Goal: Task Accomplishment & Management: Manage account settings

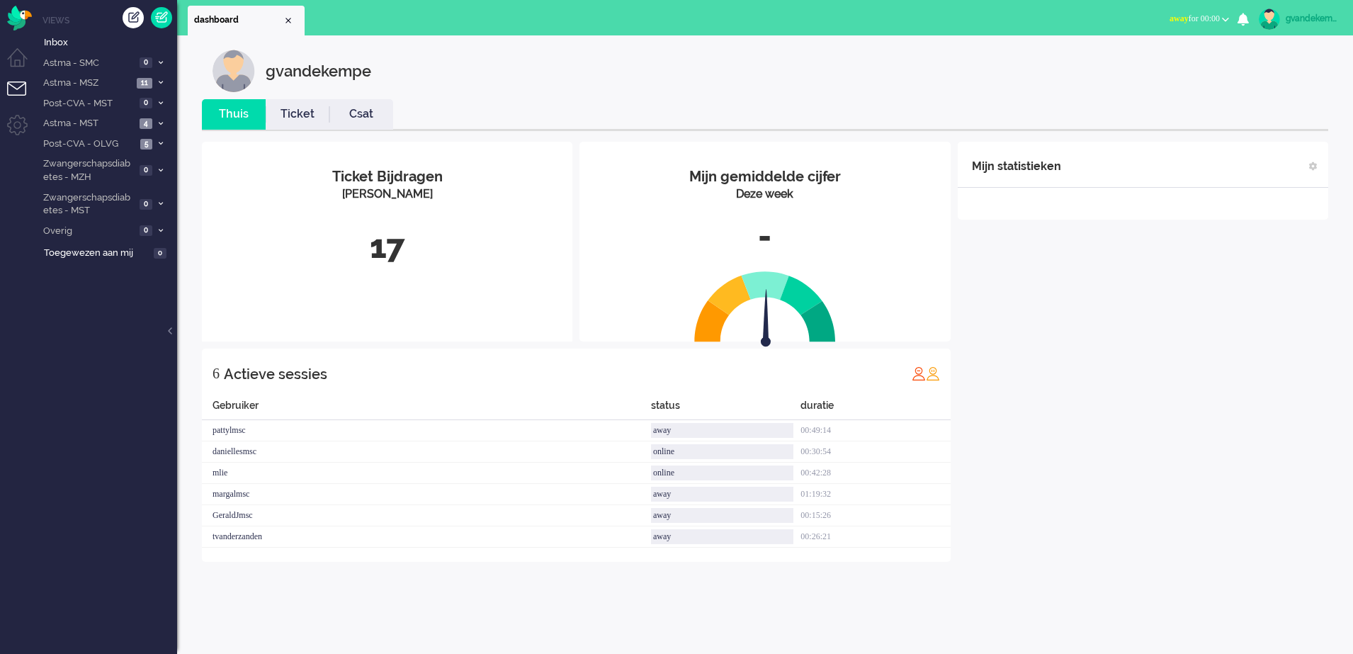
click at [1227, 18] on b "button" at bounding box center [1225, 19] width 7 height 5
click at [1127, 64] on label "Online" at bounding box center [1170, 63] width 112 height 12
click at [162, 141] on icon at bounding box center [161, 143] width 4 height 5
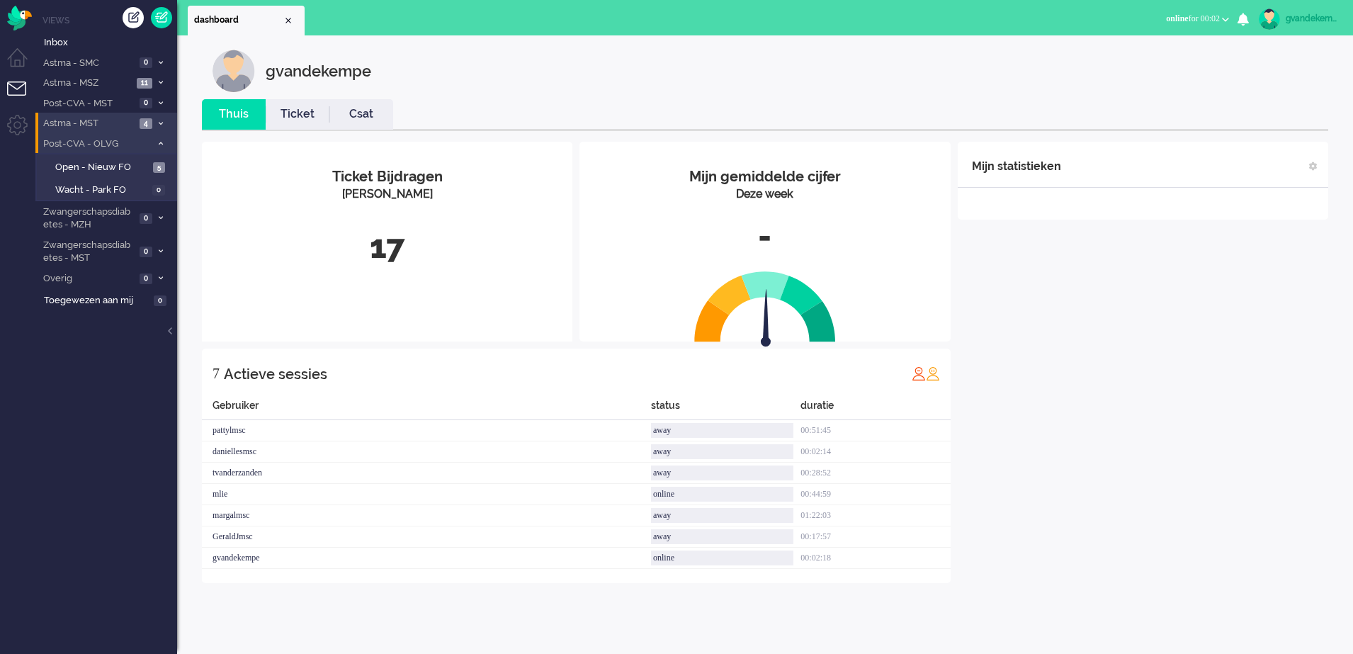
click at [166, 125] on li "Astma - MST 4" at bounding box center [106, 123] width 142 height 21
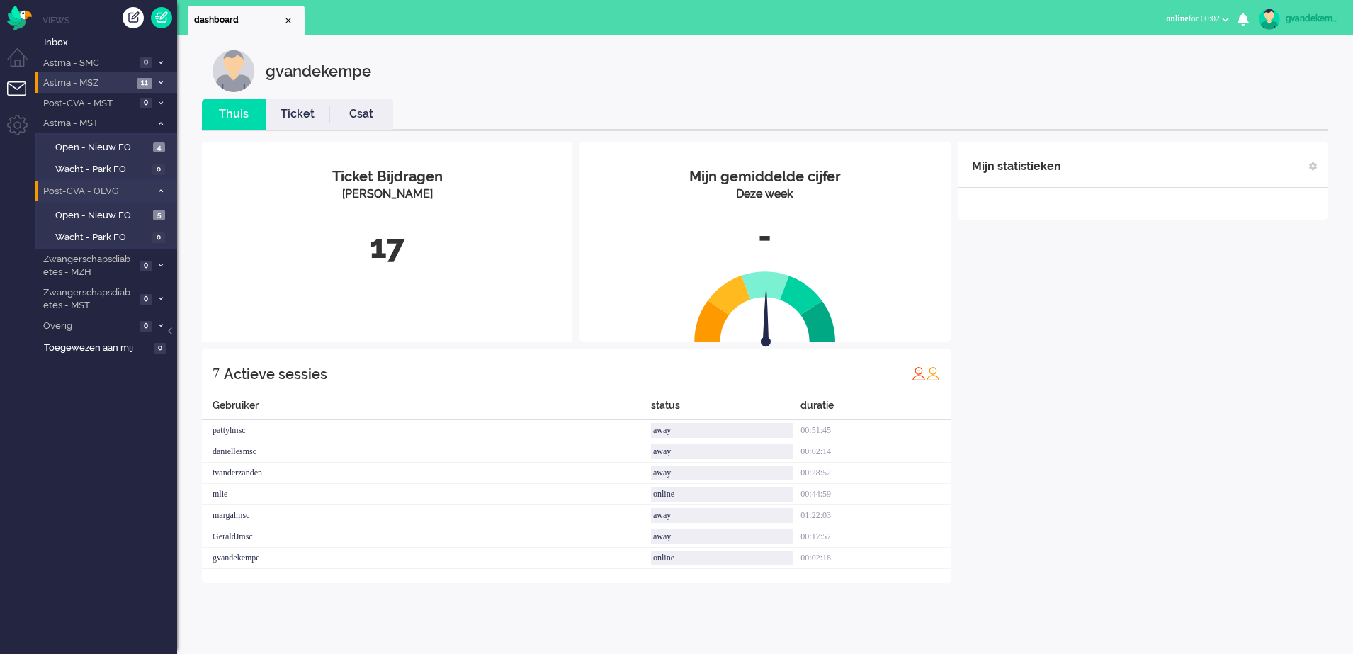
click at [159, 81] on icon at bounding box center [161, 82] width 4 height 5
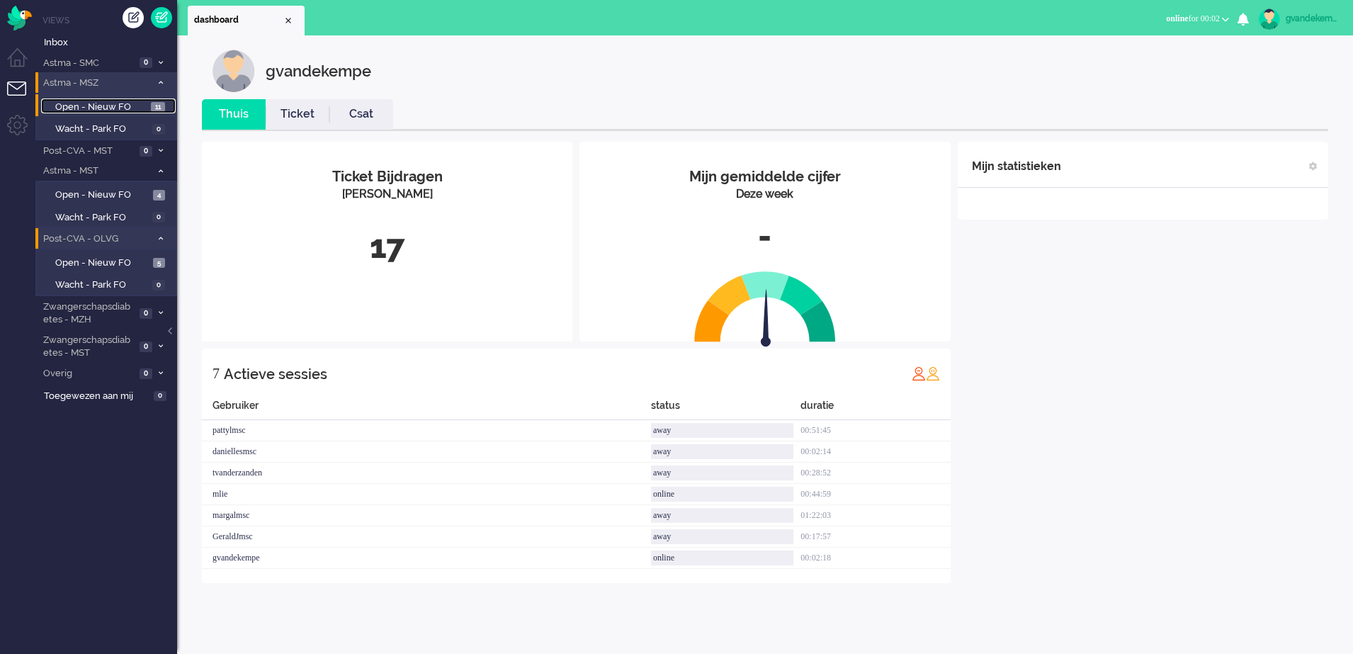
click at [113, 108] on span "Open - Nieuw FO" at bounding box center [101, 107] width 92 height 13
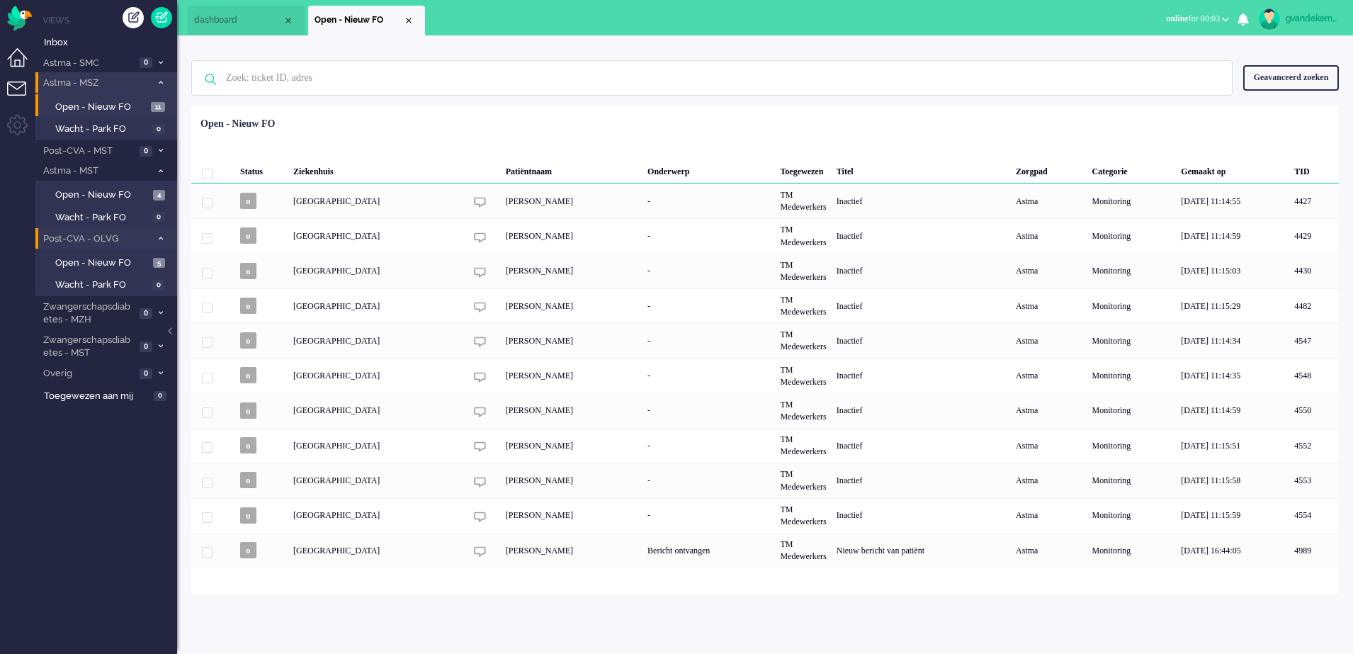
click at [21, 62] on li "Dashboard menu" at bounding box center [23, 64] width 32 height 32
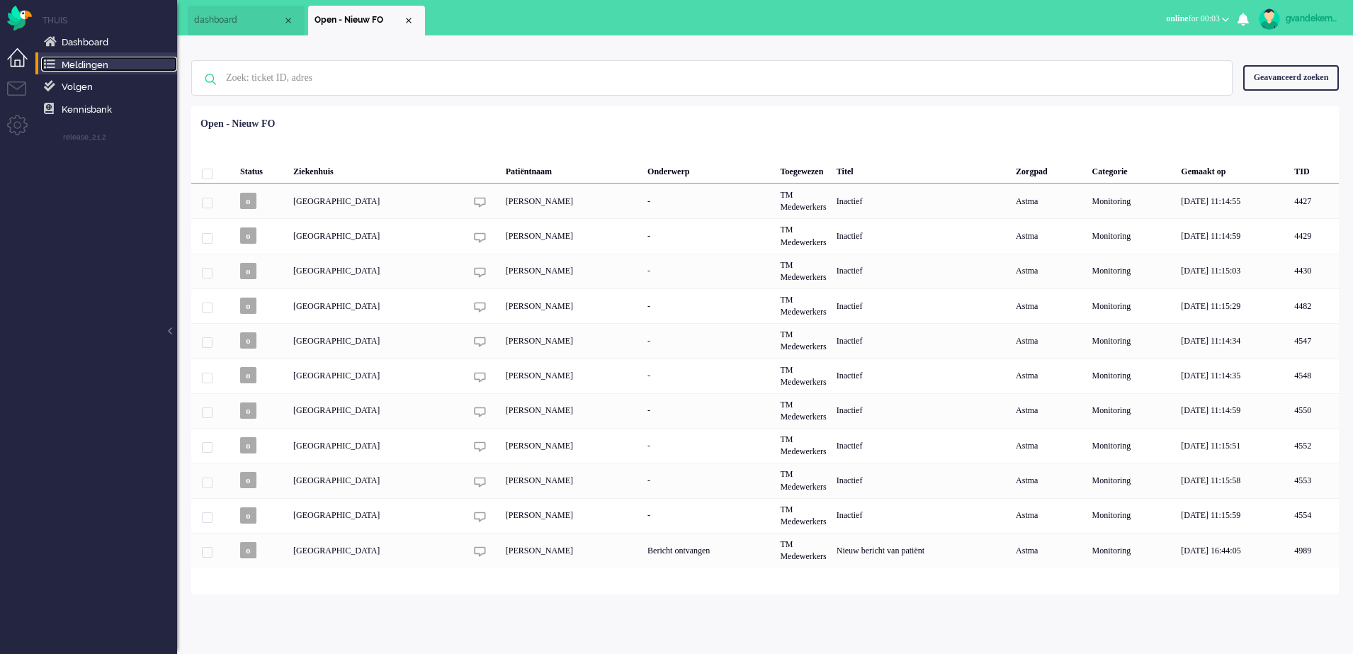
click at [93, 62] on span "Meldingen" at bounding box center [85, 65] width 47 height 11
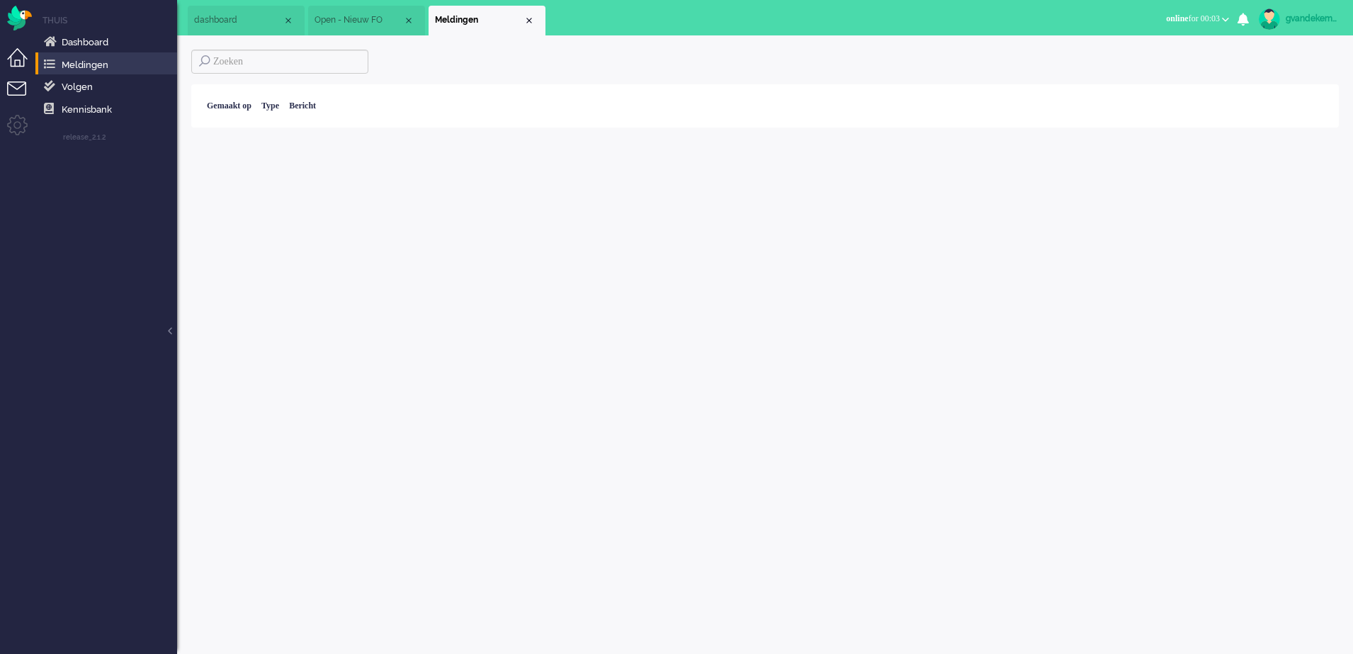
click at [19, 89] on li "Tickets menu" at bounding box center [23, 97] width 32 height 32
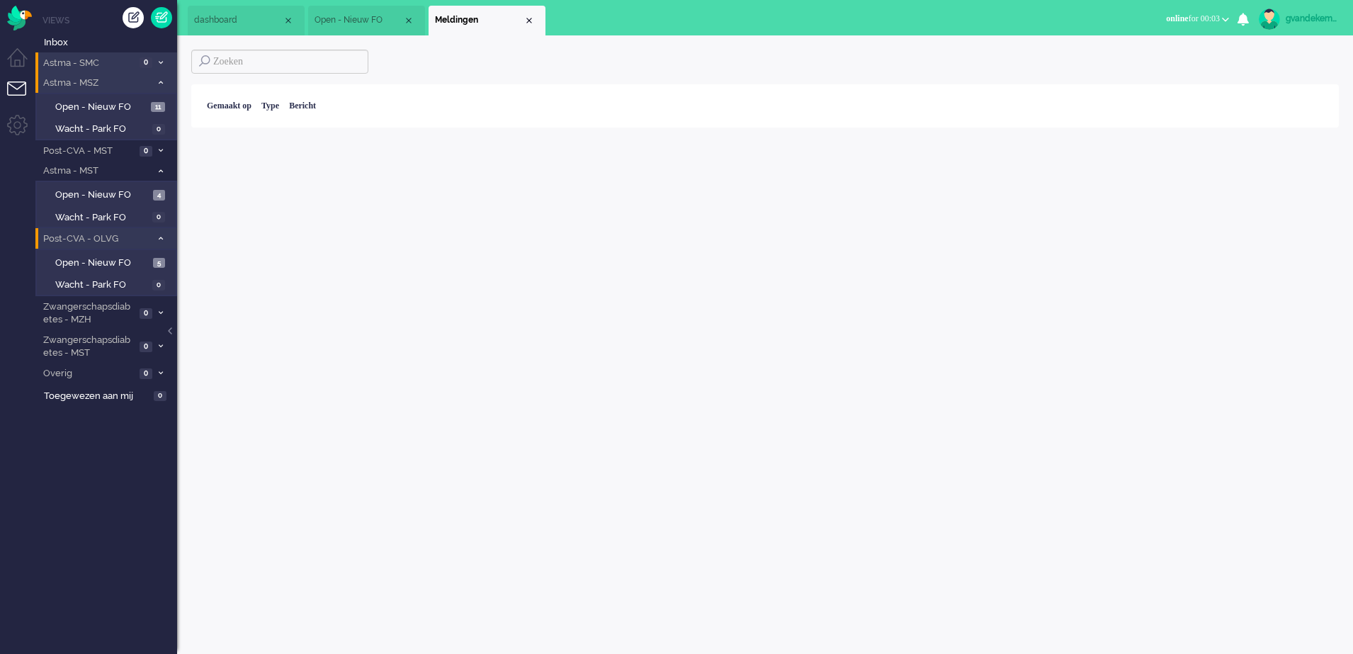
click at [160, 64] on icon at bounding box center [161, 62] width 4 height 5
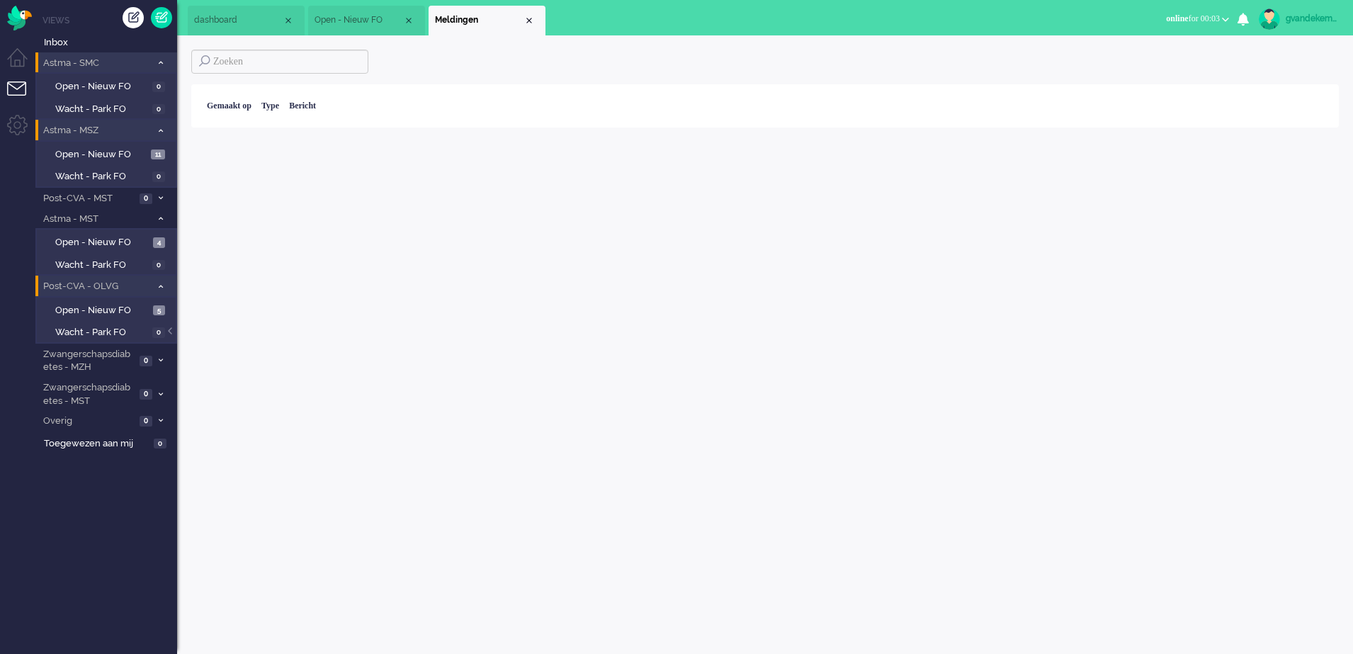
click at [160, 64] on icon at bounding box center [161, 62] width 4 height 5
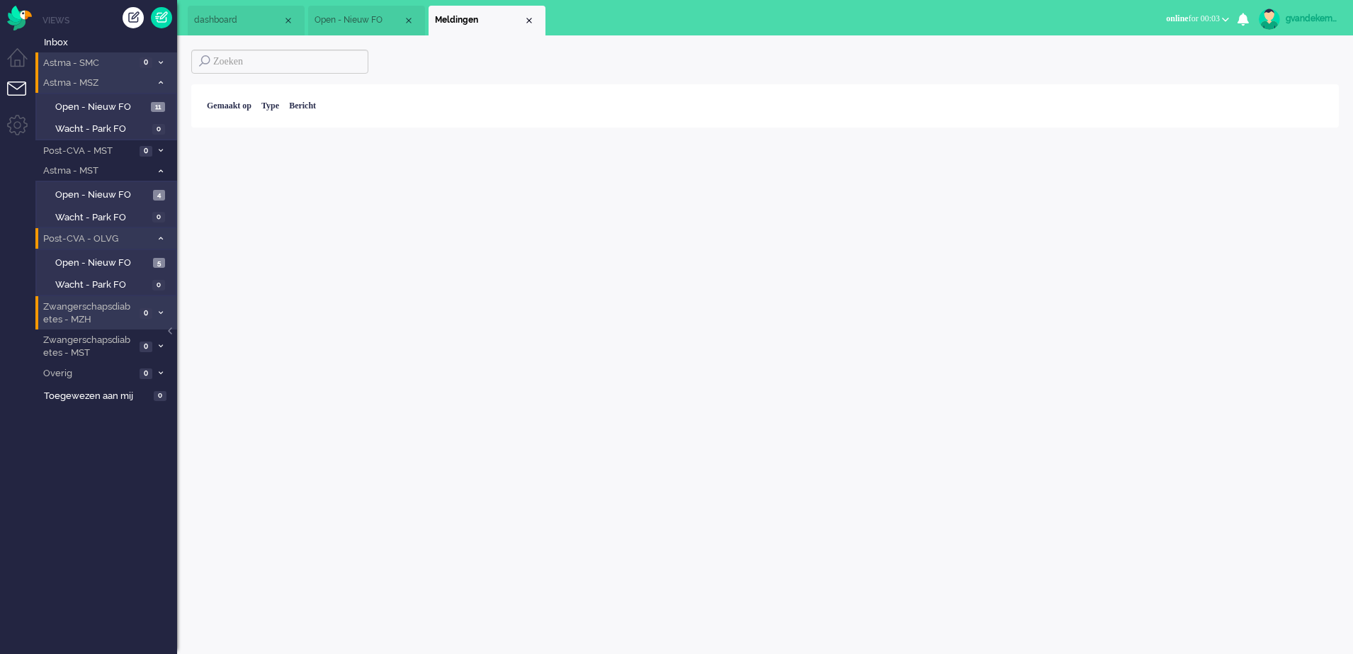
click at [155, 310] on span at bounding box center [160, 314] width 11 height 8
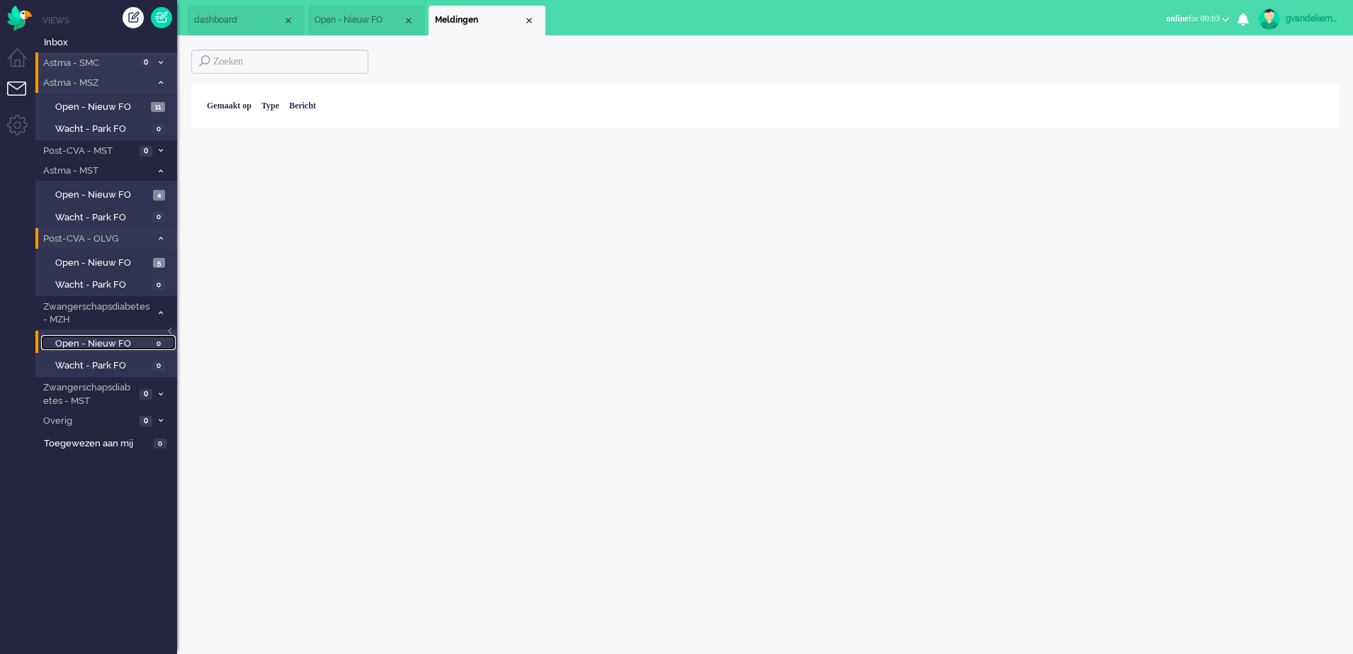
click at [124, 344] on span "Open - Nieuw FO" at bounding box center [102, 343] width 94 height 13
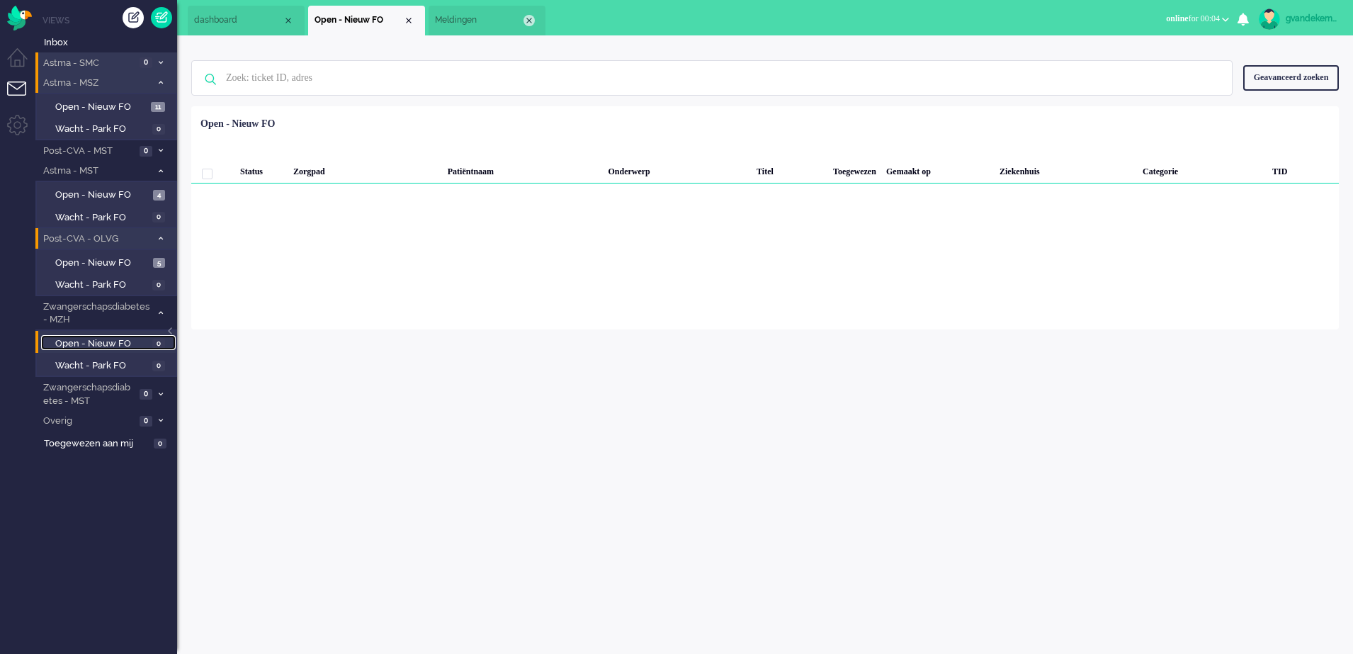
click at [532, 21] on div "Close tab" at bounding box center [528, 20] width 11 height 11
click at [406, 26] on li "Open - Nieuw FO" at bounding box center [366, 21] width 117 height 30
click at [404, 20] on div "Close tab" at bounding box center [408, 20] width 11 height 11
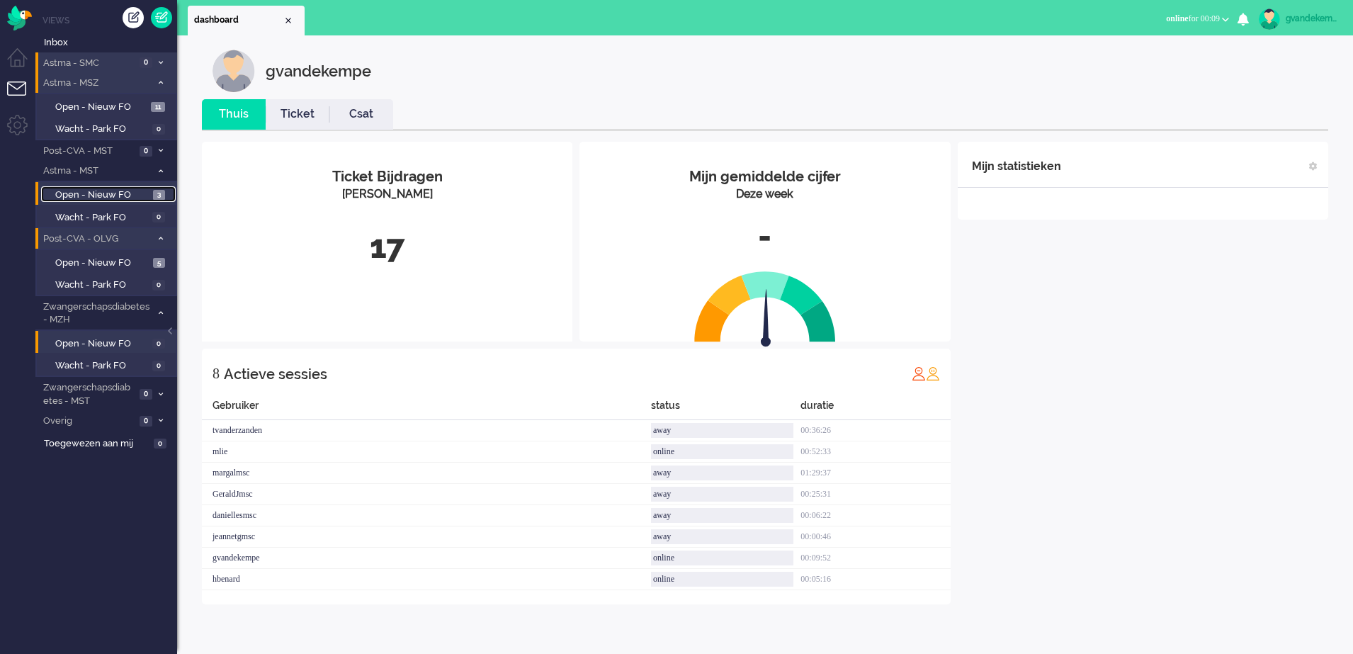
click at [96, 196] on span "Open - Nieuw FO" at bounding box center [102, 194] width 94 height 13
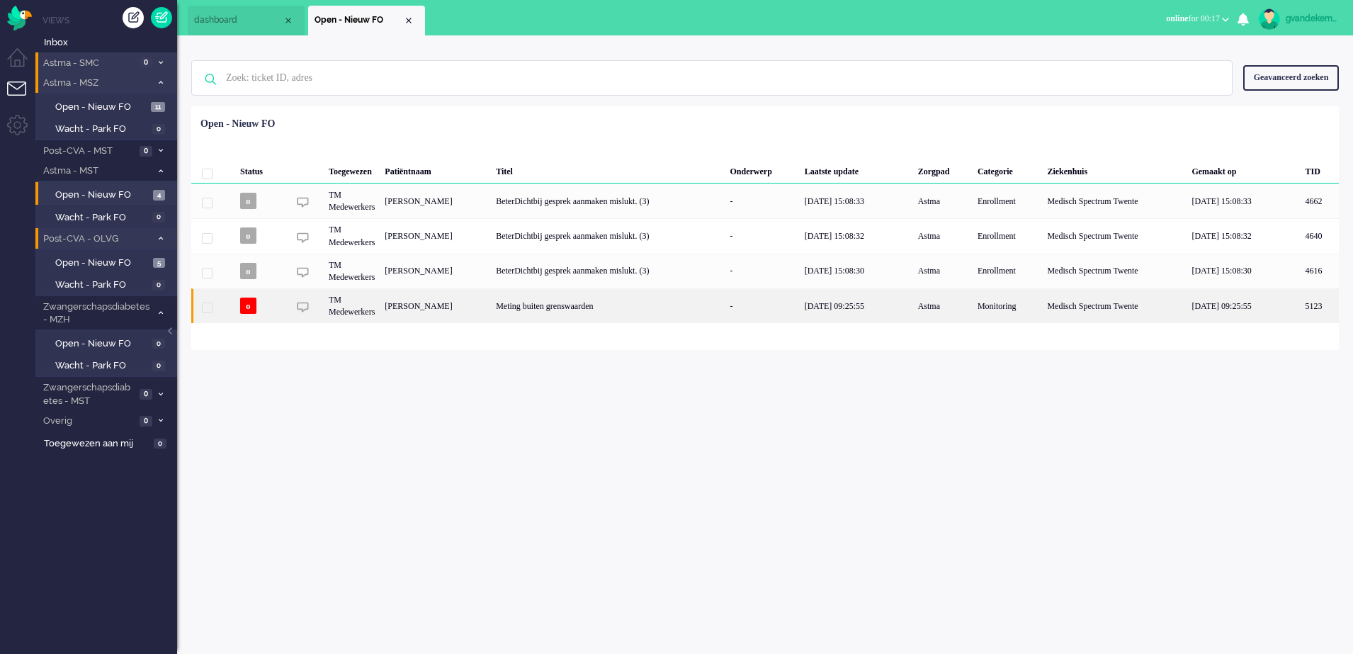
click at [1300, 308] on div "E.E. van Baarlen" at bounding box center [1319, 305] width 39 height 35
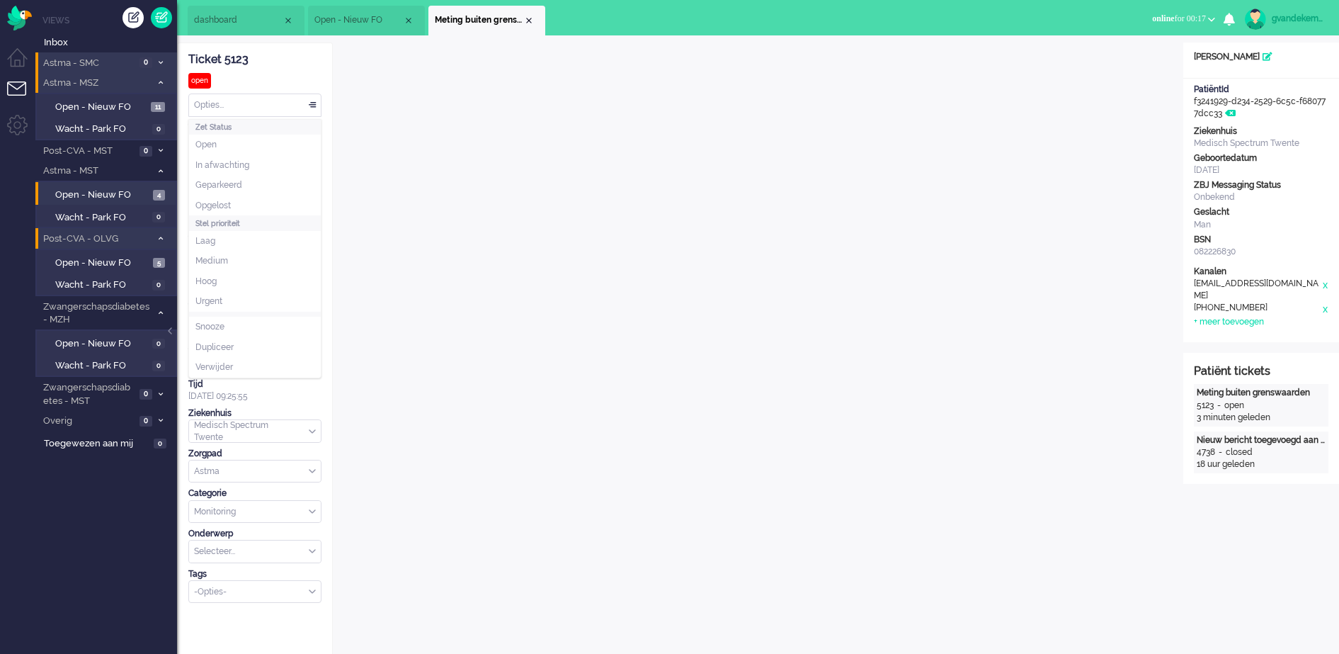
click at [312, 101] on div "Opties..." at bounding box center [255, 105] width 132 height 22
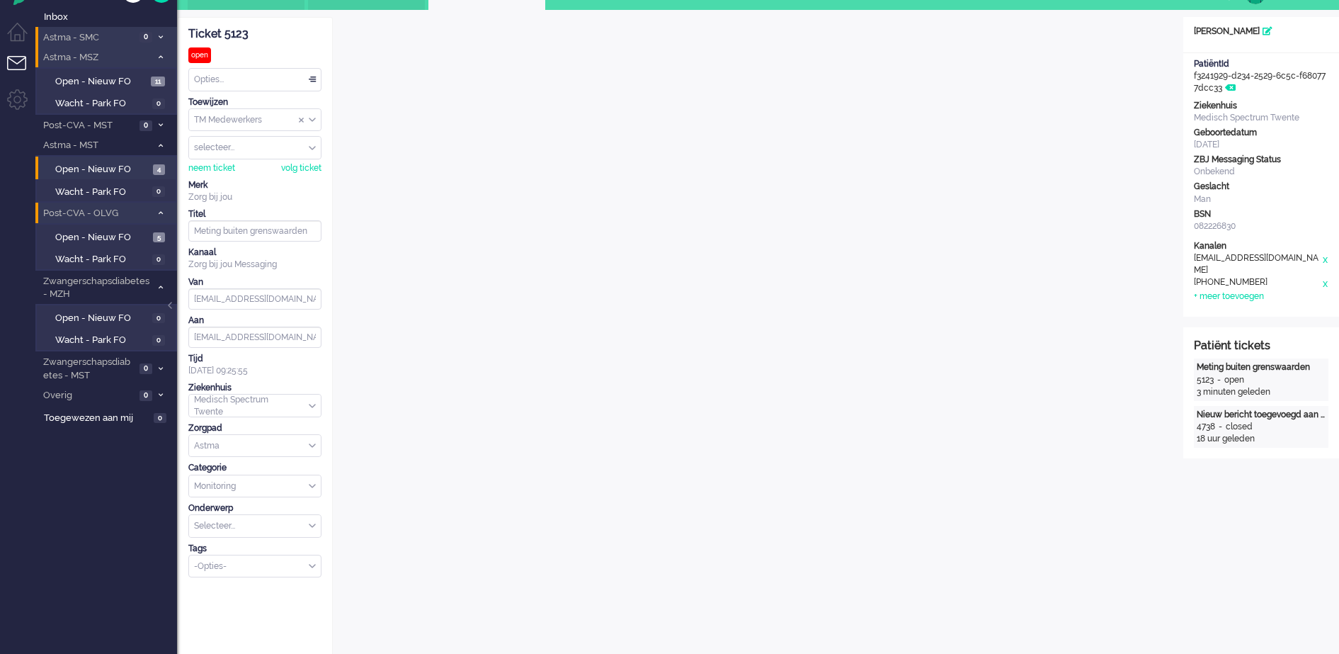
click at [313, 119] on div "TM Medewerkers" at bounding box center [255, 120] width 132 height 22
click at [271, 161] on span "TM Verpleegkundigen" at bounding box center [239, 162] width 86 height 12
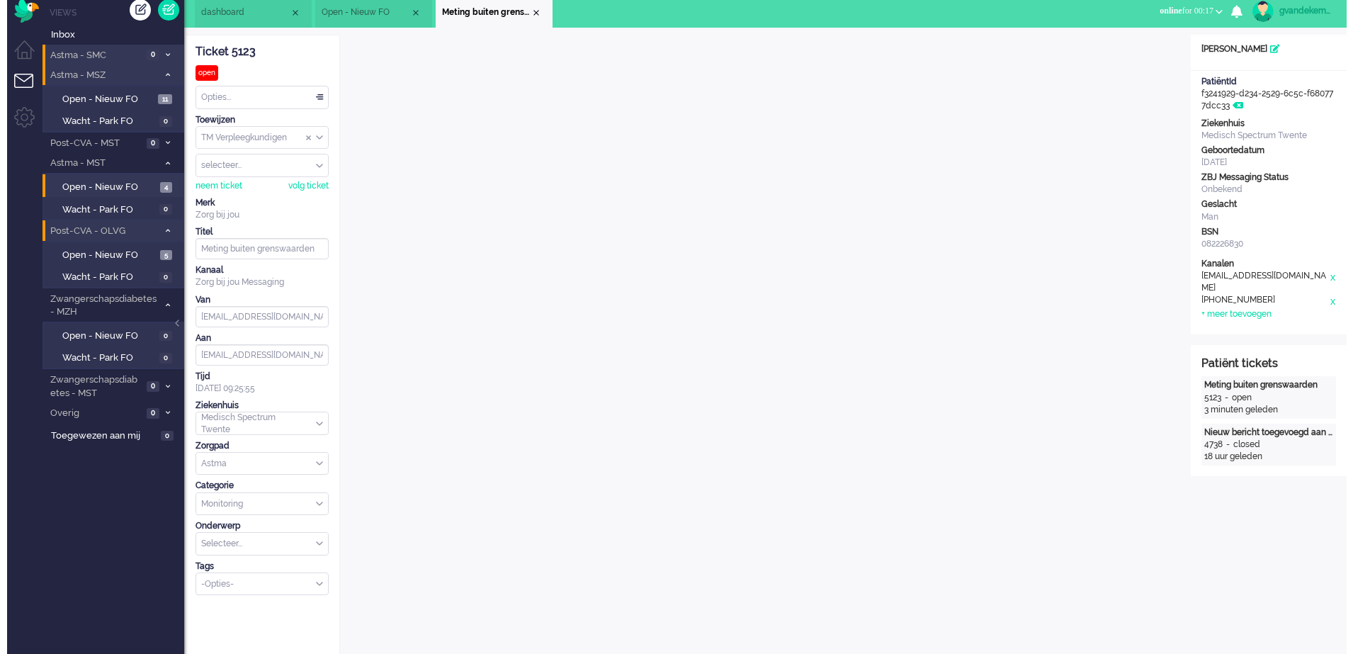
scroll to position [0, 0]
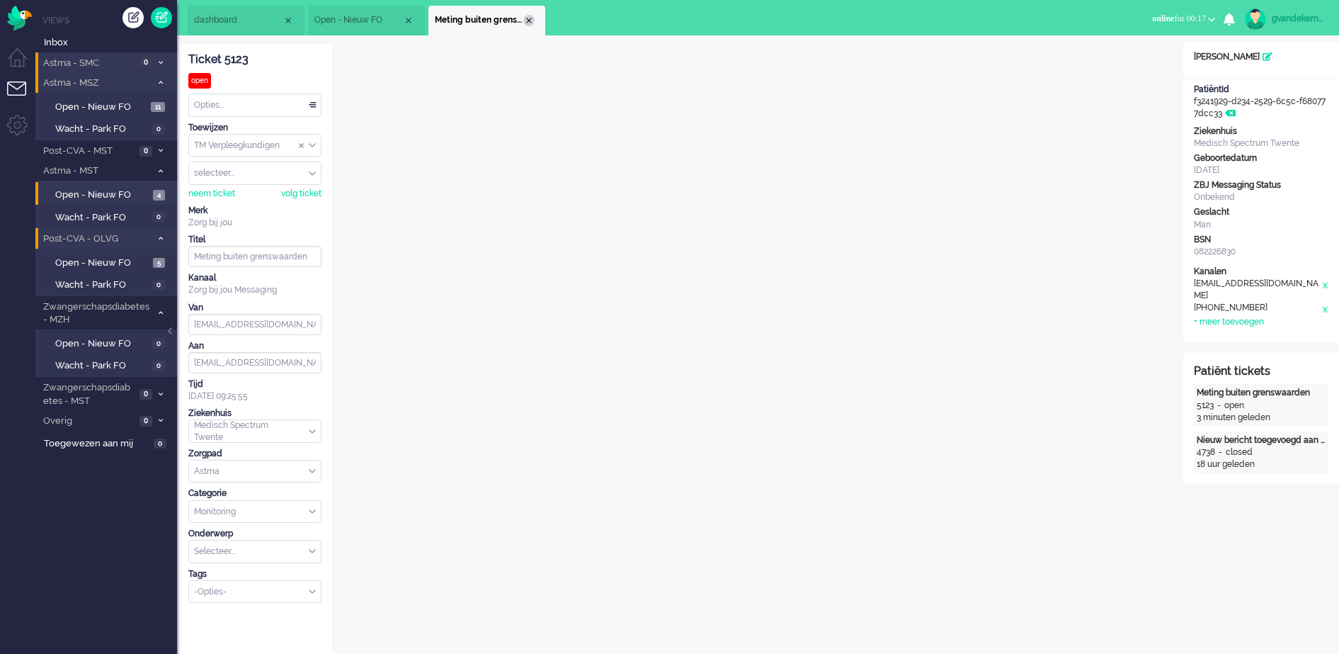
click at [528, 22] on div "Close tab" at bounding box center [528, 20] width 11 height 11
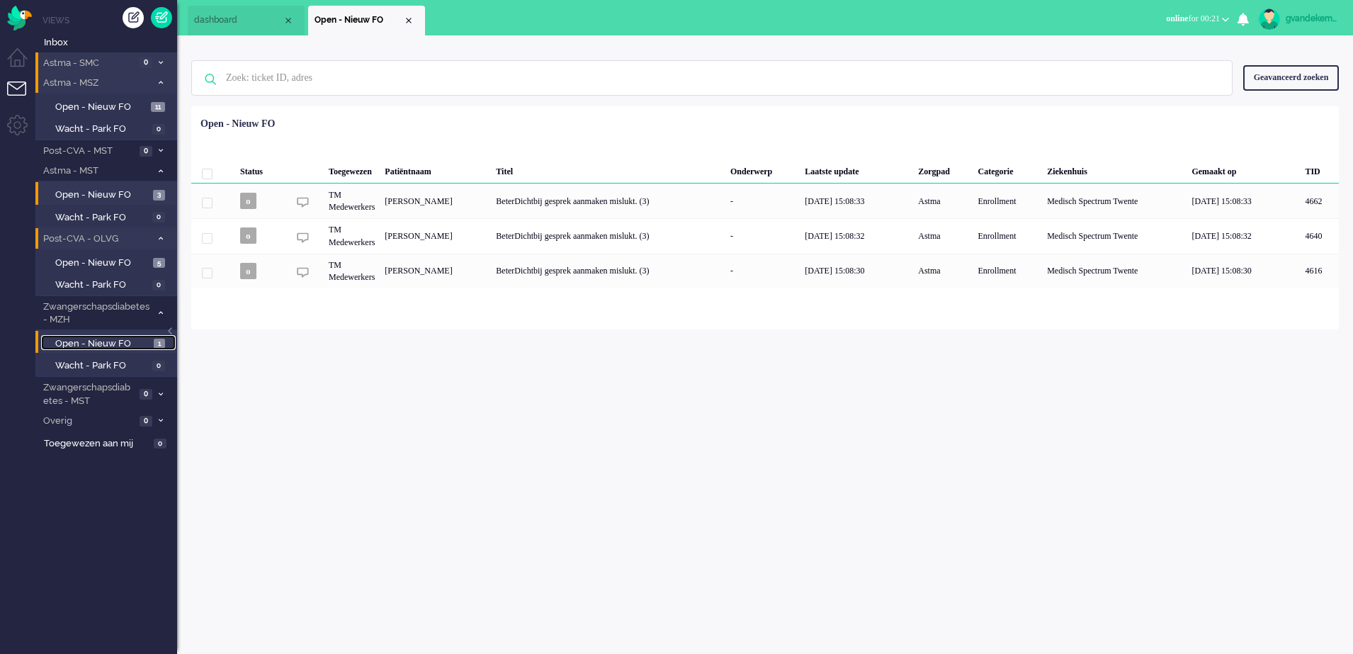
click at [116, 343] on span "Open - Nieuw FO" at bounding box center [102, 343] width 95 height 13
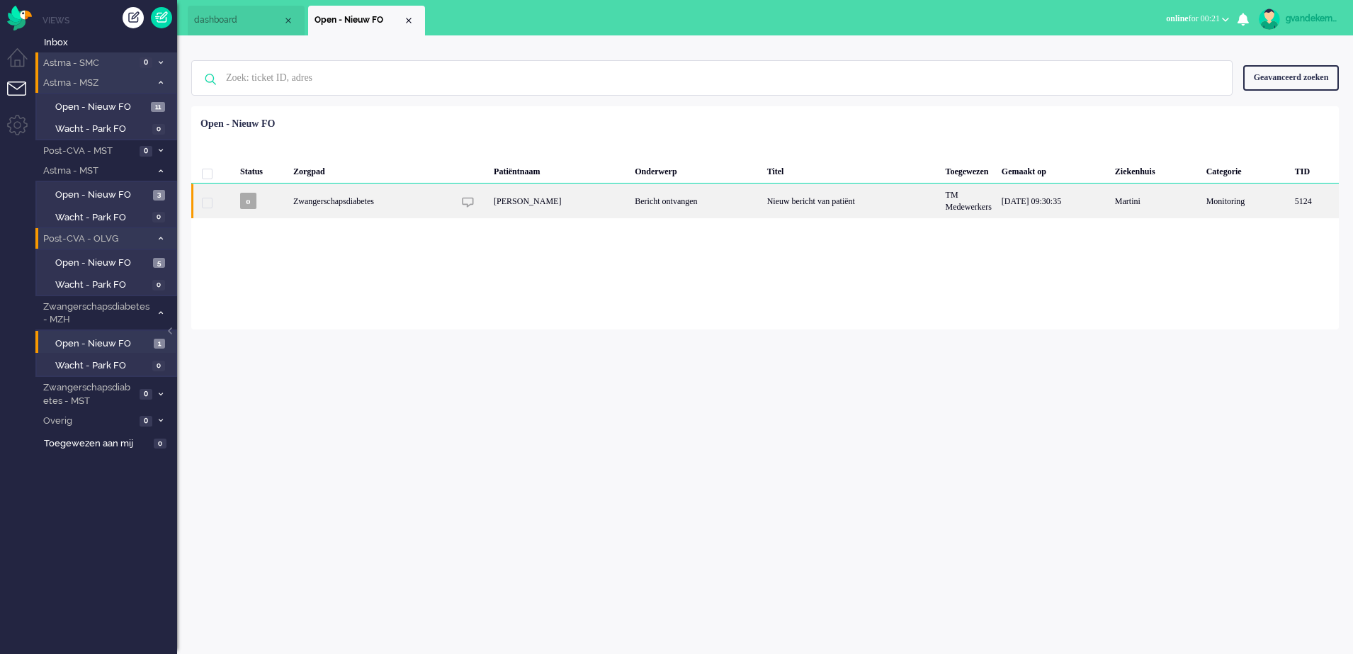
click at [737, 201] on div "Bericht ontvangen" at bounding box center [696, 200] width 132 height 35
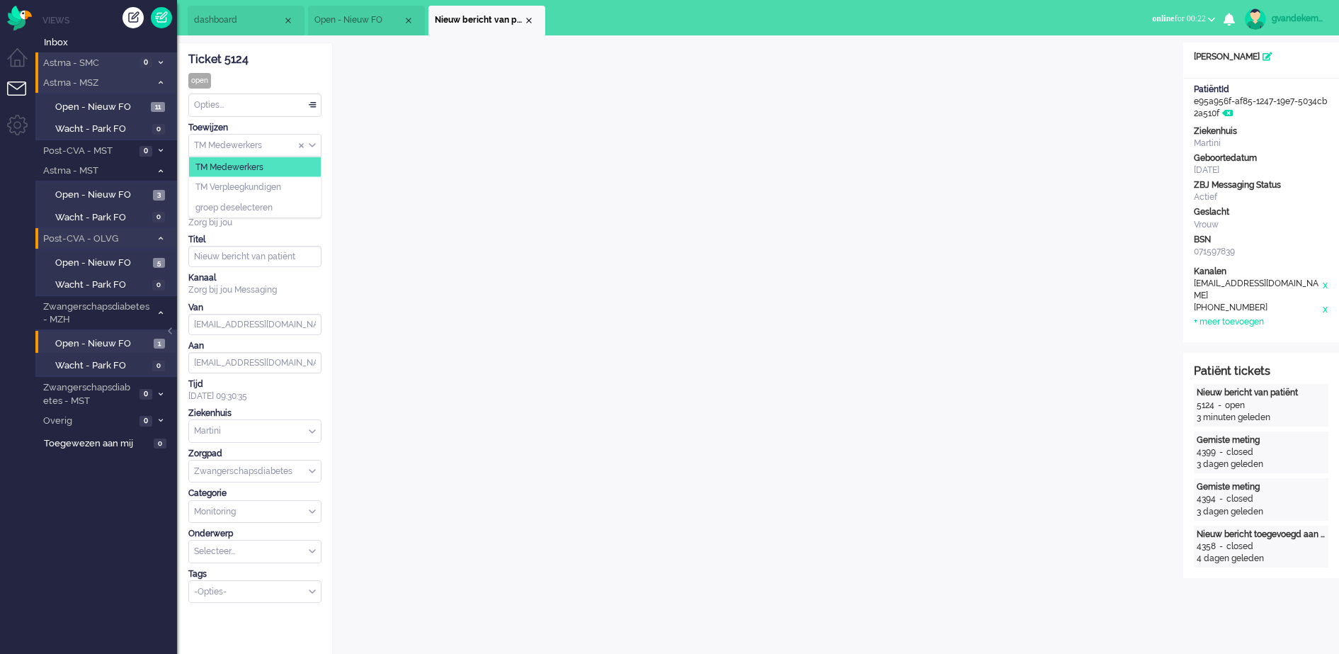
click at [309, 145] on div "TM Medewerkers" at bounding box center [255, 146] width 132 height 22
click at [284, 191] on li "TM Verpleegkundigen" at bounding box center [255, 187] width 132 height 21
click at [528, 17] on div "Close tab" at bounding box center [528, 20] width 11 height 11
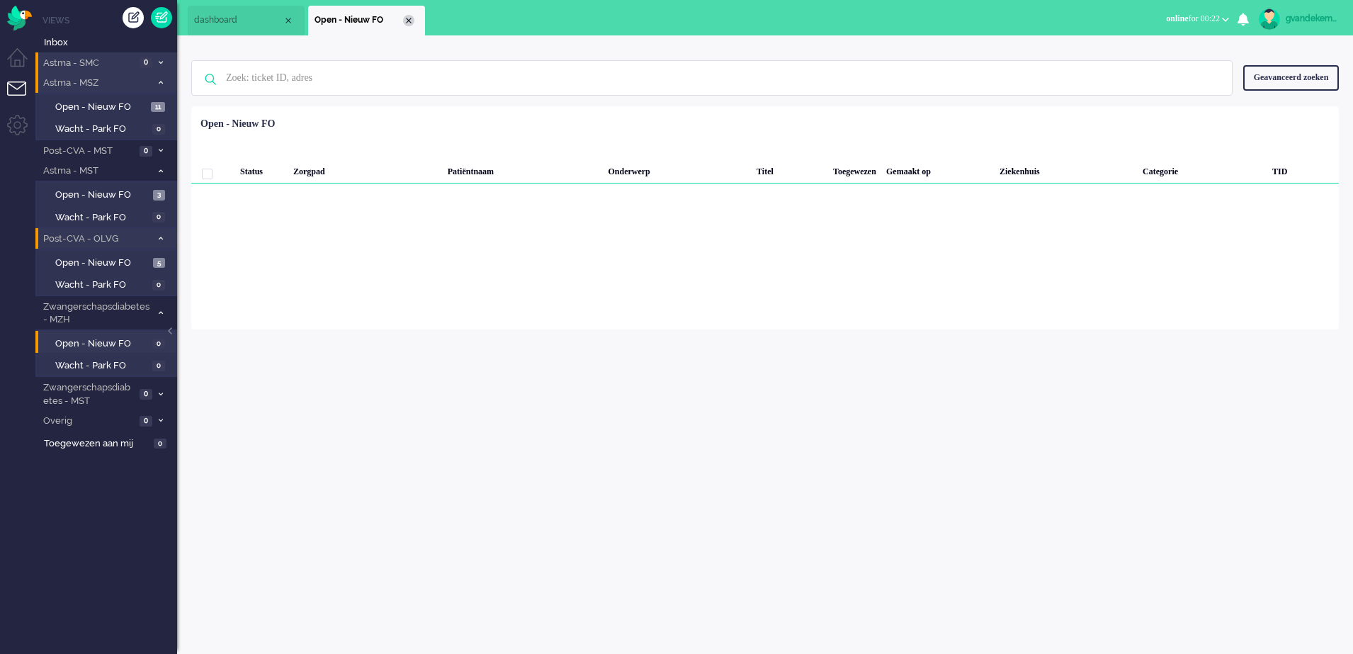
click at [409, 20] on div "Close tab" at bounding box center [408, 20] width 11 height 11
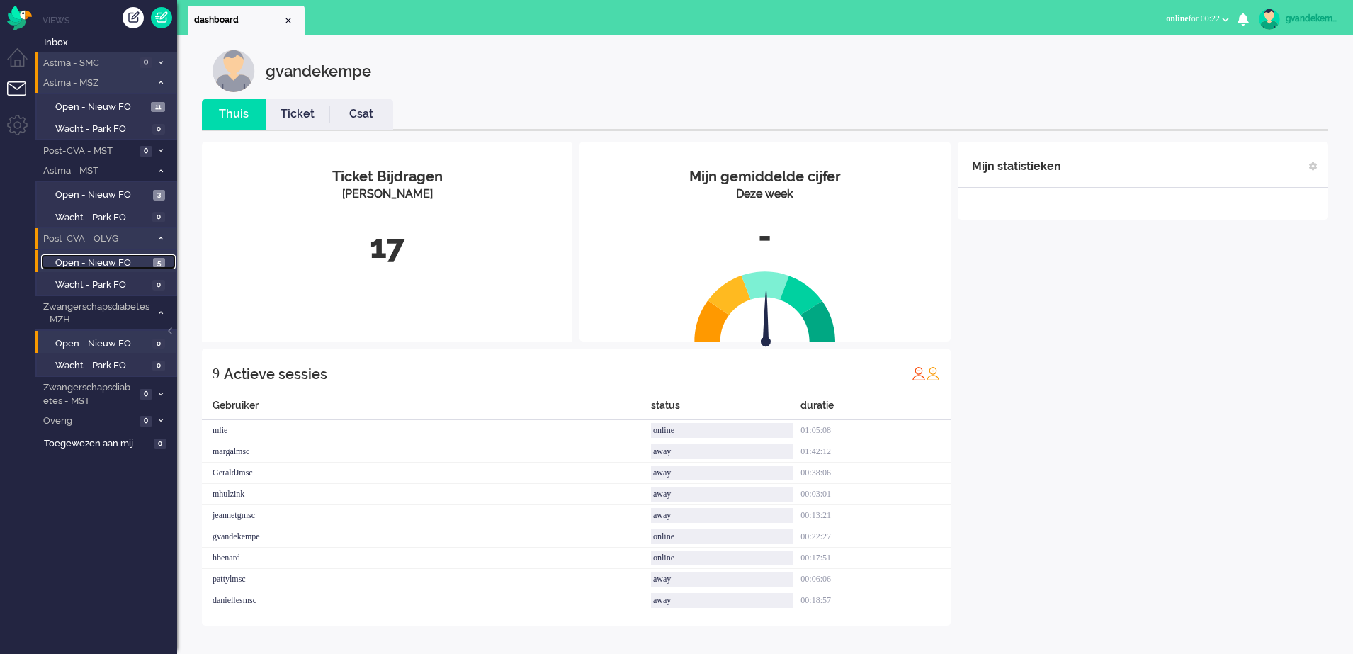
click at [128, 263] on span "Open - Nieuw FO" at bounding box center [102, 262] width 94 height 13
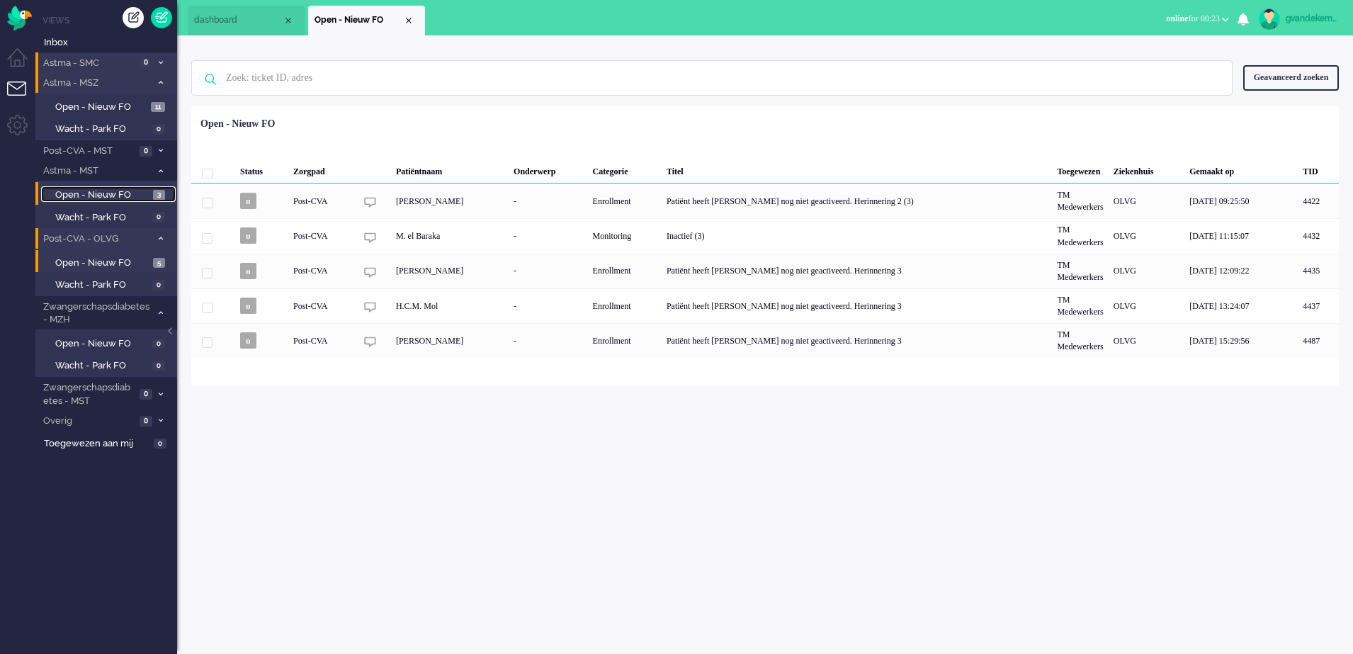
click at [123, 194] on span "Open - Nieuw FO" at bounding box center [102, 194] width 94 height 13
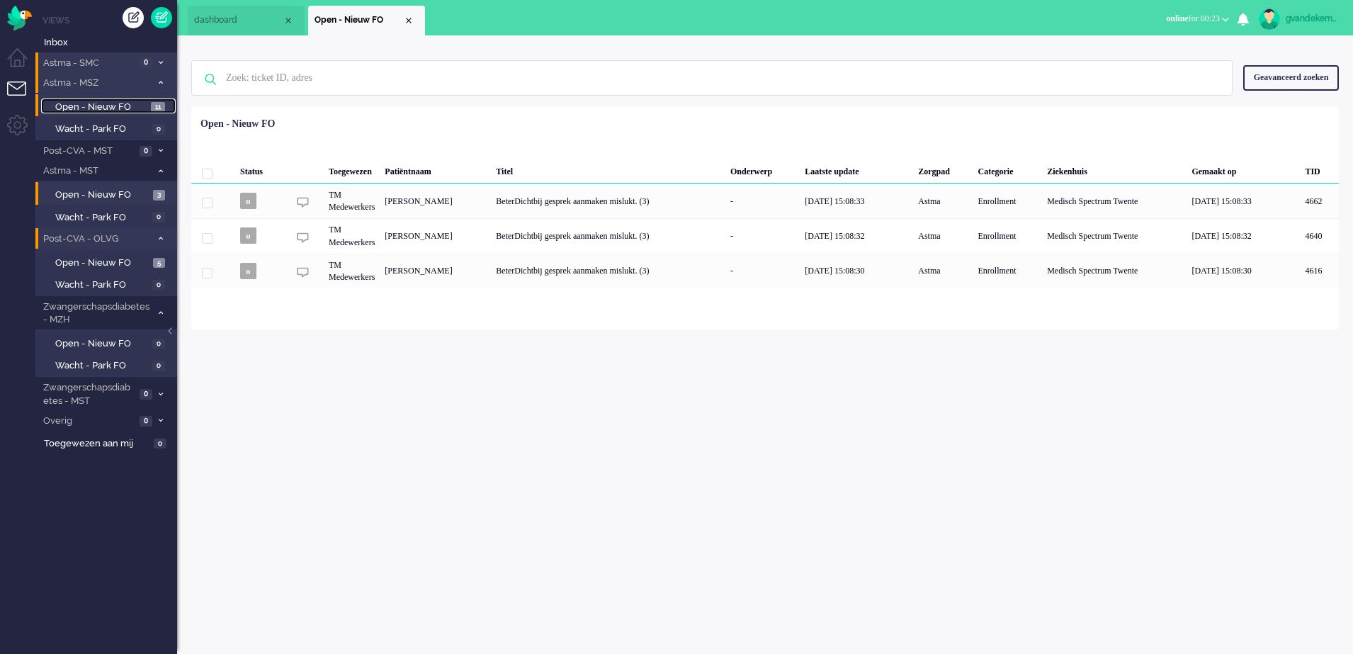
click at [121, 108] on span "Open - Nieuw FO" at bounding box center [101, 107] width 92 height 13
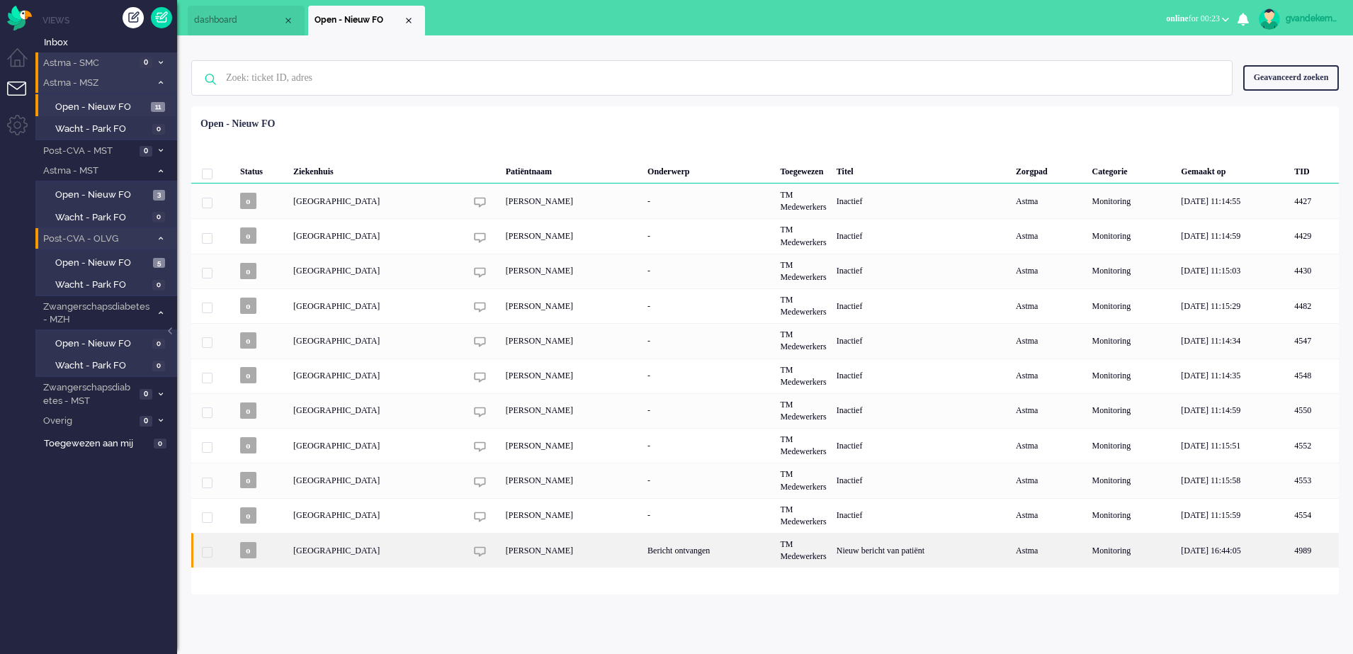
click at [642, 552] on div "[PERSON_NAME]" at bounding box center [572, 550] width 142 height 35
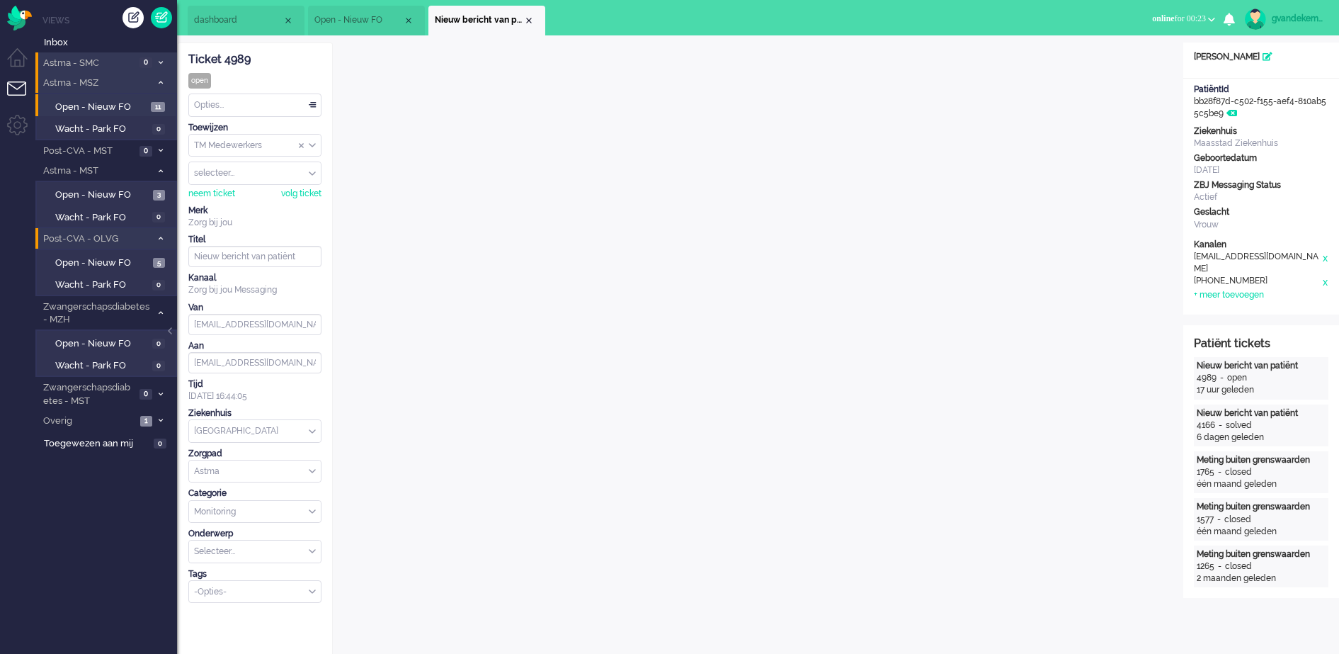
click at [309, 144] on div "TM Medewerkers" at bounding box center [255, 146] width 132 height 22
click at [267, 185] on span "TM Verpleegkundigen" at bounding box center [239, 187] width 86 height 12
click at [531, 20] on div "Close tab" at bounding box center [528, 20] width 11 height 11
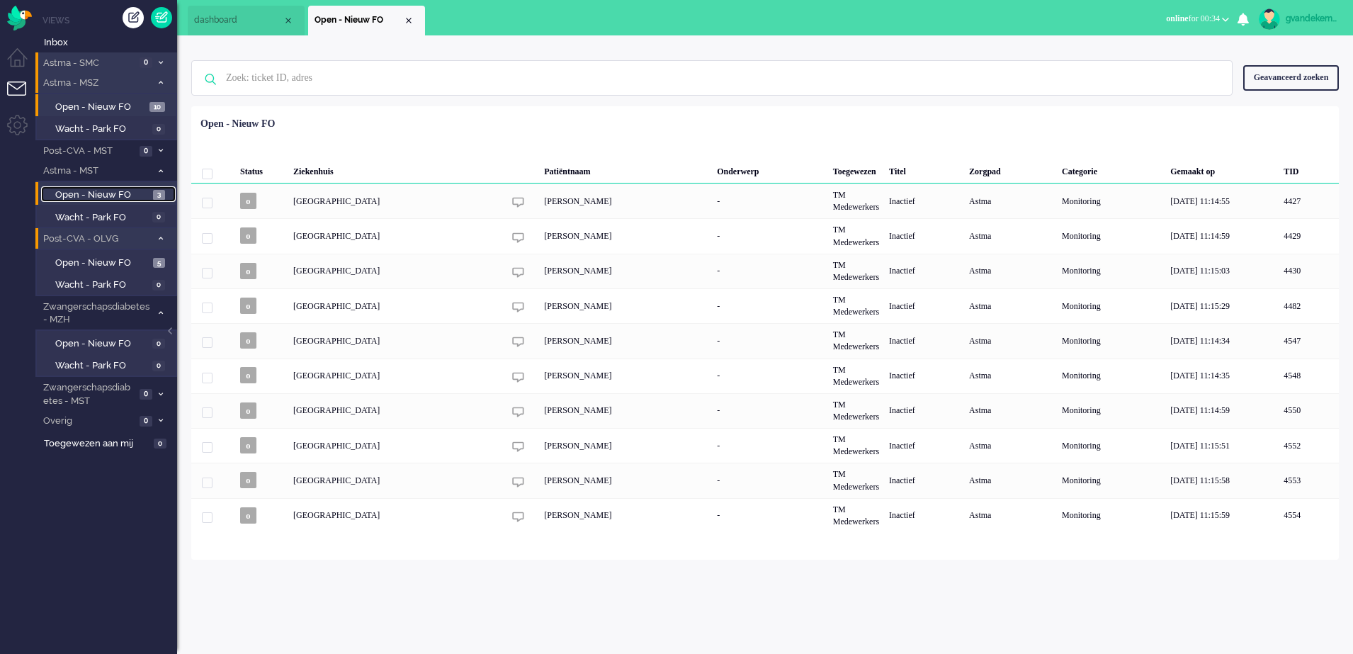
click at [101, 190] on span "Open - Nieuw FO" at bounding box center [102, 194] width 94 height 13
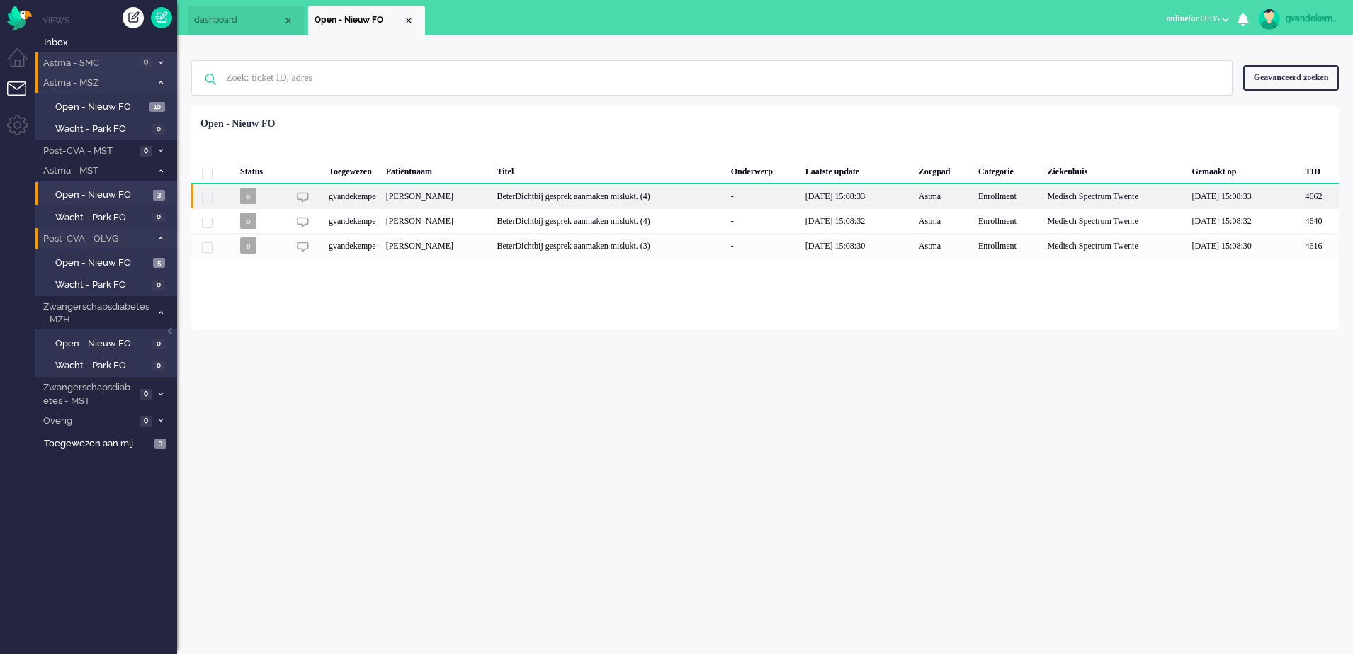
click at [973, 202] on div "gvandekempe" at bounding box center [1007, 195] width 69 height 25
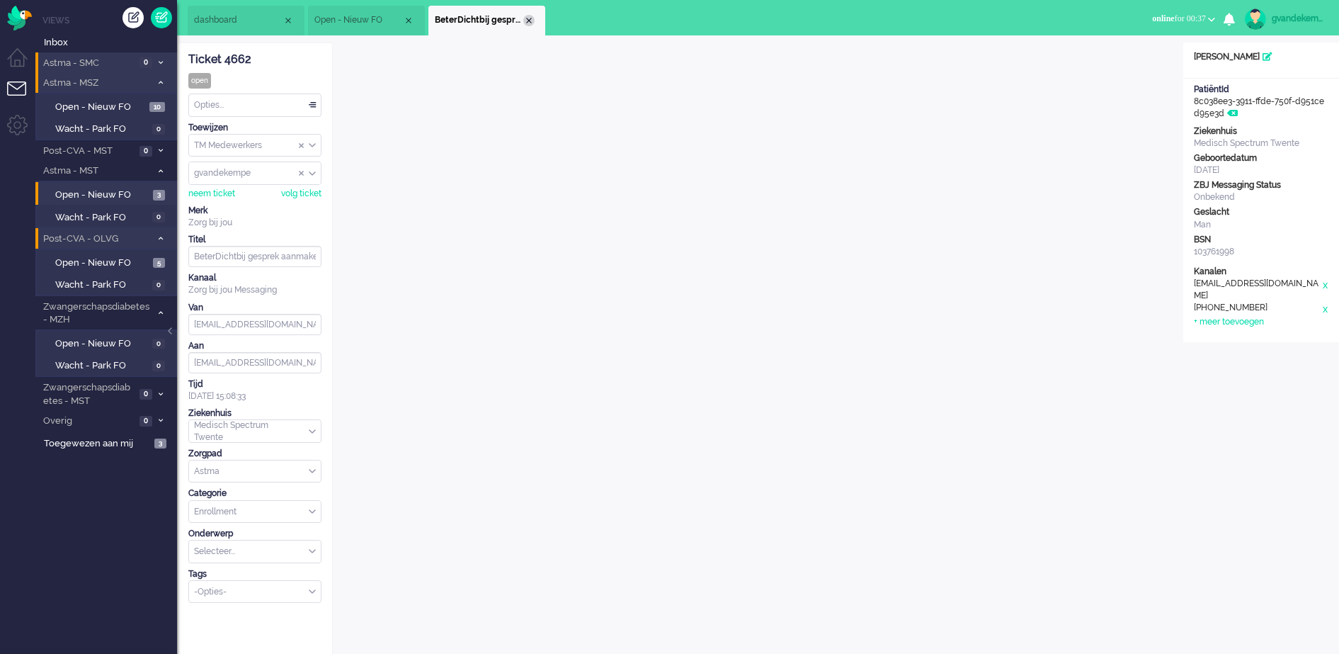
click at [529, 18] on div "Close tab" at bounding box center [528, 20] width 11 height 11
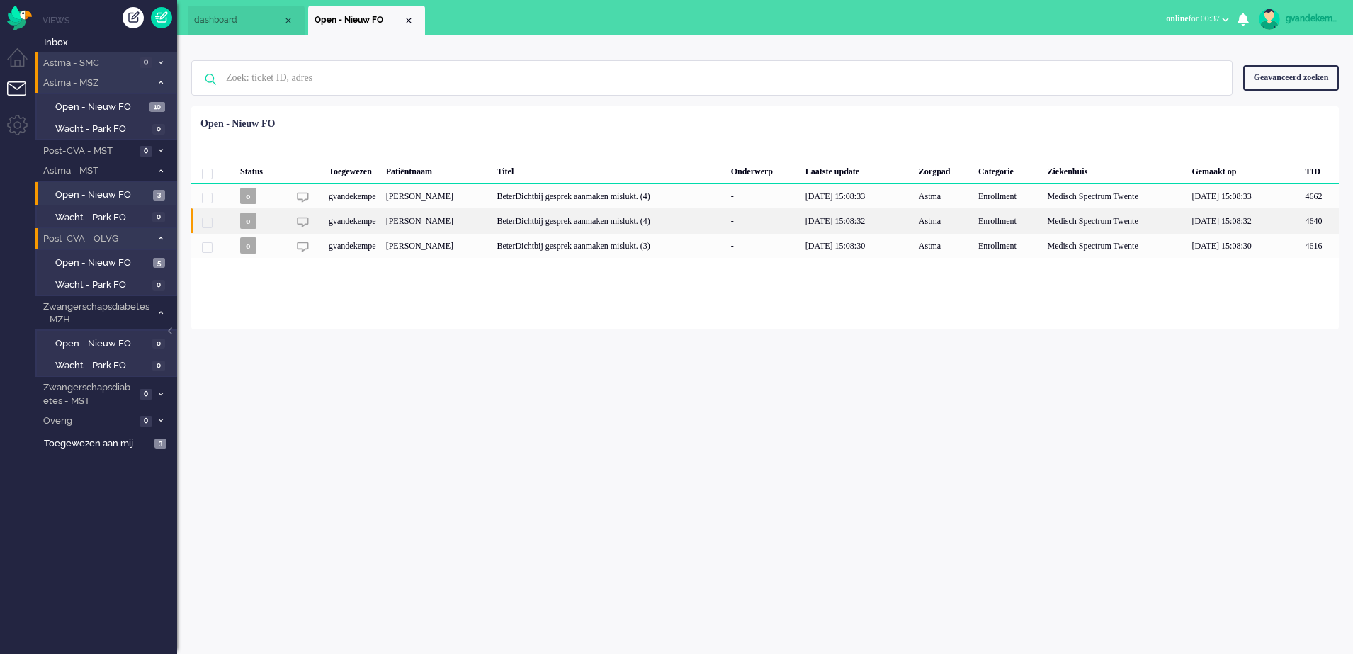
click at [1300, 220] on div "[PERSON_NAME]" at bounding box center [1319, 220] width 38 height 25
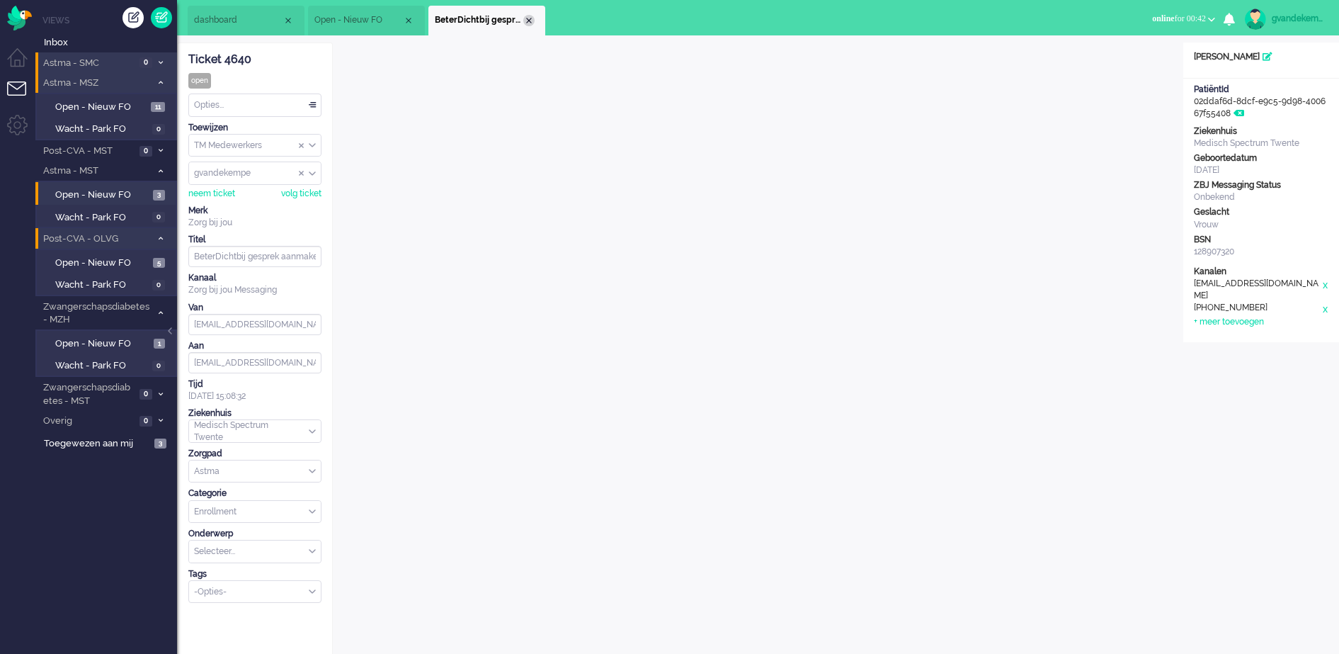
click at [527, 20] on div "Close tab" at bounding box center [528, 20] width 11 height 11
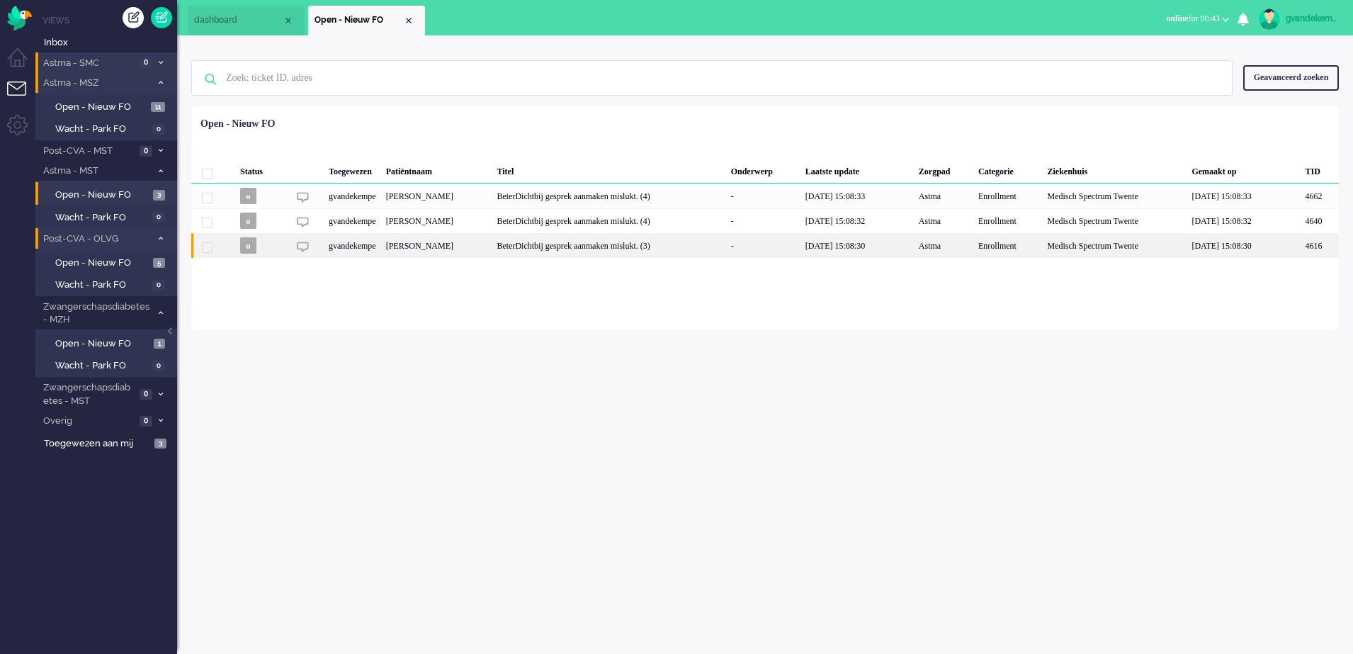
click at [973, 249] on div "gvandekempe" at bounding box center [1007, 245] width 69 height 25
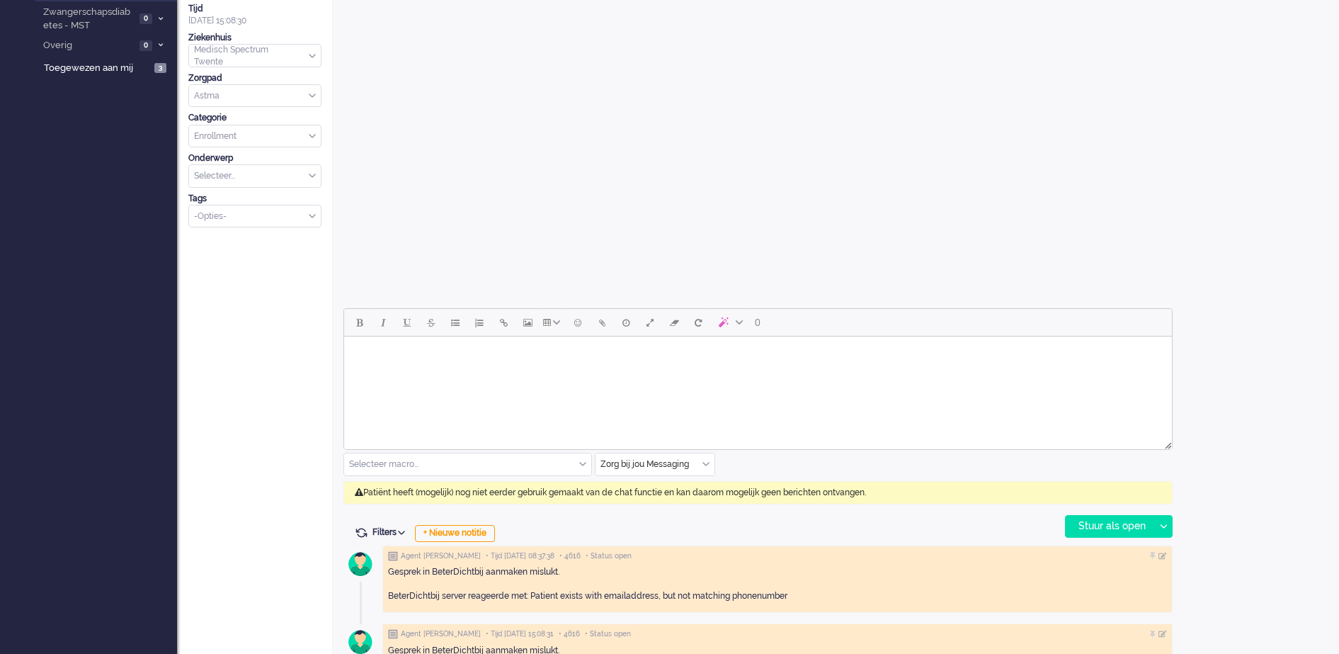
scroll to position [43, 0]
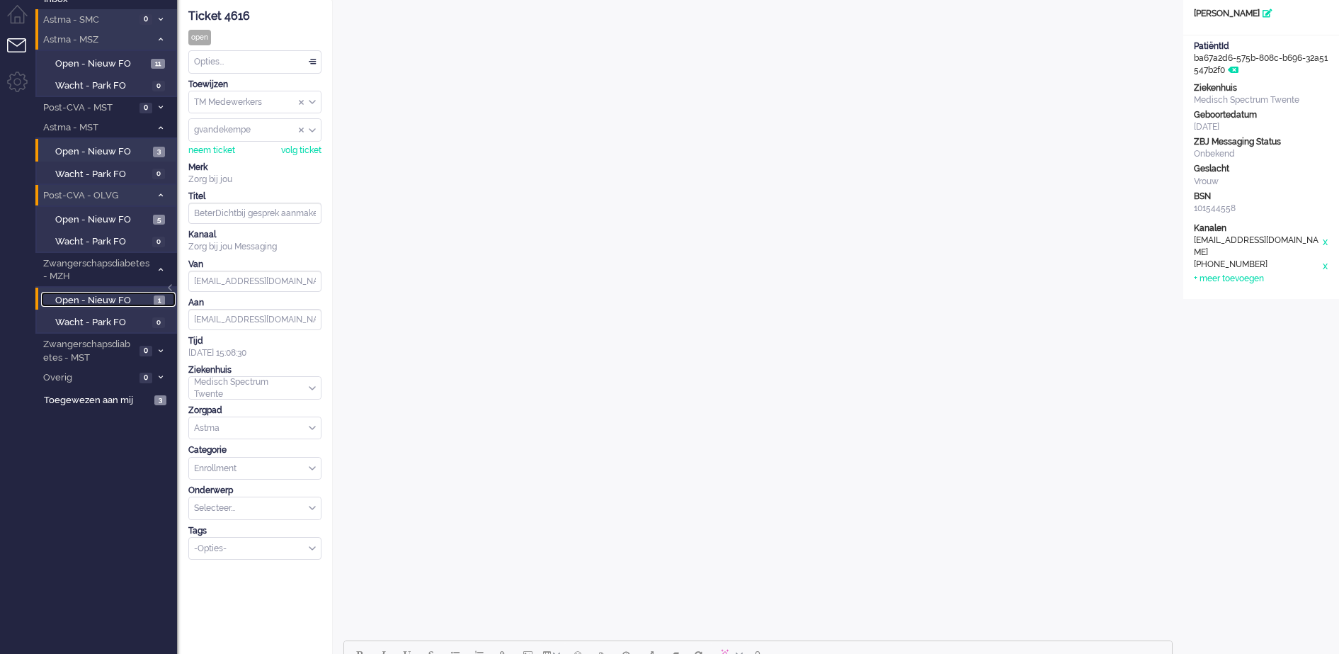
click at [119, 301] on span "Open - Nieuw FO" at bounding box center [102, 300] width 95 height 13
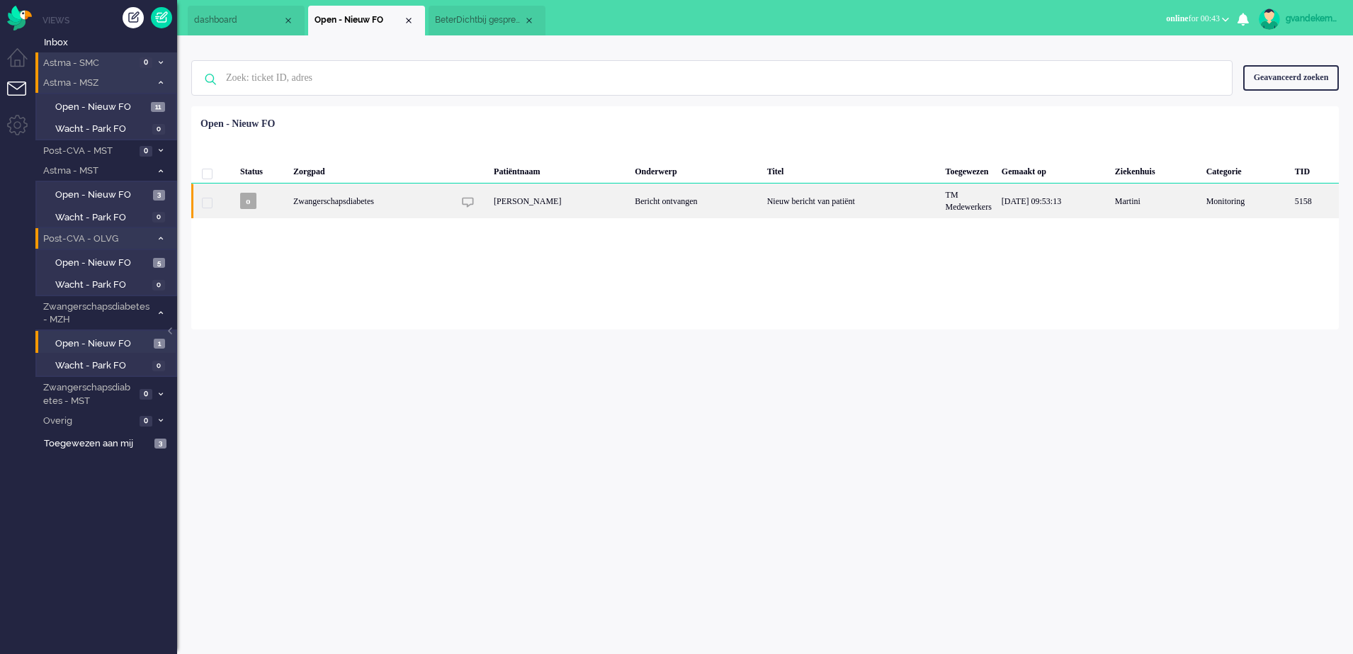
click at [761, 203] on div "Bericht ontvangen" at bounding box center [696, 200] width 132 height 35
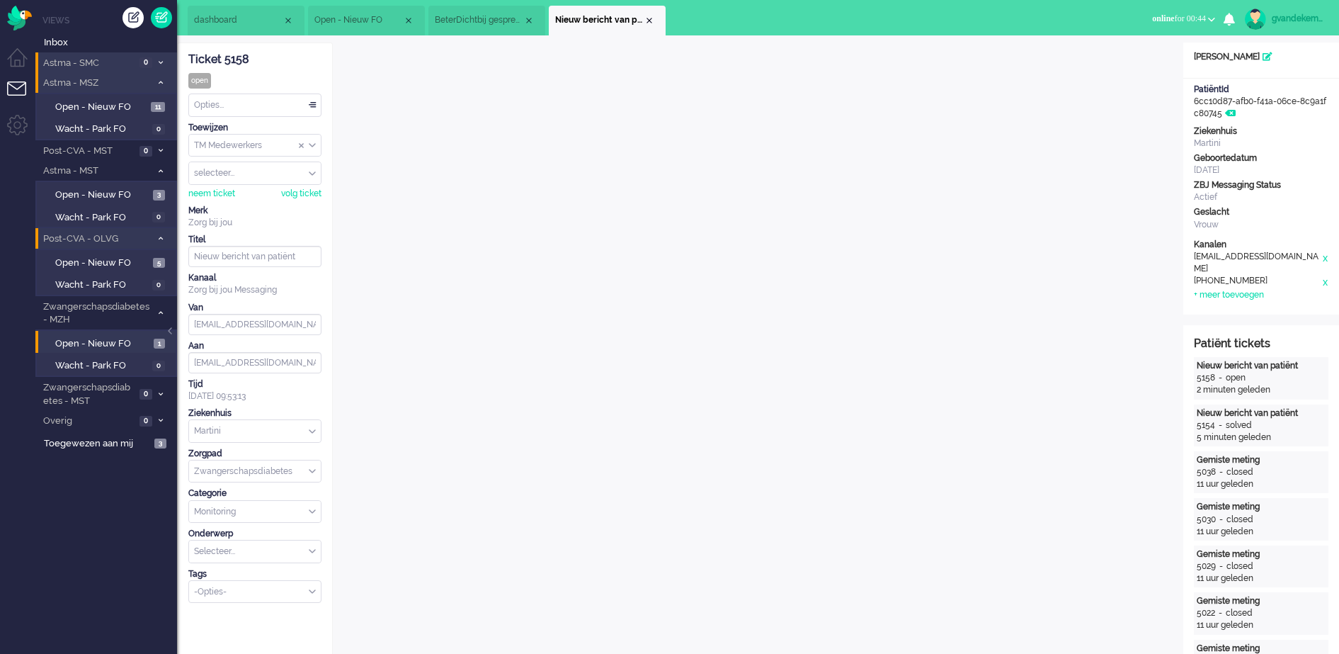
click at [312, 103] on div "Opties..." at bounding box center [255, 105] width 132 height 22
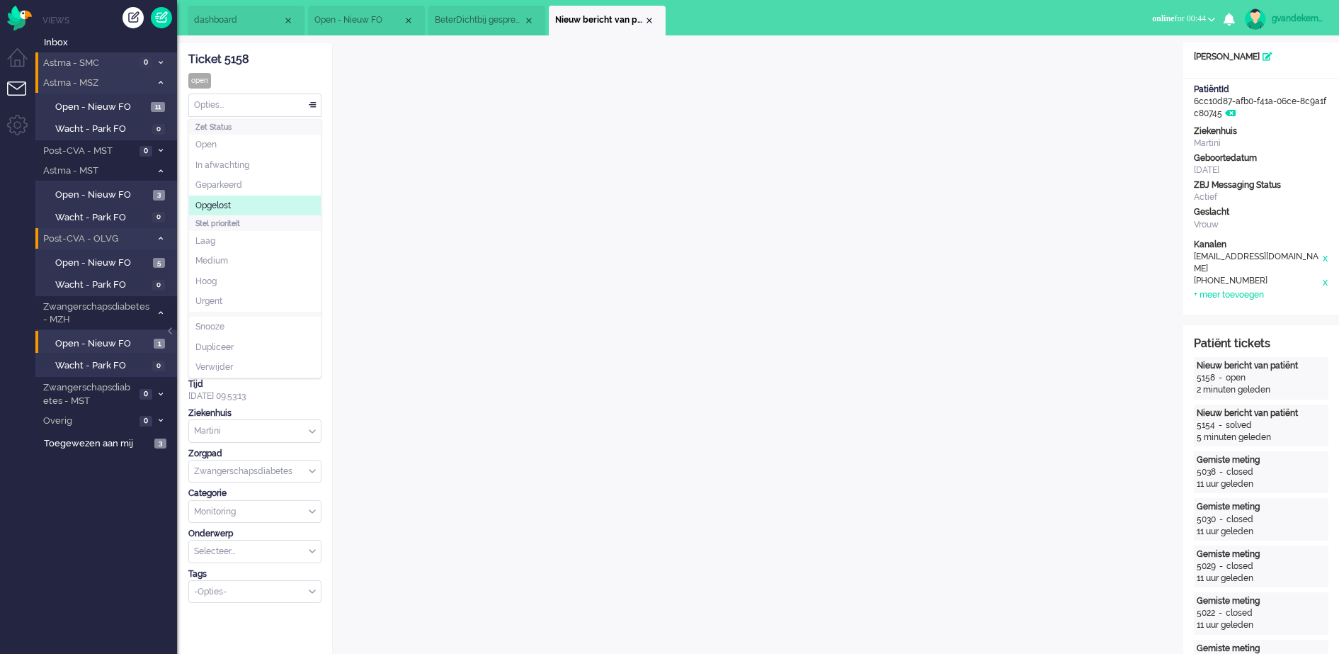
click at [228, 198] on li "Opgelost" at bounding box center [255, 206] width 132 height 21
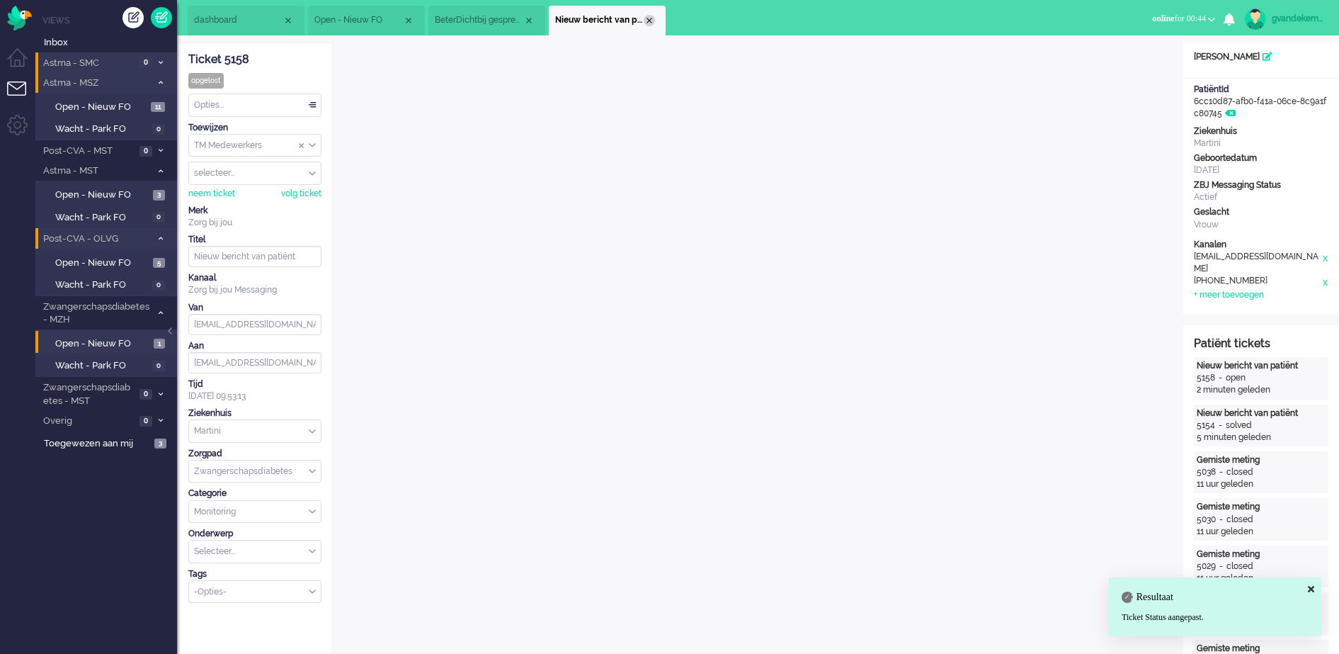
click at [648, 21] on div "Close tab" at bounding box center [649, 20] width 11 height 11
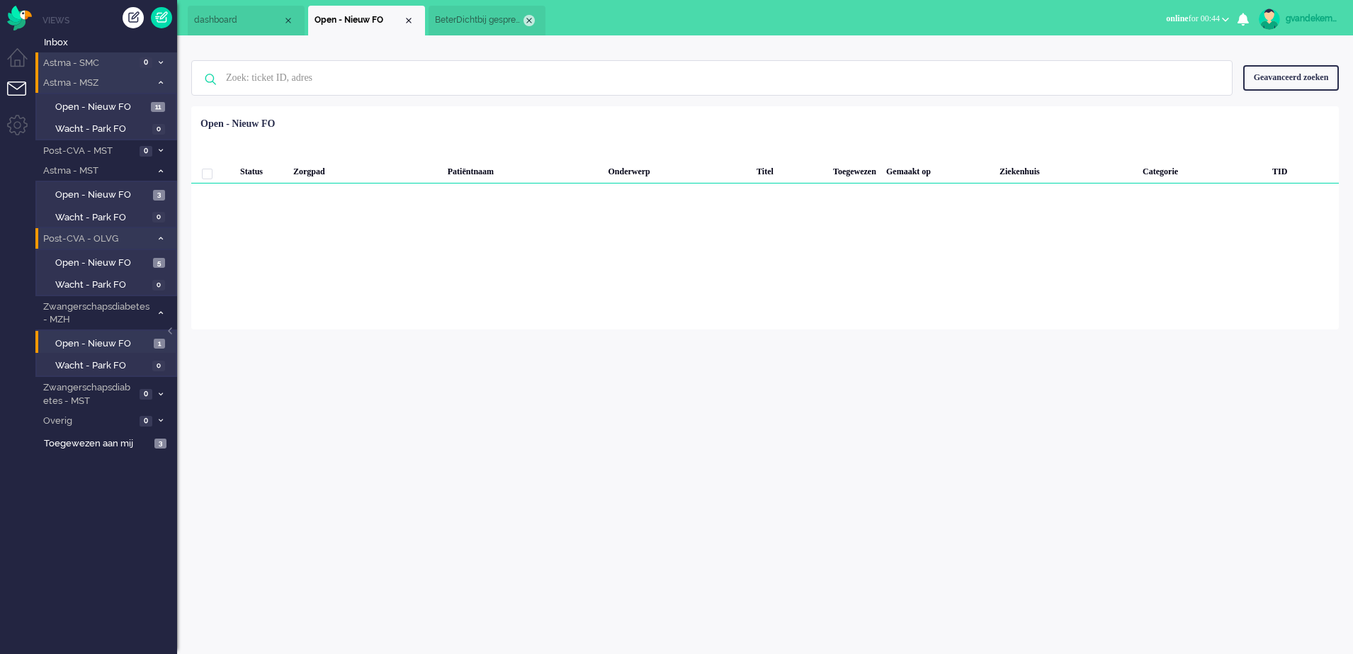
click at [528, 15] on div "Close tab" at bounding box center [528, 20] width 11 height 11
click at [407, 16] on div "Close tab" at bounding box center [408, 20] width 11 height 11
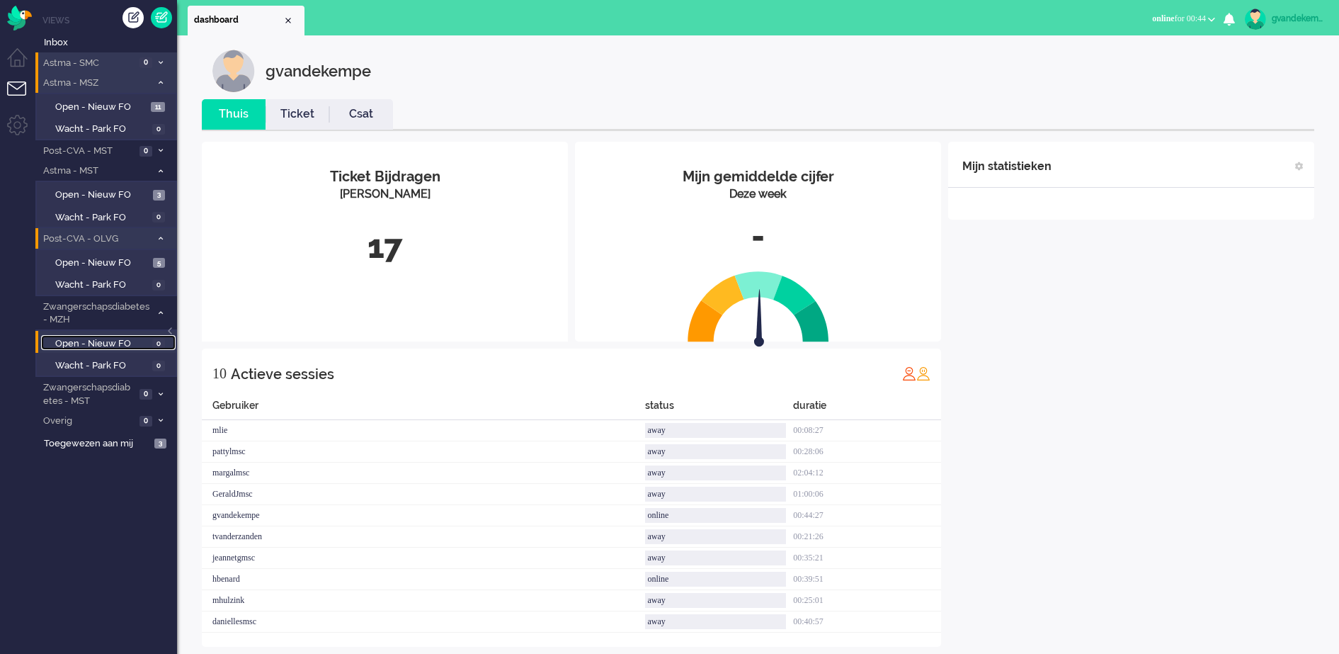
click at [128, 339] on span "Open - Nieuw FO" at bounding box center [102, 343] width 94 height 13
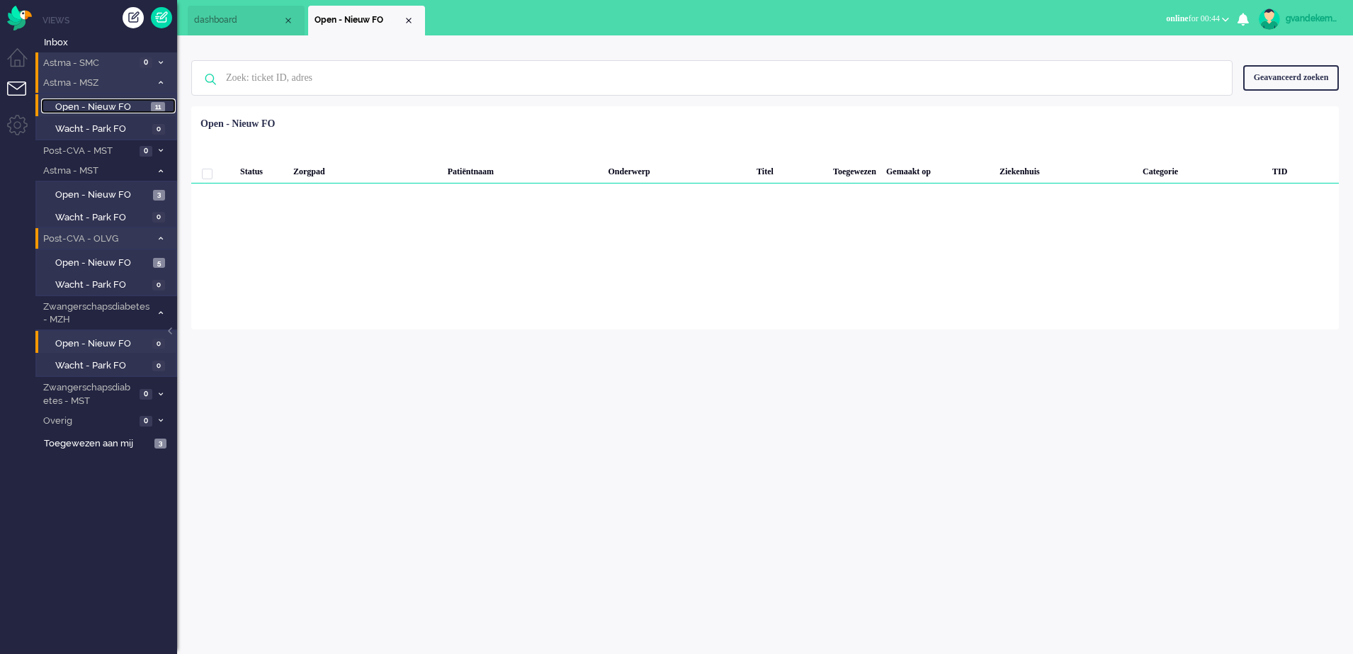
click at [105, 103] on span "Open - Nieuw FO" at bounding box center [101, 107] width 92 height 13
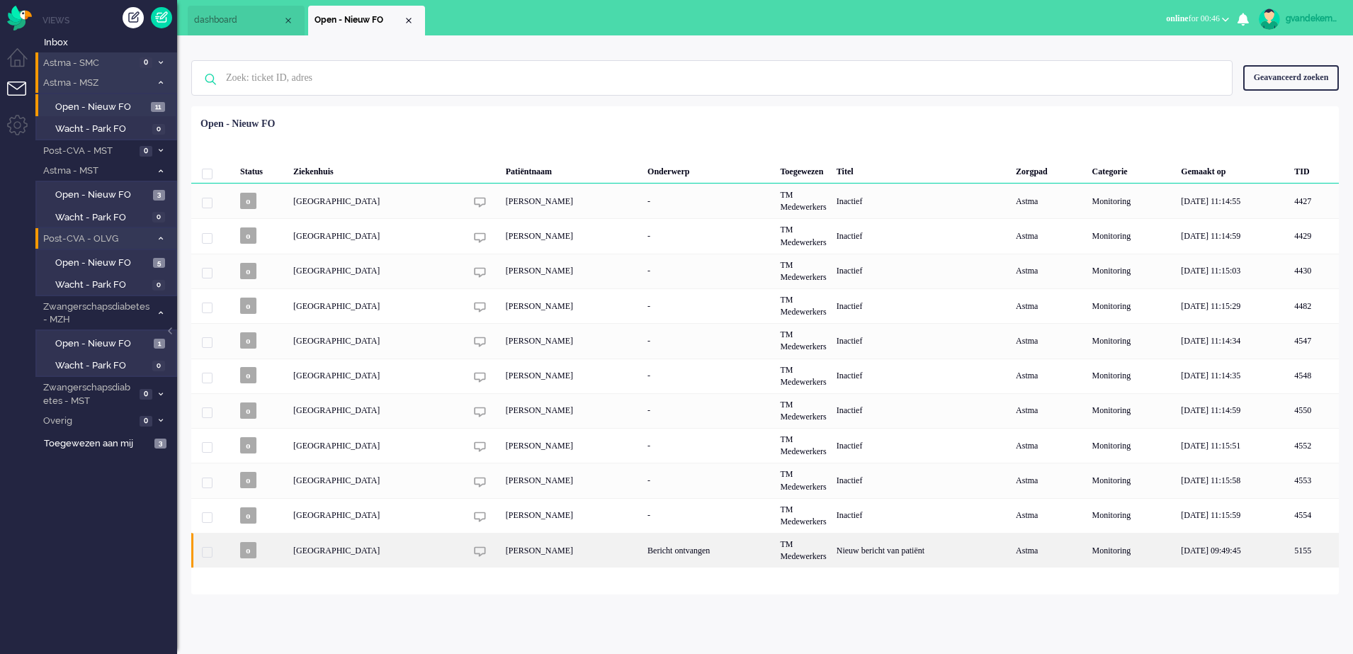
click at [831, 554] on div "TM Medewerkers" at bounding box center [803, 550] width 56 height 35
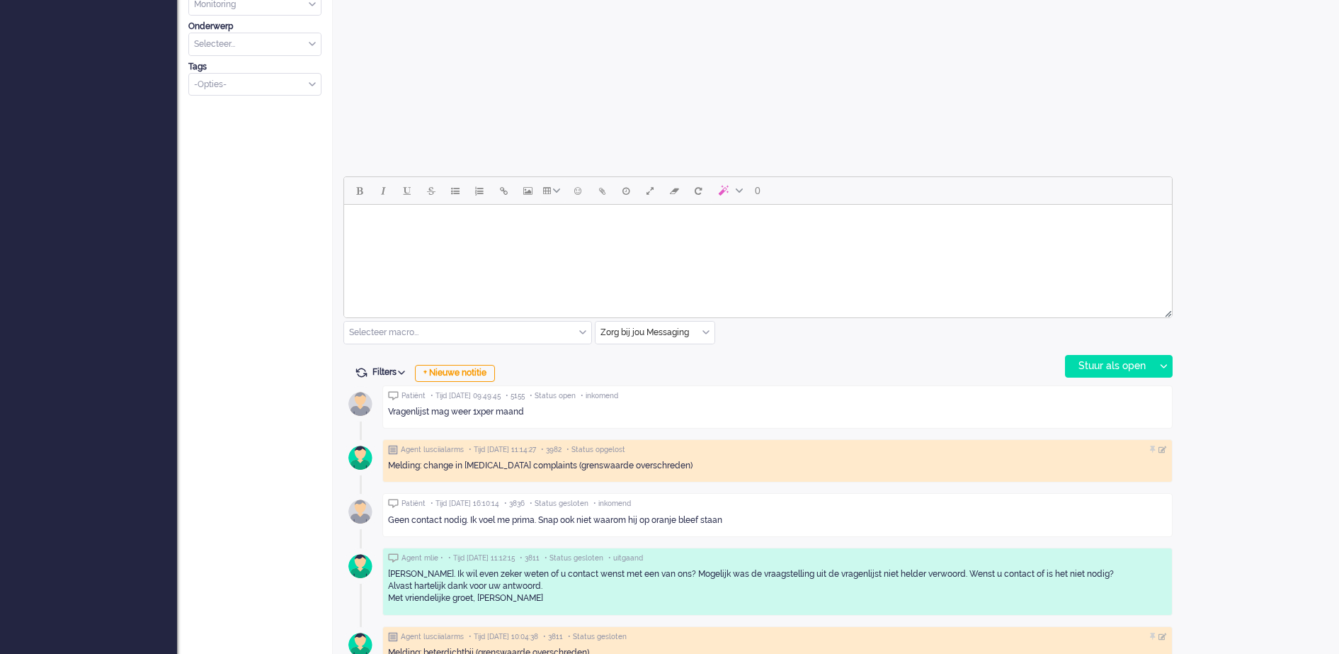
scroll to position [627, 0]
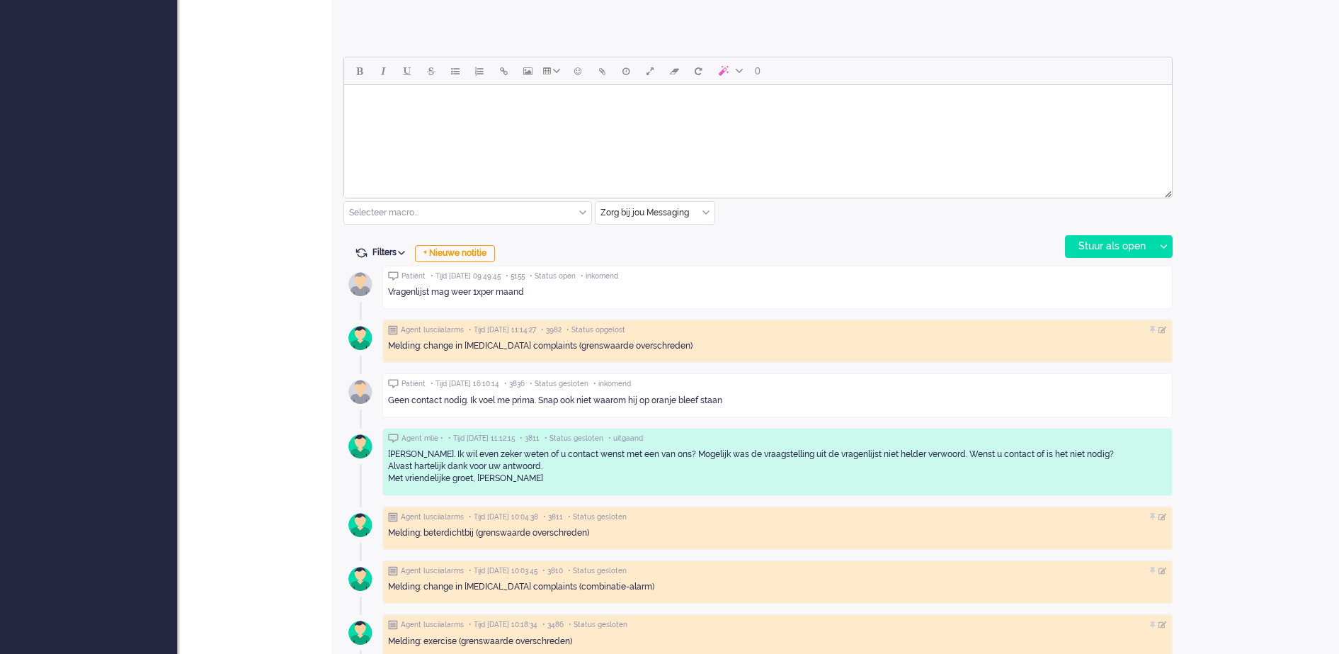
click at [505, 101] on body "Rich Text Area. Press ALT-0 for help." at bounding box center [758, 103] width 817 height 25
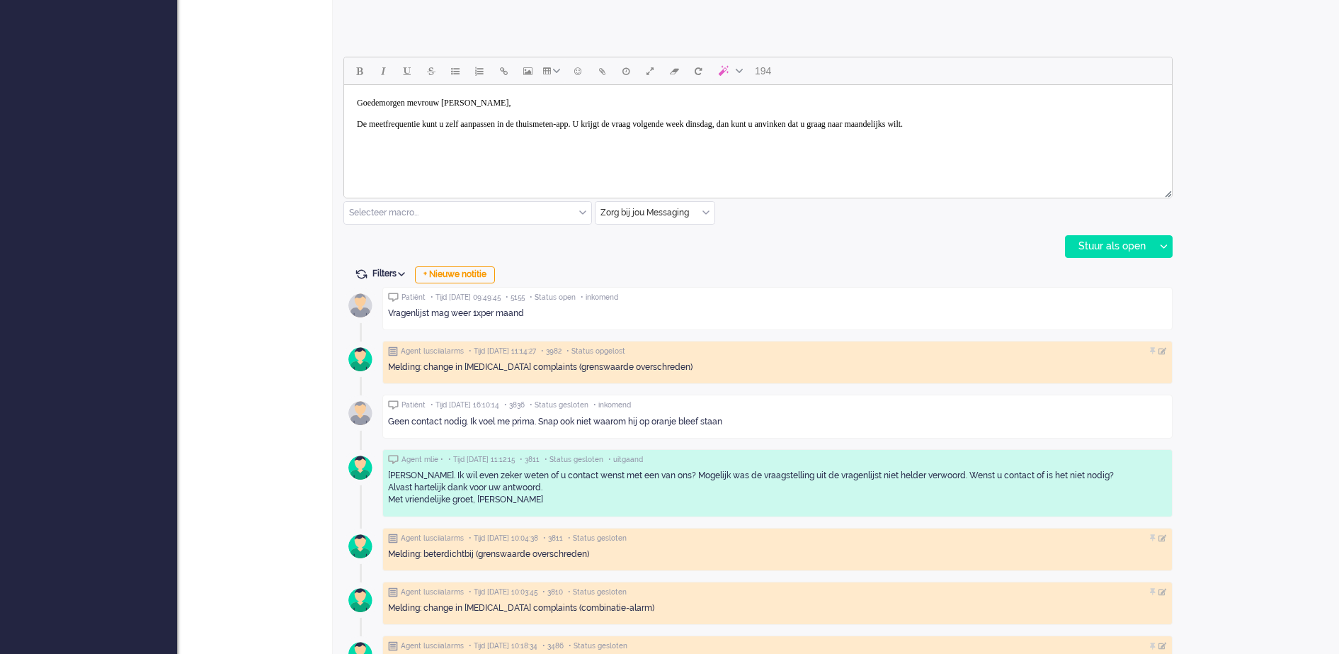
click at [868, 125] on body "Goedemorgen mevrouw Van der Linden, De meetfrequentie kunt u zelf aanpassen in …" at bounding box center [758, 114] width 817 height 46
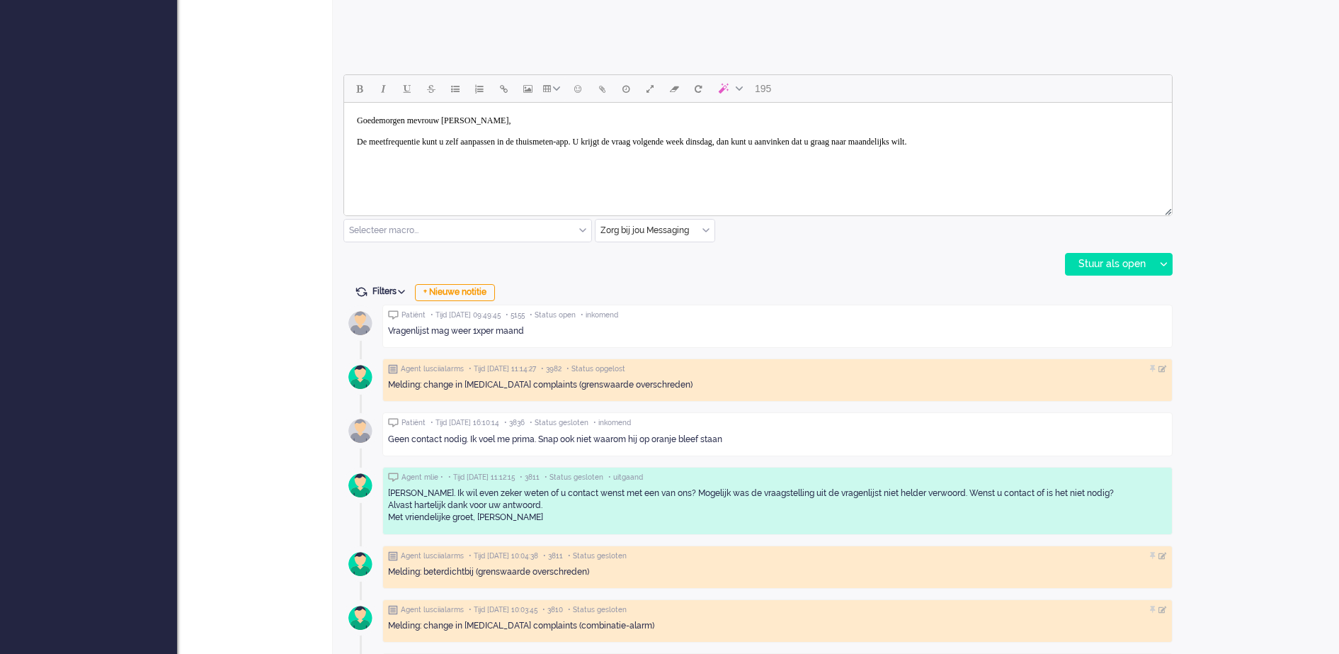
scroll to position [620, 0]
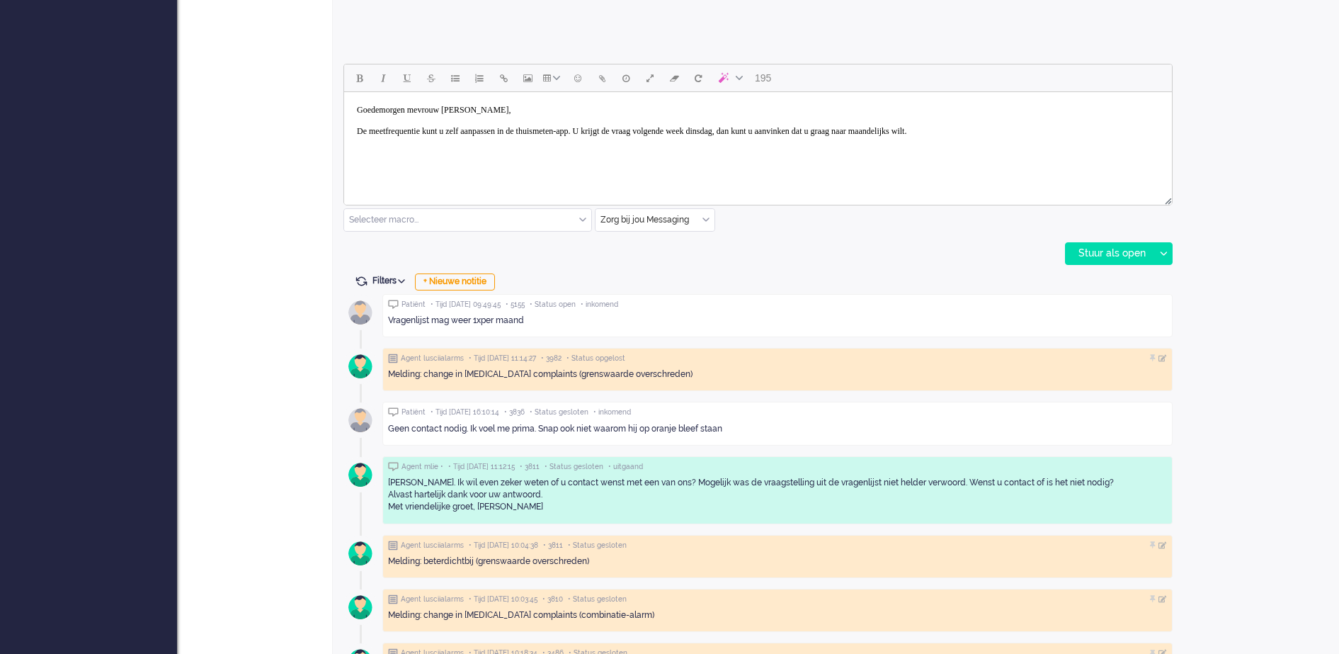
click at [1077, 130] on body "Goedemorgen mevrouw Van der Linden, De meetfrequentie kunt u zelf aanpassen in …" at bounding box center [758, 121] width 817 height 46
click at [808, 128] on body "Goedemorgen mevrouw Van der Linden, De meetfrequentie kunt u zelf aanpassen in …" at bounding box center [758, 121] width 817 height 46
click at [1133, 129] on body "Goedemorgen mevrouw Van der Linden, De meetfrequentie kunt u zelf aanpassen in …" at bounding box center [758, 121] width 817 height 46
click at [373, 135] on body "Goedemorgen mevrouw Van der Linden, De meetfrequentie kunt u zelf aanpassen in …" at bounding box center [758, 142] width 817 height 89
click at [373, 142] on body "Goedemorgen mevrouw Van der Linden, De meetfrequentie kunt u zelf aanpassen in …" at bounding box center [758, 142] width 817 height 89
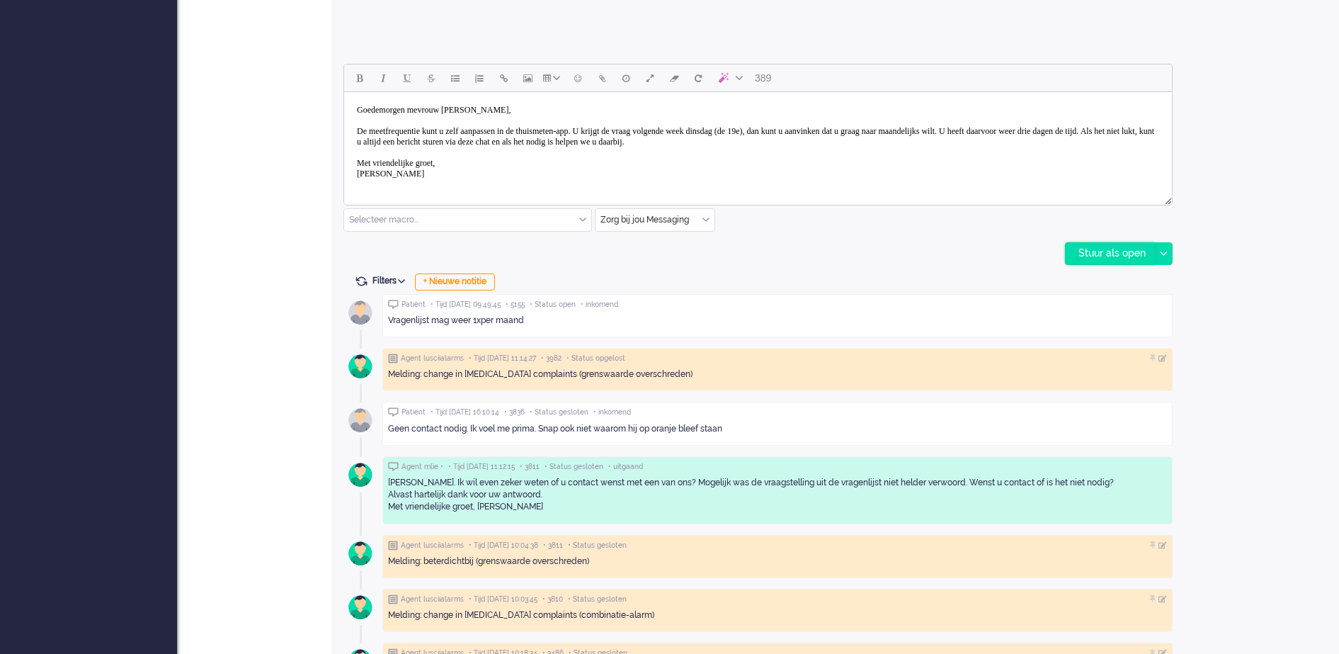
click at [1121, 256] on div "Stuur als open" at bounding box center [1110, 253] width 89 height 21
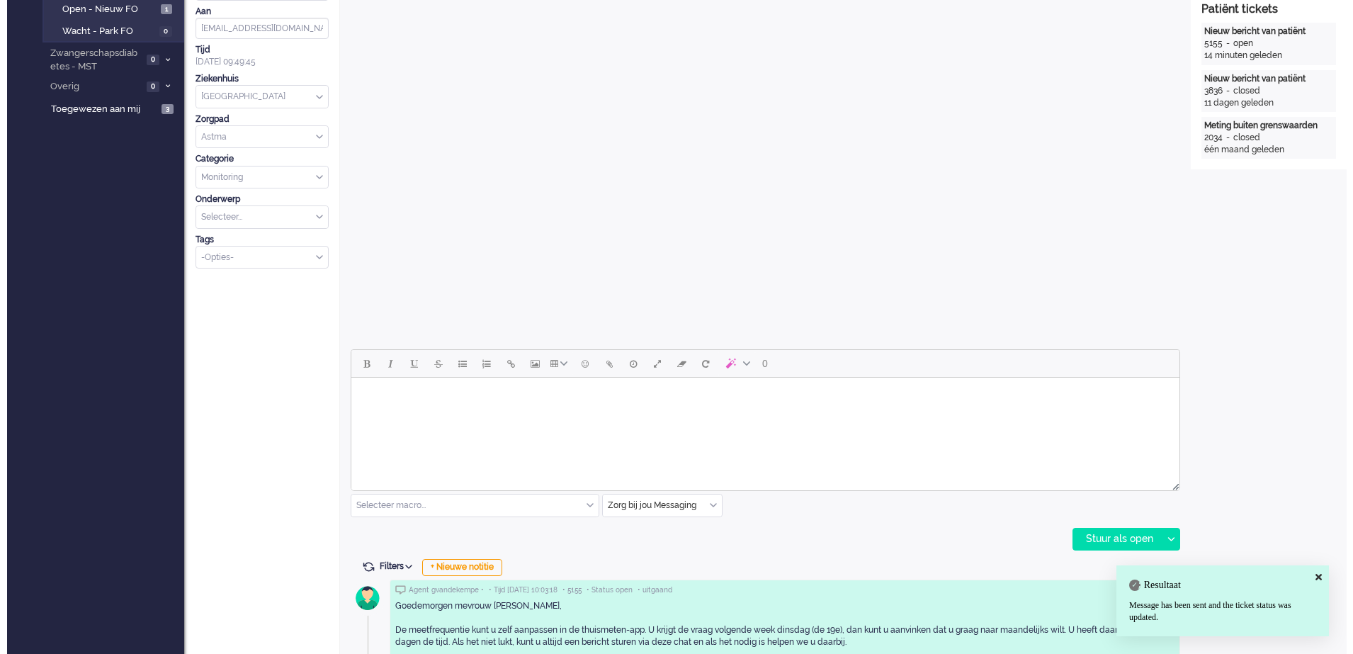
scroll to position [0, 0]
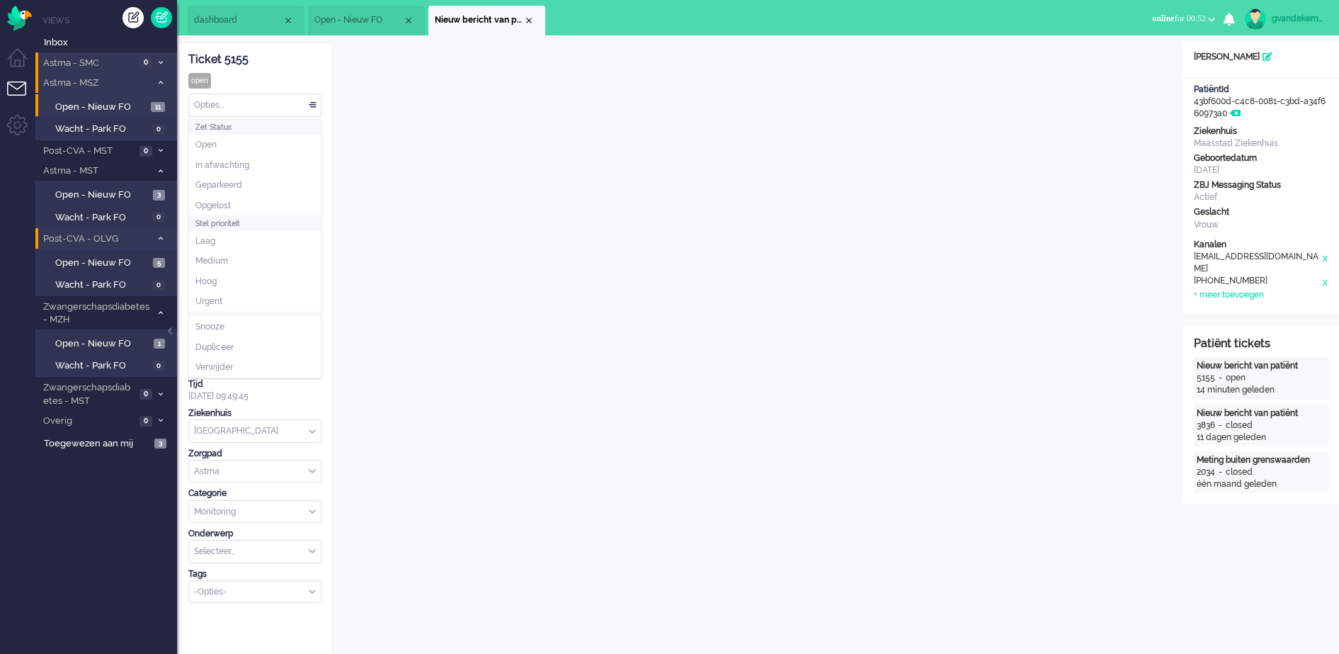
click at [313, 105] on div "Opties..." at bounding box center [255, 105] width 132 height 22
click at [217, 203] on span "Opgelost" at bounding box center [213, 206] width 35 height 12
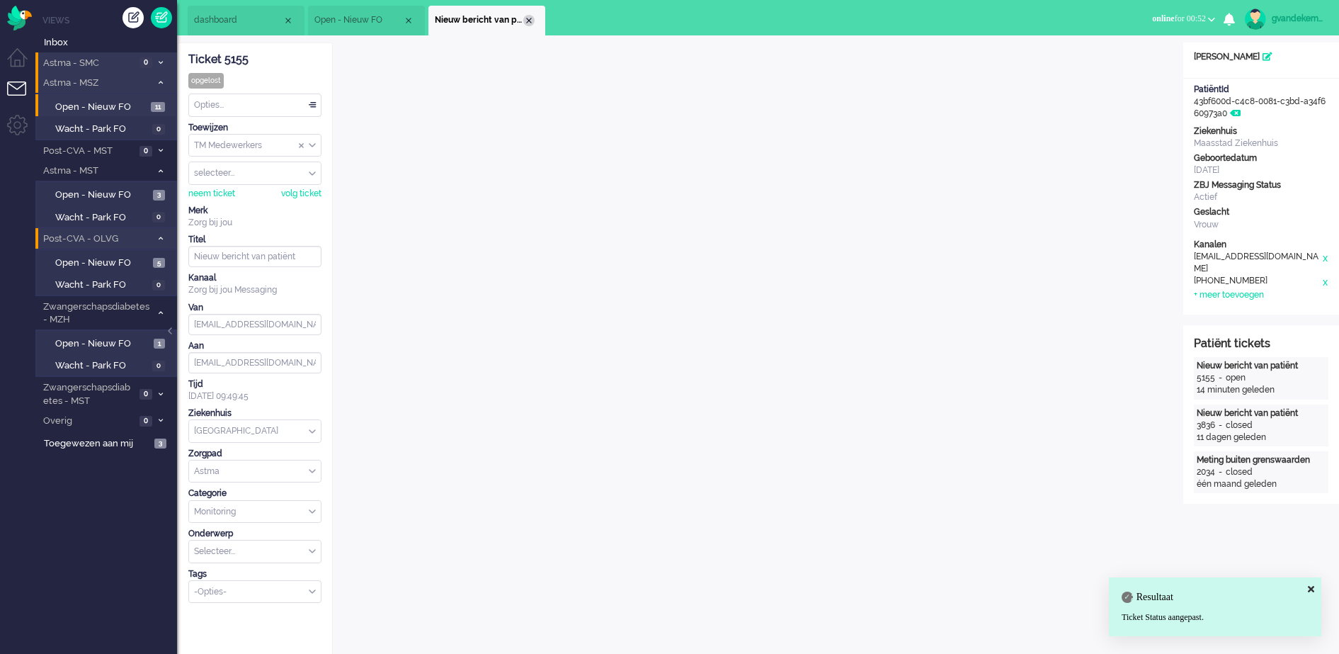
click at [529, 18] on div "Close tab" at bounding box center [528, 20] width 11 height 11
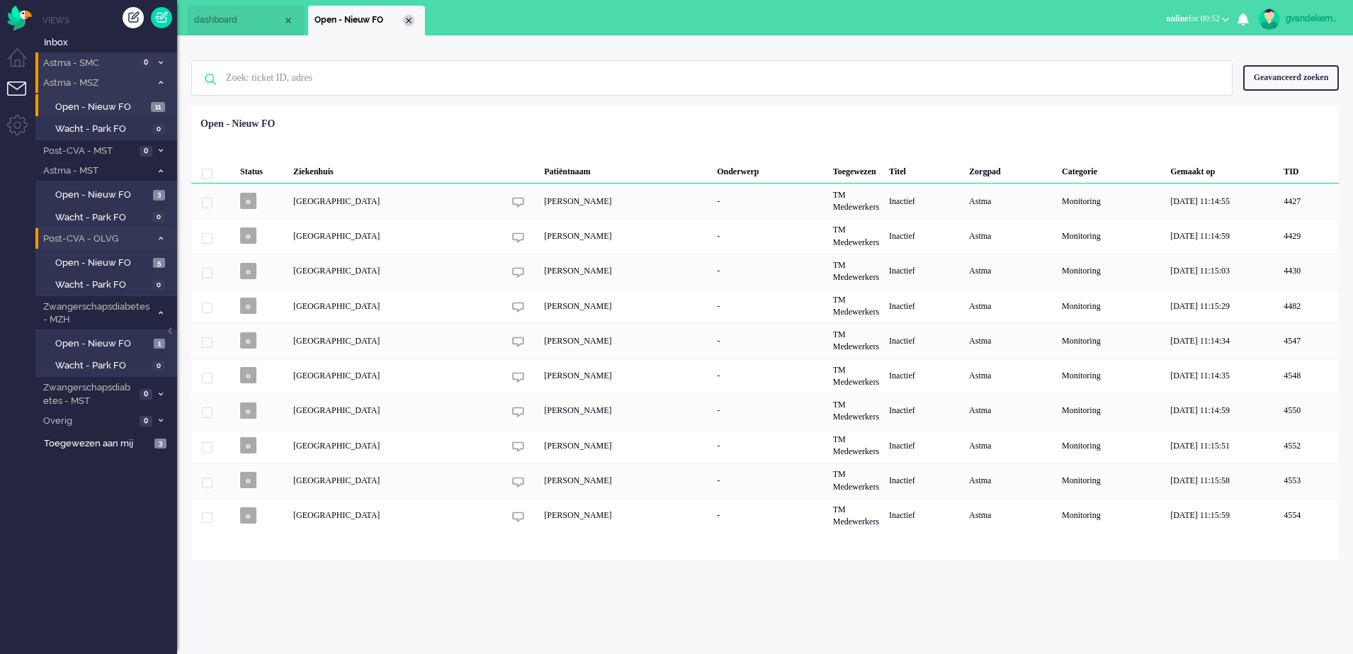
click at [404, 18] on div "Close tab" at bounding box center [408, 20] width 11 height 11
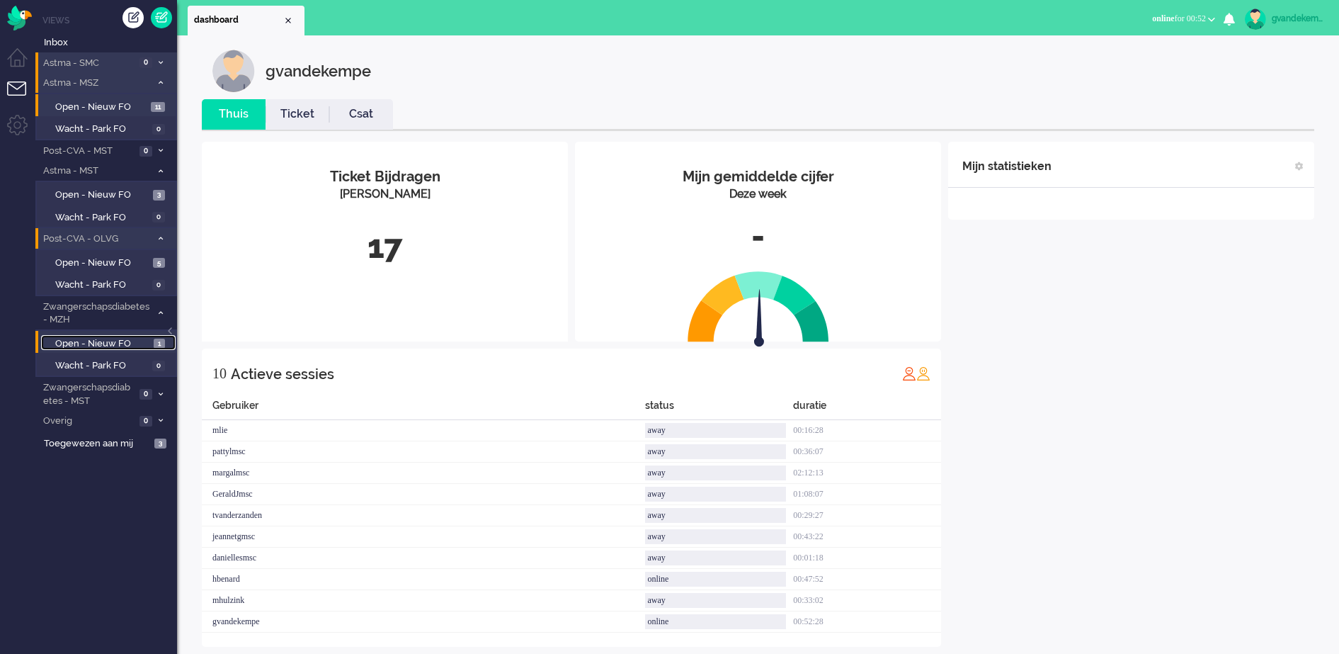
click at [121, 342] on span "Open - Nieuw FO" at bounding box center [102, 343] width 95 height 13
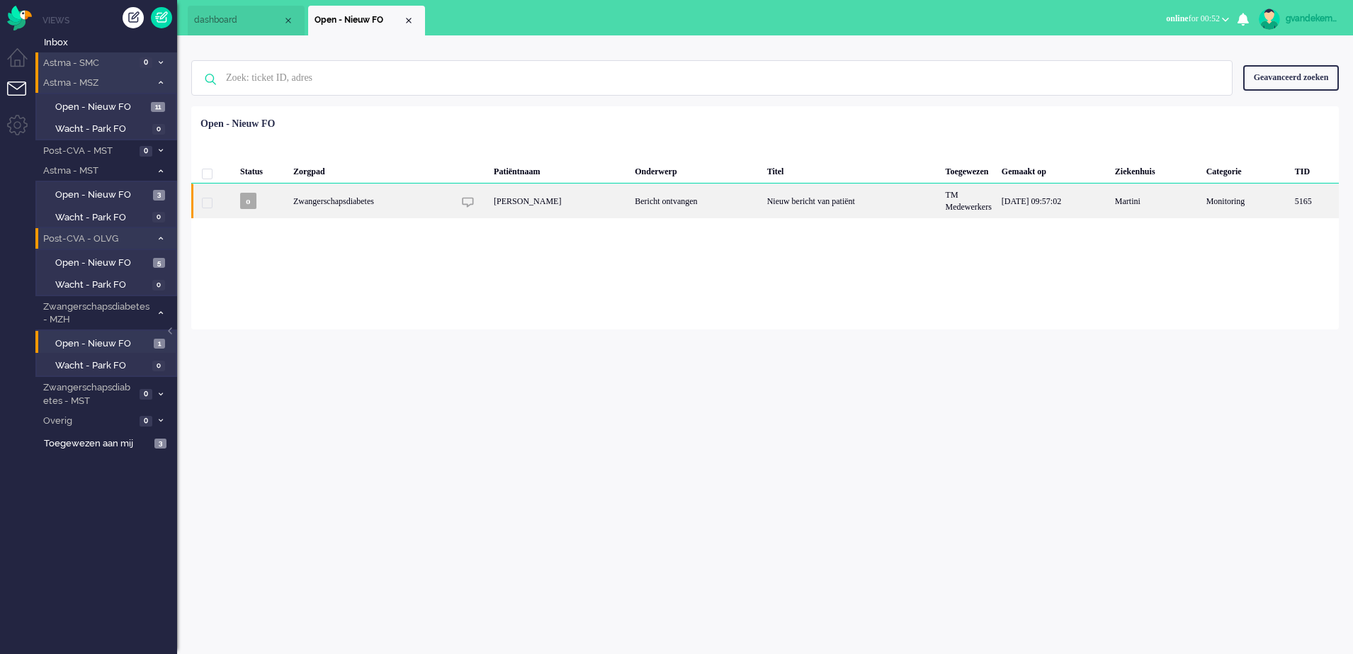
click at [725, 198] on div "Bericht ontvangen" at bounding box center [696, 200] width 132 height 35
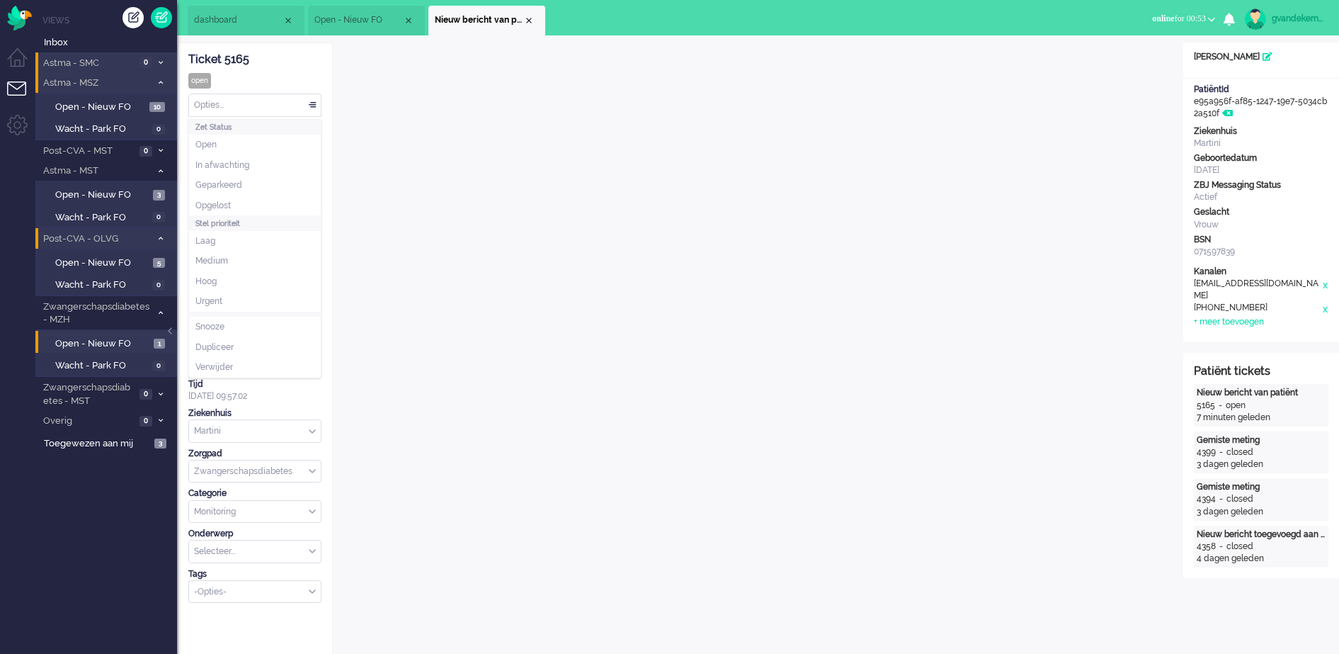
click at [316, 106] on div "Opties..." at bounding box center [255, 105] width 132 height 22
click at [225, 200] on span "Opgelost" at bounding box center [213, 206] width 35 height 12
click at [529, 23] on div "Close tab" at bounding box center [528, 20] width 11 height 11
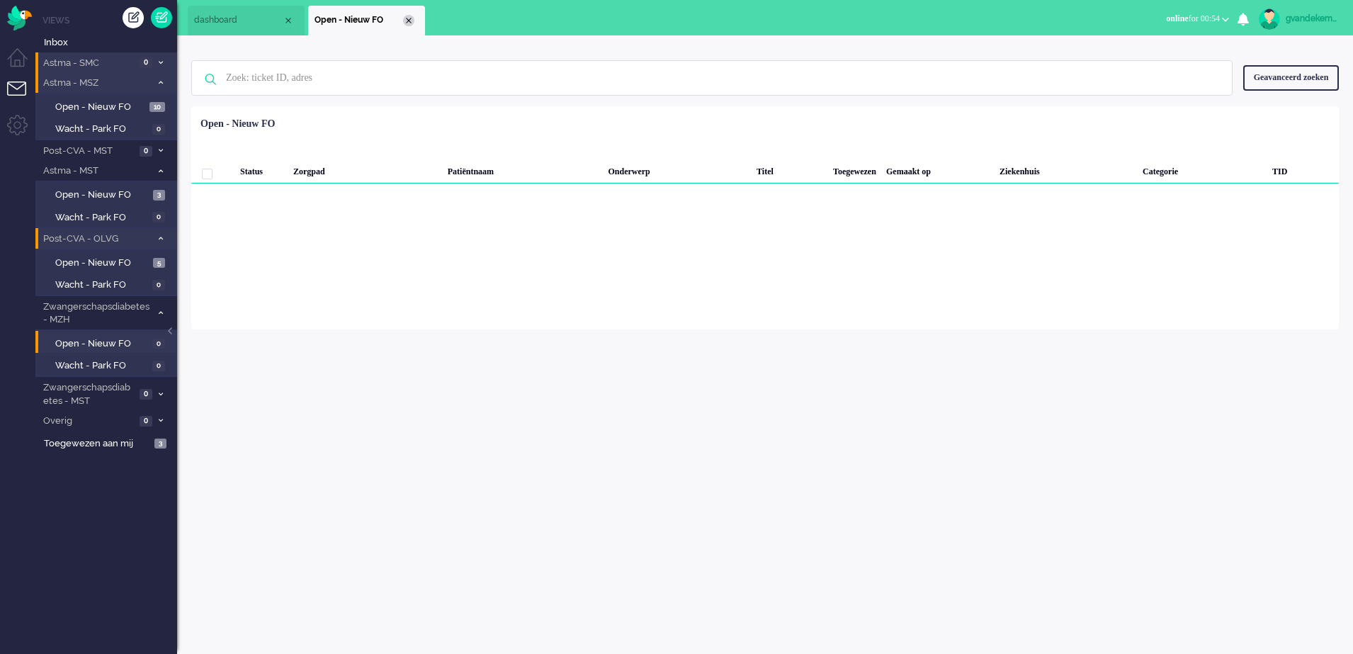
click at [409, 18] on div "Close tab" at bounding box center [408, 20] width 11 height 11
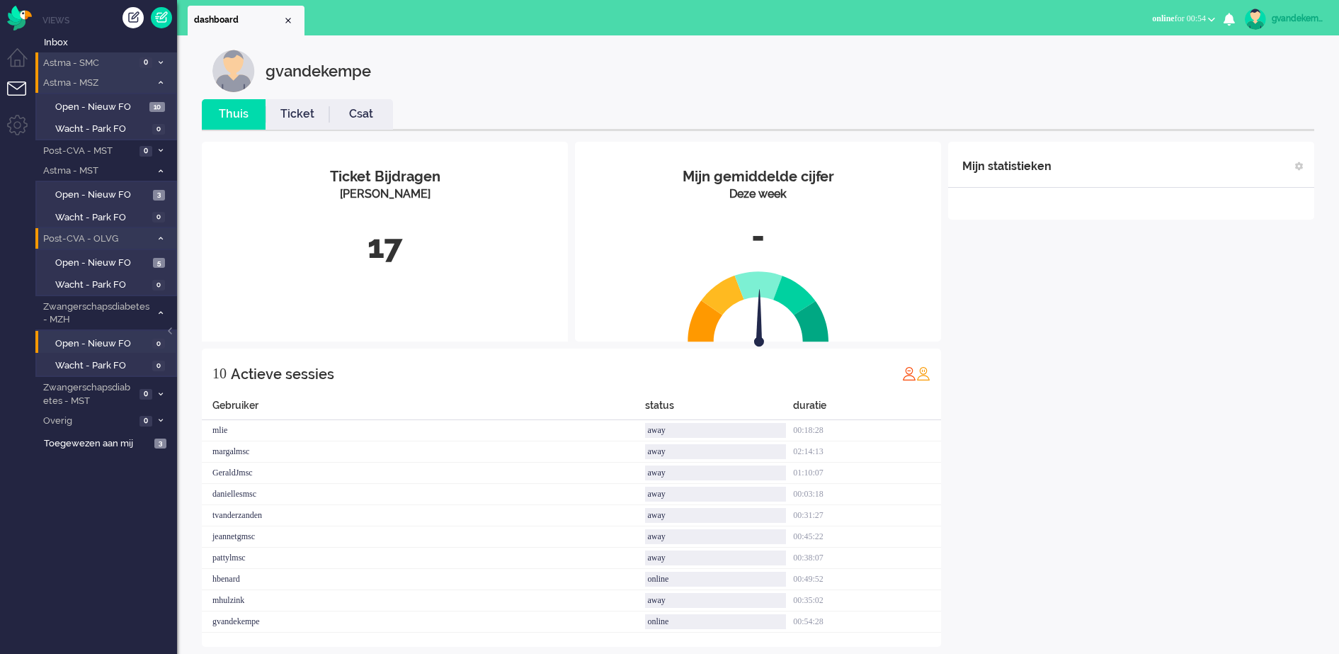
scroll to position [18, 0]
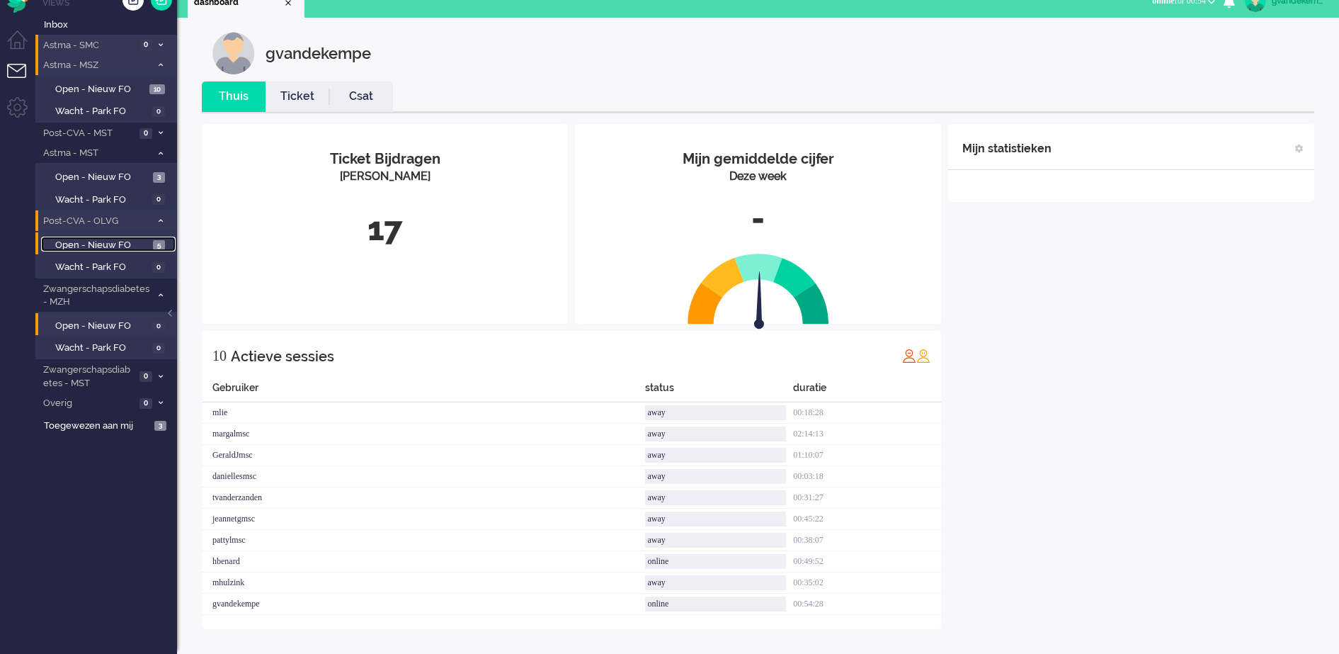
click at [116, 243] on span "Open - Nieuw FO" at bounding box center [102, 245] width 94 height 13
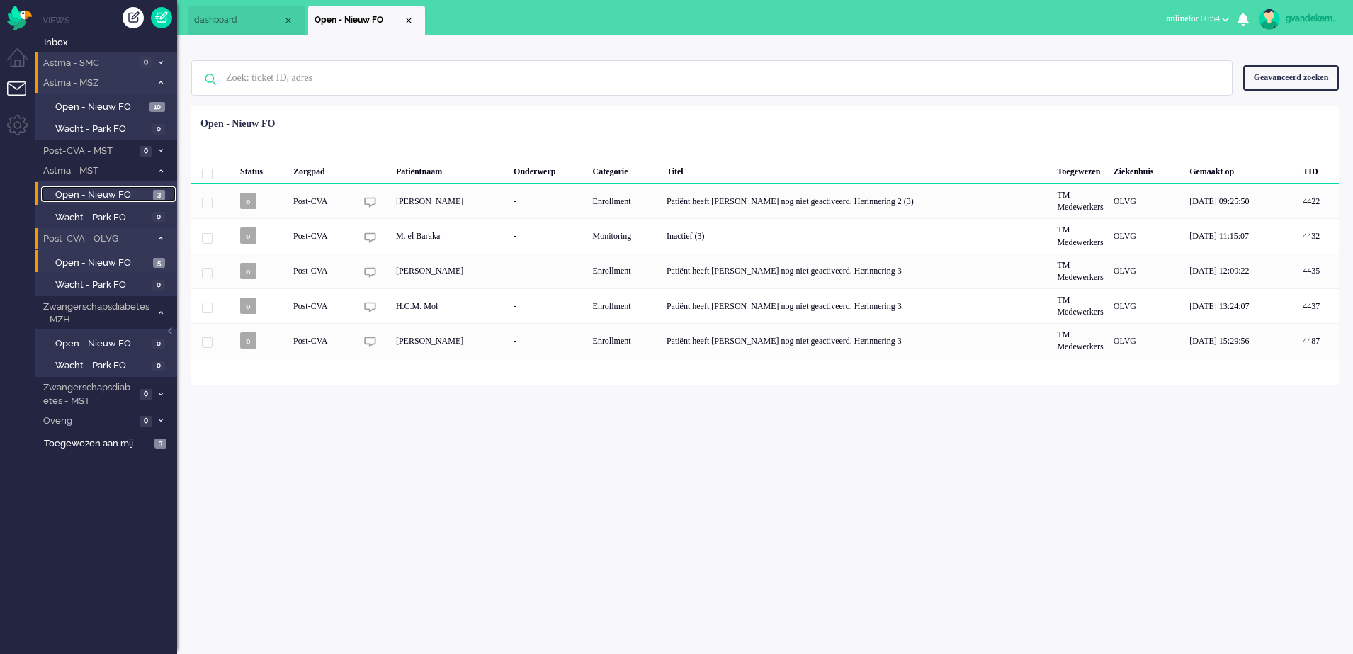
click at [112, 195] on span "Open - Nieuw FO" at bounding box center [102, 194] width 94 height 13
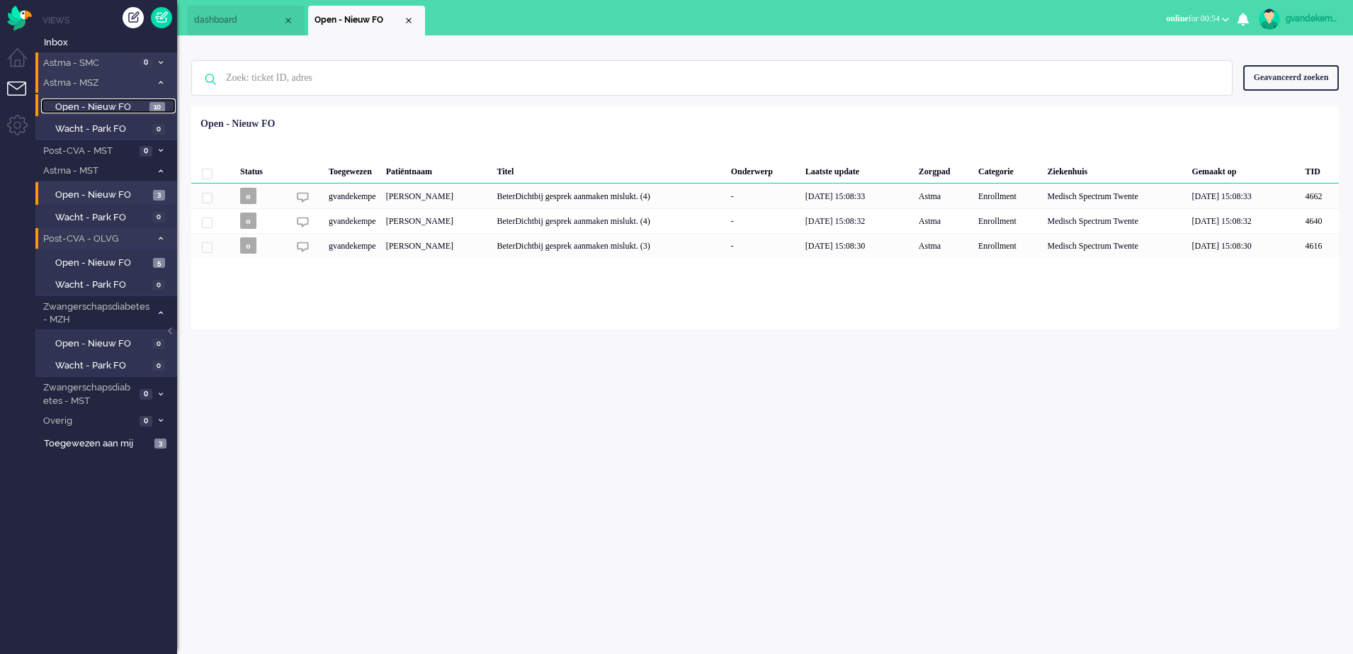
click at [109, 107] on span "Open - Nieuw FO" at bounding box center [100, 107] width 91 height 13
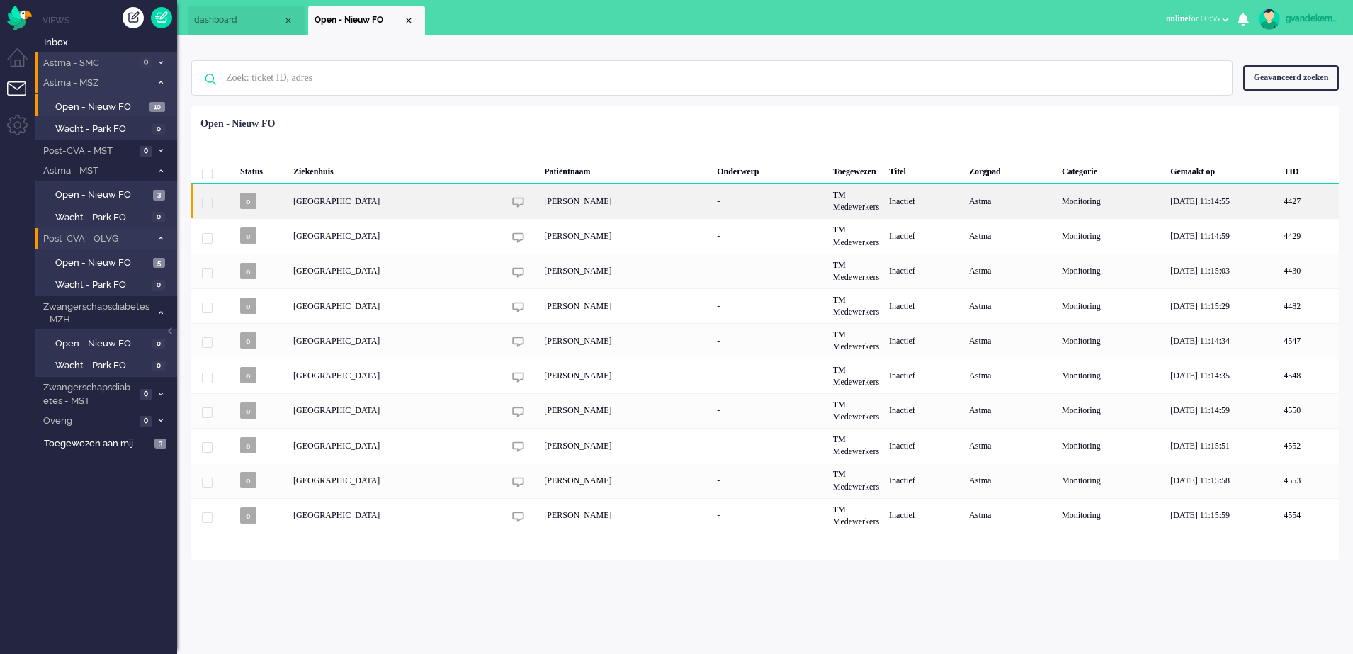
click at [623, 205] on div "[PERSON_NAME]" at bounding box center [625, 200] width 173 height 35
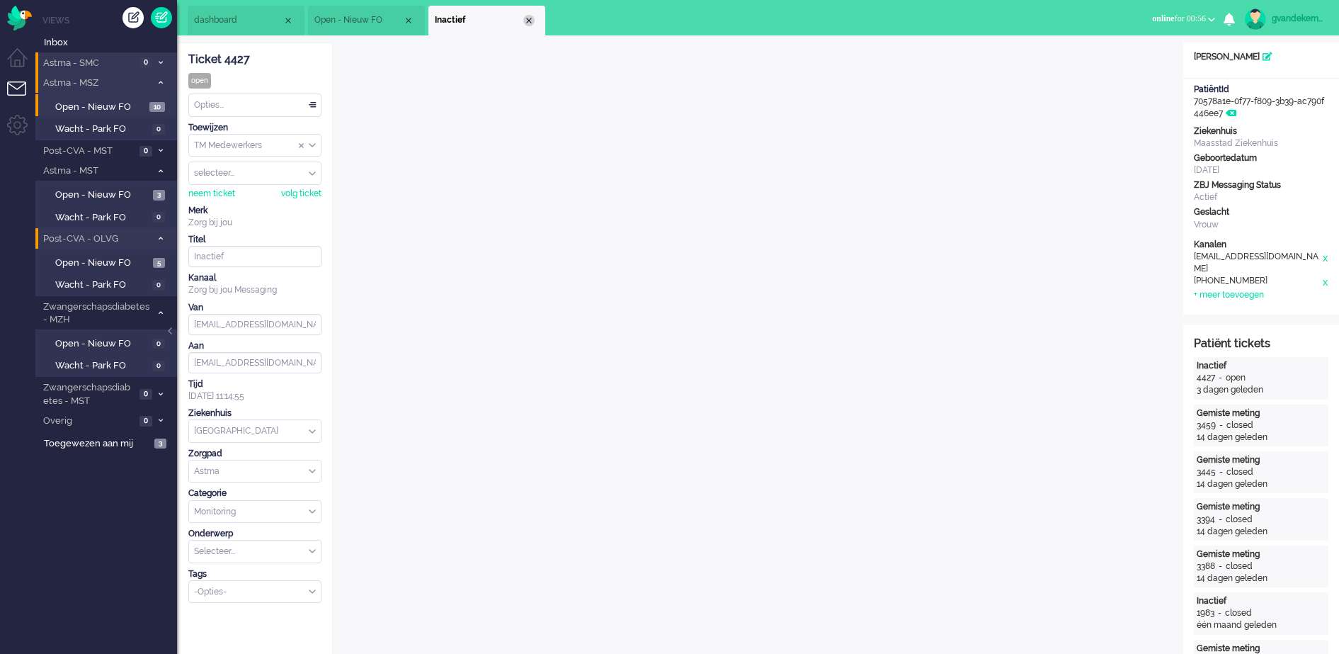
click at [531, 19] on div "Close tab" at bounding box center [528, 20] width 11 height 11
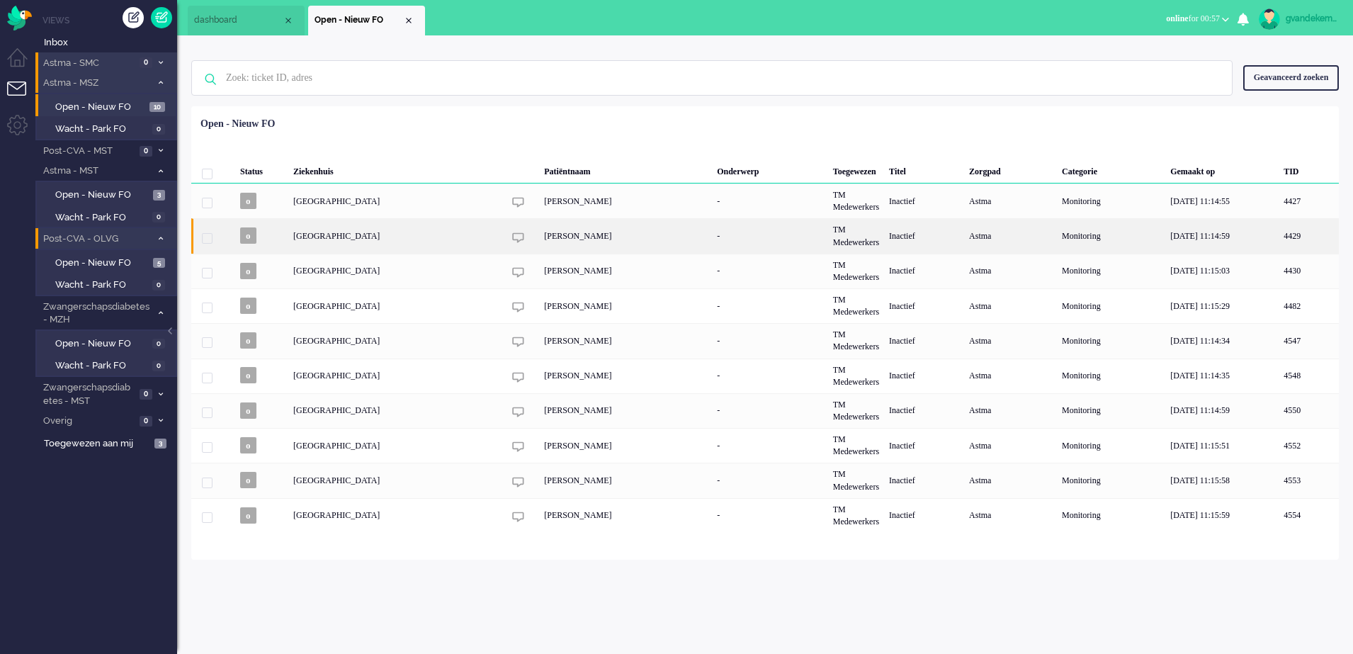
click at [548, 237] on div "[PERSON_NAME]" at bounding box center [625, 235] width 173 height 35
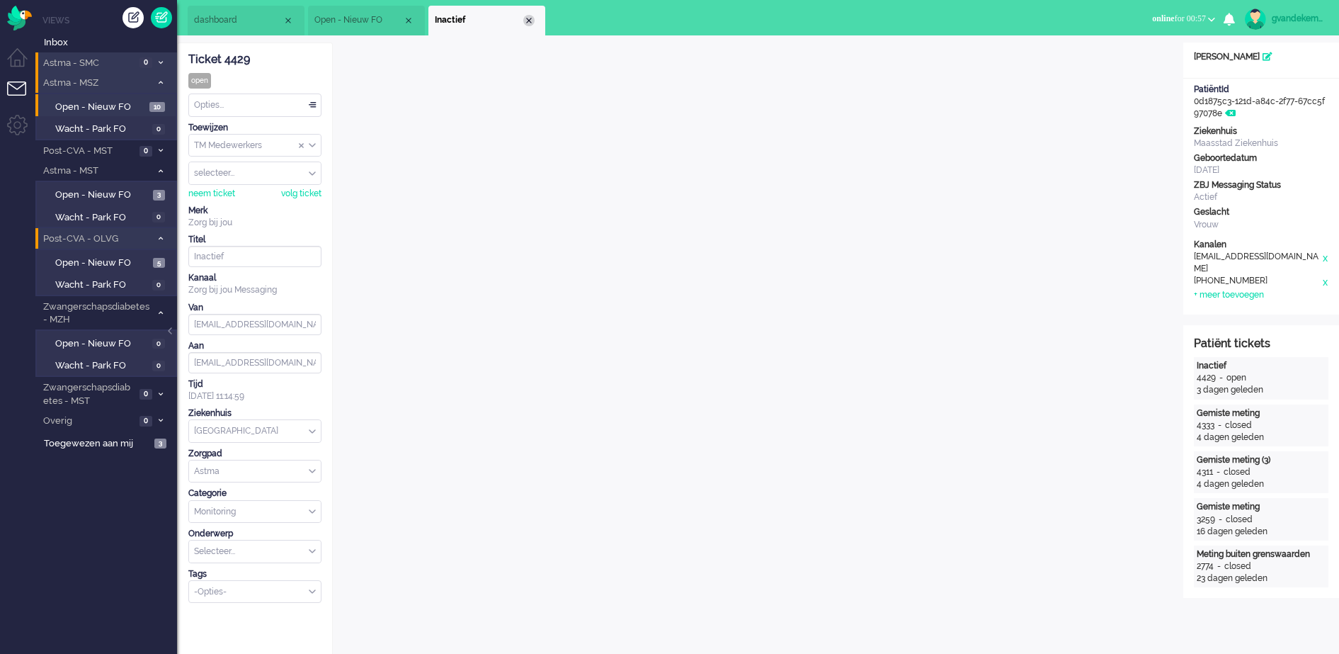
click at [533, 21] on div "Close tab" at bounding box center [528, 20] width 11 height 11
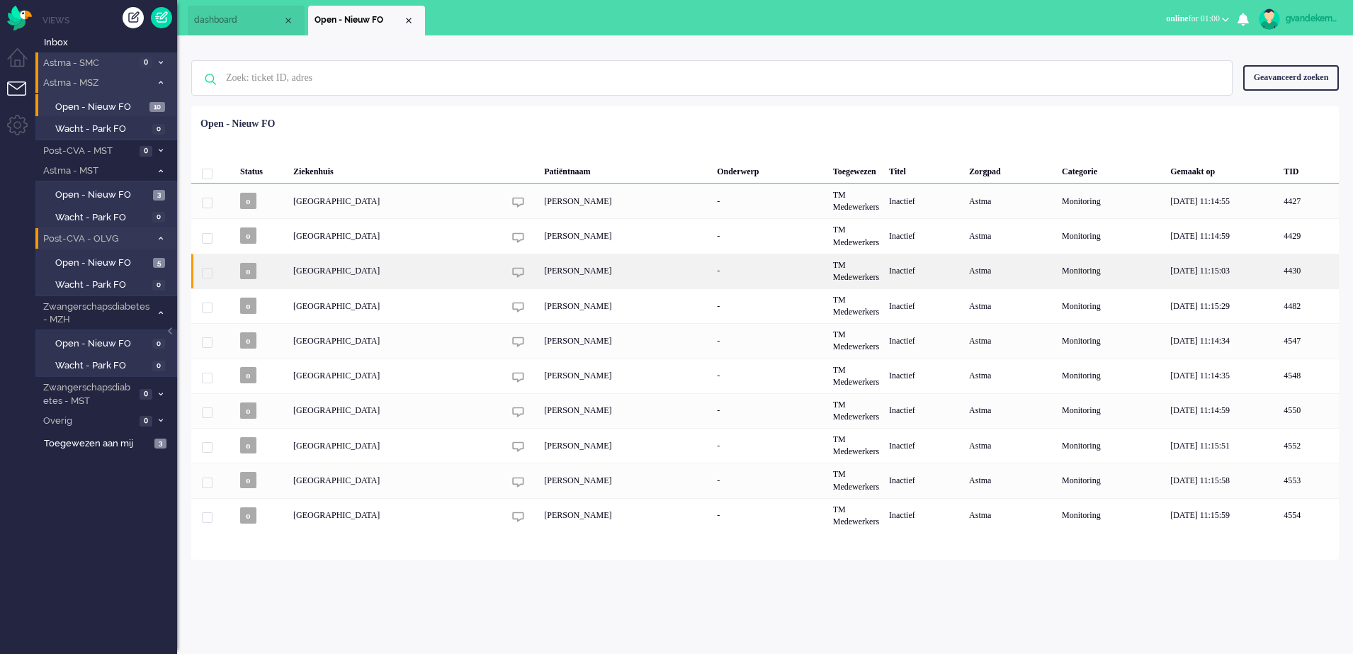
click at [828, 274] on div "[GEOGRAPHIC_DATA]" at bounding box center [856, 271] width 56 height 35
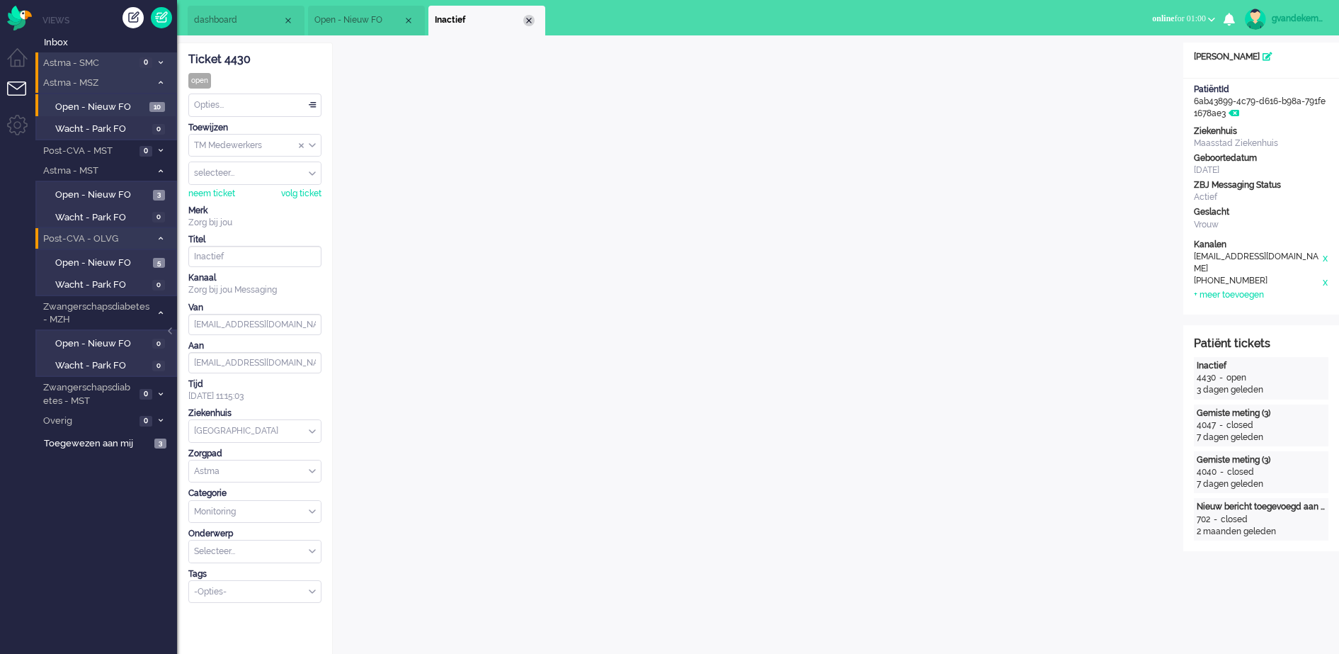
click at [531, 18] on div "Close tab" at bounding box center [528, 20] width 11 height 11
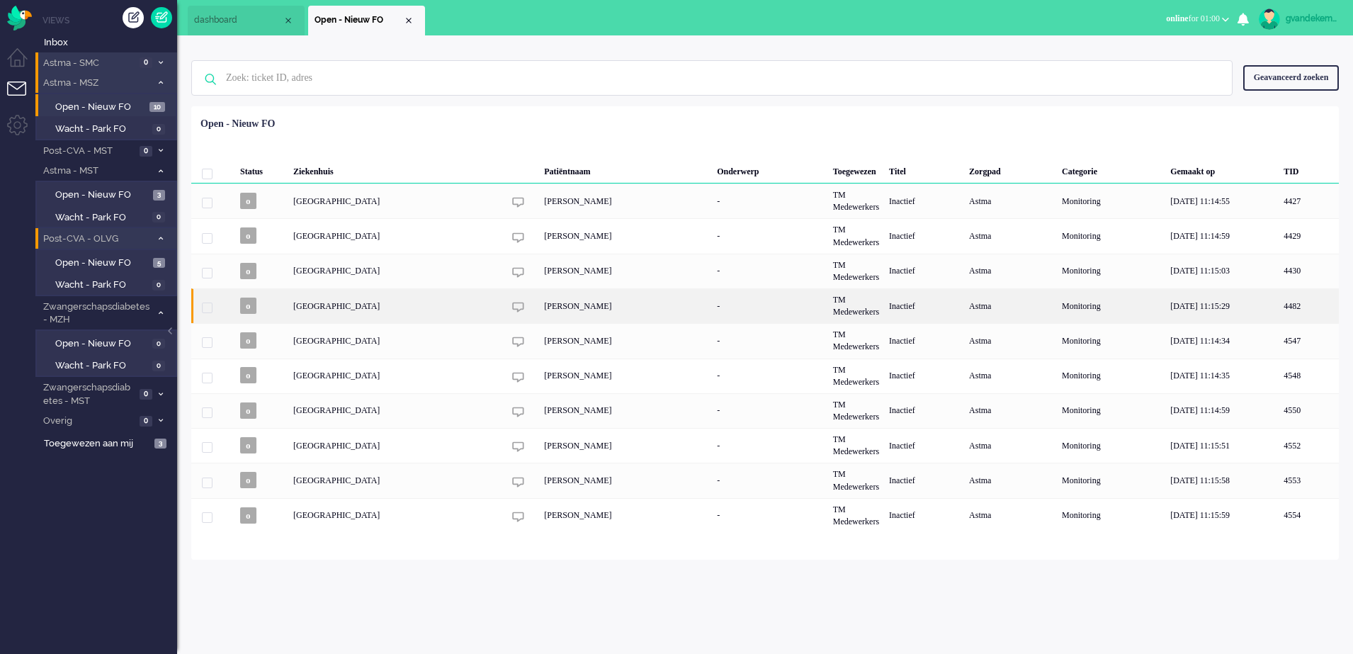
click at [828, 302] on div "[GEOGRAPHIC_DATA]" at bounding box center [856, 305] width 56 height 35
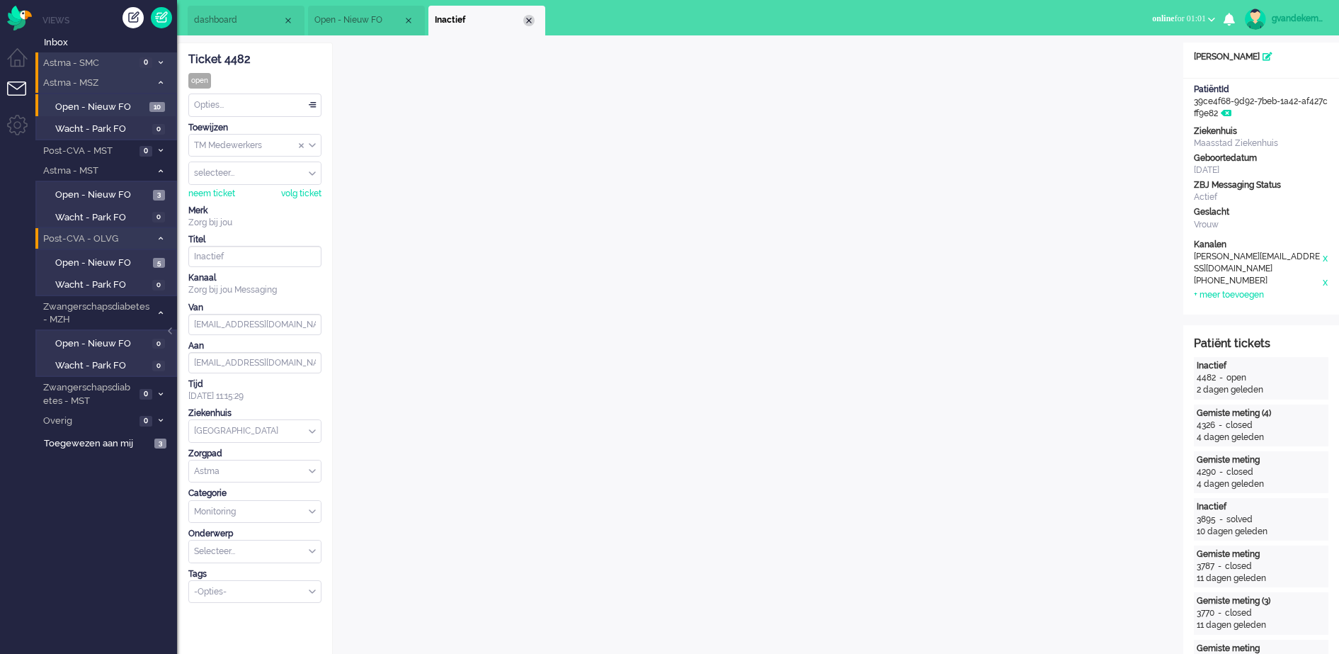
click at [529, 23] on div "Close tab" at bounding box center [528, 20] width 11 height 11
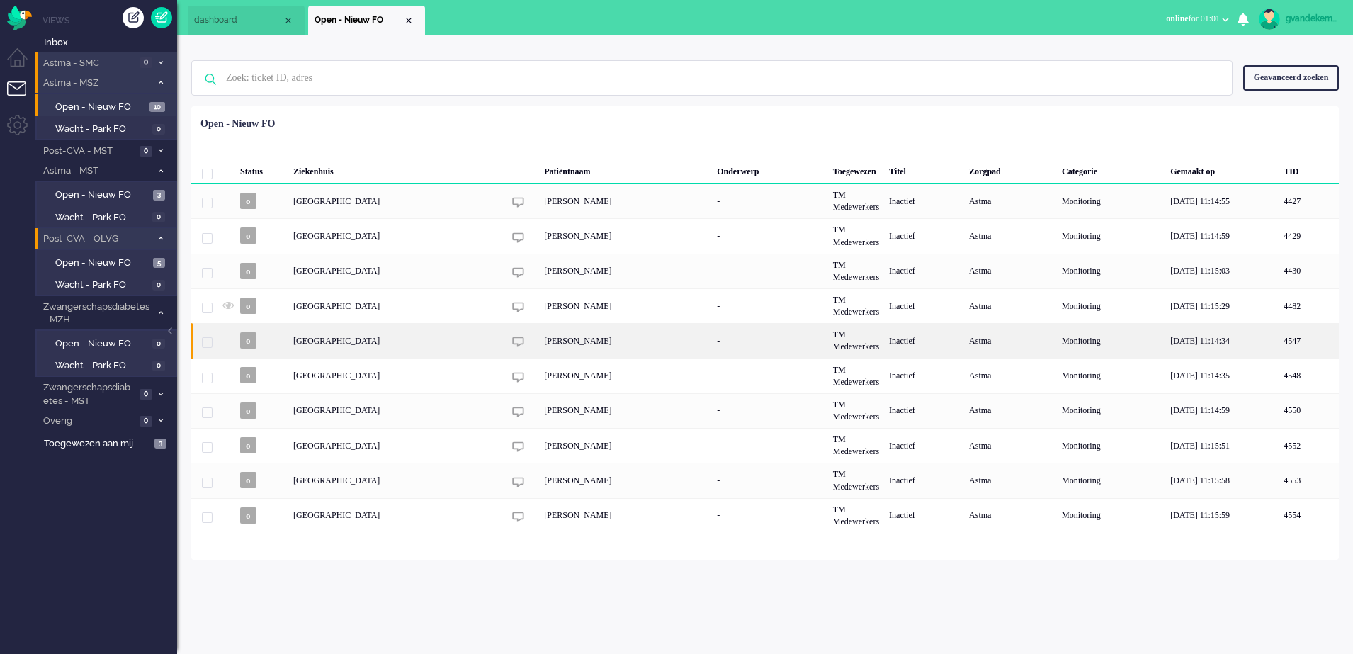
click at [539, 343] on div "[PERSON_NAME]" at bounding box center [625, 340] width 173 height 35
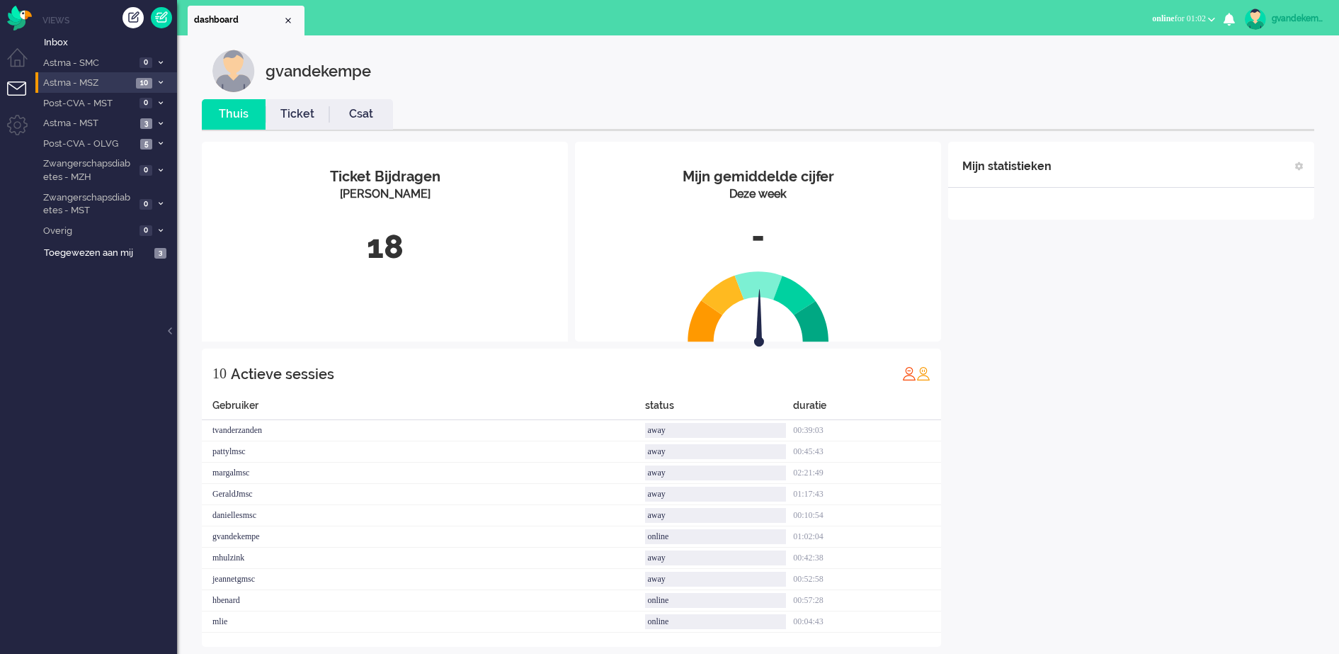
click at [126, 80] on span "Astma - MSZ" at bounding box center [86, 83] width 91 height 13
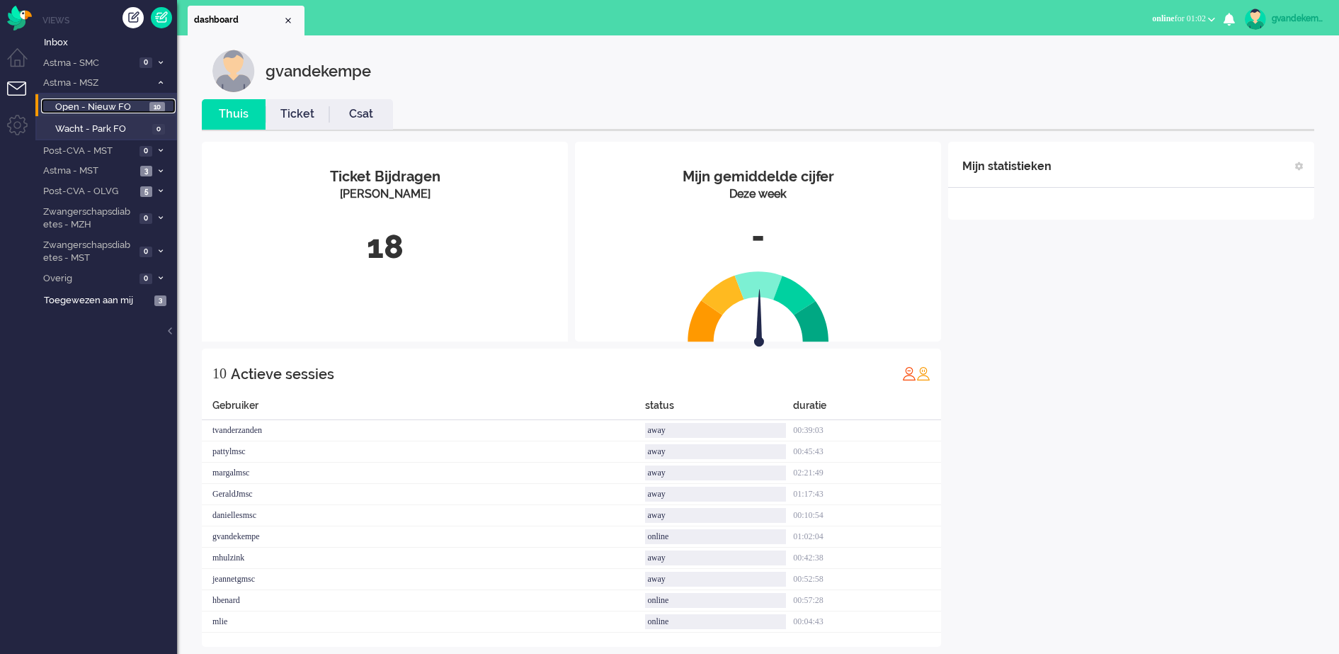
click at [133, 104] on span "Open - Nieuw FO" at bounding box center [100, 107] width 91 height 13
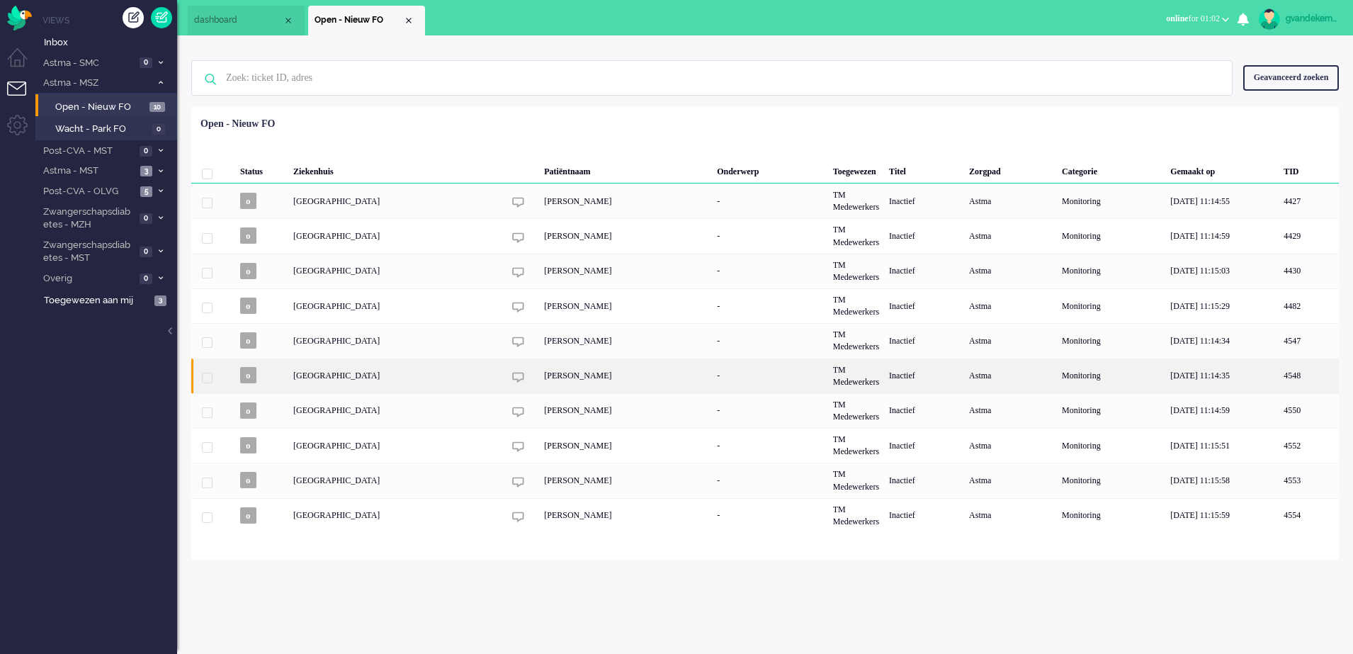
click at [561, 378] on div "[PERSON_NAME]" at bounding box center [625, 375] width 173 height 35
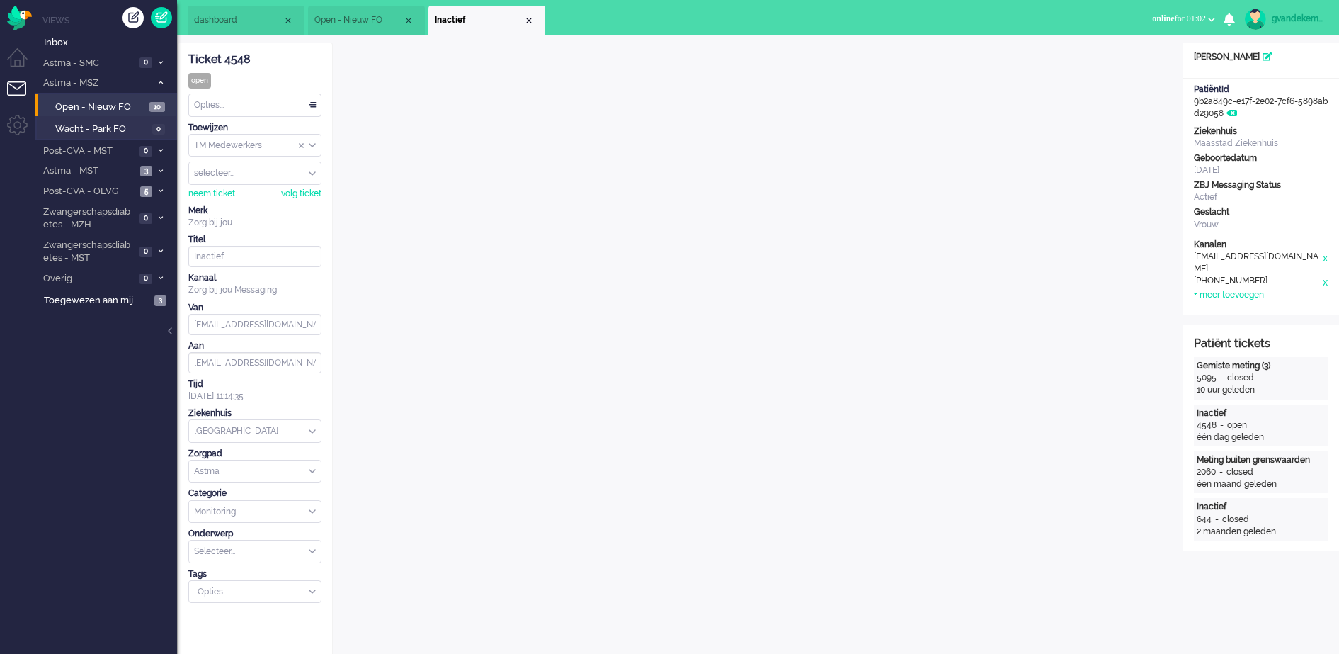
click at [526, 26] on li "Inactief" at bounding box center [487, 21] width 117 height 30
click at [529, 18] on div "Close tab" at bounding box center [528, 20] width 11 height 11
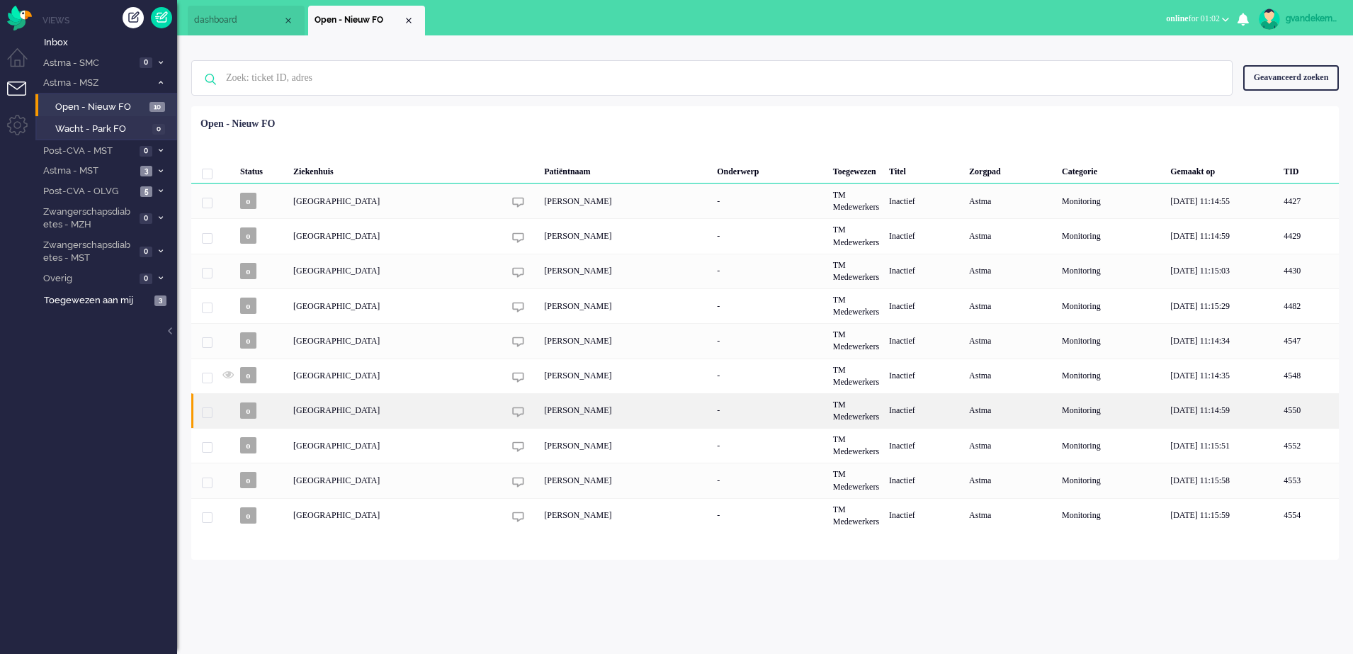
click at [539, 412] on div "[PERSON_NAME]" at bounding box center [625, 410] width 173 height 35
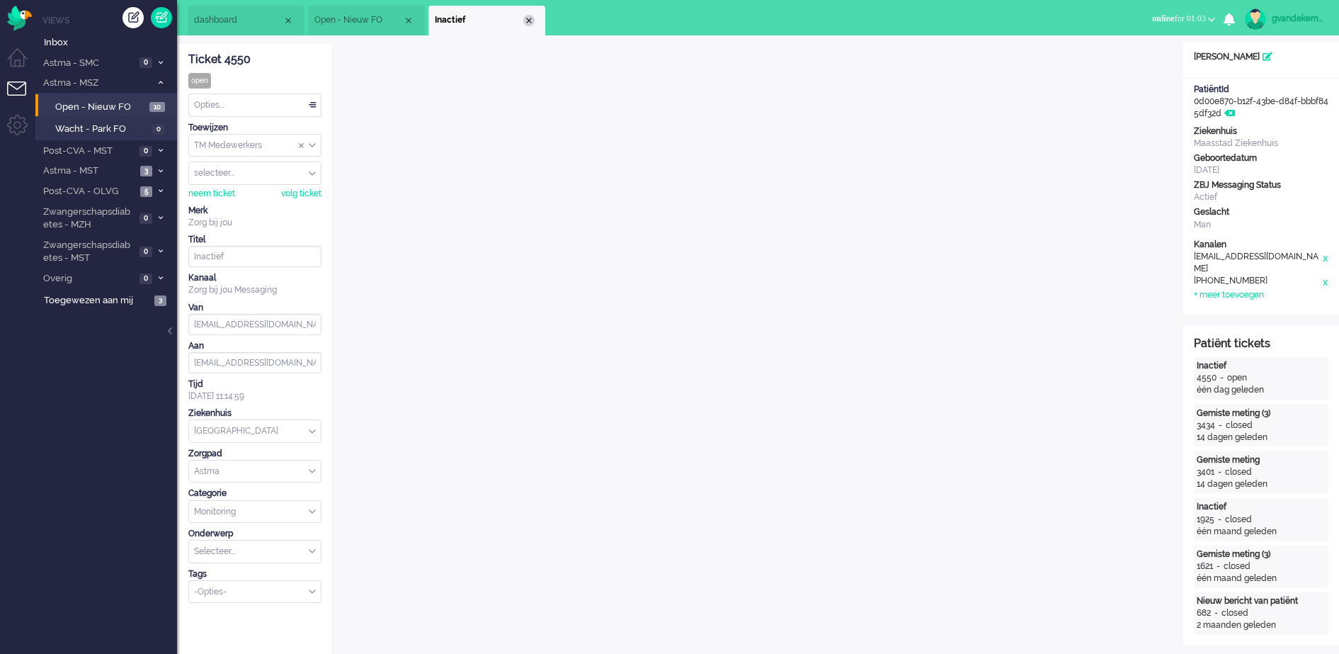
click at [526, 25] on div "Close tab" at bounding box center [528, 20] width 11 height 11
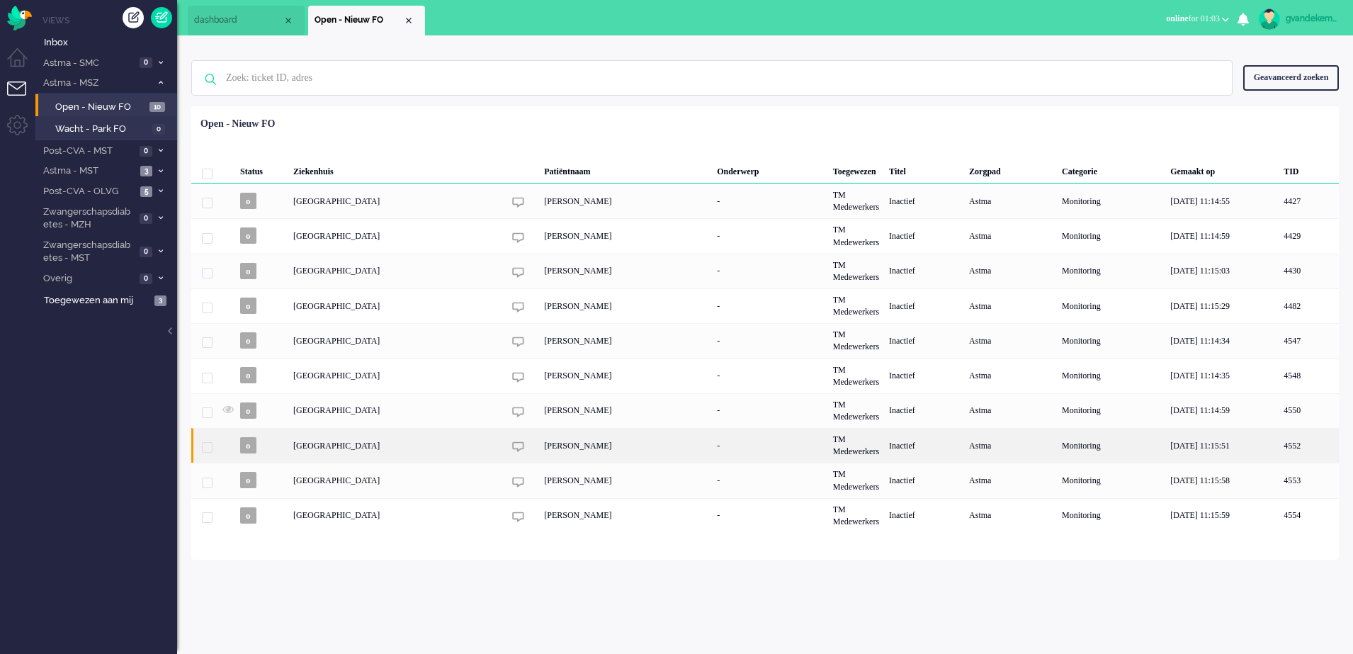
click at [543, 457] on div "[PERSON_NAME]" at bounding box center [625, 445] width 173 height 35
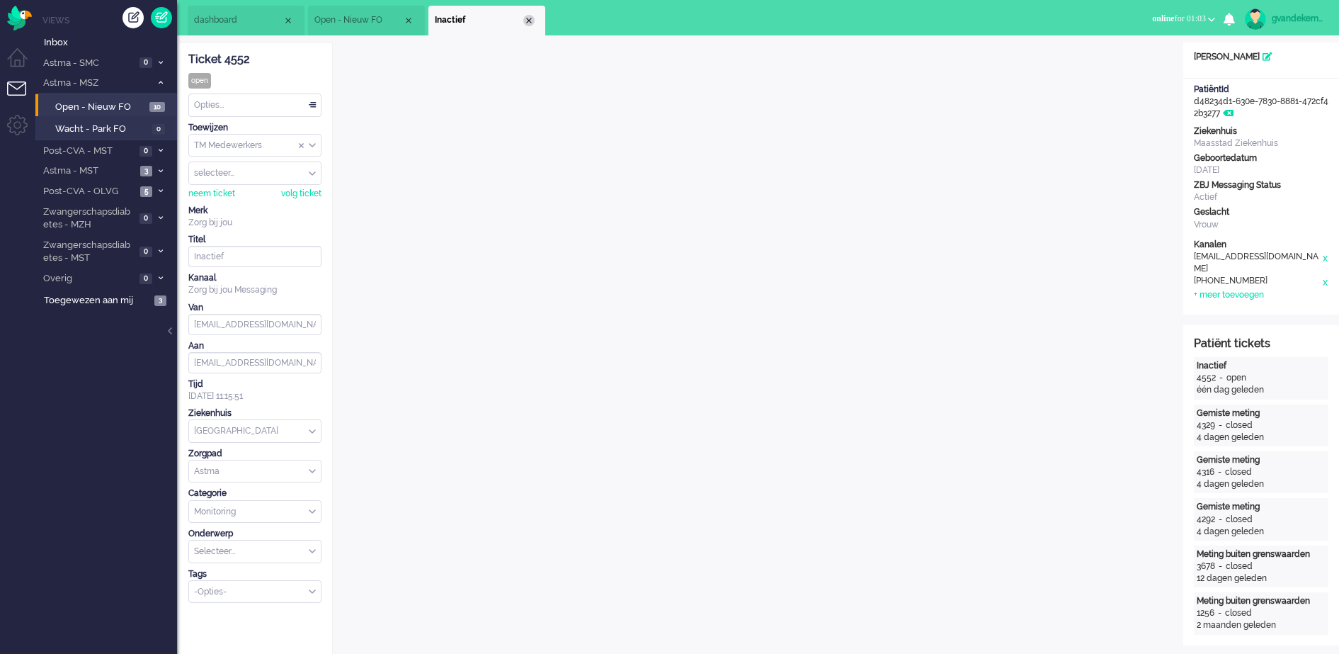
click at [525, 25] on li "Inactief" at bounding box center [487, 21] width 117 height 30
click at [528, 18] on div "Close tab" at bounding box center [528, 20] width 11 height 11
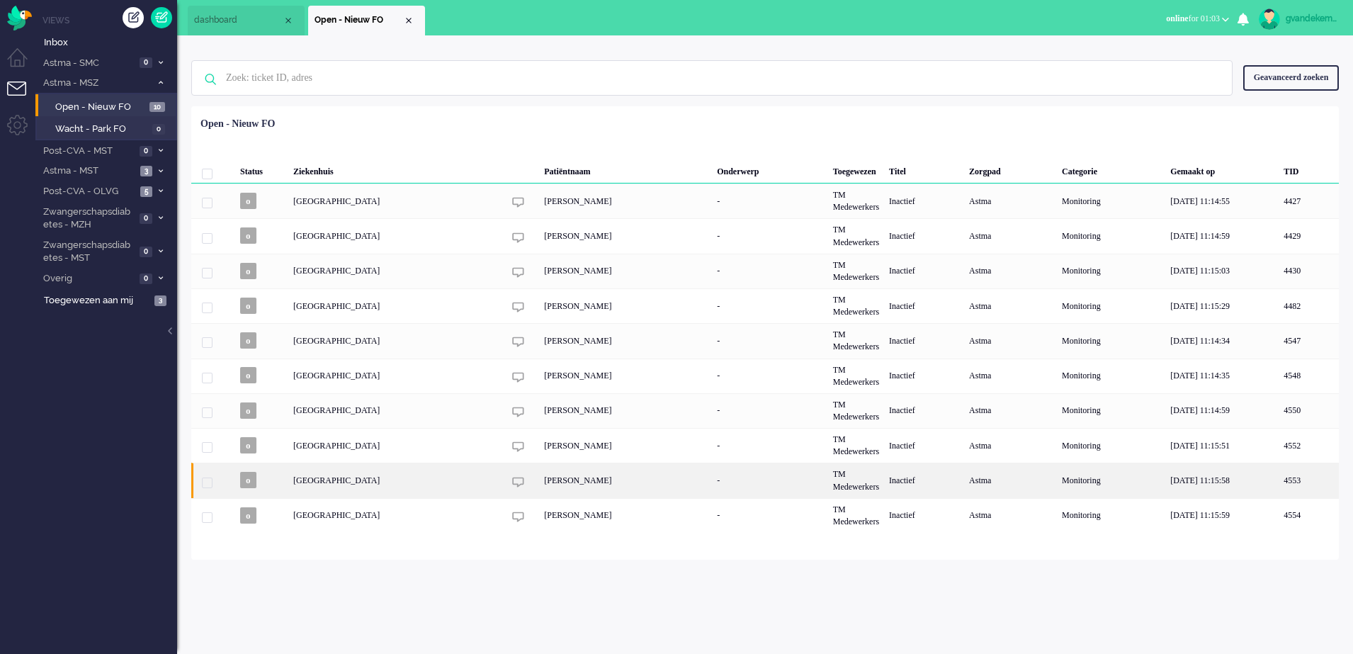
click at [539, 484] on div "[PERSON_NAME]" at bounding box center [625, 480] width 173 height 35
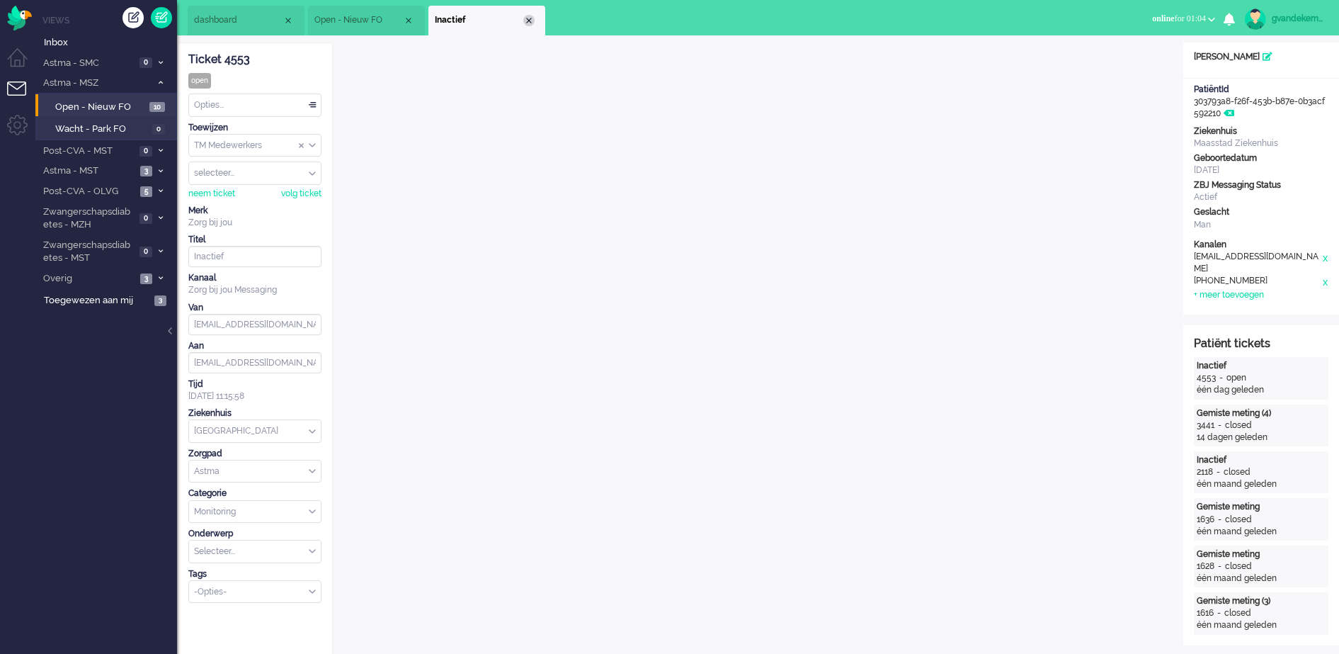
click at [529, 25] on div "Close tab" at bounding box center [528, 20] width 11 height 11
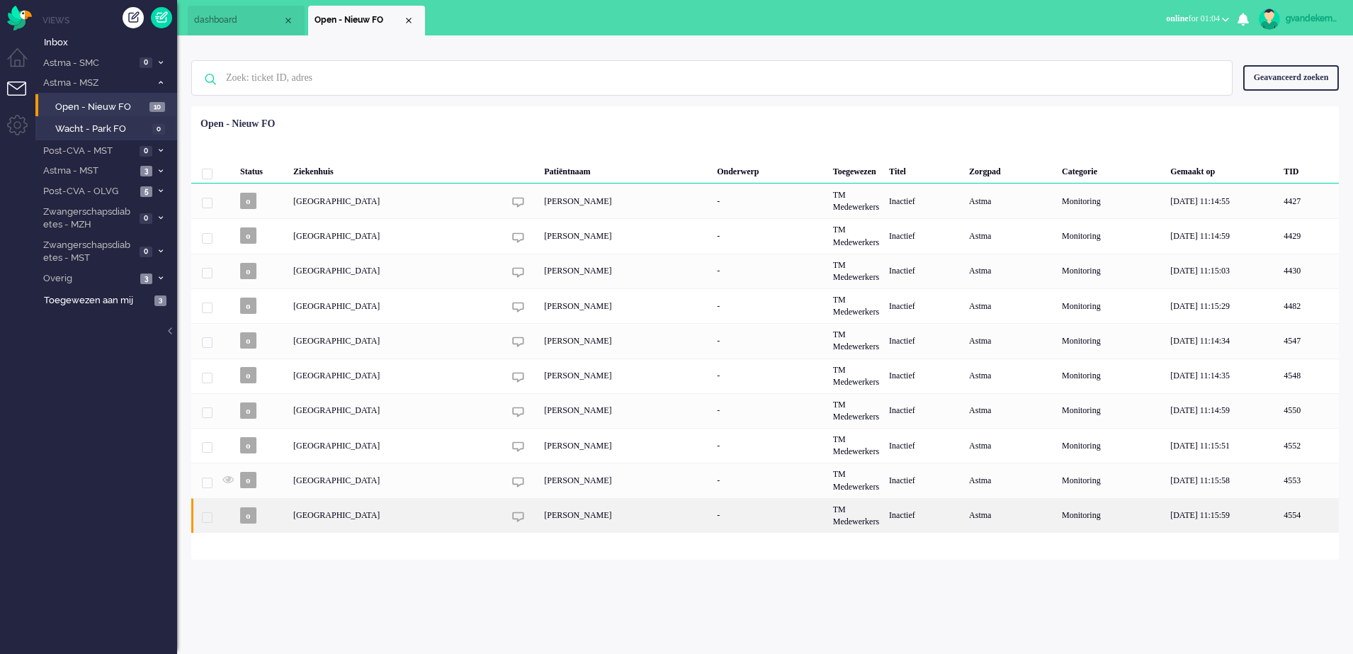
click at [539, 512] on div "[PERSON_NAME]" at bounding box center [625, 515] width 173 height 35
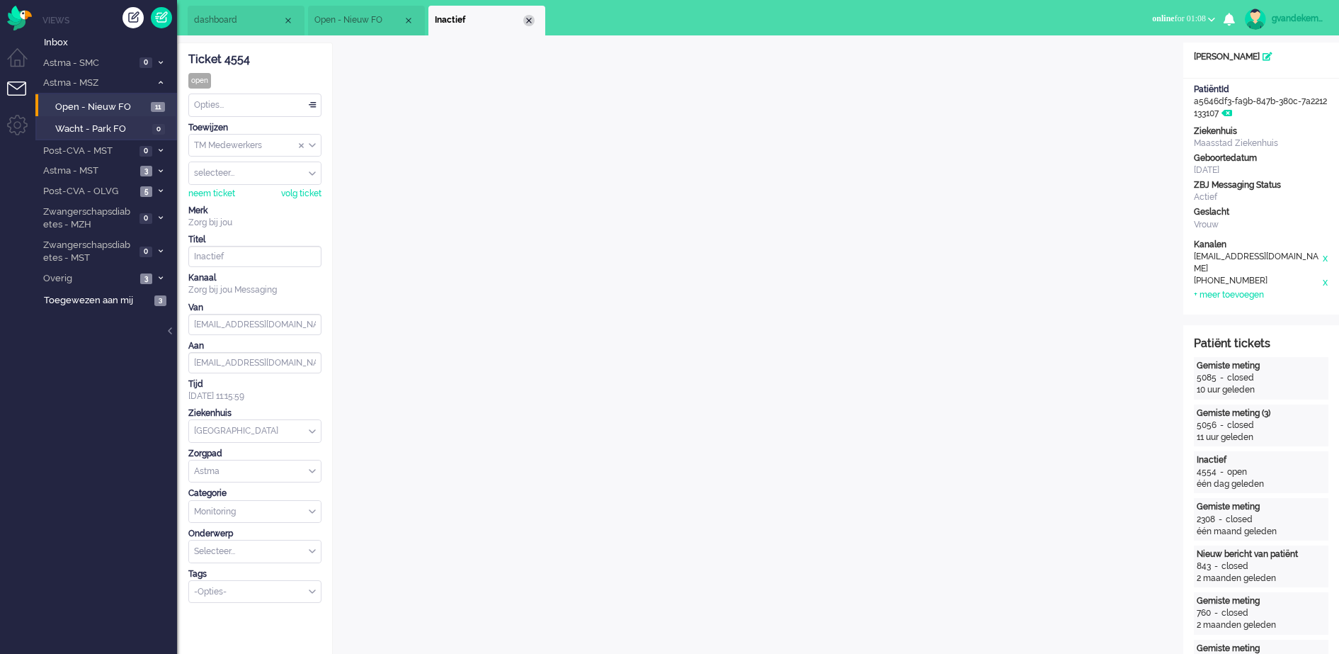
click at [528, 19] on div "Close tab" at bounding box center [528, 20] width 11 height 11
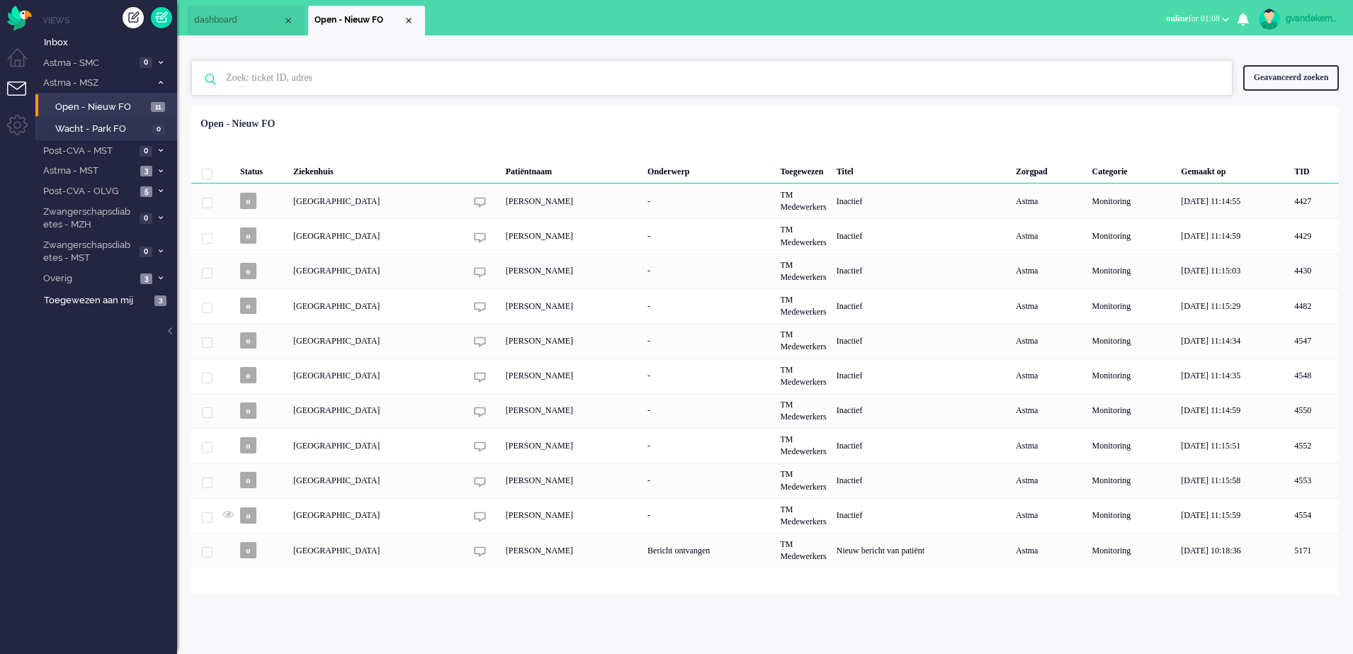
click at [329, 80] on input "text" at bounding box center [713, 78] width 997 height 34
type input "5169"
click at [153, 277] on li "Overig 3" at bounding box center [106, 278] width 142 height 21
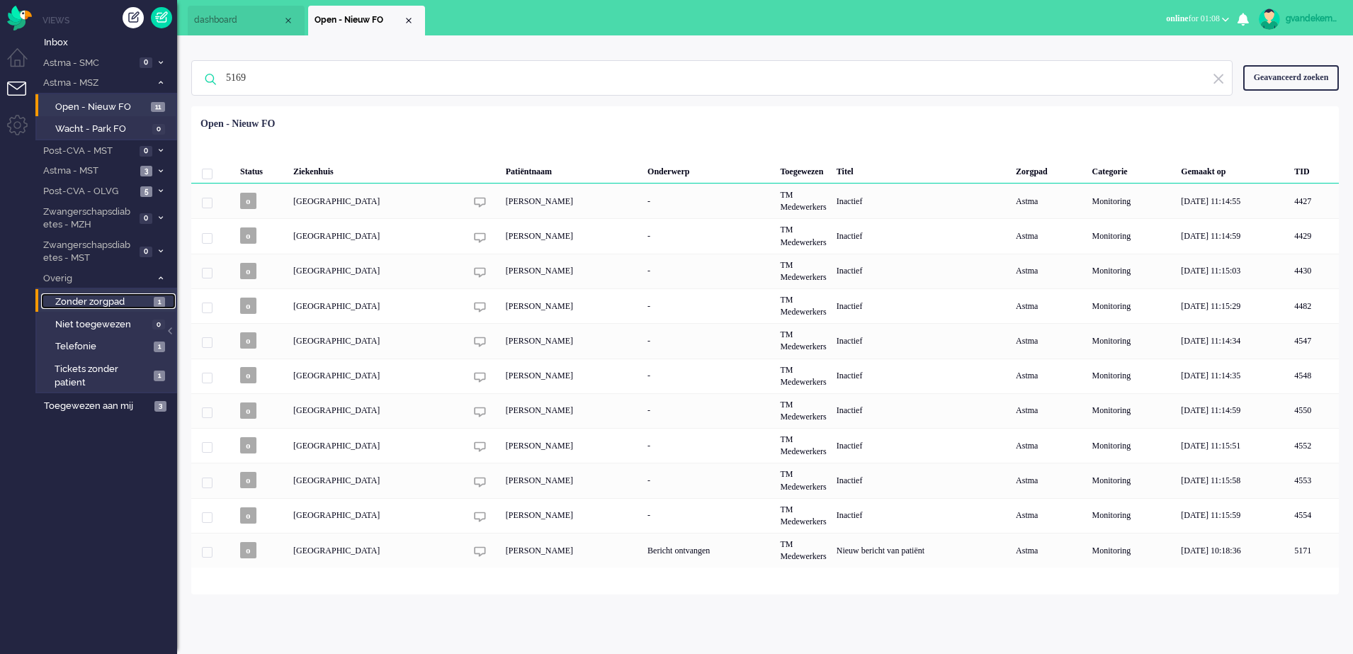
click at [149, 304] on link "Zonder zorgpad 1" at bounding box center [108, 301] width 135 height 16
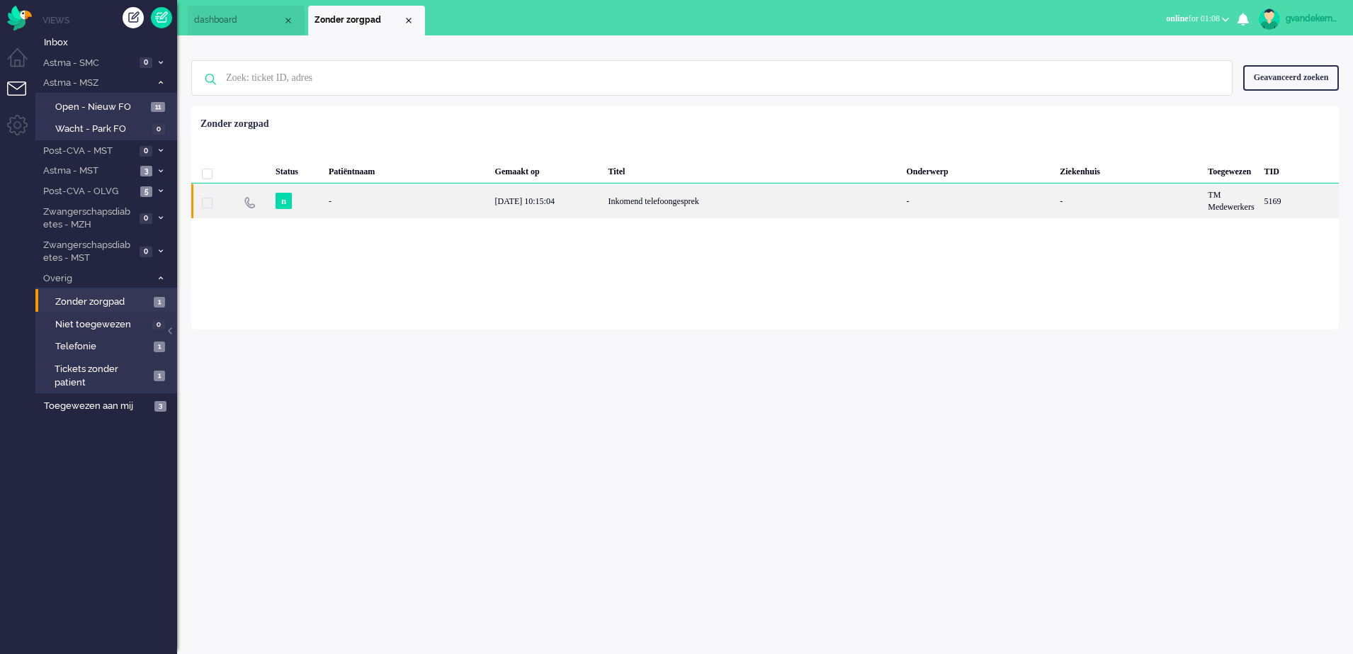
click at [615, 205] on div "Inkomend telefoongesprek" at bounding box center [753, 200] width 298 height 35
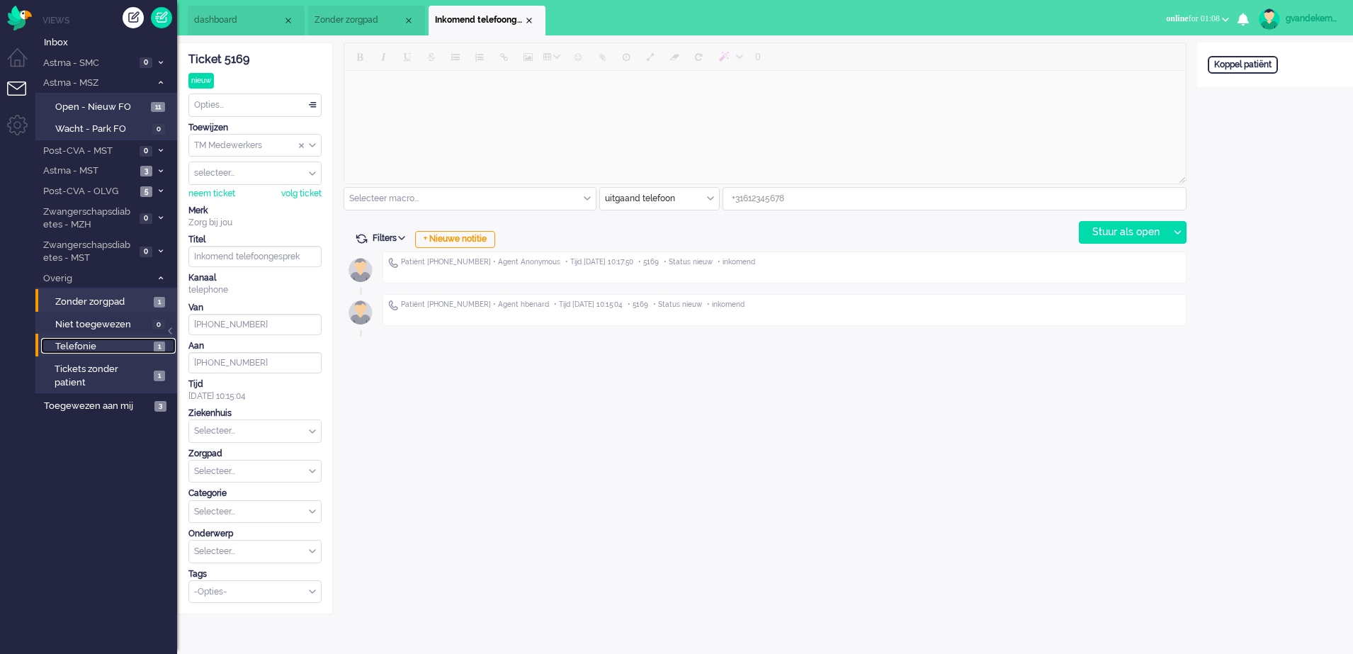
click at [126, 346] on span "Telefonie" at bounding box center [102, 346] width 95 height 13
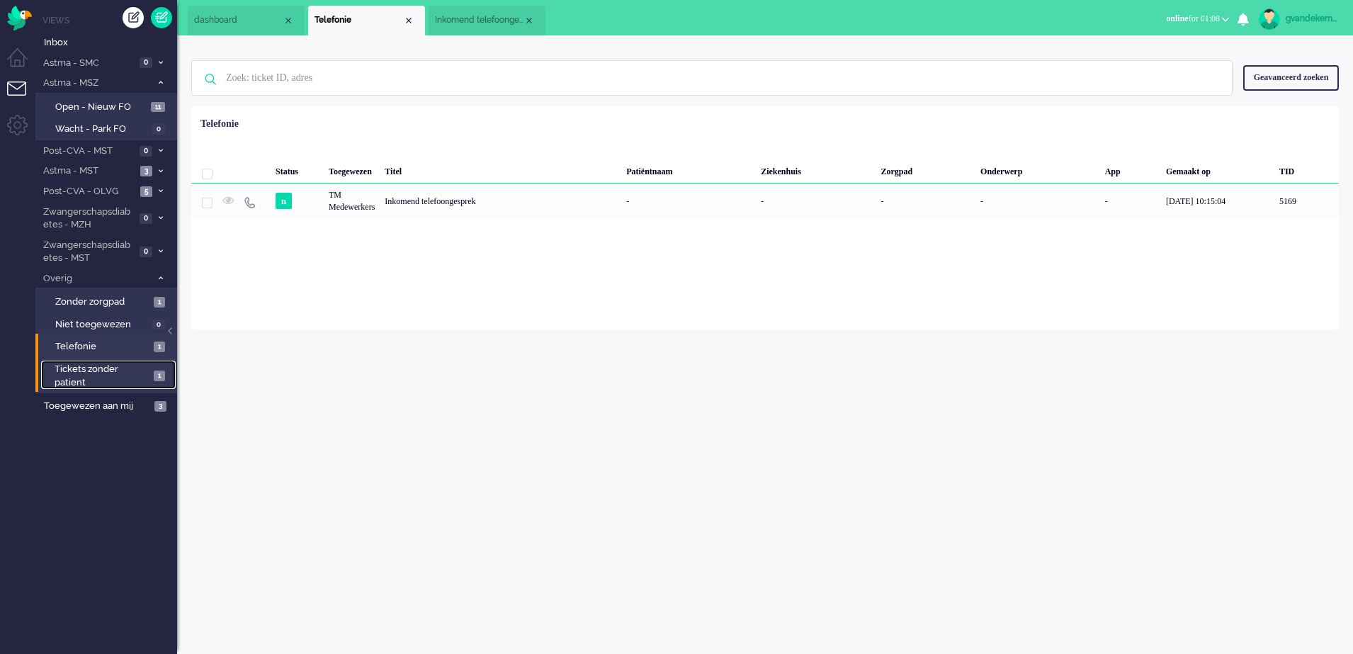
click at [142, 377] on span "Tickets zonder patient" at bounding box center [102, 376] width 95 height 26
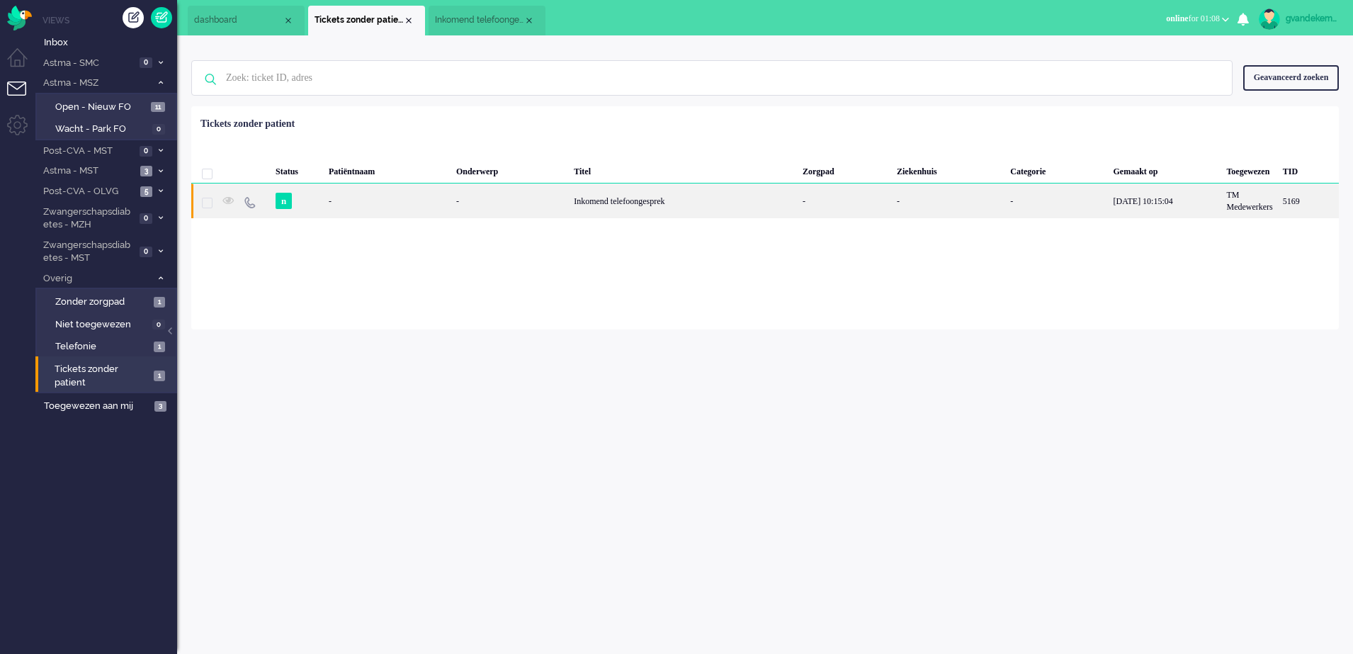
click at [676, 200] on div "Inkomend telefoongesprek" at bounding box center [683, 200] width 229 height 35
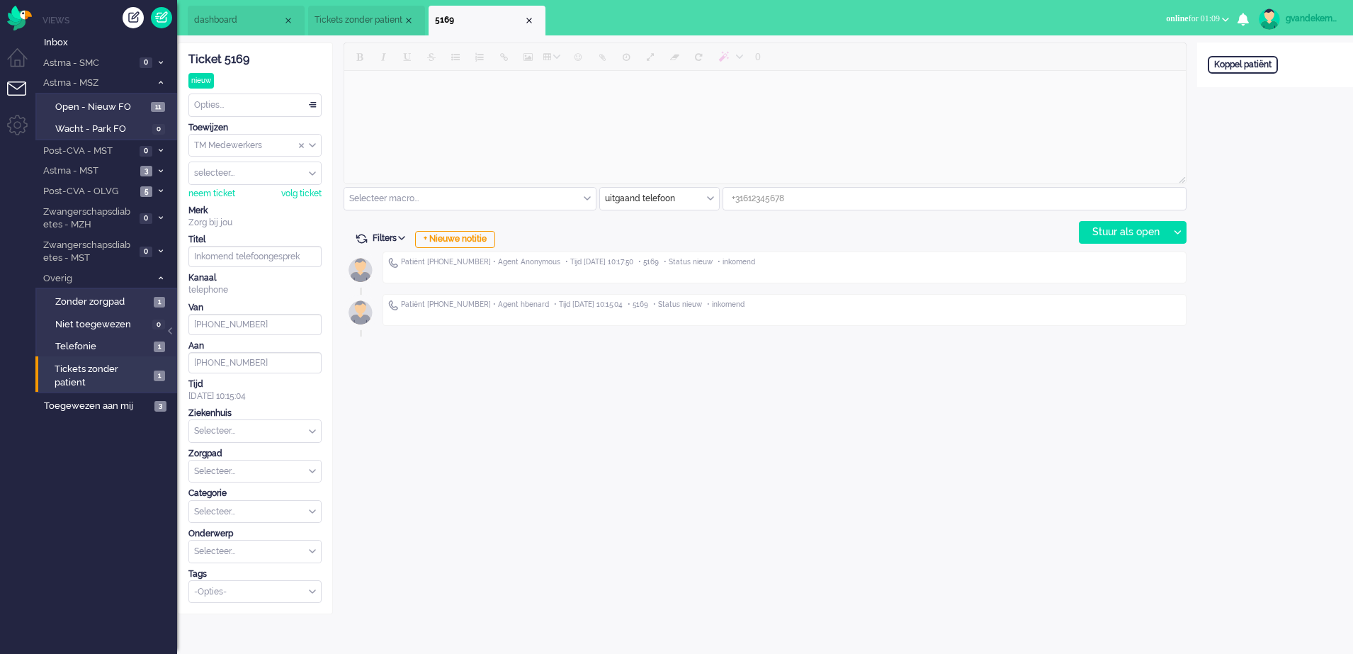
type input "[PHONE_NUMBER]"
click at [112, 109] on span "Open - Nieuw FO" at bounding box center [101, 107] width 92 height 13
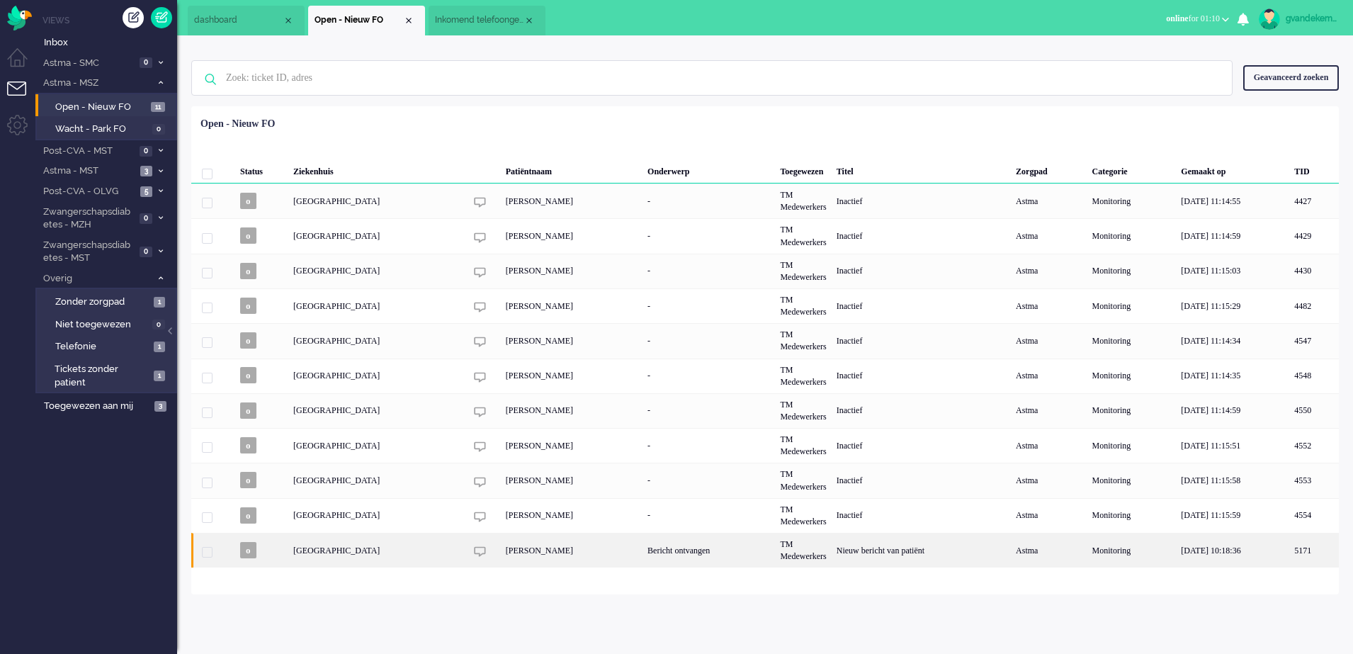
click at [766, 553] on div "Bericht ontvangen" at bounding box center [708, 550] width 132 height 35
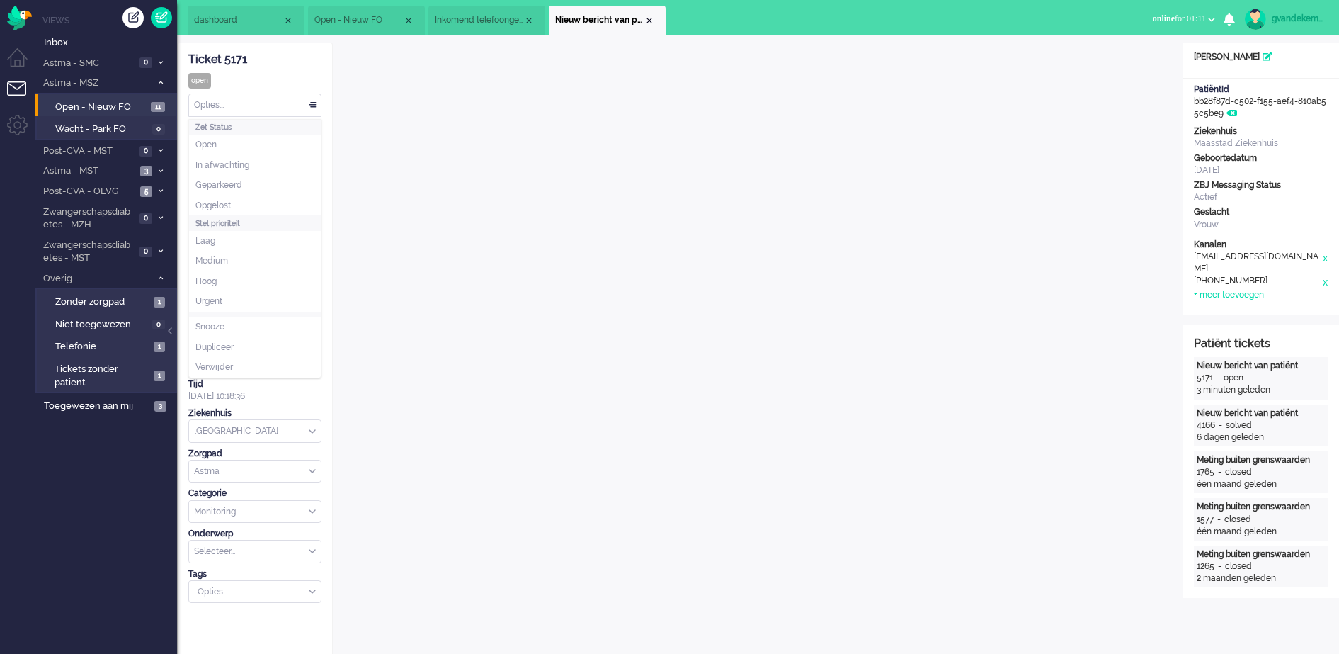
click at [314, 108] on div "Opties..." at bounding box center [255, 105] width 132 height 22
click at [231, 201] on span "Opgelost" at bounding box center [213, 206] width 35 height 12
click at [650, 21] on div "Close tab" at bounding box center [649, 20] width 11 height 11
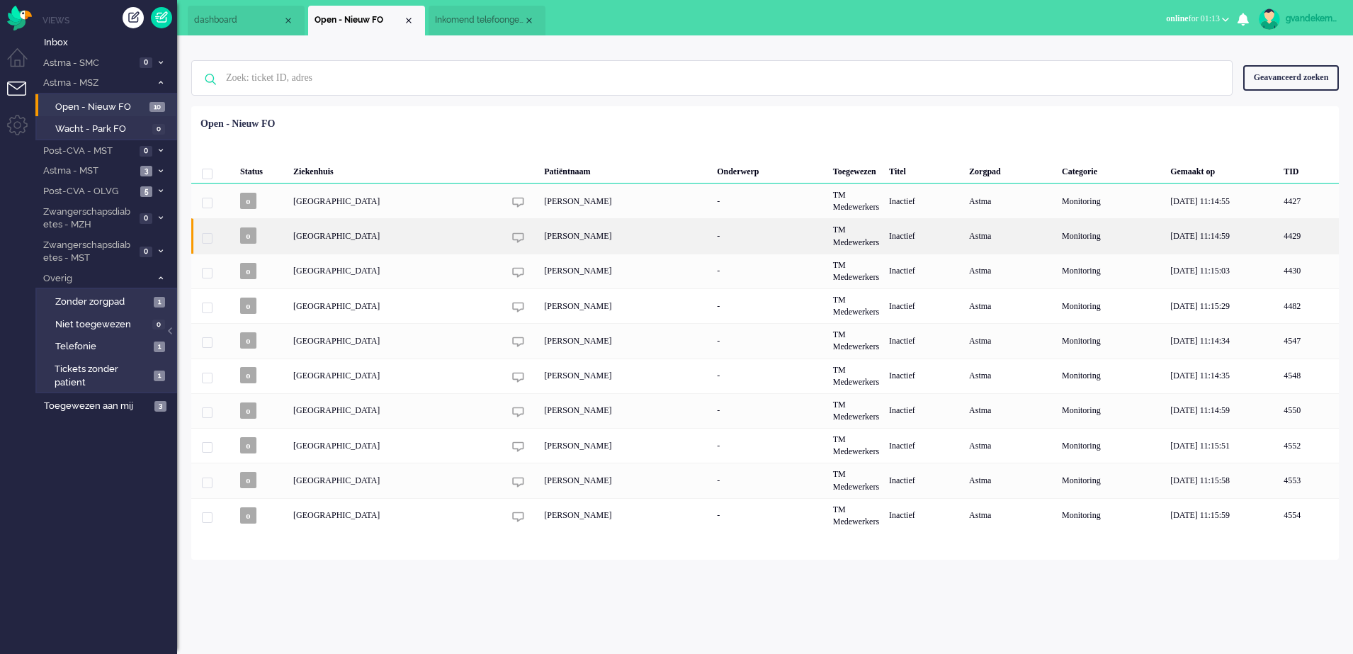
click at [539, 238] on div "[PERSON_NAME]" at bounding box center [625, 235] width 173 height 35
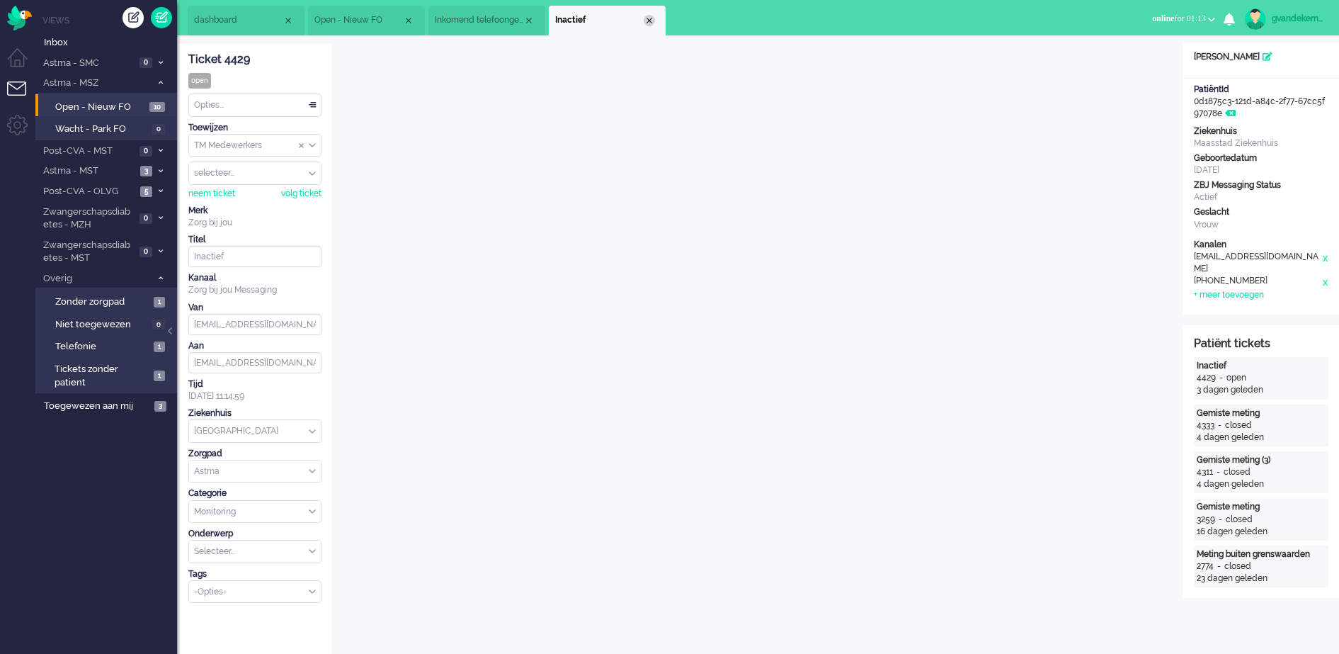
click at [645, 23] on div "Close tab" at bounding box center [649, 20] width 11 height 11
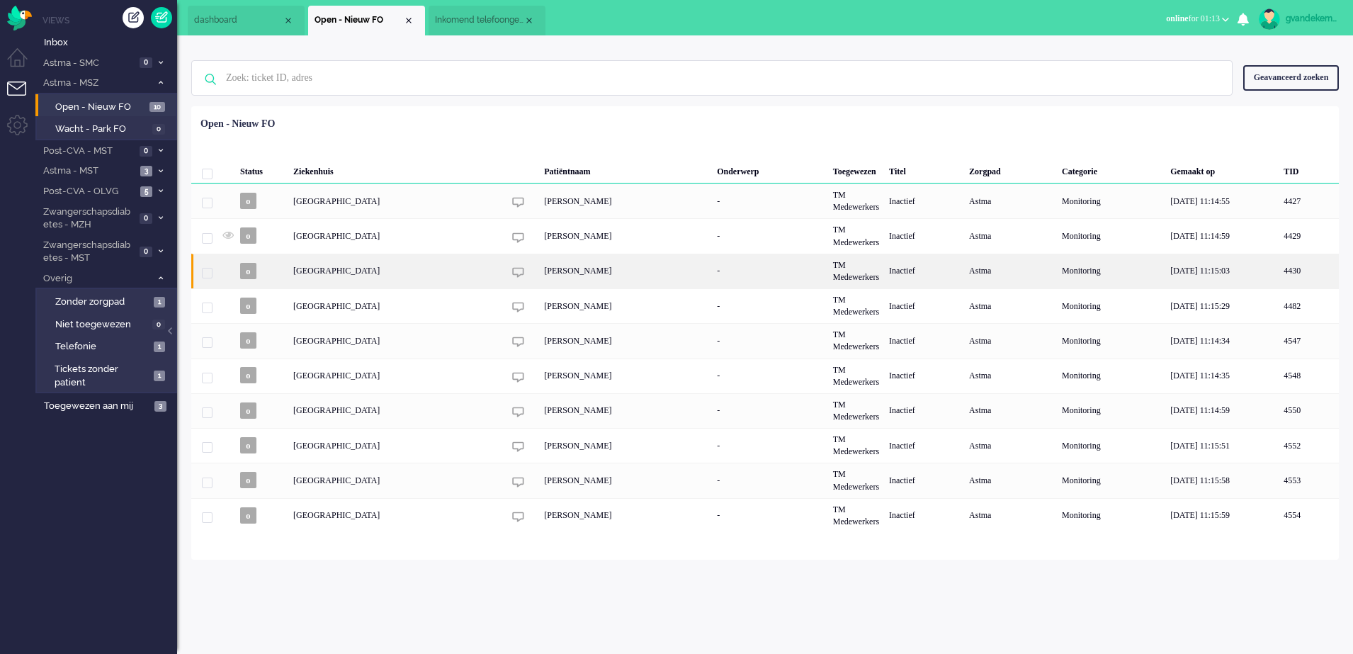
click at [539, 278] on div "[PERSON_NAME]" at bounding box center [625, 271] width 173 height 35
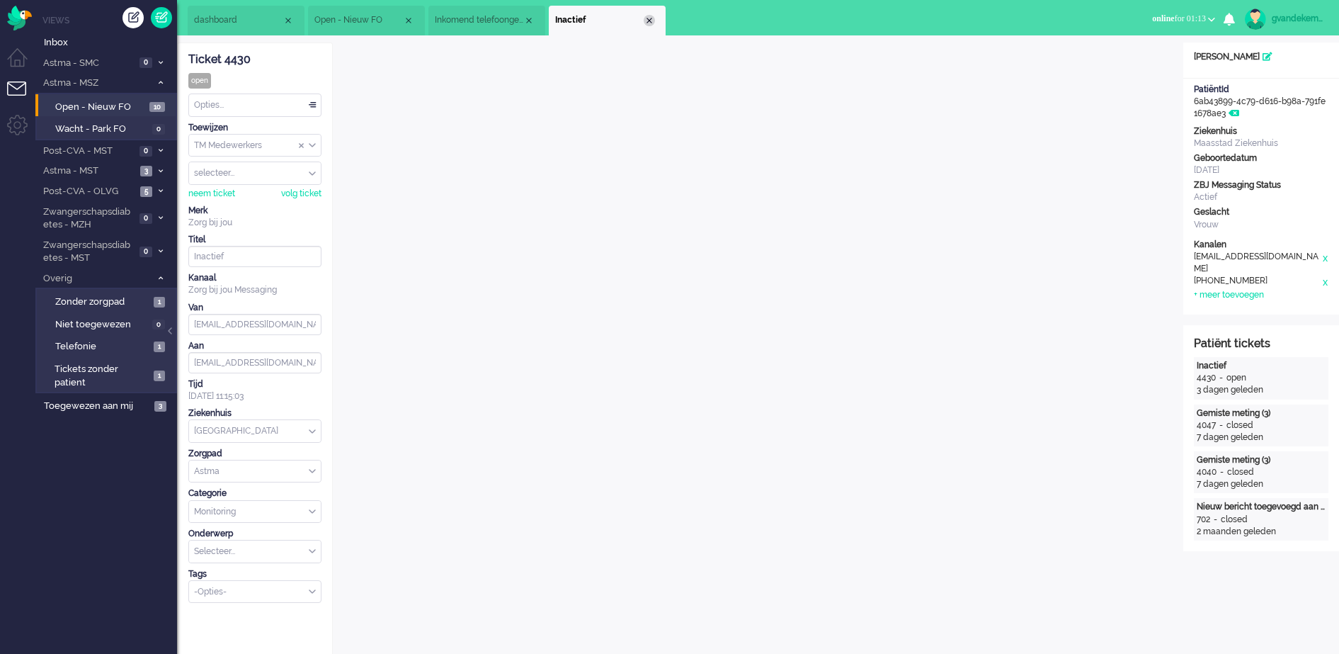
click at [650, 21] on div "Close tab" at bounding box center [649, 20] width 11 height 11
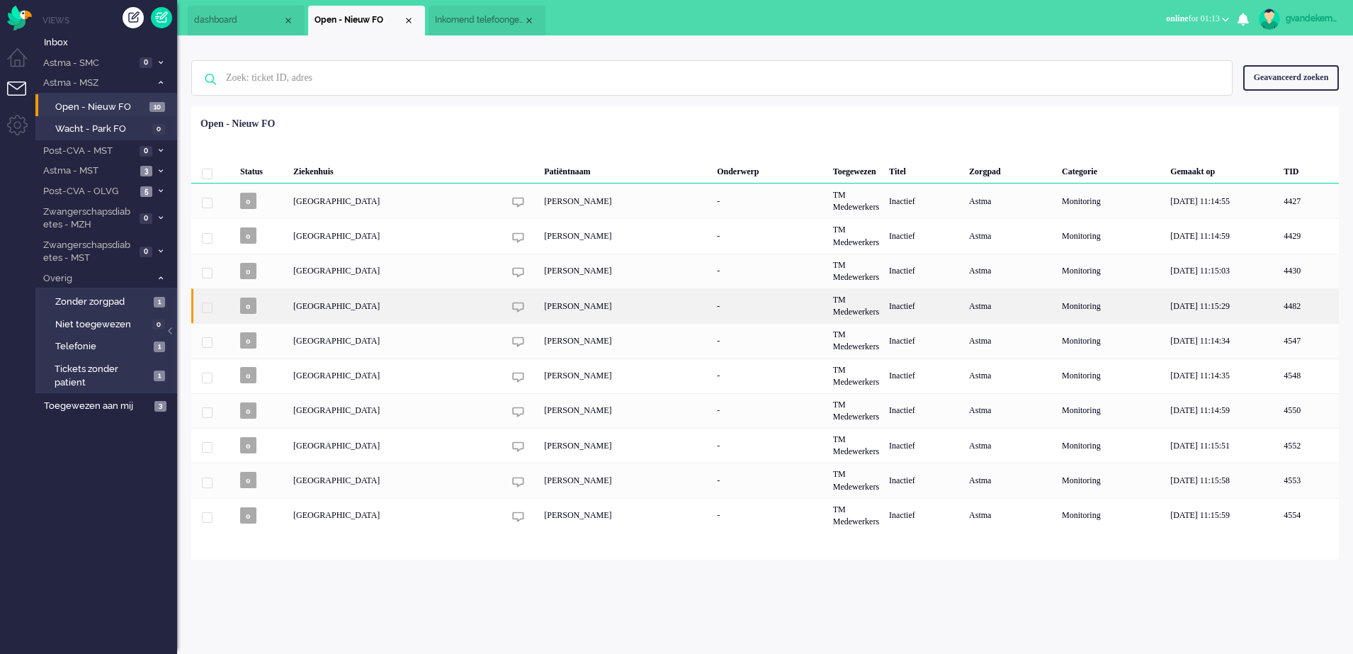
click at [1057, 317] on div "4482" at bounding box center [1111, 305] width 108 height 35
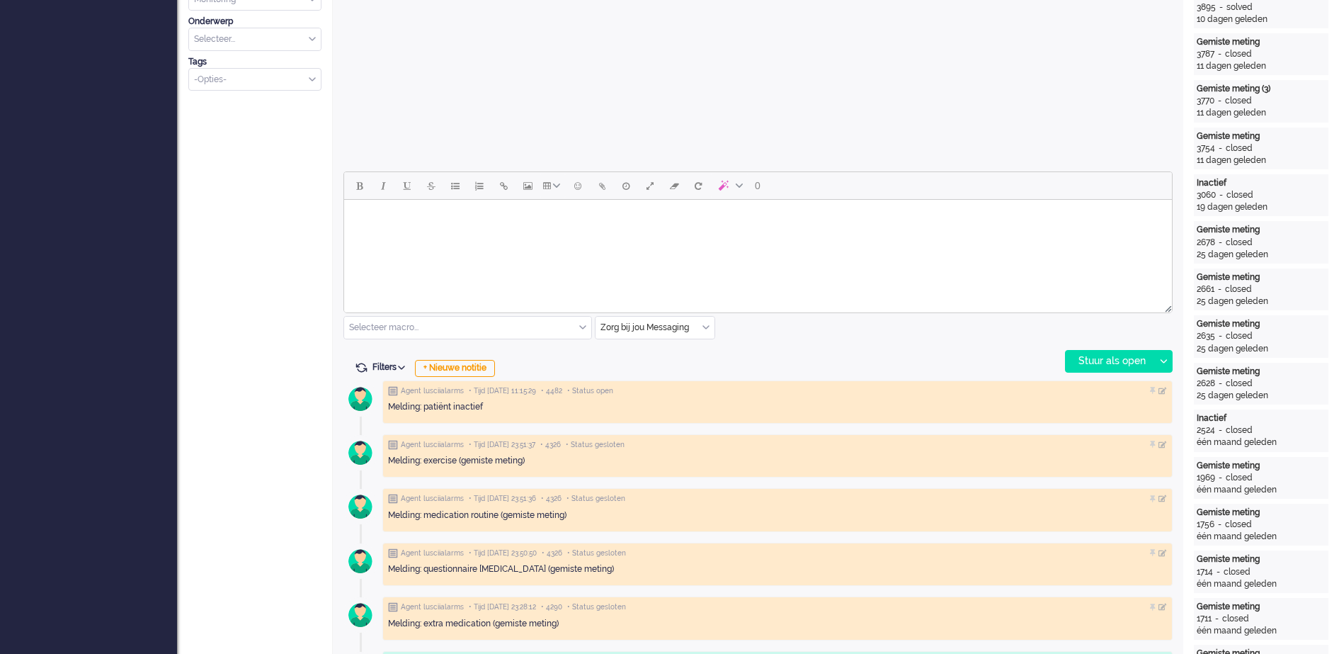
scroll to position [531, 0]
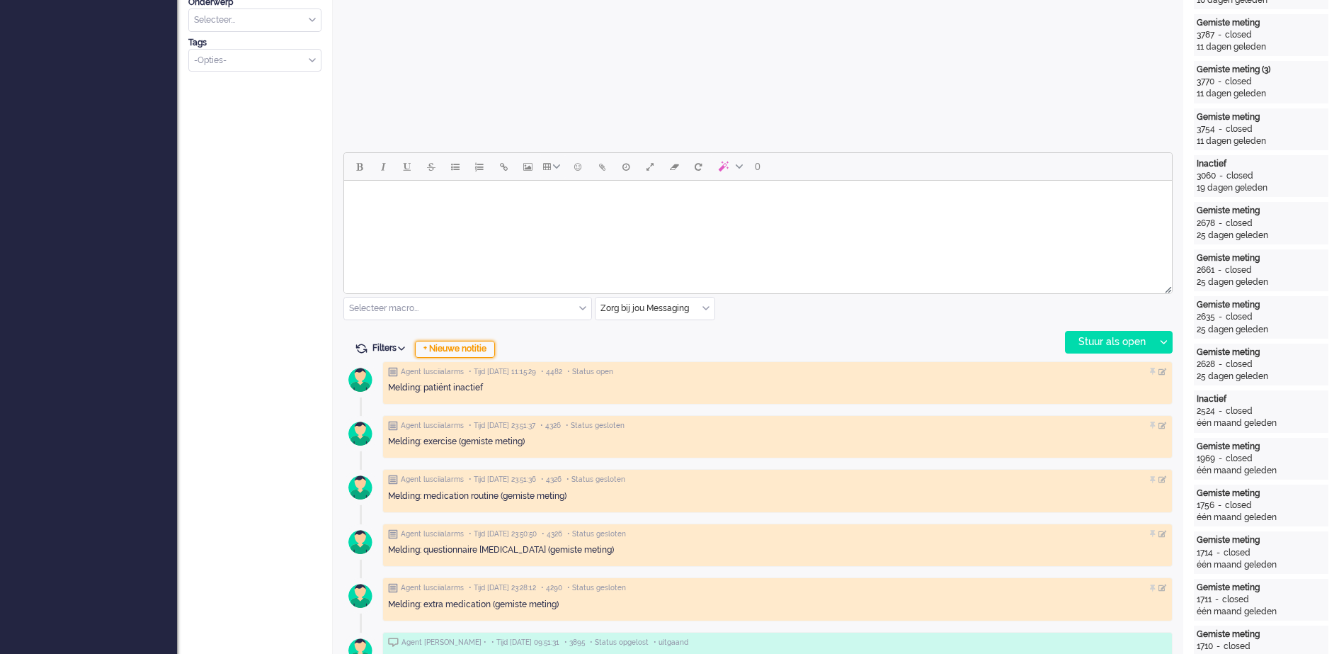
click at [480, 350] on div "+ Nieuwe notitie" at bounding box center [455, 349] width 80 height 17
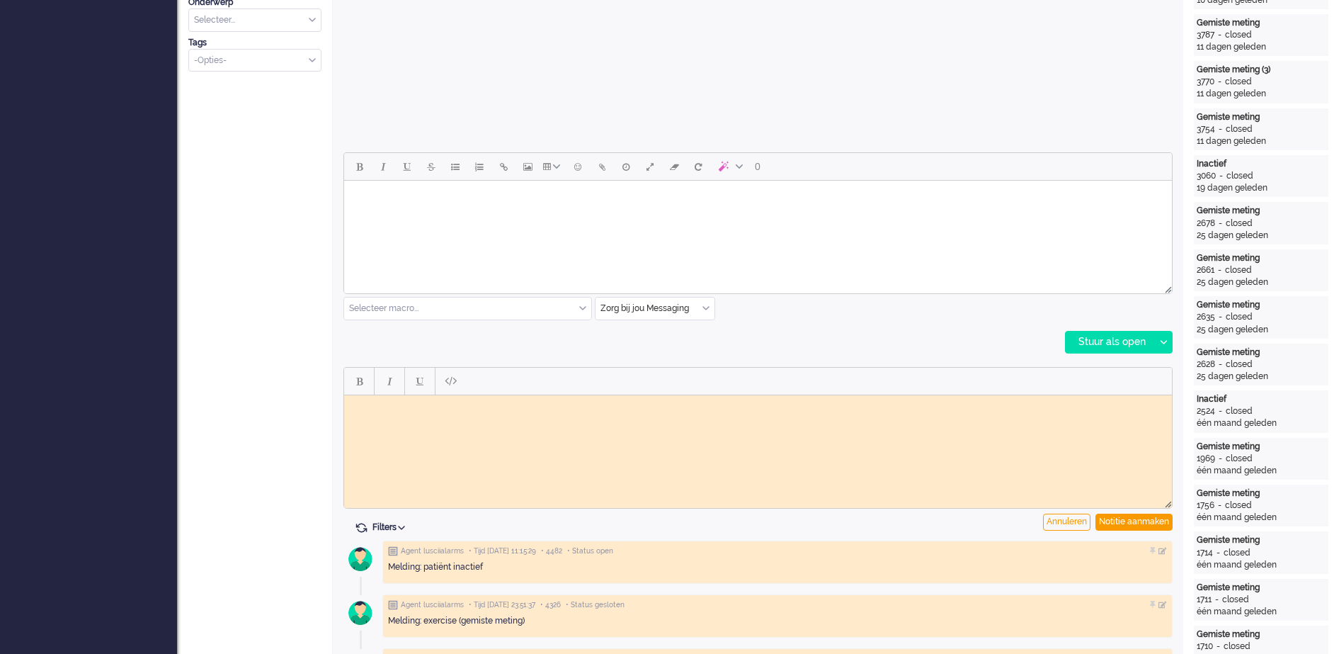
scroll to position [0, 0]
click at [1148, 523] on div "Notitie aanmaken" at bounding box center [1134, 522] width 77 height 17
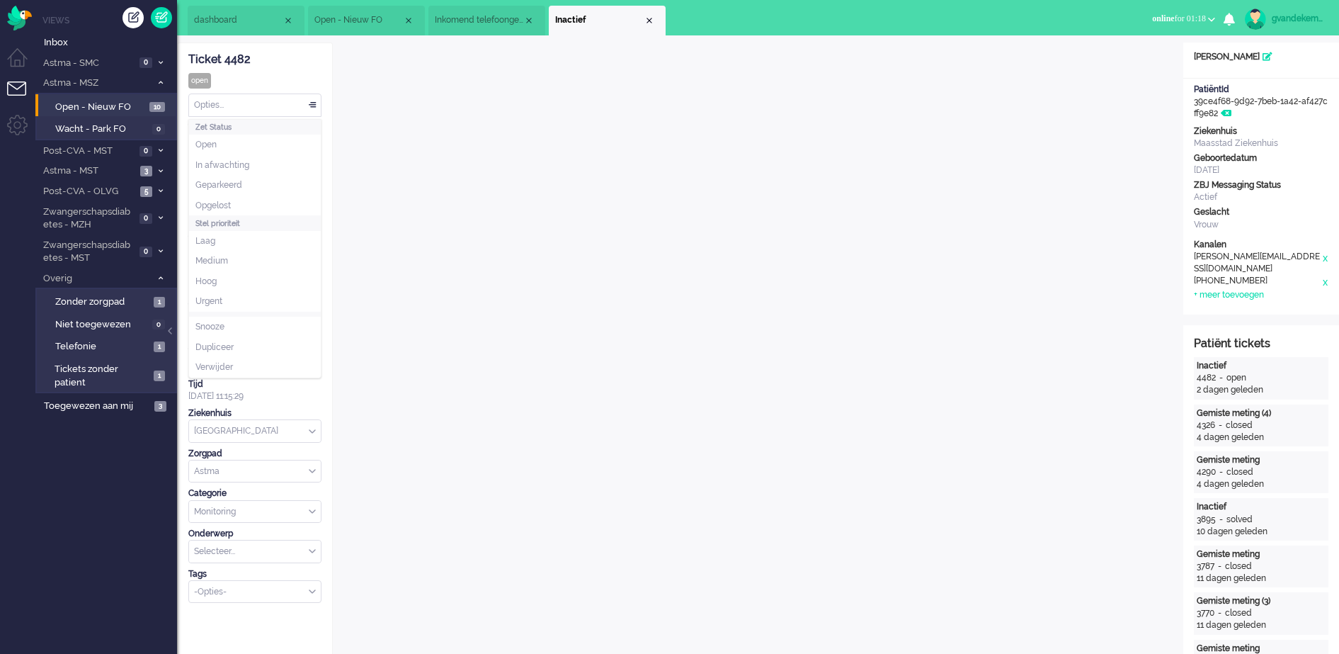
click at [310, 106] on div "Opties..." at bounding box center [255, 105] width 132 height 22
click at [233, 206] on li "Opgelost" at bounding box center [255, 206] width 132 height 21
click at [650, 18] on div "Close tab" at bounding box center [649, 20] width 11 height 11
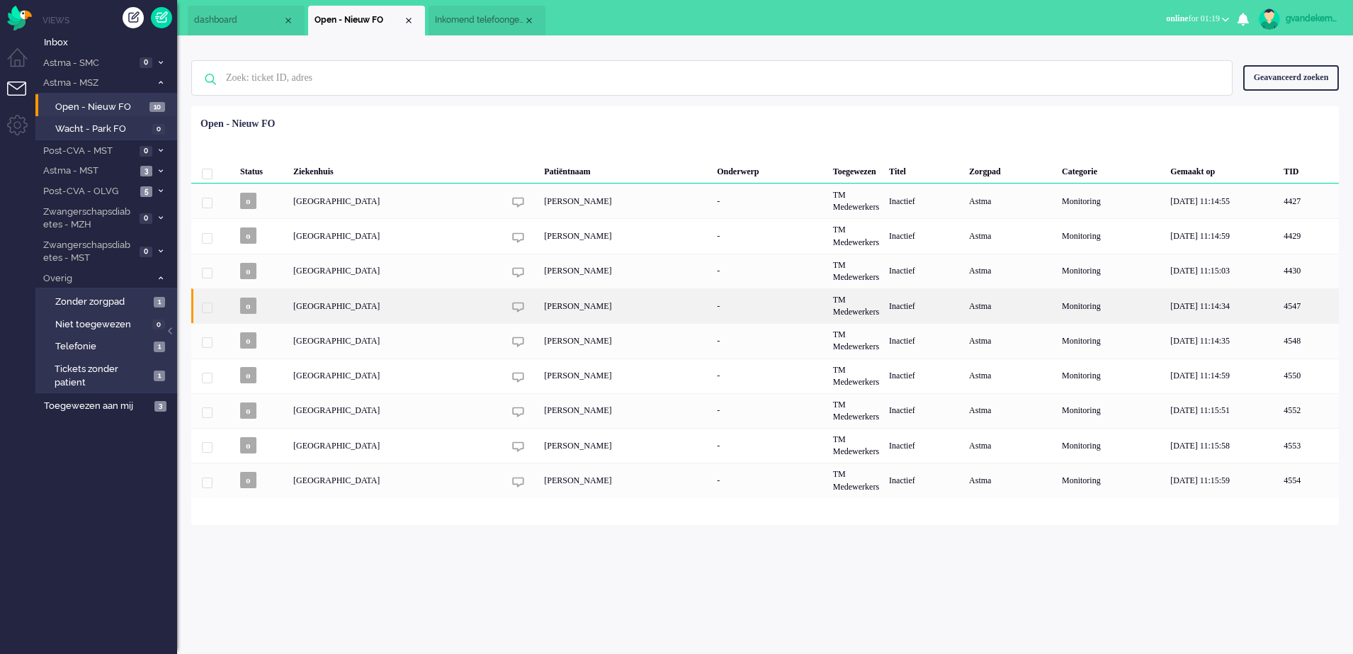
click at [539, 305] on div "[PERSON_NAME]" at bounding box center [625, 305] width 173 height 35
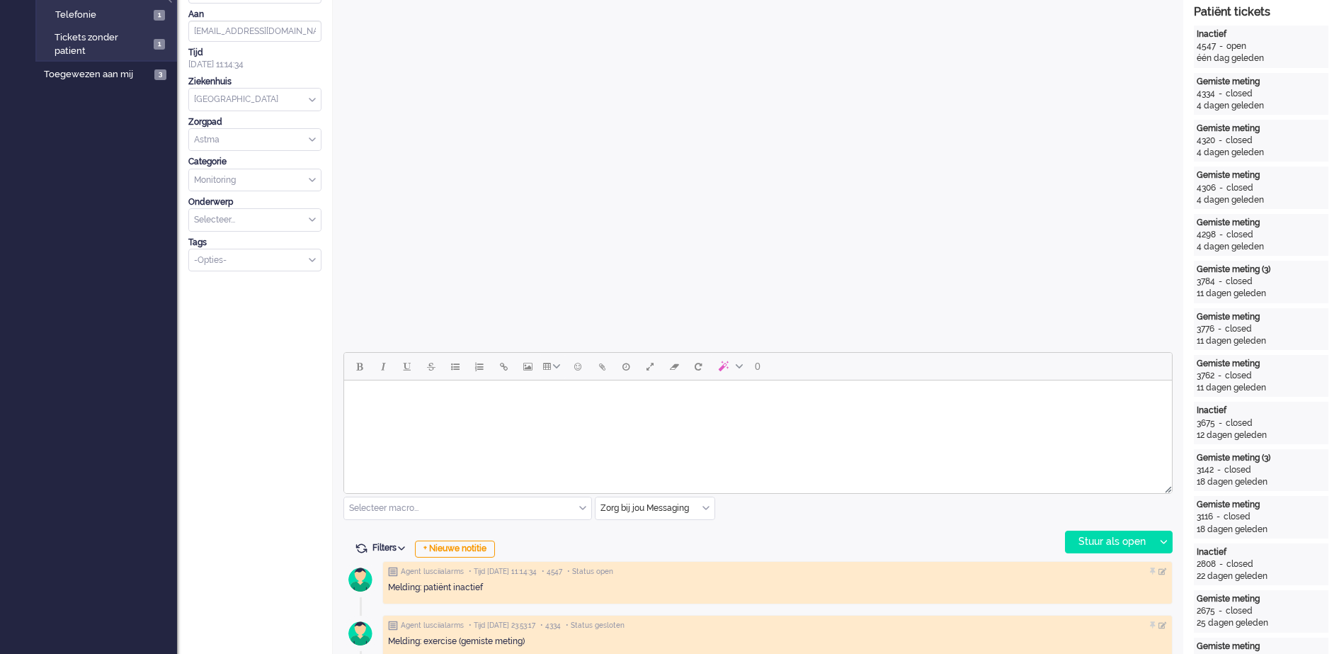
scroll to position [468, 0]
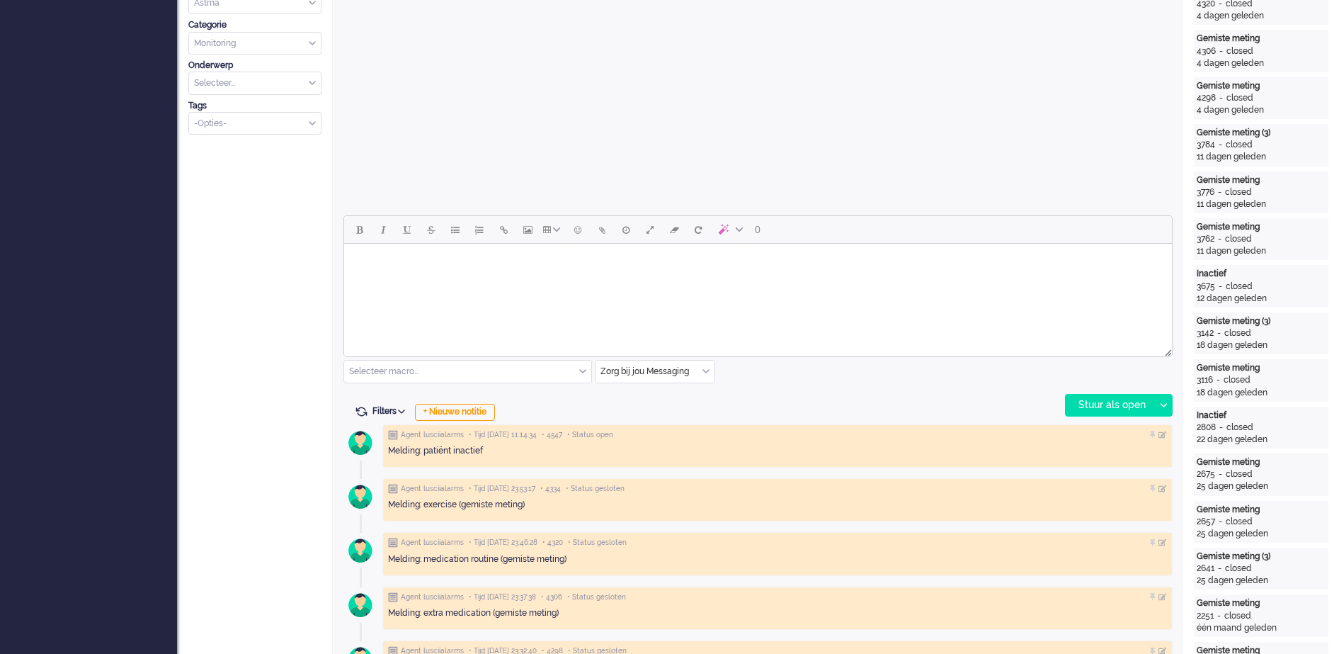
click at [612, 254] on body "Rich Text Area. Press ALT-0 for help." at bounding box center [758, 261] width 817 height 25
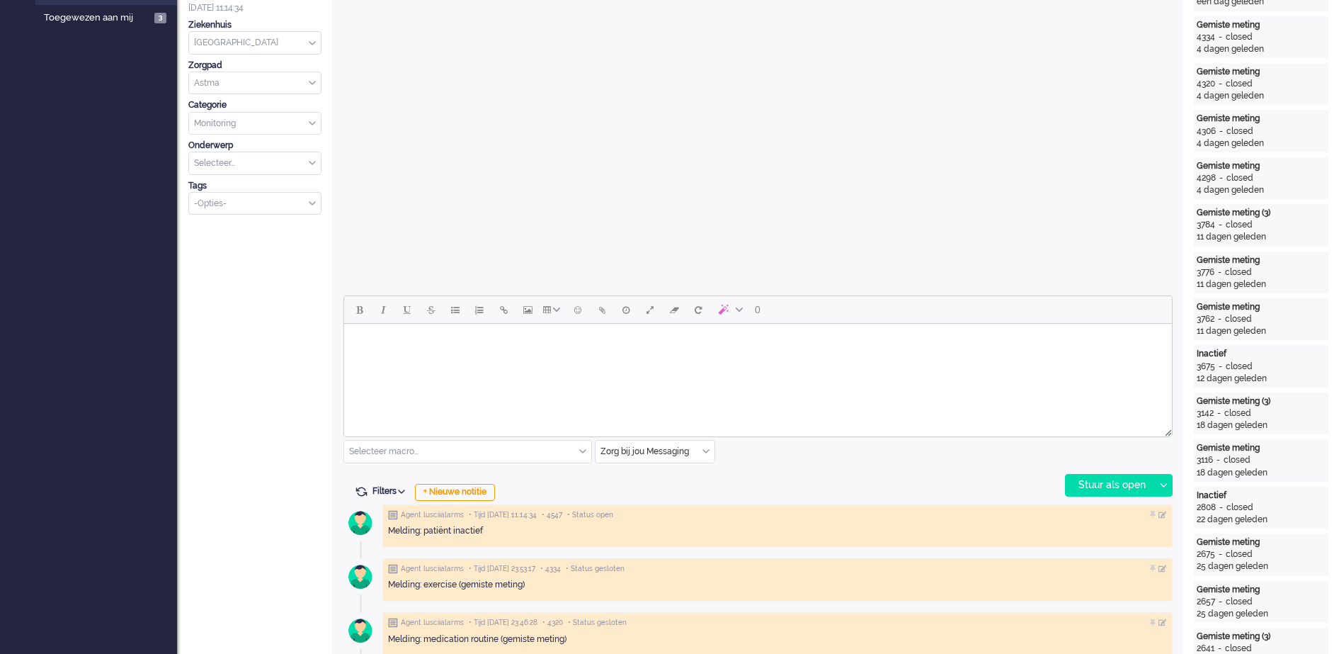
scroll to position [443, 0]
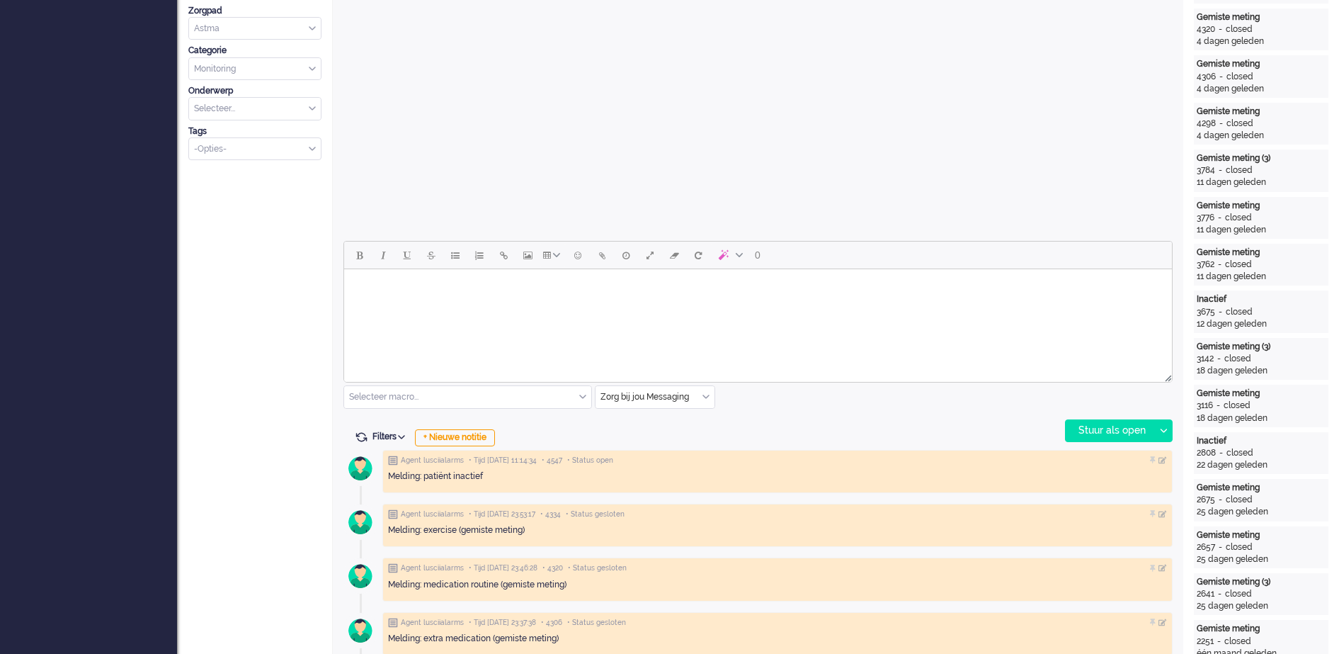
click at [487, 285] on body "Rich Text Area. Press ALT-0 for help." at bounding box center [758, 287] width 817 height 25
paste body "Rich Text Area. Press ALT-0 for help."
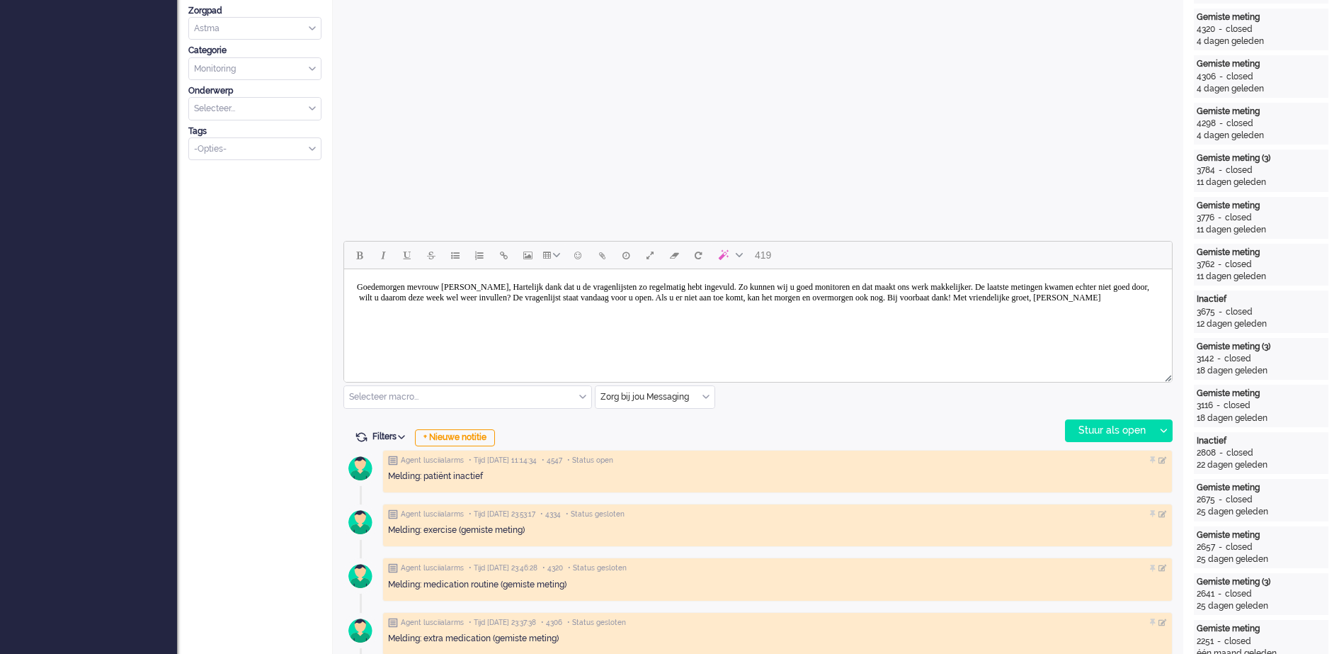
click at [492, 285] on body "Goedemorgen mevrouw [PERSON_NAME], Hartelijk dank dat u de vragenlijsten zo reg…" at bounding box center [758, 292] width 817 height 35
click at [505, 282] on body "Goedemorgen mevrouw [PERSON_NAME], Hartelijk dank dat u de vragenlijsten zo reg…" at bounding box center [758, 292] width 817 height 35
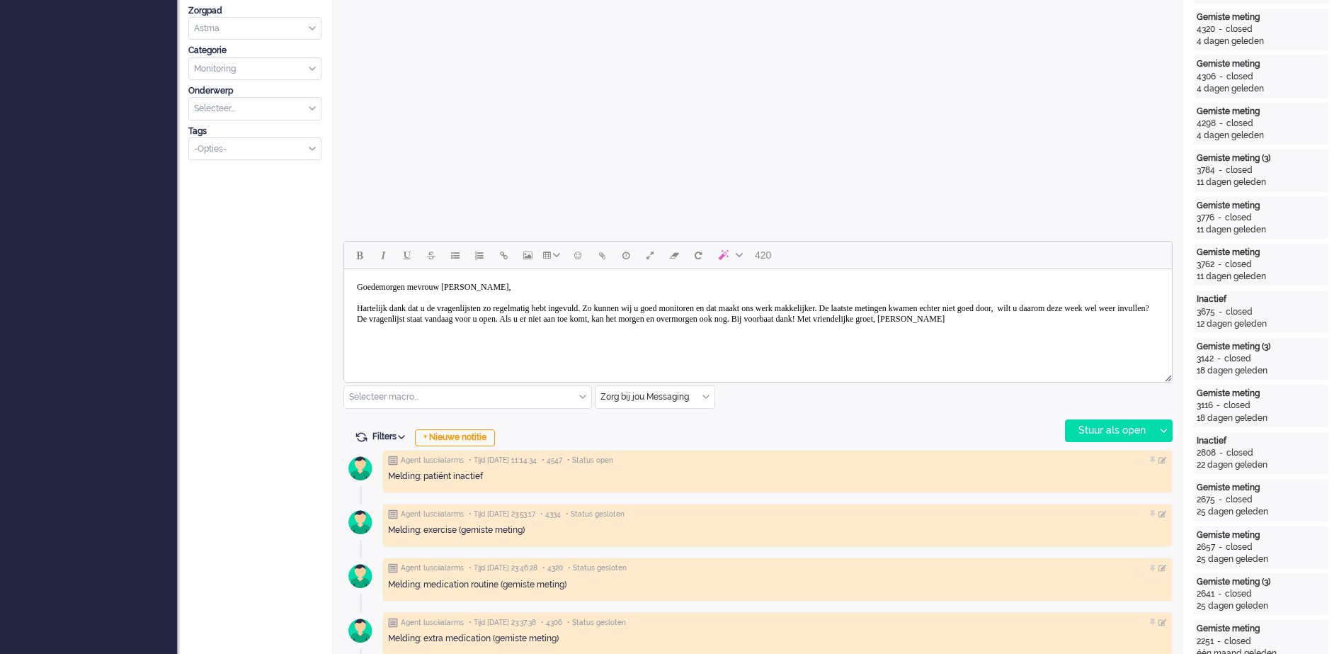
click at [1140, 321] on body "Goedemorgen mevrouw [PERSON_NAME], Hartelijk dank dat u de vragenlijsten zo reg…" at bounding box center [758, 303] width 817 height 57
click at [387, 317] on body "Goedemorgen mevrouw [PERSON_NAME], Hartelijk dank dat u de vragenlijsten zo reg…" at bounding box center [758, 314] width 817 height 78
click at [455, 338] on body "Goedemorgen mevrouw [PERSON_NAME], Hartelijk dank dat u de vragenlijsten zo reg…" at bounding box center [758, 314] width 817 height 78
click at [1130, 429] on div "Stuur als open" at bounding box center [1110, 430] width 89 height 21
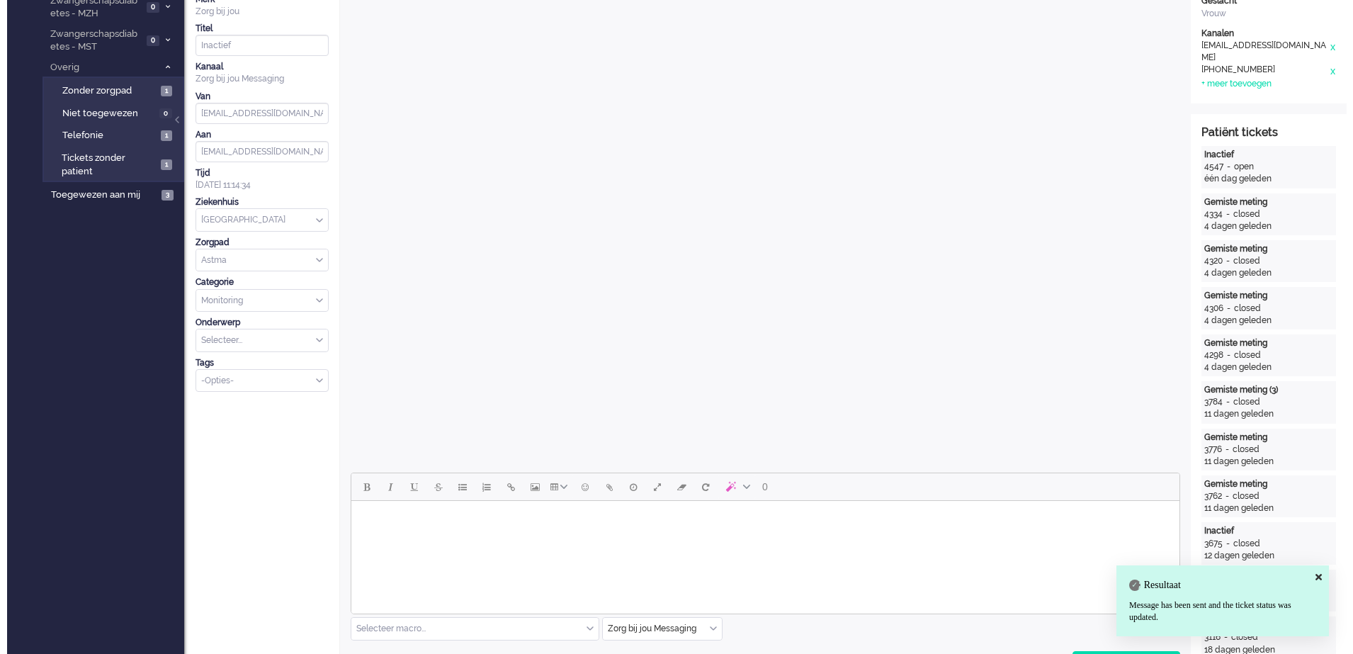
scroll to position [0, 0]
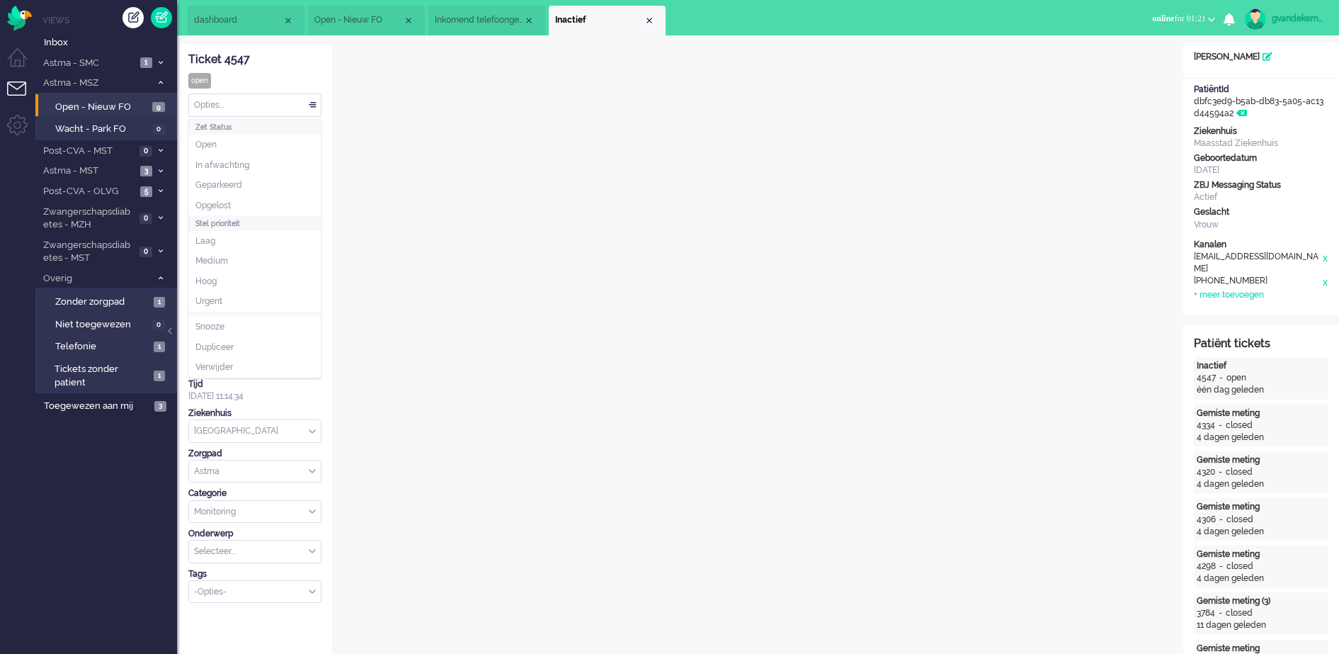
click at [310, 103] on div "Opties..." at bounding box center [255, 105] width 132 height 22
click at [221, 201] on span "Opgelost" at bounding box center [213, 206] width 35 height 12
click at [650, 18] on div "Close tab" at bounding box center [649, 20] width 11 height 11
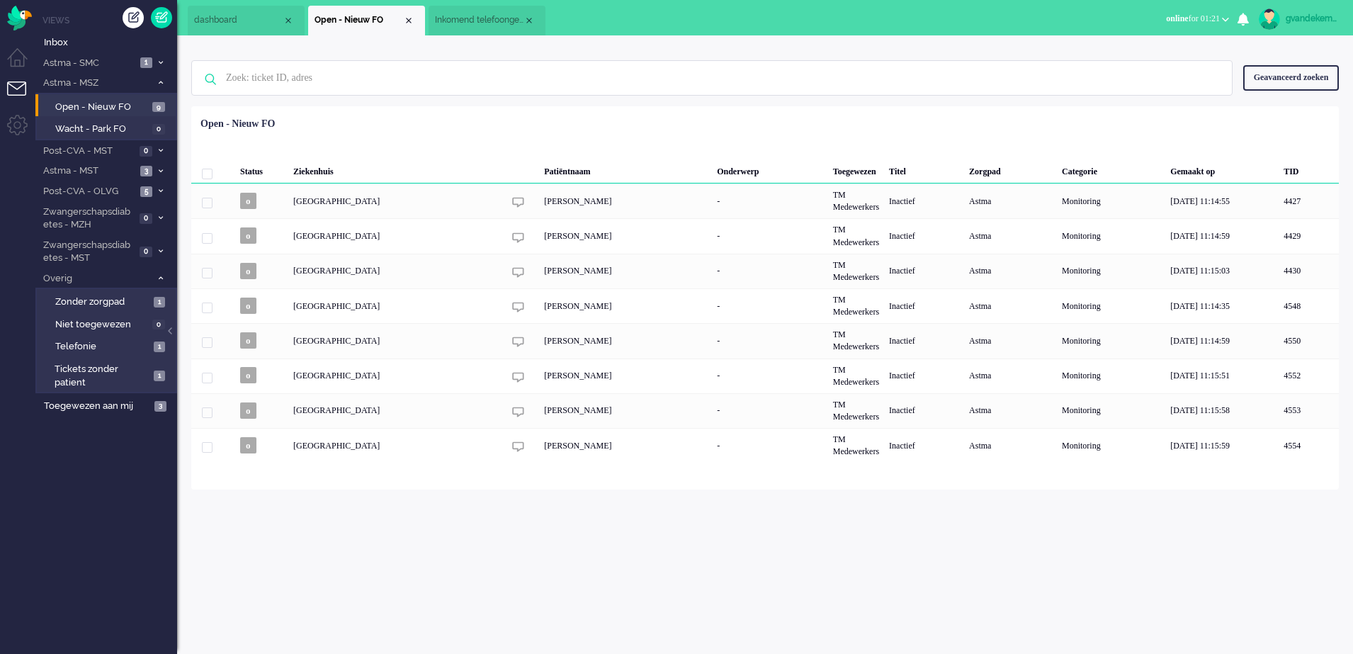
click at [494, 25] on span "Inkomend telefoongesprek" at bounding box center [479, 20] width 89 height 12
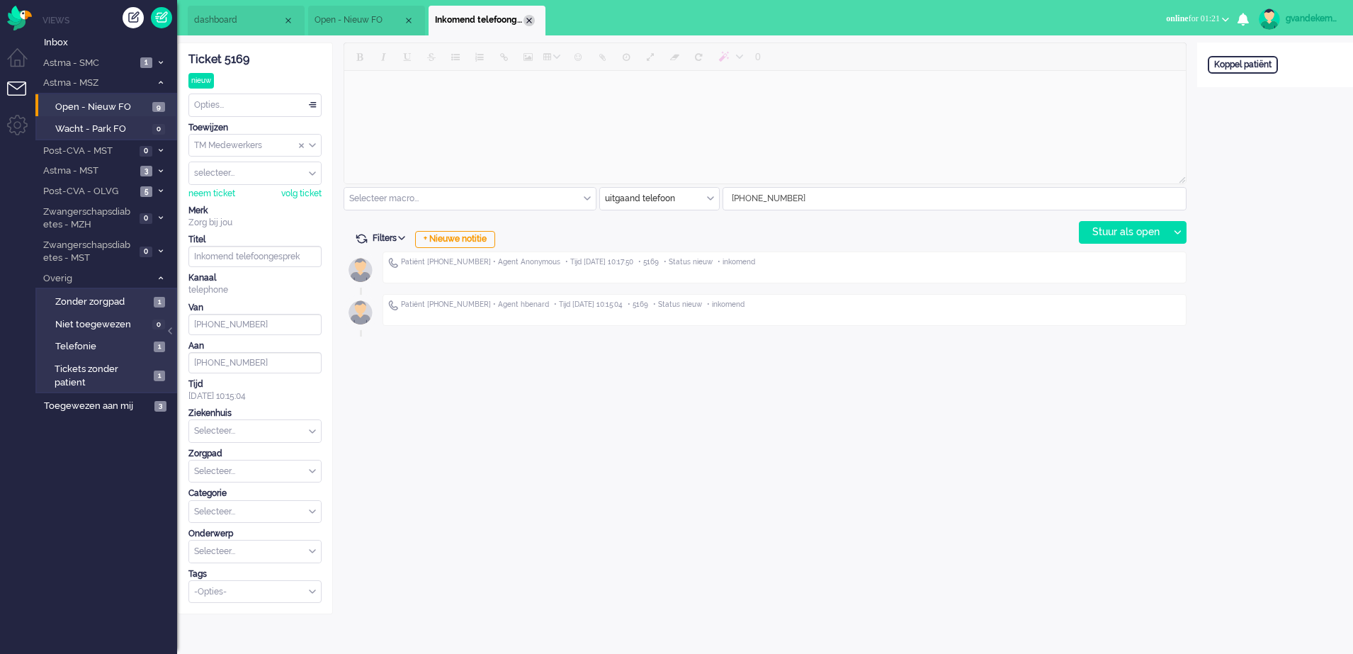
click at [533, 25] on li "Inkomend telefoongesprek" at bounding box center [487, 21] width 117 height 30
click at [528, 22] on div "Close tab" at bounding box center [528, 20] width 11 height 11
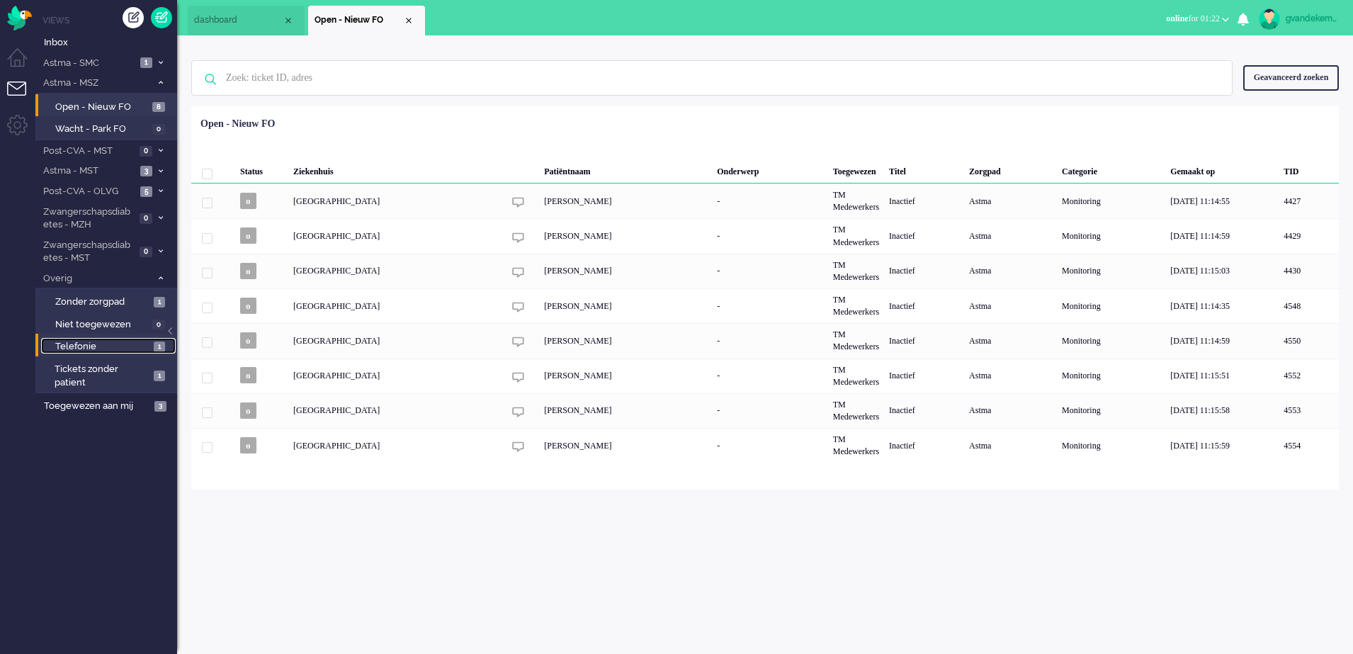
click at [135, 346] on span "Telefonie" at bounding box center [102, 346] width 95 height 13
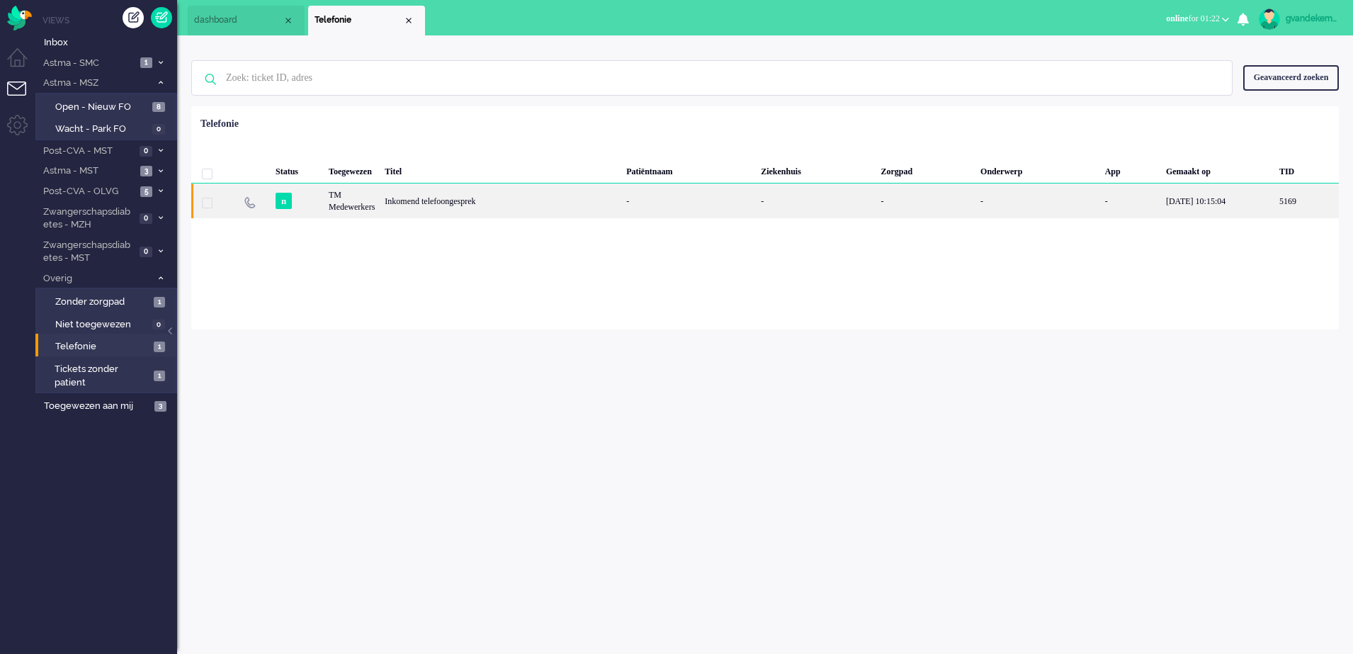
click at [548, 191] on div "Inkomend telefoongesprek" at bounding box center [501, 200] width 242 height 35
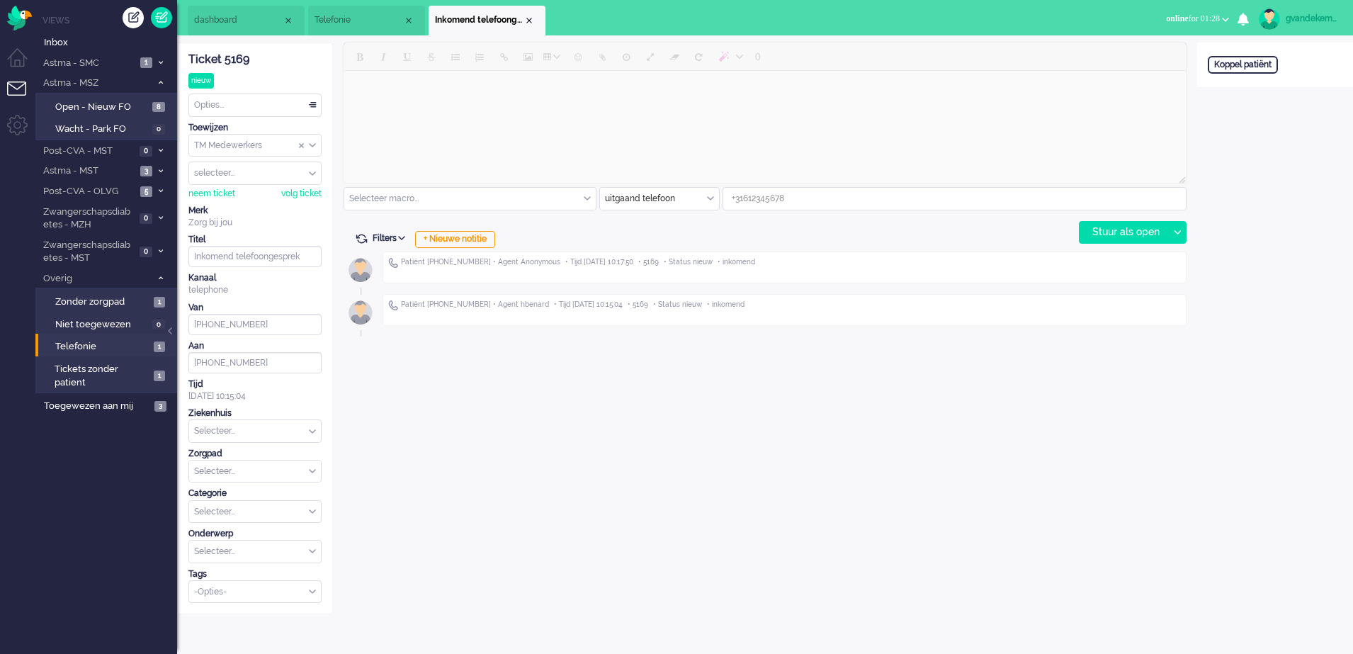
drag, startPoint x: 533, startPoint y: 23, endPoint x: 526, endPoint y: 23, distance: 7.1
click at [532, 23] on div "Close tab" at bounding box center [528, 20] width 11 height 11
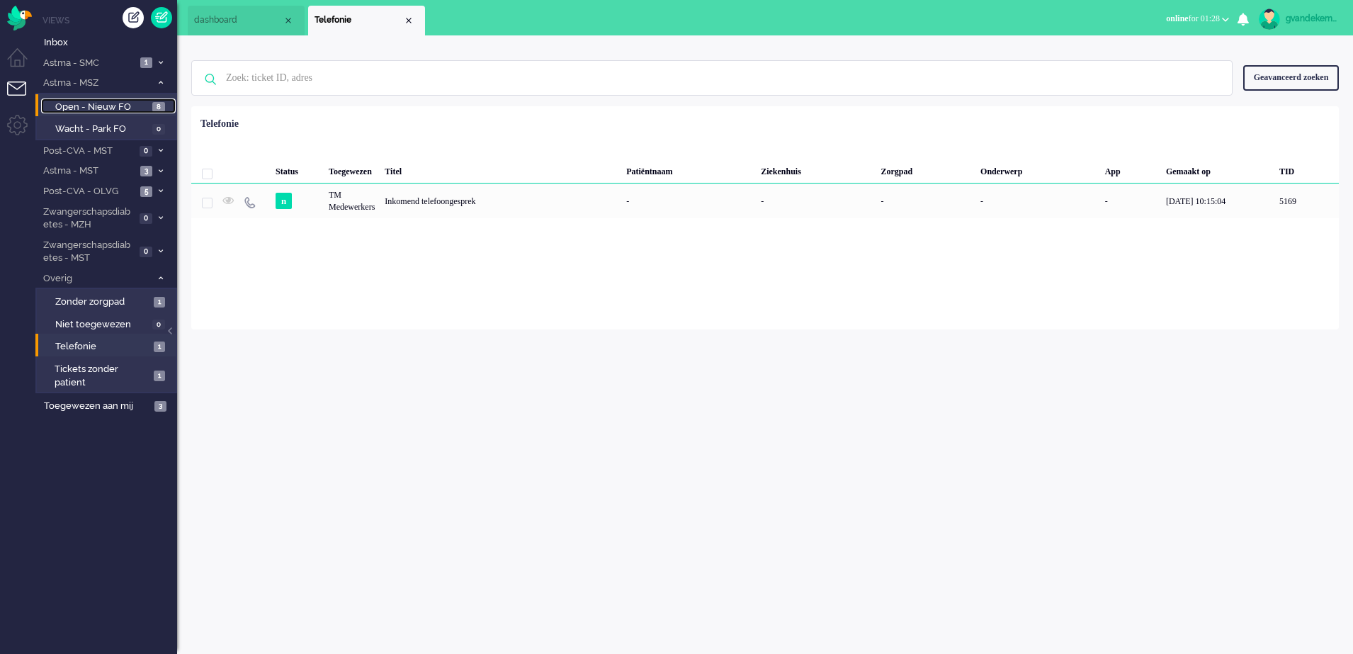
click at [94, 103] on span "Open - Nieuw FO" at bounding box center [102, 107] width 94 height 13
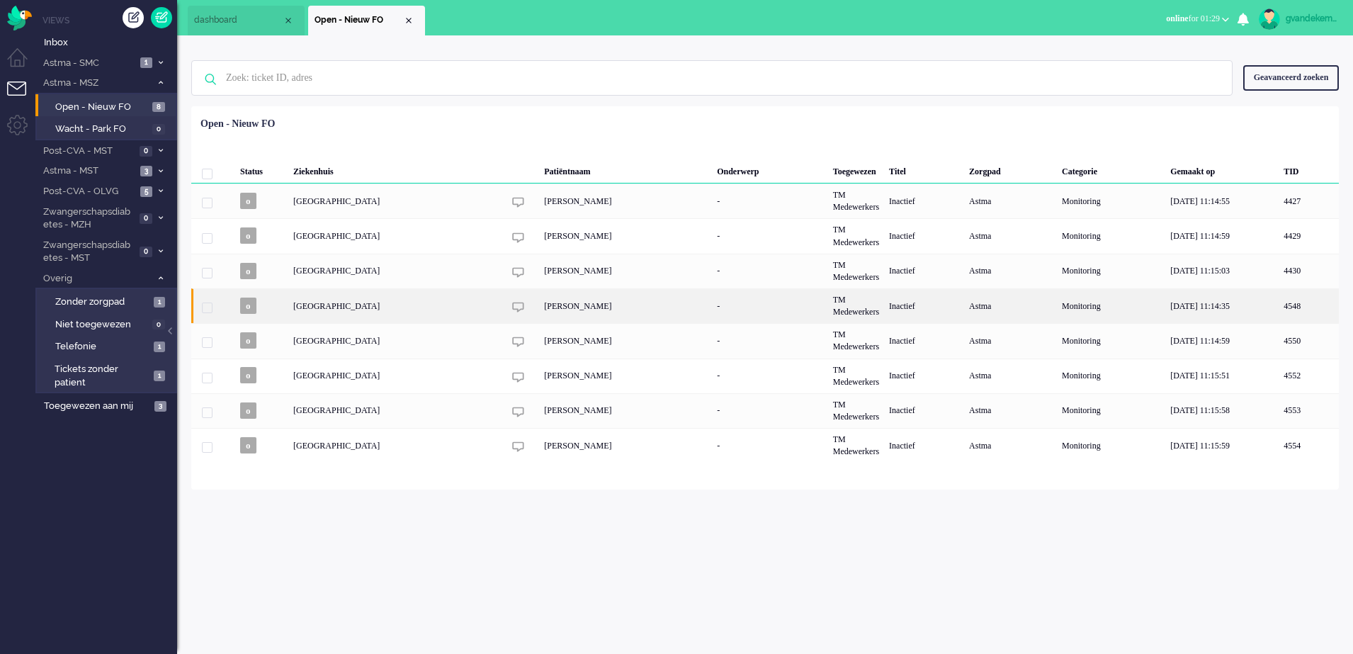
click at [651, 307] on div "[PERSON_NAME]" at bounding box center [625, 305] width 173 height 35
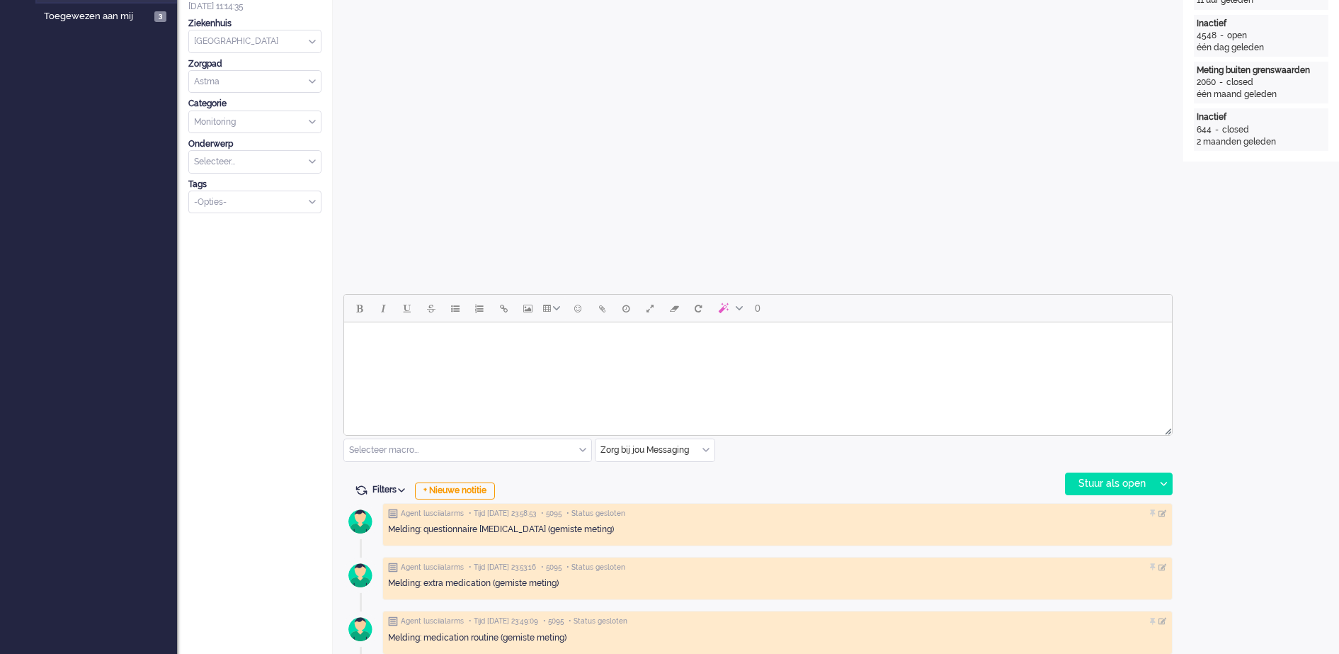
scroll to position [386, 0]
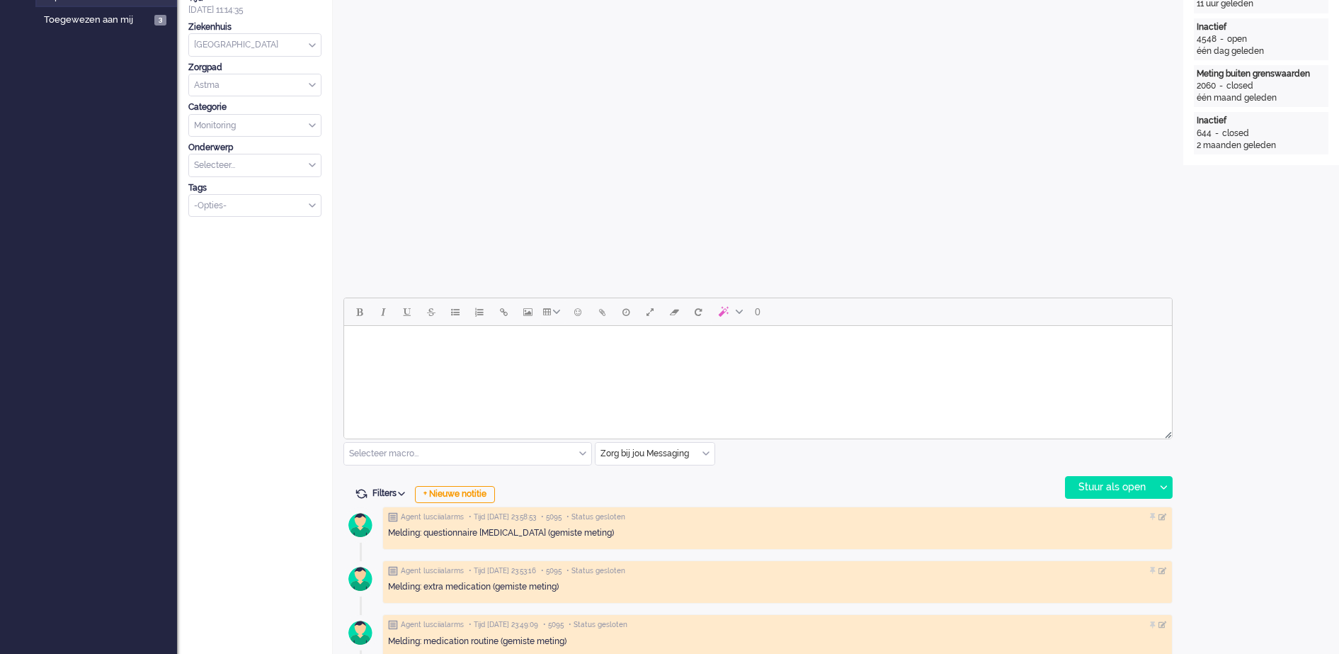
click at [509, 339] on body "Rich Text Area. Press ALT-0 for help." at bounding box center [758, 344] width 817 height 25
paste body "Rich Text Area. Press ALT-0 for help."
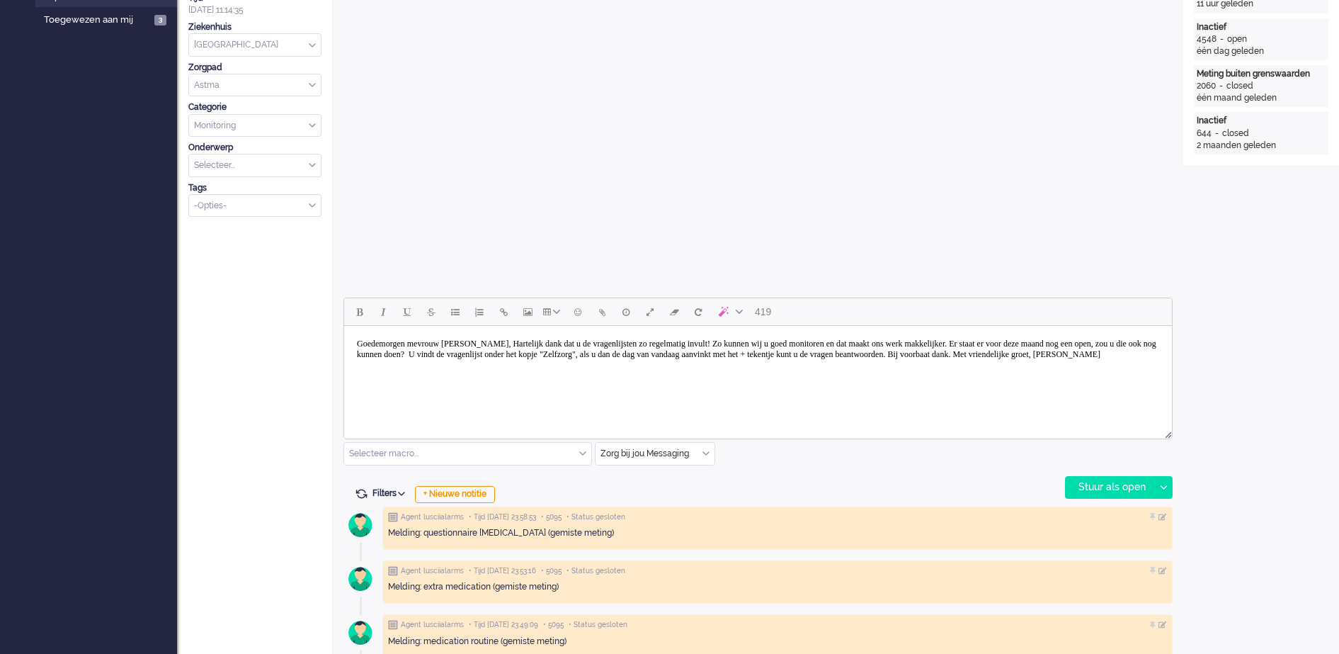
click at [475, 346] on body "Goedemorgen mevrouw [PERSON_NAME], Hartelijk dank dat u de vragenlijsten zo reg…" at bounding box center [758, 349] width 817 height 35
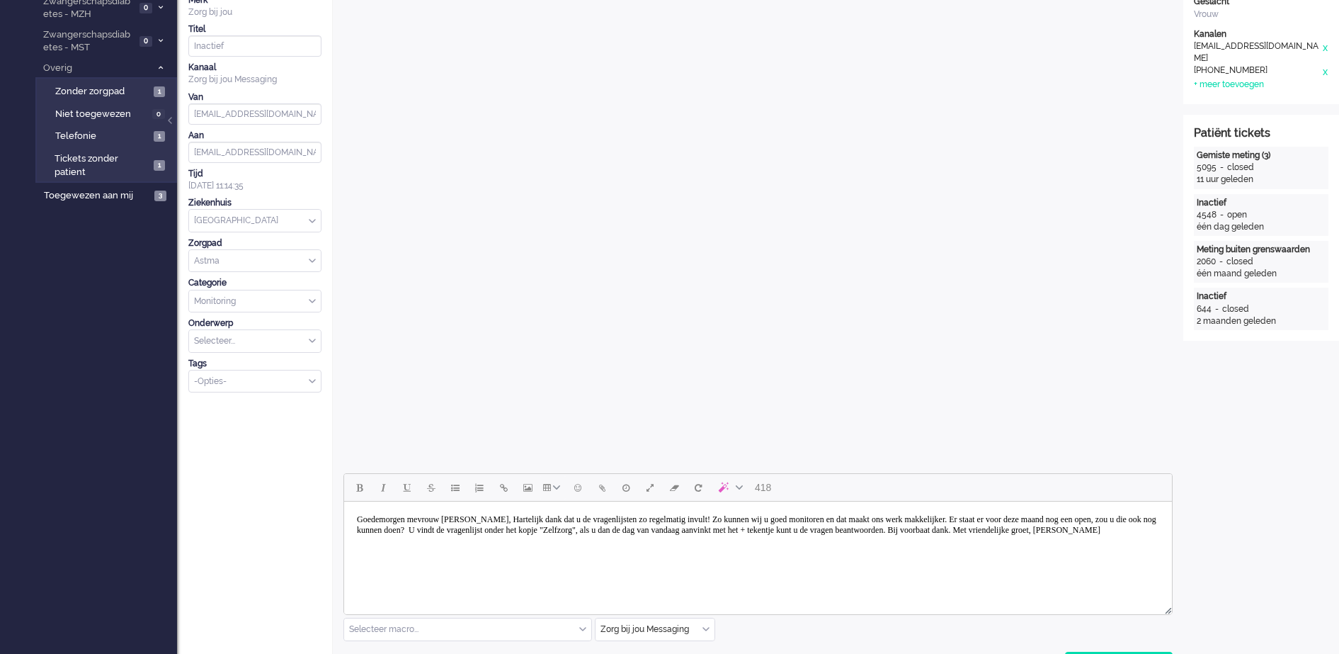
scroll to position [209, 0]
click at [488, 519] on body "Goedemorgen mevrouw [PERSON_NAME], Hartelijk dank dat u de vragenlijsten zo reg…" at bounding box center [758, 526] width 817 height 35
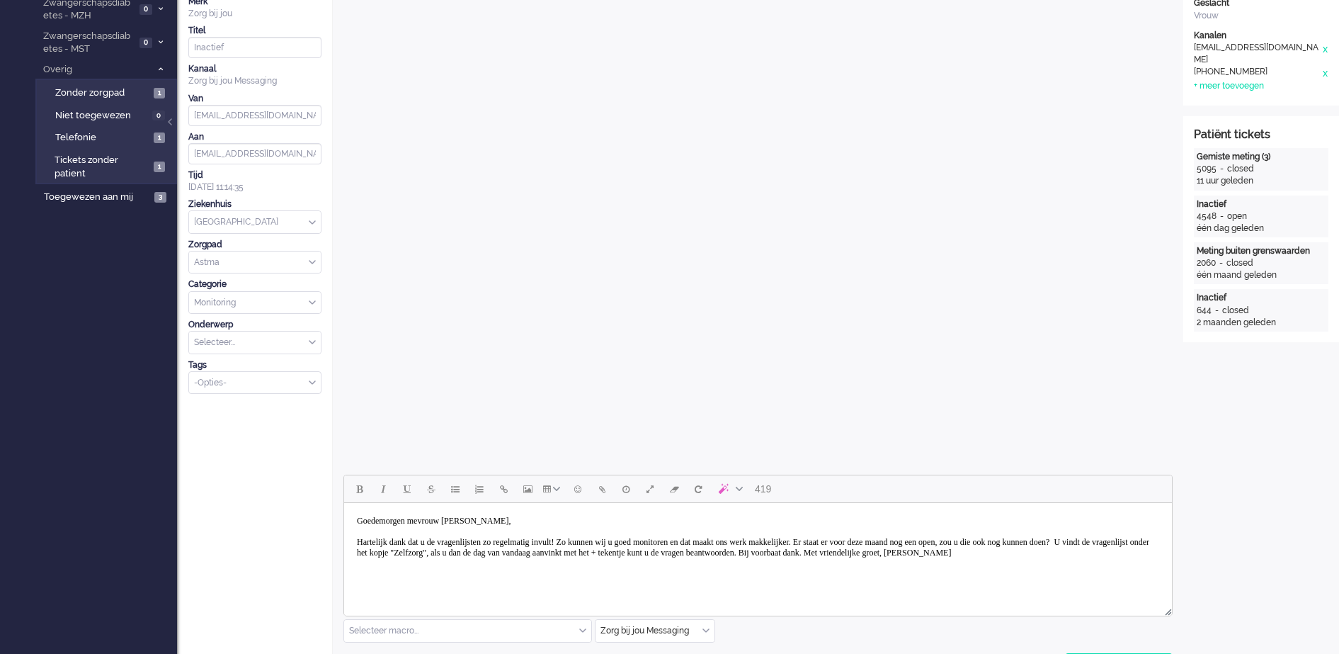
click at [443, 554] on body "Goedemorgen mevrouw [PERSON_NAME], Hartelijk dank dat u de vragenlijsten zo reg…" at bounding box center [758, 537] width 817 height 57
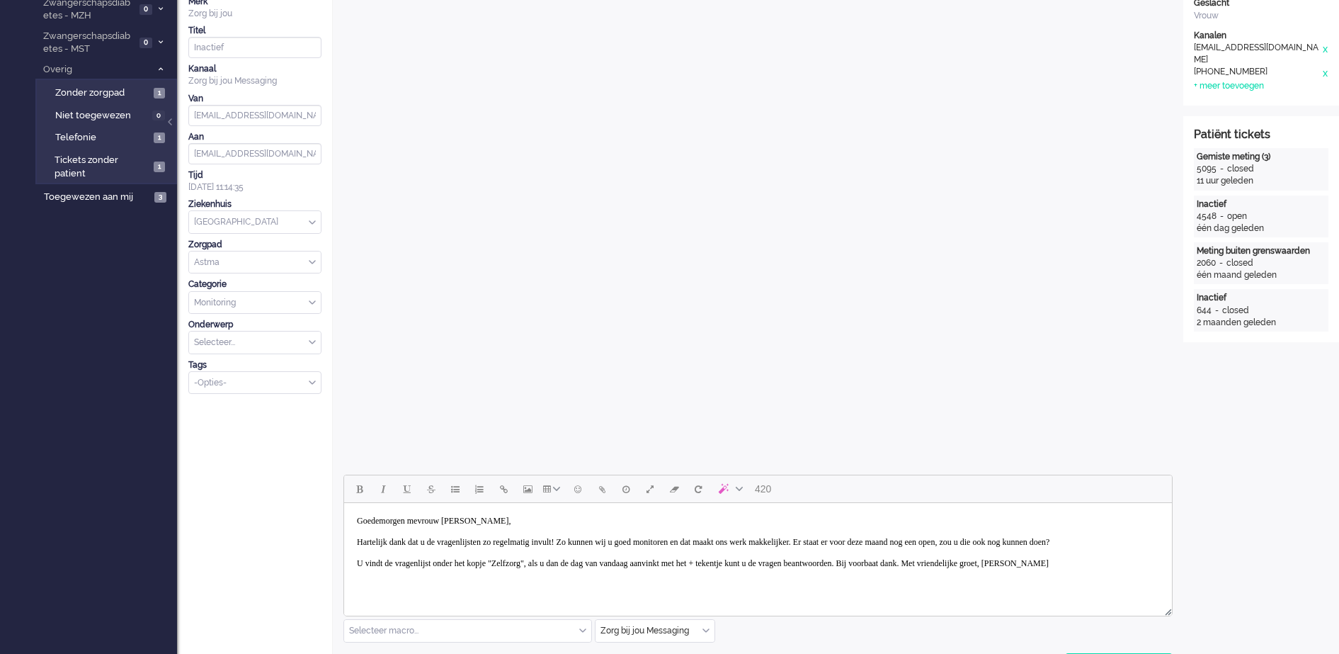
click at [972, 574] on body "Goedemorgen mevrouw [PERSON_NAME], Hartelijk dank dat u de vragenlijsten zo reg…" at bounding box center [758, 542] width 817 height 67
click at [1049, 571] on body "Goedemorgen mevrouw [PERSON_NAME], Hartelijk dank dat u de vragenlijsten zo reg…" at bounding box center [758, 542] width 817 height 67
click at [458, 597] on body "Goedemorgen mevrouw [PERSON_NAME], Hartelijk dank dat u de vragenlijsten zo reg…" at bounding box center [758, 553] width 817 height 89
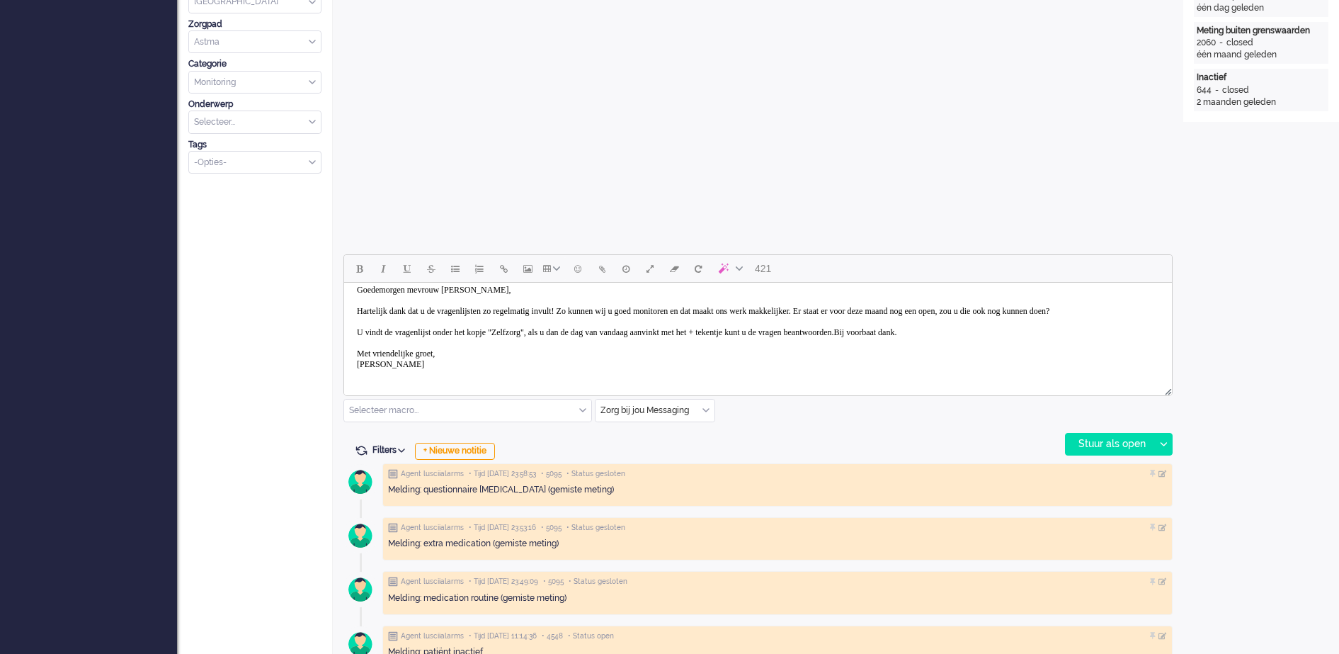
scroll to position [475, 0]
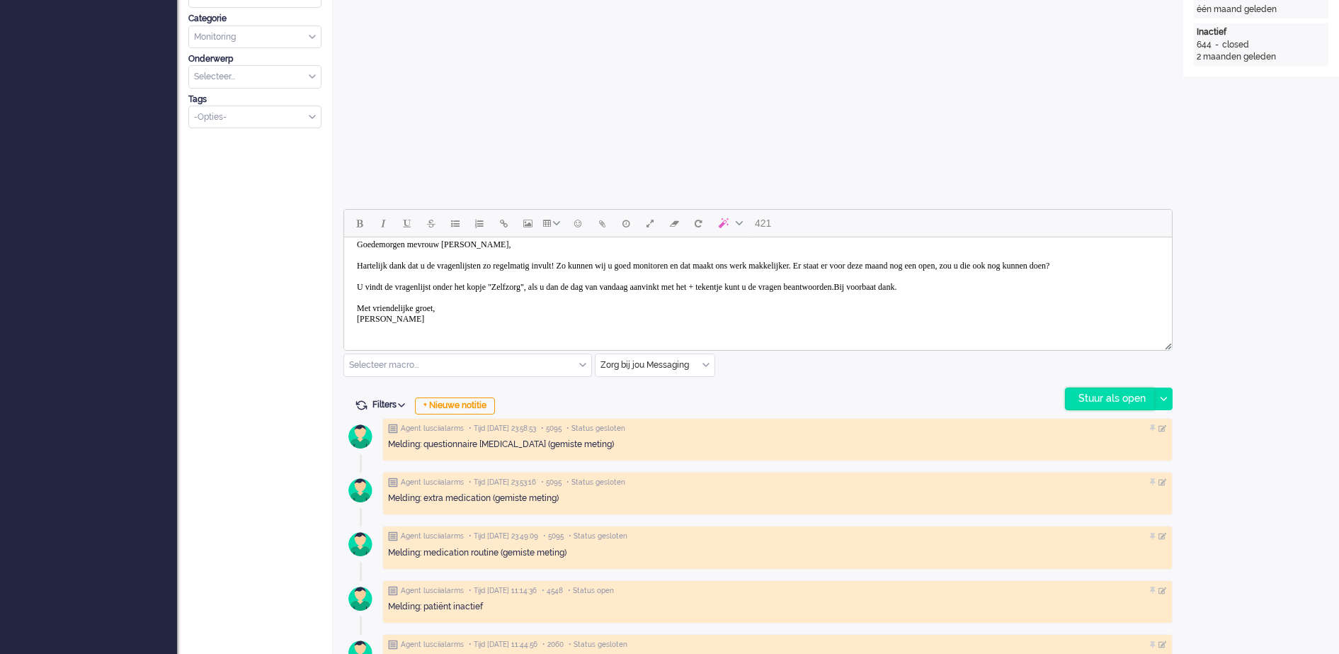
click at [1110, 398] on div "Stuur als open" at bounding box center [1110, 398] width 89 height 21
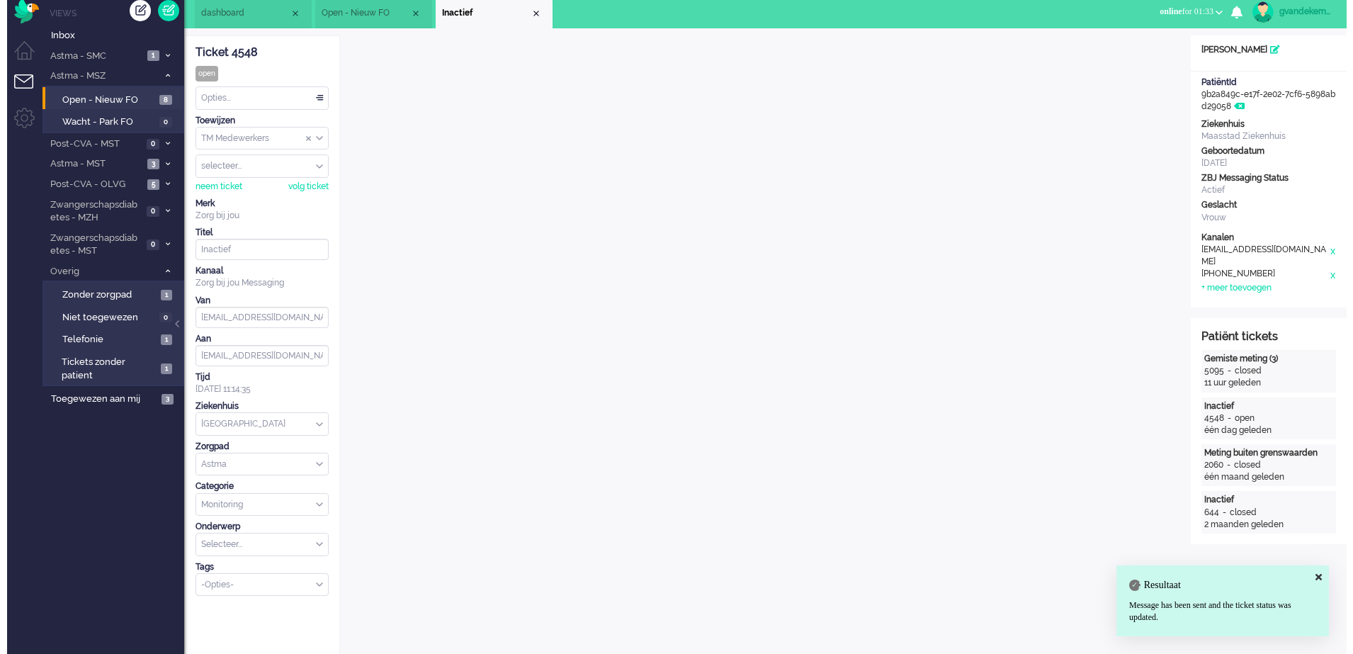
scroll to position [0, 0]
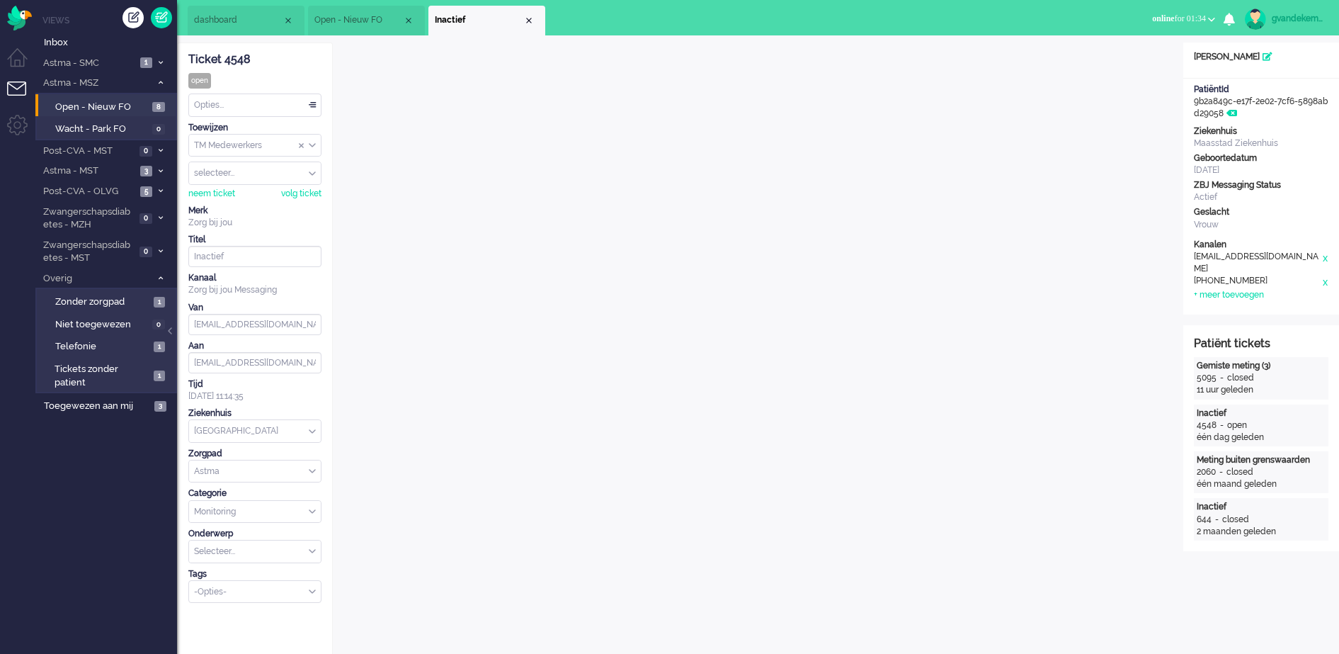
click at [312, 106] on div "Opties..." at bounding box center [255, 105] width 132 height 22
click at [209, 206] on span "Opgelost" at bounding box center [213, 206] width 35 height 12
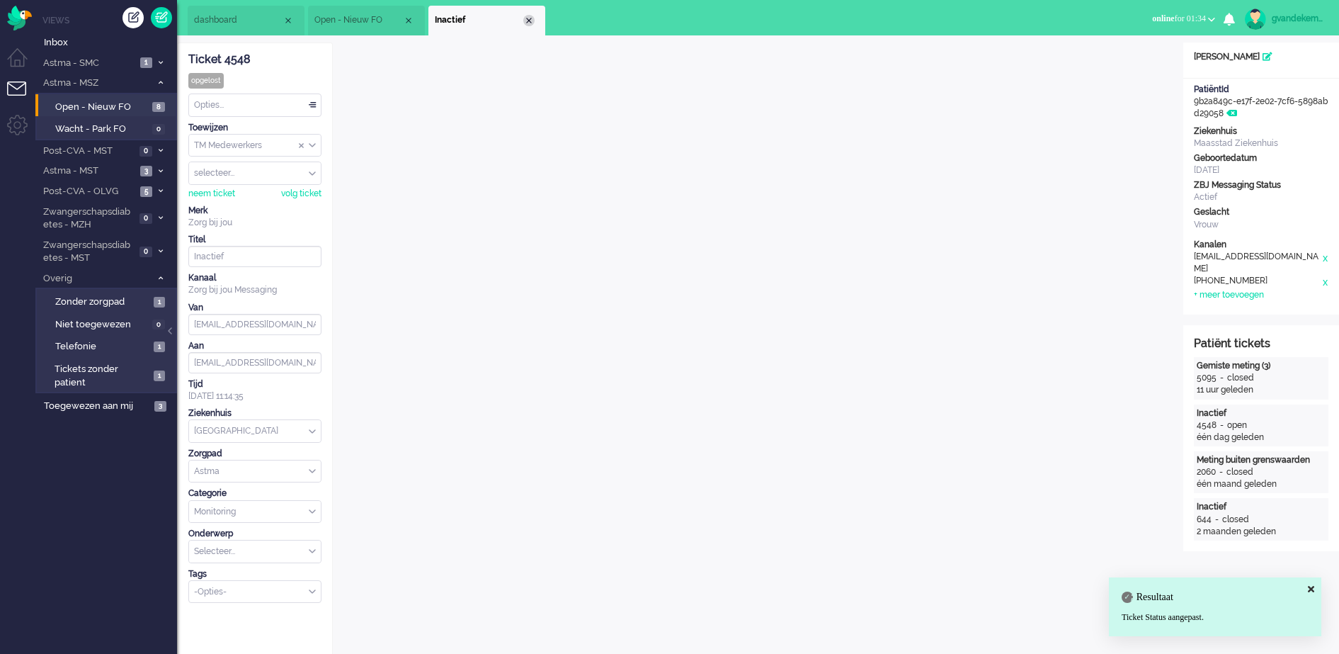
click at [530, 21] on div "Close tab" at bounding box center [528, 20] width 11 height 11
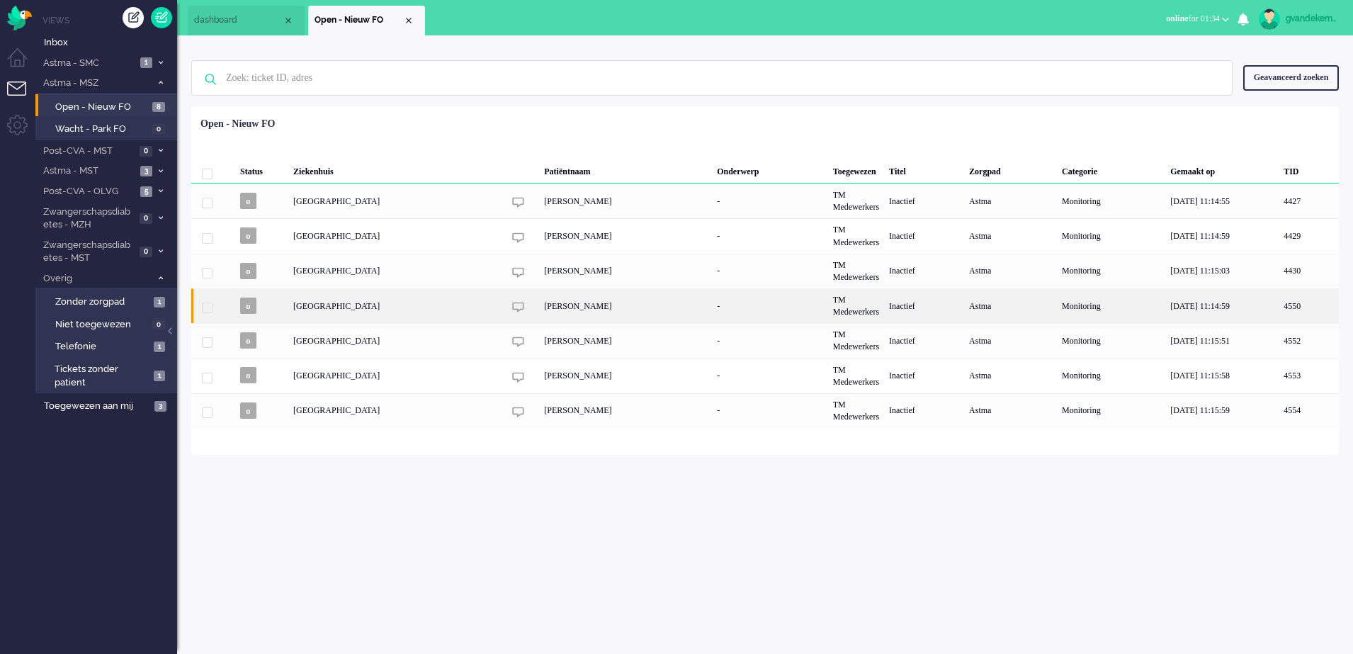
click at [539, 308] on div "[PERSON_NAME]" at bounding box center [625, 305] width 173 height 35
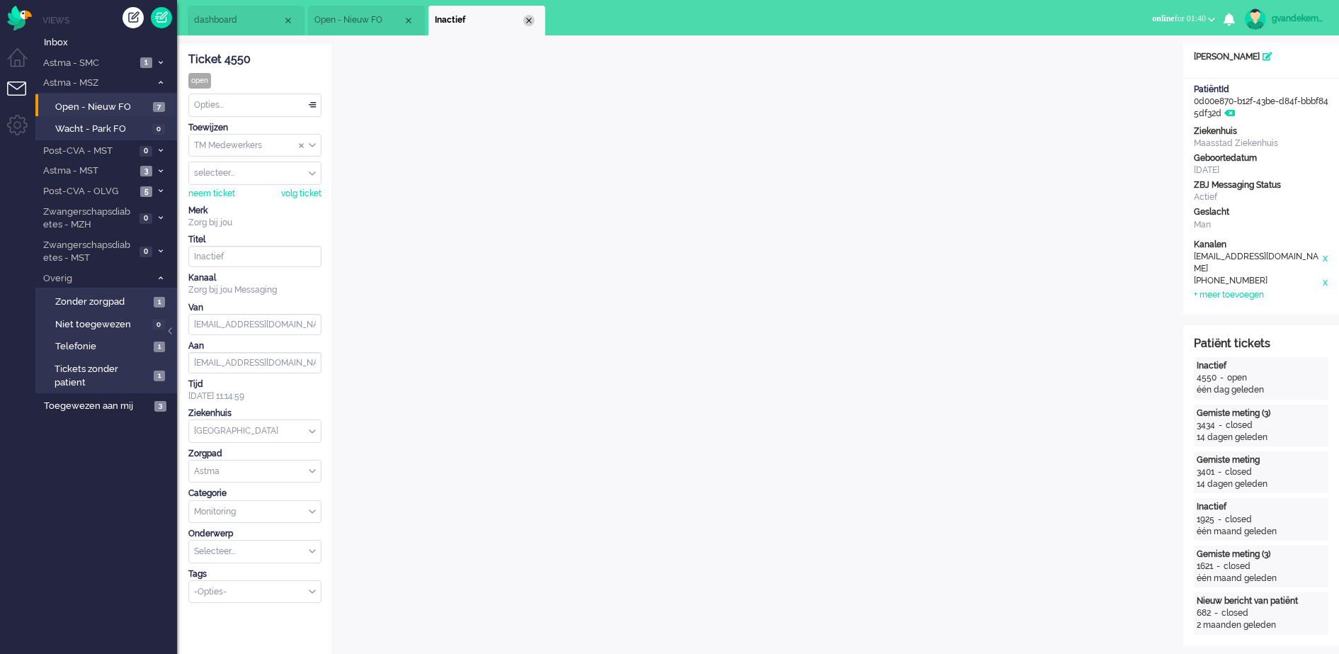
click at [533, 21] on div "Close tab" at bounding box center [528, 20] width 11 height 11
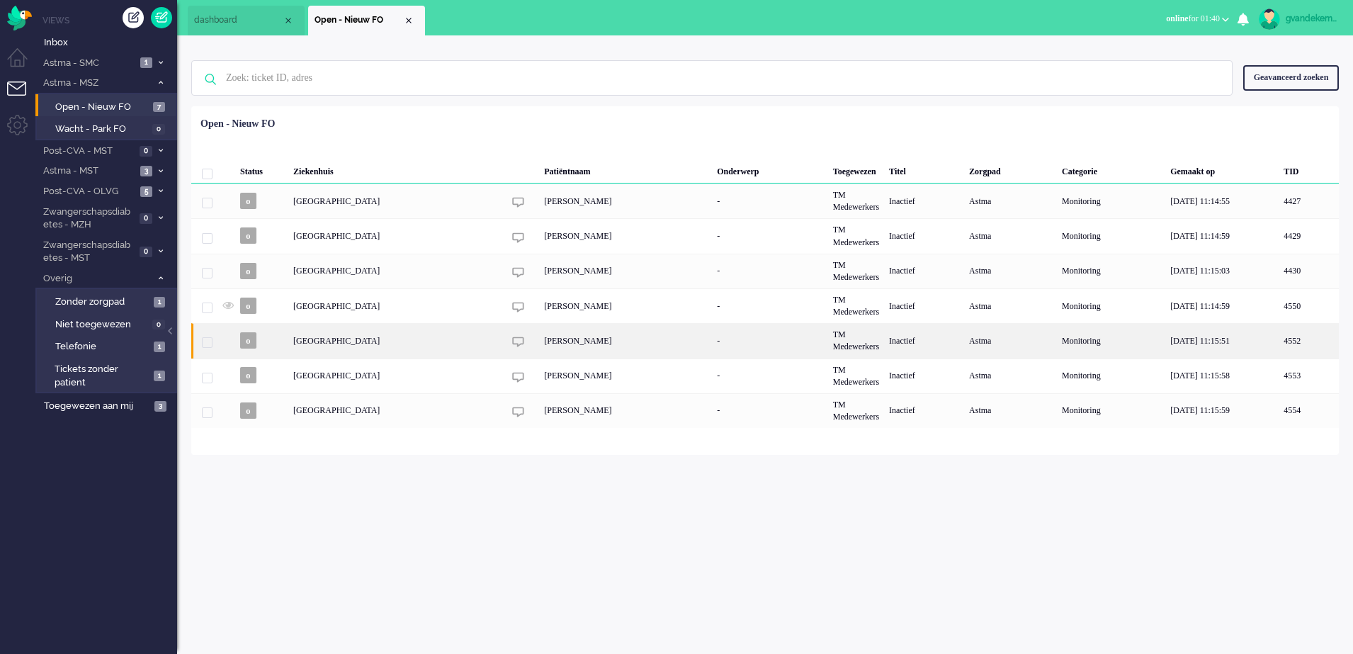
click at [565, 343] on div "[PERSON_NAME]" at bounding box center [625, 340] width 173 height 35
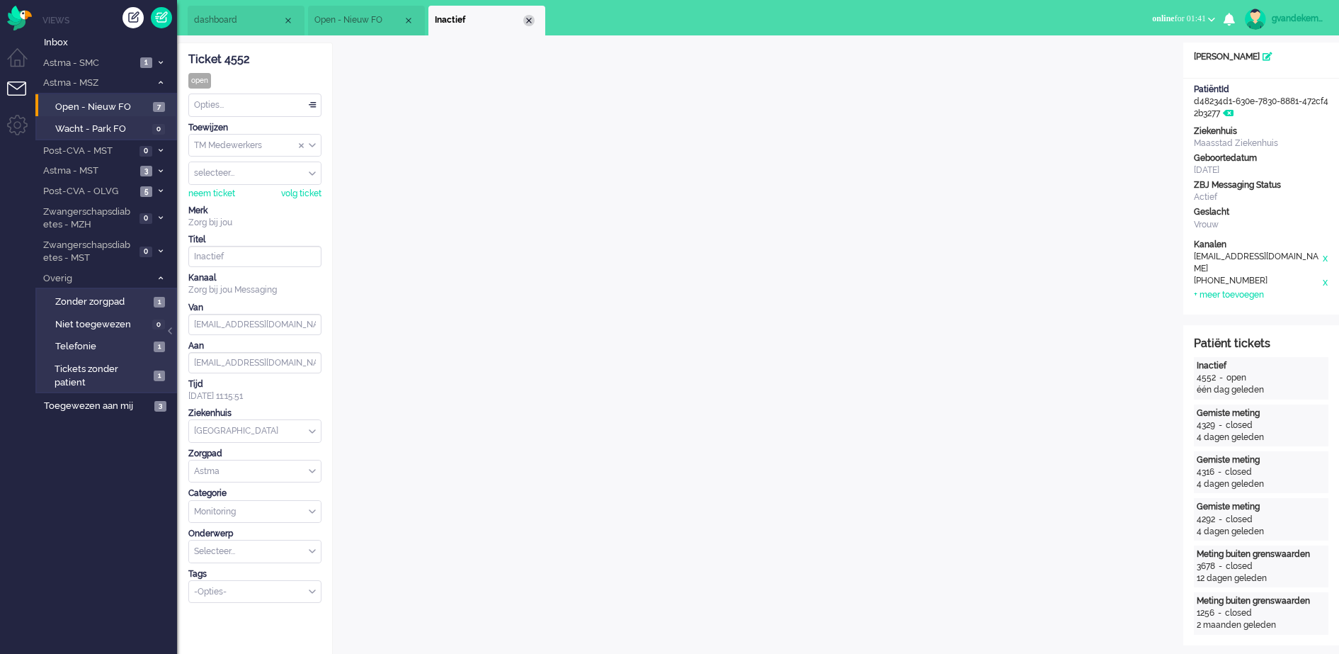
click at [528, 23] on div "Close tab" at bounding box center [528, 20] width 11 height 11
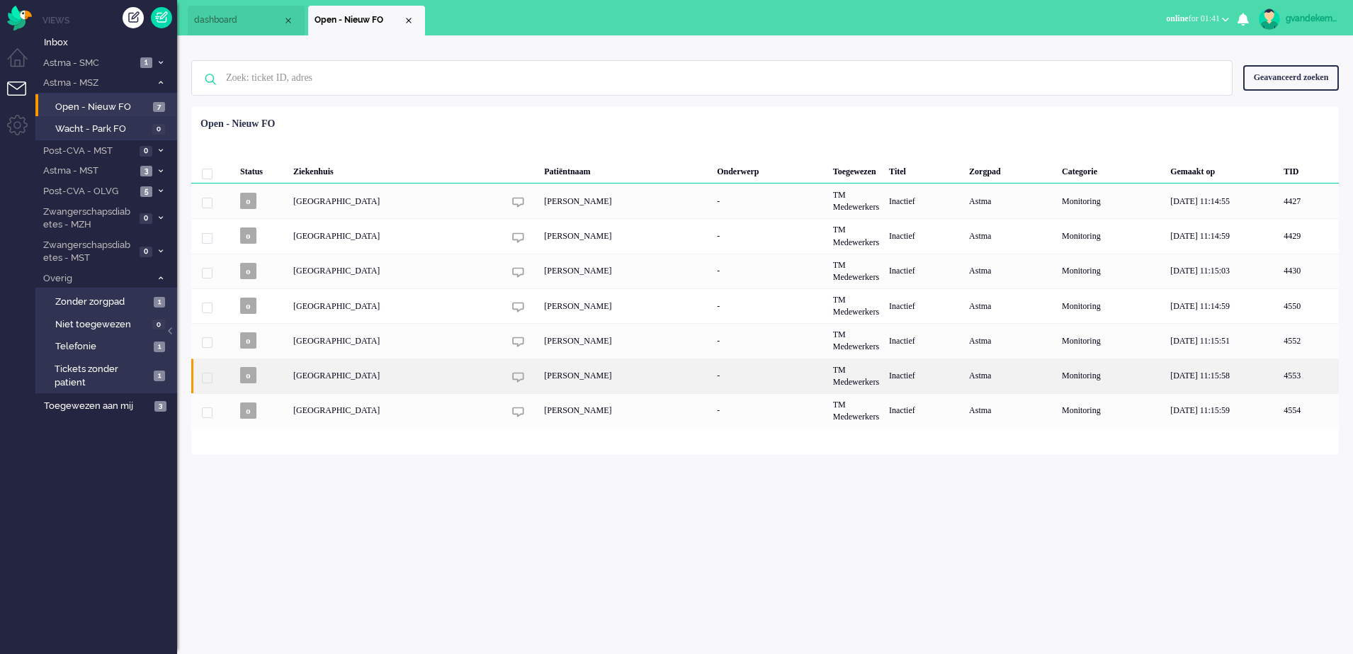
click at [574, 382] on div "[PERSON_NAME]" at bounding box center [625, 375] width 173 height 35
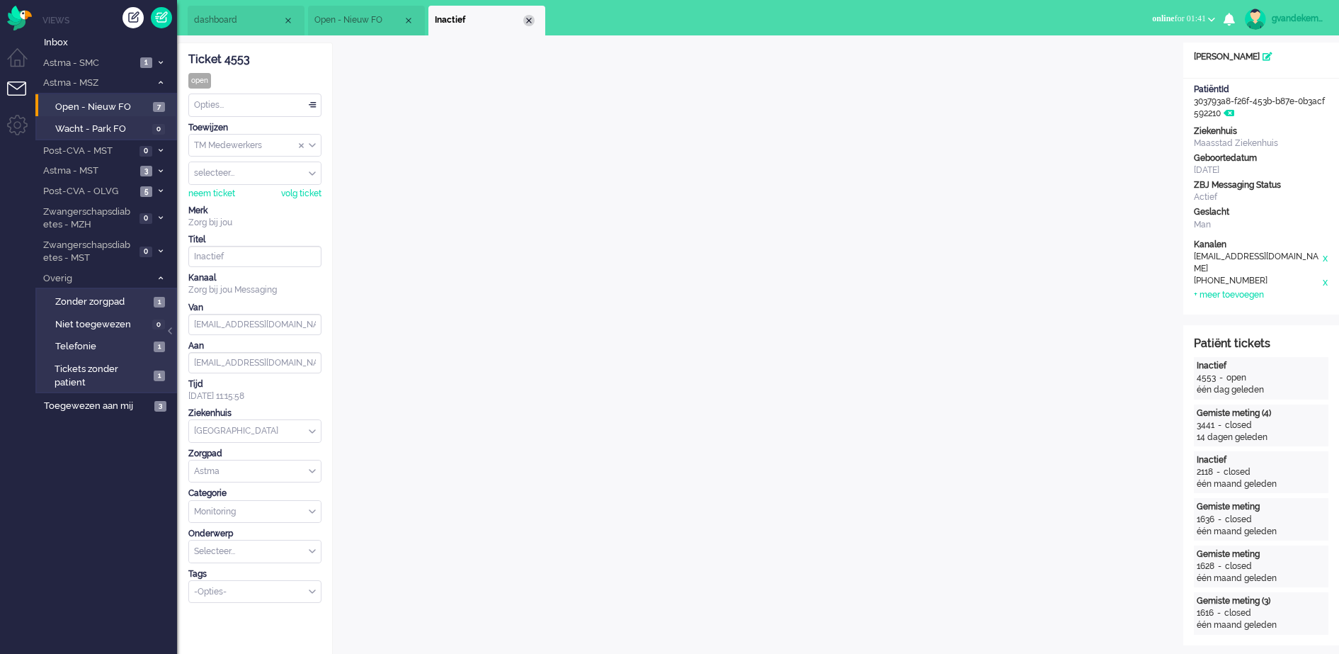
click at [532, 23] on div "Close tab" at bounding box center [528, 20] width 11 height 11
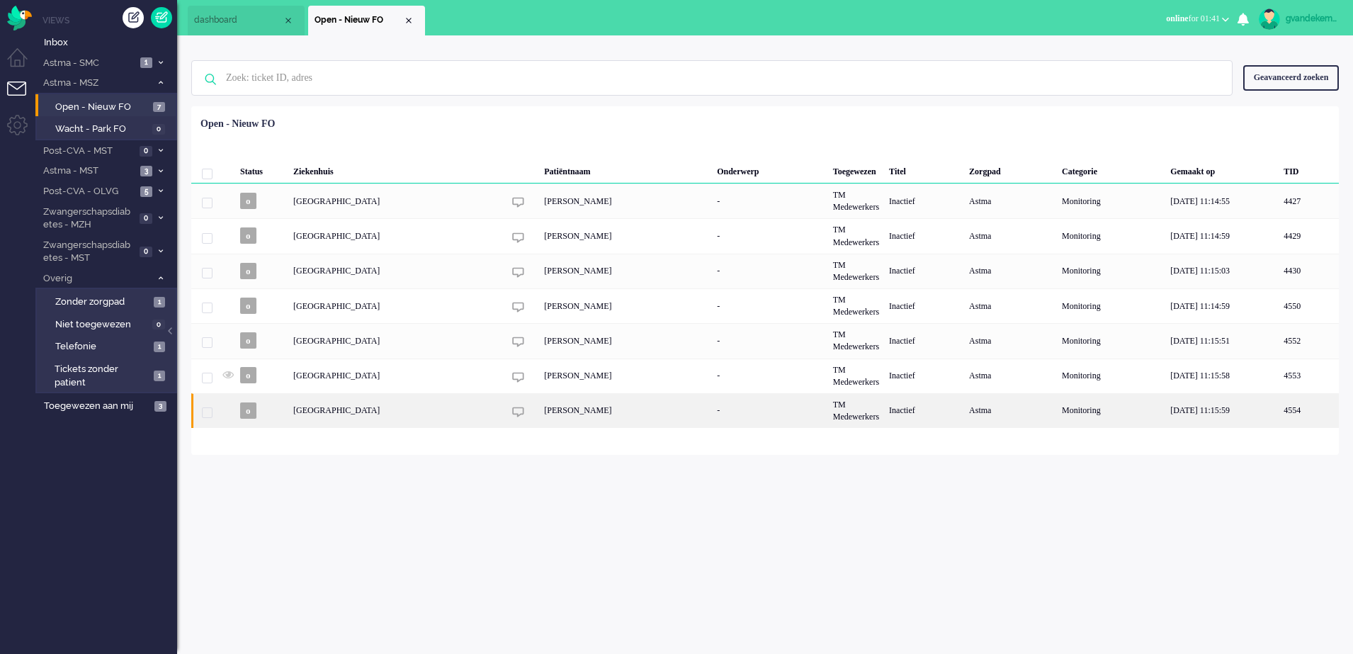
click at [539, 414] on div "[PERSON_NAME]" at bounding box center [625, 410] width 173 height 35
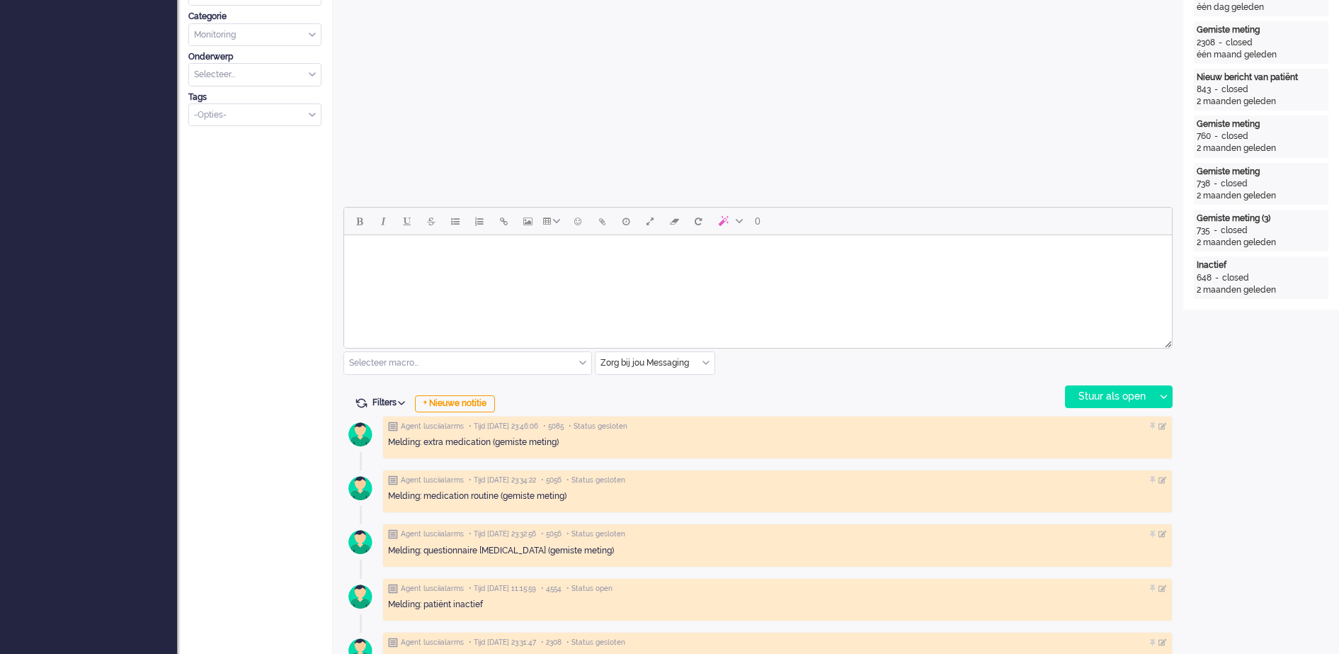
scroll to position [486, 0]
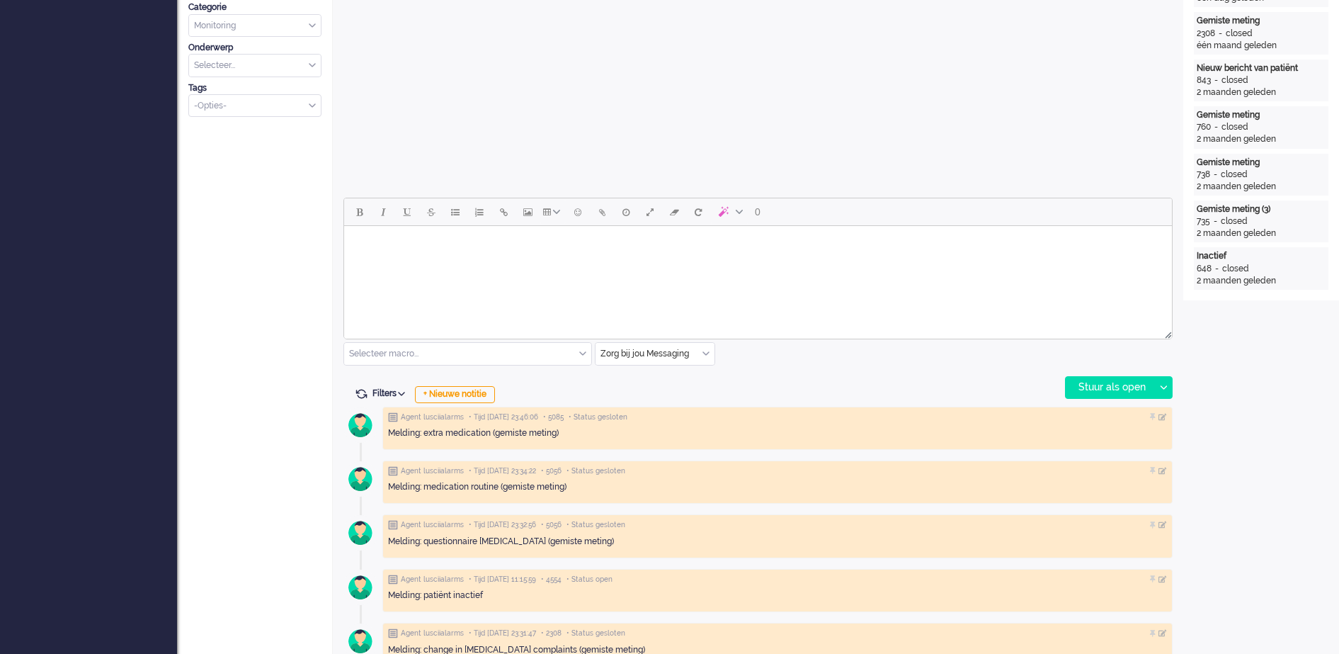
click at [771, 244] on body "Rich Text Area. Press ALT-0 for help." at bounding box center [758, 244] width 817 height 25
paste body "Rich Text Area. Press ALT-0 for help."
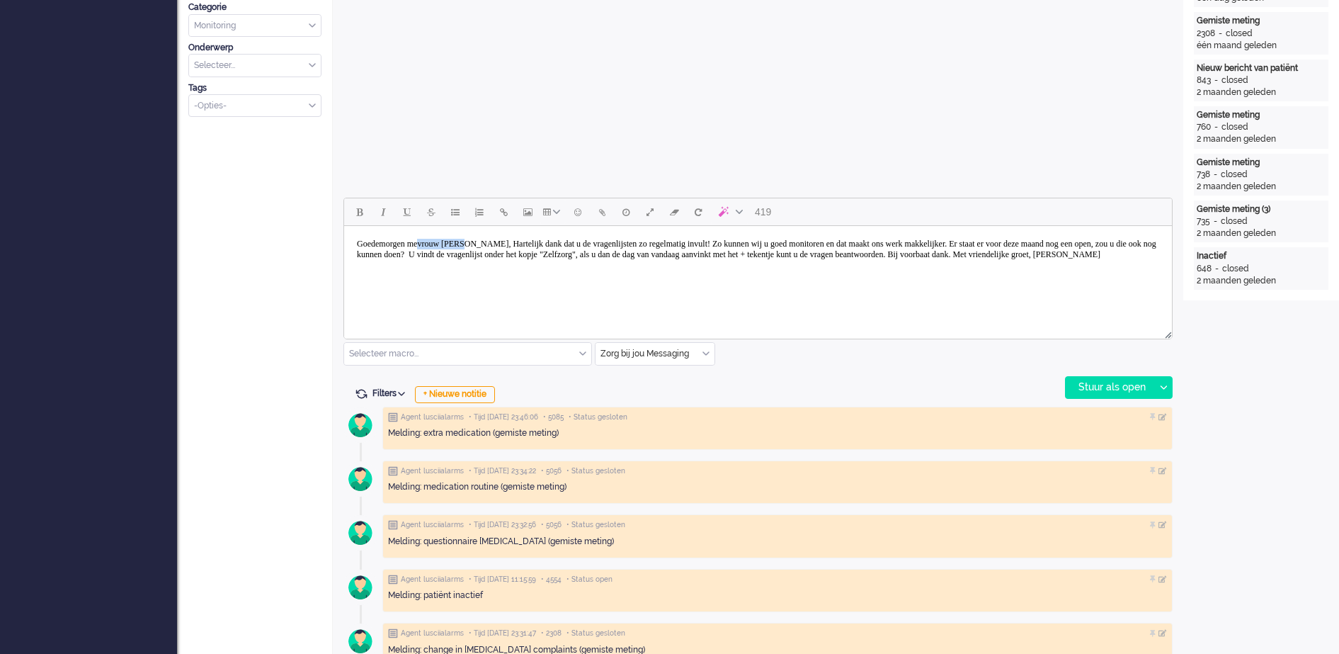
drag, startPoint x: 435, startPoint y: 237, endPoint x: 492, endPoint y: 237, distance: 57.4
click at [492, 237] on body "Goedemorgen mevrouw [PERSON_NAME], Hartelijk dank dat u de vragenlijsten zo reg…" at bounding box center [758, 249] width 817 height 35
click at [482, 238] on body "Goedemorgen meneer [PERSON_NAME], Hartelijk dank dat u de vragenlijsten zo rege…" at bounding box center [758, 249] width 817 height 35
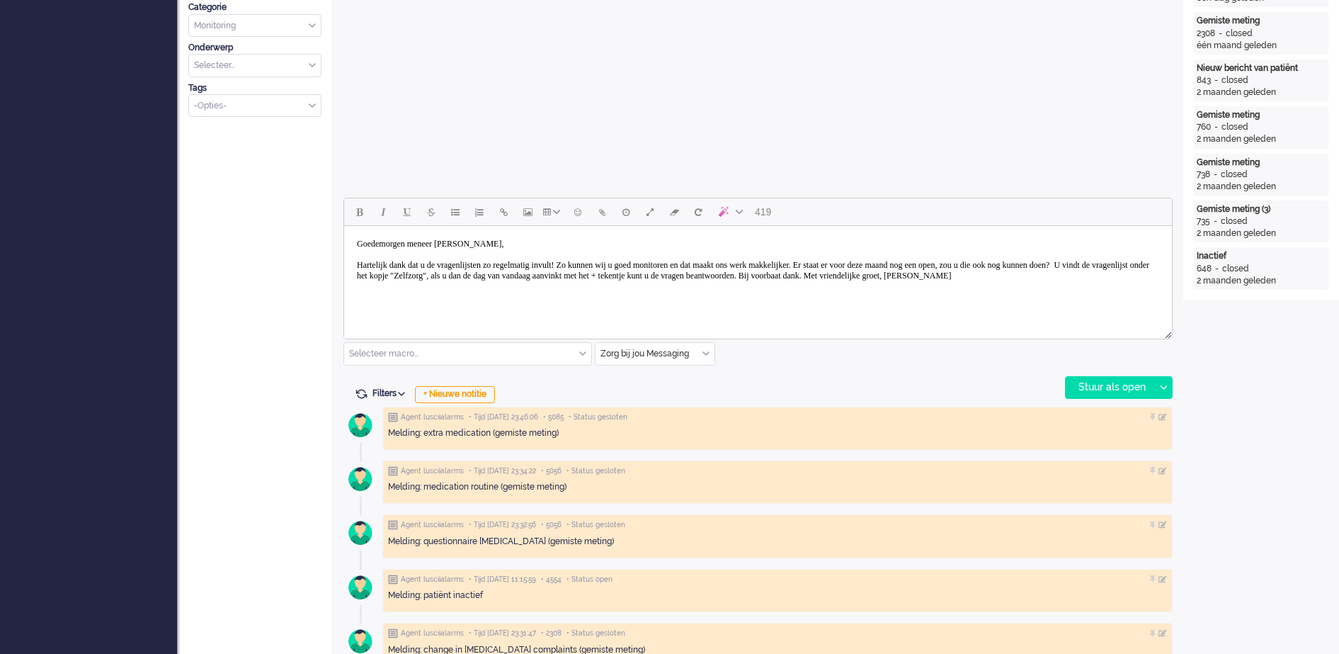
click at [439, 272] on body "Goedemorgen meneer [PERSON_NAME], Hartelijk dank dat u de vragenlijsten zo rege…" at bounding box center [758, 260] width 817 height 57
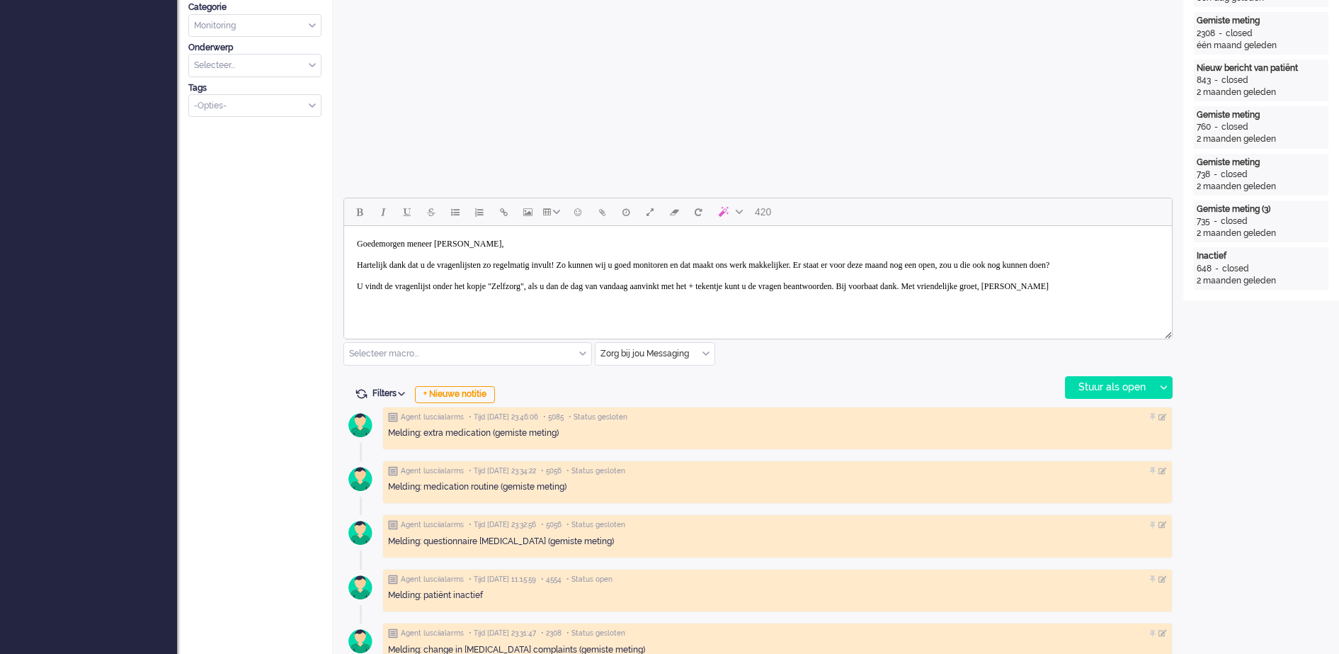
click at [1051, 298] on body "Goedemorgen meneer [PERSON_NAME], Hartelijk dank dat u de vragenlijsten zo rege…" at bounding box center [758, 265] width 817 height 67
click at [455, 317] on body "Goedemorgen meneer [PERSON_NAME], Hartelijk dank dat u de vragenlijsten zo rege…" at bounding box center [758, 276] width 817 height 89
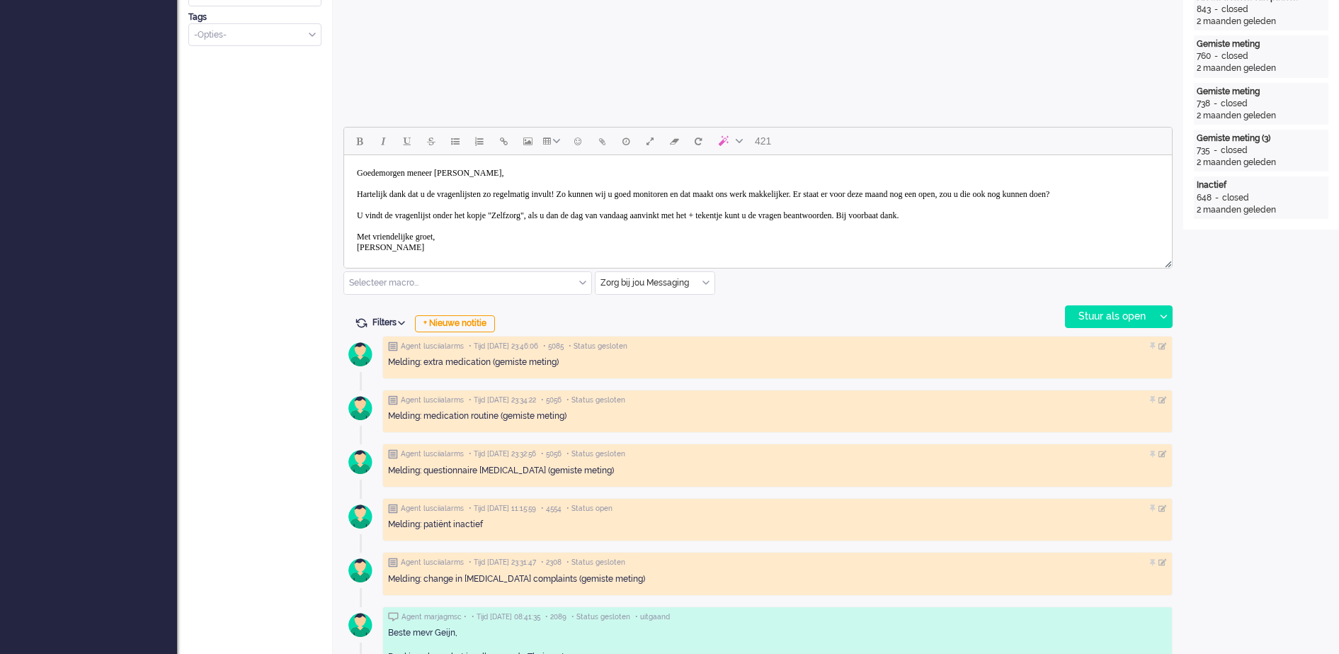
scroll to position [620, 0]
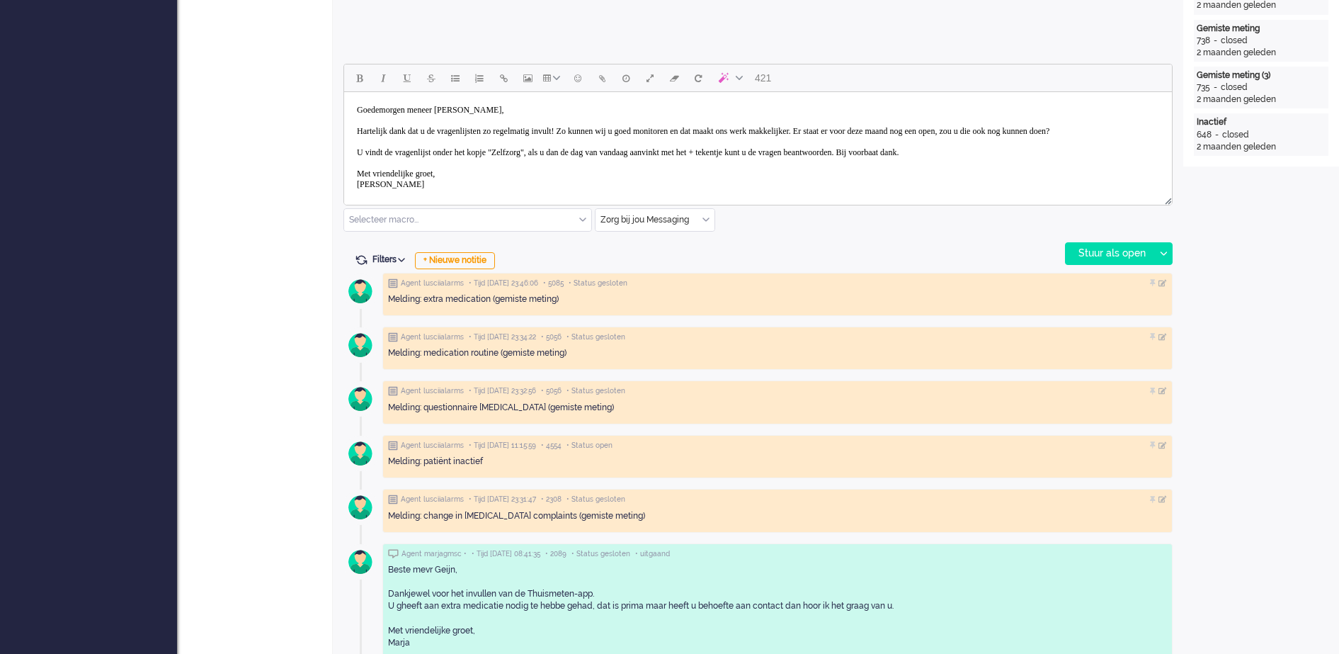
click at [438, 110] on body "Goedemorgen meneer [PERSON_NAME], Hartelijk dank dat u de vragenlijsten zo rege…" at bounding box center [758, 147] width 817 height 99
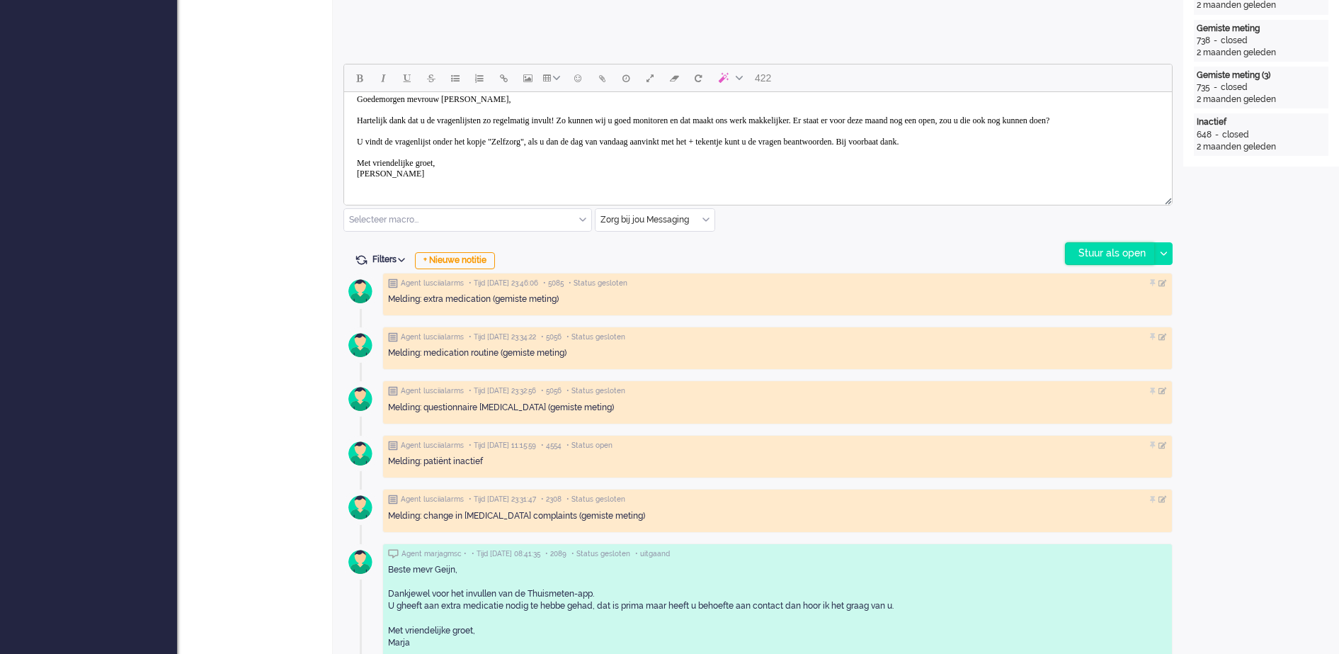
click at [1111, 257] on div "Stuur als open" at bounding box center [1110, 253] width 89 height 21
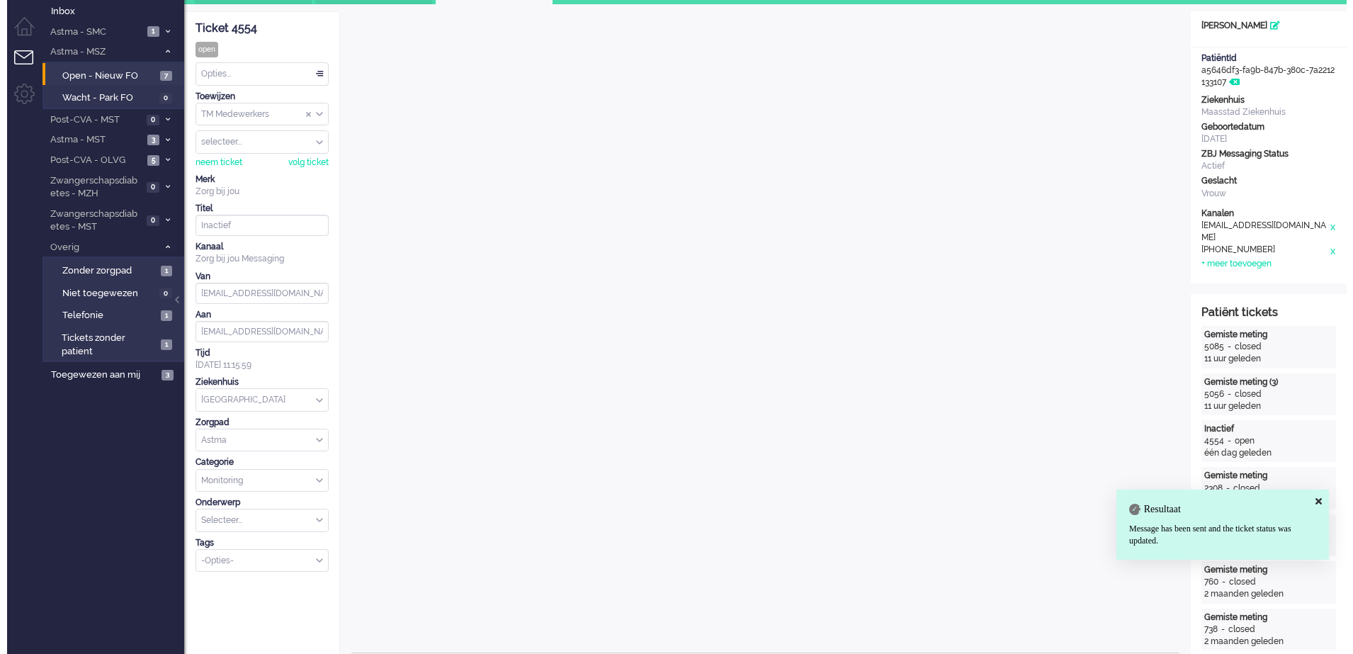
scroll to position [0, 0]
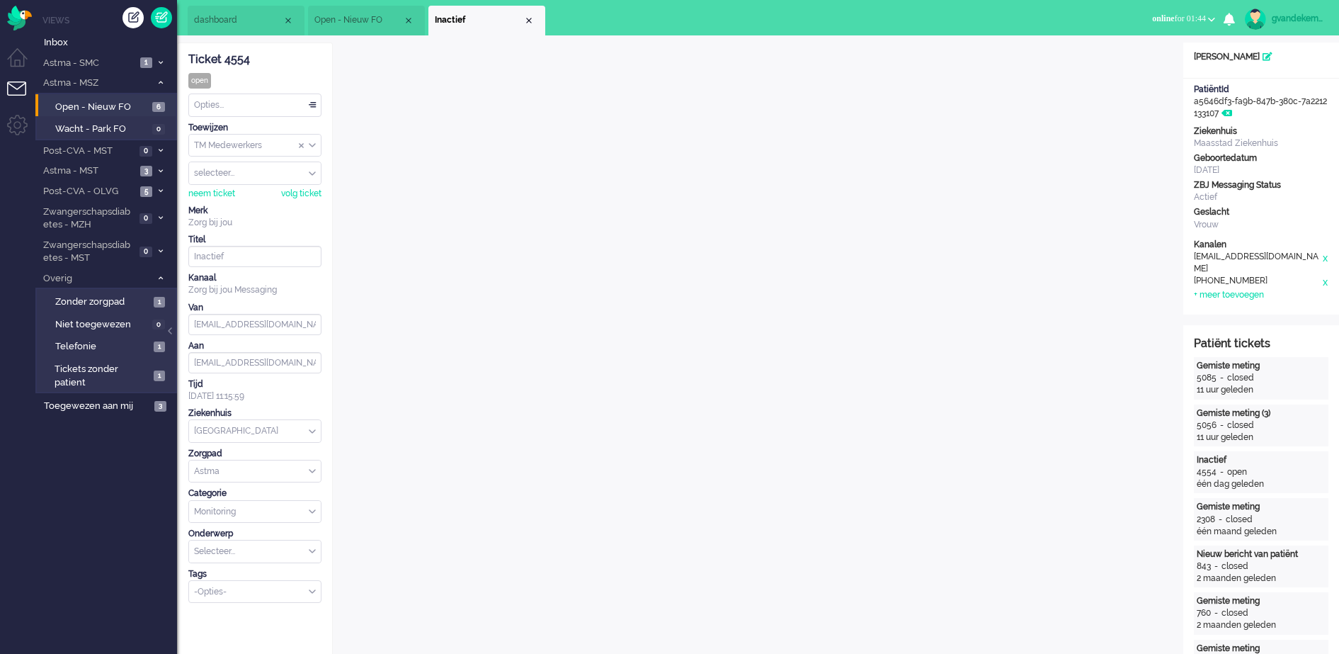
click at [310, 105] on div "Opties..." at bounding box center [255, 105] width 132 height 22
click at [247, 202] on li "Opgelost" at bounding box center [255, 206] width 132 height 21
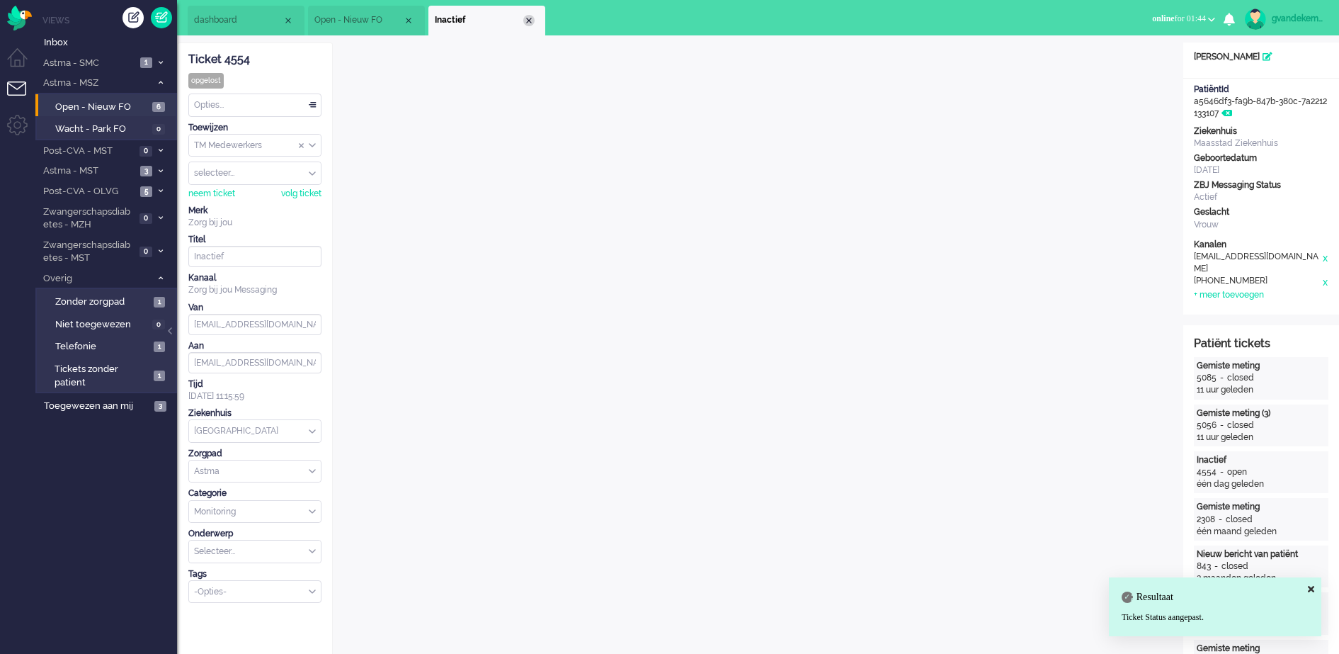
click at [528, 21] on div "Close tab" at bounding box center [528, 20] width 11 height 11
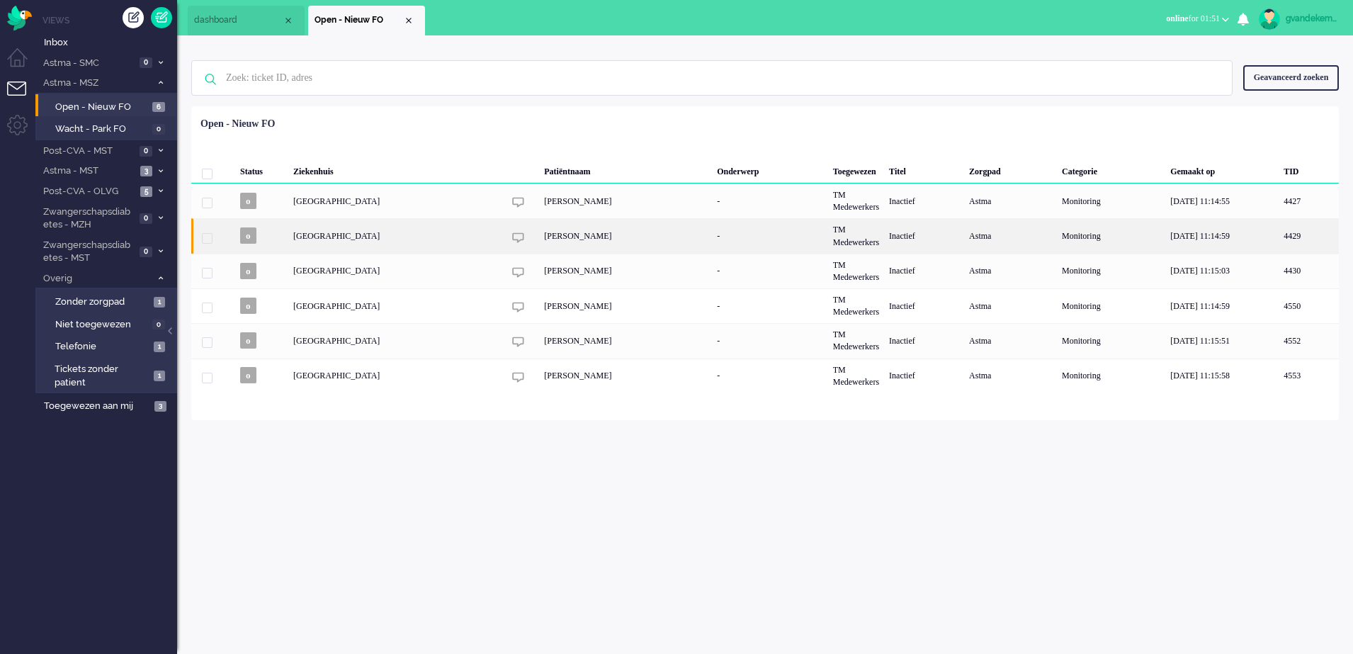
click at [559, 238] on div "[PERSON_NAME]" at bounding box center [625, 235] width 173 height 35
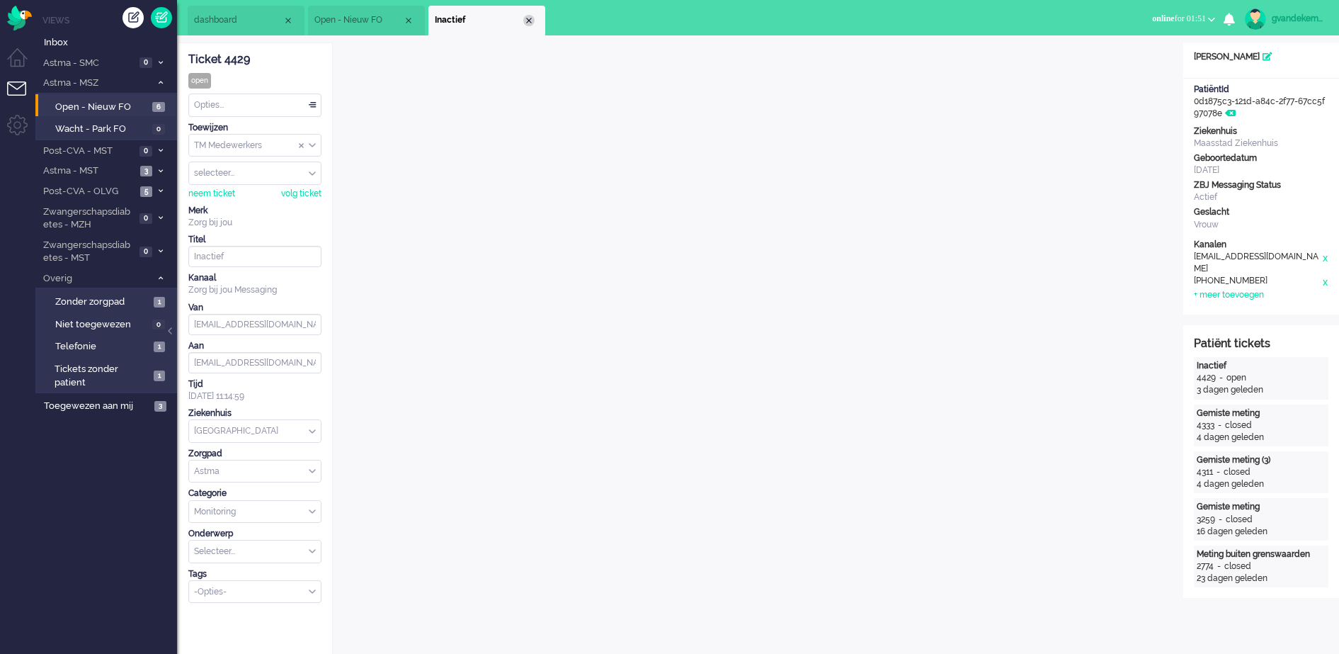
click at [529, 16] on div "Close tab" at bounding box center [528, 20] width 11 height 11
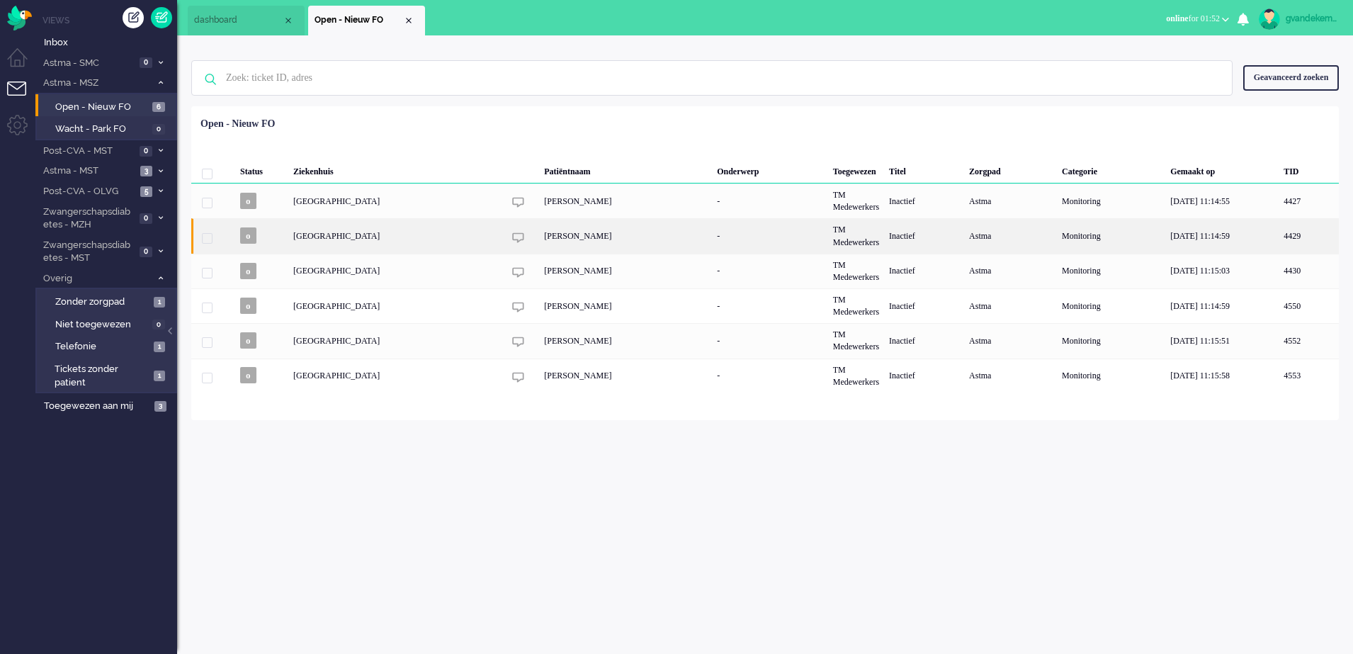
click at [539, 242] on div "[PERSON_NAME]" at bounding box center [625, 235] width 173 height 35
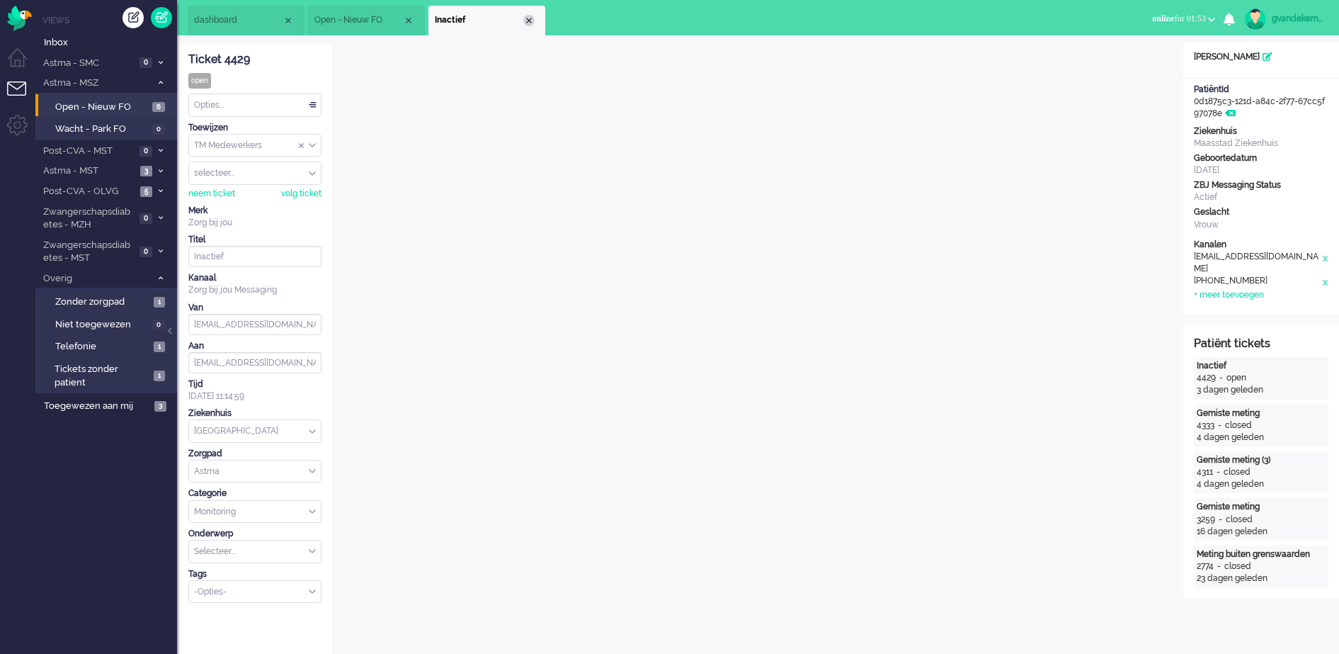
click at [531, 17] on div "Close tab" at bounding box center [528, 20] width 11 height 11
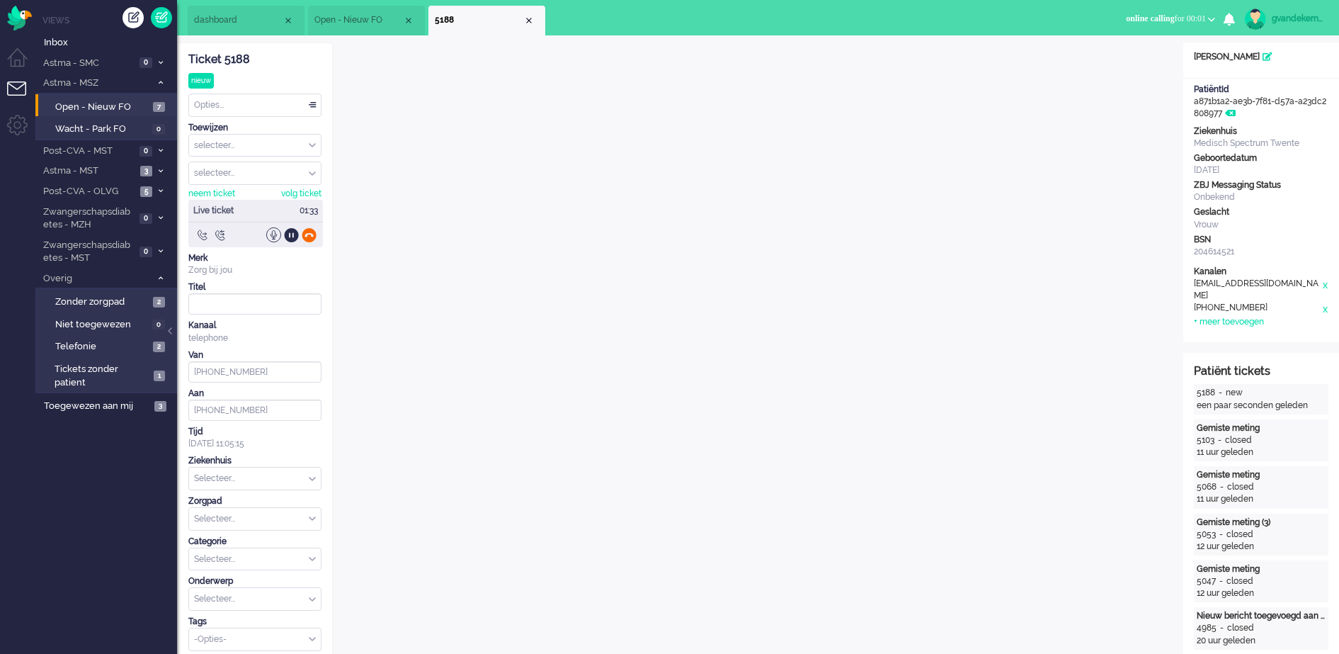
click at [314, 237] on div at bounding box center [309, 234] width 15 height 15
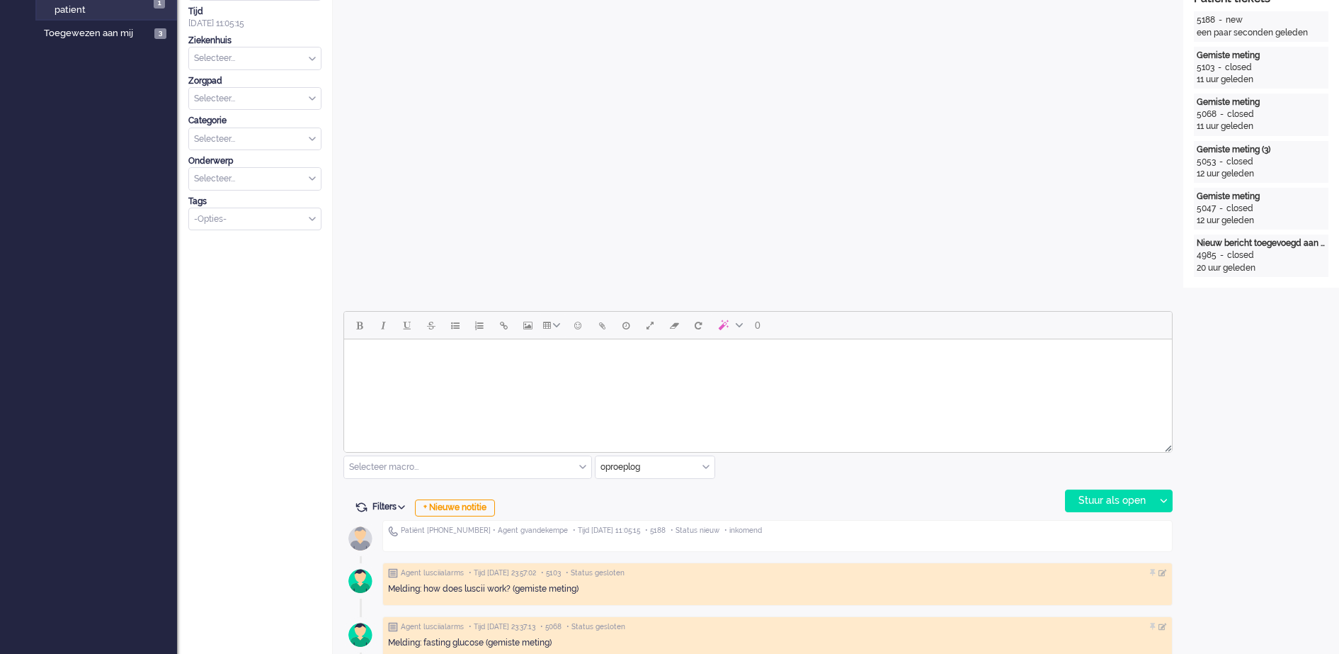
scroll to position [443, 0]
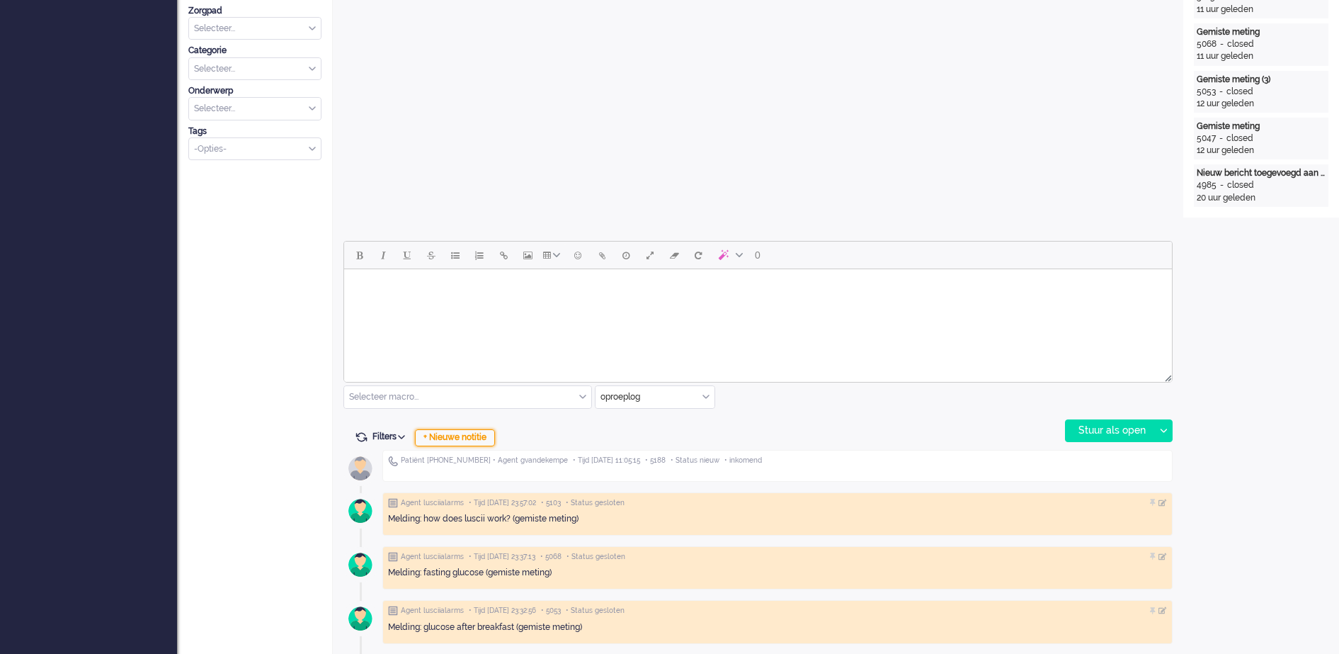
click at [489, 441] on div "+ Nieuwe notitie" at bounding box center [455, 437] width 80 height 17
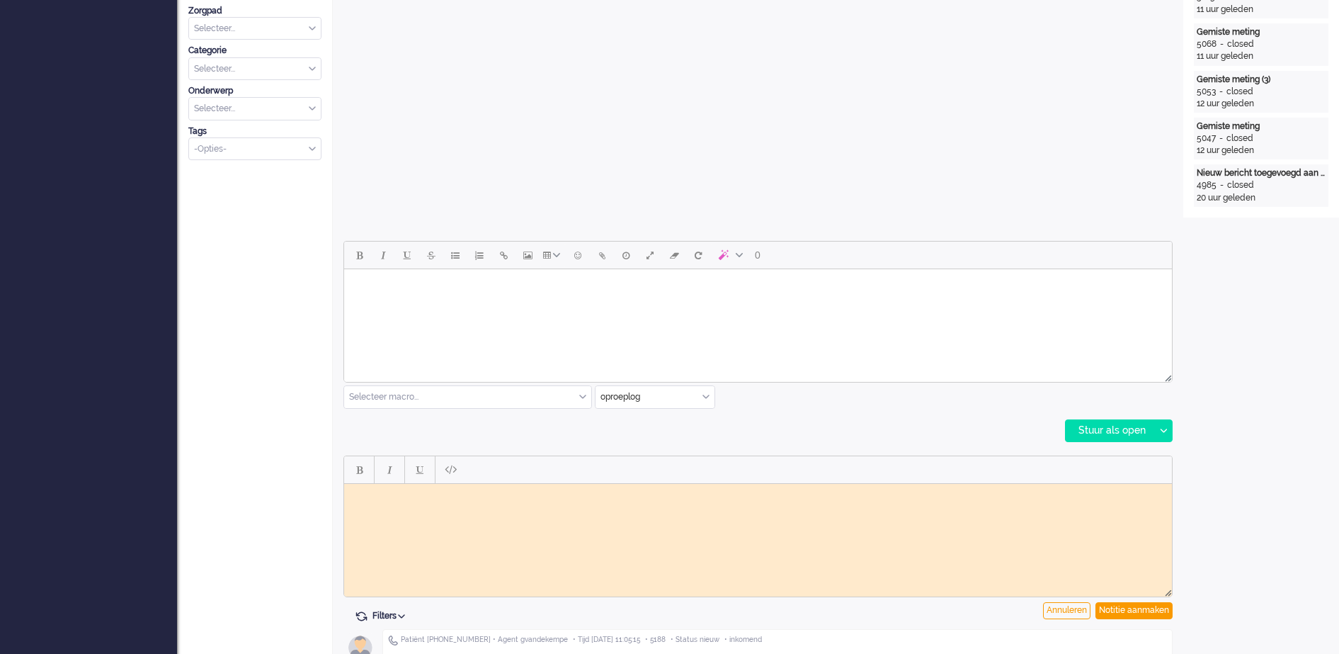
scroll to position [0, 0]
click at [650, 505] on html at bounding box center [758, 494] width 828 height 22
click at [849, 489] on body "Patient belde omdat er nu geen meting meer instaat nadat ze op andere dag dan g…" at bounding box center [758, 499] width 817 height 21
click at [1145, 615] on div "Notitie aanmaken" at bounding box center [1134, 610] width 77 height 17
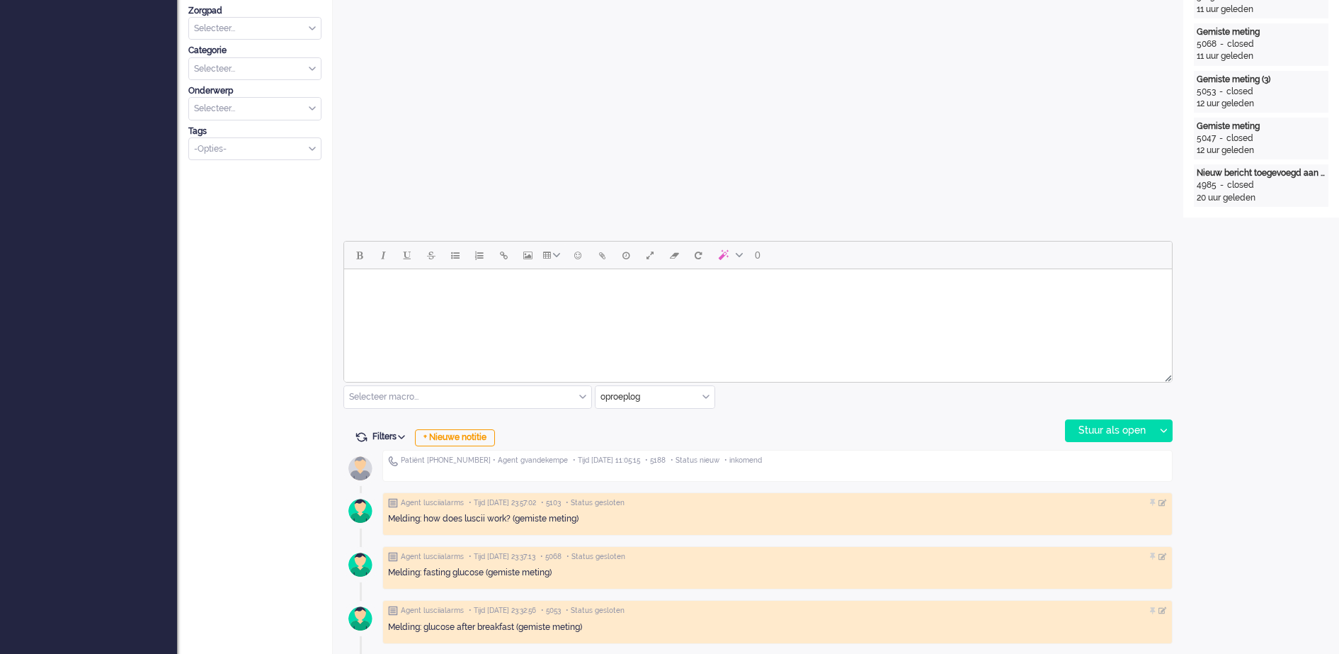
type input "Inkomend telefoongesprek"
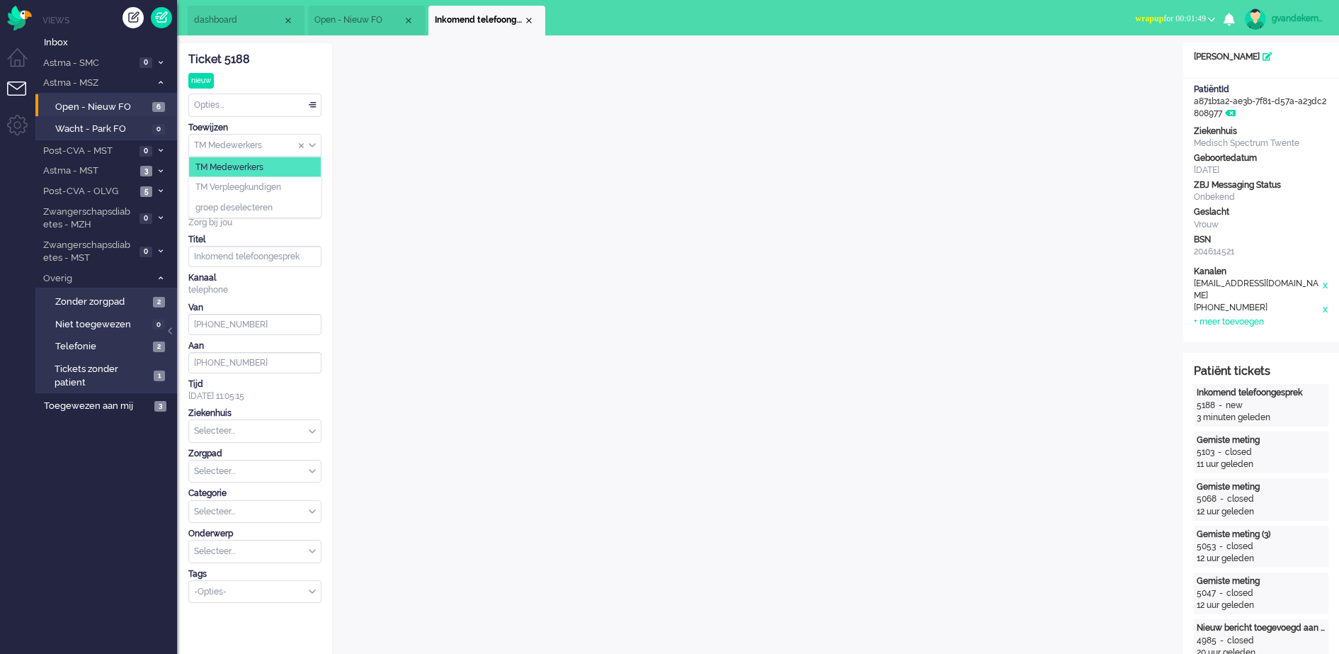
click at [311, 147] on div "TM Medewerkers" at bounding box center [255, 146] width 132 height 22
click at [281, 184] on span "TM Verpleegkundigen" at bounding box center [239, 187] width 86 height 12
click at [529, 23] on div "Close tab" at bounding box center [528, 20] width 11 height 11
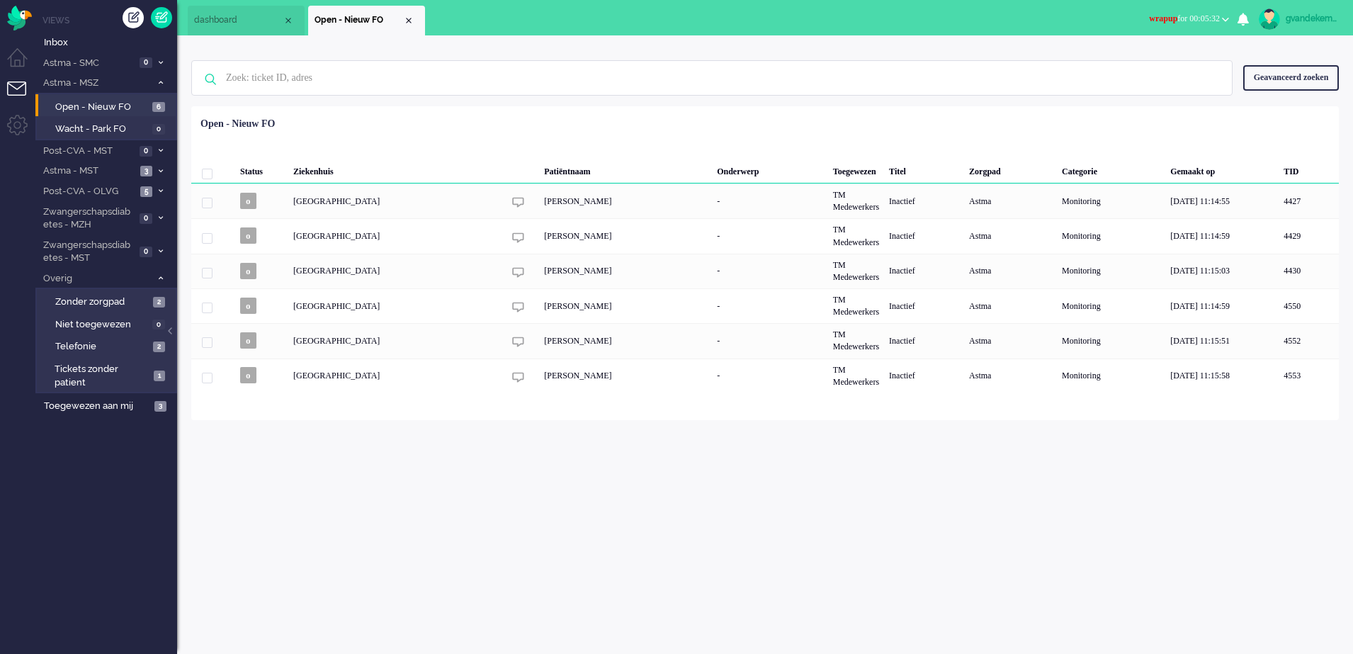
click at [1220, 17] on button "wrapup for 00:05:32" at bounding box center [1188, 19] width 97 height 21
click at [1136, 65] on label "Online" at bounding box center [1170, 63] width 112 height 12
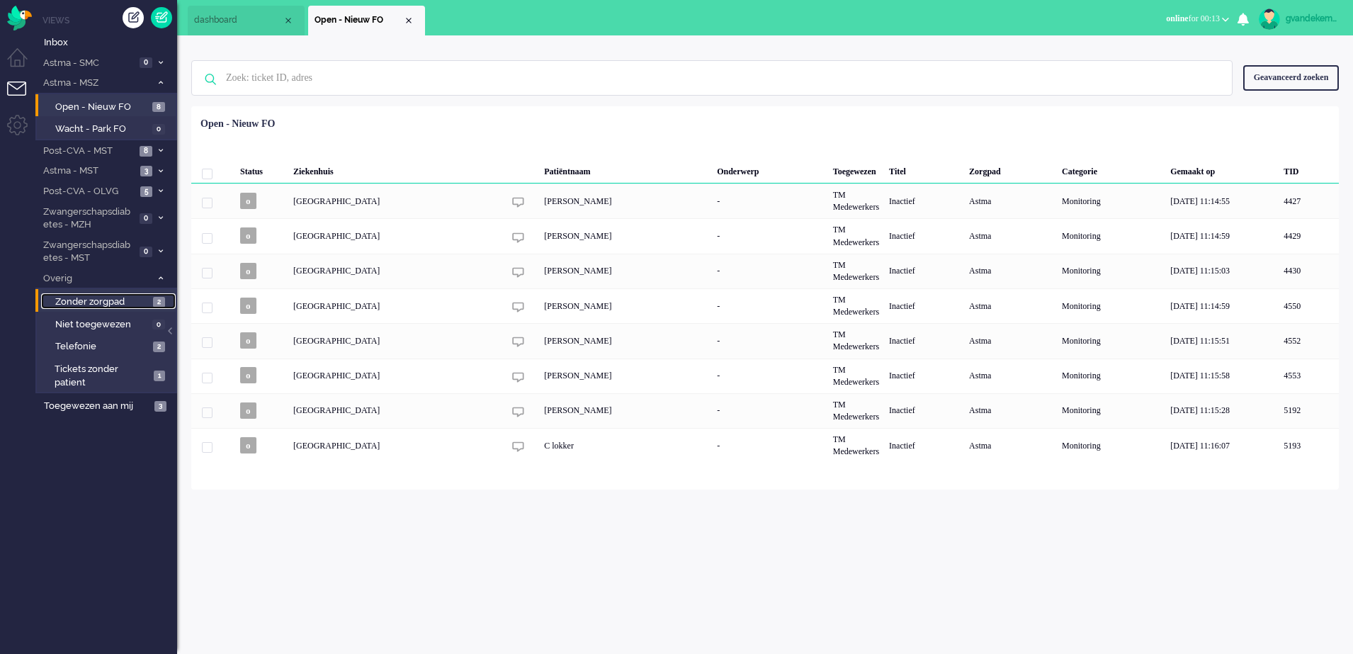
click at [135, 303] on span "Zonder zorgpad" at bounding box center [102, 301] width 94 height 13
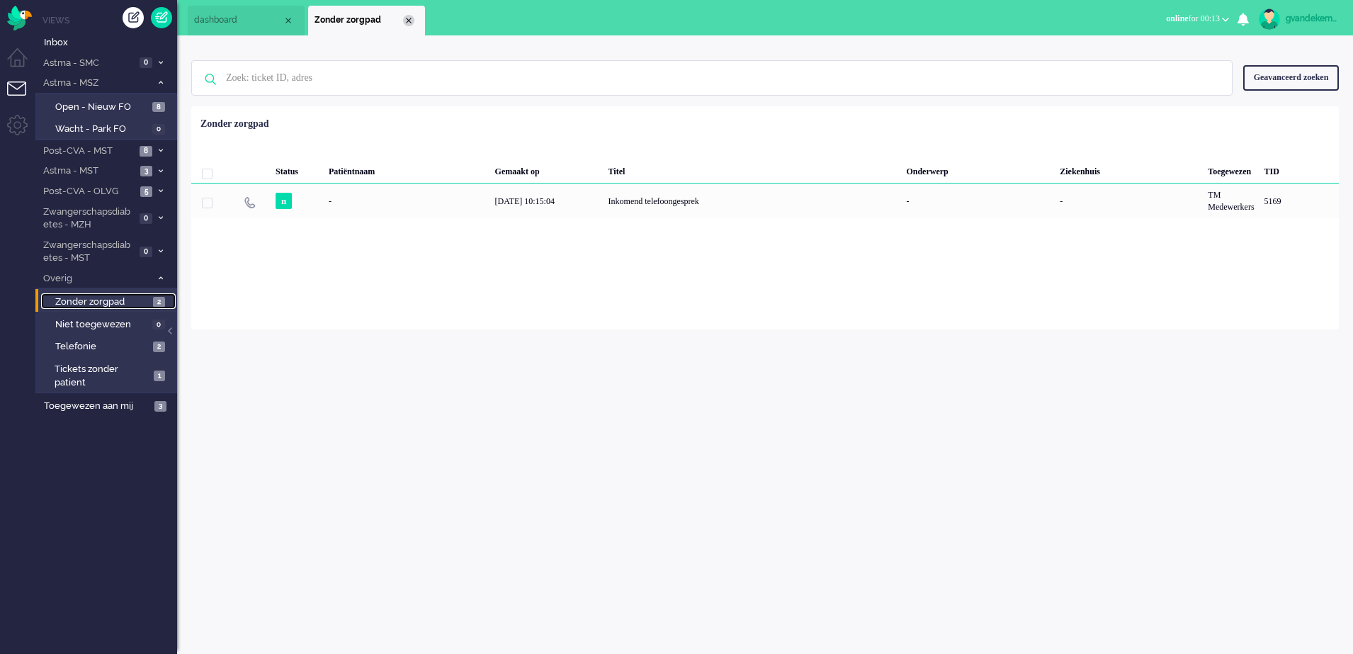
click at [409, 16] on div "Close tab" at bounding box center [408, 20] width 11 height 11
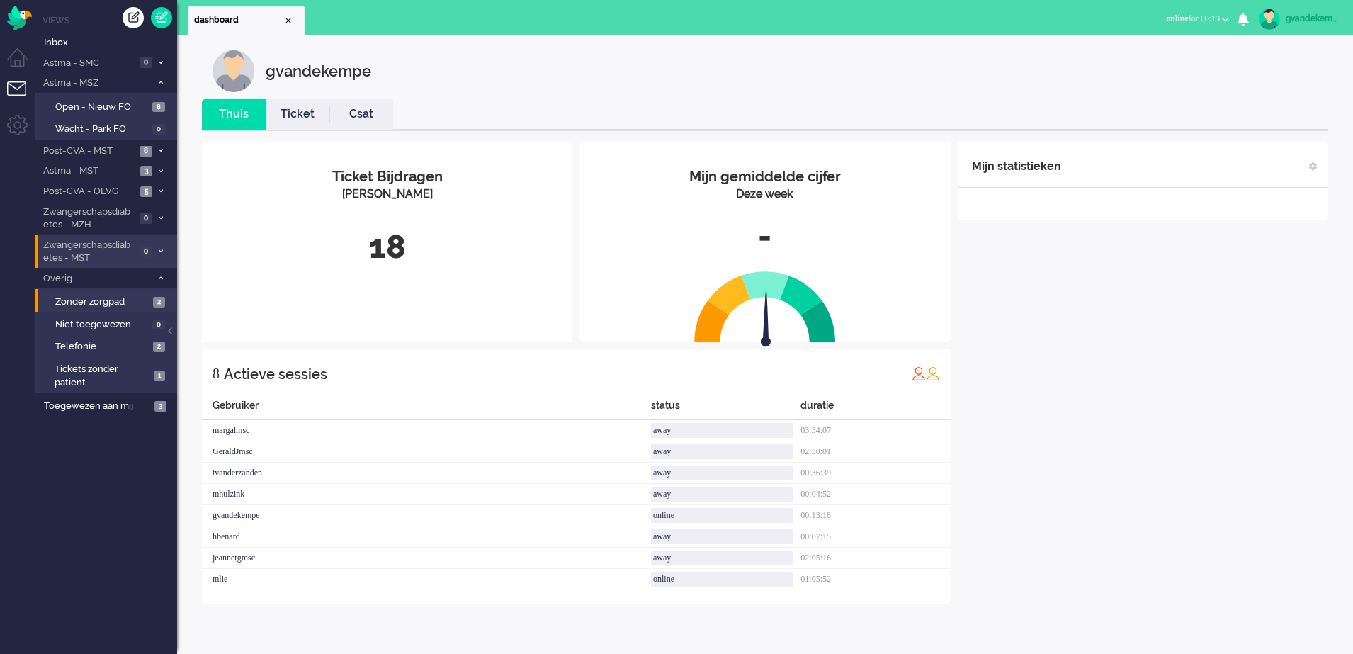
click at [162, 251] on icon at bounding box center [161, 251] width 4 height 5
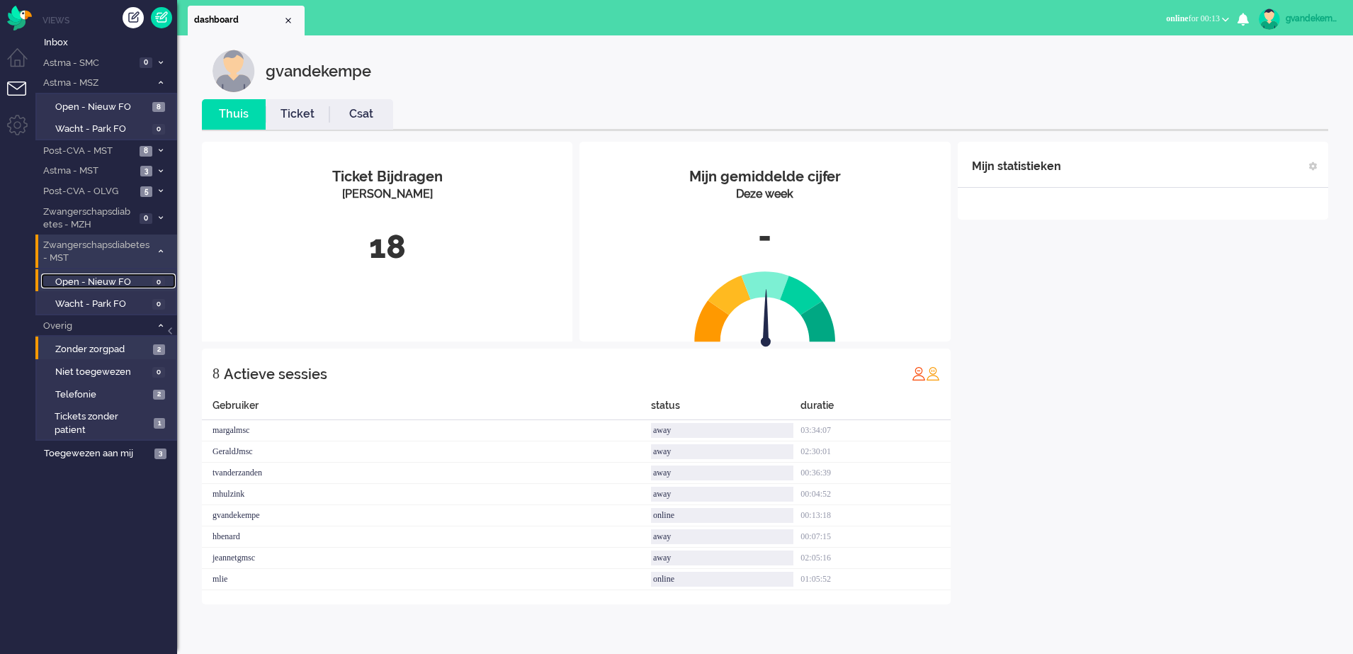
click at [112, 283] on span "Open - Nieuw FO" at bounding box center [102, 282] width 94 height 13
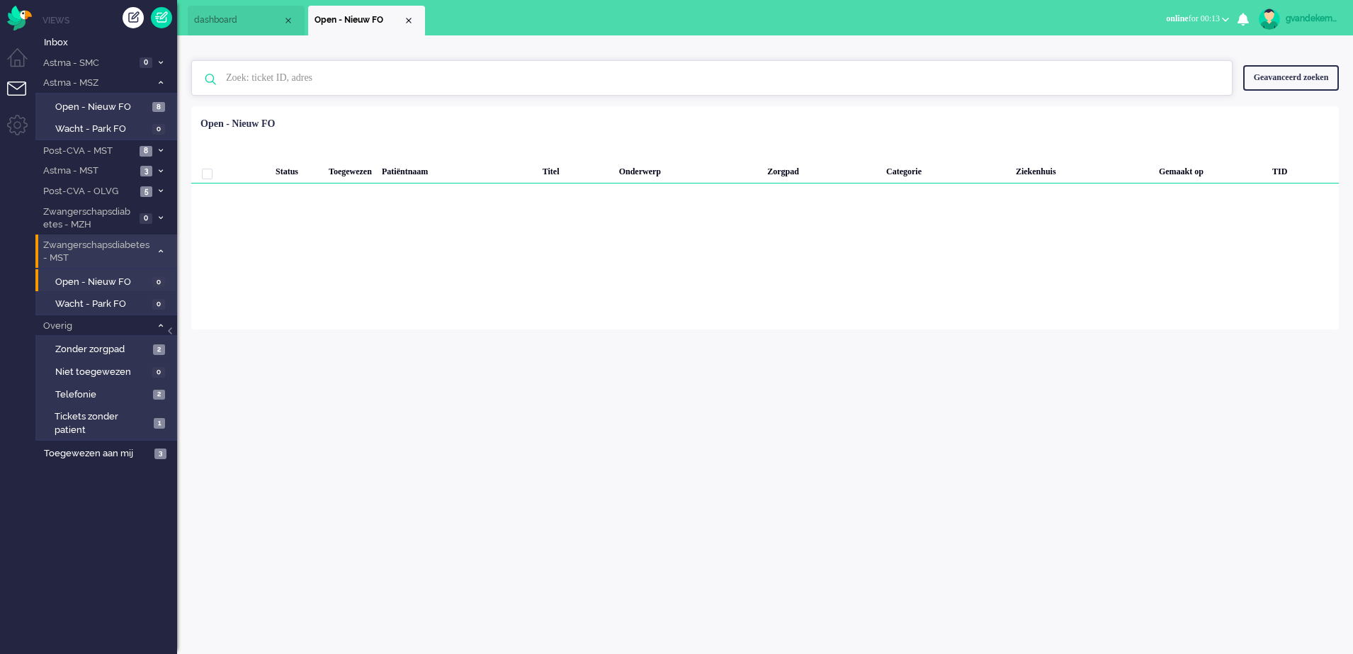
click at [268, 73] on input "text" at bounding box center [713, 78] width 997 height 34
type input "5188"
click at [243, 82] on input "5188" at bounding box center [713, 78] width 997 height 34
click at [1305, 79] on div "Geavanceerd zoeken" at bounding box center [1291, 77] width 96 height 25
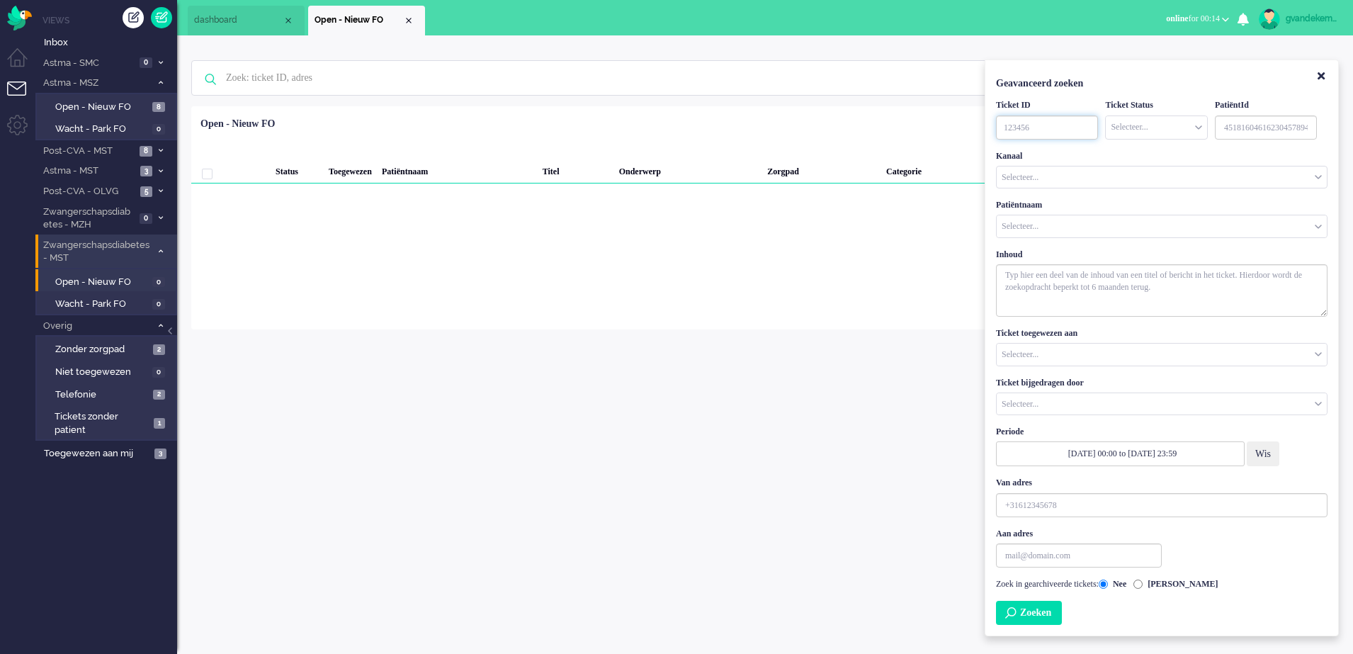
click at [1043, 125] on input "TicketID" at bounding box center [1047, 127] width 102 height 24
type input "5188"
click at [1043, 621] on button "Zoeken" at bounding box center [1029, 613] width 66 height 24
click at [1321, 77] on icon "Close" at bounding box center [1321, 76] width 7 height 11
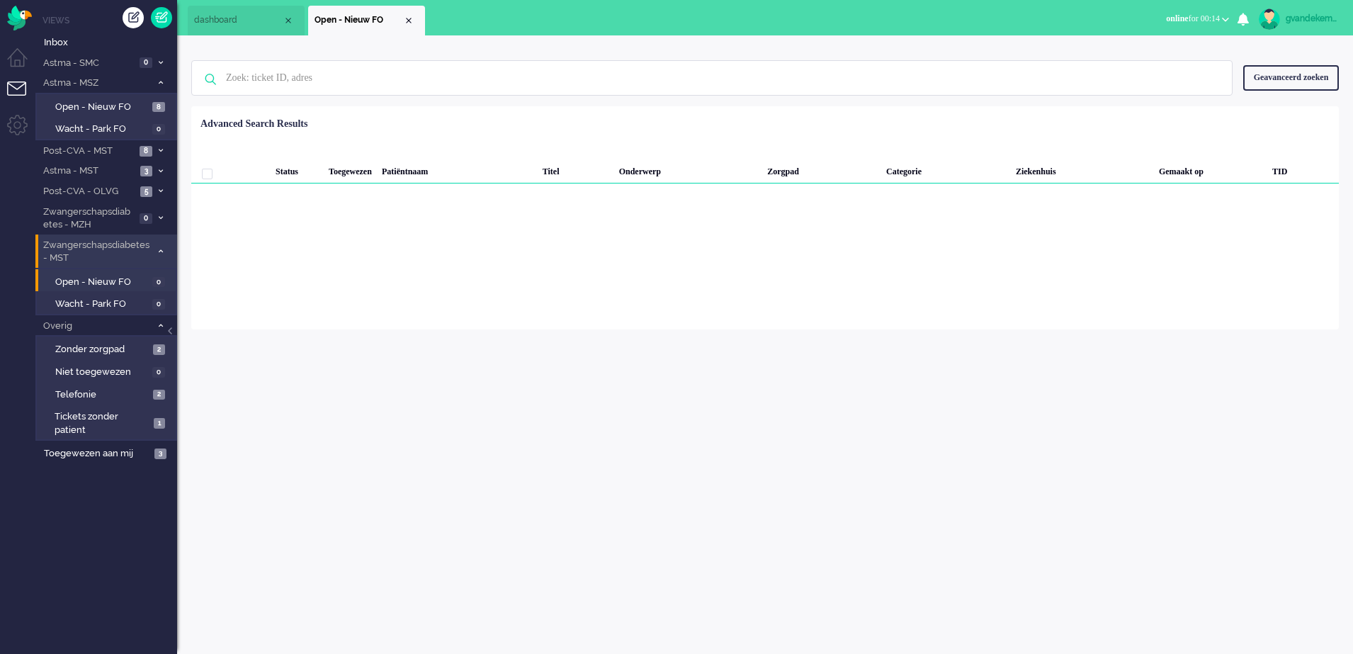
click at [1316, 17] on div "gvandekempe" at bounding box center [1312, 18] width 53 height 14
click at [1247, 99] on link "Instellingen" at bounding box center [1293, 96] width 106 height 14
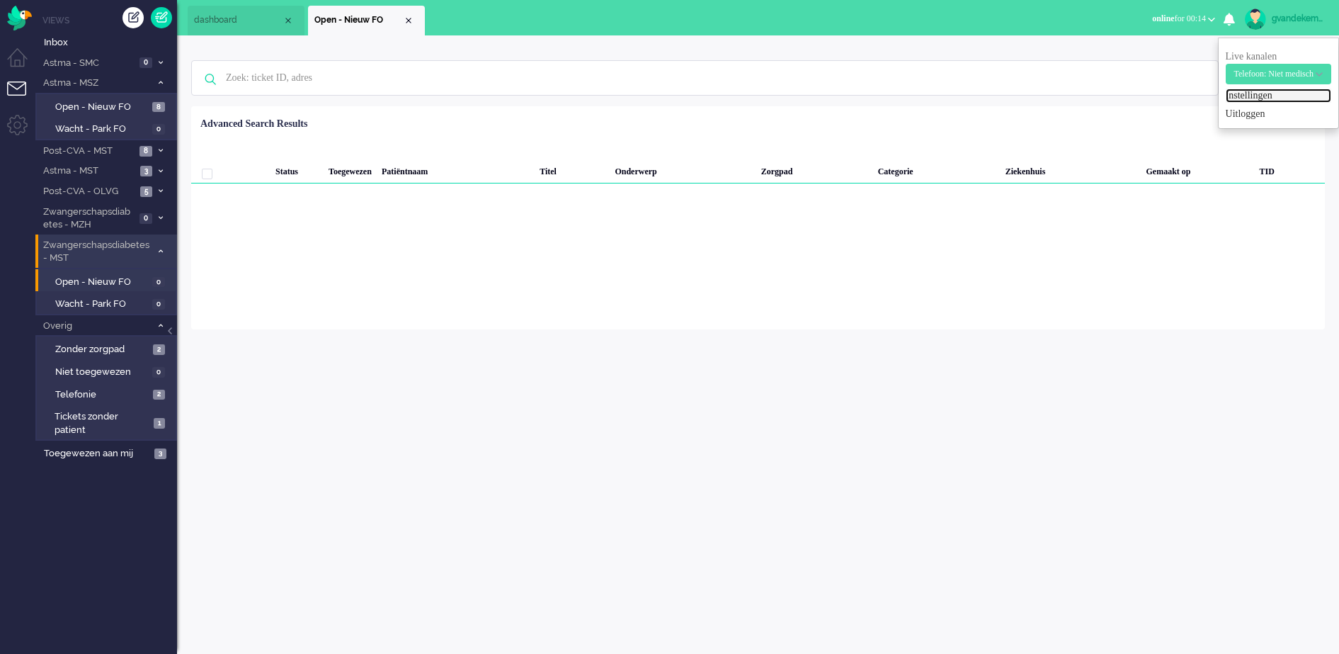
select select "nl"
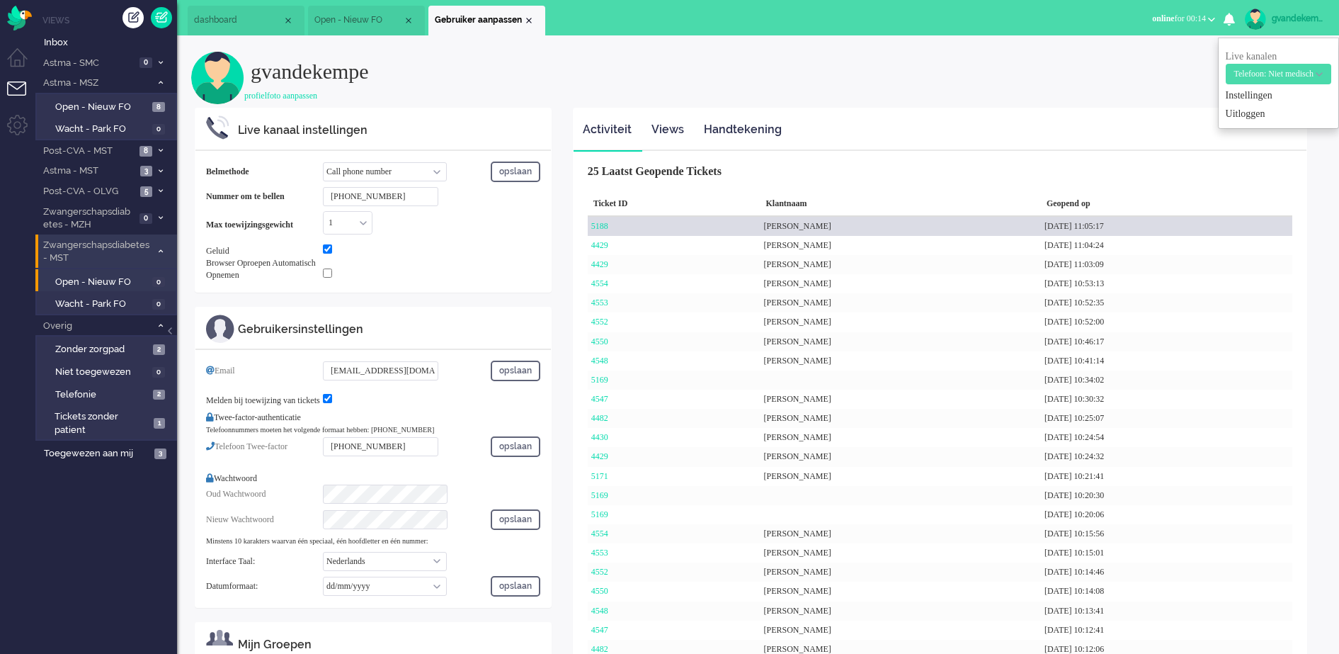
click at [839, 230] on div "[PERSON_NAME]" at bounding box center [900, 226] width 281 height 19
click at [596, 221] on link "5188" at bounding box center [599, 226] width 17 height 10
click at [606, 228] on link "5188" at bounding box center [599, 226] width 17 height 10
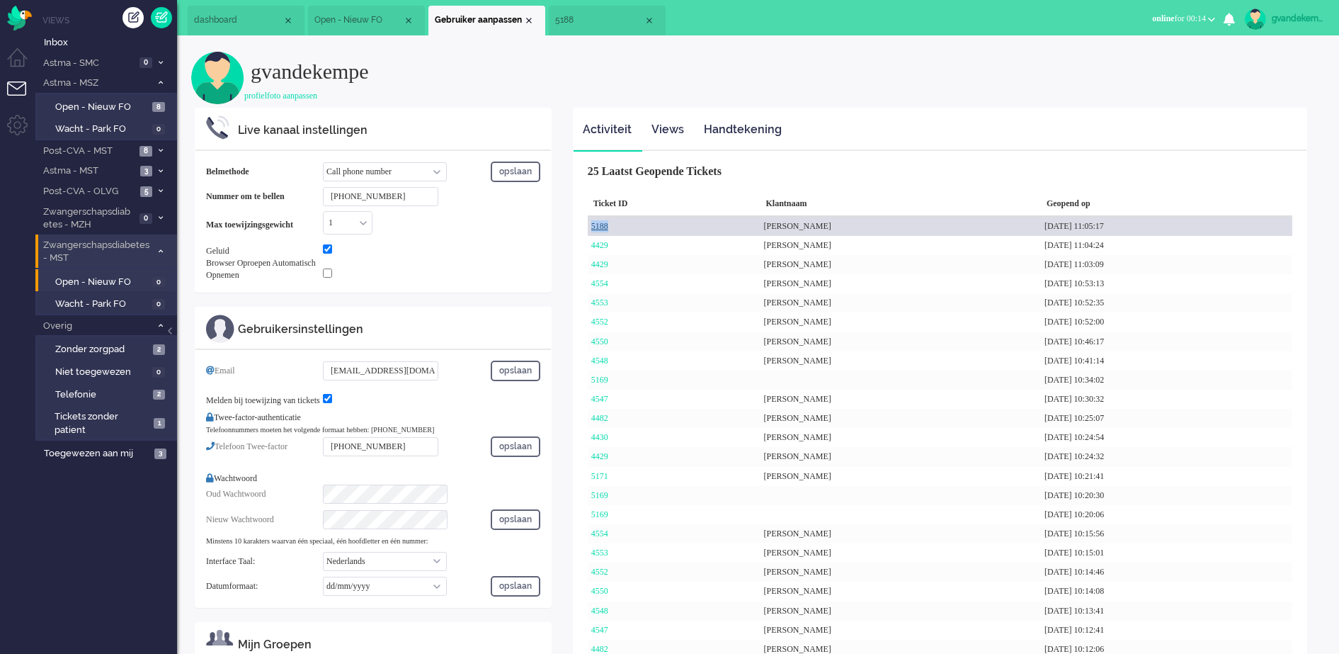
click at [606, 228] on link "5188" at bounding box center [599, 226] width 17 height 10
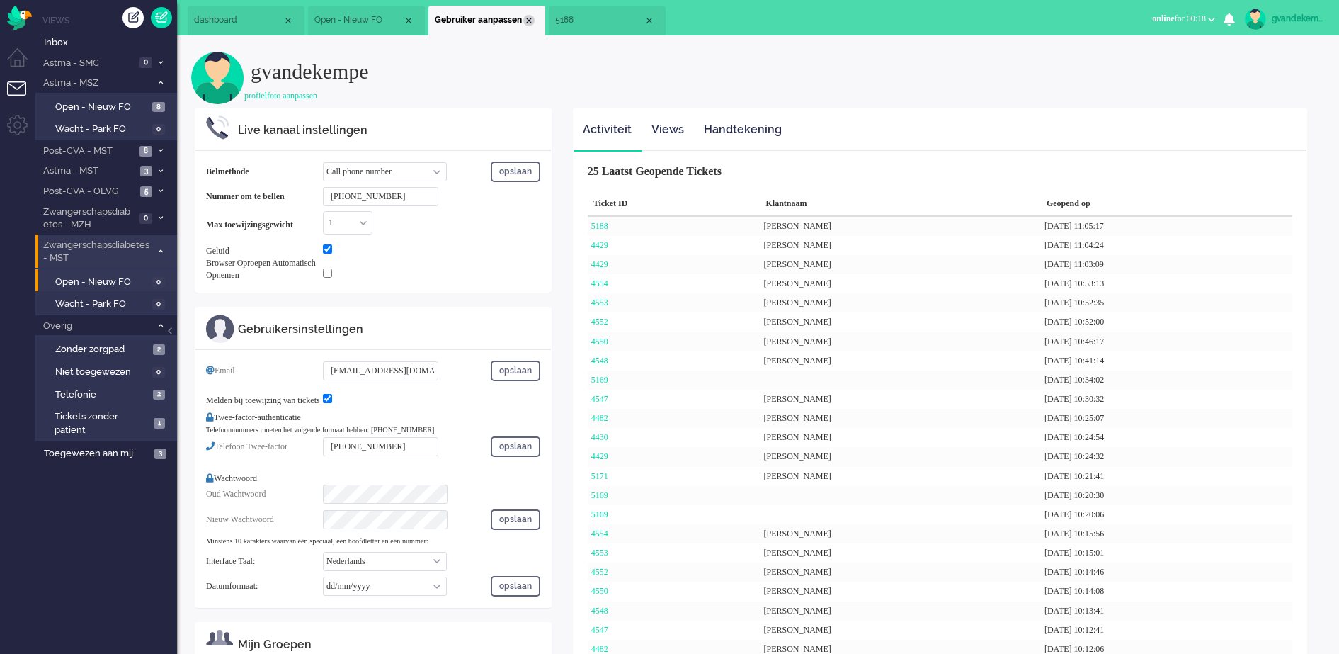
click at [533, 17] on div "Close tab" at bounding box center [528, 20] width 11 height 11
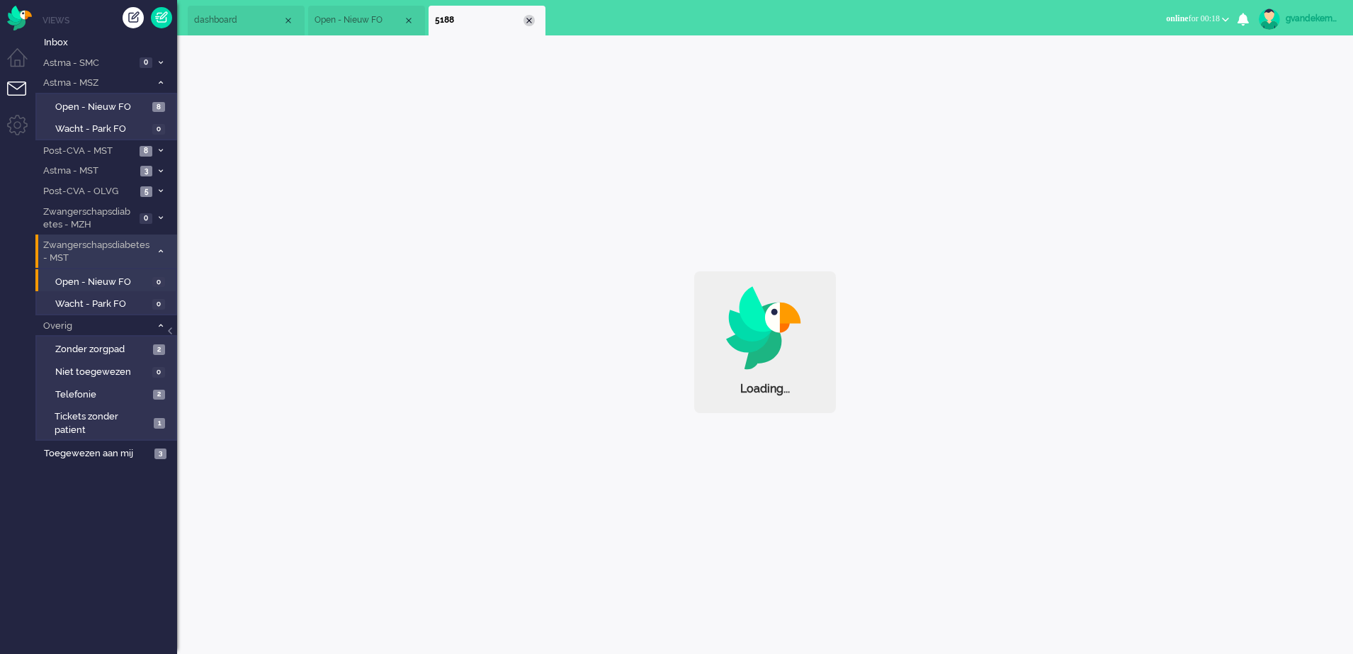
click at [530, 19] on div "Close tab" at bounding box center [528, 20] width 11 height 11
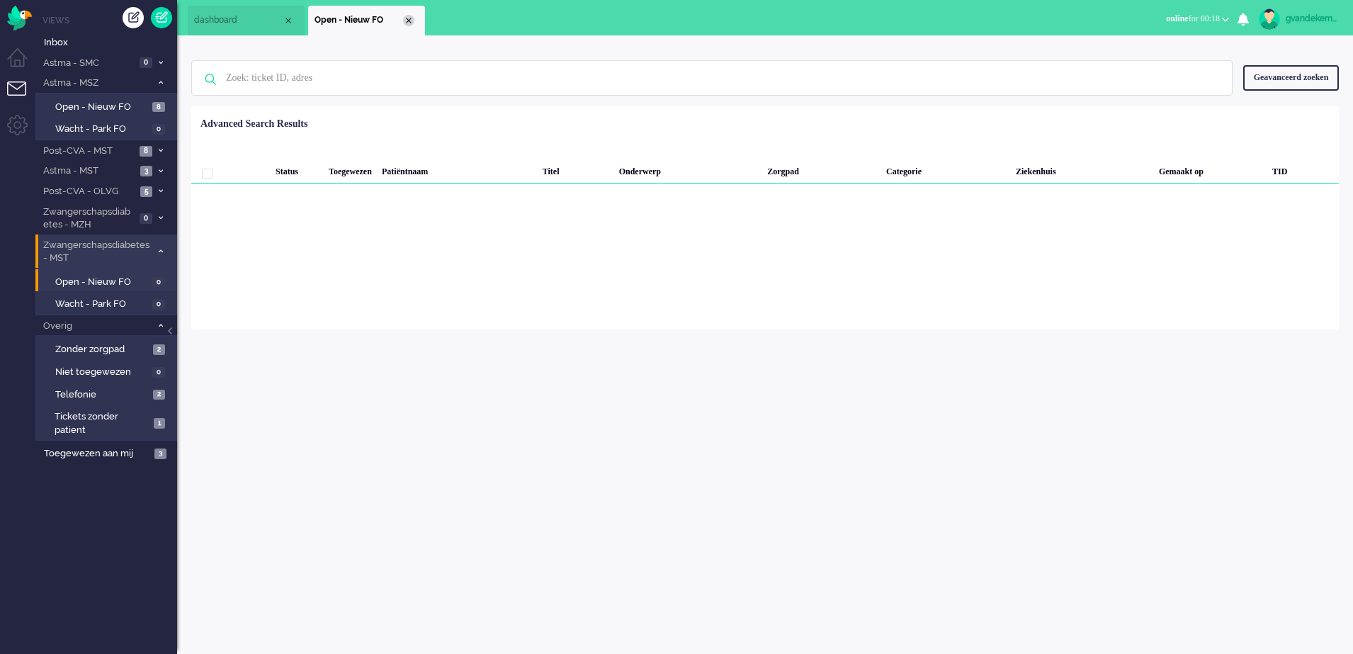
click at [409, 21] on div "Close tab" at bounding box center [408, 20] width 11 height 11
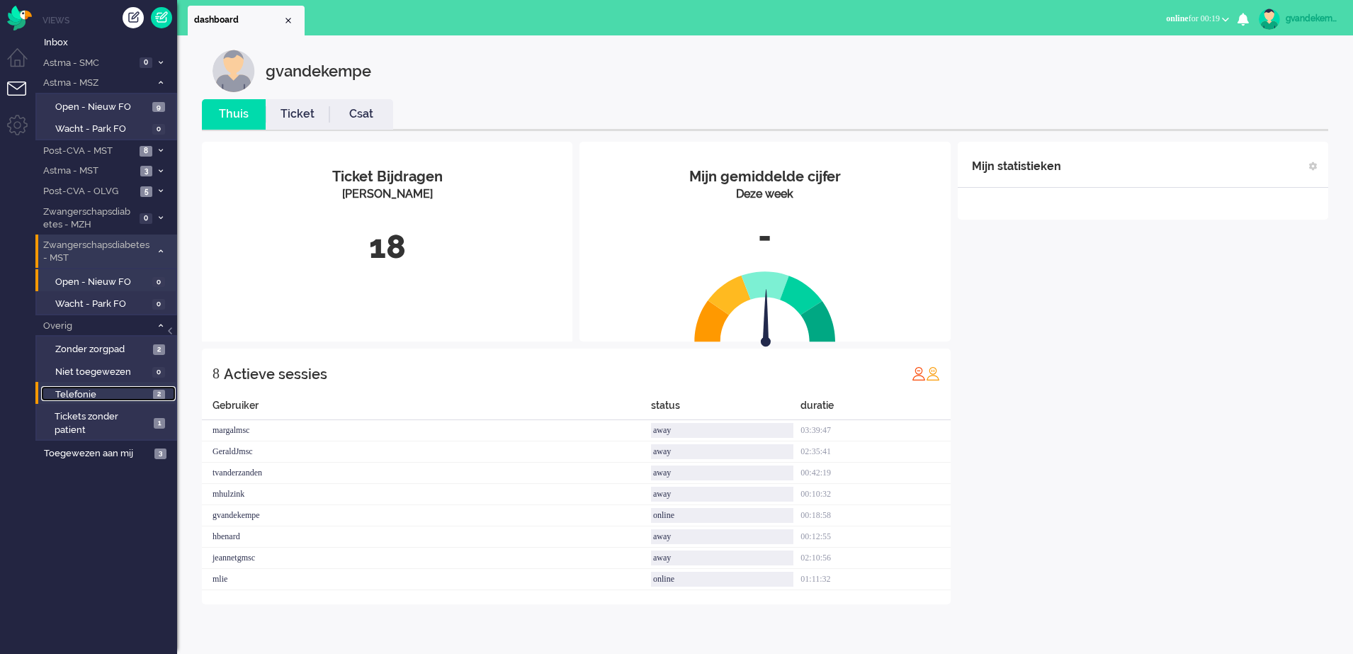
click at [121, 394] on span "Telefonie" at bounding box center [102, 394] width 94 height 13
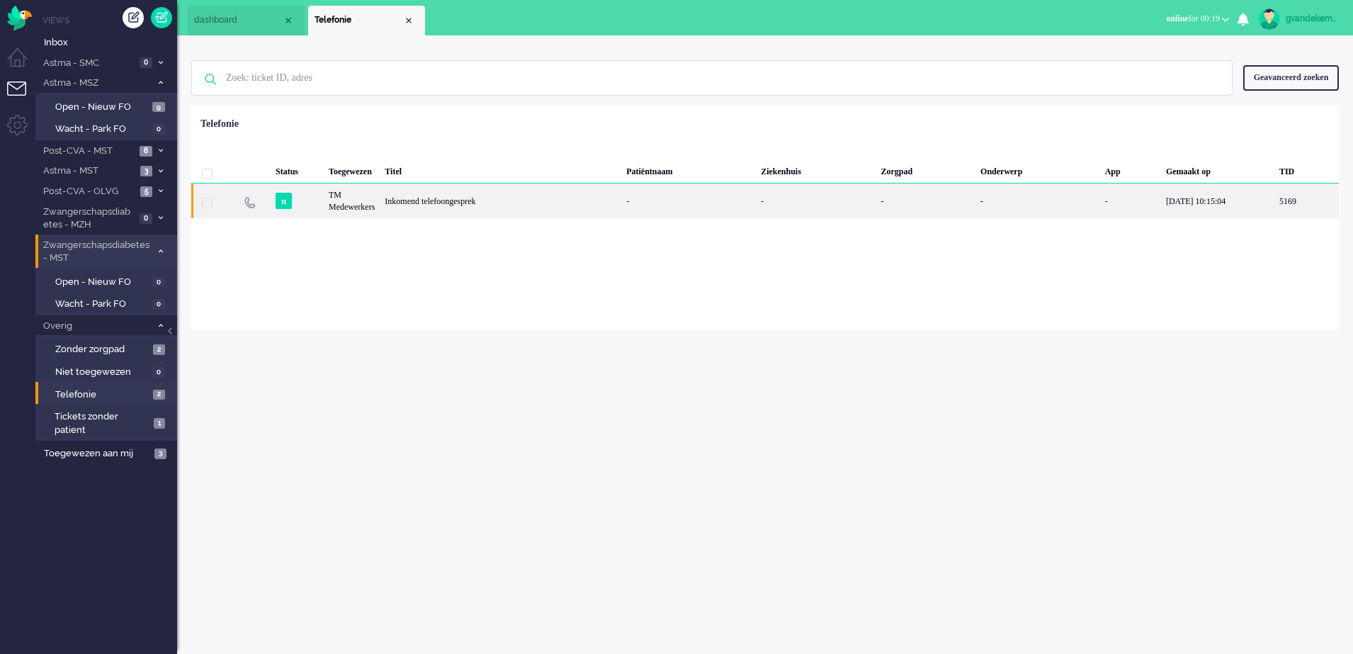
click at [428, 209] on div "Inkomend telefoongesprek" at bounding box center [501, 200] width 242 height 35
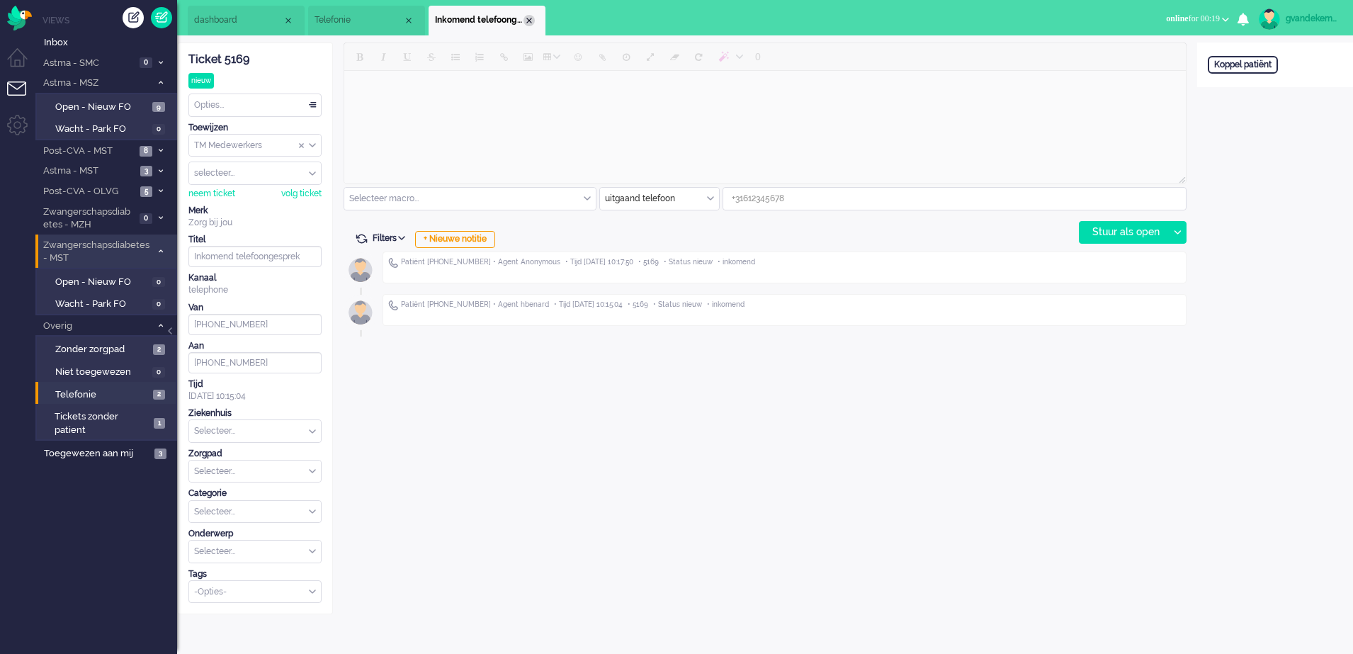
click at [526, 26] on li "Inkomend telefoongesprek" at bounding box center [487, 21] width 117 height 30
click at [531, 19] on div "Close tab" at bounding box center [528, 20] width 11 height 11
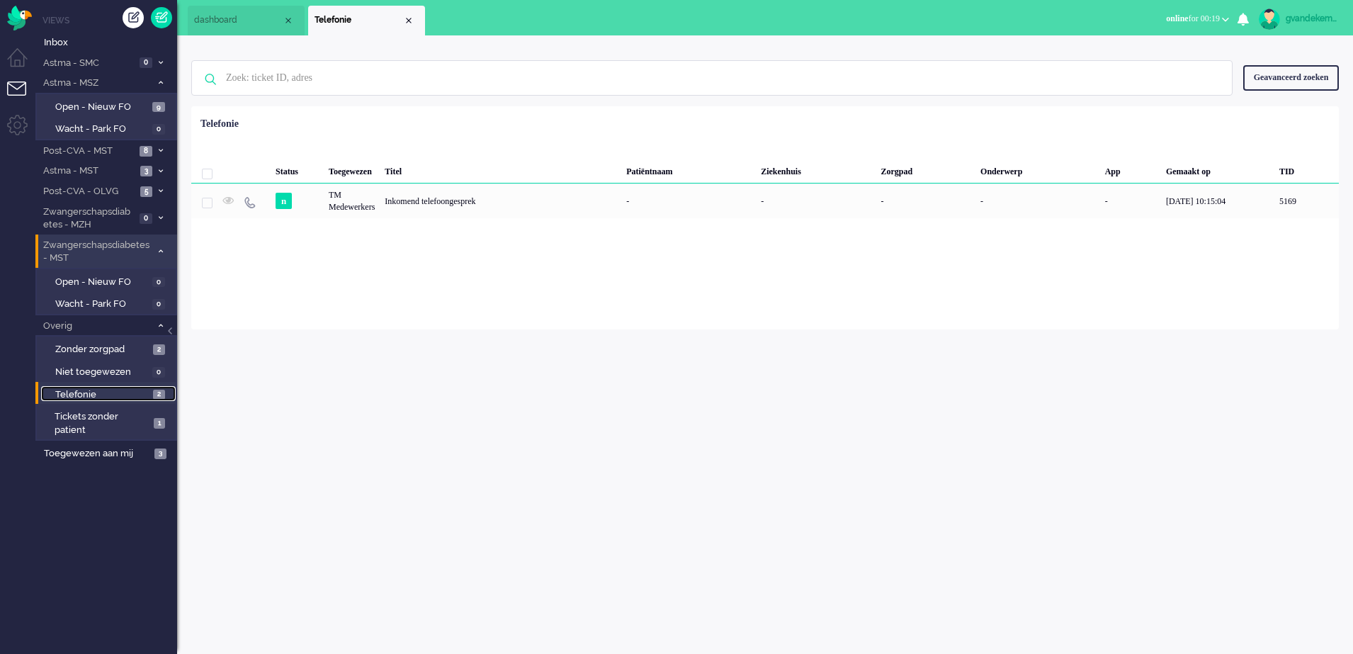
click at [134, 393] on span "Telefonie" at bounding box center [102, 394] width 94 height 13
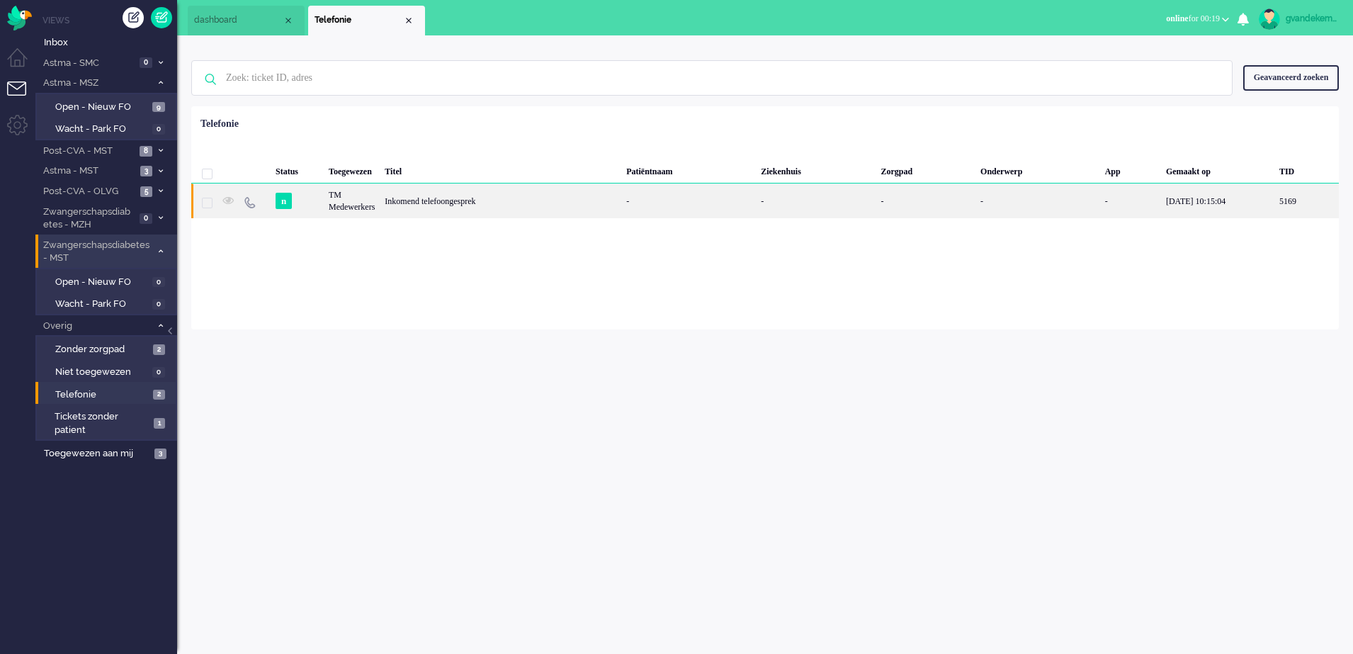
click at [1100, 208] on div "TM Medewerkers" at bounding box center [1130, 200] width 61 height 35
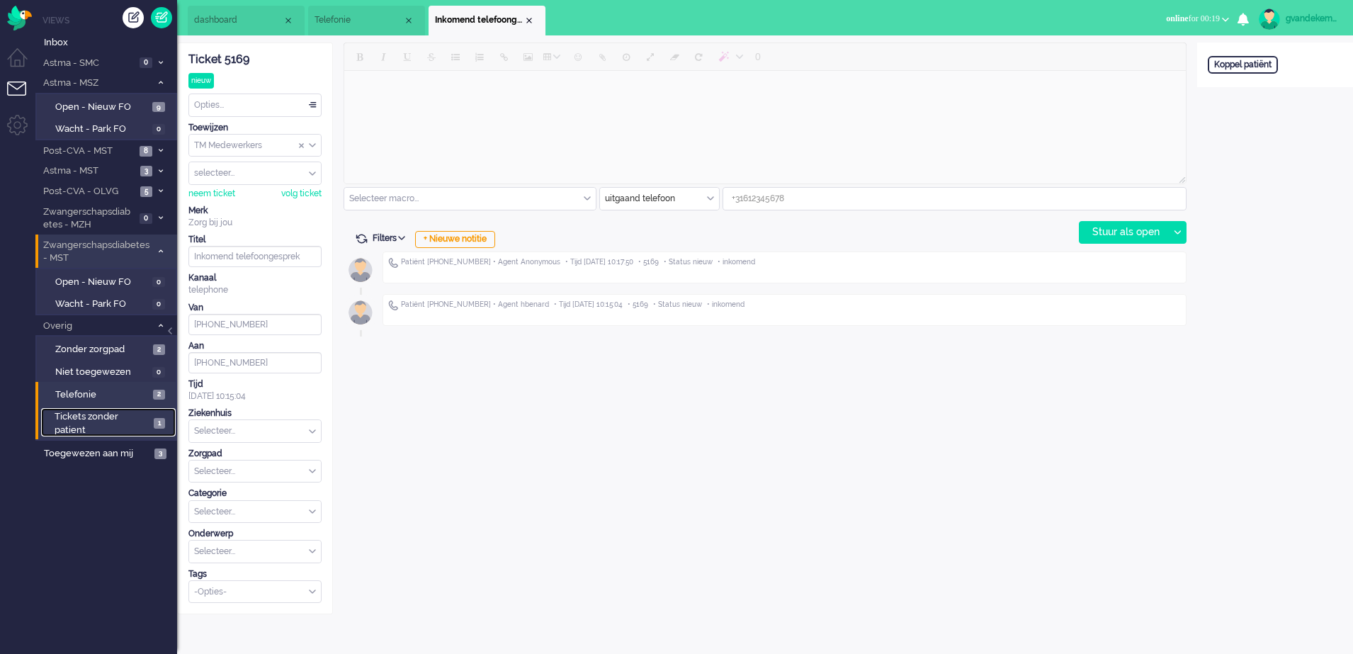
click at [145, 421] on span "Tickets zonder patient" at bounding box center [102, 423] width 95 height 26
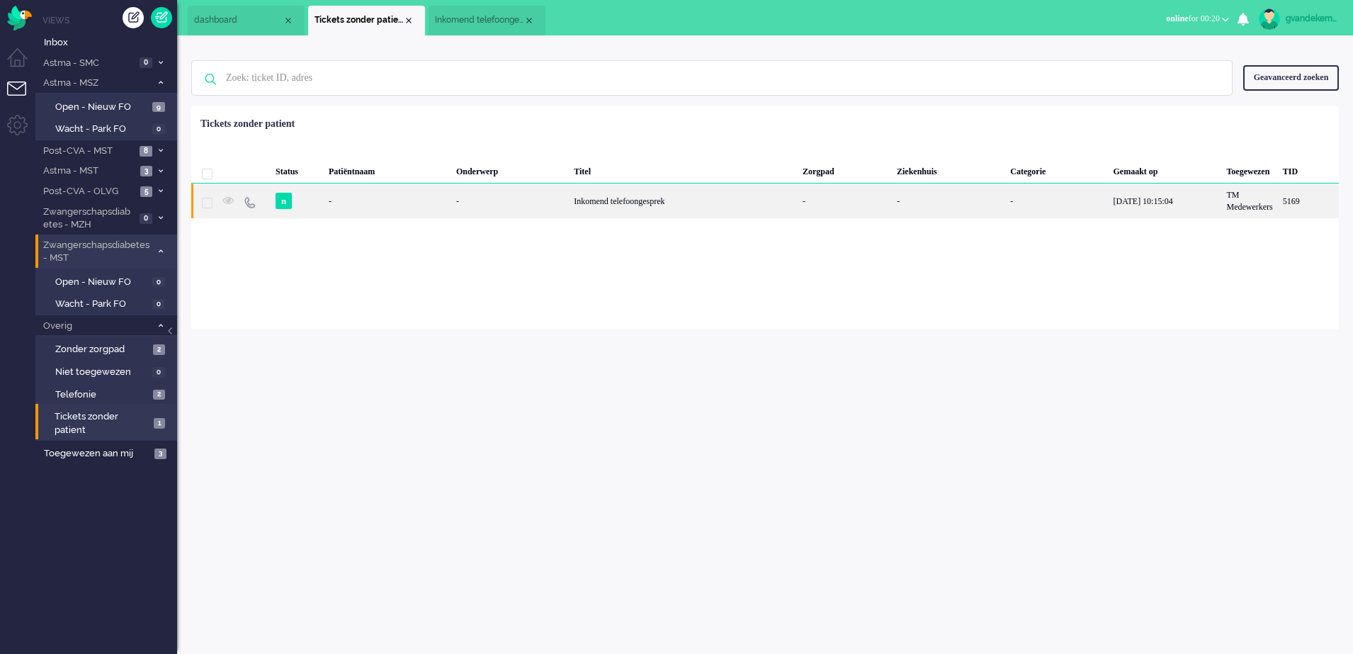
click at [634, 198] on div "Inkomend telefoongesprek" at bounding box center [683, 200] width 229 height 35
type input "[PHONE_NUMBER]"
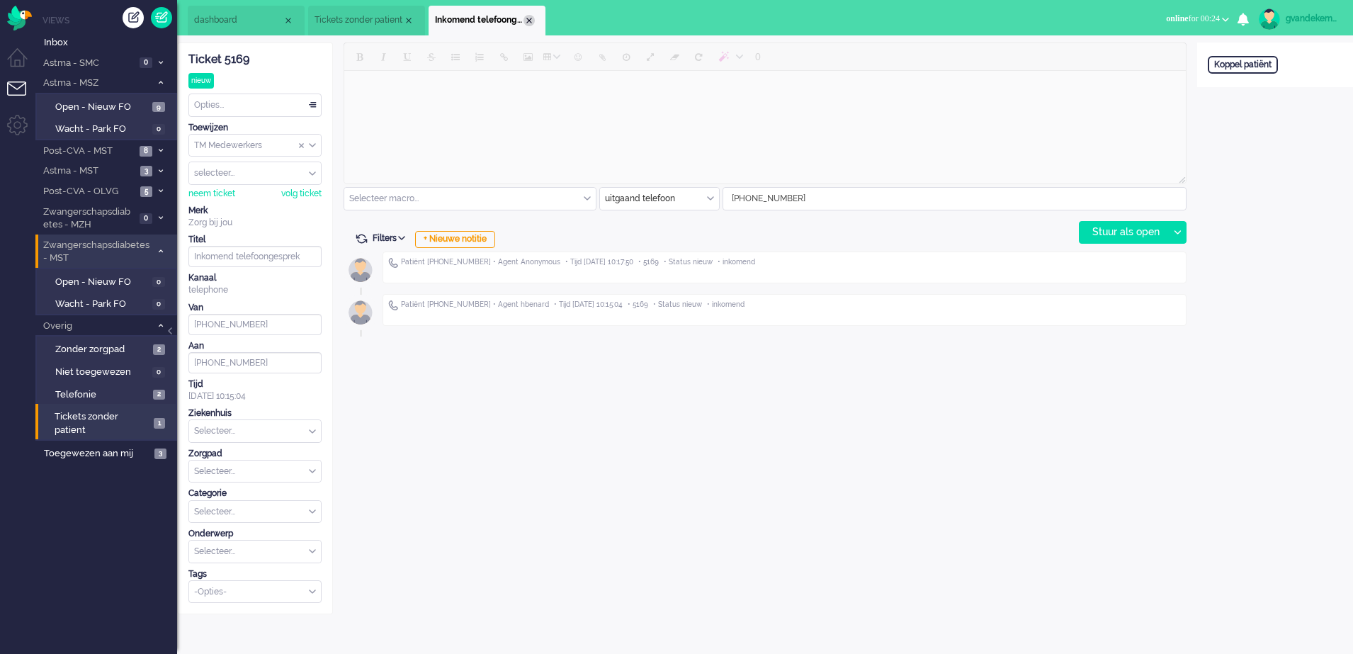
click at [532, 22] on div "Close tab" at bounding box center [528, 20] width 11 height 11
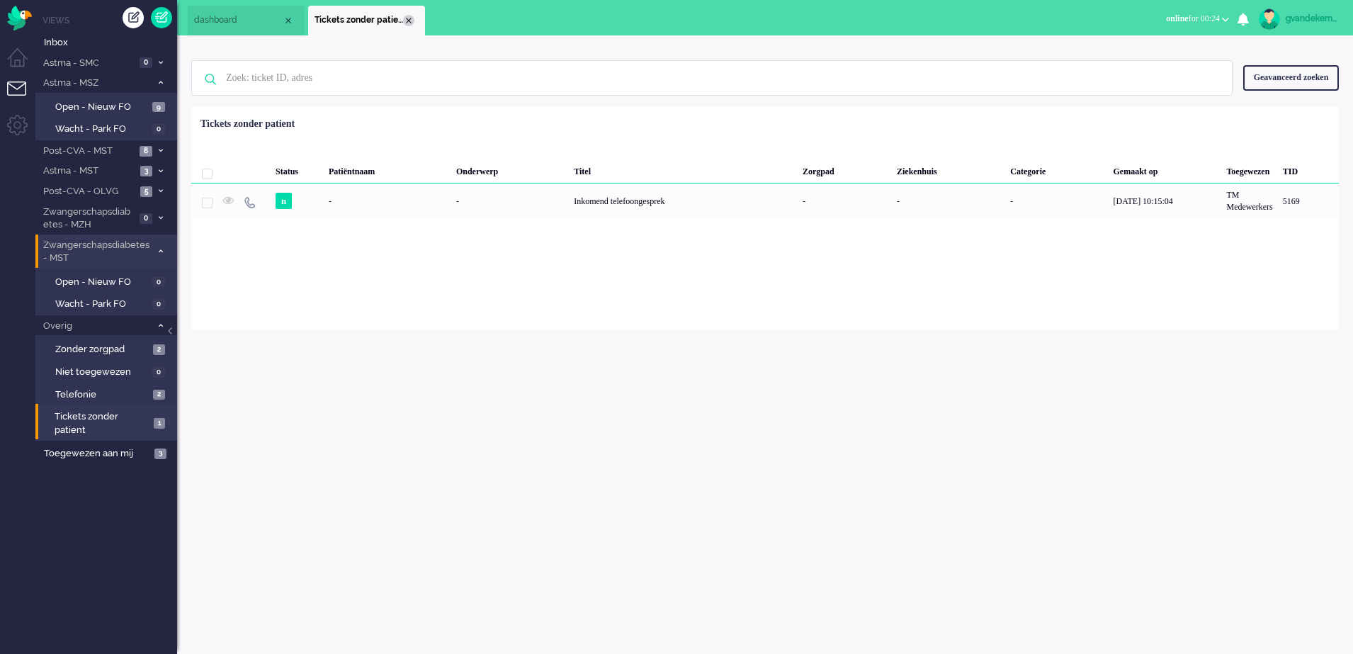
click at [409, 20] on div "Close tab" at bounding box center [408, 20] width 11 height 11
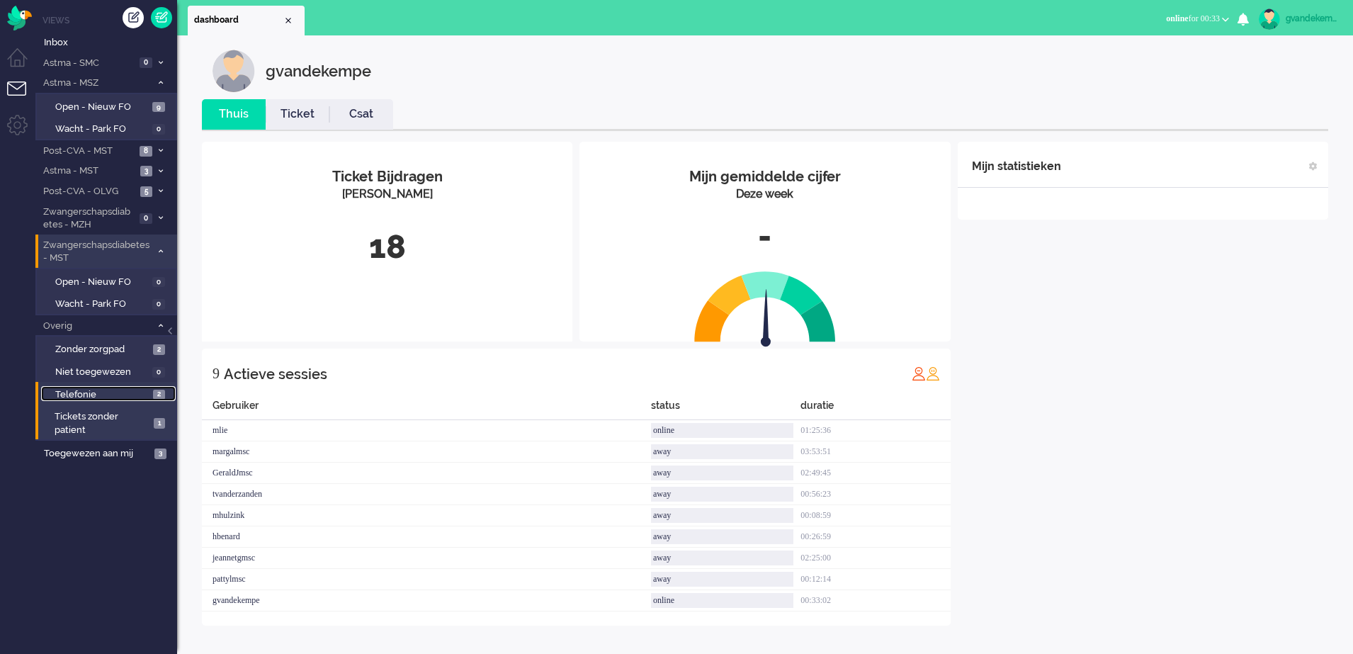
click at [128, 392] on span "Telefonie" at bounding box center [102, 394] width 94 height 13
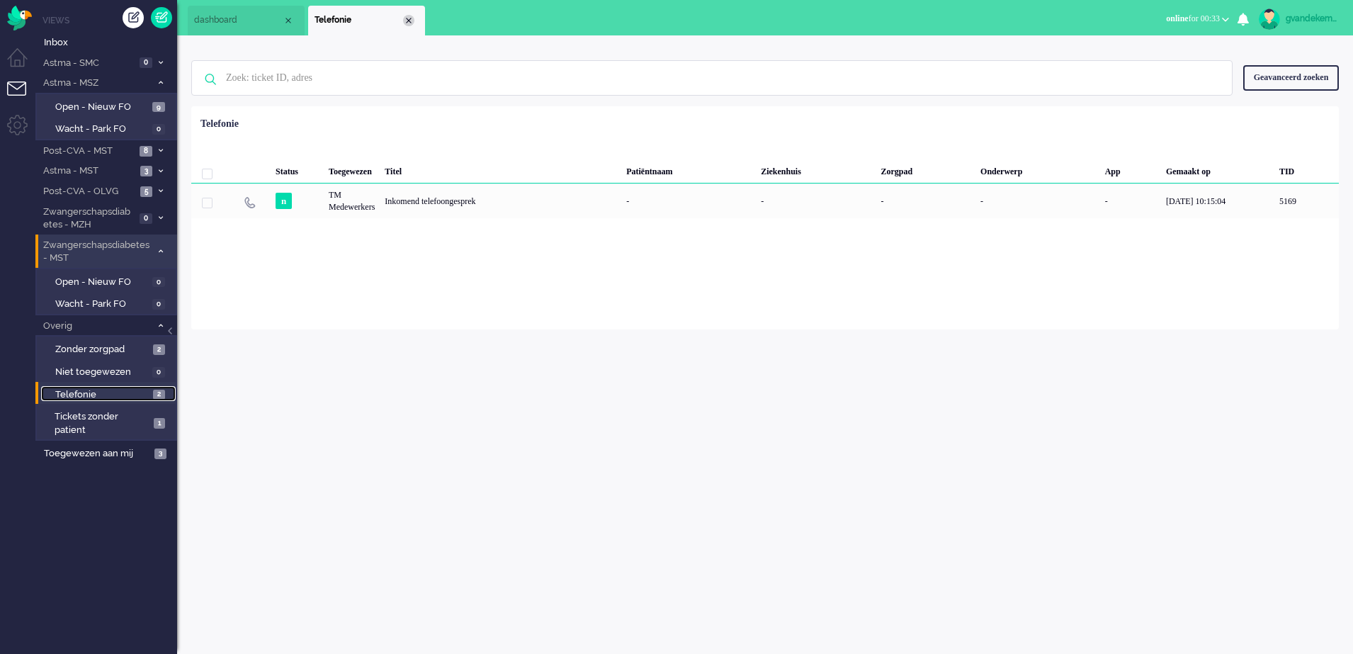
click at [411, 20] on div "Close tab" at bounding box center [408, 20] width 11 height 11
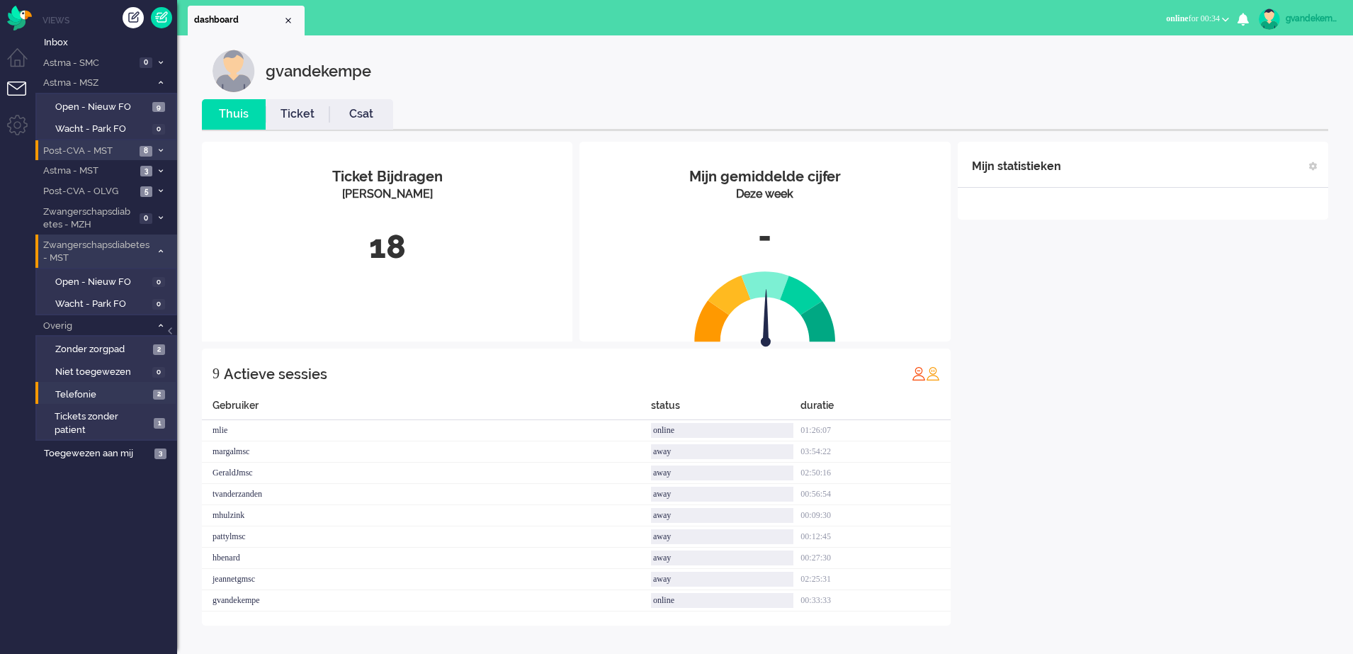
click at [159, 148] on icon at bounding box center [161, 150] width 4 height 5
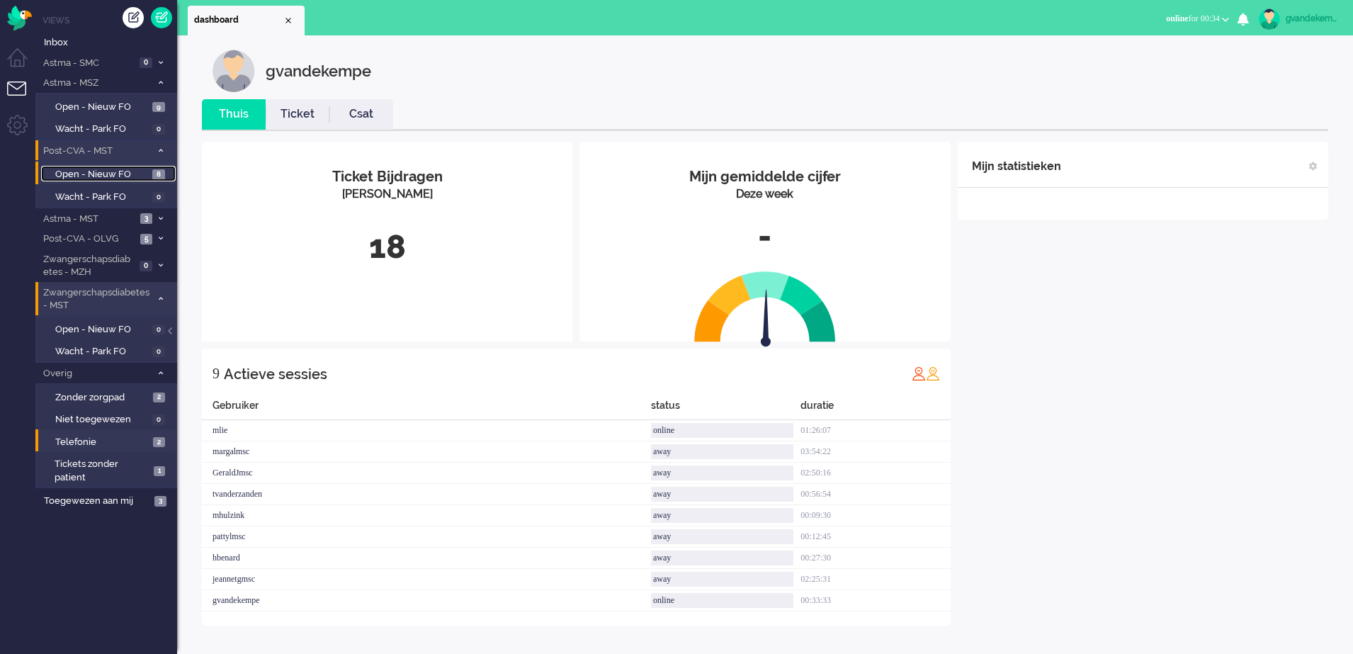
click at [119, 175] on span "Open - Nieuw FO" at bounding box center [102, 174] width 94 height 13
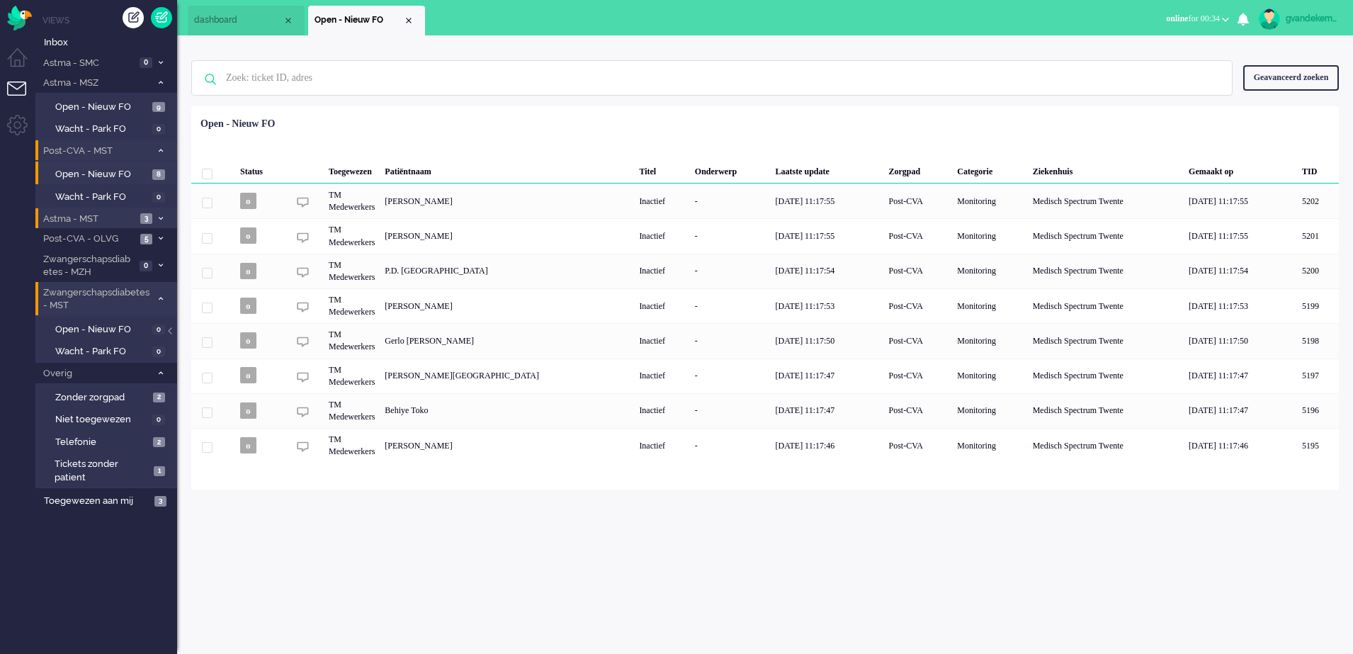
click at [159, 216] on icon at bounding box center [161, 218] width 4 height 5
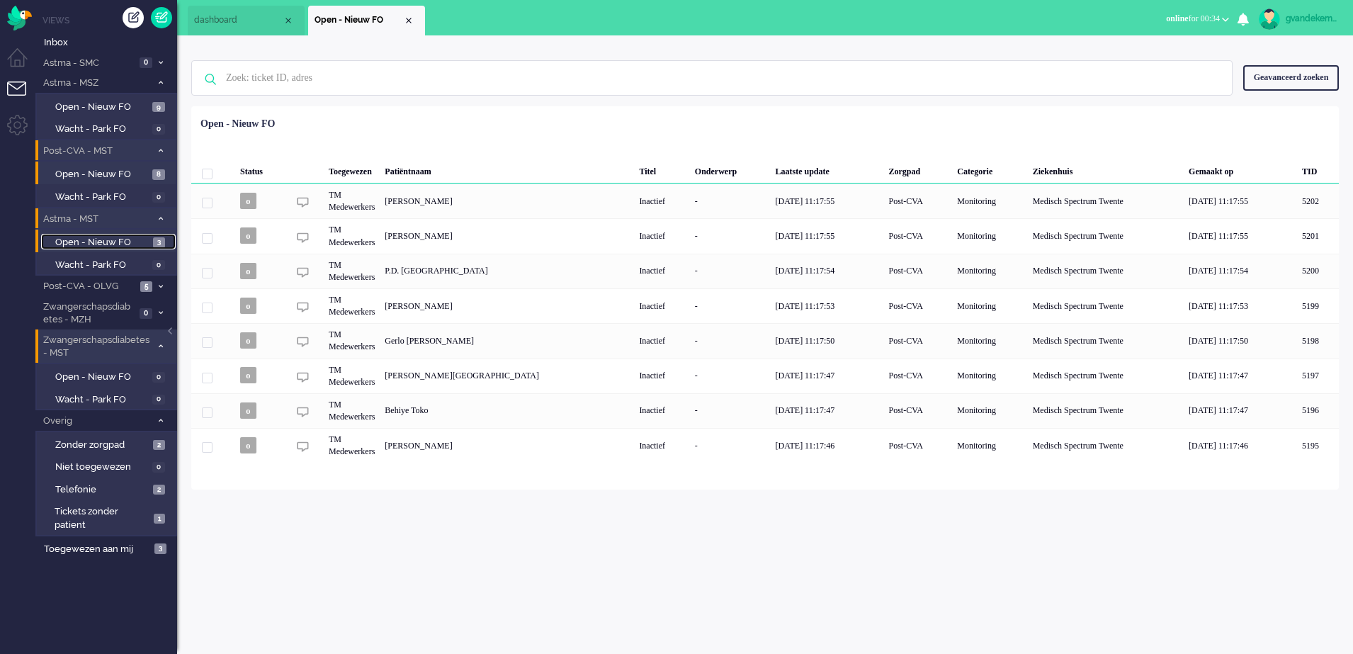
click at [119, 238] on span "Open - Nieuw FO" at bounding box center [102, 242] width 94 height 13
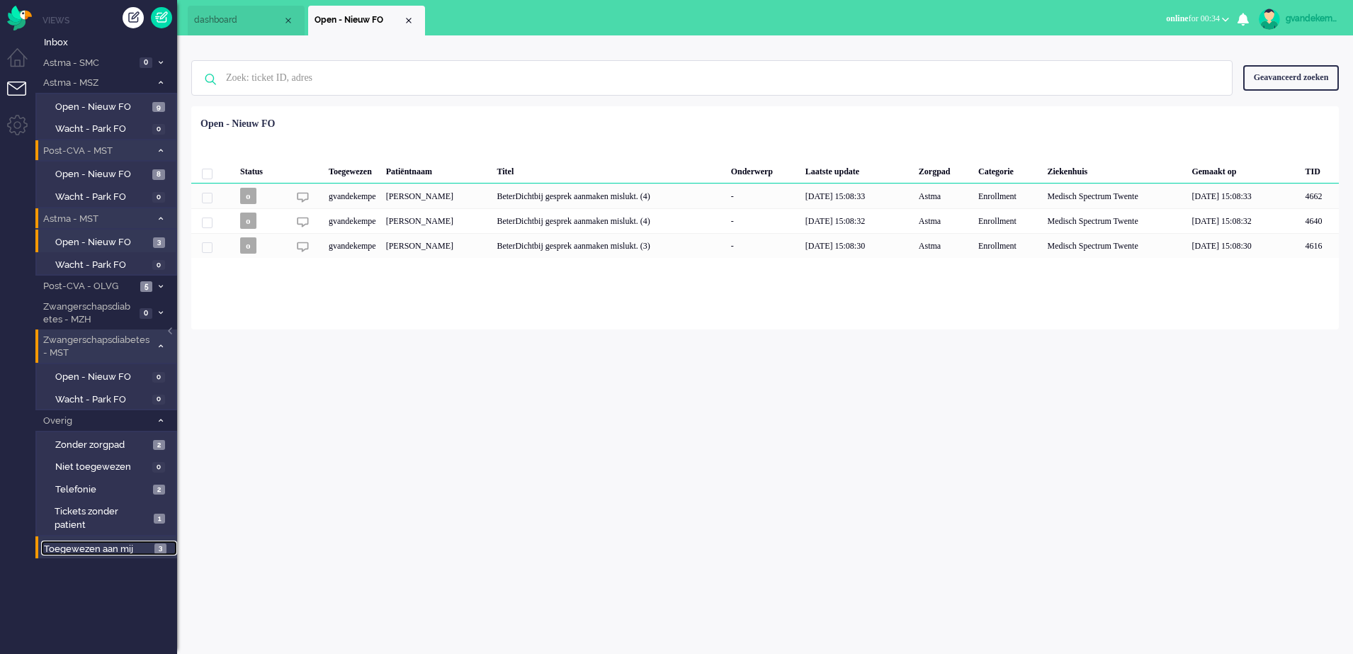
click at [140, 548] on span "Toegewezen aan mij" at bounding box center [97, 549] width 106 height 13
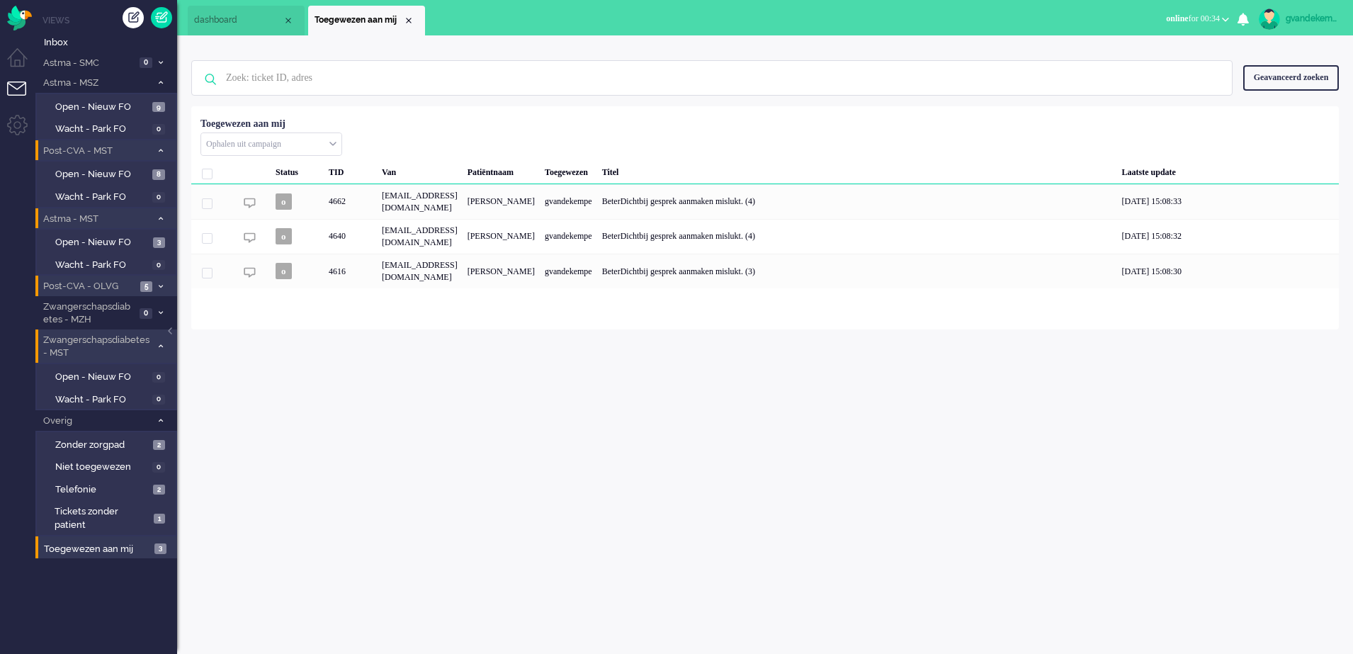
click at [157, 288] on span at bounding box center [160, 287] width 11 height 8
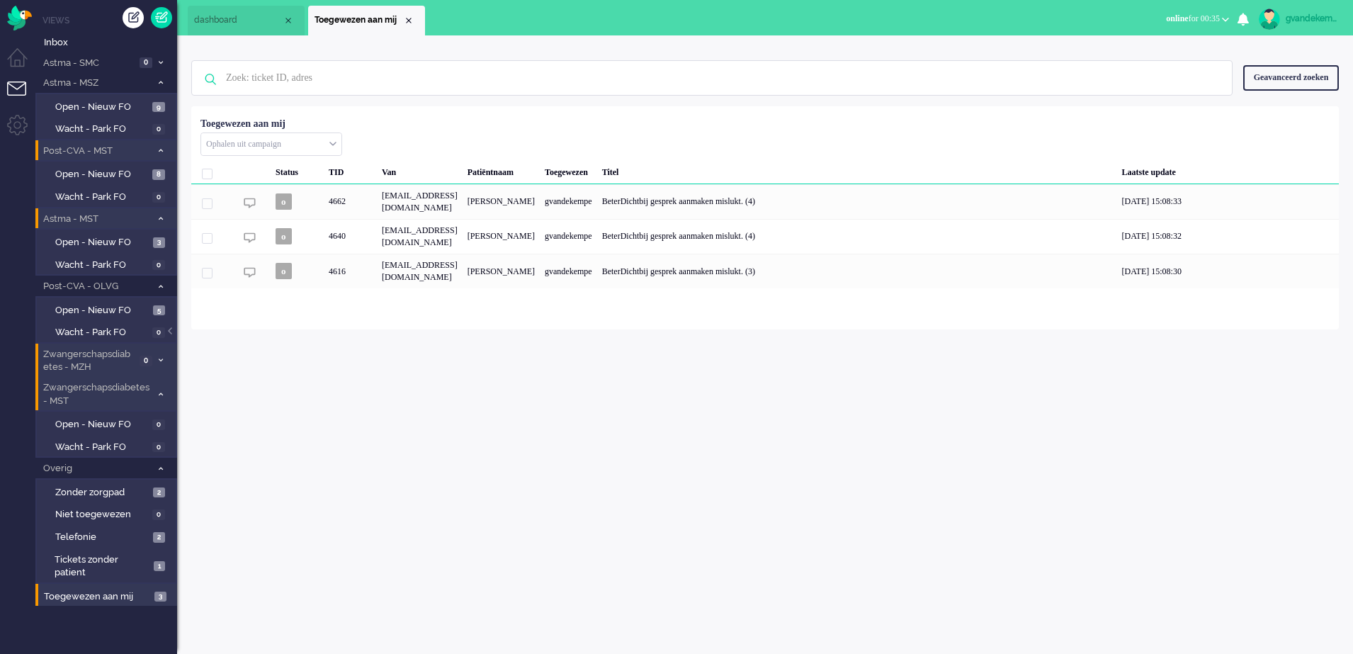
click at [157, 358] on span at bounding box center [160, 361] width 11 height 8
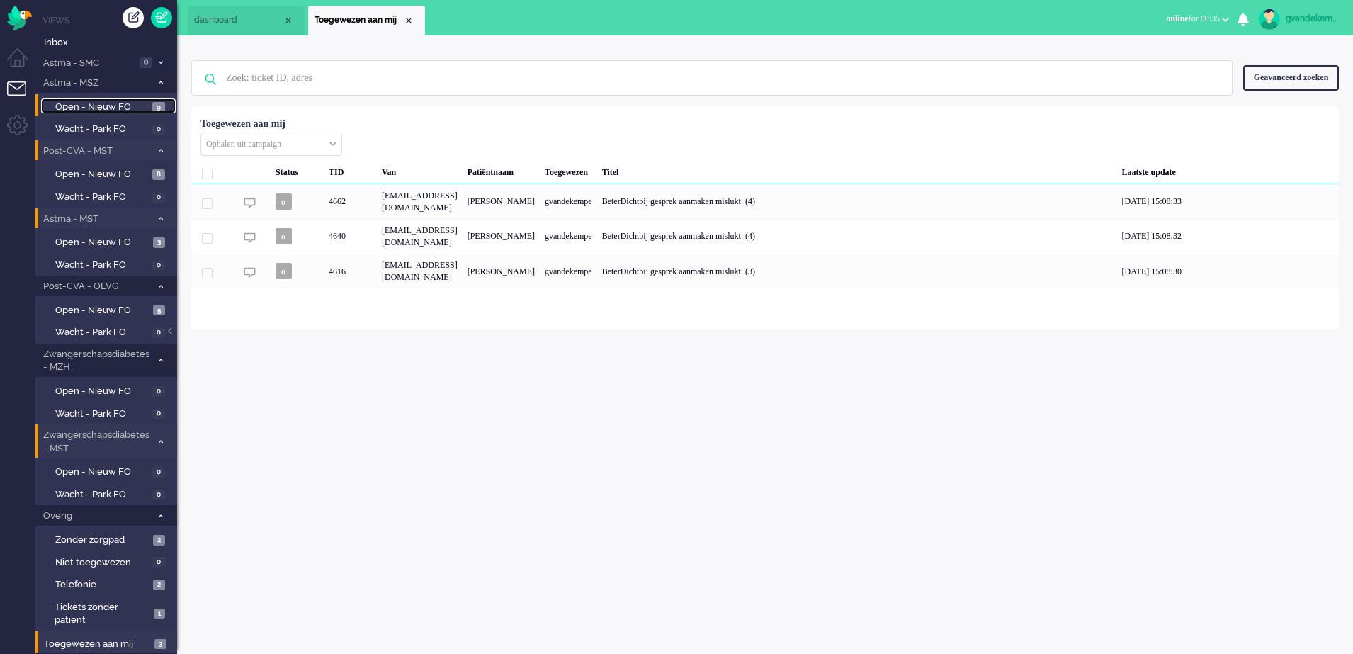
click at [120, 107] on span "Open - Nieuw FO" at bounding box center [102, 107] width 94 height 13
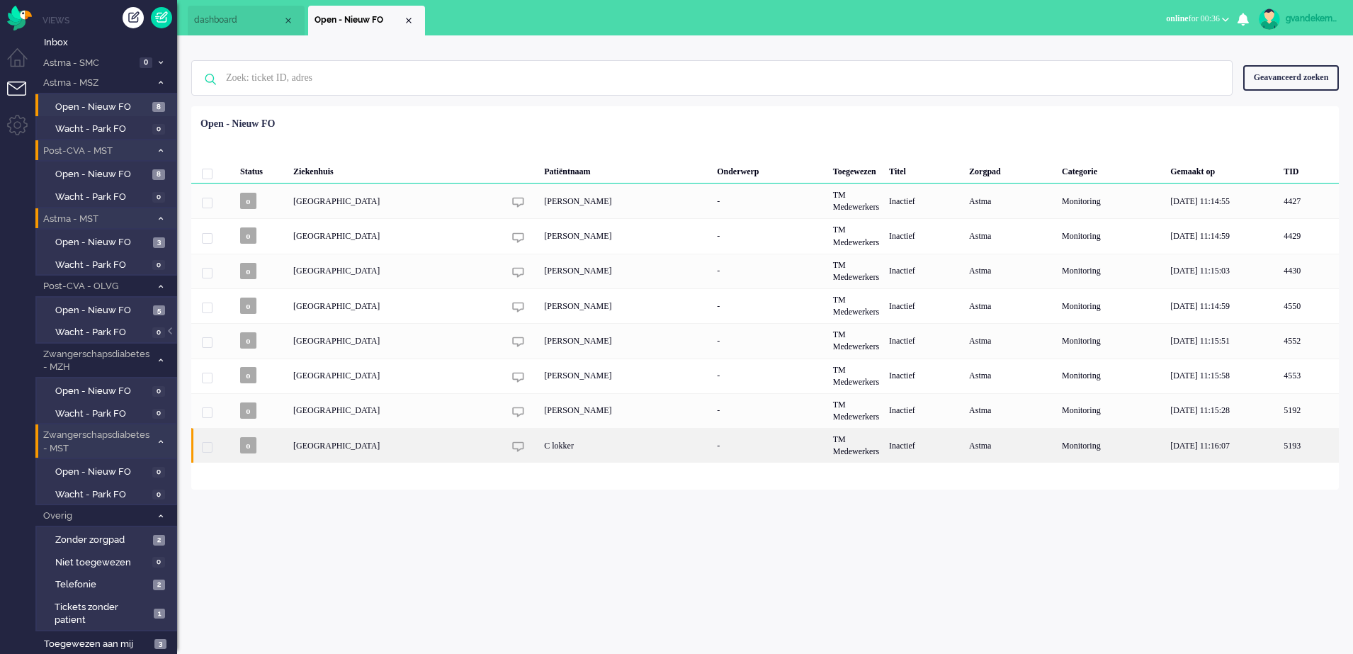
click at [623, 443] on div "C lokker" at bounding box center [625, 445] width 173 height 35
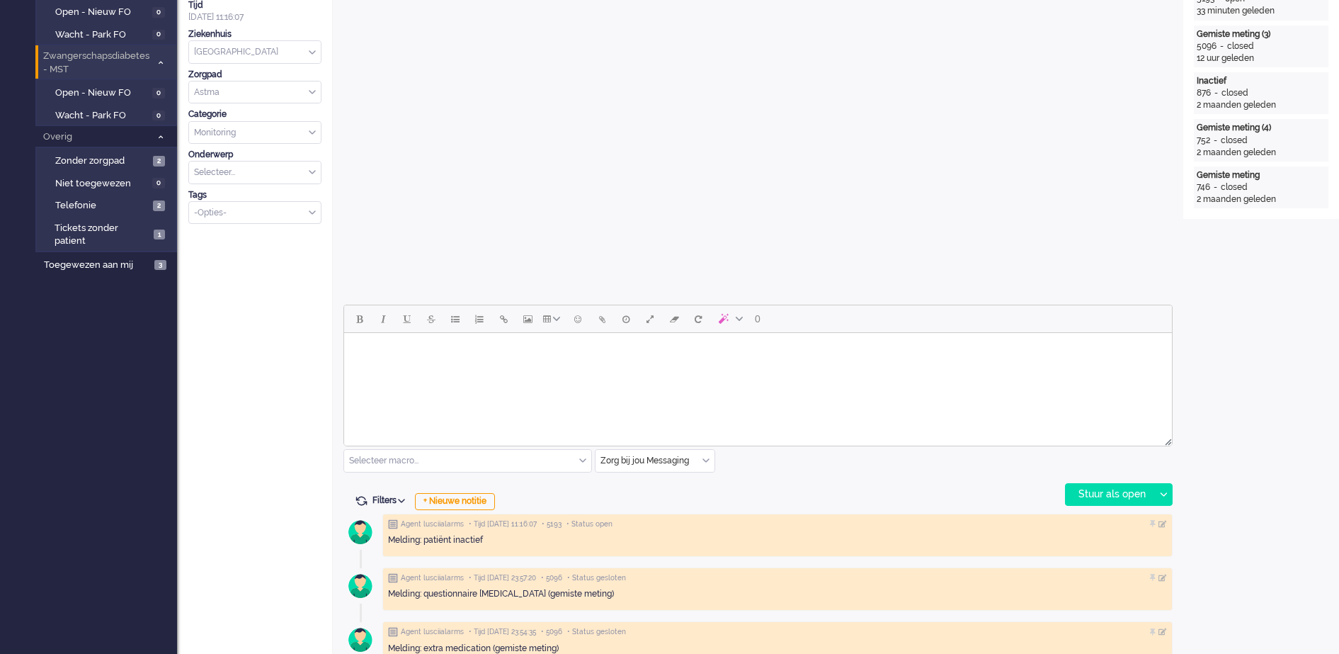
scroll to position [380, 0]
click at [569, 352] on body "Rich Text Area. Press ALT-0 for help." at bounding box center [758, 350] width 817 height 25
paste body "Rich Text Area. Press ALT-0 for help."
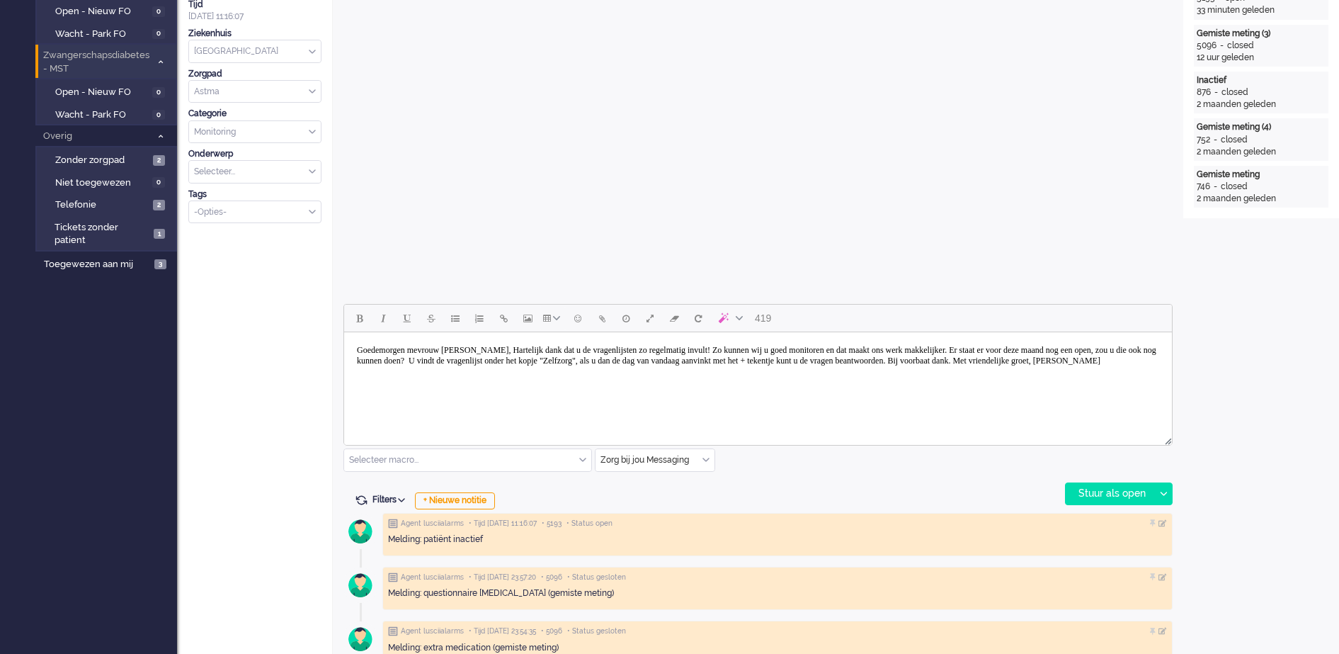
click at [478, 349] on body "Goedemorgen mevrouw [PERSON_NAME], Hartelijk dank dat u de vragenlijsten zo reg…" at bounding box center [758, 355] width 817 height 35
click at [497, 348] on body "Goedemorgen mevrouw [PERSON_NAME], Hartelijk dank dat u de vragenlijsten zo reg…" at bounding box center [758, 355] width 817 height 35
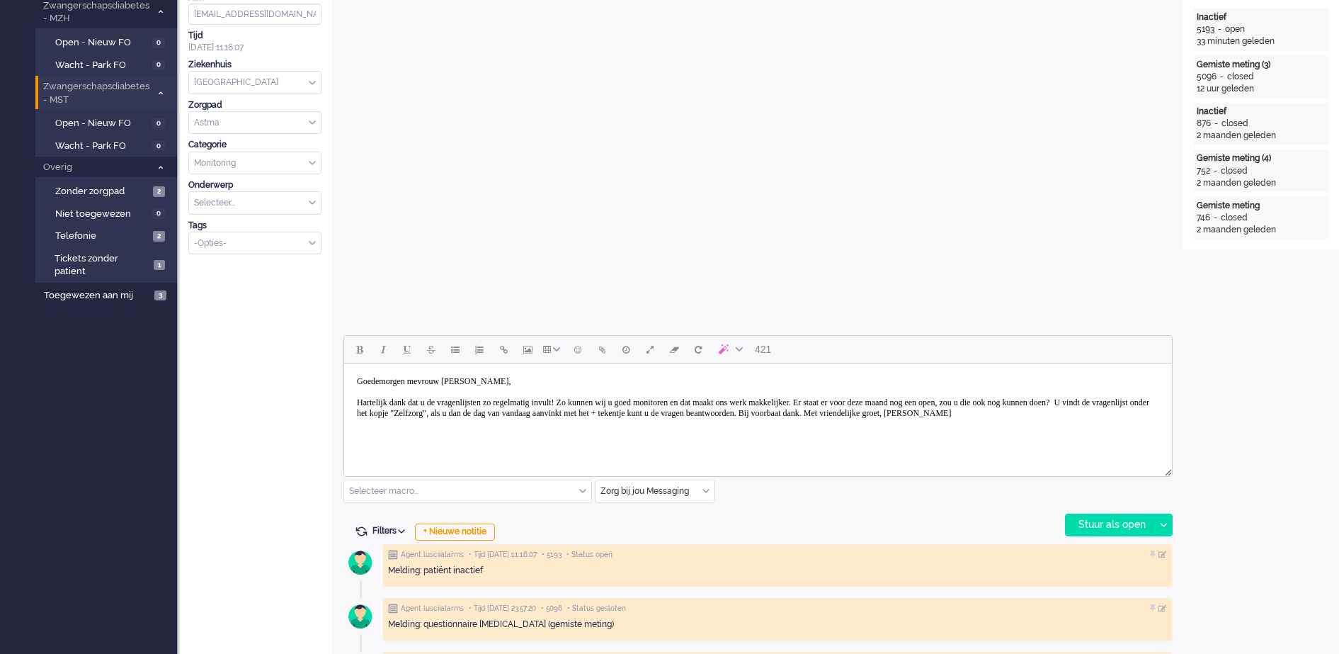
scroll to position [354, 0]
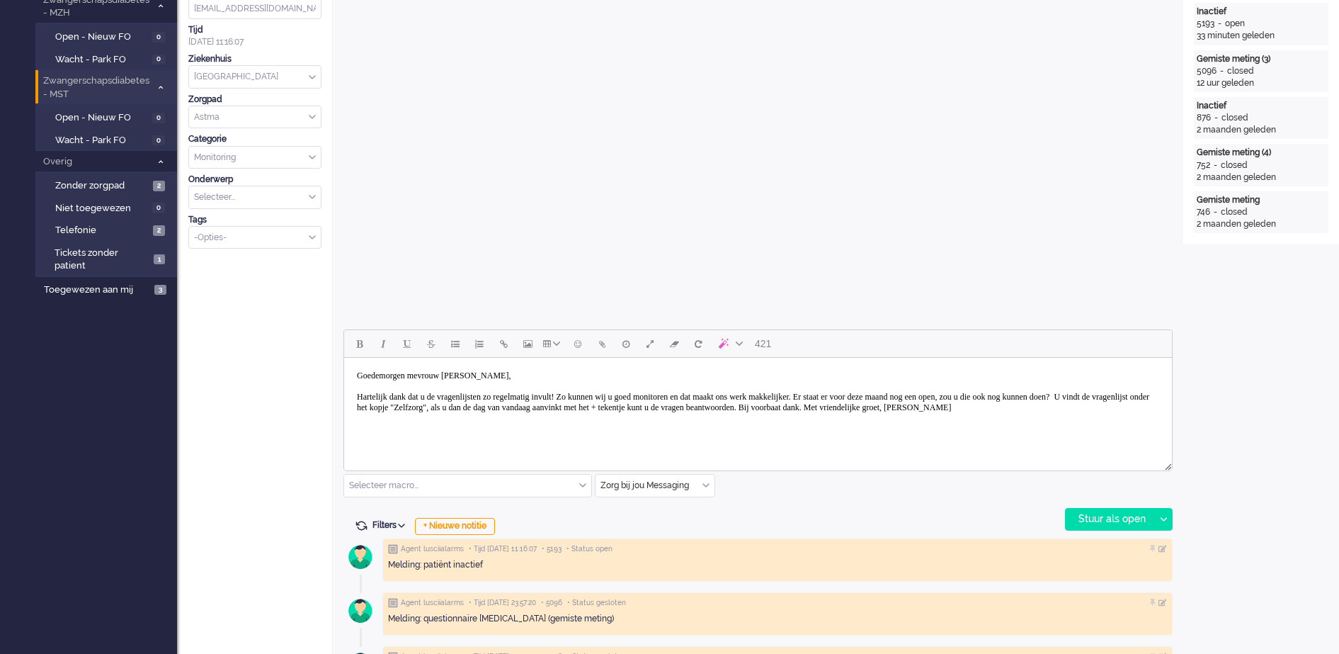
click at [460, 375] on body "Goedemorgen mevrouw [PERSON_NAME], Hartelijk dank dat u de vragenlijsten zo reg…" at bounding box center [758, 391] width 817 height 57
click at [443, 403] on body "Goedemorgen meneer [PERSON_NAME], Hartelijk dank dat u de vragenlijsten zo rege…" at bounding box center [758, 391] width 817 height 57
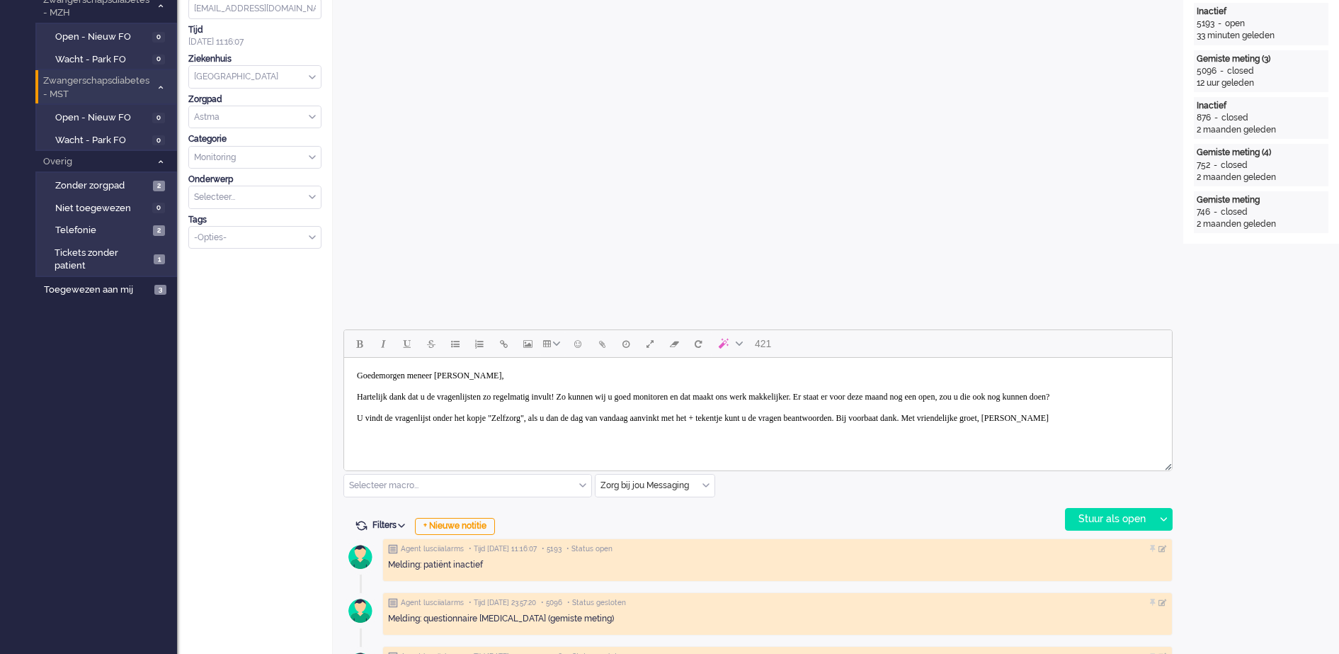
click at [1050, 429] on body "Goedemorgen meneer [PERSON_NAME], Hartelijk dank dat u de vragenlijsten zo rege…" at bounding box center [758, 396] width 817 height 67
click at [458, 445] on body "Goedemorgen meneer [PERSON_NAME], Hartelijk dank dat u de vragenlijsten zo rege…" at bounding box center [758, 407] width 817 height 89
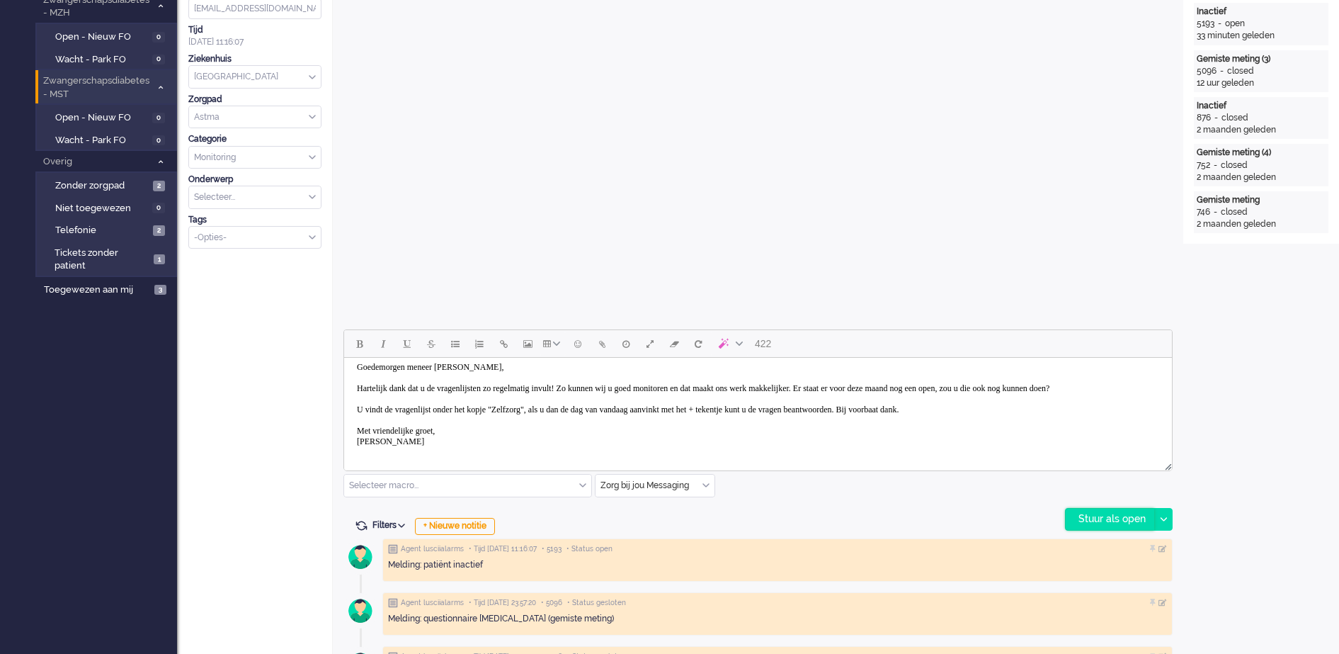
click at [1111, 519] on div "Stuur als open" at bounding box center [1110, 519] width 89 height 21
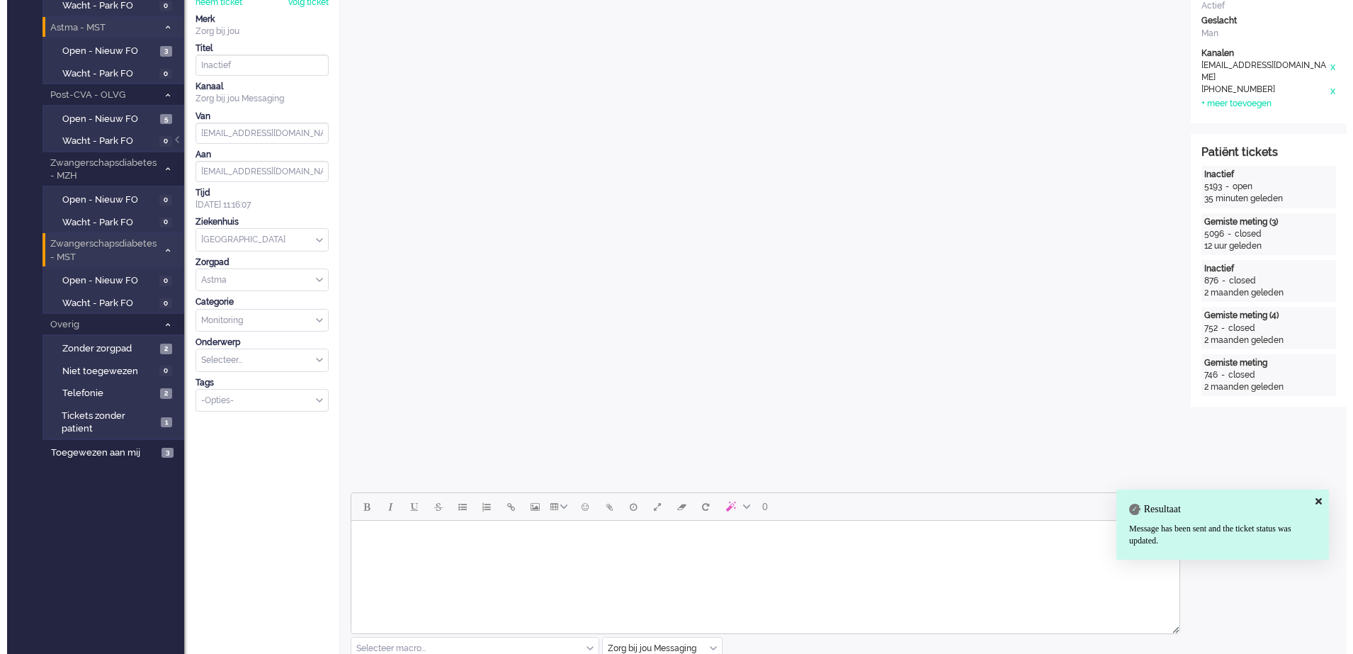
scroll to position [0, 0]
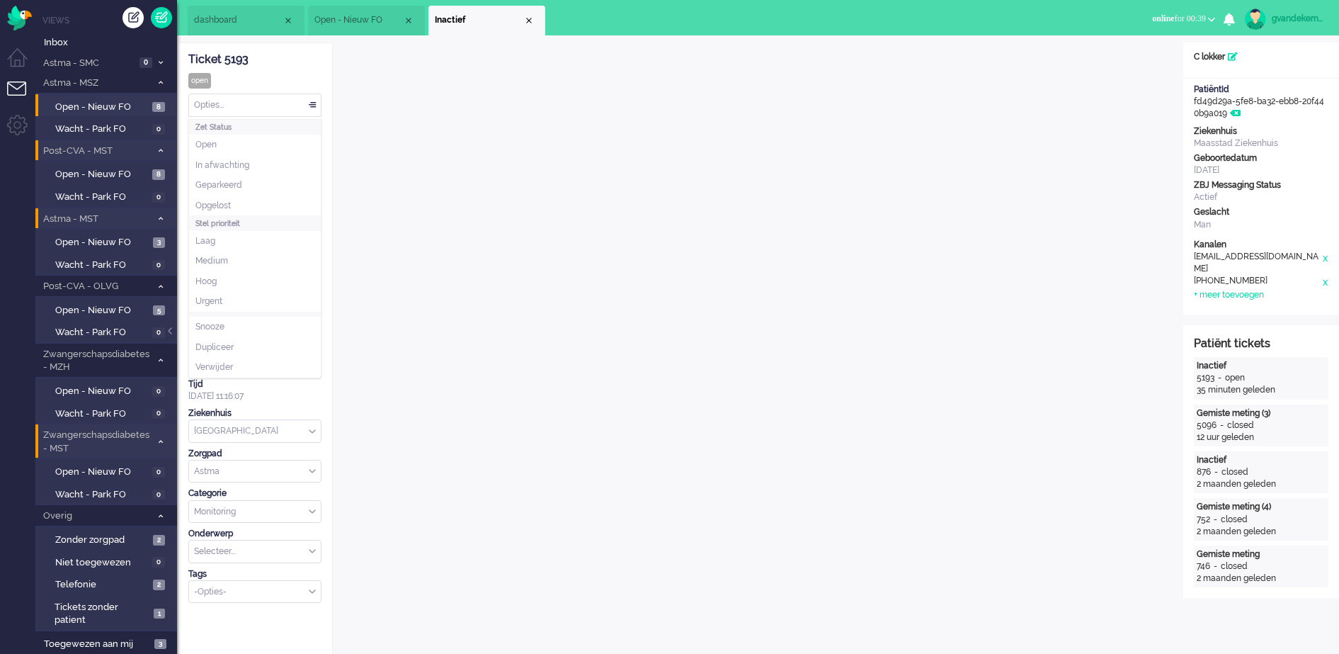
click at [315, 107] on div "Opties..." at bounding box center [255, 105] width 132 height 22
click at [217, 203] on span "Opgelost" at bounding box center [213, 206] width 35 height 12
click at [526, 21] on div "Close tab" at bounding box center [528, 20] width 11 height 11
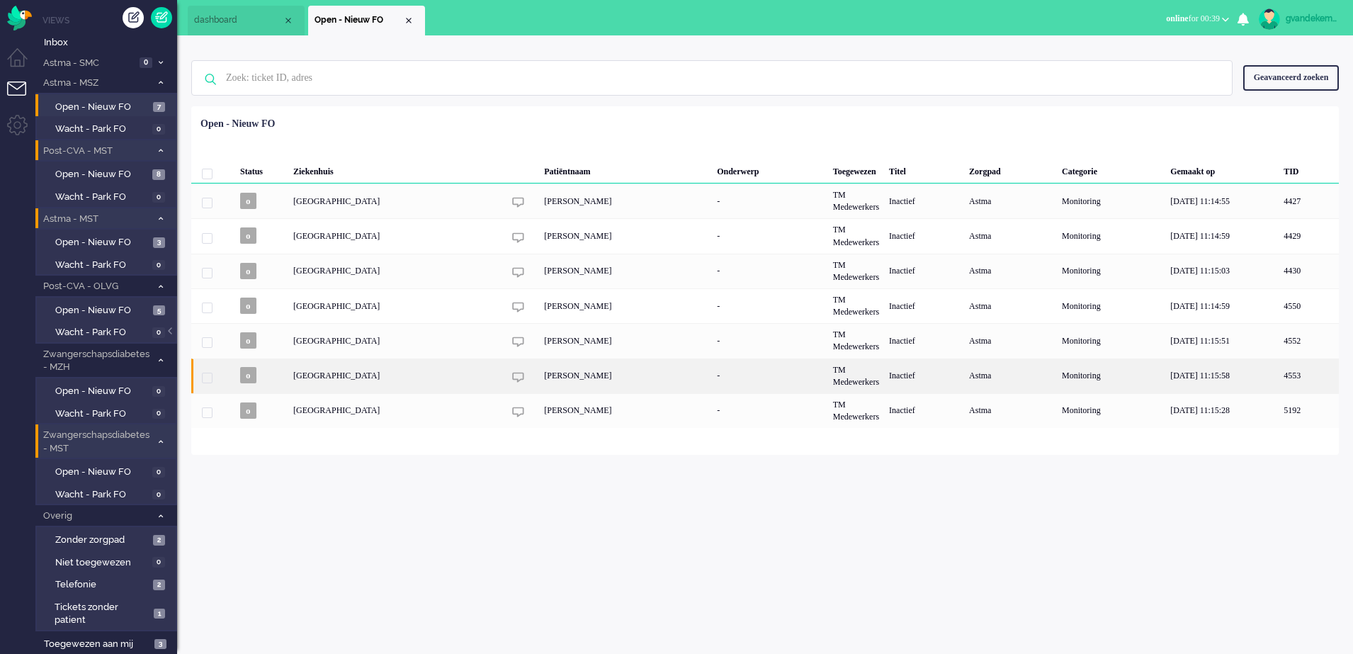
click at [574, 376] on div "[PERSON_NAME]" at bounding box center [625, 375] width 173 height 35
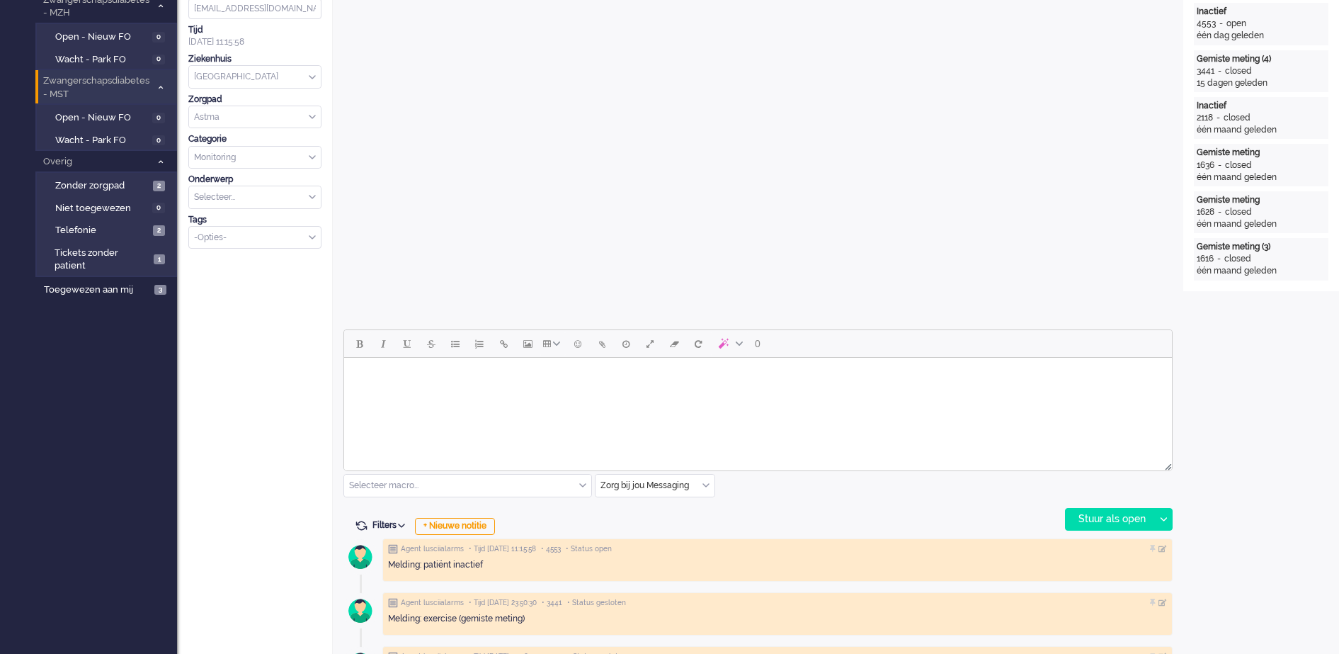
scroll to position [531, 0]
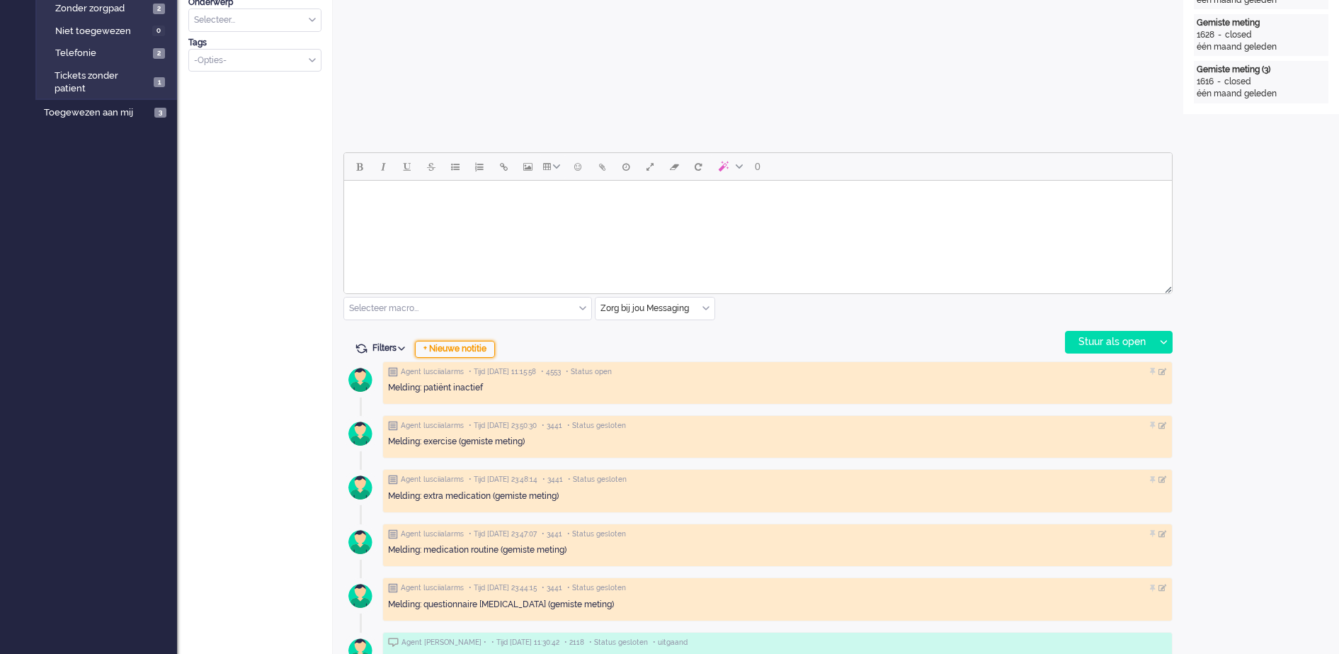
click at [482, 349] on div "+ Nieuwe notitie" at bounding box center [455, 349] width 80 height 17
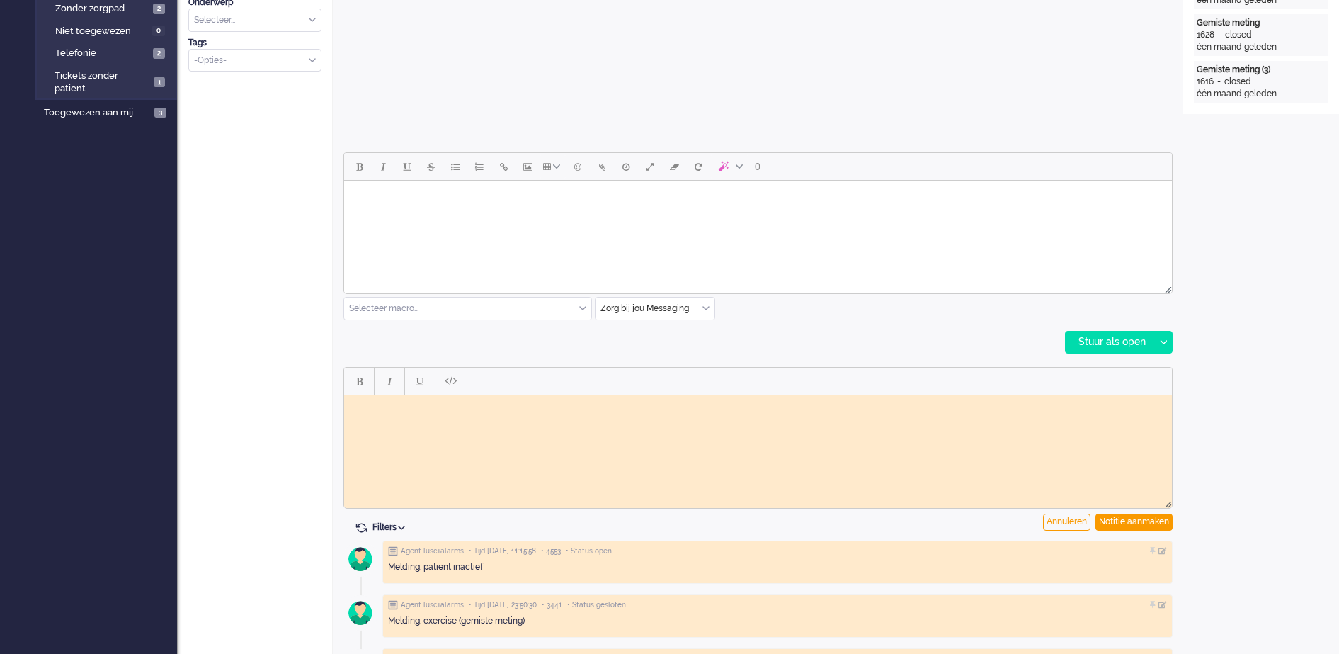
scroll to position [0, 0]
click at [470, 406] on body "Gebeld maar neemt niet oop; voicemail ingesproken vragenlijst in te vullen of b…" at bounding box center [758, 410] width 817 height 21
click at [1135, 523] on div "Notitie aanmaken" at bounding box center [1134, 522] width 77 height 17
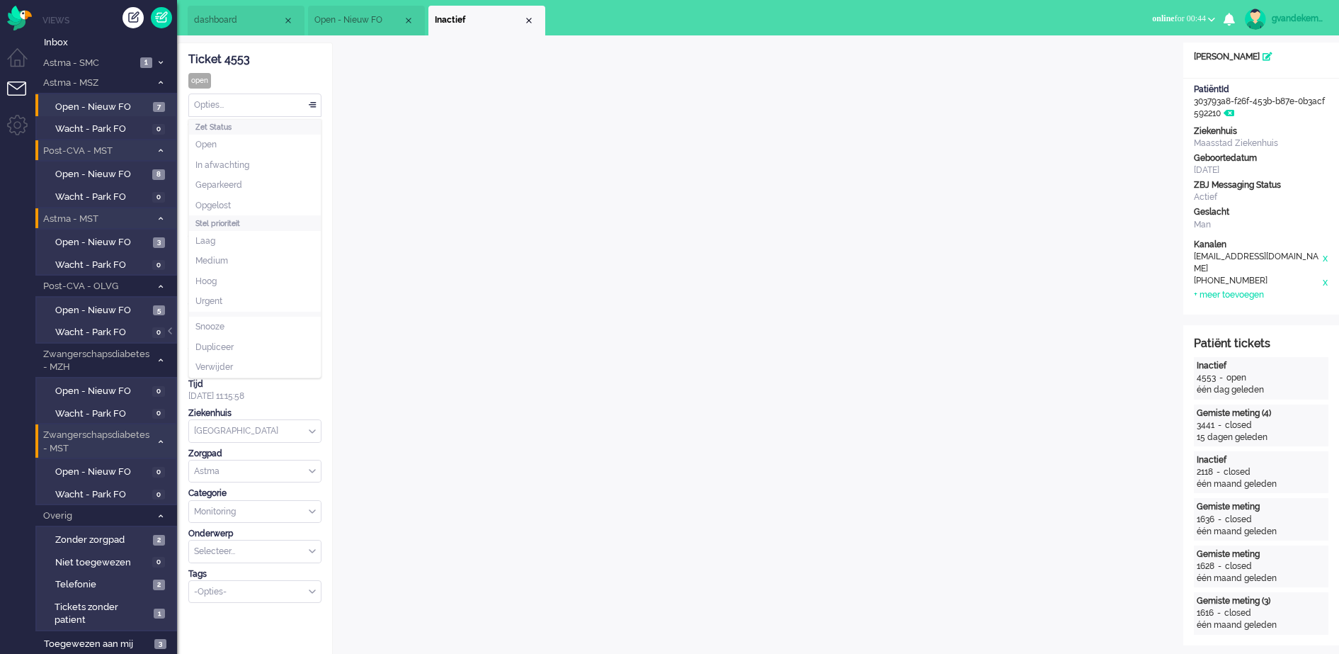
click at [313, 104] on div "Opties..." at bounding box center [255, 105] width 132 height 22
click at [223, 200] on span "Opgelost" at bounding box center [213, 206] width 35 height 12
click at [315, 106] on div "Opties..." at bounding box center [255, 105] width 132 height 22
click at [233, 201] on li "Opgelost" at bounding box center [255, 206] width 132 height 21
click at [529, 16] on div "Close tab" at bounding box center [528, 20] width 11 height 11
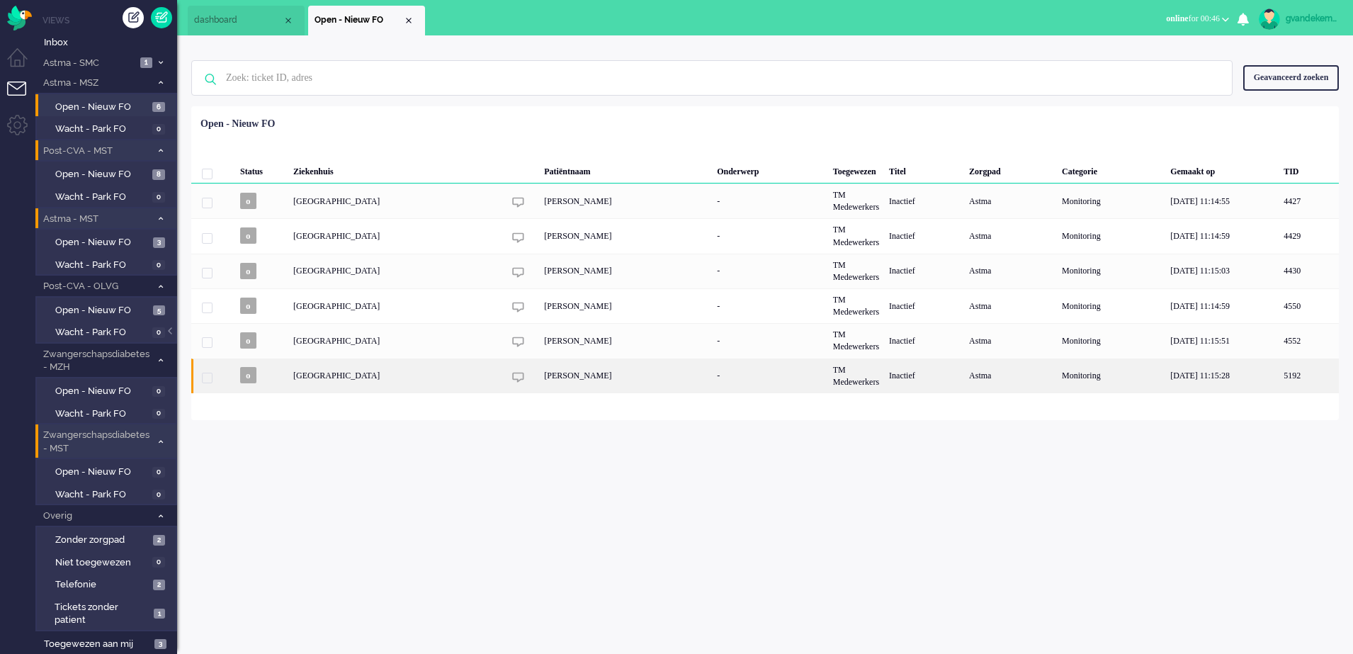
click at [586, 372] on div "[PERSON_NAME]" at bounding box center [625, 375] width 173 height 35
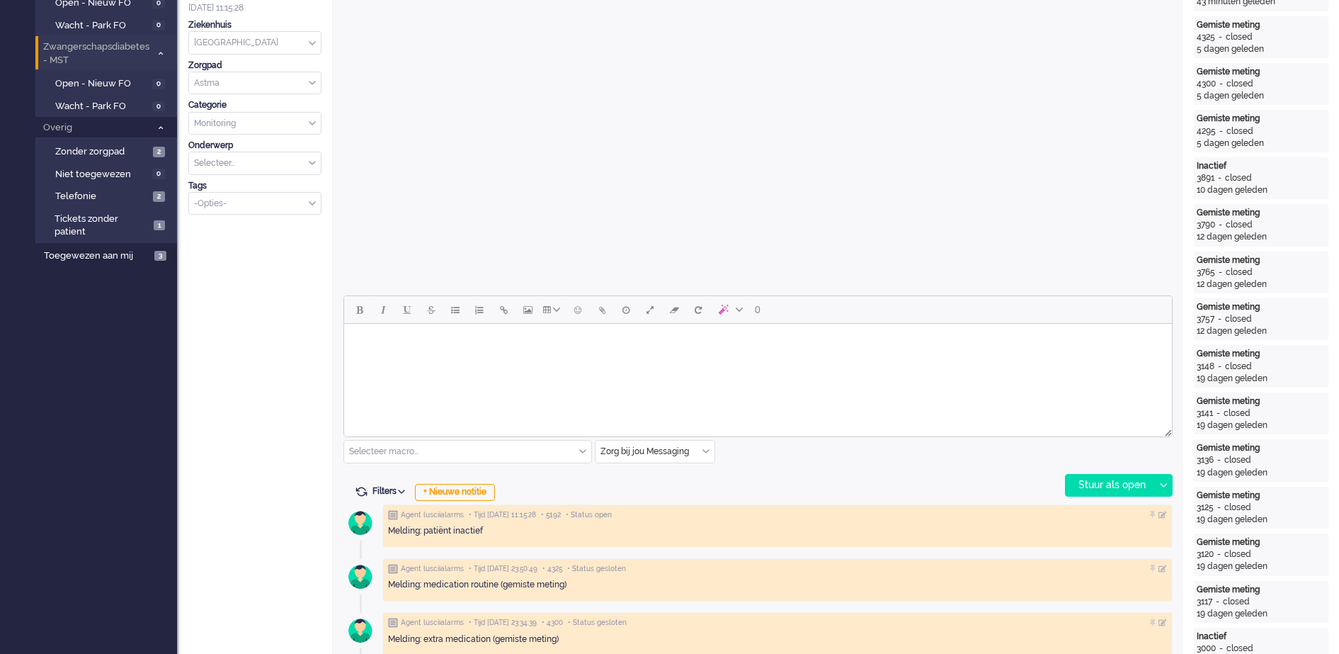
scroll to position [443, 0]
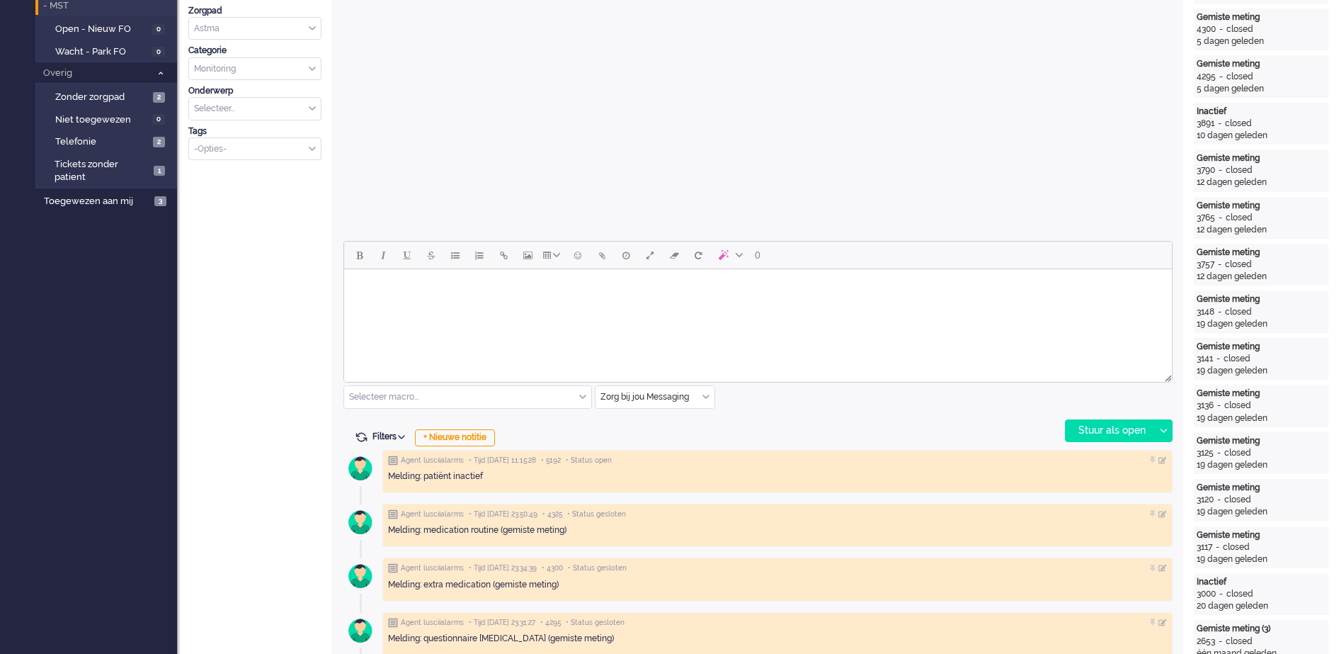
click at [615, 290] on body "Rich Text Area. Press ALT-0 for help." at bounding box center [758, 287] width 817 height 25
paste body "Rich Text Area. Press ALT-0 for help."
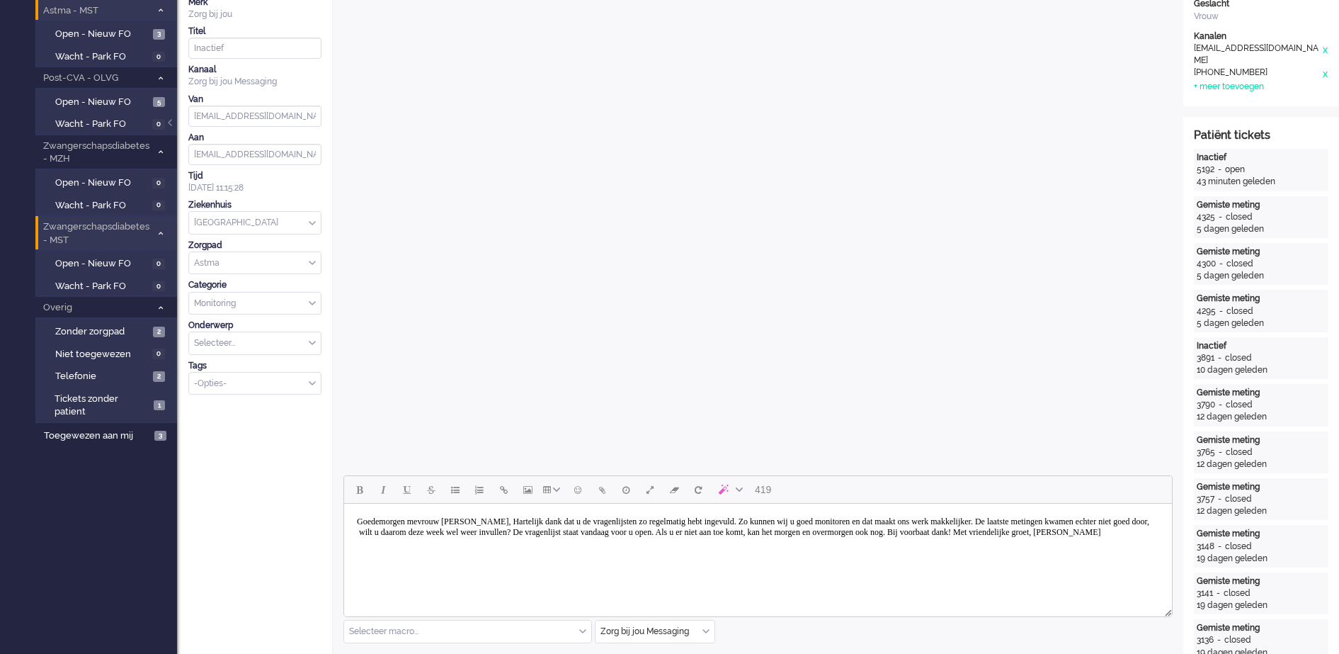
scroll to position [531, 0]
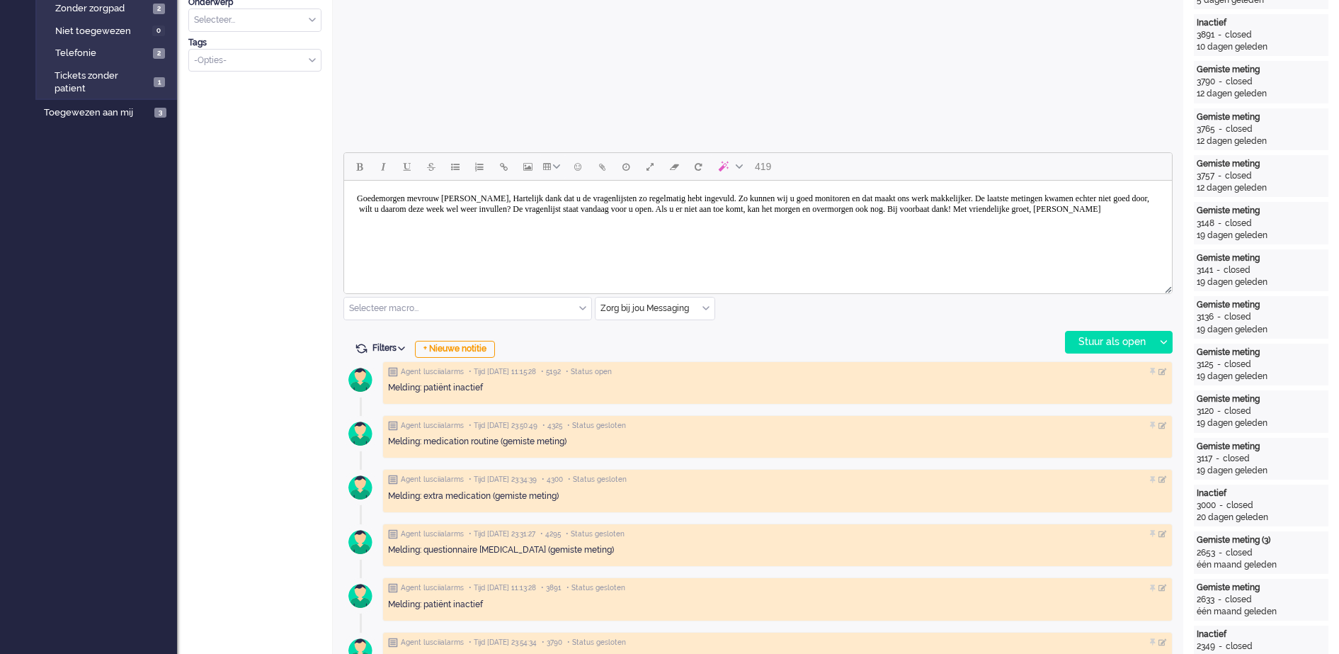
click at [505, 194] on body "Goedemorgen mevrouw [PERSON_NAME], Hartelijk dank dat u de vragenlijsten zo reg…" at bounding box center [758, 203] width 817 height 35
click at [494, 198] on body "Goedemorgen [PERSON_NAME], Hartelijk dank dat u de vragenlijsten zo regelmatig …" at bounding box center [758, 203] width 817 height 35
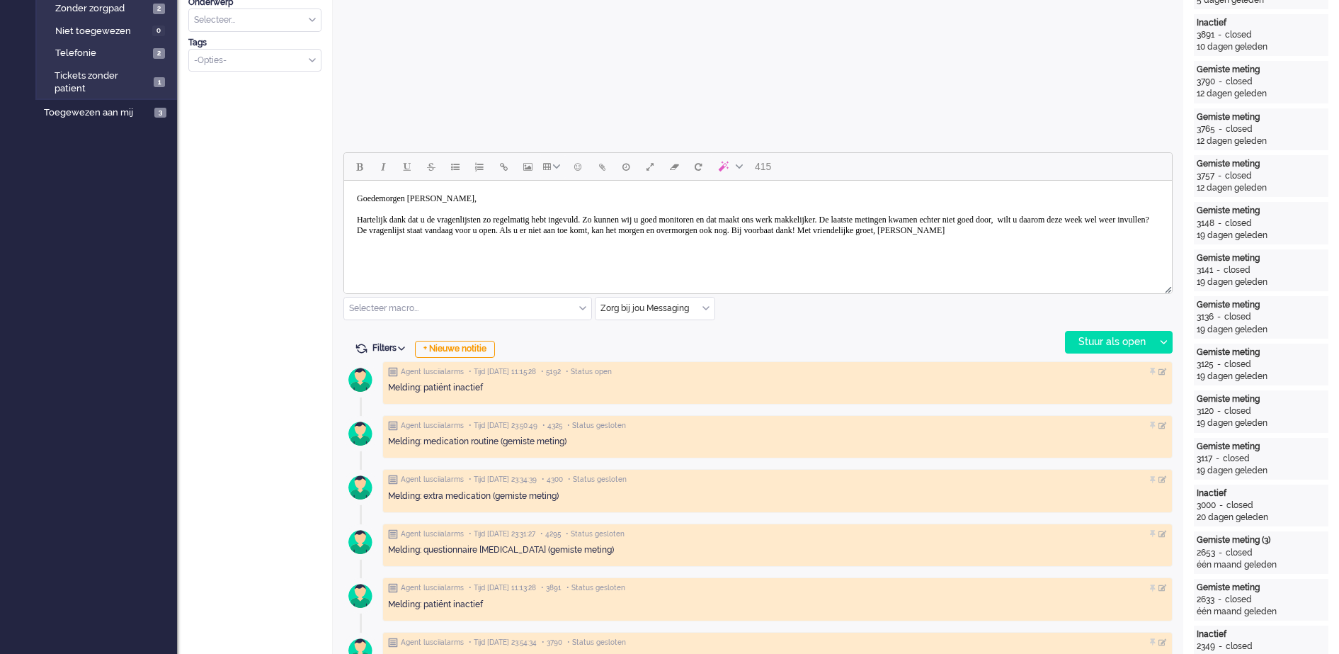
click at [576, 232] on body "Goedemorgen [PERSON_NAME], Hartelijk dank dat u de vragenlijsten zo regelmatig …" at bounding box center [758, 214] width 817 height 57
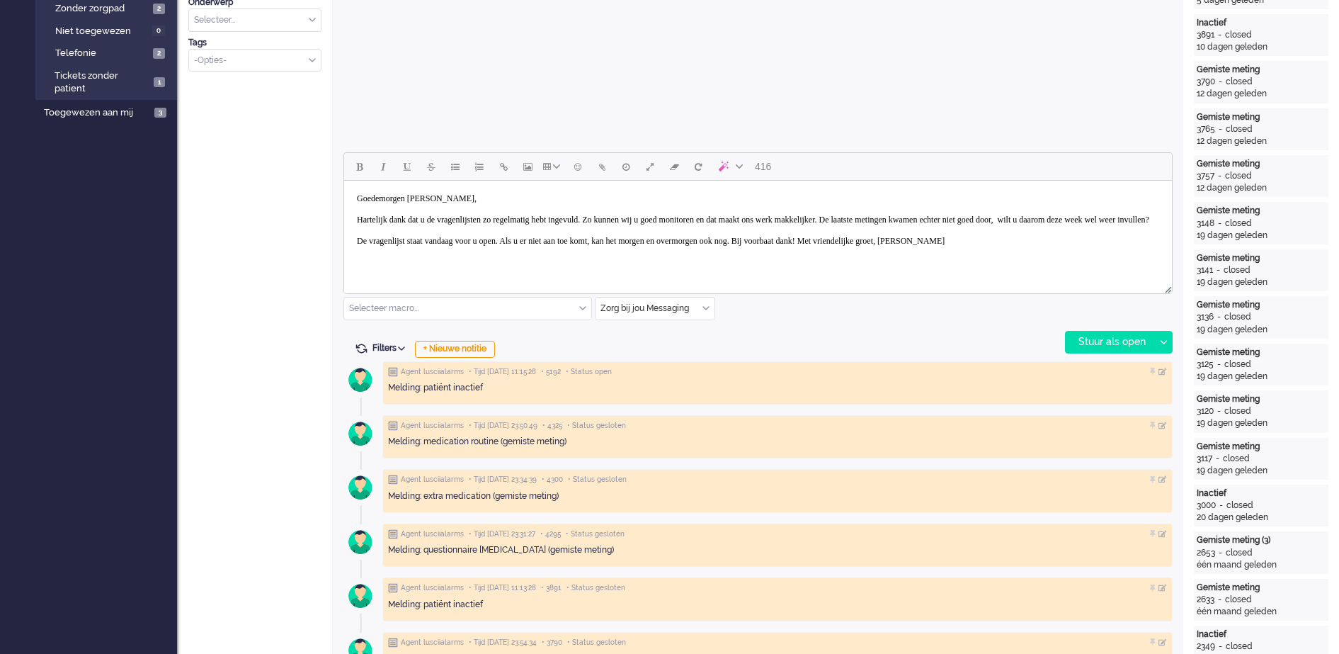
click at [921, 252] on body "Goedemorgen [PERSON_NAME], Hartelijk dank dat u de vragenlijsten zo regelmatig …" at bounding box center [758, 219] width 817 height 67
click at [458, 270] on body "Goedemorgen [PERSON_NAME], Hartelijk dank dat u de vragenlijsten zo regelmatig …" at bounding box center [758, 230] width 817 height 89
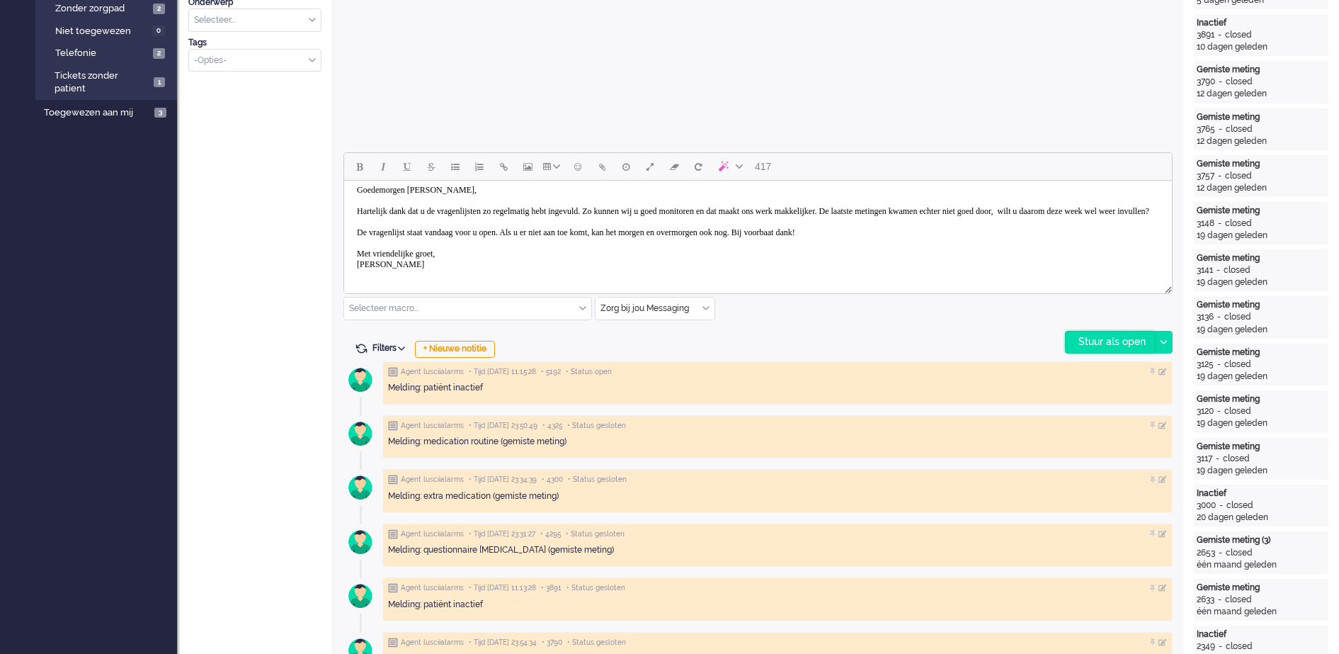
click at [1128, 344] on div "Stuur als open" at bounding box center [1110, 342] width 89 height 21
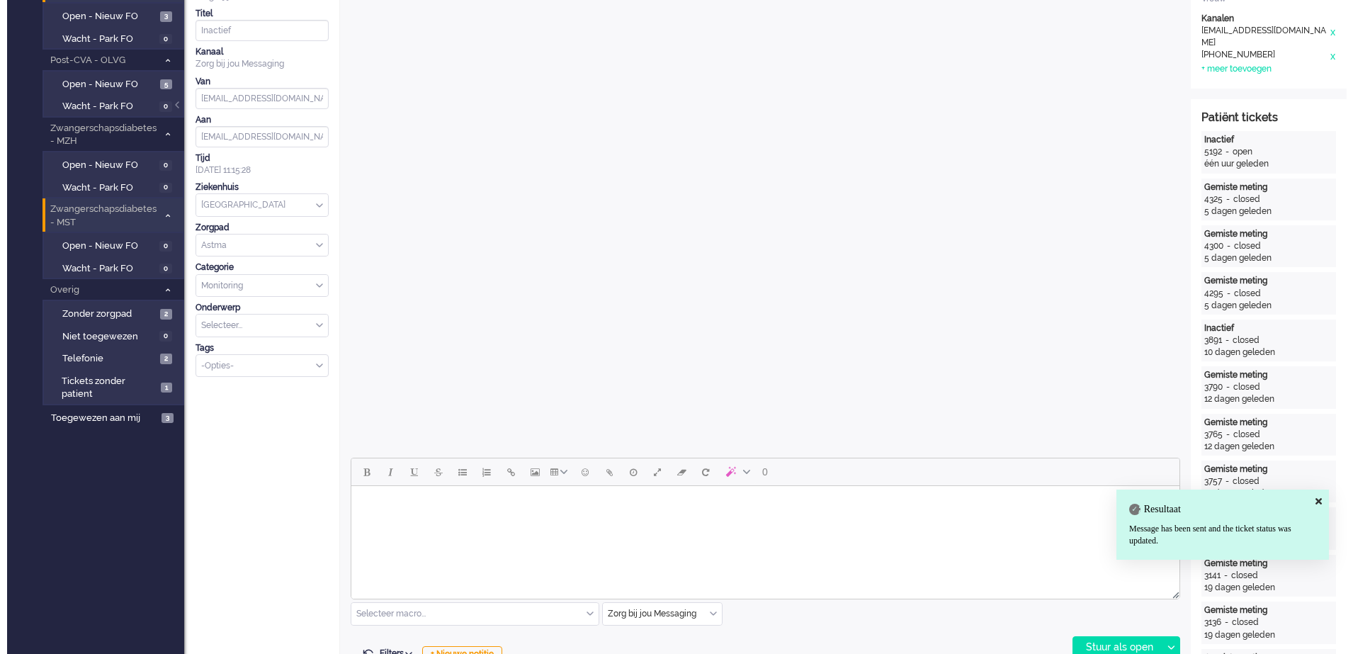
scroll to position [0, 0]
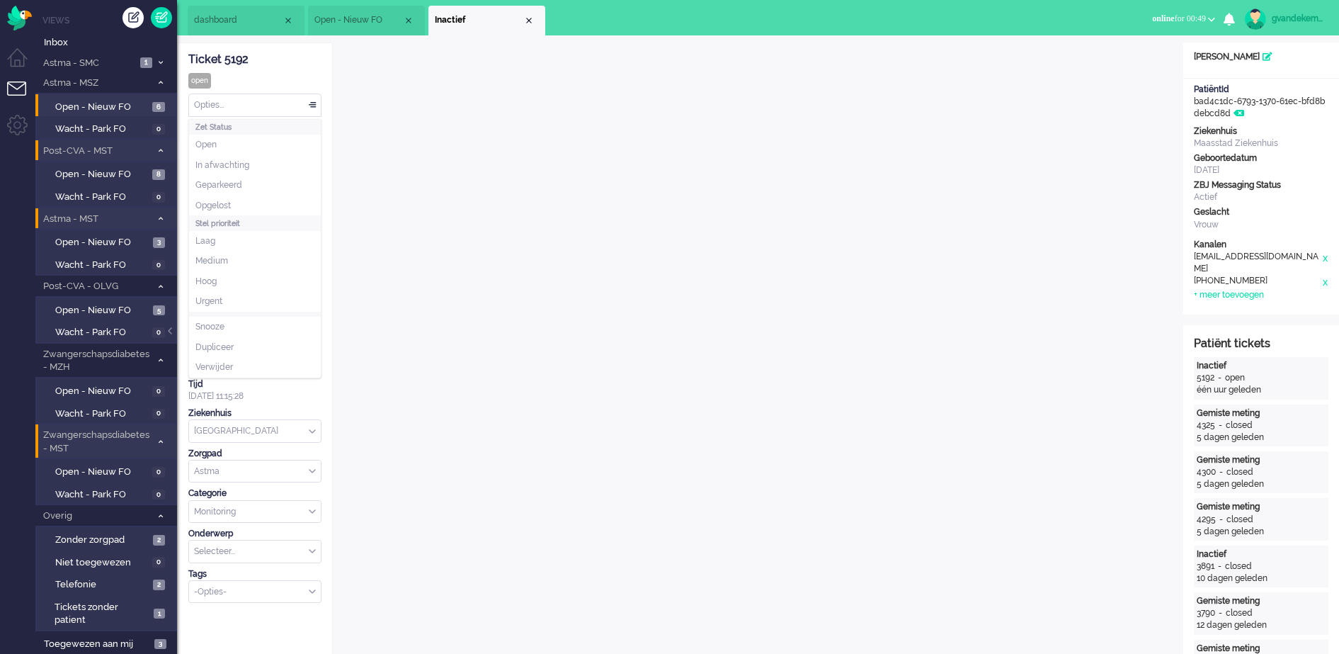
click at [312, 105] on div "Opties..." at bounding box center [255, 105] width 132 height 22
click at [314, 106] on span at bounding box center [312, 106] width 14 height 10
click at [317, 103] on div "Opties..." at bounding box center [255, 105] width 132 height 22
click at [237, 201] on li "Opgelost" at bounding box center [255, 206] width 132 height 21
click at [528, 21] on div "Close tab" at bounding box center [528, 20] width 11 height 11
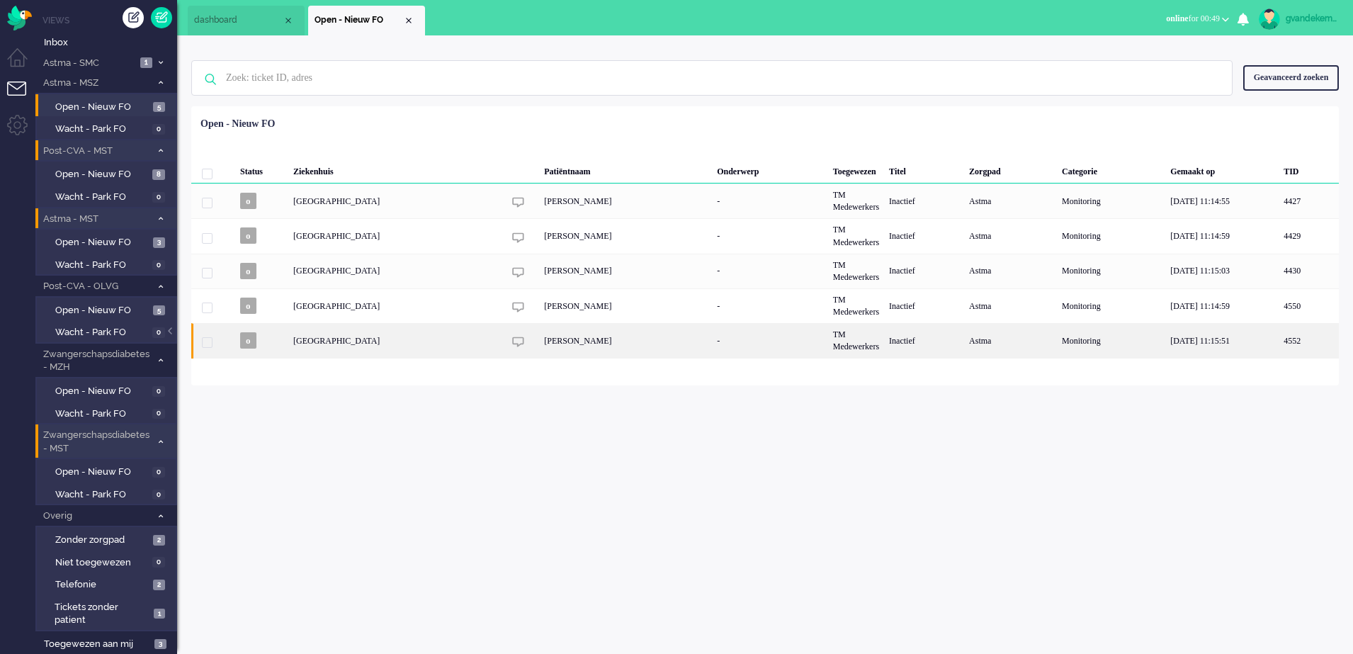
click at [613, 341] on div "[PERSON_NAME]" at bounding box center [625, 340] width 173 height 35
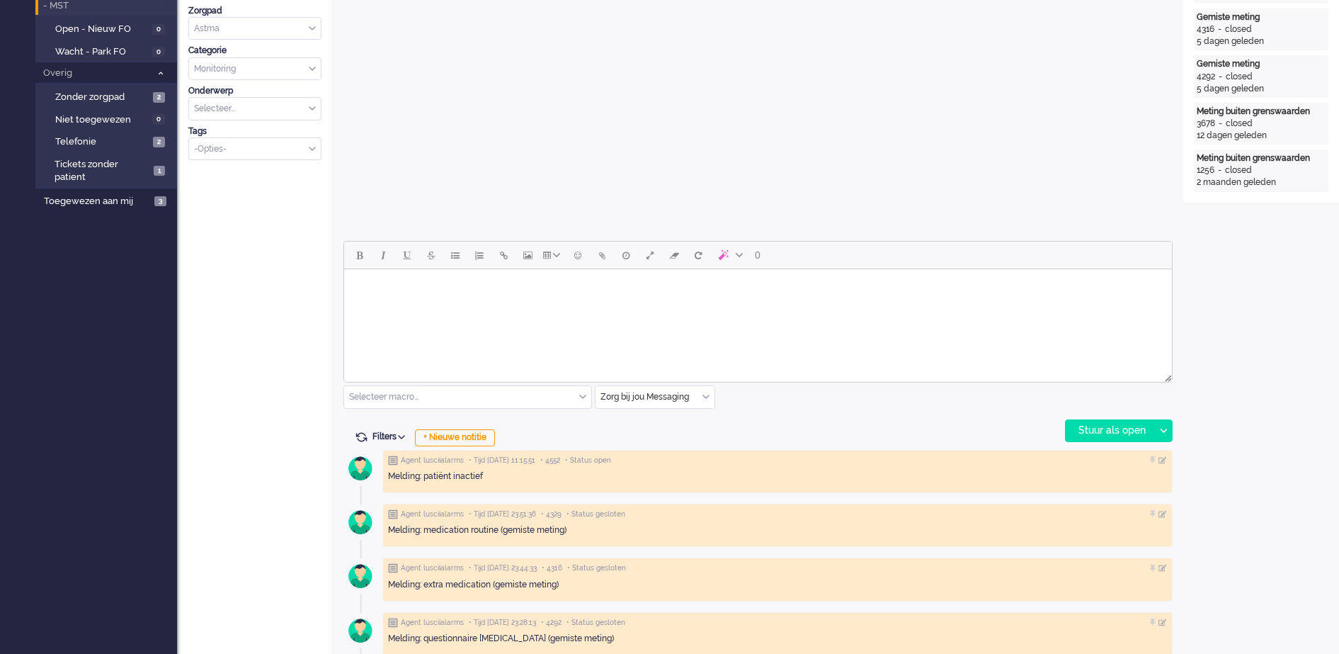
scroll to position [531, 0]
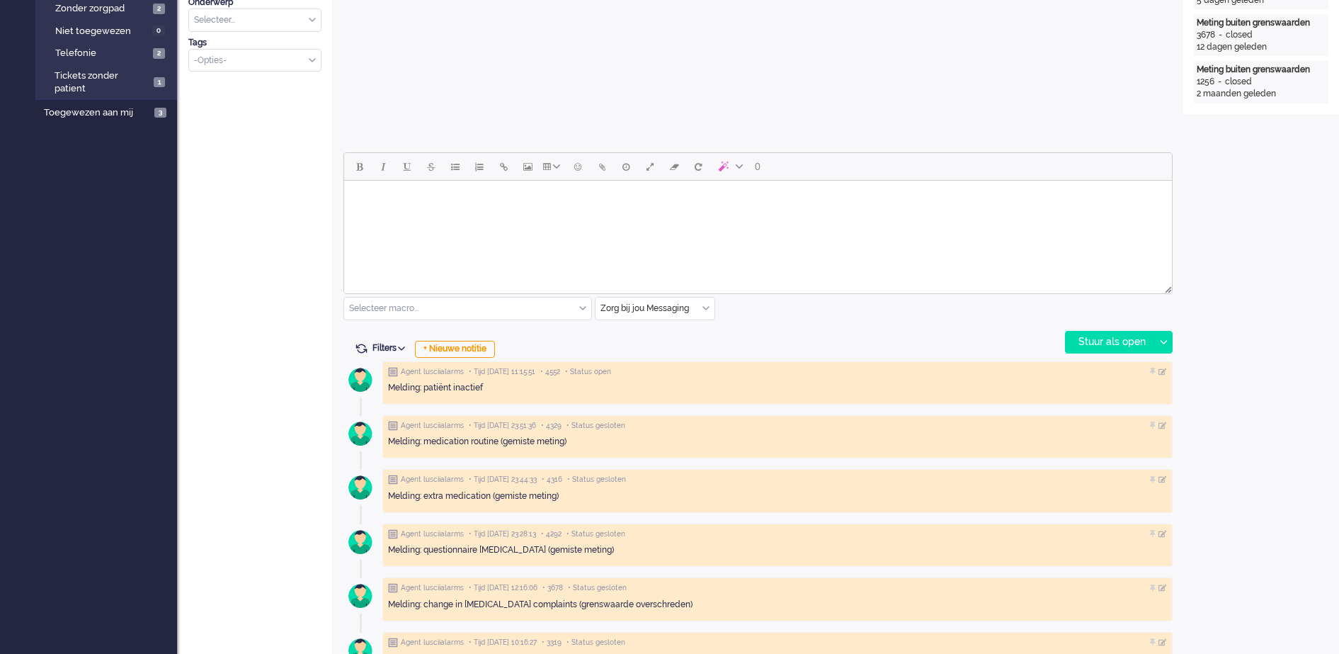
click at [392, 202] on body "Rich Text Area. Press ALT-0 for help." at bounding box center [758, 198] width 817 height 25
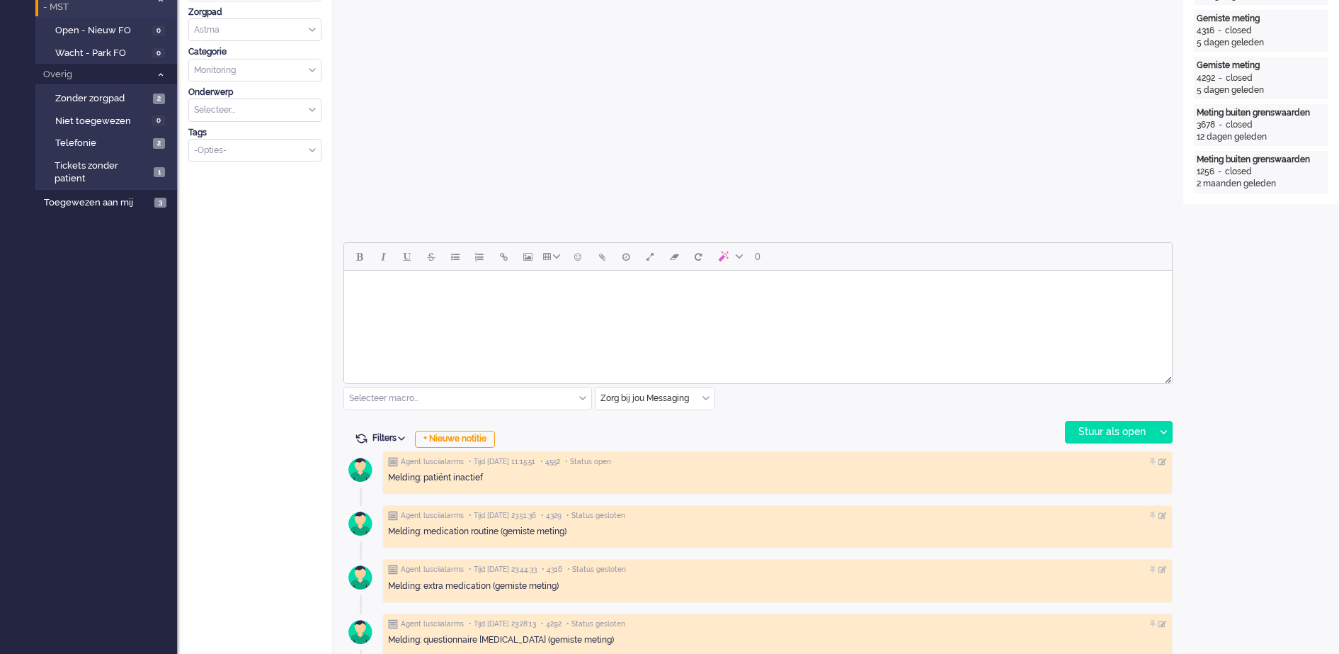
scroll to position [443, 0]
click at [1273, 539] on div "Open custom software Patiëntnaam [PERSON_NAME] PatiëntId d48234d1-630e-7830-888…" at bounding box center [1262, 241] width 156 height 1283
click at [590, 279] on body "Rich Text Area. Press ALT-0 for help." at bounding box center [758, 287] width 817 height 25
paste body "Rich Text Area. Press ALT-0 for help."
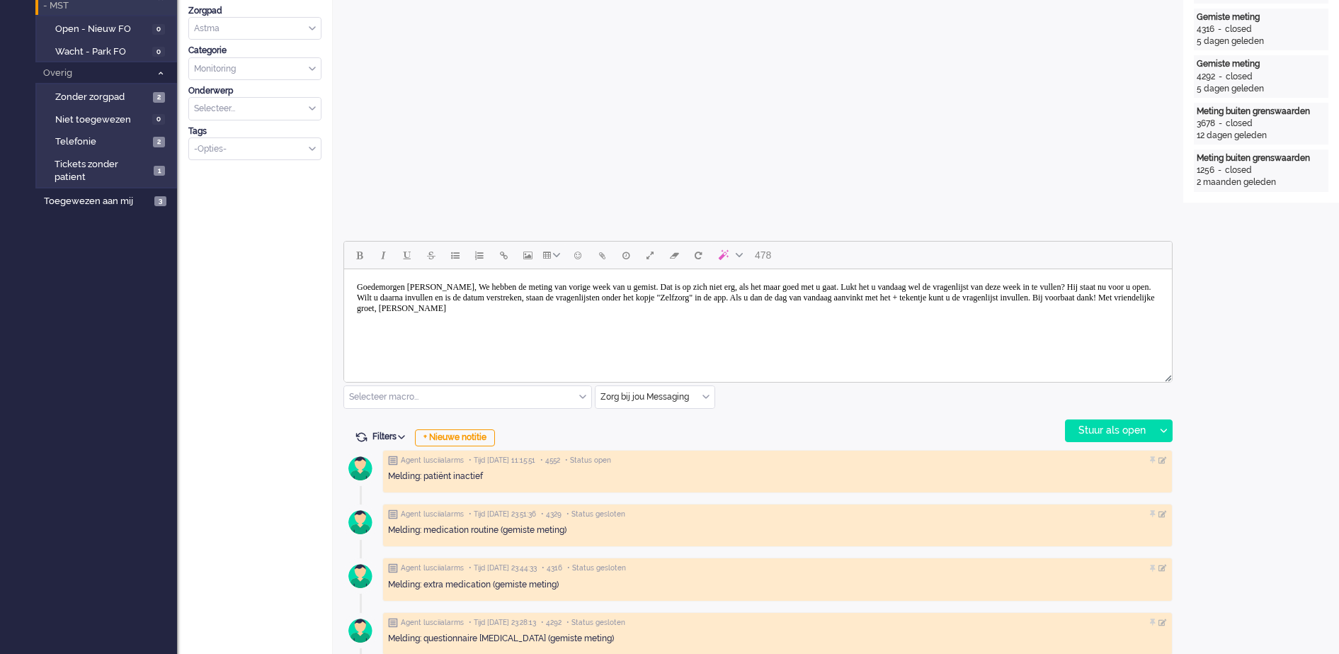
click at [414, 285] on body "Goedemorgen [PERSON_NAME], We hebben de meting van vorige week van u gemist. Da…" at bounding box center [758, 298] width 817 height 46
click at [469, 285] on body "Goedemiddag [PERSON_NAME], We hebben de meting van vorige week van u gemist. Da…" at bounding box center [758, 298] width 817 height 46
click at [521, 290] on body "Goedemiddag mevrouw [PERSON_NAME], We hebben de meting van vorige week van u ge…" at bounding box center [758, 298] width 817 height 46
click at [523, 290] on body "Goedemiddag mevrouw [PERSON_NAME], We hebben de meting van vorige week van u ge…" at bounding box center [758, 298] width 817 height 46
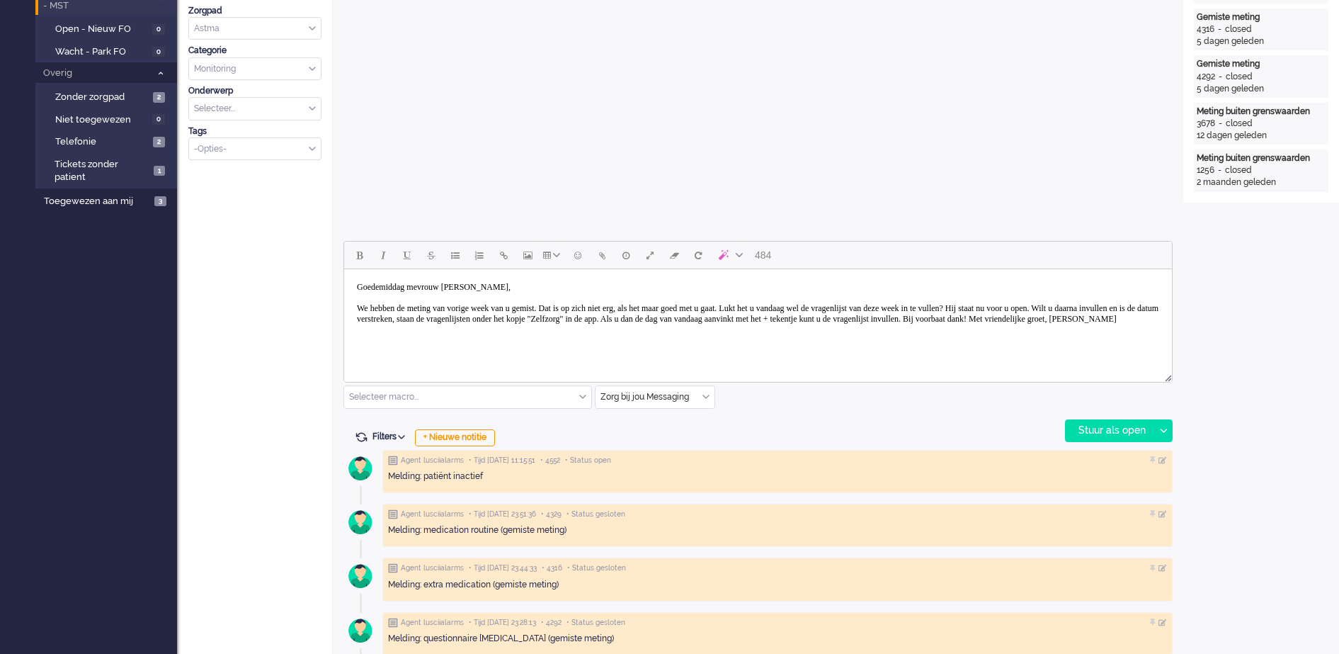
click at [822, 305] on body "Goedemiddag mevrouw [PERSON_NAME], We hebben de meting van vorige week van u ge…" at bounding box center [758, 303] width 817 height 57
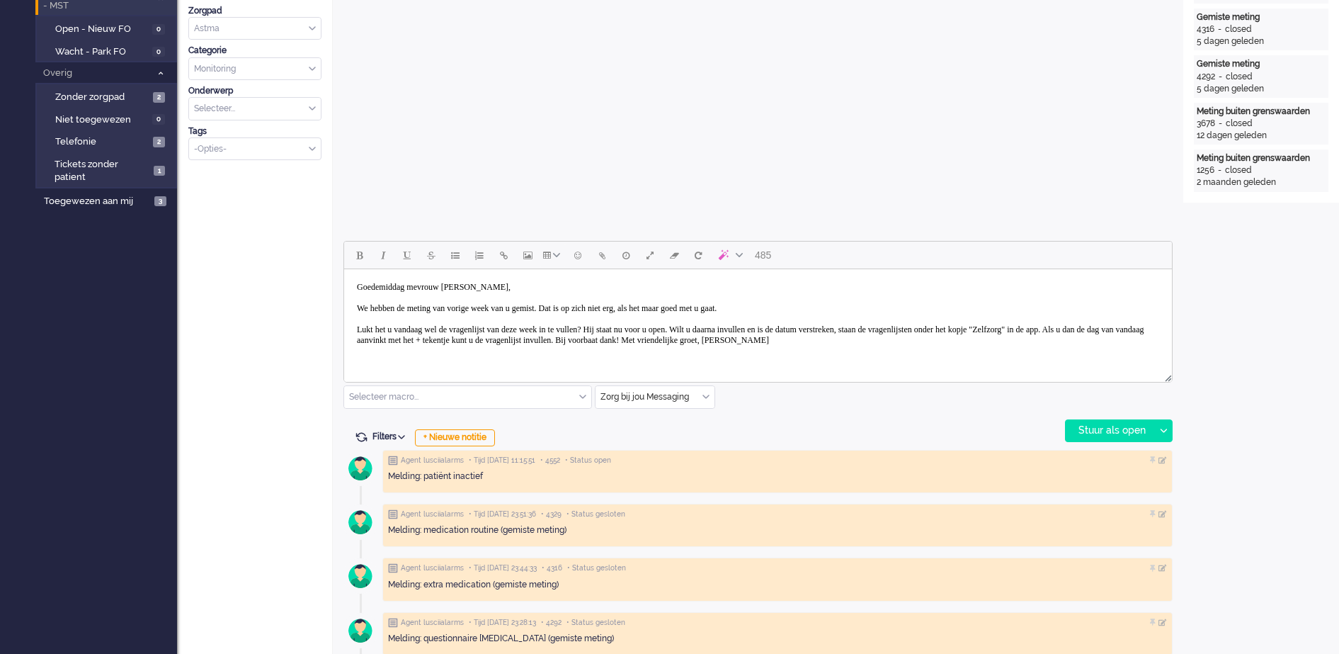
click at [755, 327] on body "Goedemiddag mevrouw [PERSON_NAME], We hebben de meting van vorige week van u ge…" at bounding box center [758, 314] width 817 height 78
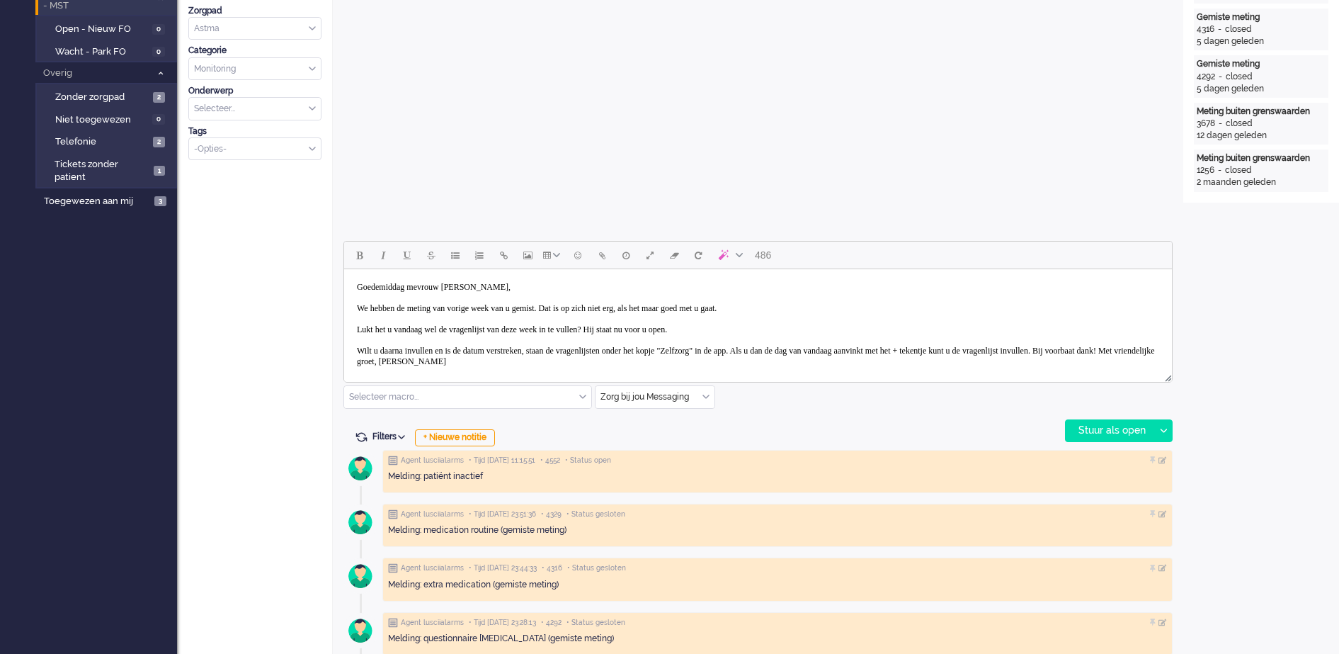
click at [525, 359] on body "Goedemiddag mevrouw [PERSON_NAME], We hebben de meting van vorige week van u ge…" at bounding box center [758, 324] width 817 height 99
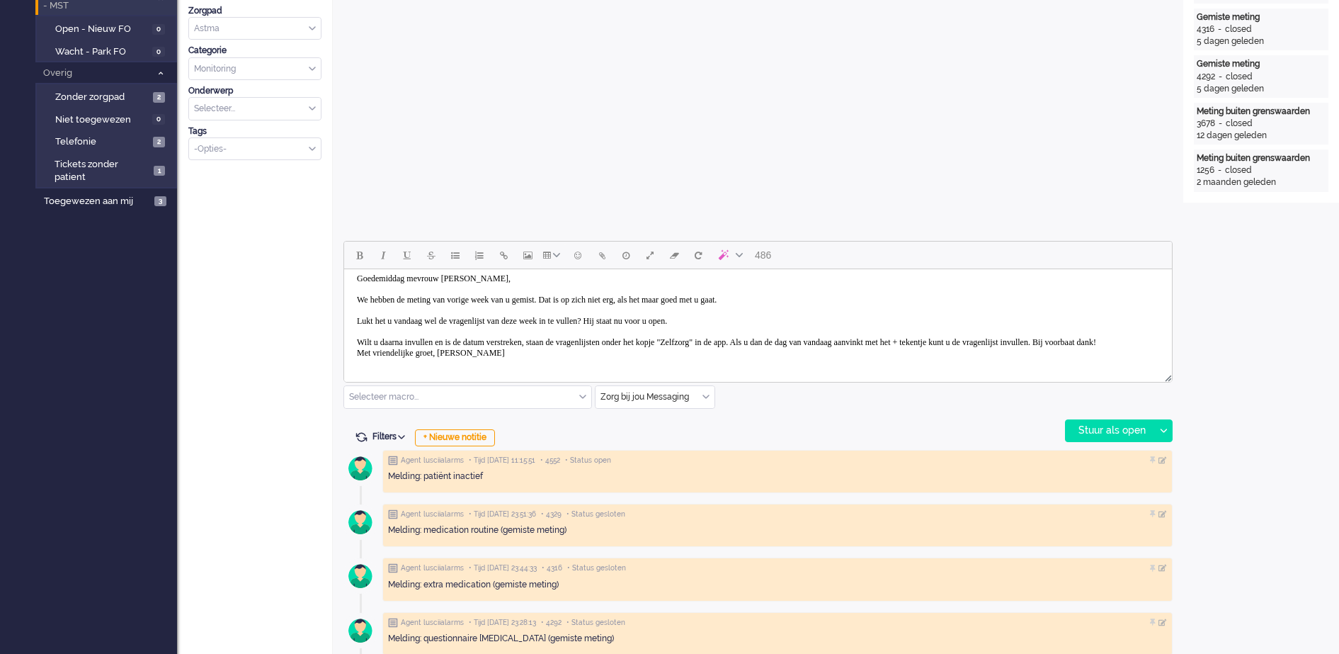
scroll to position [19, 0]
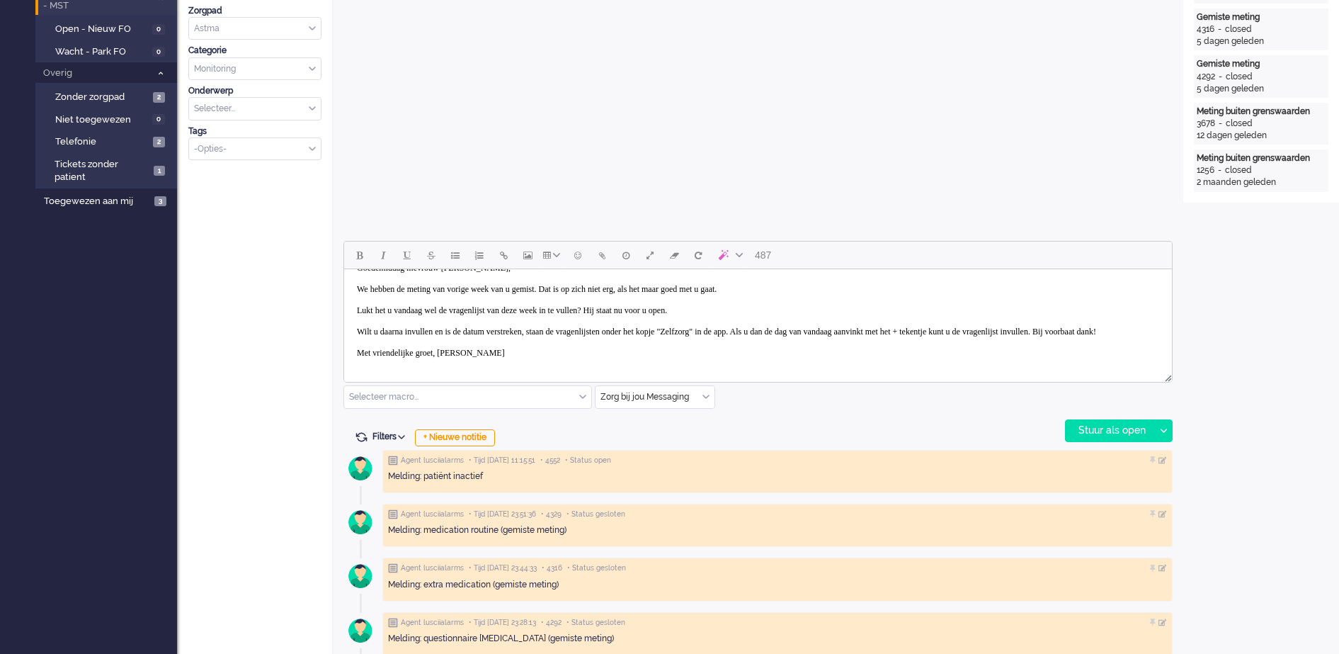
click at [456, 365] on body "Goedemiddag mevrouw [PERSON_NAME], We hebben de meting van vorige week van u ge…" at bounding box center [758, 311] width 817 height 110
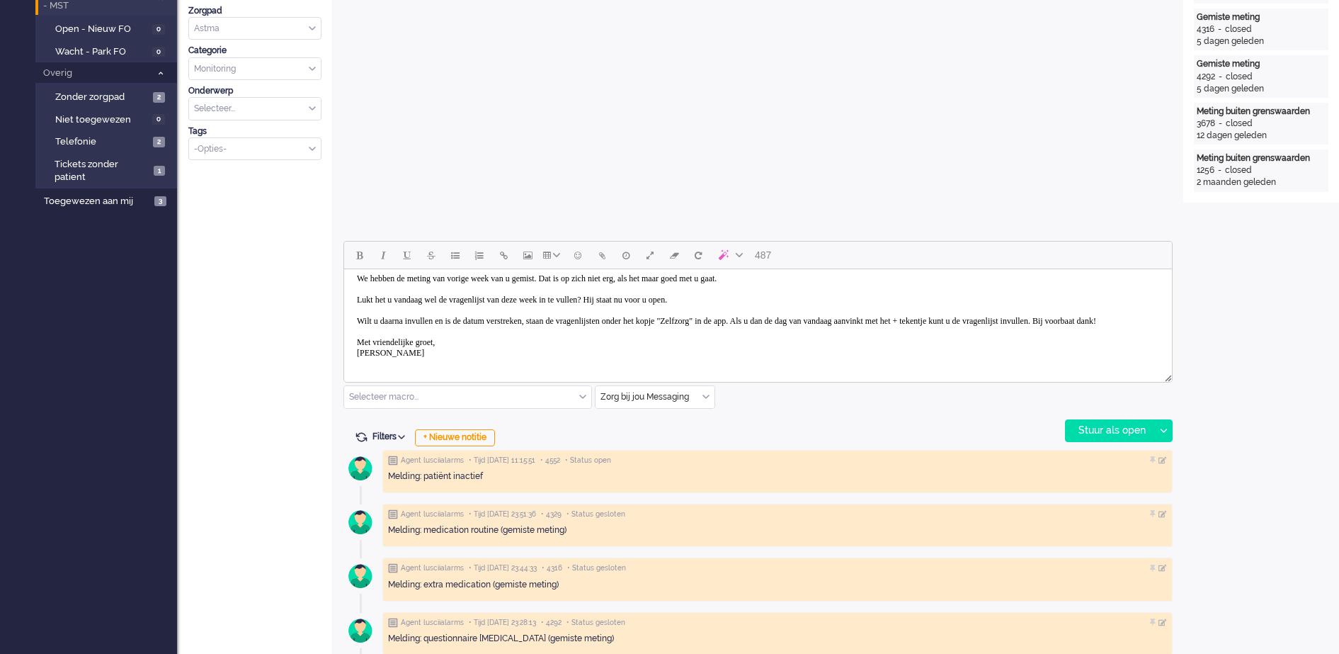
click at [356, 303] on body "Goedemiddag mevrouw [PERSON_NAME], We hebben de meting van vorige week van u ge…" at bounding box center [758, 305] width 817 height 120
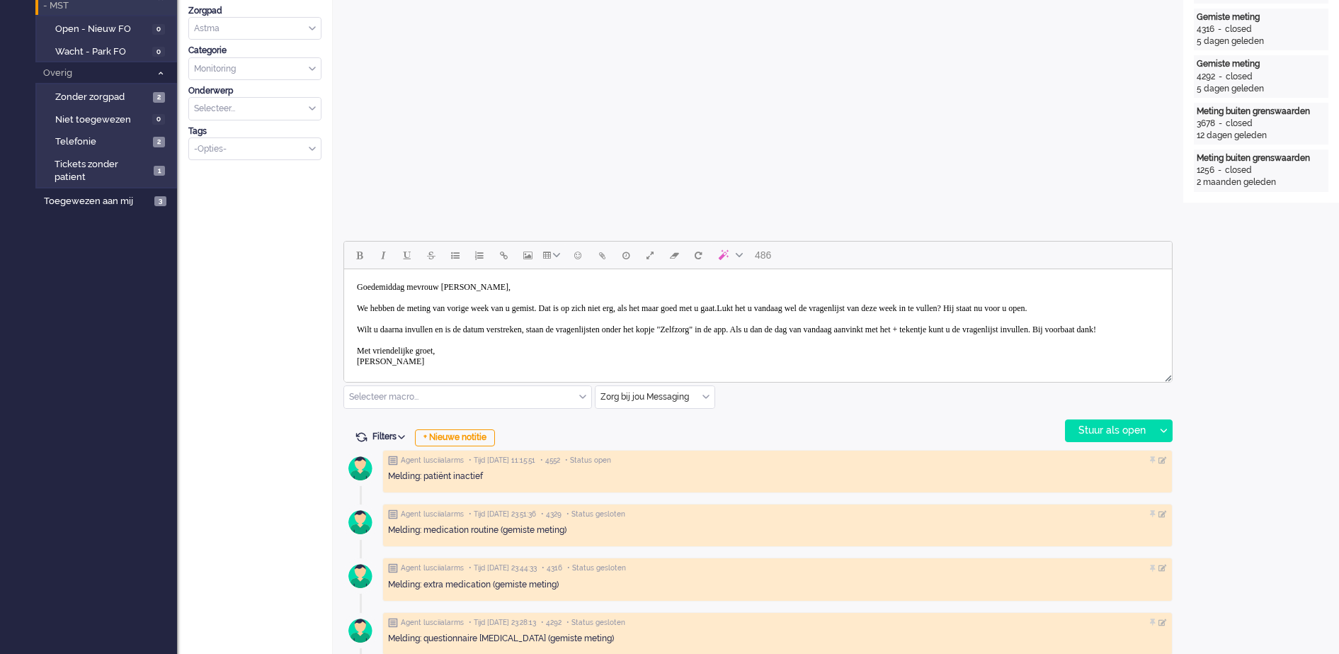
scroll to position [32, 0]
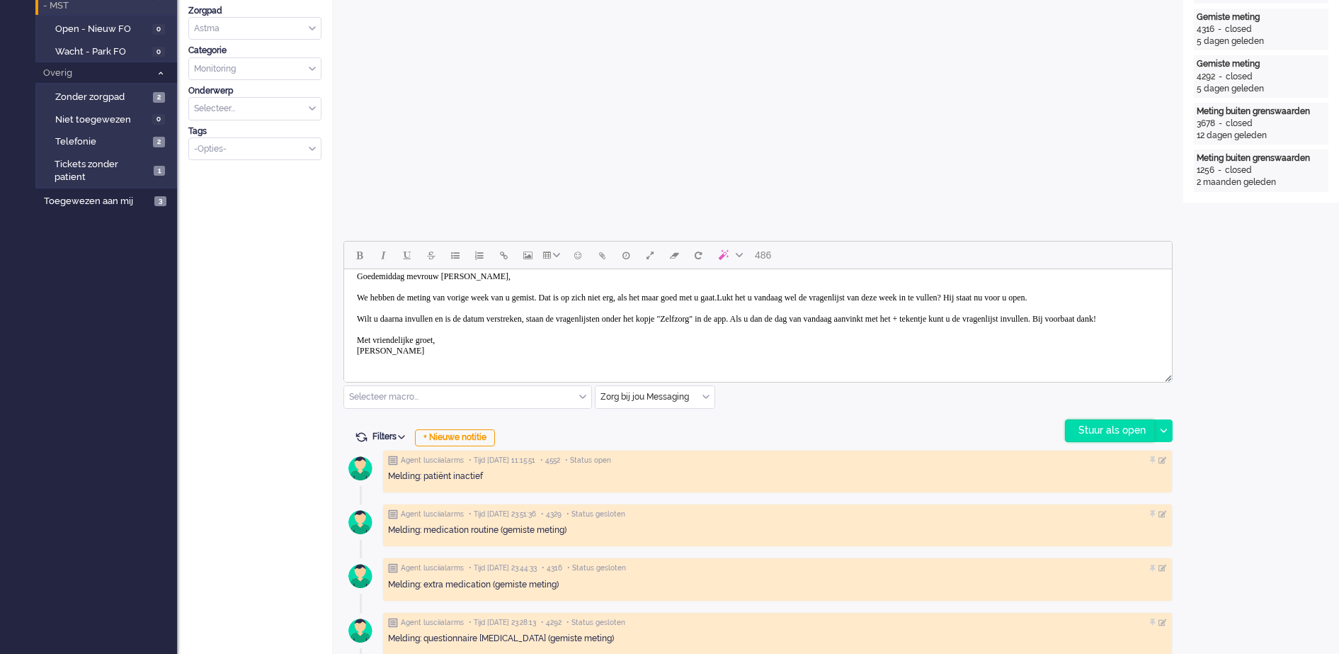
click at [1107, 428] on div "Stuur als open" at bounding box center [1110, 430] width 89 height 21
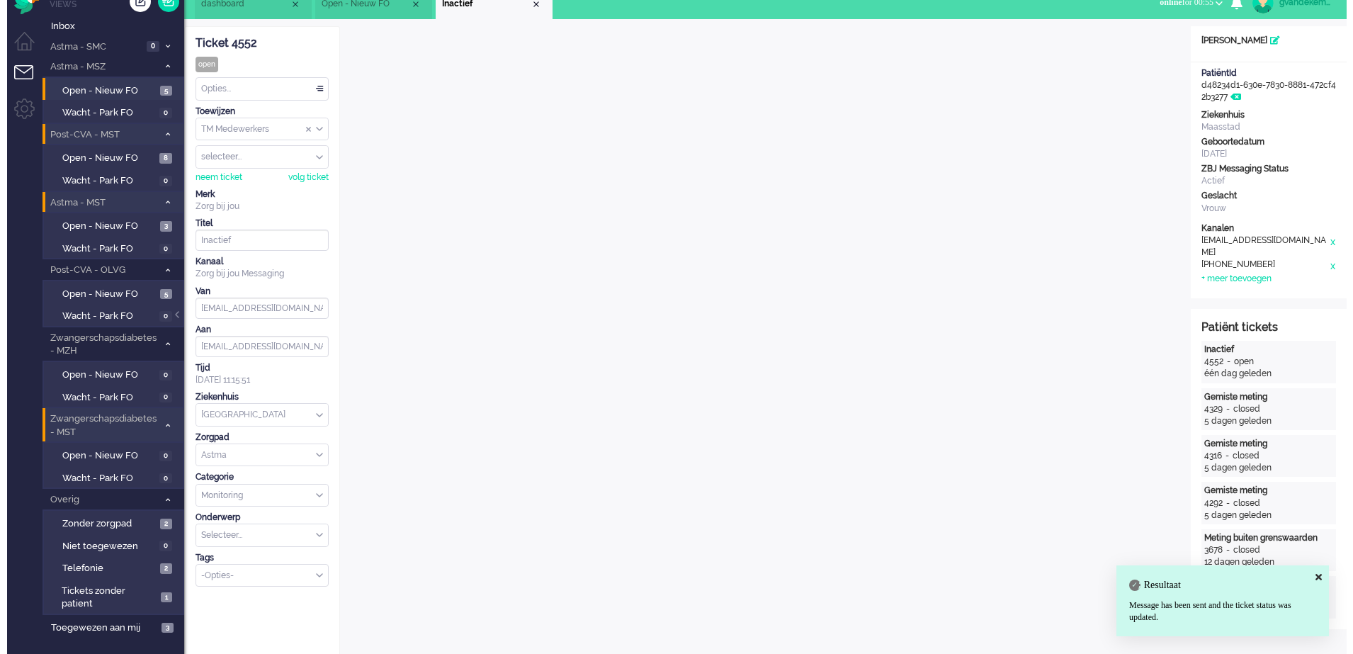
scroll to position [0, 0]
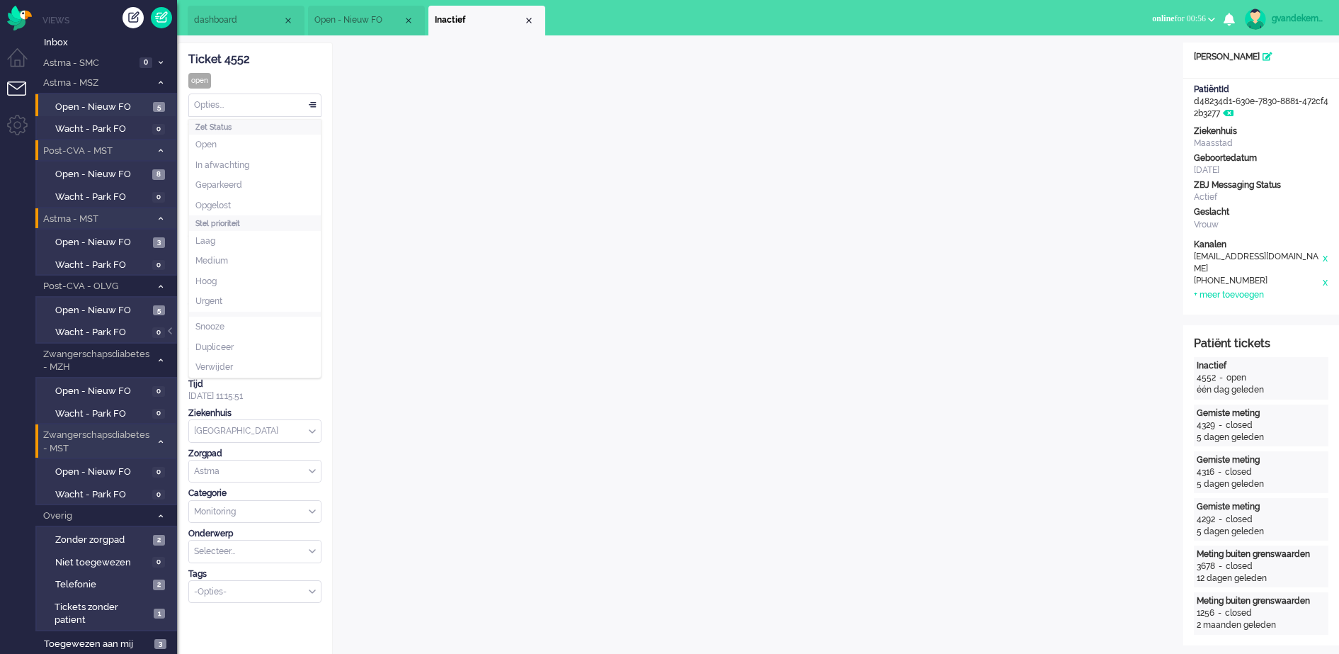
click at [313, 105] on div "Opties..." at bounding box center [255, 105] width 132 height 22
click at [222, 200] on span "Opgelost" at bounding box center [213, 206] width 35 height 12
click at [529, 20] on div "Close tab" at bounding box center [528, 20] width 11 height 11
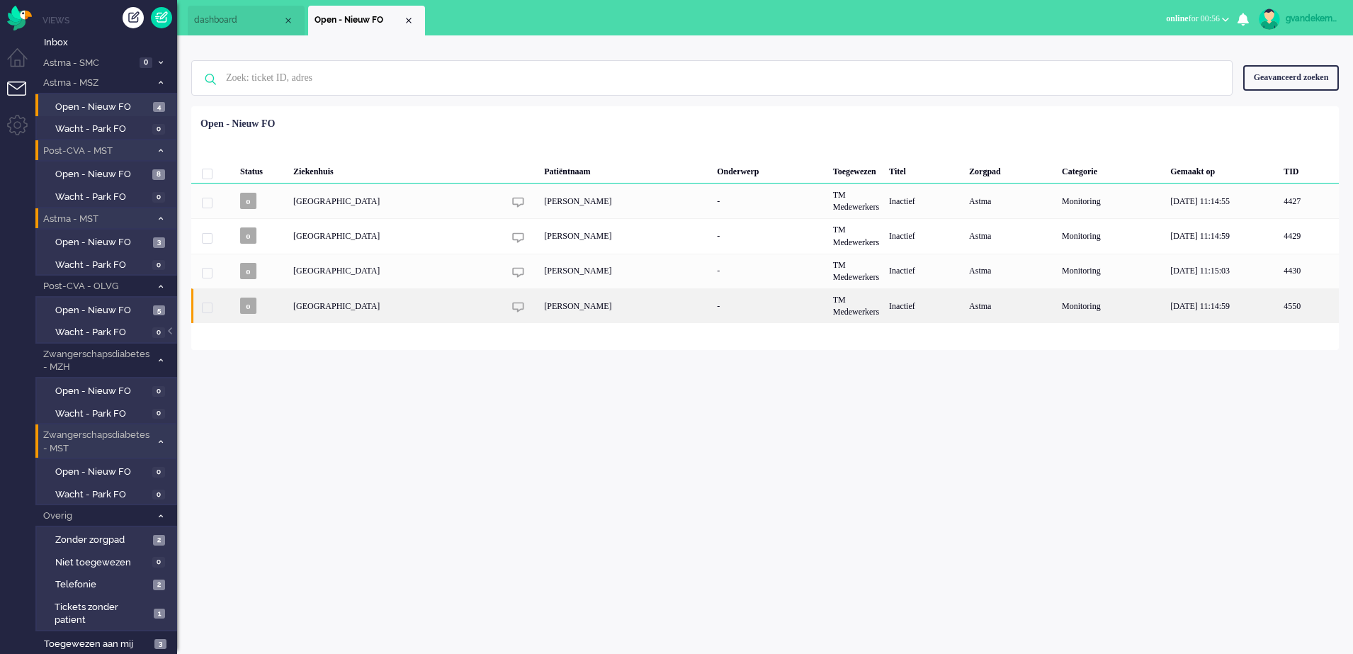
click at [669, 300] on div "[PERSON_NAME]" at bounding box center [625, 305] width 173 height 35
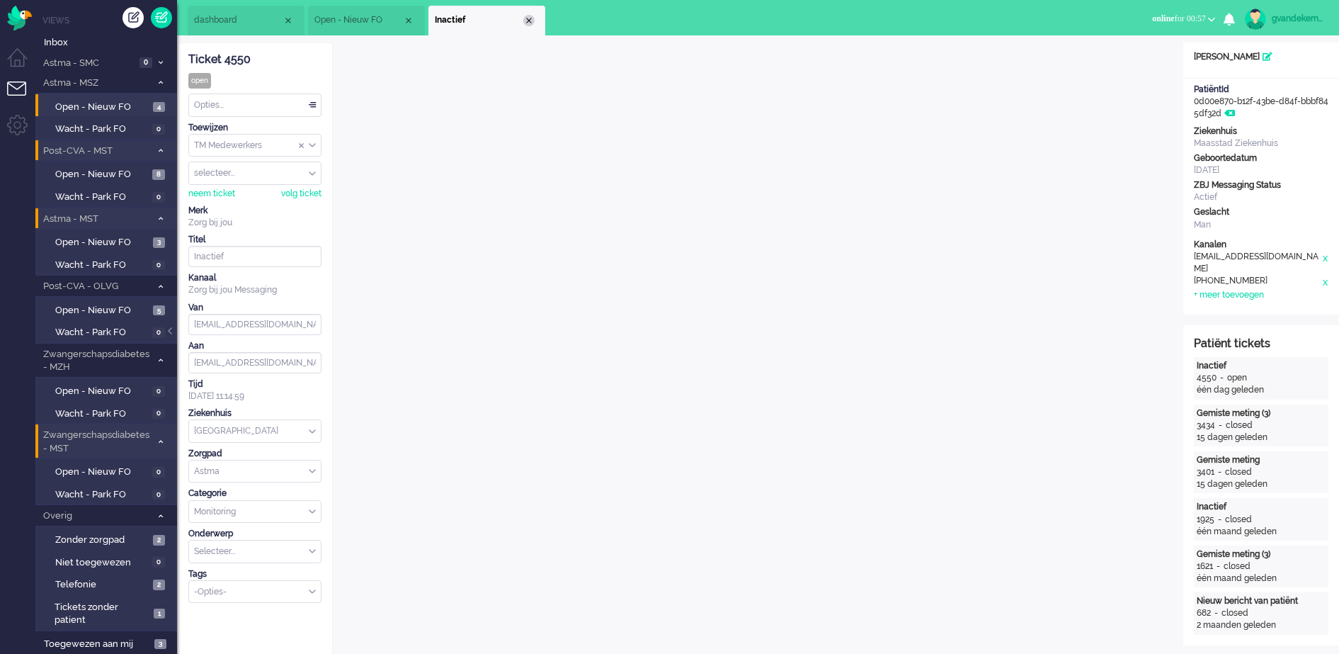
click at [524, 20] on div "Close tab" at bounding box center [528, 20] width 11 height 11
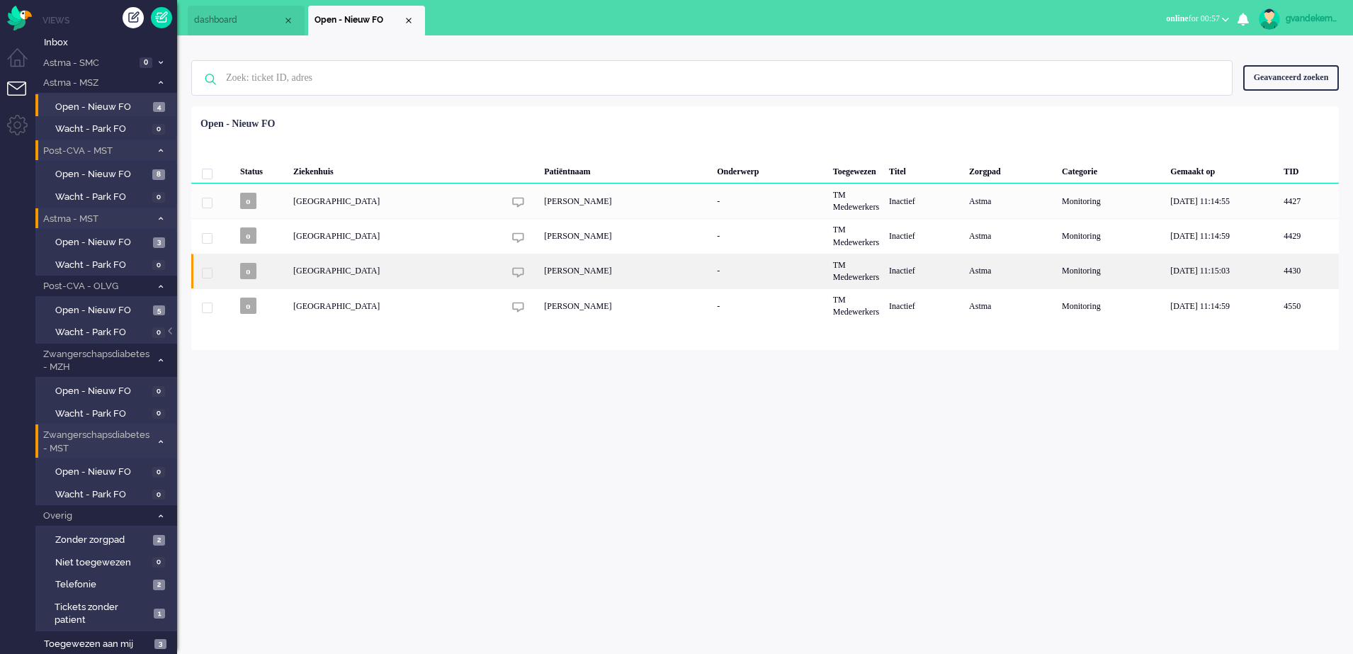
click at [539, 273] on div "[PERSON_NAME]" at bounding box center [625, 271] width 173 height 35
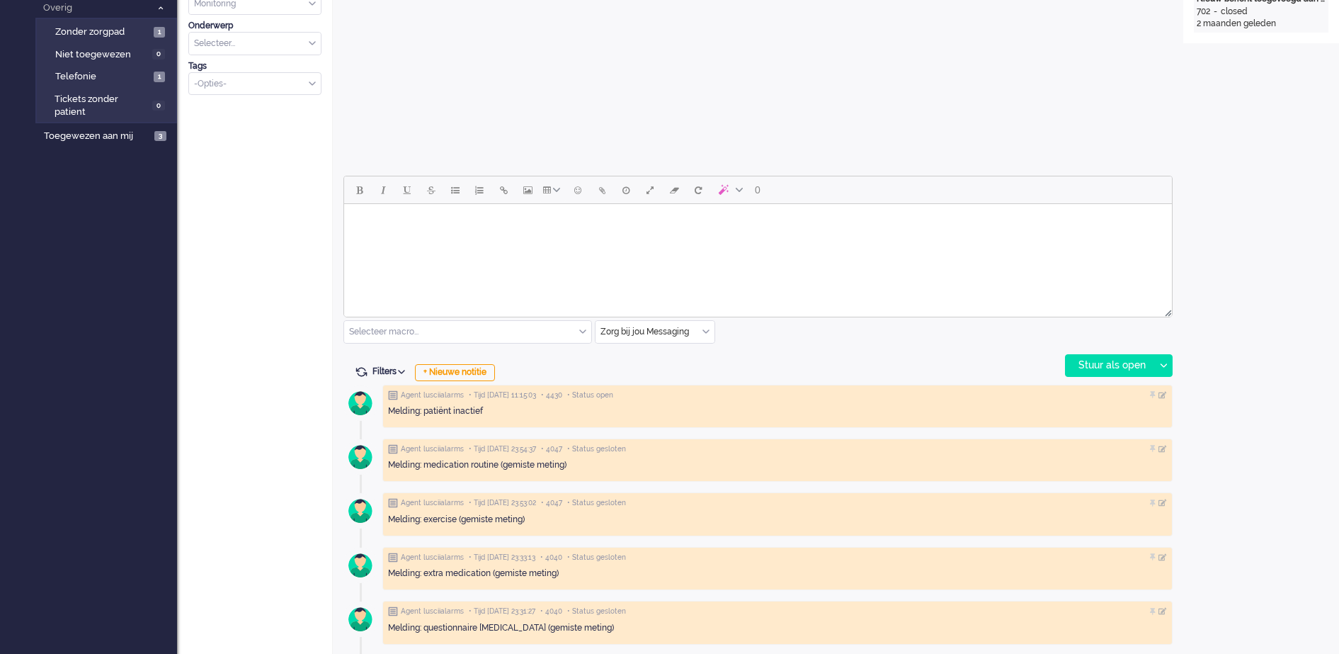
scroll to position [468, 0]
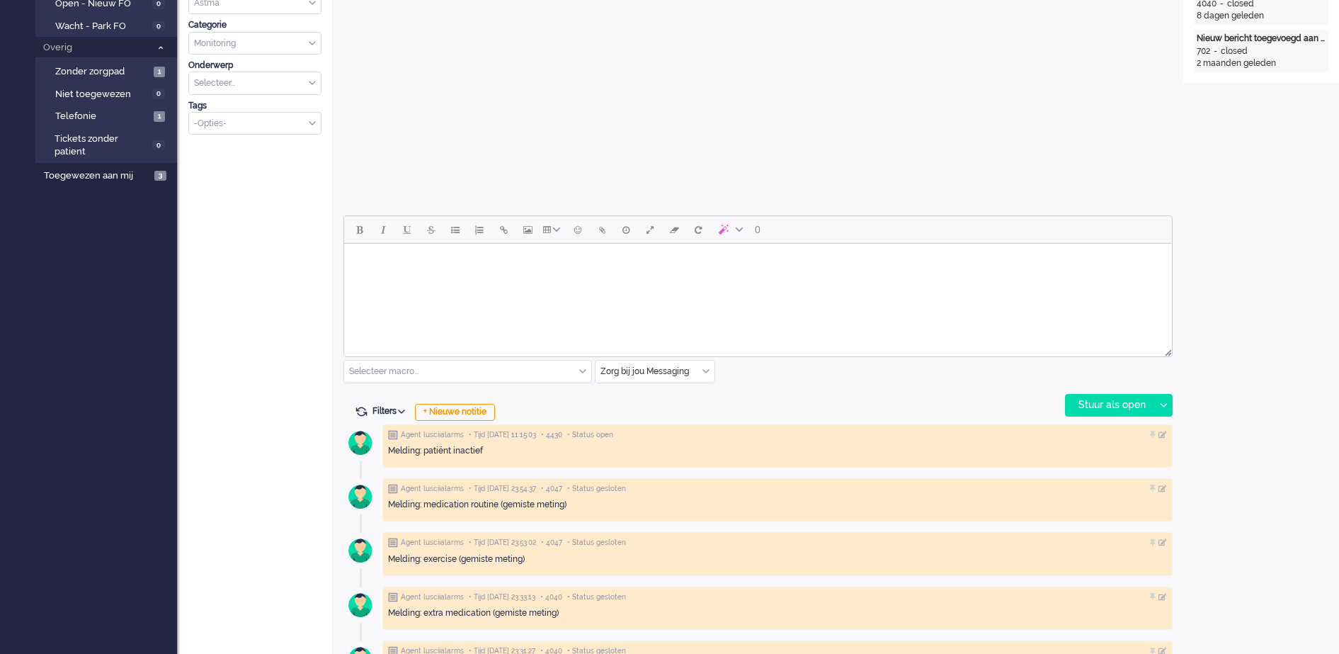
click at [567, 256] on body "Rich Text Area. Press ALT-0 for help." at bounding box center [758, 261] width 817 height 25
paste body "Rich Text Area. Press ALT-0 for help."
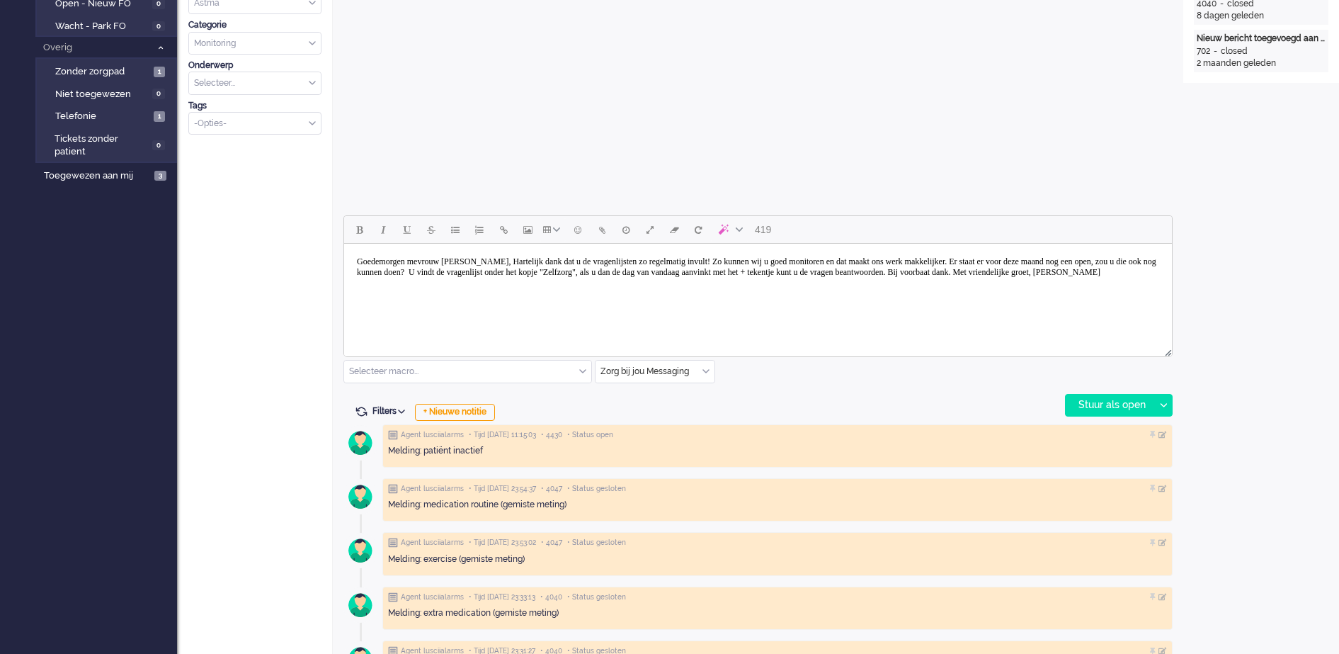
click at [600, 269] on body "Goedemorgen mevrouw [PERSON_NAME], Hartelijk dank dat u de vragenlijsten zo reg…" at bounding box center [758, 266] width 817 height 35
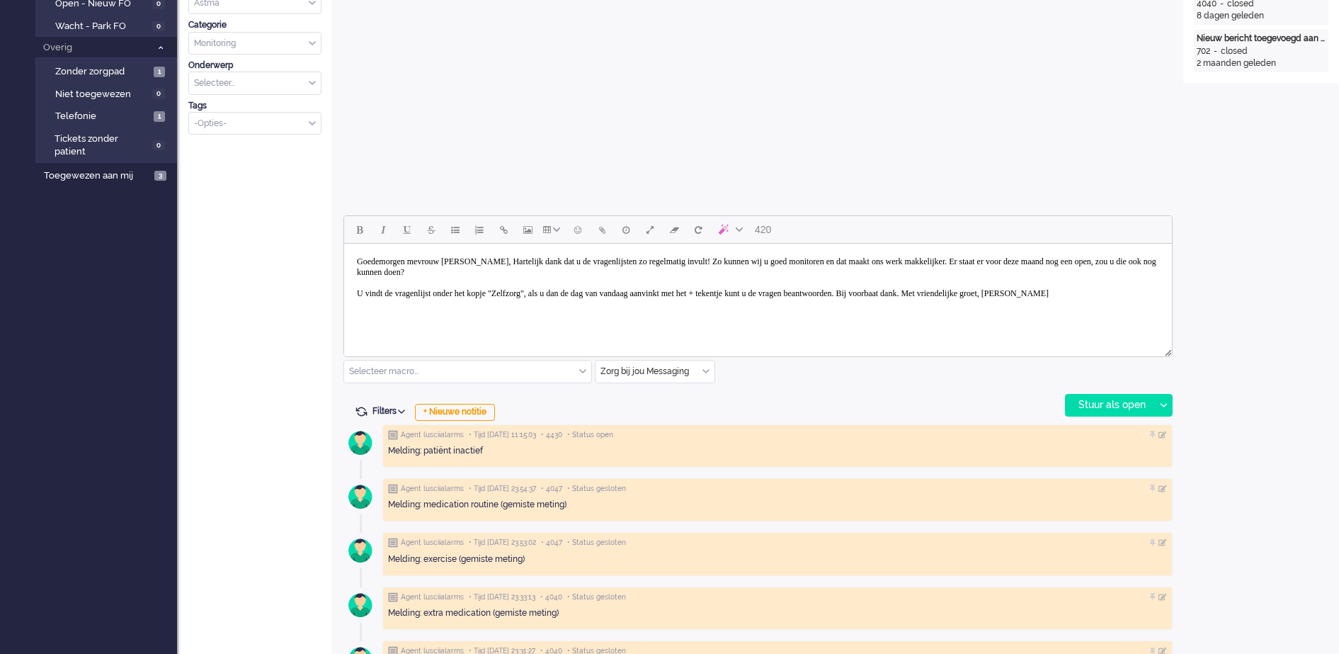
click at [417, 259] on body "Goedemorgen mevrouw [PERSON_NAME], Hartelijk dank dat u de vragenlijsten zo reg…" at bounding box center [758, 277] width 817 height 57
click at [476, 256] on body "Goedemiddag mevrouw [PERSON_NAME], Hartelijk dank dat u de vragenlijsten zo reg…" at bounding box center [758, 277] width 817 height 57
click at [514, 261] on body "Goedemiddag mevrouw [PERSON_NAME], Hartelijk dank dat u de vragenlijsten zo reg…" at bounding box center [758, 277] width 817 height 57
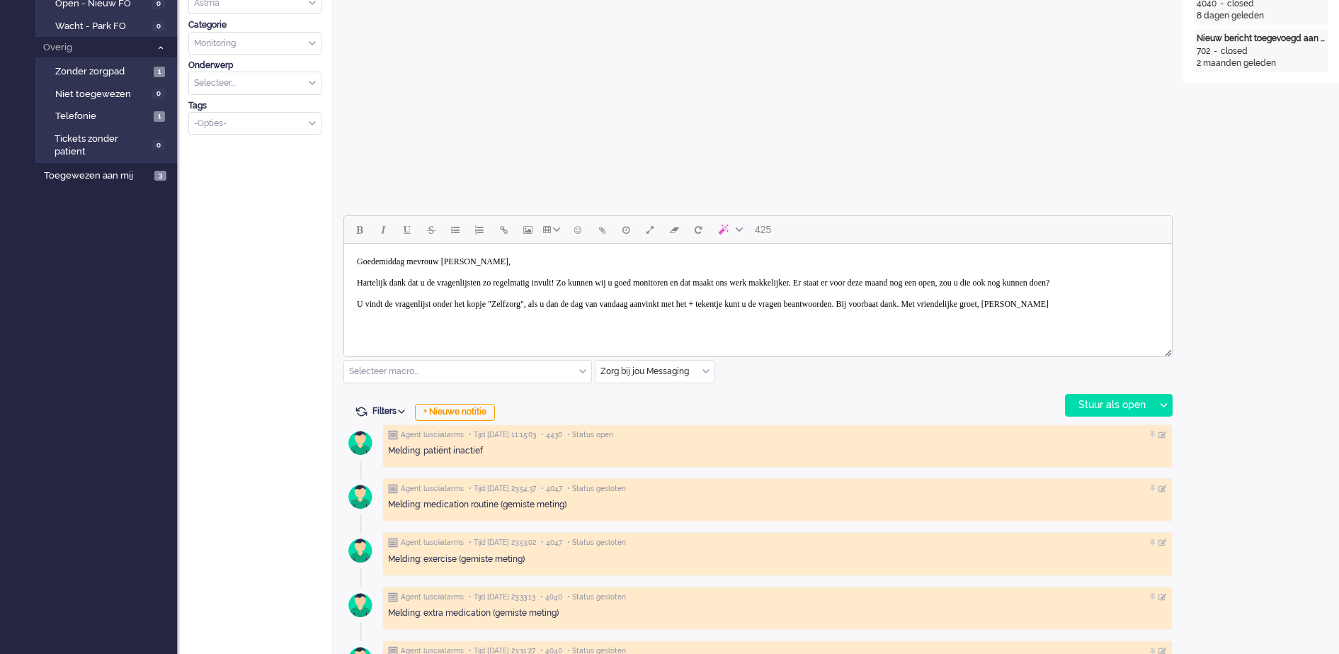
click at [1053, 313] on body "Goedemiddag mevrouw [PERSON_NAME], Hartelijk dank dat u de vragenlijsten zo reg…" at bounding box center [758, 282] width 817 height 67
click at [457, 332] on body "Goedemiddag mevrouw [PERSON_NAME], Hartelijk dank dat u de vragenlijsten zo reg…" at bounding box center [758, 293] width 817 height 89
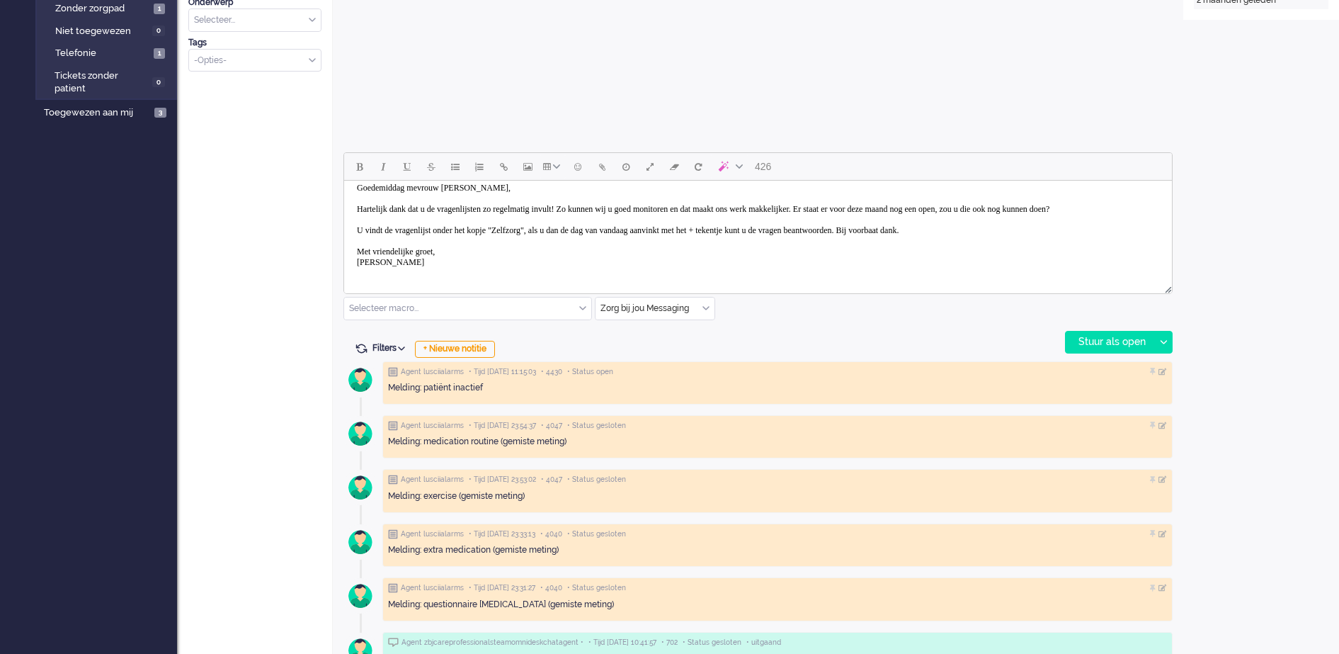
scroll to position [21, 0]
click at [1135, 344] on div "Stuur als open" at bounding box center [1110, 342] width 89 height 21
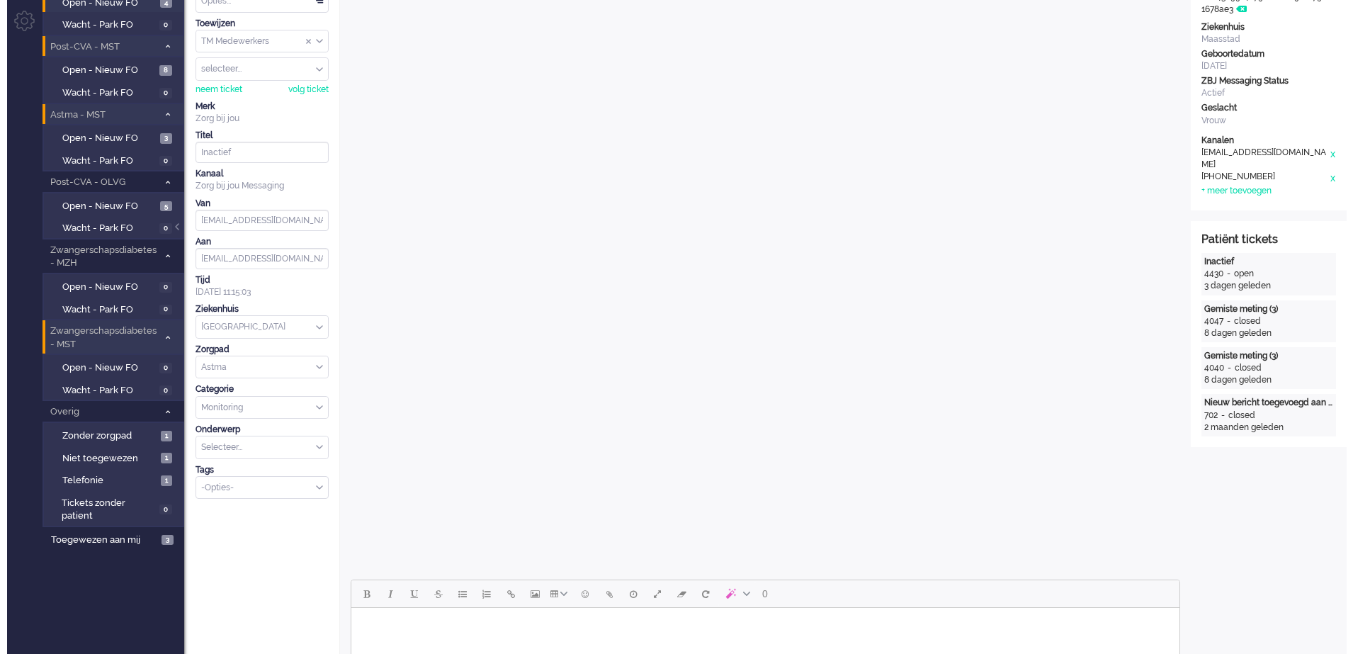
scroll to position [0, 0]
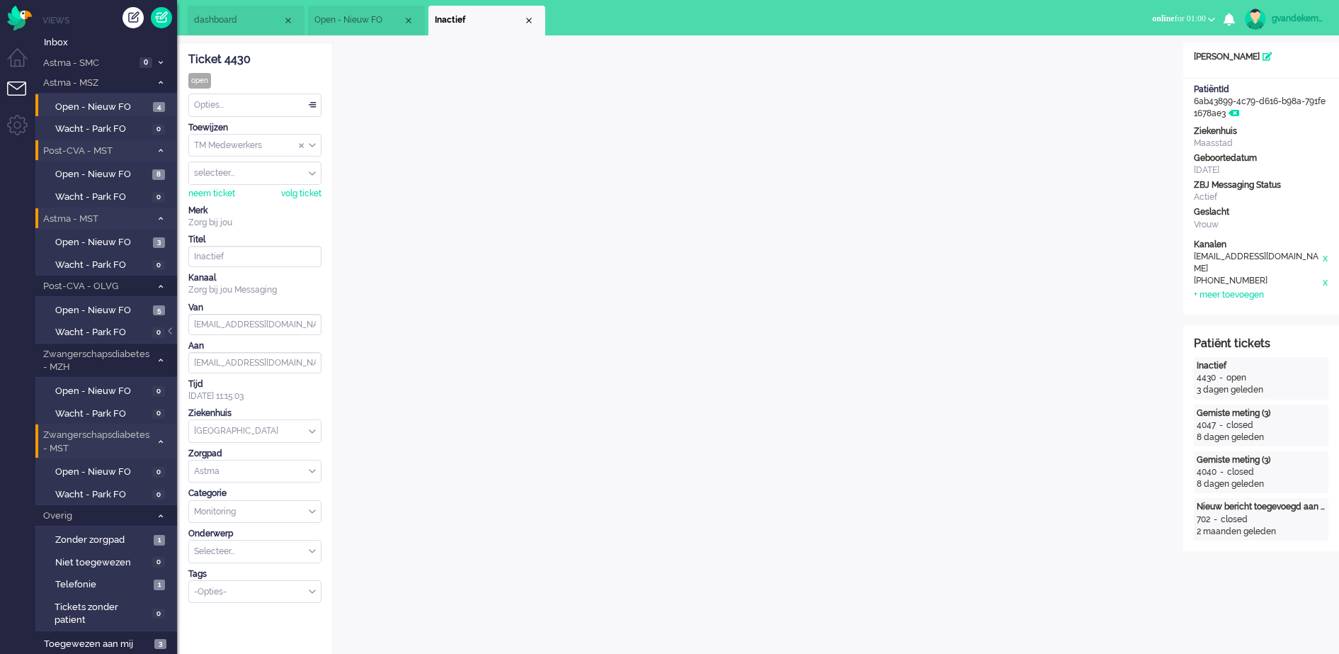
click at [314, 107] on div "Opties..." at bounding box center [255, 105] width 132 height 22
click at [208, 198] on li "Opgelost" at bounding box center [255, 206] width 132 height 21
click at [526, 18] on div "Close tab" at bounding box center [528, 20] width 11 height 11
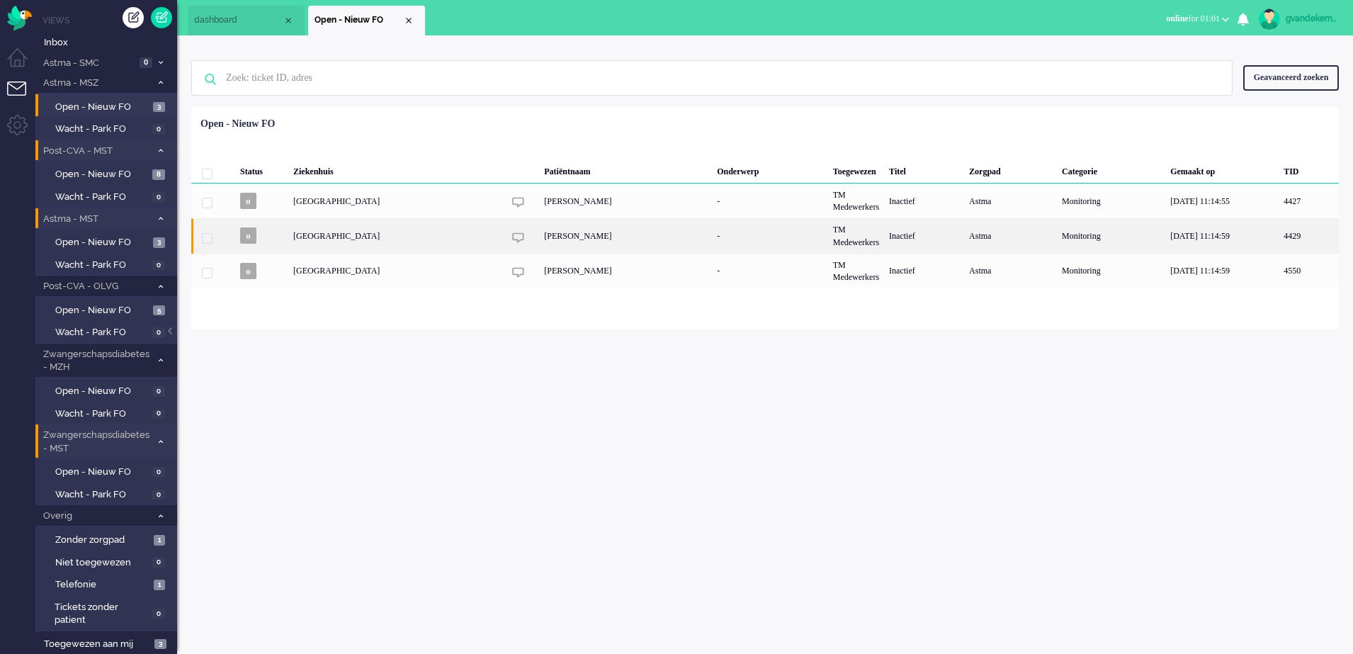
click at [572, 238] on div "[PERSON_NAME]" at bounding box center [625, 235] width 173 height 35
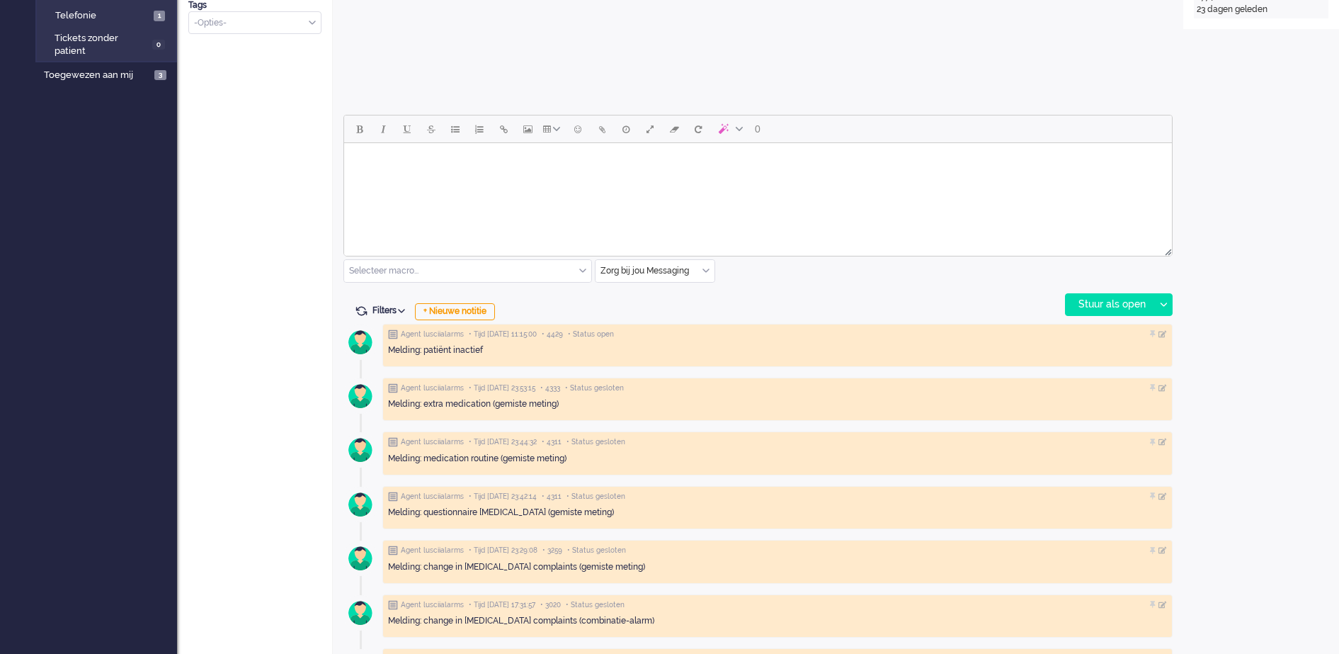
scroll to position [574, 0]
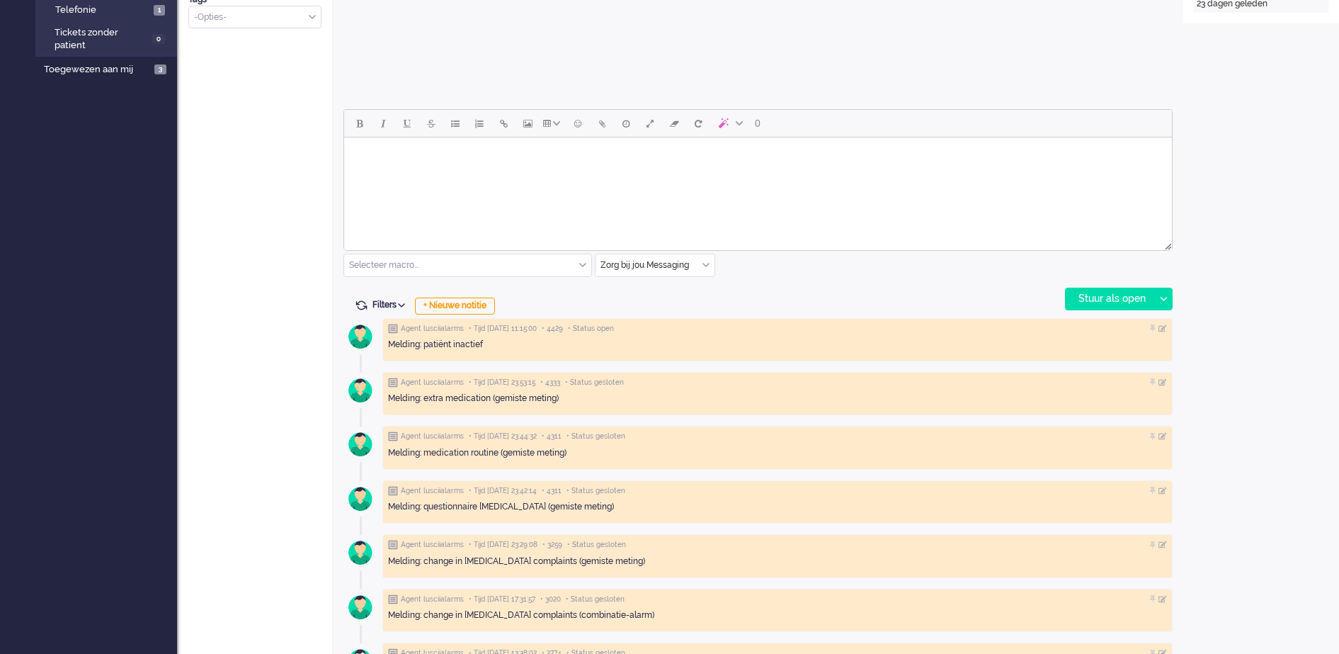
click at [414, 159] on body "Rich Text Area. Press ALT-0 for help." at bounding box center [758, 155] width 817 height 25
paste body "Rich Text Area. Press ALT-0 for help."
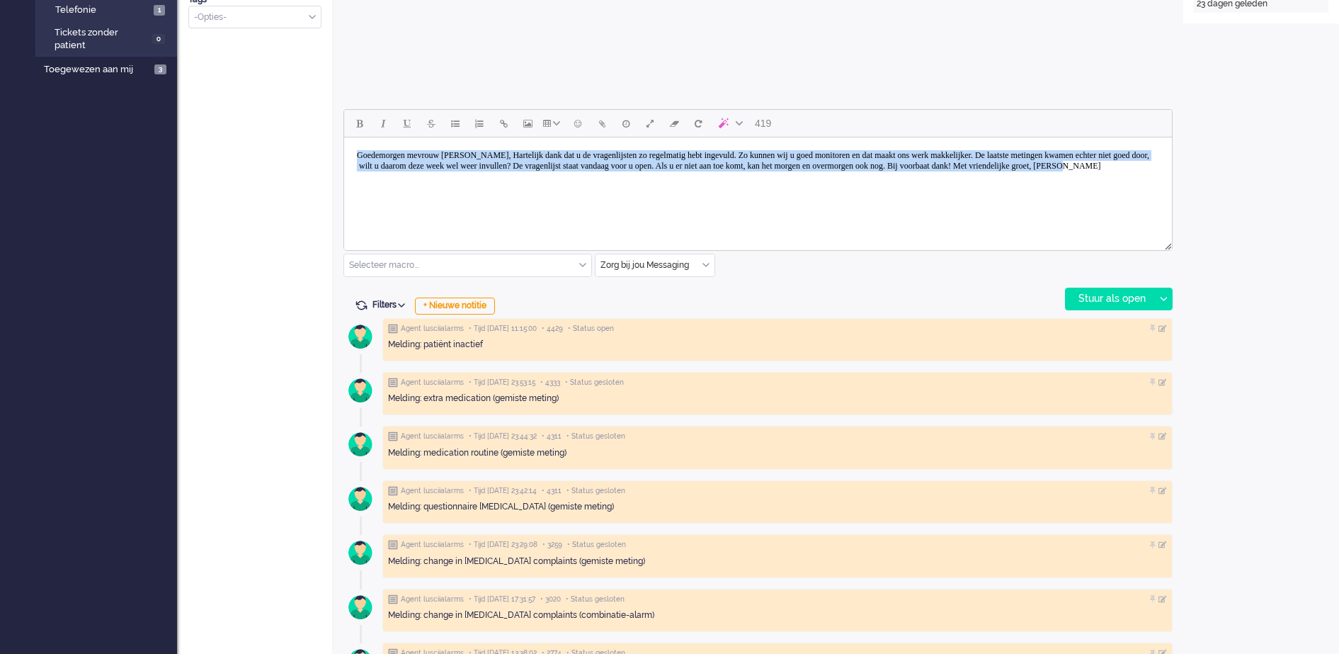
drag, startPoint x: 715, startPoint y: 179, endPoint x: 347, endPoint y: 159, distance: 368.2
click at [347, 159] on html "Goedemorgen mevrouw [PERSON_NAME], Hartelijk dank dat u de vragenlijsten zo reg…" at bounding box center [758, 160] width 828 height 47
drag, startPoint x: 669, startPoint y: 176, endPoint x: 356, endPoint y: 144, distance: 314.0
click at [356, 144] on body "Goedemorgen mevrouw [PERSON_NAME], Hartelijk dank dat u de vragenlijsten zo reg…" at bounding box center [758, 160] width 817 height 35
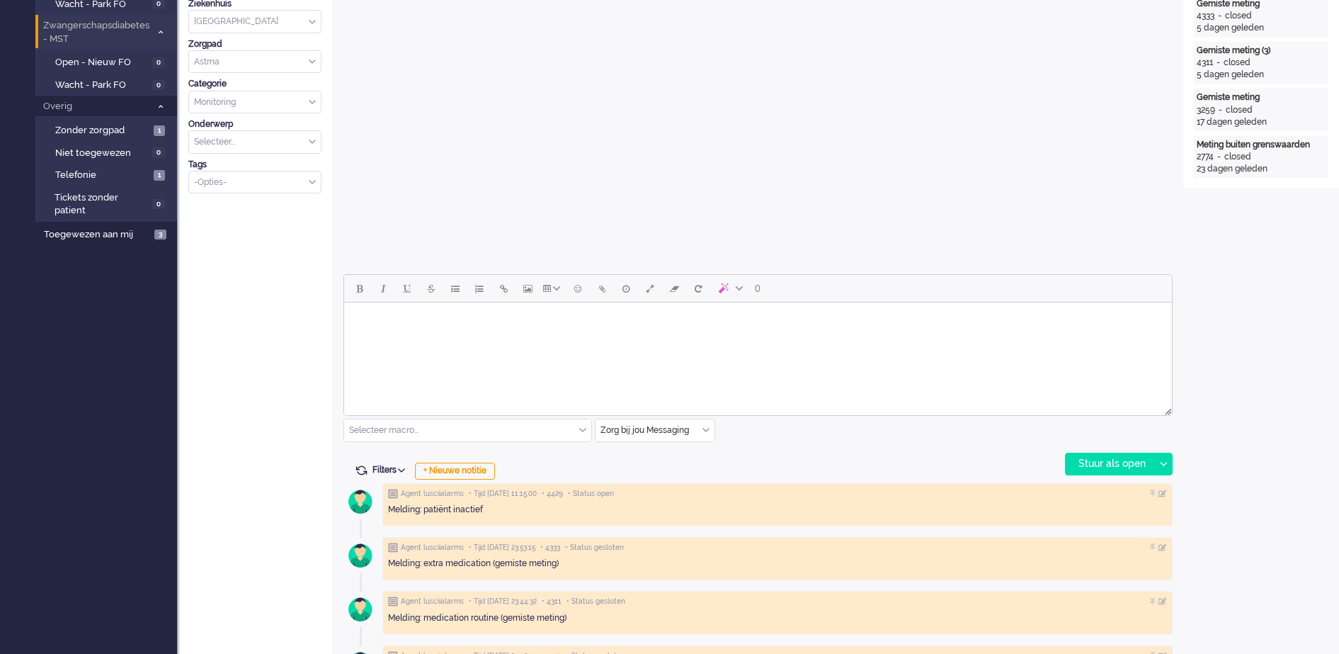
scroll to position [443, 0]
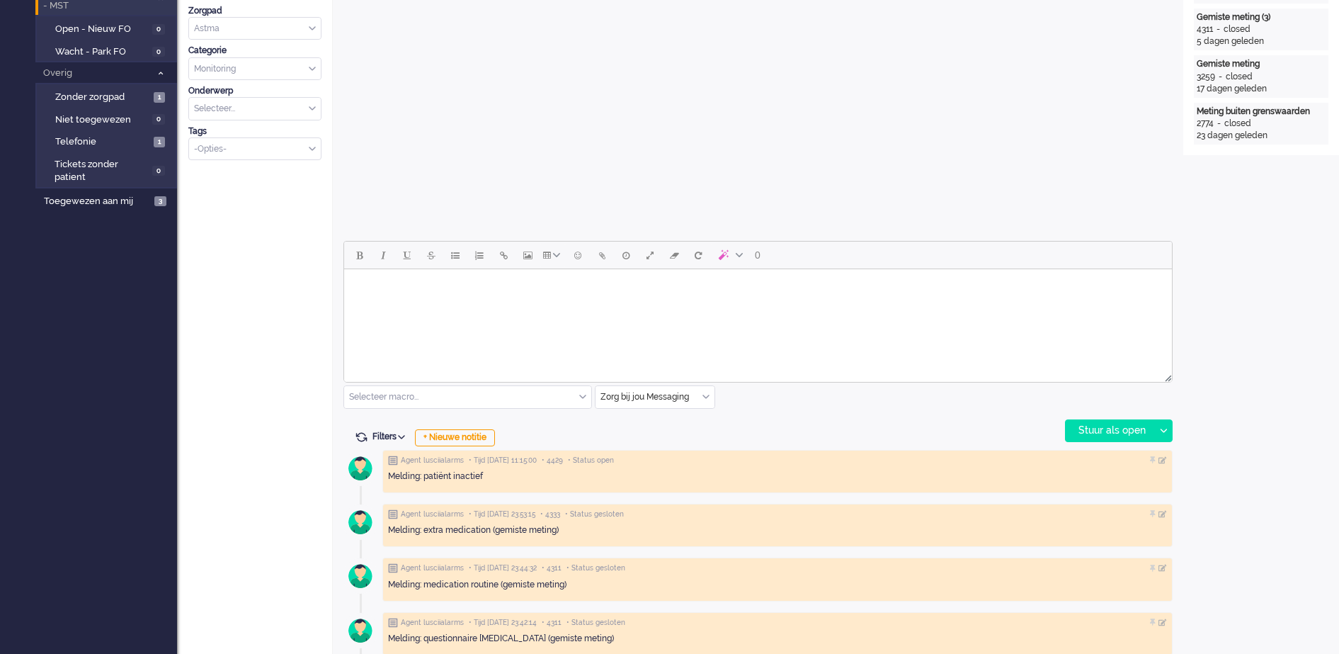
click at [469, 283] on body "Rich Text Area. Press ALT-0 for help." at bounding box center [758, 287] width 817 height 25
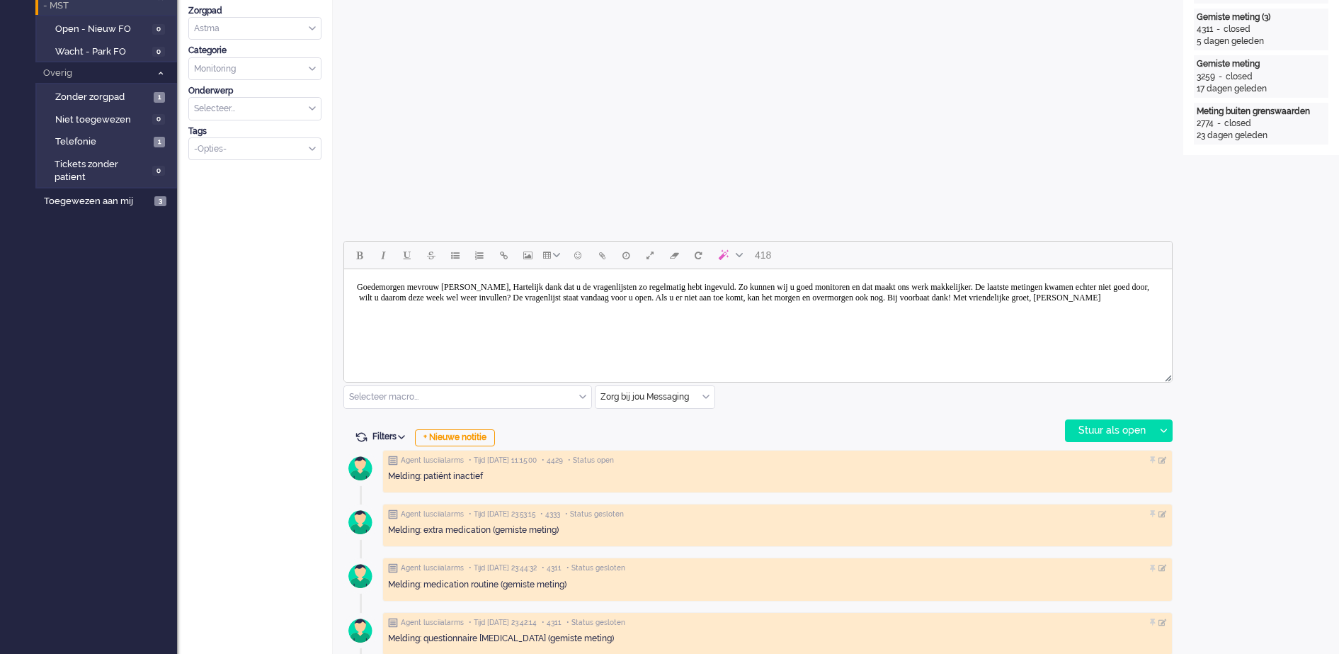
click at [412, 286] on body "Goedemorgen mevrouw [PERSON_NAME], Hartelijk dank dat u de vragenlijsten zo reg…" at bounding box center [758, 292] width 817 height 35
click at [416, 286] on body "Goedemorgen mevrouw [PERSON_NAME], Hartelijk dank dat u de vragenlijsten zo reg…" at bounding box center [758, 292] width 817 height 35
click at [477, 282] on body "Goedemiddag mevrouw [PERSON_NAME], Hartelijk dank dat u de vragenlijsten zo reg…" at bounding box center [758, 292] width 817 height 35
click at [489, 289] on body "Goedemiddag mevrouw [PERSON_NAME], Hartelijk dank dat u de vragenlijsten zo reg…" at bounding box center [758, 292] width 817 height 35
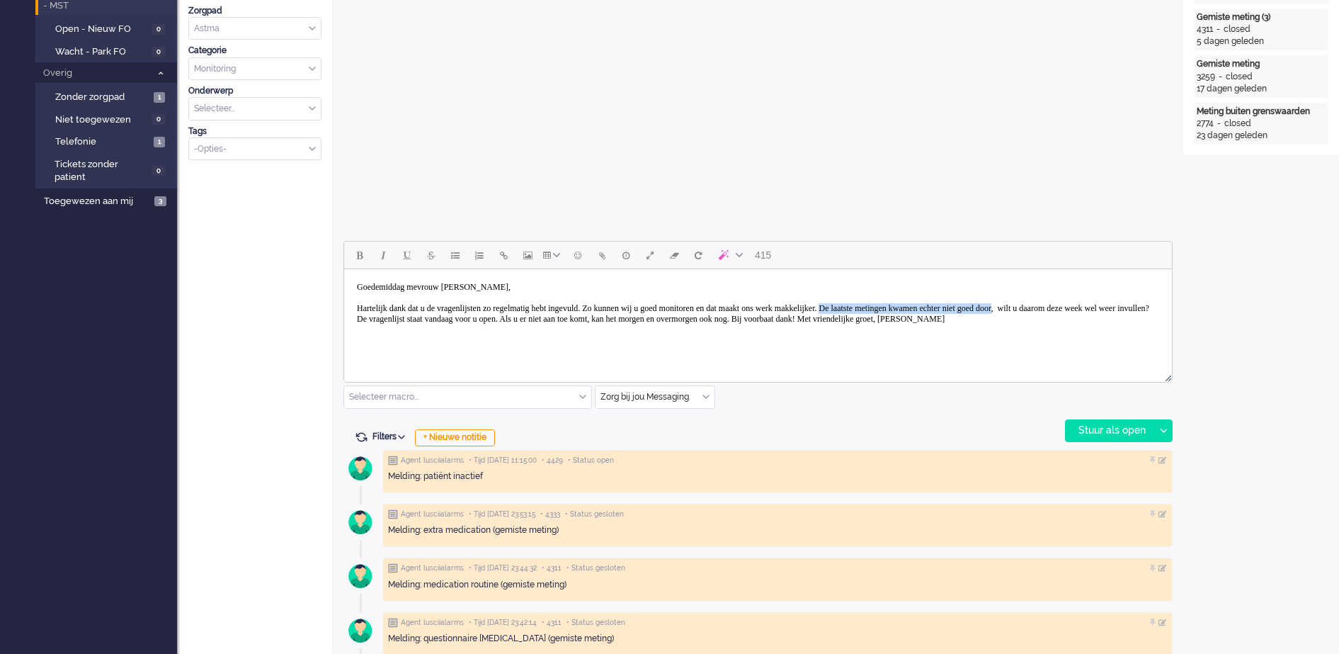
drag, startPoint x: 941, startPoint y: 307, endPoint x: 375, endPoint y: 319, distance: 566.1
click at [375, 319] on body "Goedemiddag mevrouw [PERSON_NAME], Hartelijk dank dat u de vragenlijsten zo reg…" at bounding box center [758, 303] width 817 height 57
click at [1035, 302] on body "Goedemiddag mevrouw [PERSON_NAME], Hartelijk dank dat u de vragenlijsten zo reg…" at bounding box center [758, 303] width 817 height 57
click at [1060, 307] on body "Goedemiddag mevrouw [PERSON_NAME], Hartelijk dank dat u de vragenlijsten zo reg…" at bounding box center [758, 303] width 817 height 57
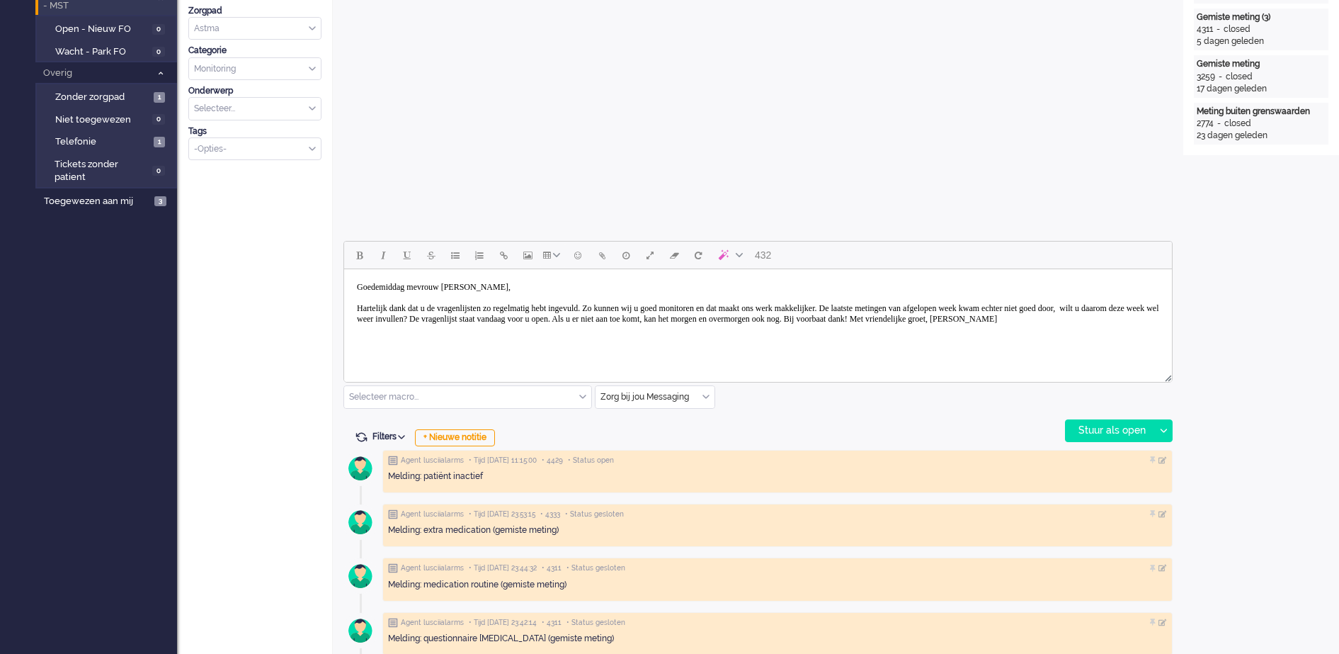
click at [960, 310] on body "Goedemiddag mevrouw [PERSON_NAME], Hartelijk dank dat u de vragenlijsten zo reg…" at bounding box center [758, 303] width 817 height 57
click at [995, 309] on body "Goedemiddag mevrouw [PERSON_NAME], Hartelijk dank dat u de vragenlijsten zo reg…" at bounding box center [758, 303] width 817 height 57
click at [358, 328] on body "Goedemiddag mevrouw [PERSON_NAME], Hartelijk dank dat u de vragenlijsten zo reg…" at bounding box center [758, 303] width 817 height 57
click at [498, 347] on body "Goedemiddag mevrouw [PERSON_NAME], Hartelijk dank dat u de vragenlijsten zo reg…" at bounding box center [758, 314] width 817 height 78
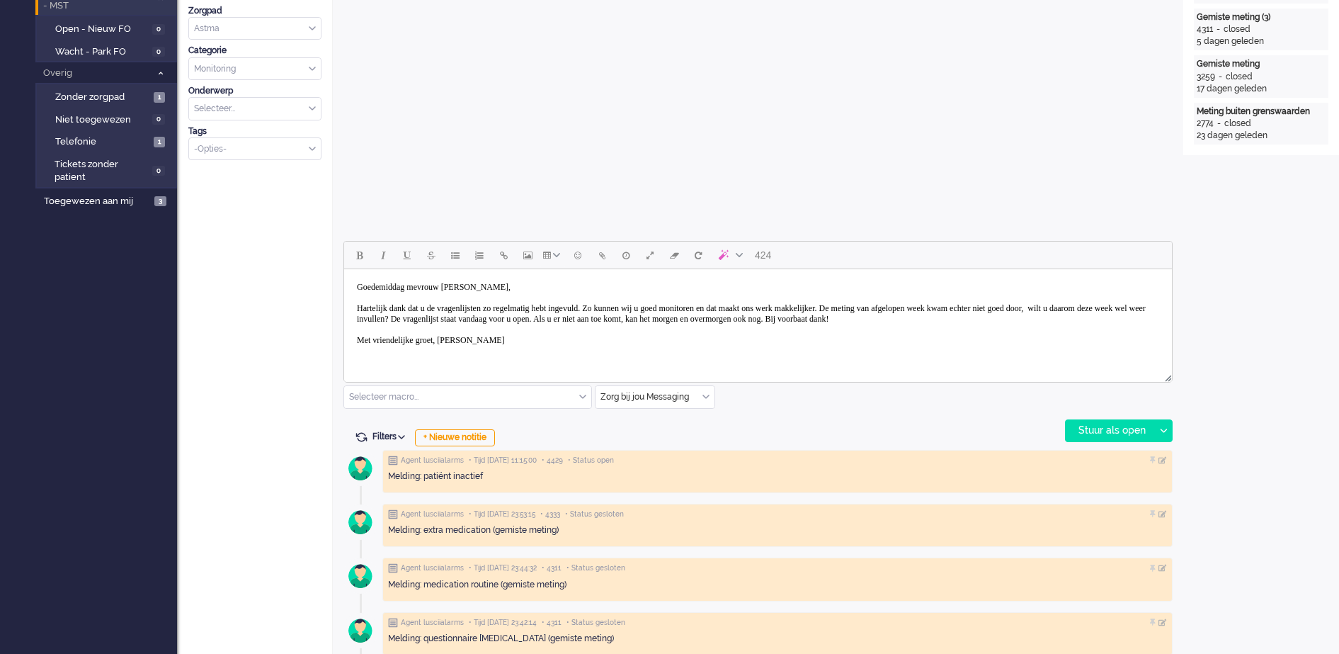
click at [460, 343] on body "Goedemiddag mevrouw [PERSON_NAME], Hartelijk dank dat u de vragenlijsten zo reg…" at bounding box center [758, 314] width 817 height 78
click at [456, 338] on body "Goedemiddag mevrouw [PERSON_NAME], Hartelijk dank dat u de vragenlijsten zo reg…" at bounding box center [758, 314] width 817 height 78
click at [409, 312] on body "Goedemiddag mevrouw [PERSON_NAME], Hartelijk dank dat u de vragenlijsten zo reg…" at bounding box center [758, 319] width 817 height 89
click at [408, 320] on body "Goedemiddag mevrouw [PERSON_NAME], Hartelijk dank dat u de vragenlijsten zo reg…" at bounding box center [758, 319] width 817 height 89
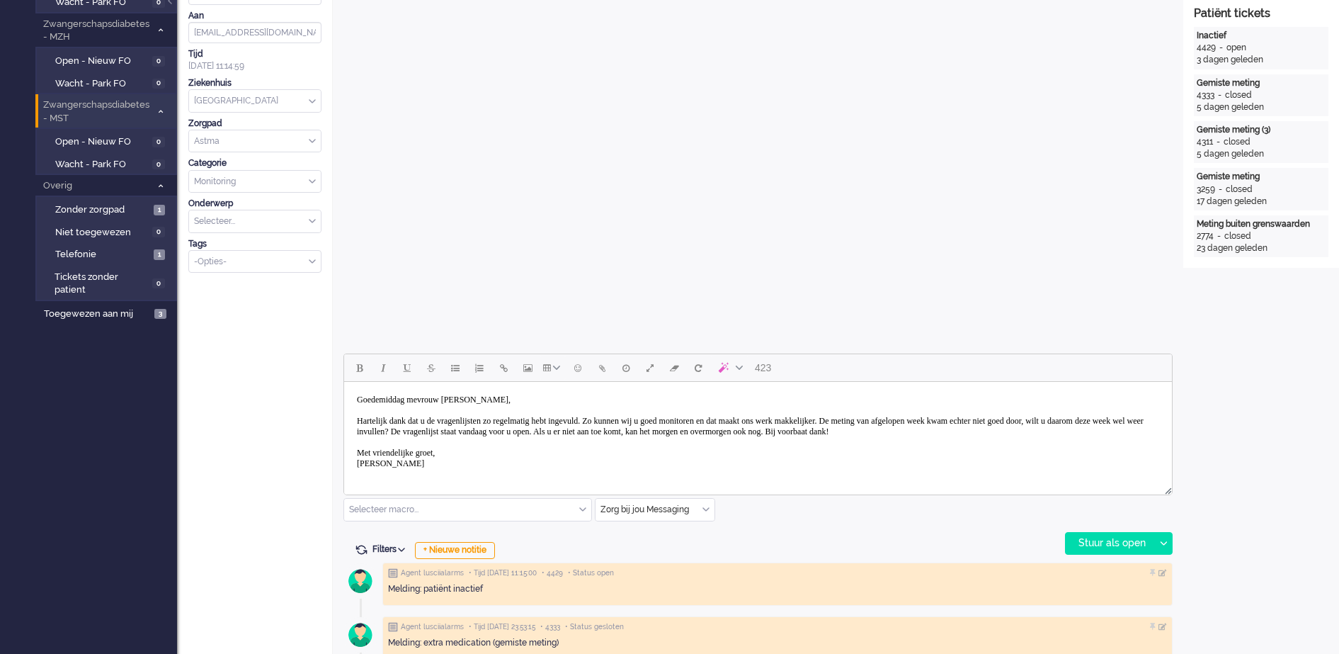
scroll to position [354, 0]
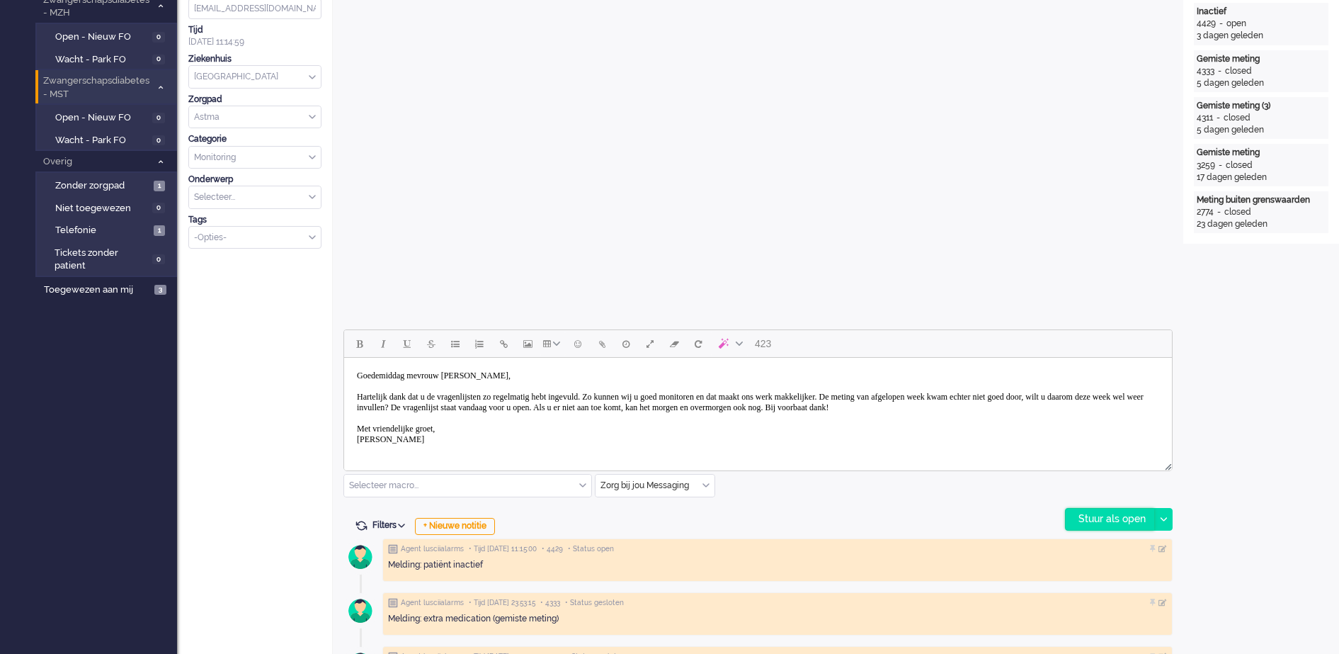
click at [1123, 520] on div "Stuur als open" at bounding box center [1110, 519] width 89 height 21
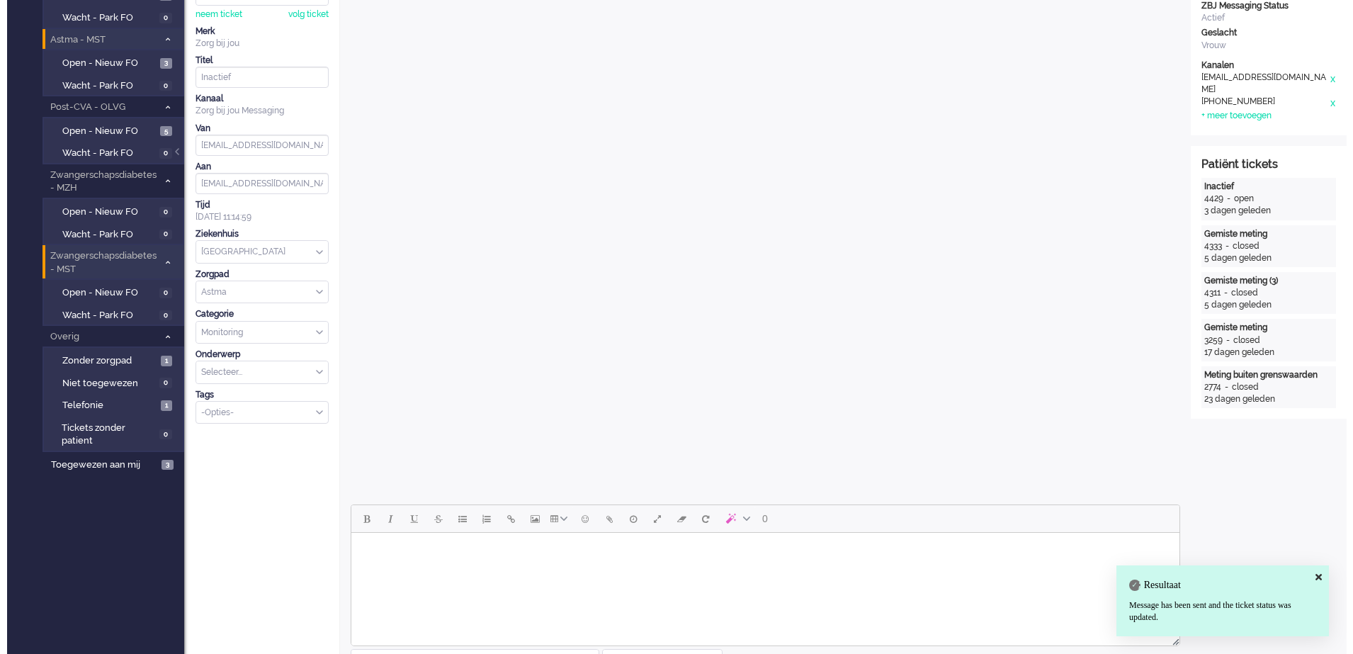
scroll to position [0, 0]
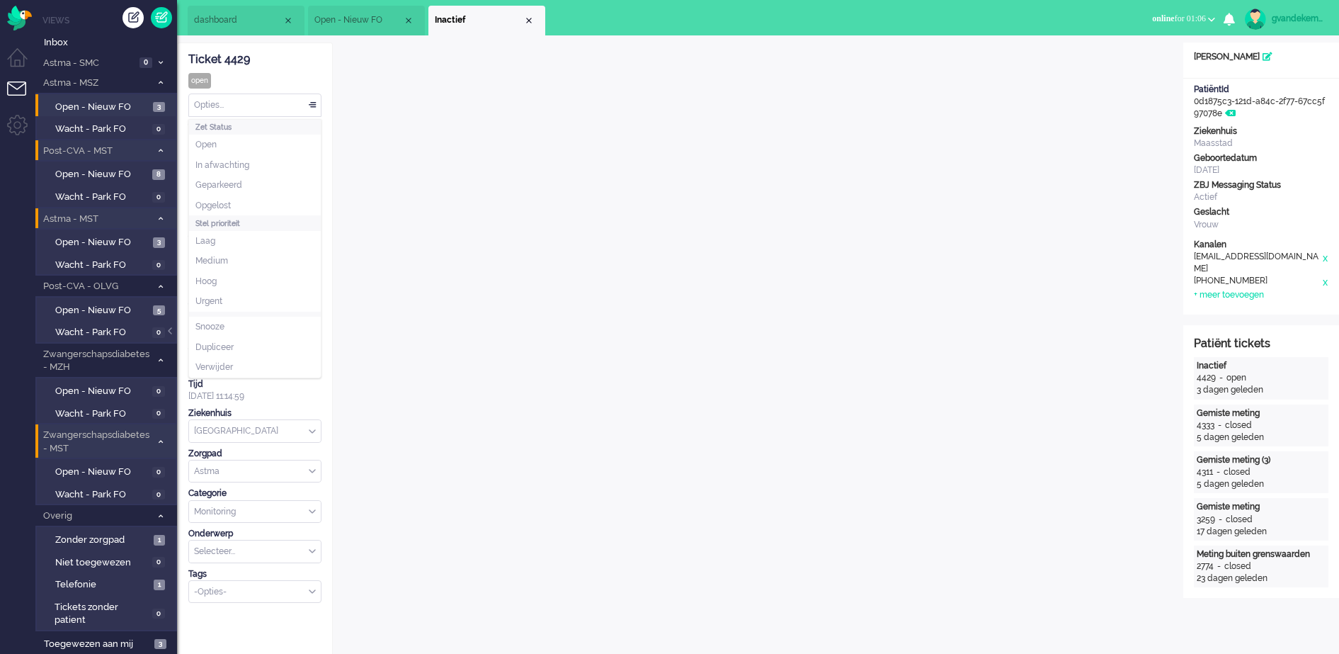
click at [316, 101] on div "Opties..." at bounding box center [255, 105] width 132 height 22
click at [207, 206] on span "Opgelost" at bounding box center [213, 206] width 35 height 12
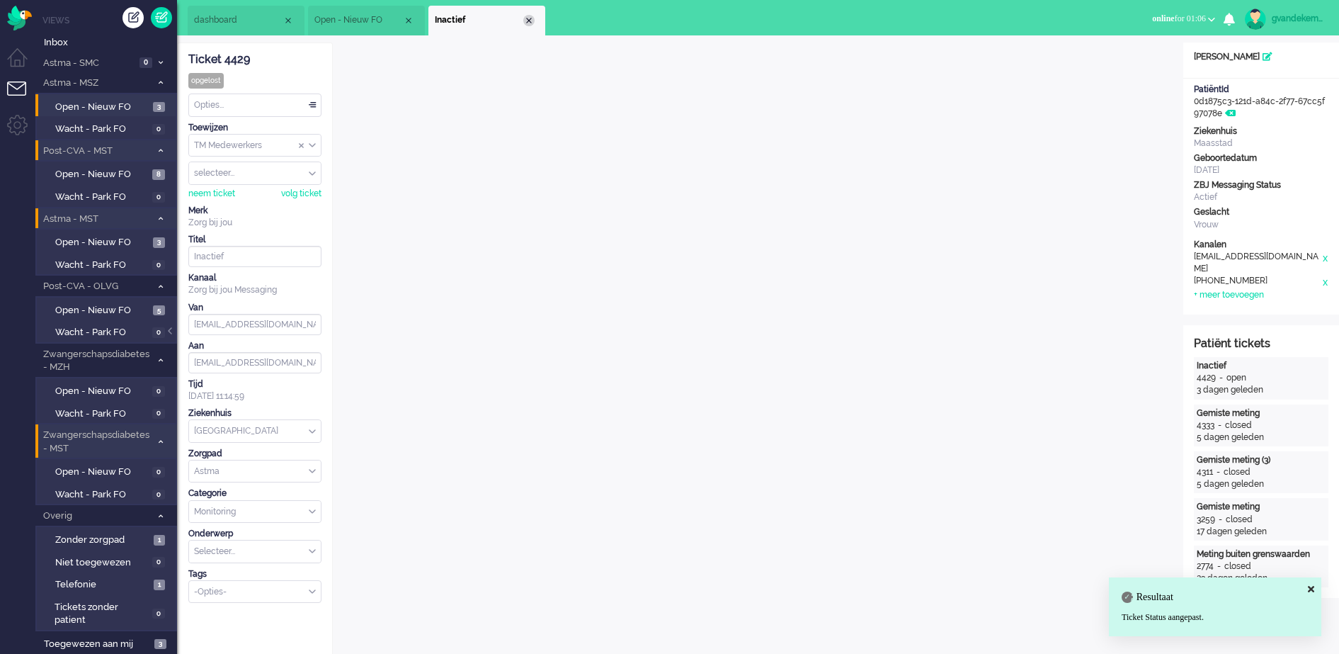
click at [530, 21] on div "Close tab" at bounding box center [528, 20] width 11 height 11
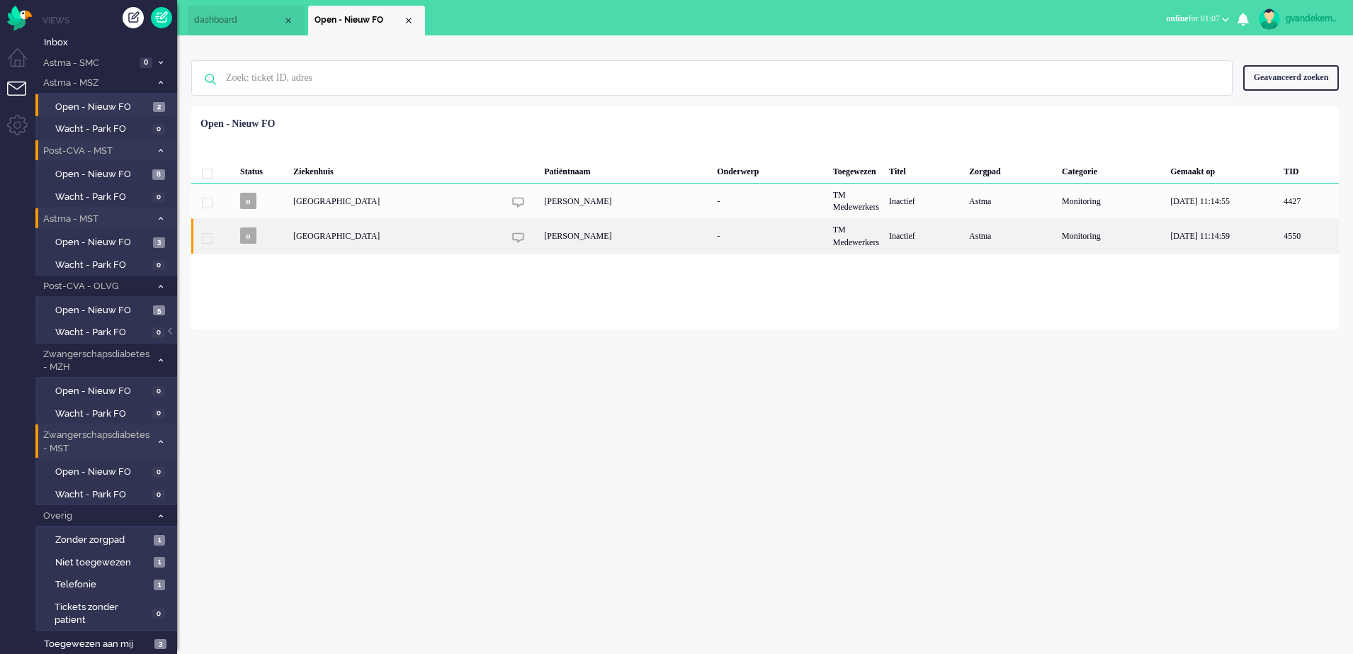
click at [539, 237] on div "[PERSON_NAME]" at bounding box center [625, 235] width 173 height 35
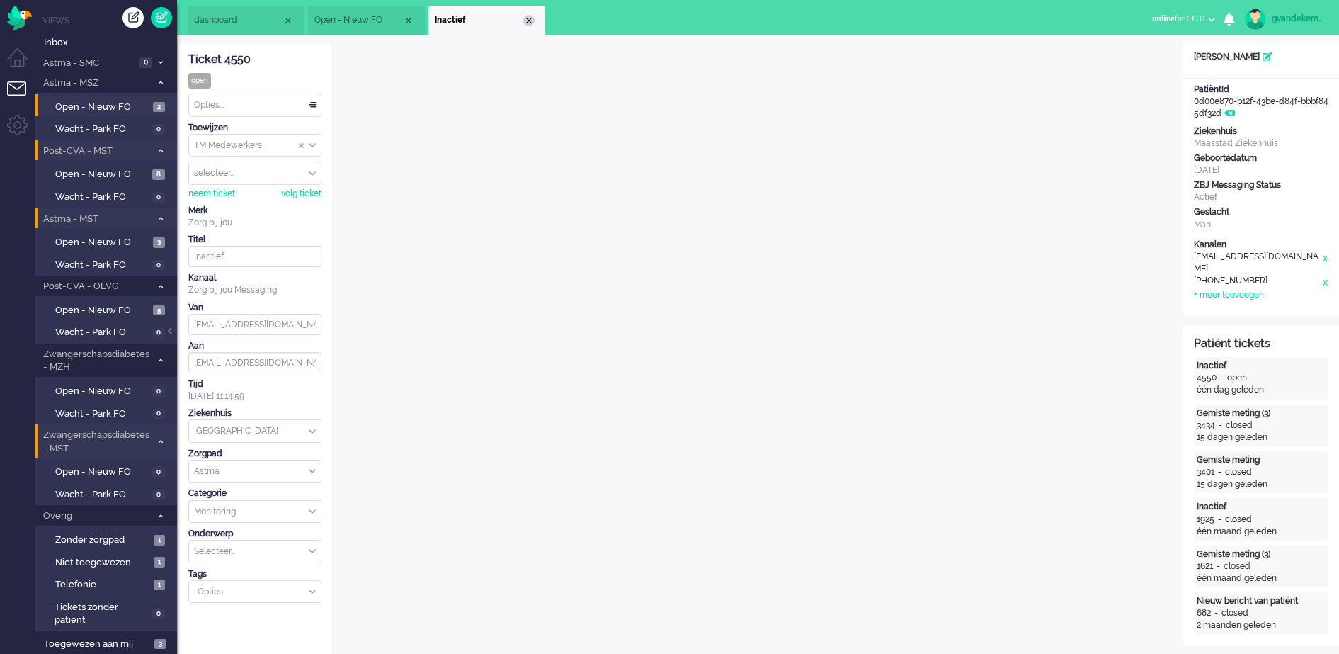
click at [532, 22] on div "Close tab" at bounding box center [528, 20] width 11 height 11
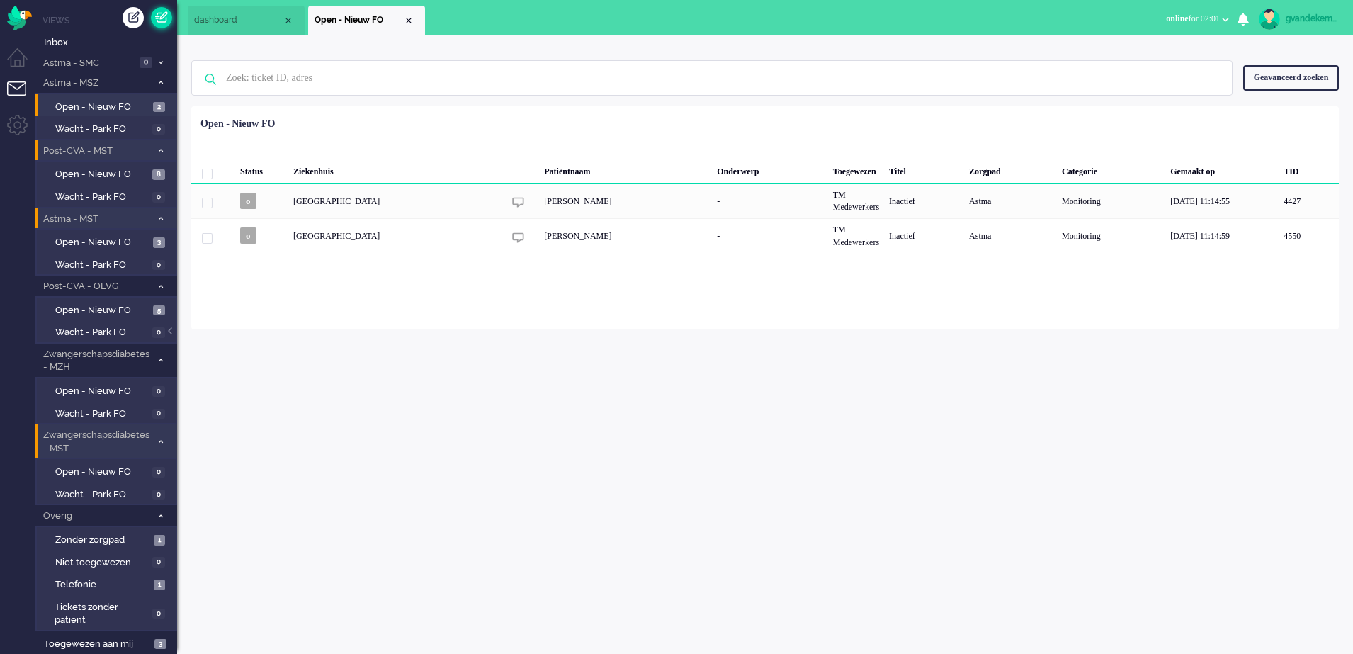
click at [161, 17] on link at bounding box center [161, 17] width 21 height 21
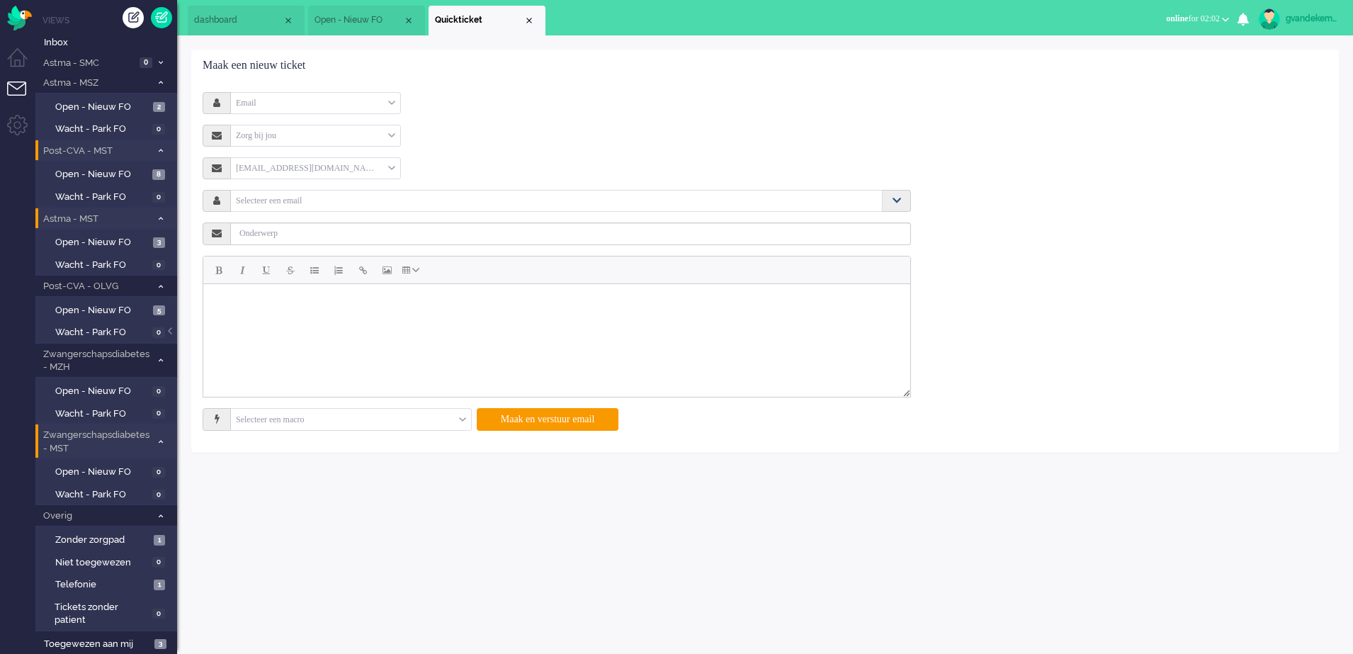
click at [897, 201] on icon at bounding box center [897, 201] width 9 height 10
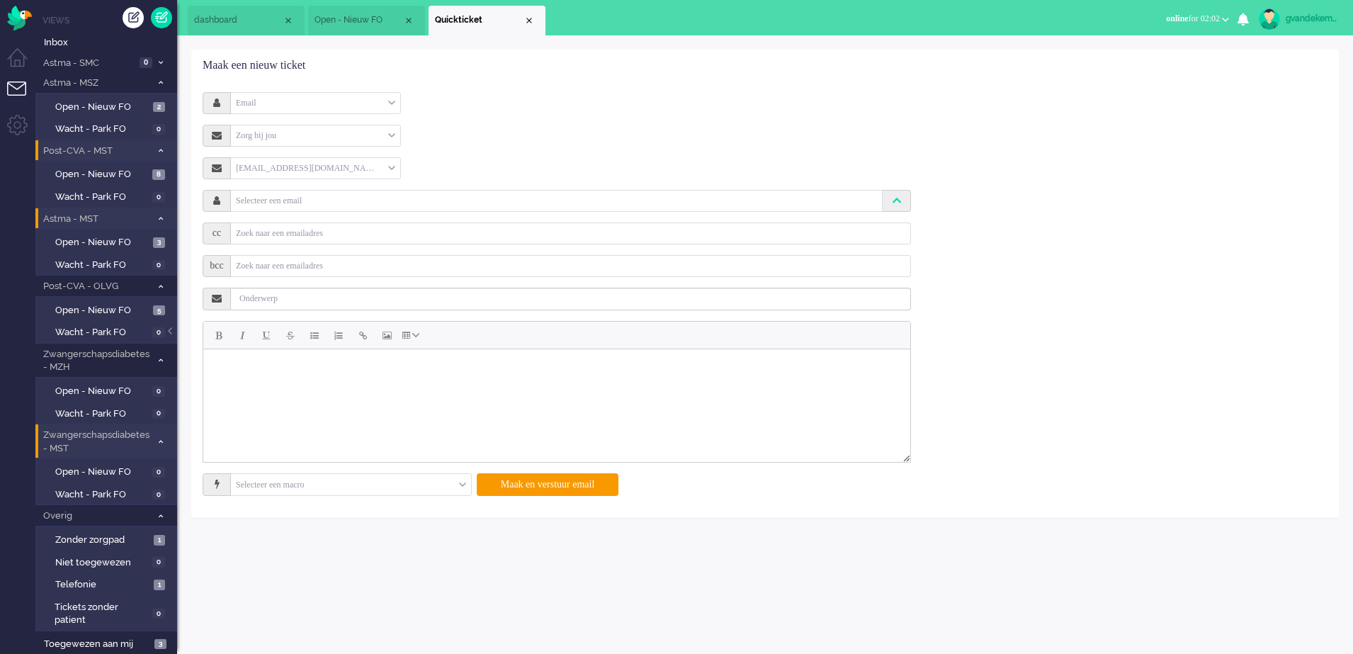
click at [897, 201] on icon at bounding box center [897, 201] width 9 height 10
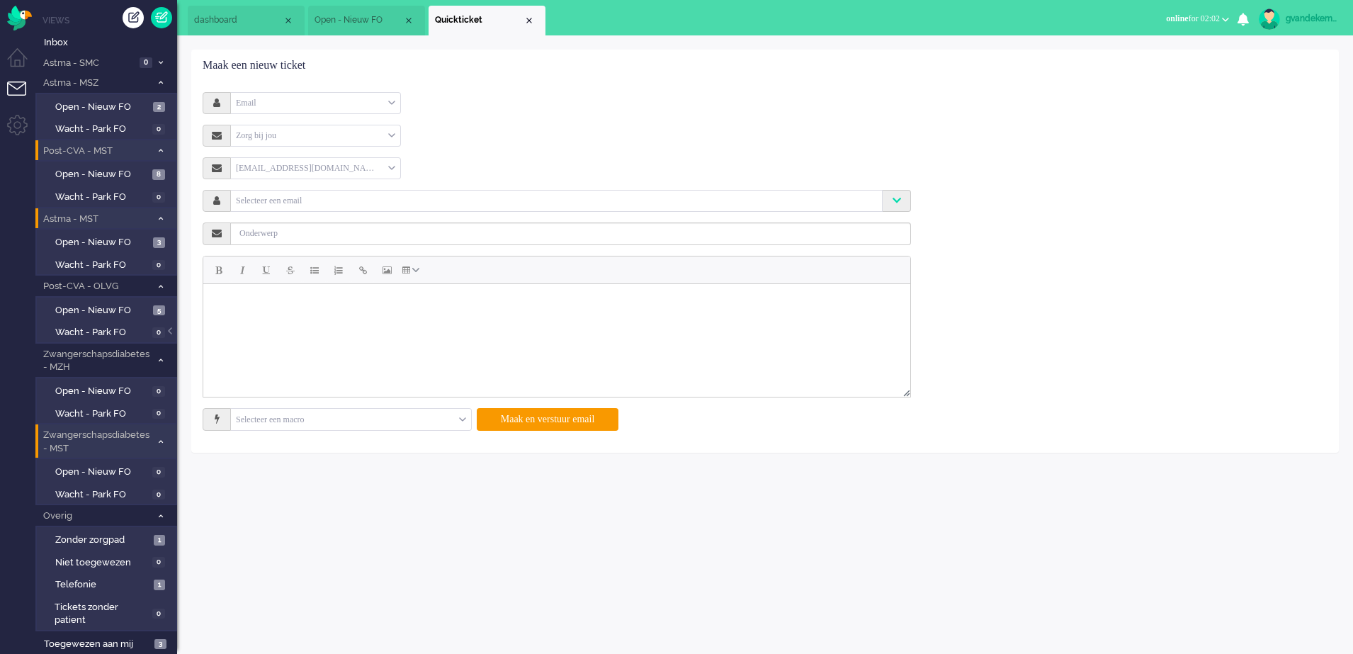
click at [395, 101] on div "Email" at bounding box center [315, 103] width 169 height 22
click at [277, 142] on li "Telefoon" at bounding box center [315, 145] width 169 height 21
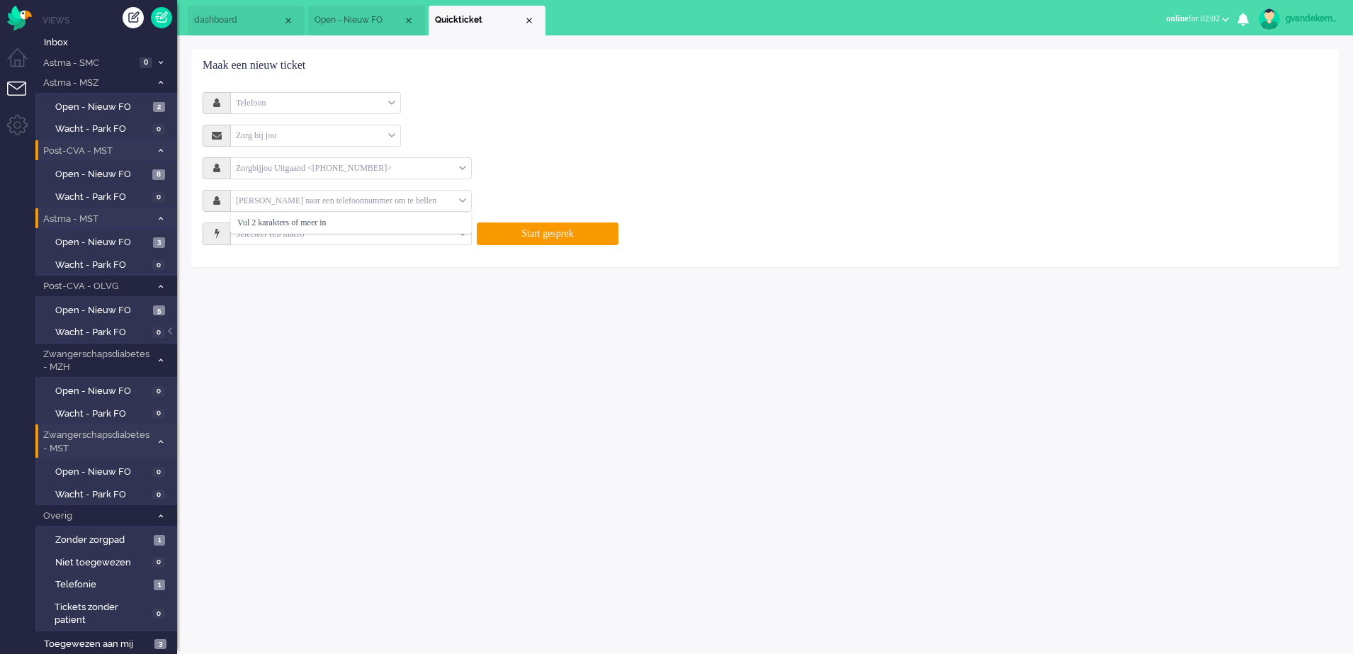
click at [461, 202] on div "[PERSON_NAME] naar een telefoonnummer om te bellen" at bounding box center [351, 201] width 240 height 22
click at [394, 196] on input "text" at bounding box center [345, 201] width 228 height 16
click at [238, 198] on input "613829534" at bounding box center [340, 201] width 218 height 16
type input "0613829534"
click at [280, 222] on span "0613829534" at bounding box center [258, 223] width 43 height 12
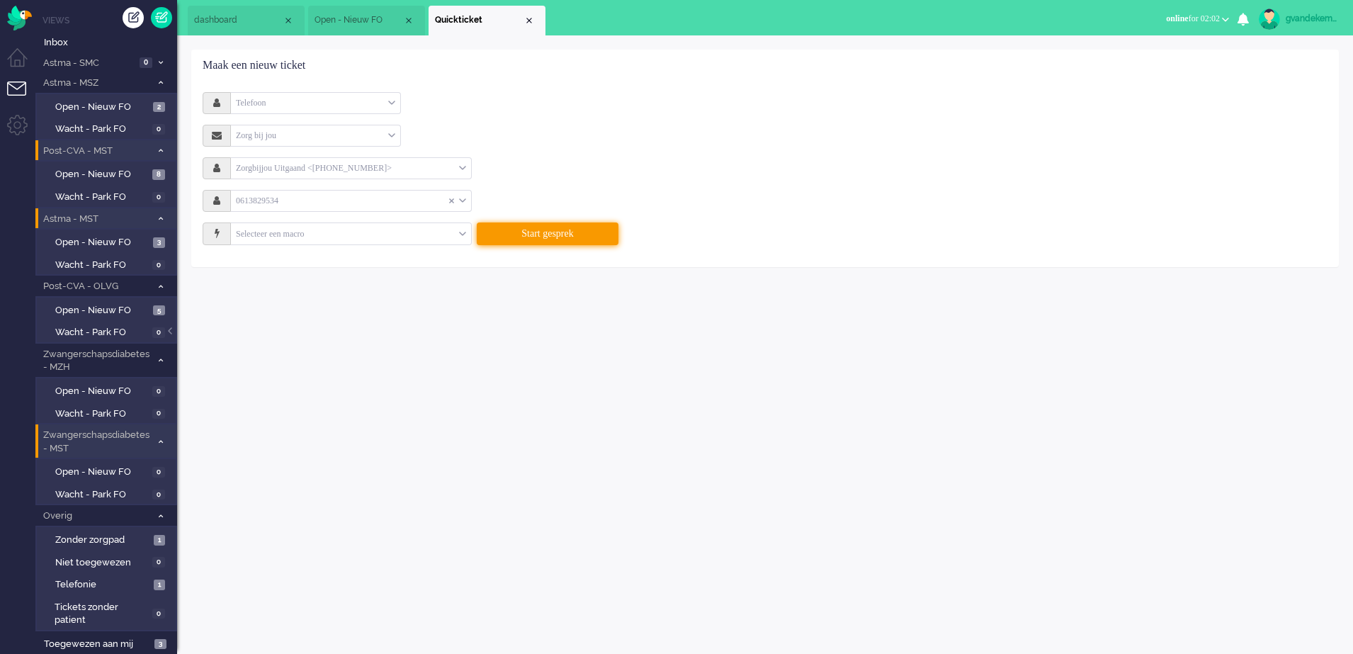
click at [585, 237] on button "Start gesprek" at bounding box center [548, 233] width 142 height 23
click at [237, 196] on input "text" at bounding box center [340, 201] width 218 height 16
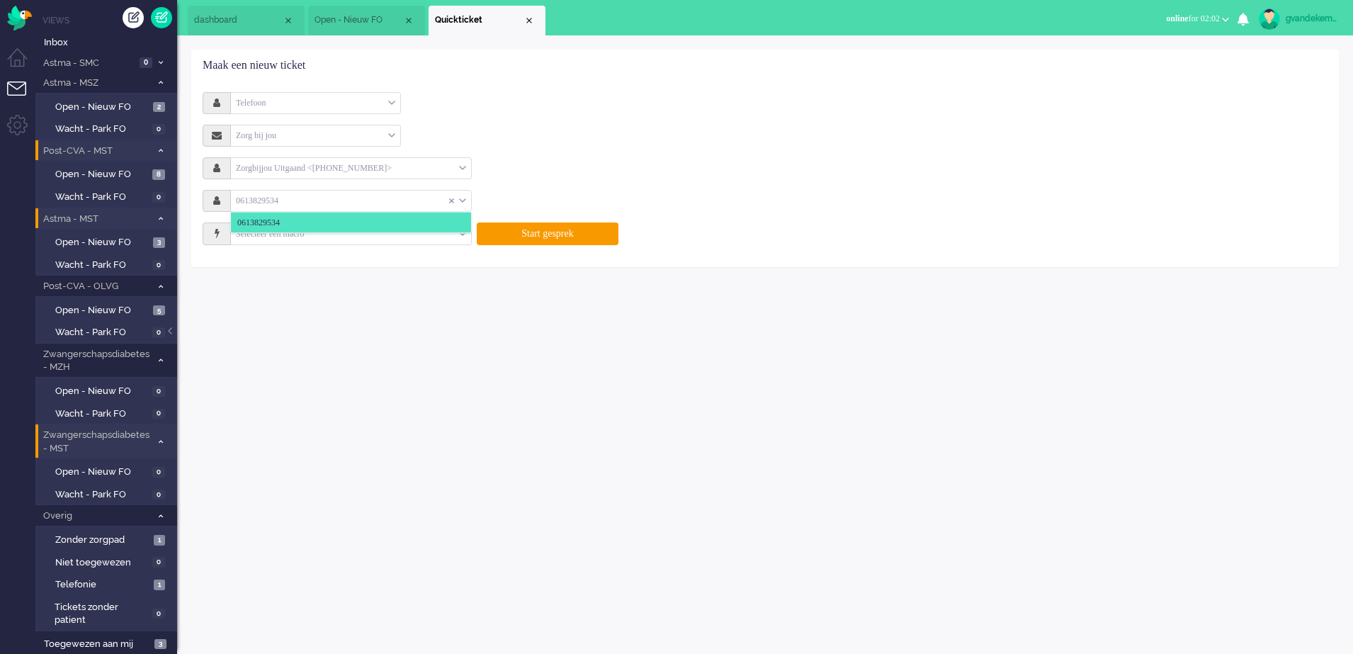
click at [237, 196] on input "text" at bounding box center [340, 201] width 218 height 16
click at [239, 197] on input "text" at bounding box center [340, 201] width 218 height 16
click at [240, 198] on input "text" at bounding box center [340, 201] width 218 height 16
click at [455, 200] on span at bounding box center [454, 201] width 11 height 10
click at [253, 197] on input "text" at bounding box center [345, 201] width 228 height 16
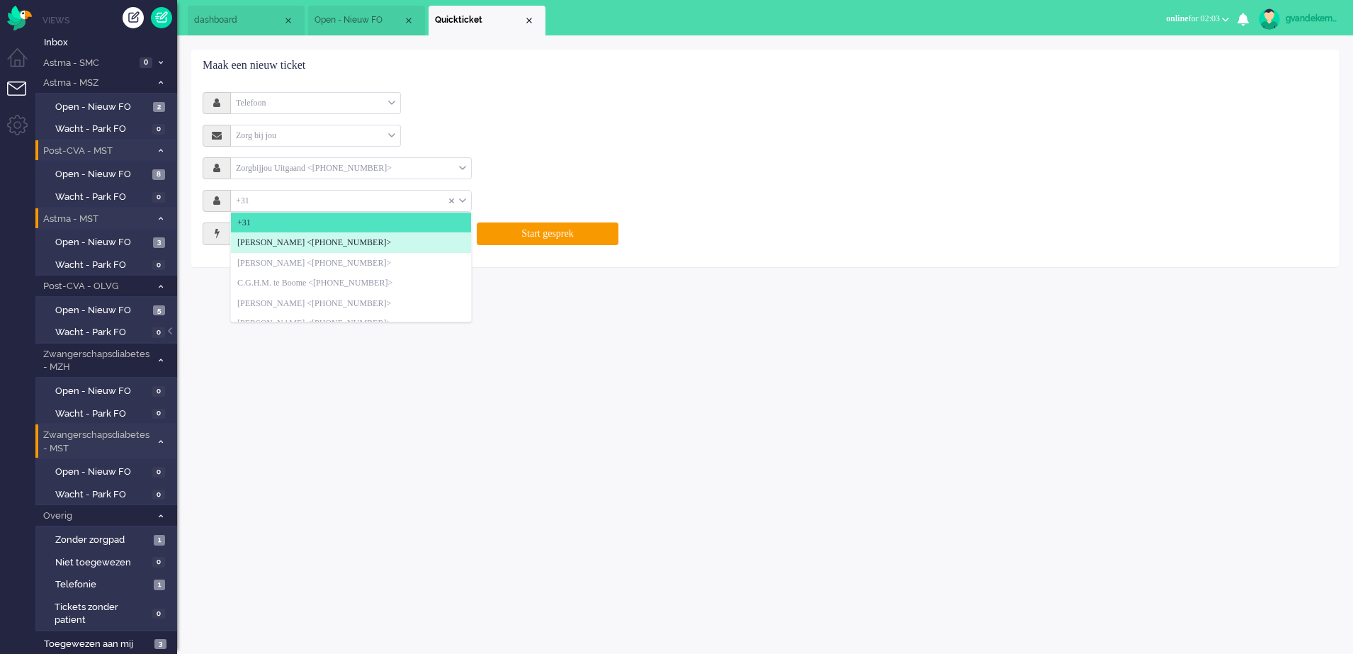
type input "+31"
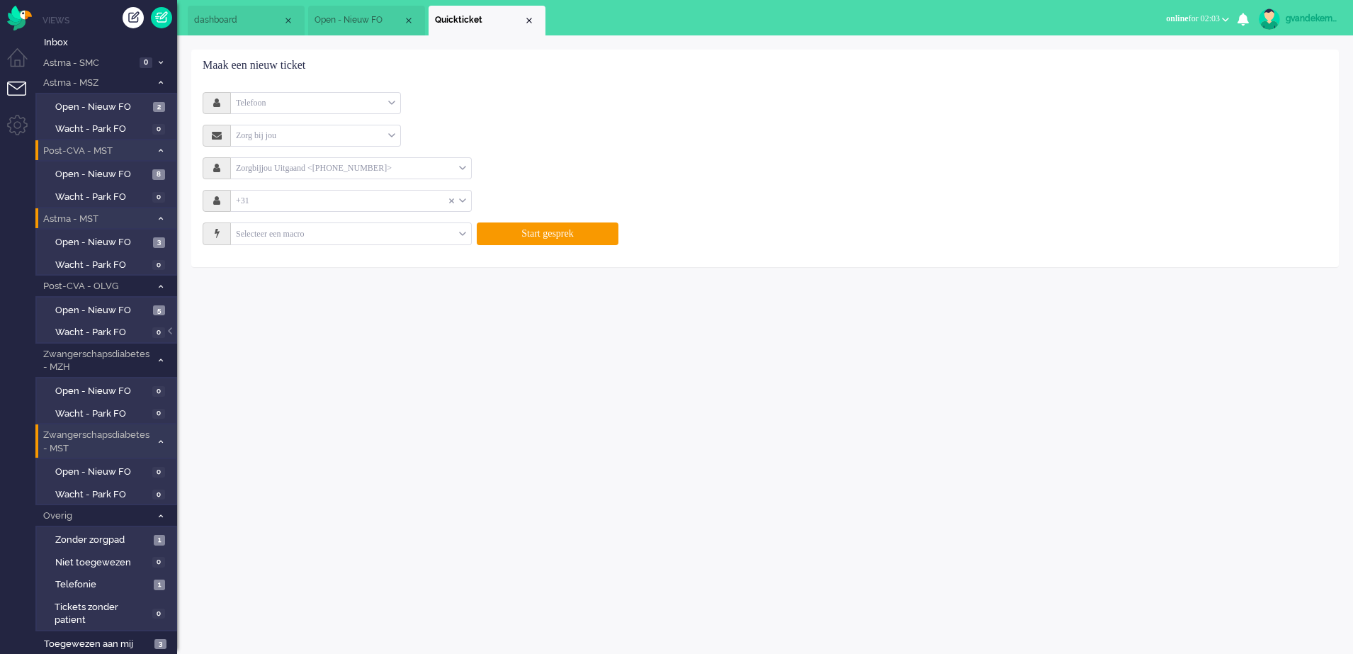
click at [351, 198] on input "text" at bounding box center [340, 201] width 218 height 16
click at [426, 202] on input "text" at bounding box center [340, 201] width 218 height 16
click at [234, 197] on input "613829534" at bounding box center [340, 201] width 218 height 16
type input "[PHONE_NUMBER]"
click at [294, 227] on span "[PHONE_NUMBER]" at bounding box center [274, 223] width 74 height 12
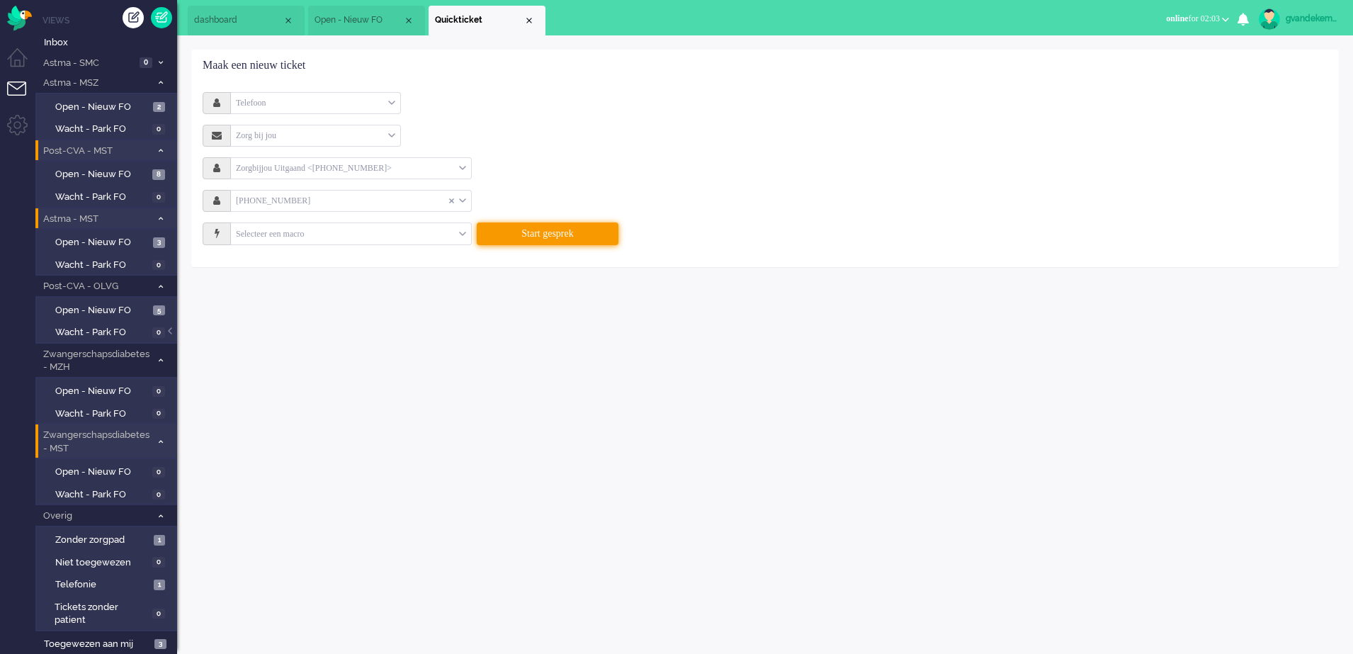
click at [590, 236] on button "Start gesprek" at bounding box center [548, 233] width 142 height 23
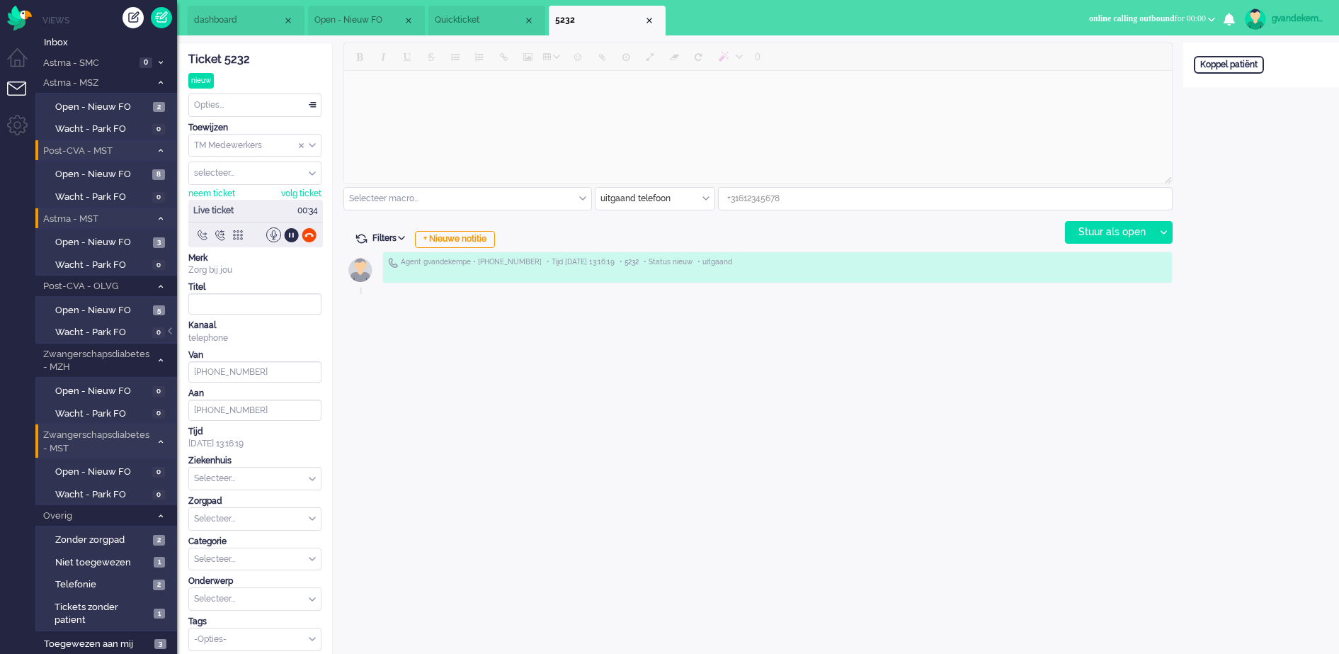
type input "[PHONE_NUMBER]"
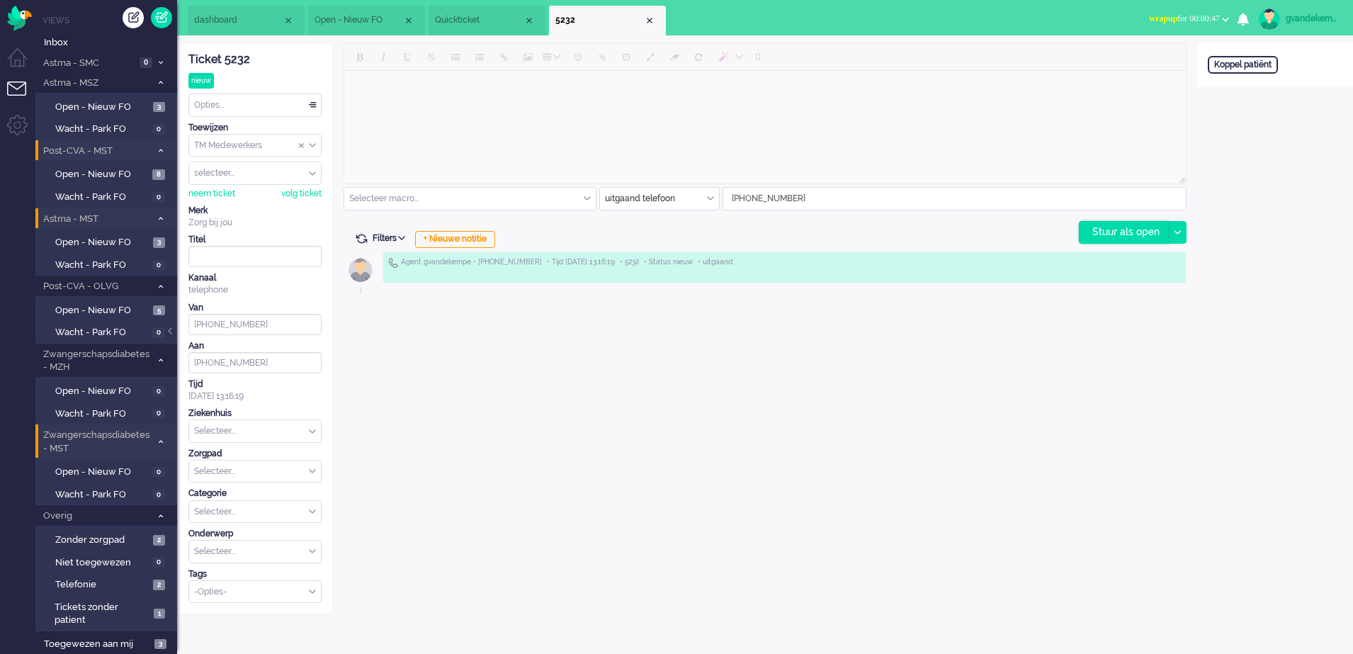
click at [1123, 232] on div "Stuur als open" at bounding box center [1124, 232] width 89 height 21
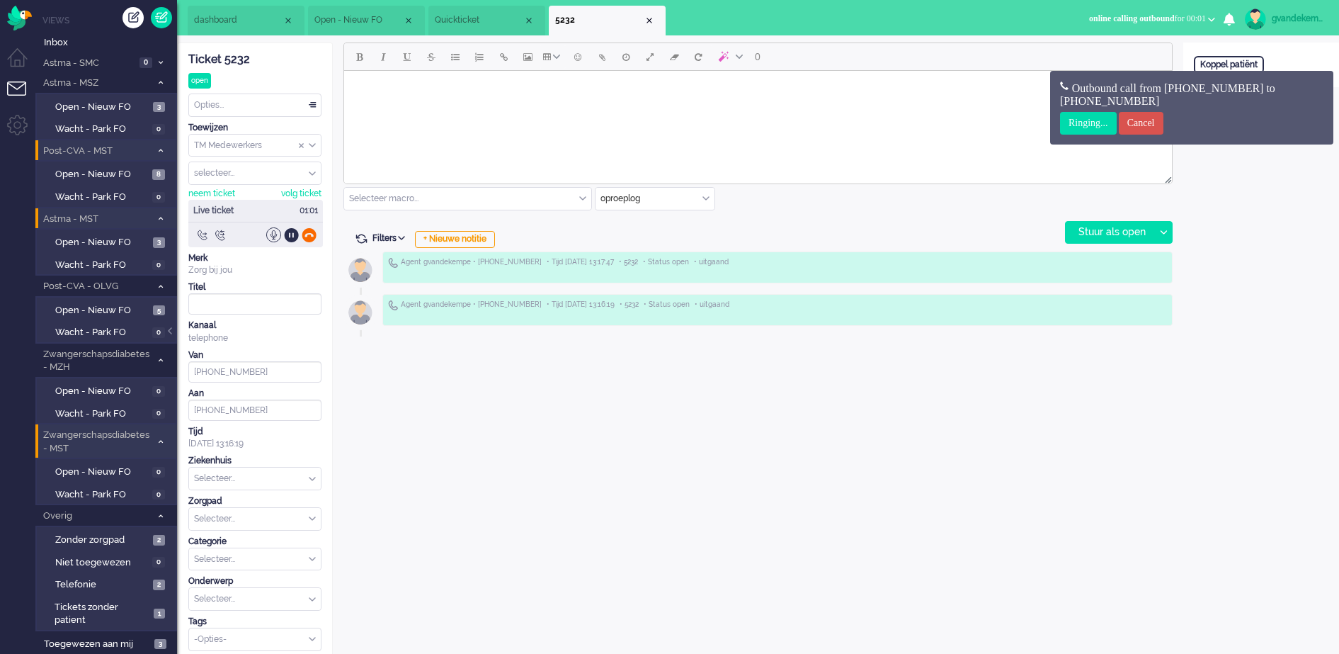
click at [307, 231] on div at bounding box center [309, 234] width 15 height 15
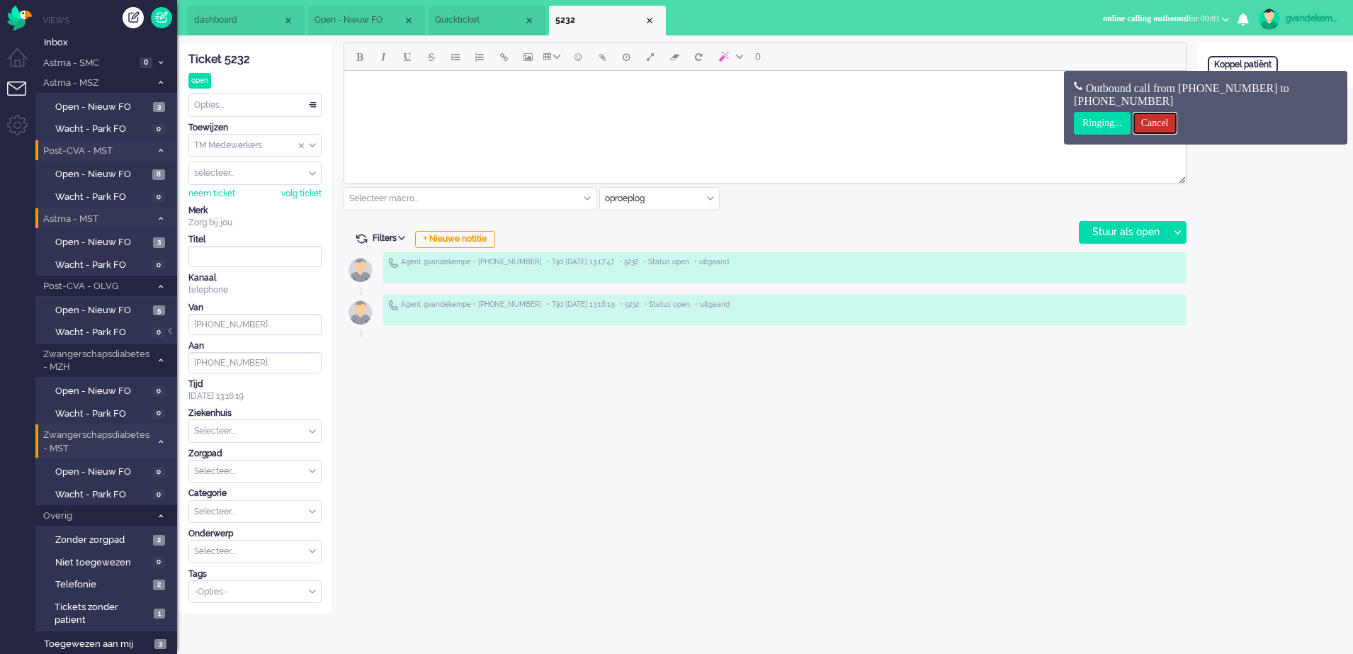
click at [1167, 116] on input "Cancel" at bounding box center [1155, 123] width 45 height 23
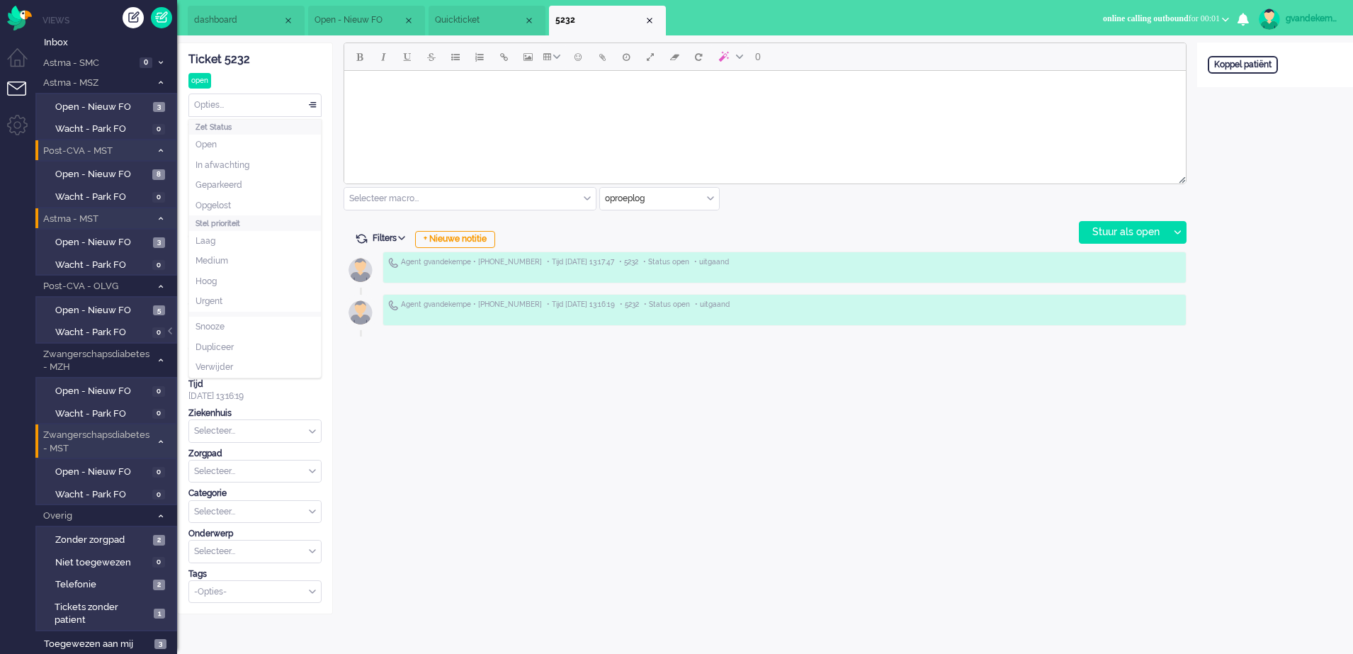
click at [315, 104] on div "Opties..." at bounding box center [255, 105] width 132 height 22
click at [217, 205] on span "Opgelost" at bounding box center [213, 206] width 35 height 12
click at [647, 17] on div "Close tab" at bounding box center [649, 20] width 11 height 11
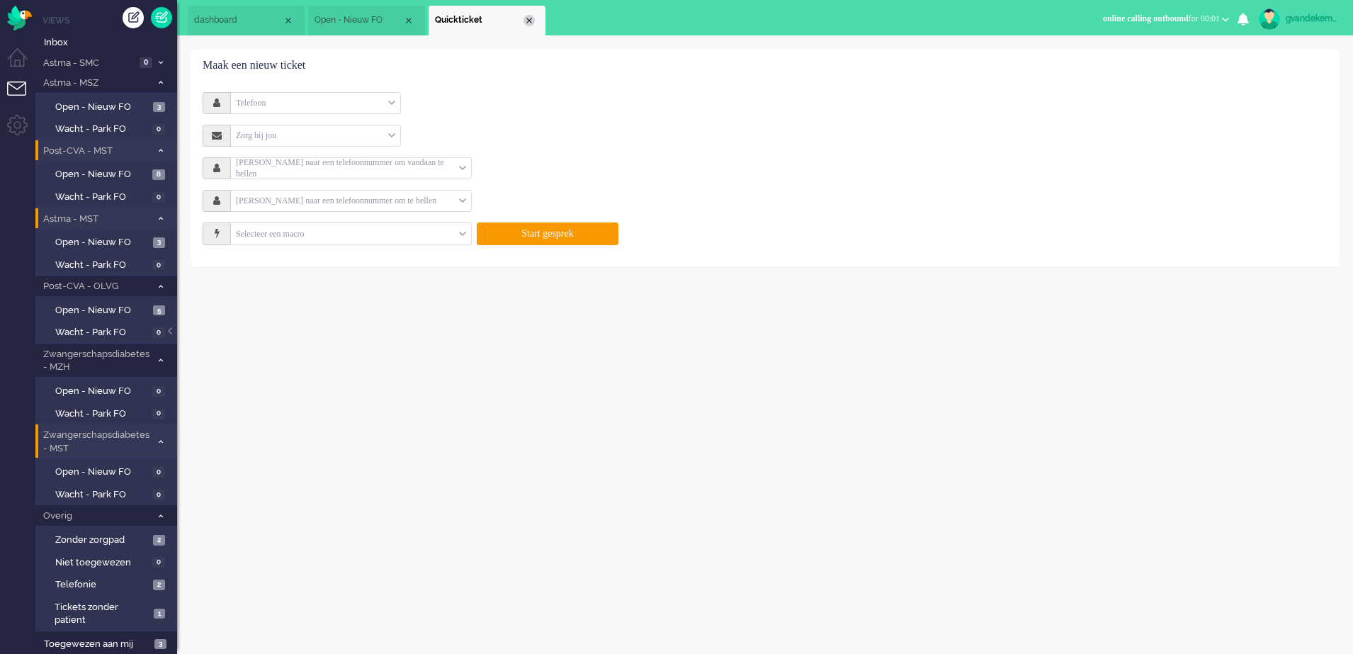
click at [528, 19] on div "Close tab" at bounding box center [528, 20] width 11 height 11
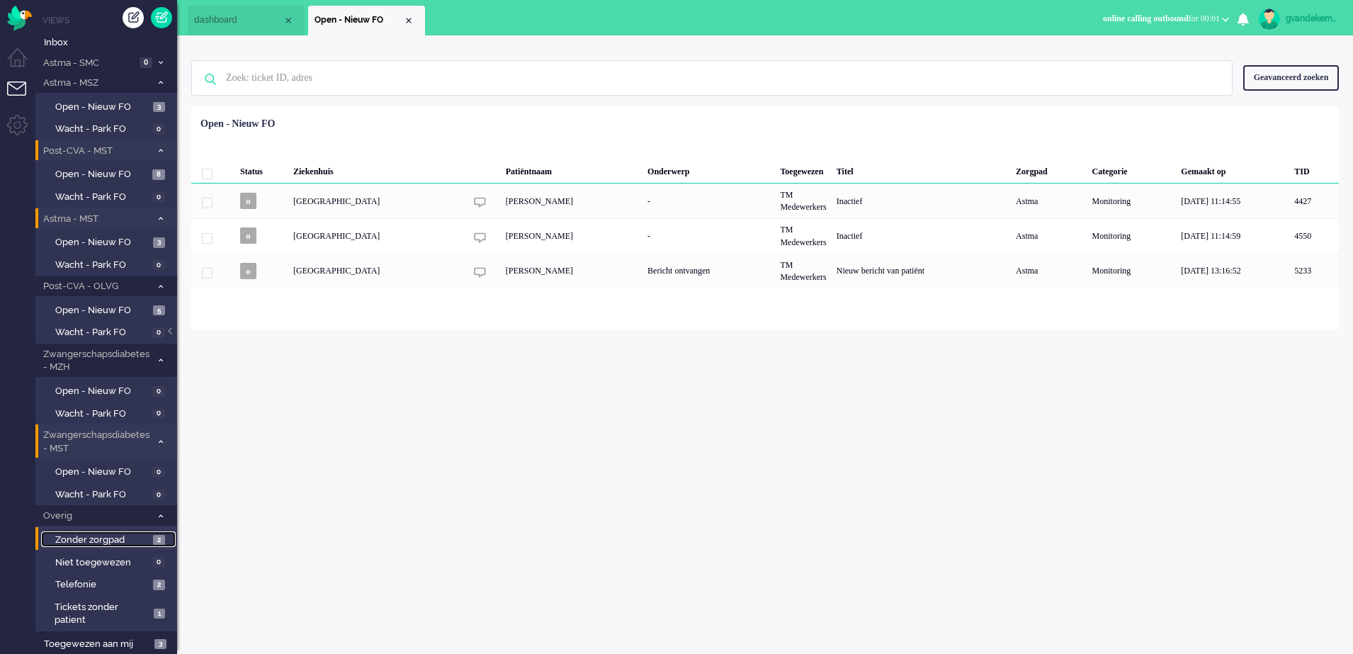
click at [114, 537] on span "Zonder zorgpad" at bounding box center [102, 539] width 94 height 13
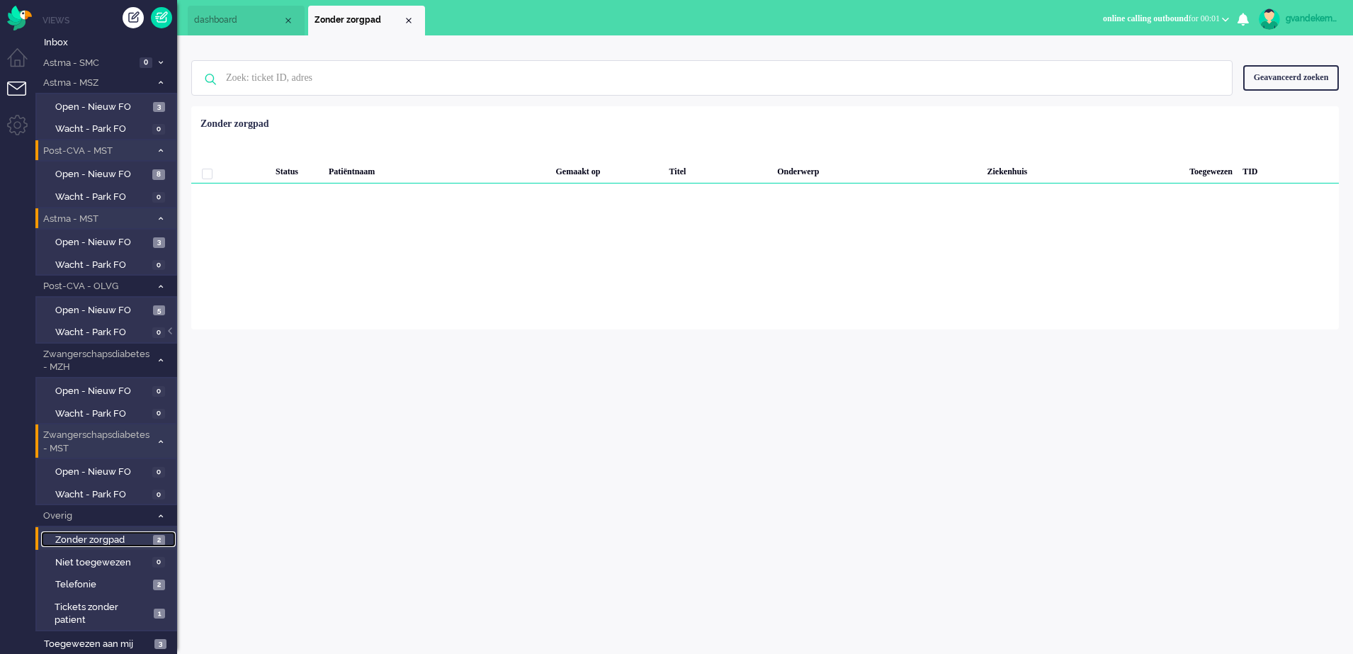
click at [115, 534] on span "Zonder zorgpad" at bounding box center [102, 539] width 94 height 13
click at [125, 586] on span "Telefonie" at bounding box center [102, 584] width 94 height 13
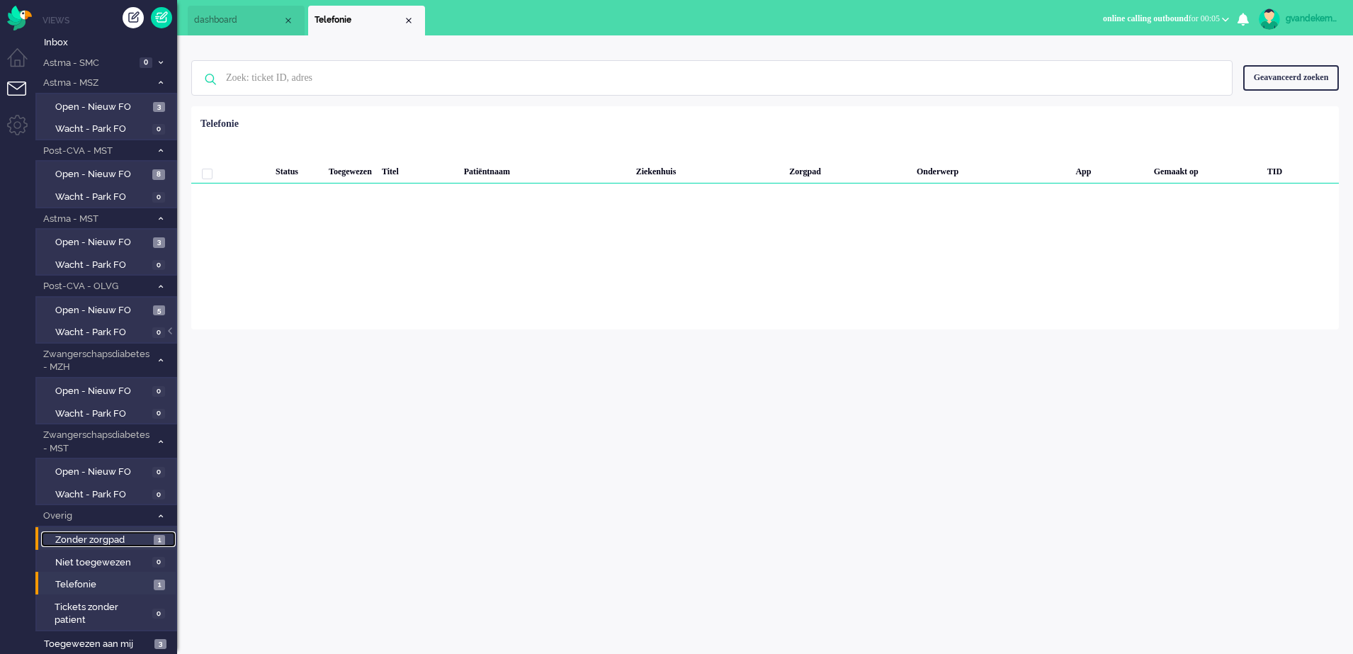
click at [123, 538] on span "Zonder zorgpad" at bounding box center [102, 539] width 95 height 13
click at [324, 166] on div "Status" at bounding box center [437, 169] width 227 height 28
click at [302, 188] on div "Loading... Status Patiëntnaam Gemaakt op Titel Onderwerp Ziekenhuis Toegewezen …" at bounding box center [765, 217] width 1148 height 223
click at [115, 590] on span "Telefonie" at bounding box center [102, 584] width 95 height 13
click at [408, 21] on div "Close tab" at bounding box center [408, 20] width 11 height 11
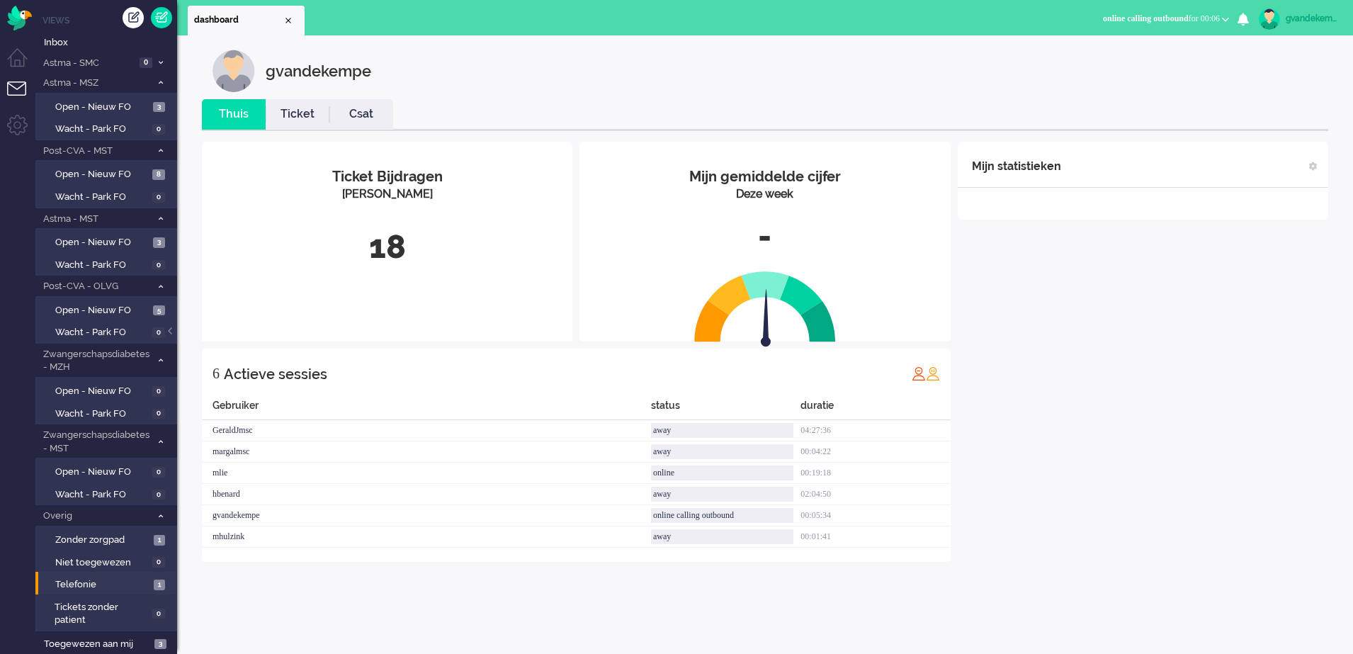
click at [1244, 22] on icon "0" at bounding box center [1242, 19] width 11 height 13
click at [1215, 18] on span "online calling outbound for 00:06" at bounding box center [1161, 18] width 117 height 10
click at [1135, 63] on label "Online" at bounding box center [1170, 63] width 112 height 12
click at [287, 21] on div "Close tab" at bounding box center [288, 20] width 11 height 11
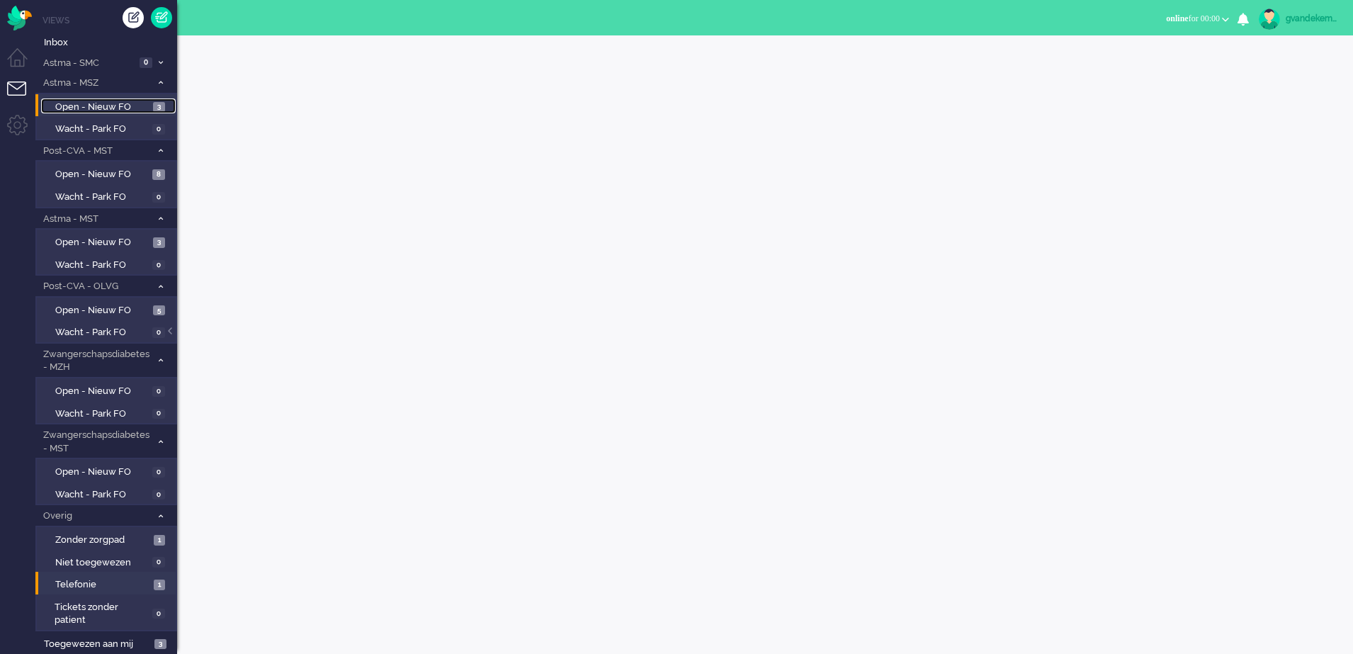
click at [91, 104] on span "Open - Nieuw FO" at bounding box center [102, 107] width 94 height 13
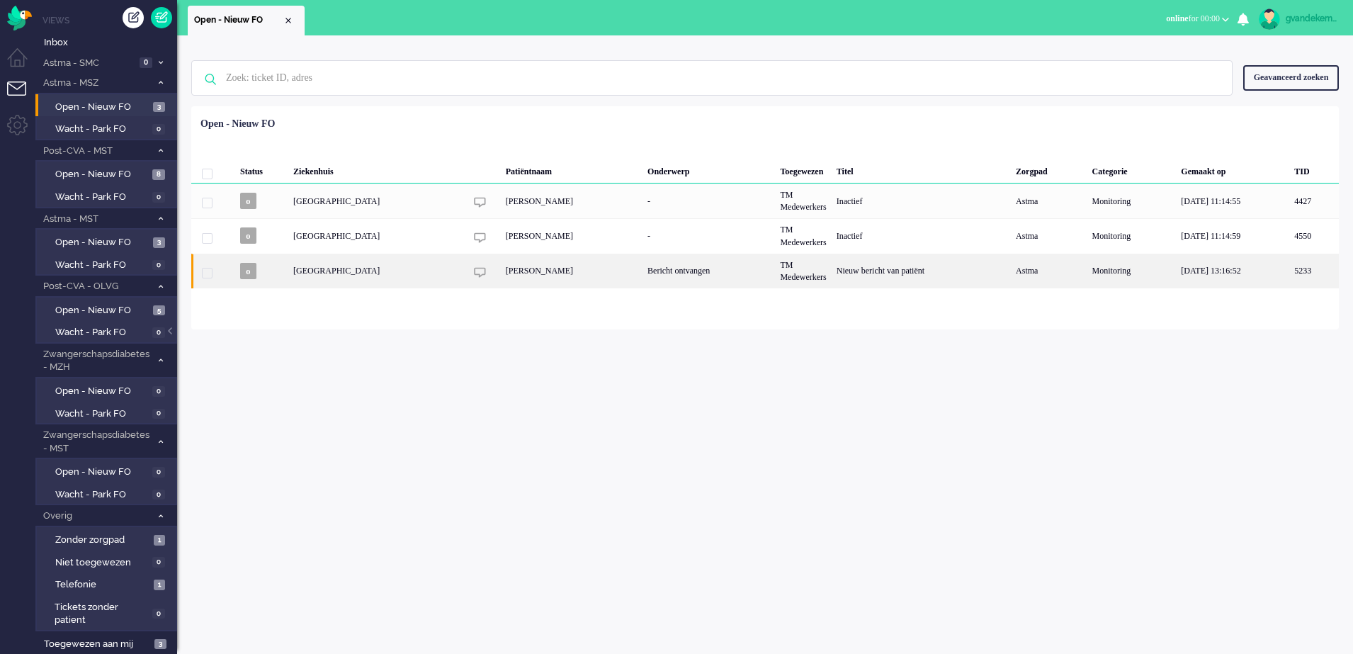
click at [501, 279] on div "[PERSON_NAME]" at bounding box center [572, 271] width 142 height 35
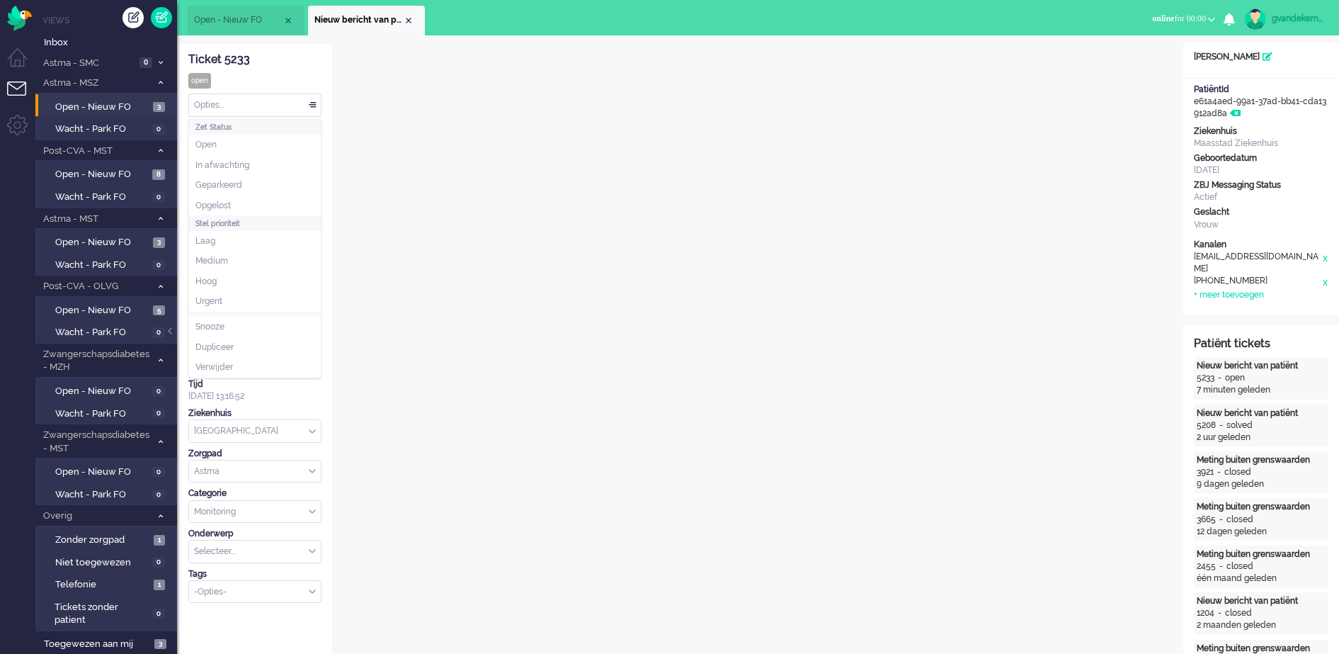
click at [316, 105] on div "Opties..." at bounding box center [255, 105] width 132 height 22
click at [219, 206] on span "Opgelost" at bounding box center [213, 206] width 35 height 12
click at [411, 21] on div "Close tab" at bounding box center [408, 20] width 11 height 11
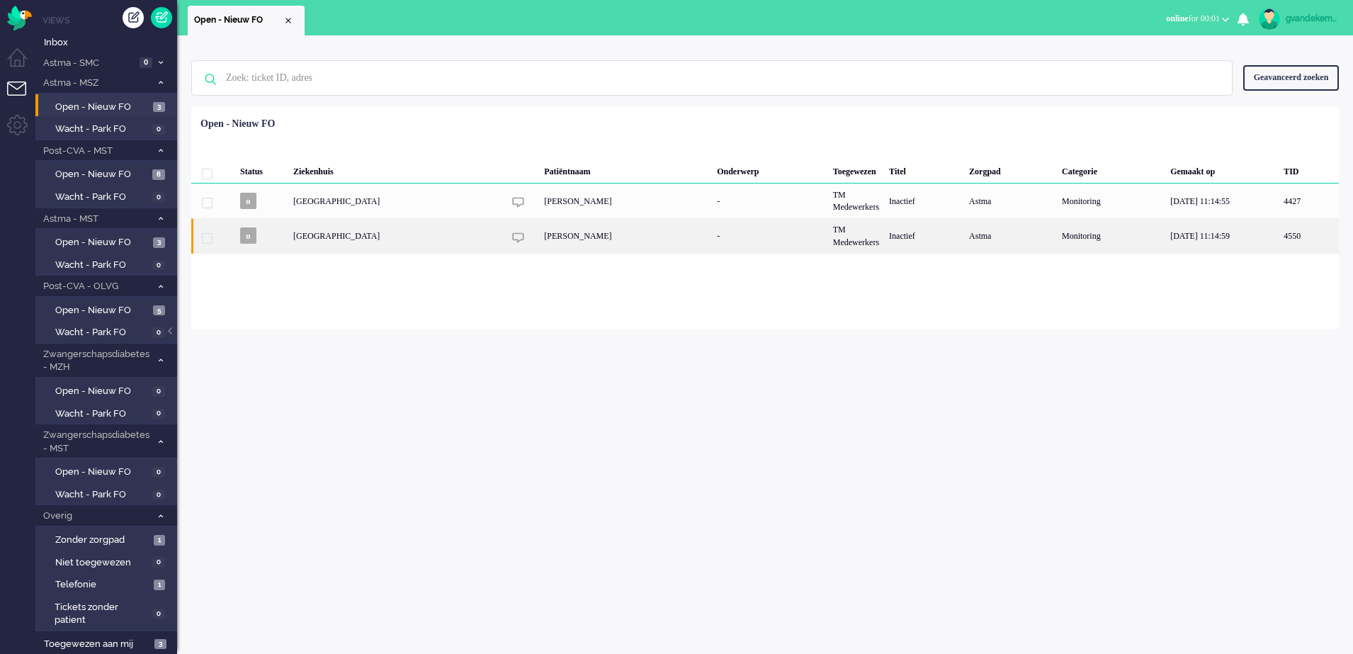
click at [540, 239] on div "[PERSON_NAME]" at bounding box center [625, 235] width 173 height 35
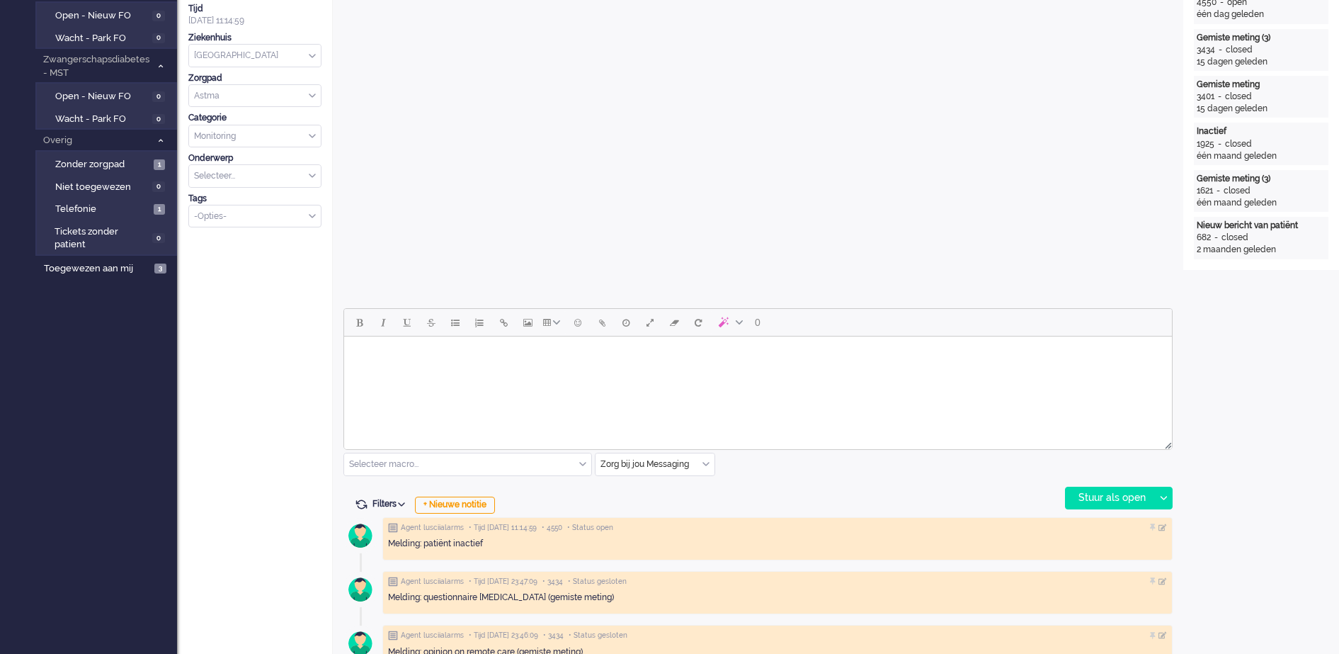
scroll to position [43, 0]
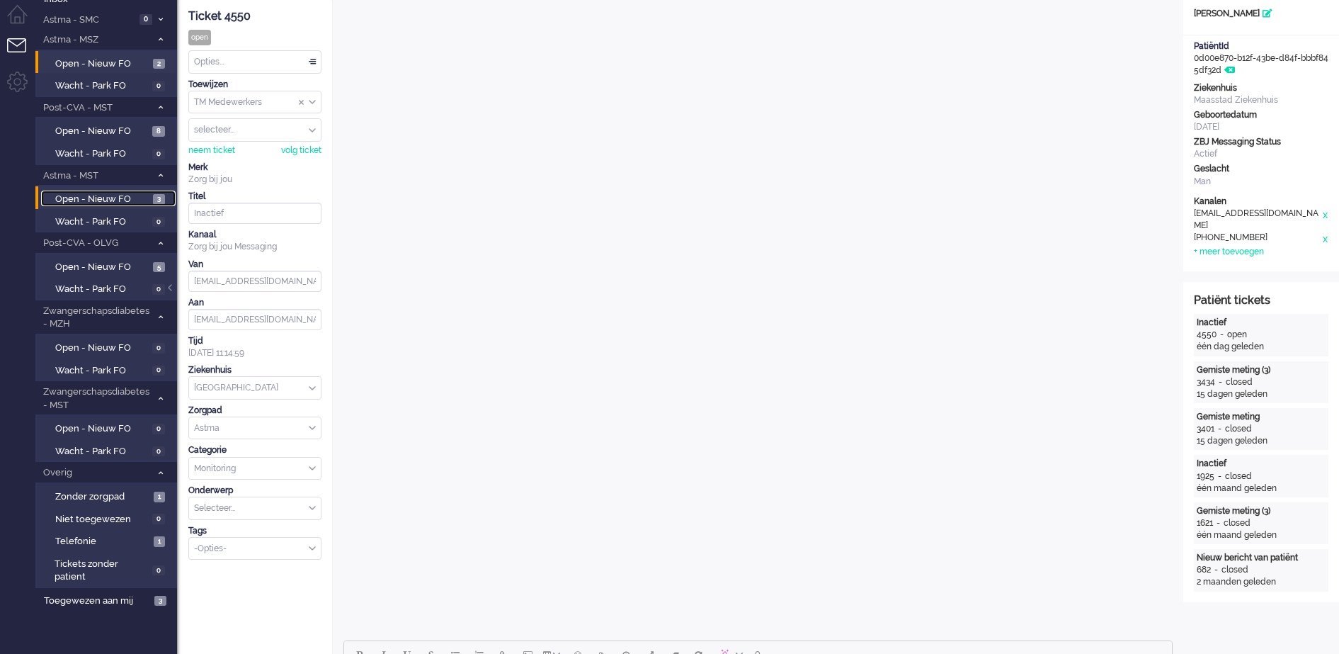
click at [122, 203] on span "Open - Nieuw FO" at bounding box center [102, 199] width 94 height 13
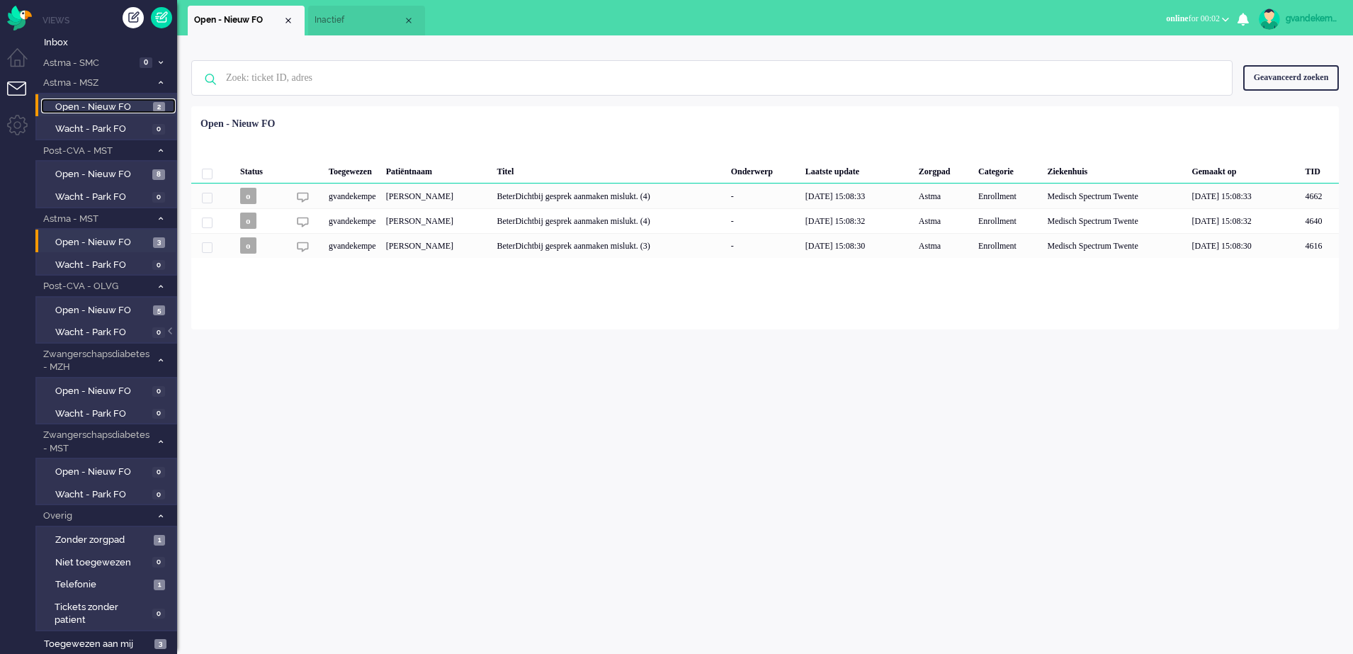
click at [135, 109] on span "Open - Nieuw FO" at bounding box center [102, 107] width 94 height 13
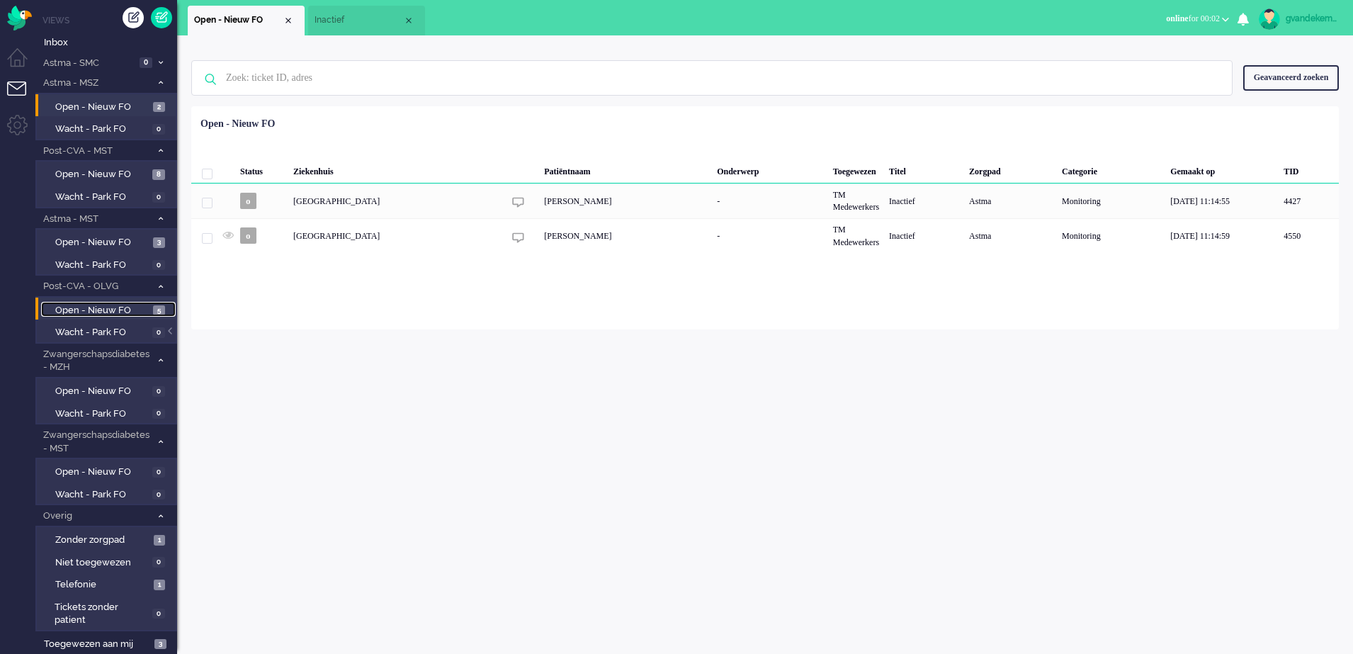
click at [132, 312] on span "Open - Nieuw FO" at bounding box center [102, 310] width 94 height 13
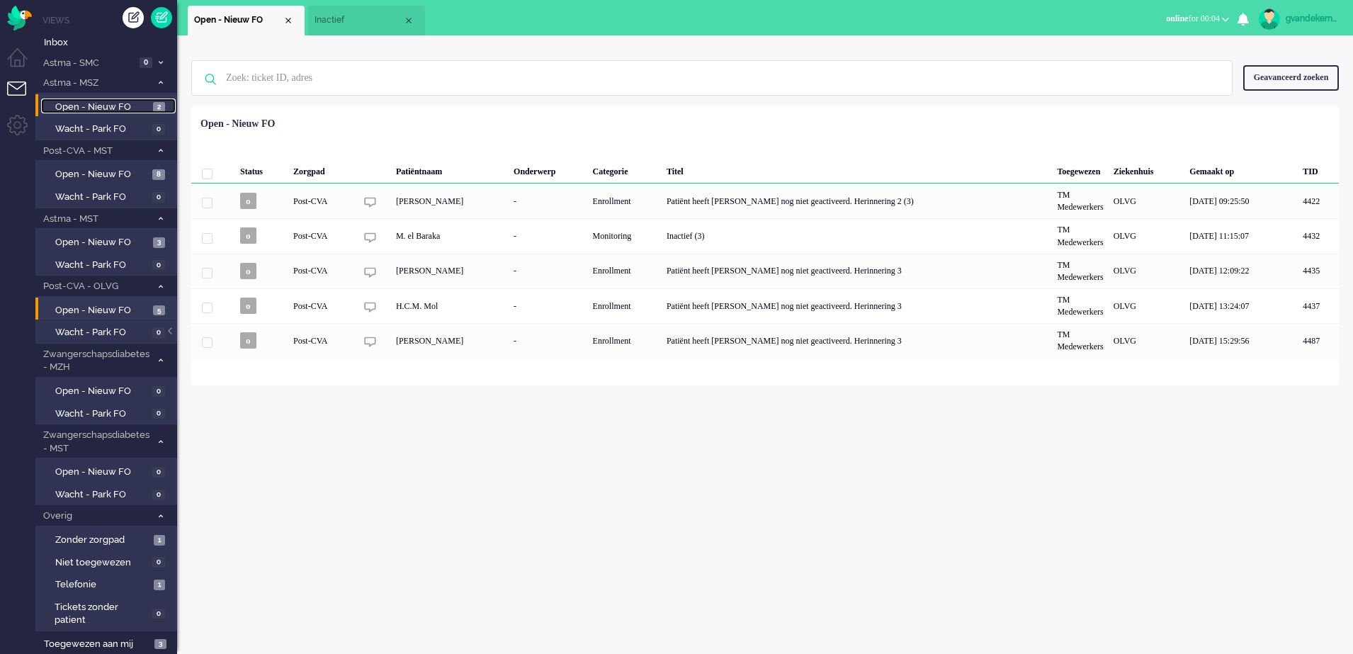
click at [119, 108] on span "Open - Nieuw FO" at bounding box center [102, 107] width 94 height 13
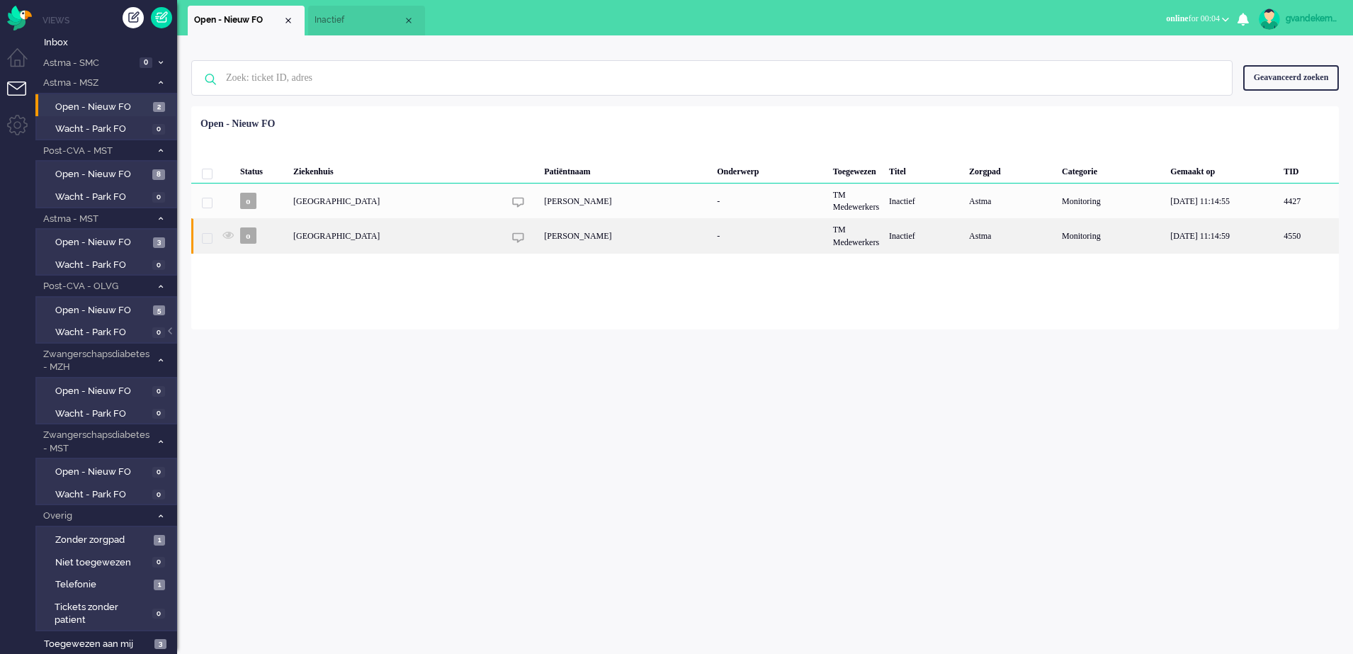
click at [541, 238] on div "[PERSON_NAME]" at bounding box center [625, 235] width 173 height 35
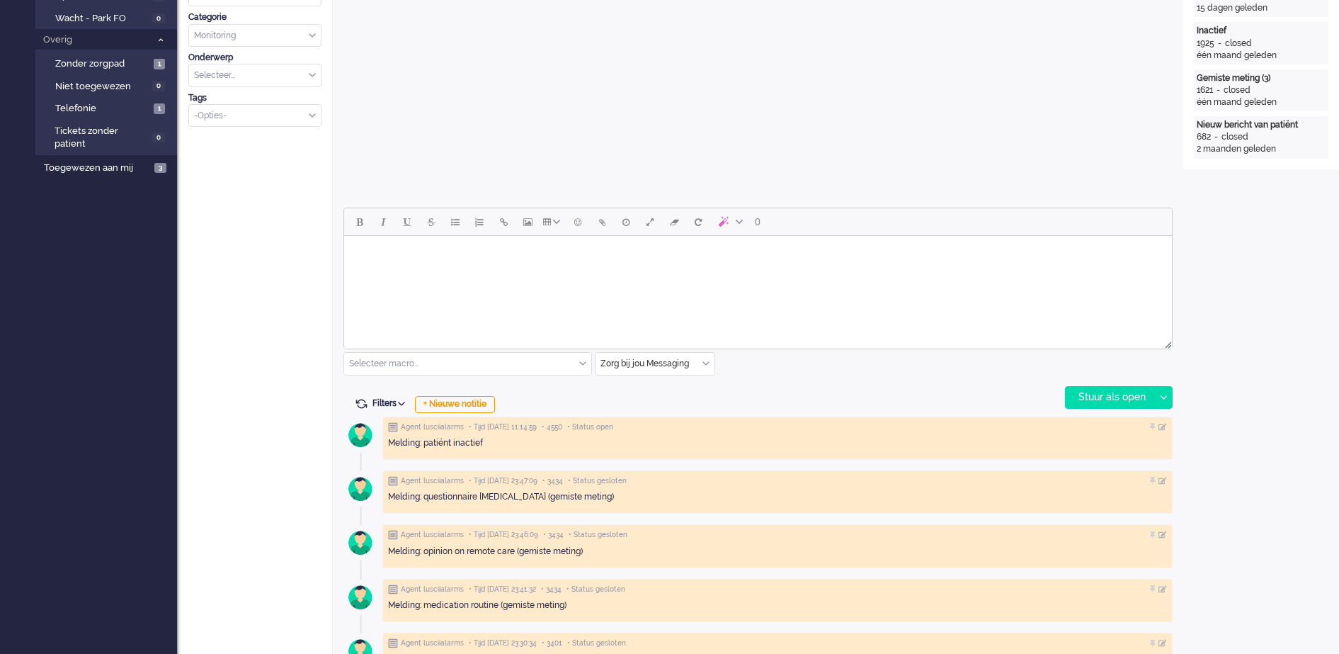
scroll to position [521, 0]
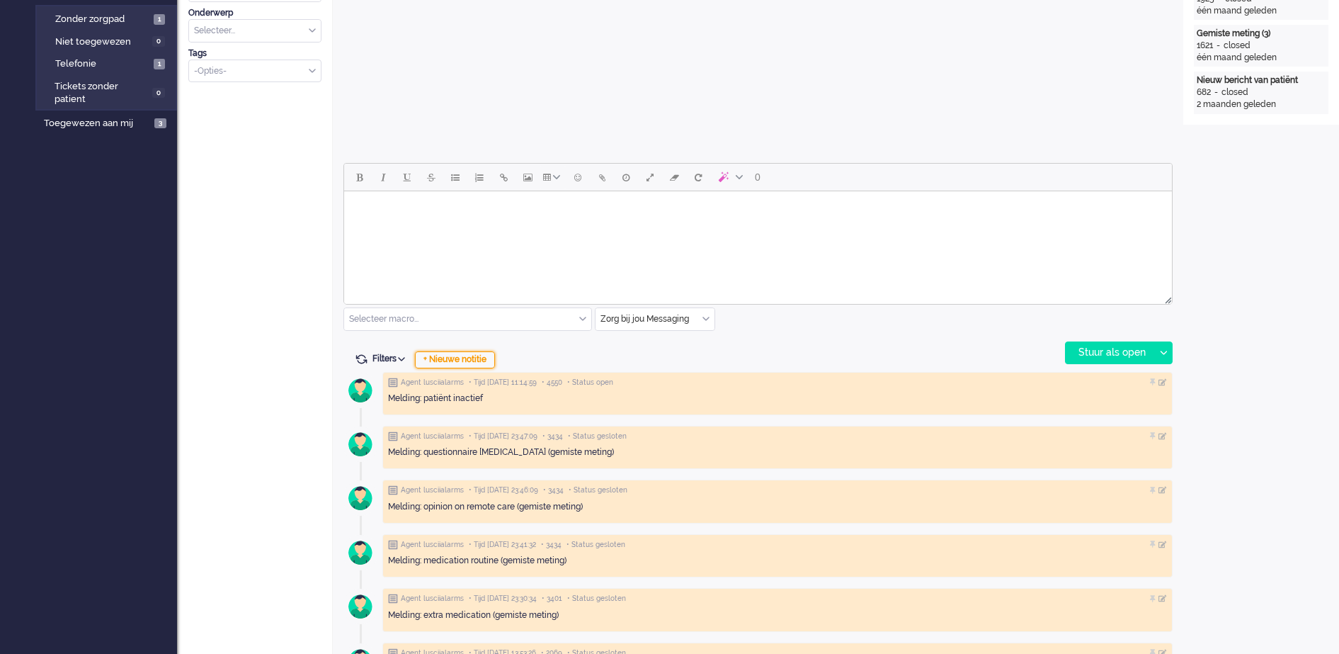
click at [482, 361] on div "+ Nieuwe notitie" at bounding box center [455, 359] width 80 height 17
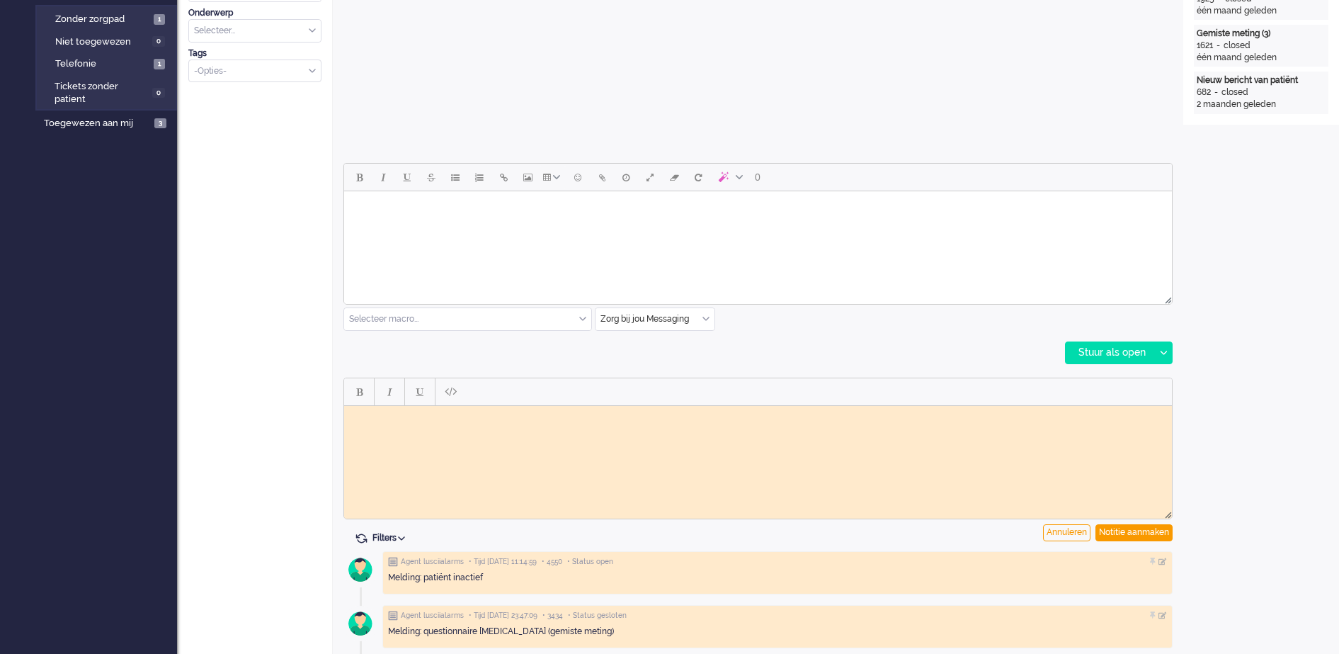
scroll to position [0, 0]
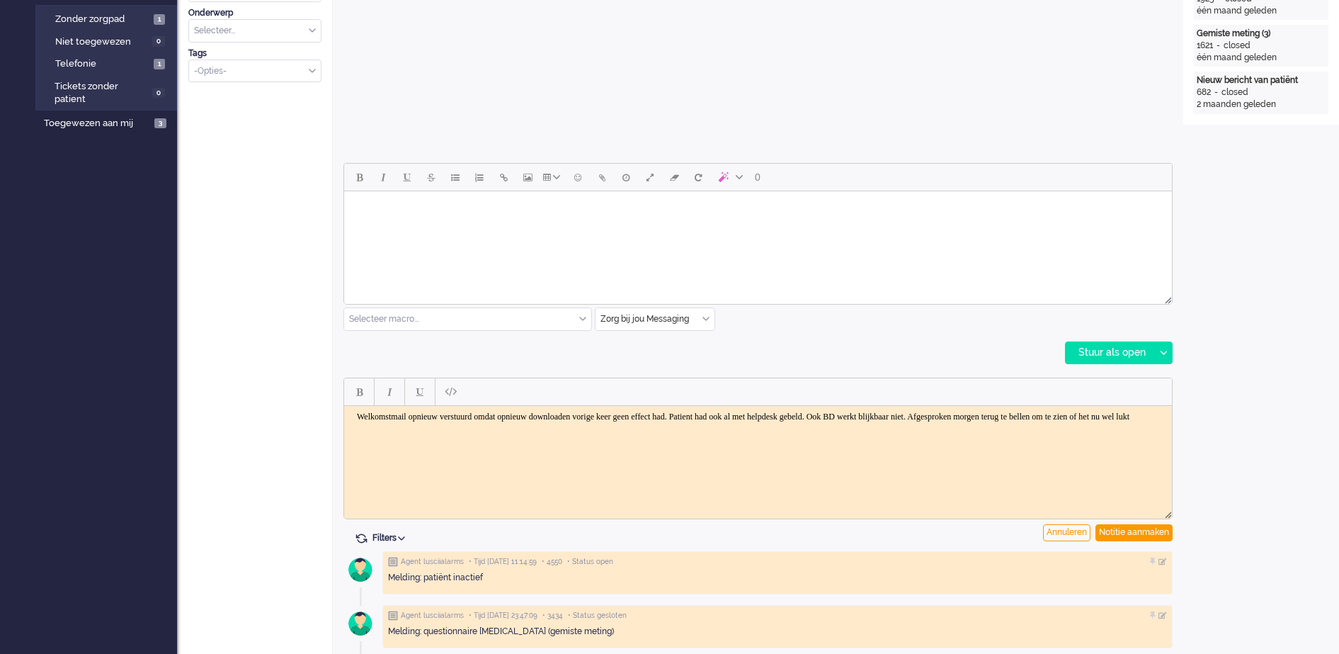
click at [1049, 412] on body "Welkomstmail opnieuw verstuurd omdat opnieuw downloaden vorige keer geen effect…" at bounding box center [758, 416] width 817 height 11
drag, startPoint x: 533, startPoint y: 425, endPoint x: 609, endPoint y: 427, distance: 75.8
click at [609, 427] on body "Welkomstmail opnieuw verstuurd omdat opnieuw downloaden vorige keer geen effect…" at bounding box center [758, 421] width 817 height 21
click at [1123, 531] on div "Notitie aanmaken" at bounding box center [1134, 532] width 77 height 17
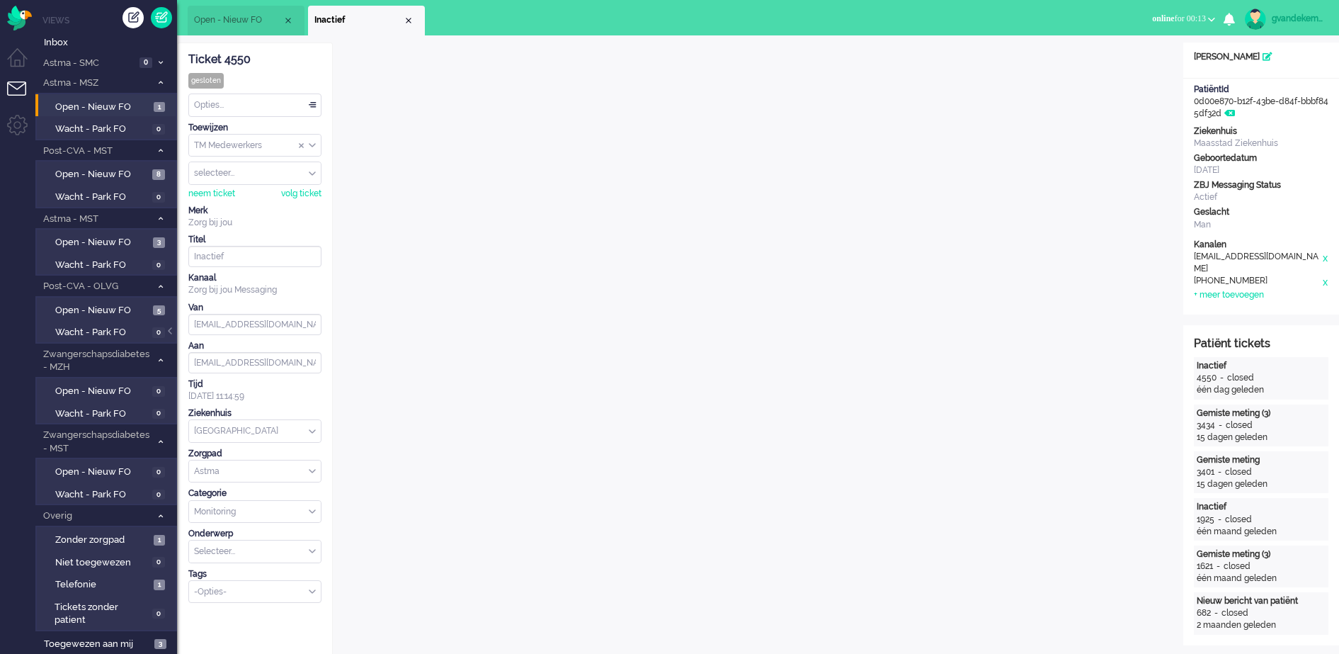
click at [313, 99] on div "Opties..." at bounding box center [255, 105] width 132 height 22
click at [222, 201] on span "Opgelost" at bounding box center [213, 206] width 35 height 12
click at [409, 20] on div "Close tab" at bounding box center [408, 20] width 11 height 11
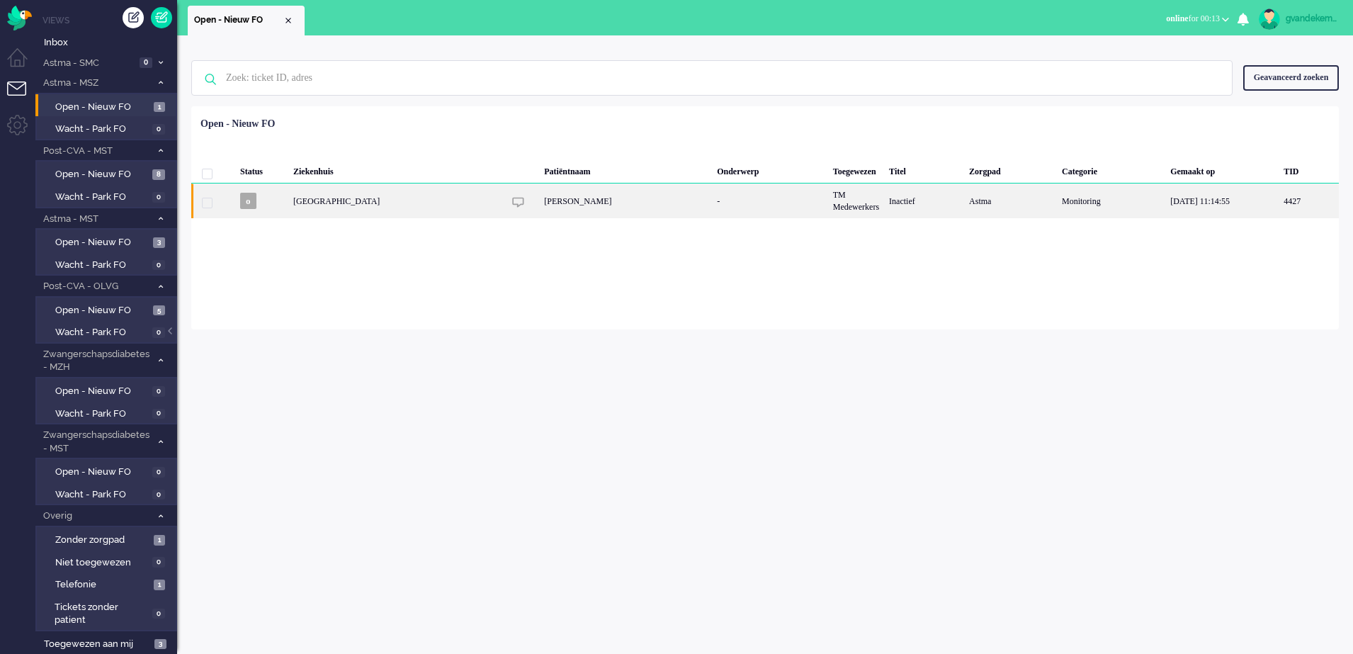
click at [572, 199] on div "[PERSON_NAME]" at bounding box center [625, 200] width 173 height 35
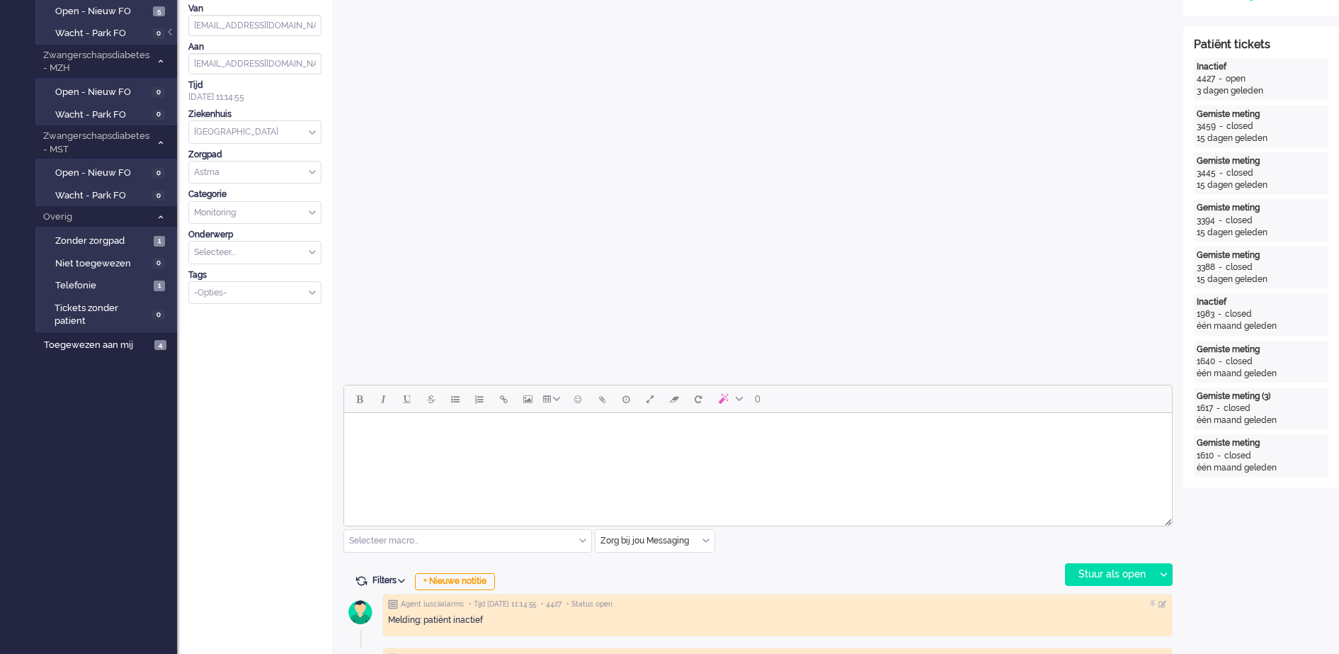
scroll to position [354, 0]
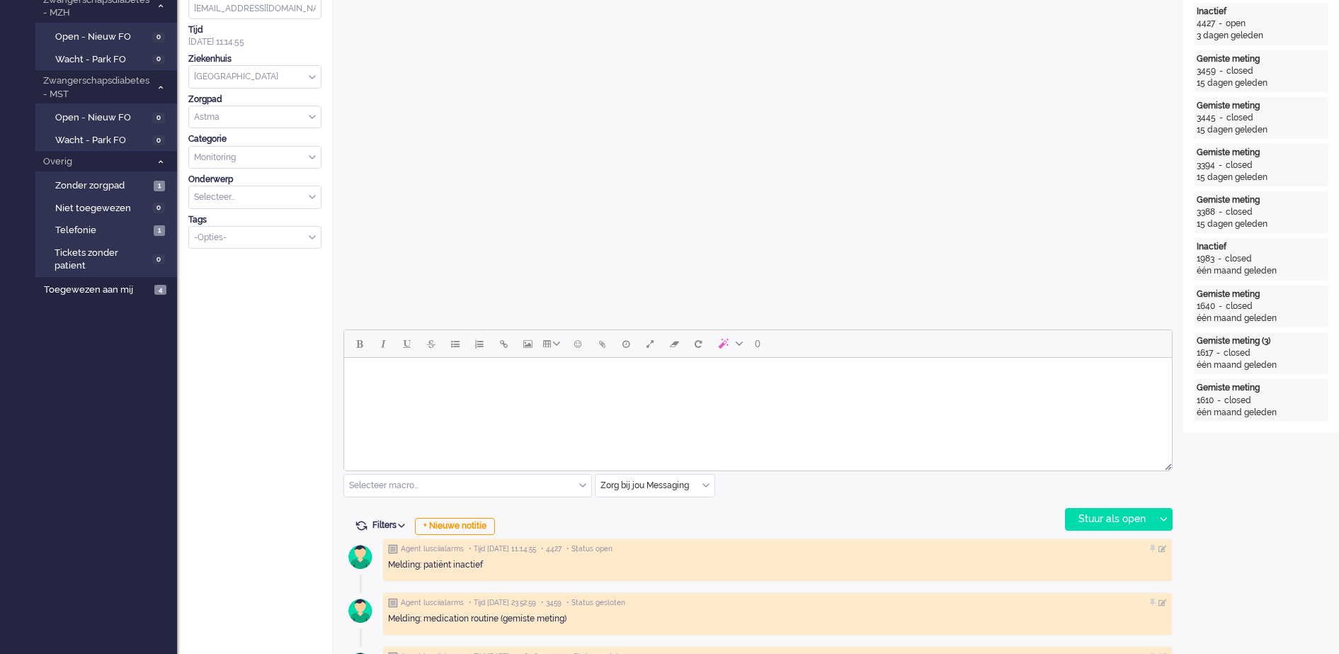
click at [465, 523] on div "+ Nieuwe notitie" at bounding box center [455, 526] width 80 height 17
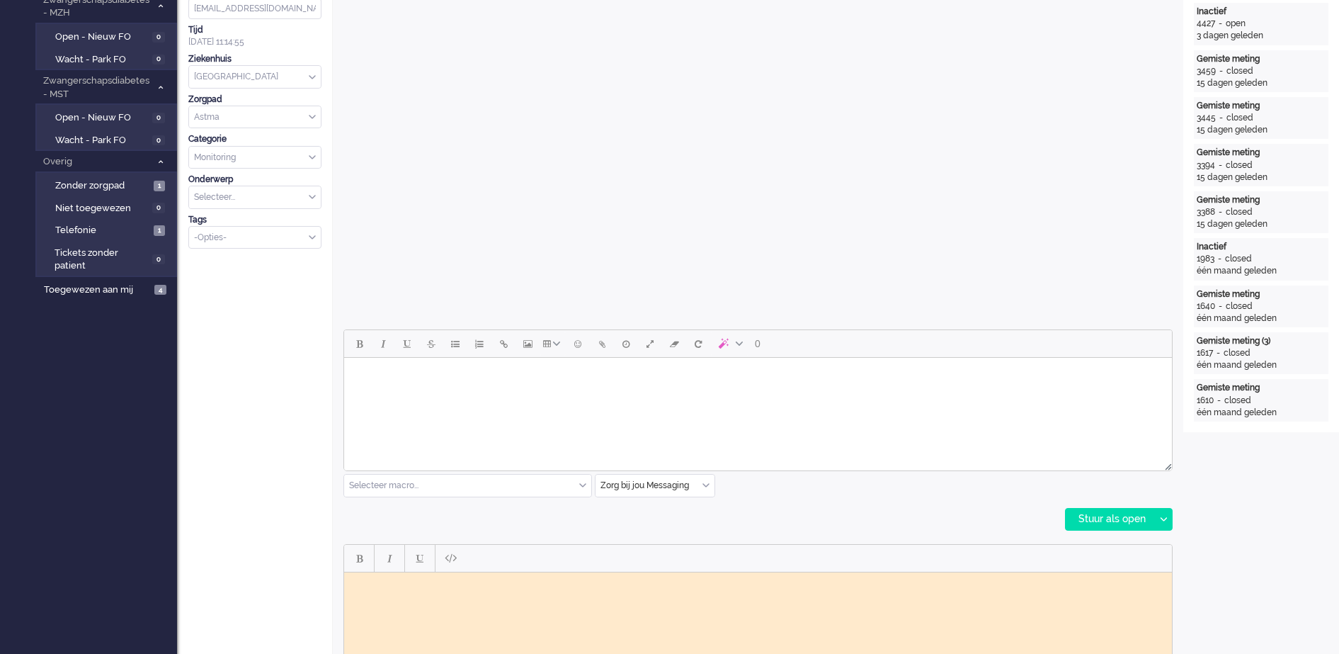
scroll to position [0, 0]
click at [536, 581] on body "Mw was druk en er niet aan toegekomen. Volgende week vult ze weer een vragenlij…" at bounding box center [758, 587] width 817 height 21
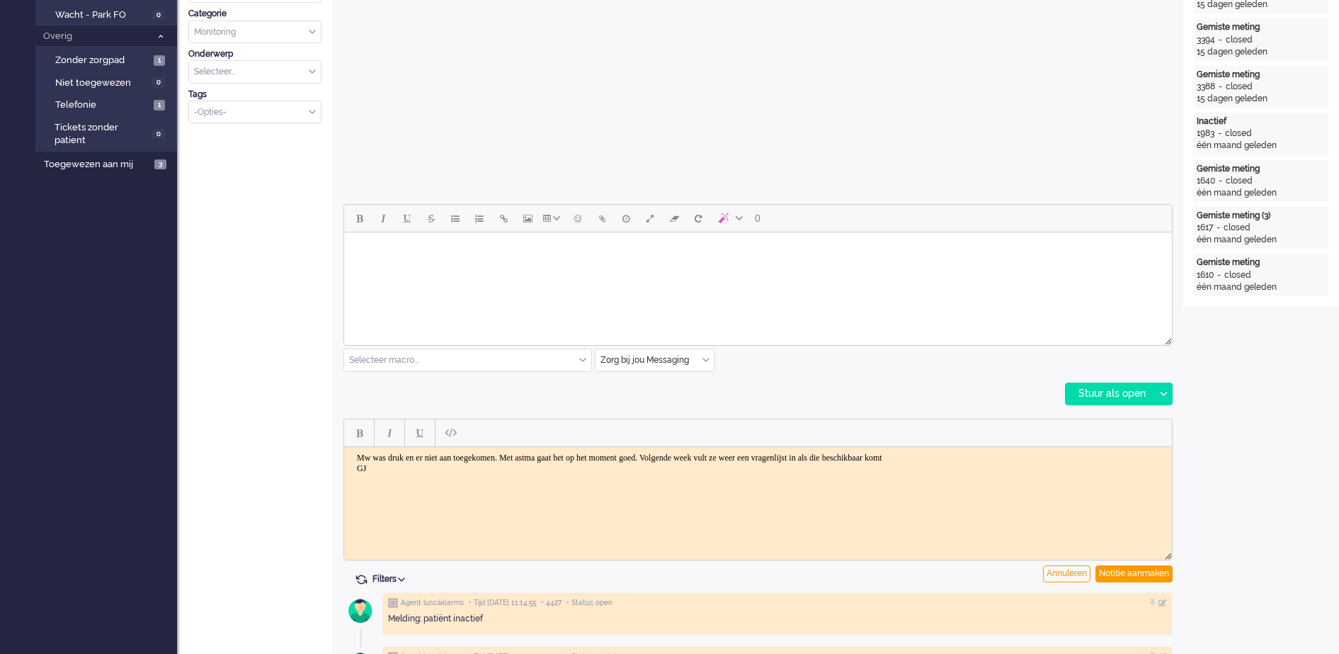
scroll to position [708, 0]
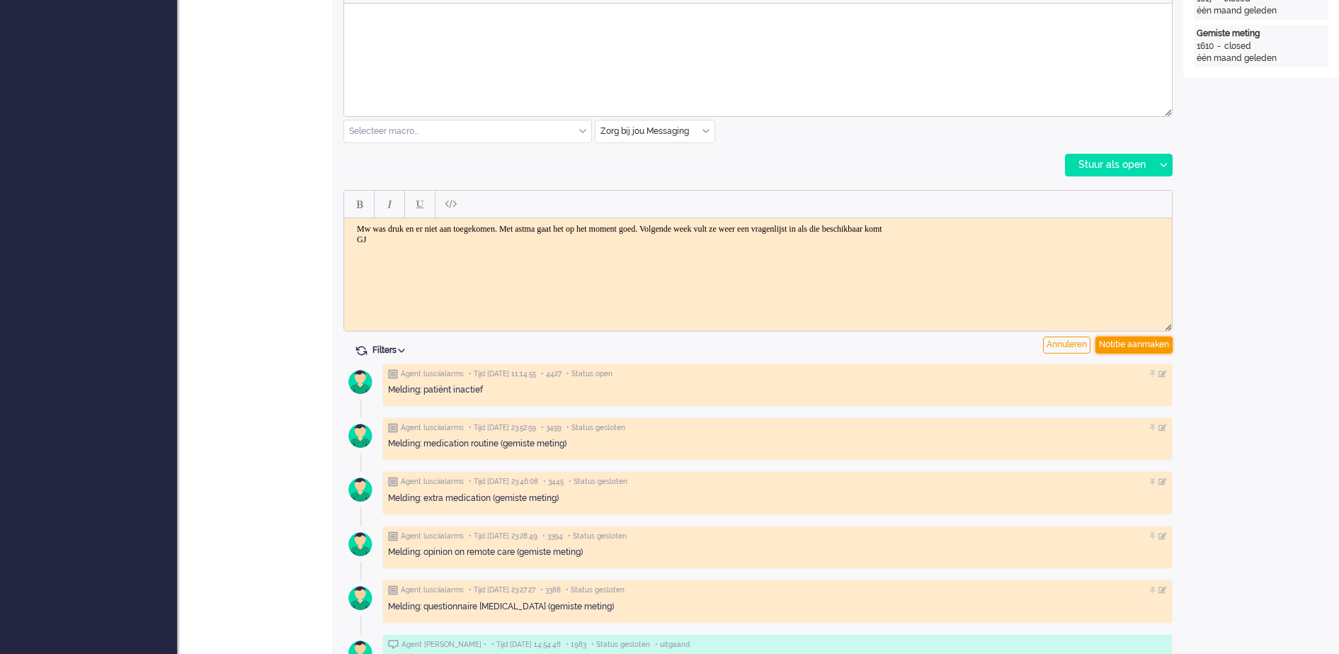
click at [1151, 344] on div "Notitie aanmaken" at bounding box center [1134, 344] width 77 height 17
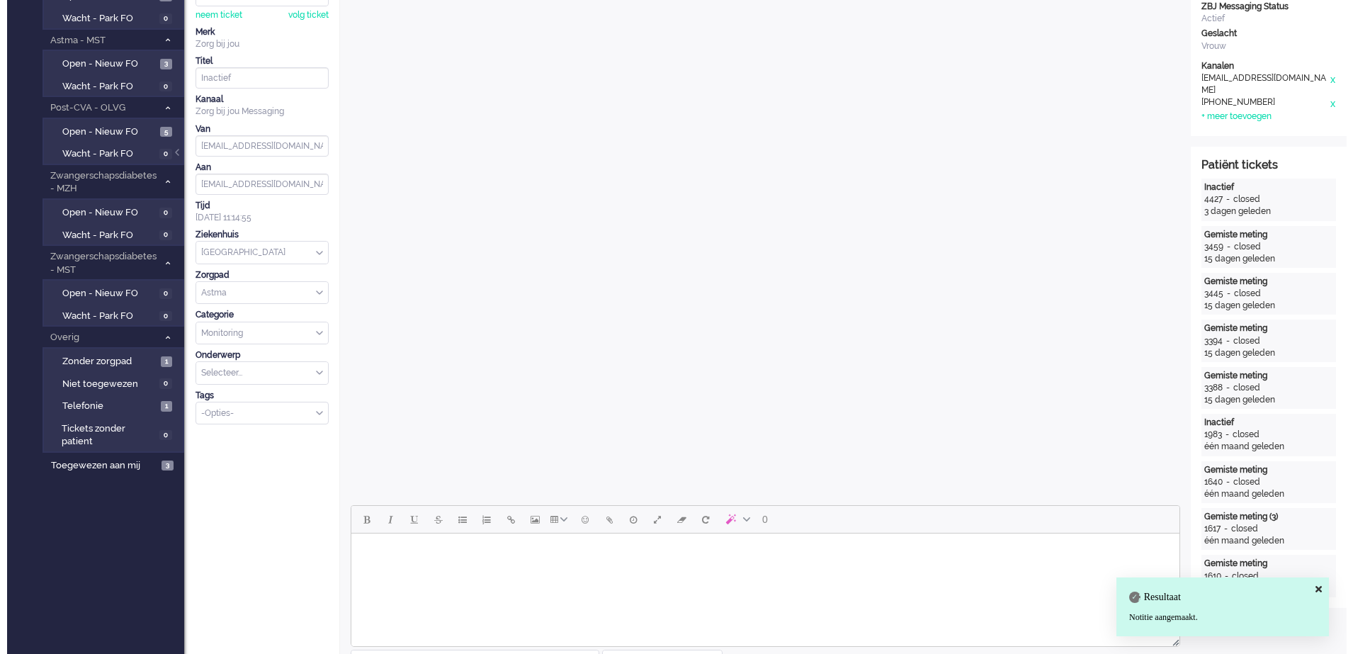
scroll to position [0, 0]
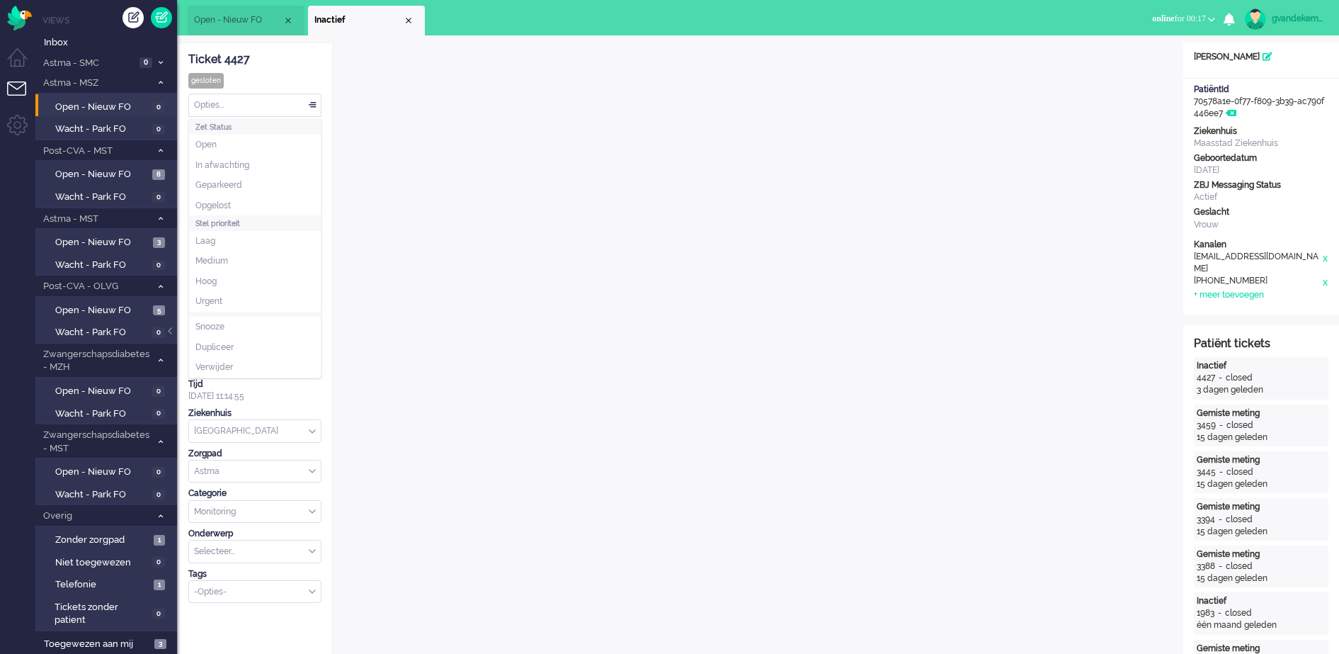
click at [312, 109] on div "Opties..." at bounding box center [255, 105] width 132 height 22
drag, startPoint x: 218, startPoint y: 201, endPoint x: 214, endPoint y: 193, distance: 9.5
click at [214, 193] on ul "Open In afwachting Geparkeerd Opgelost" at bounding box center [255, 175] width 132 height 81
drag, startPoint x: 214, startPoint y: 193, endPoint x: 219, endPoint y: 208, distance: 16.4
click at [219, 208] on span "Opgelost" at bounding box center [213, 206] width 35 height 12
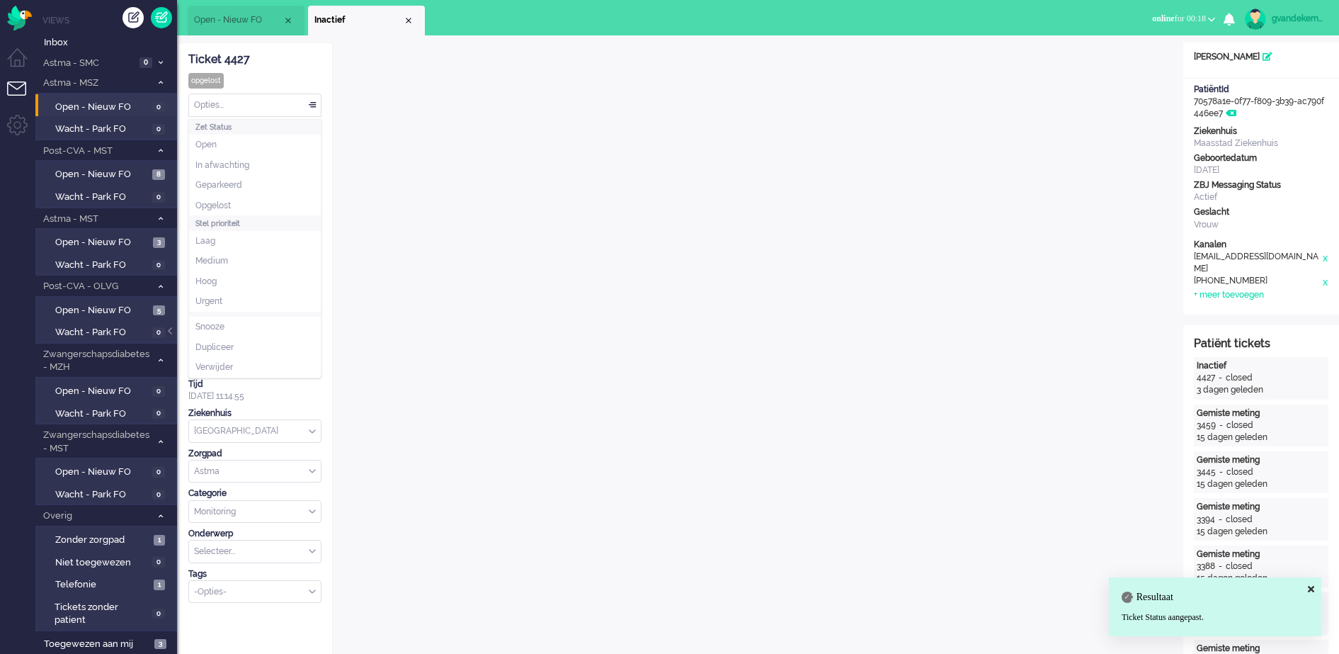
click at [308, 100] on div "Opties..." at bounding box center [255, 105] width 132 height 22
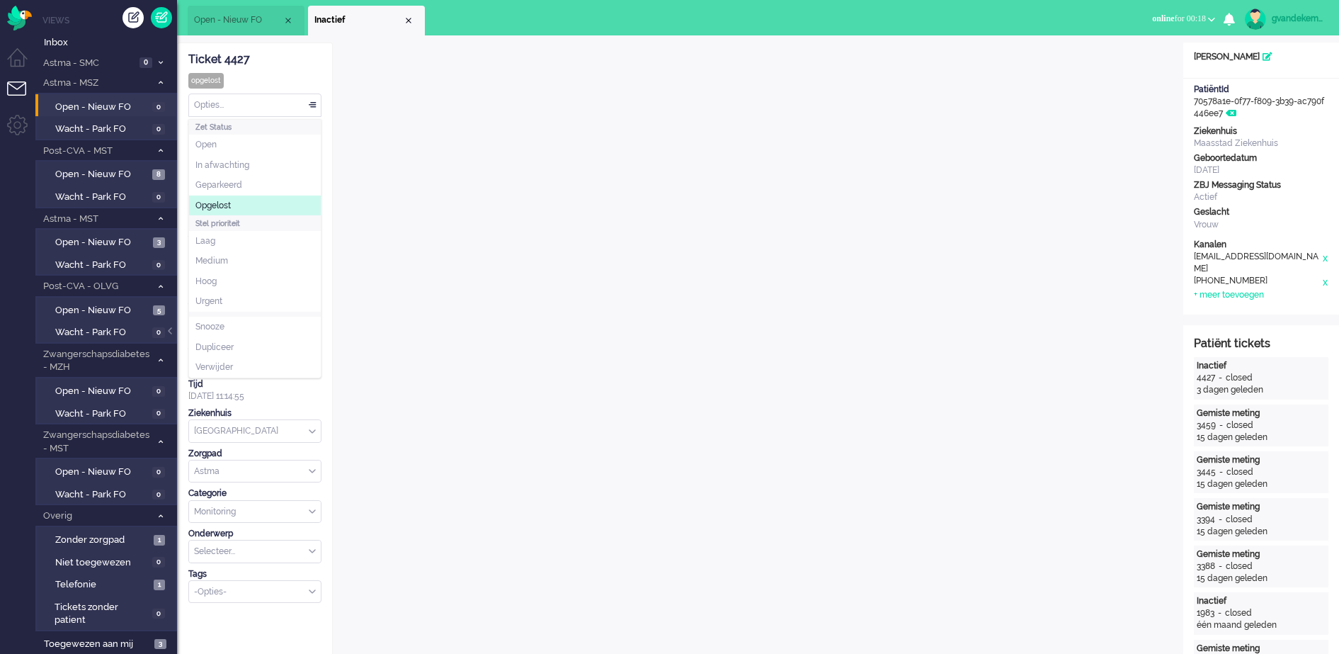
click at [229, 203] on span "Opgelost" at bounding box center [213, 206] width 35 height 12
click at [409, 21] on div "Close tab" at bounding box center [408, 20] width 11 height 11
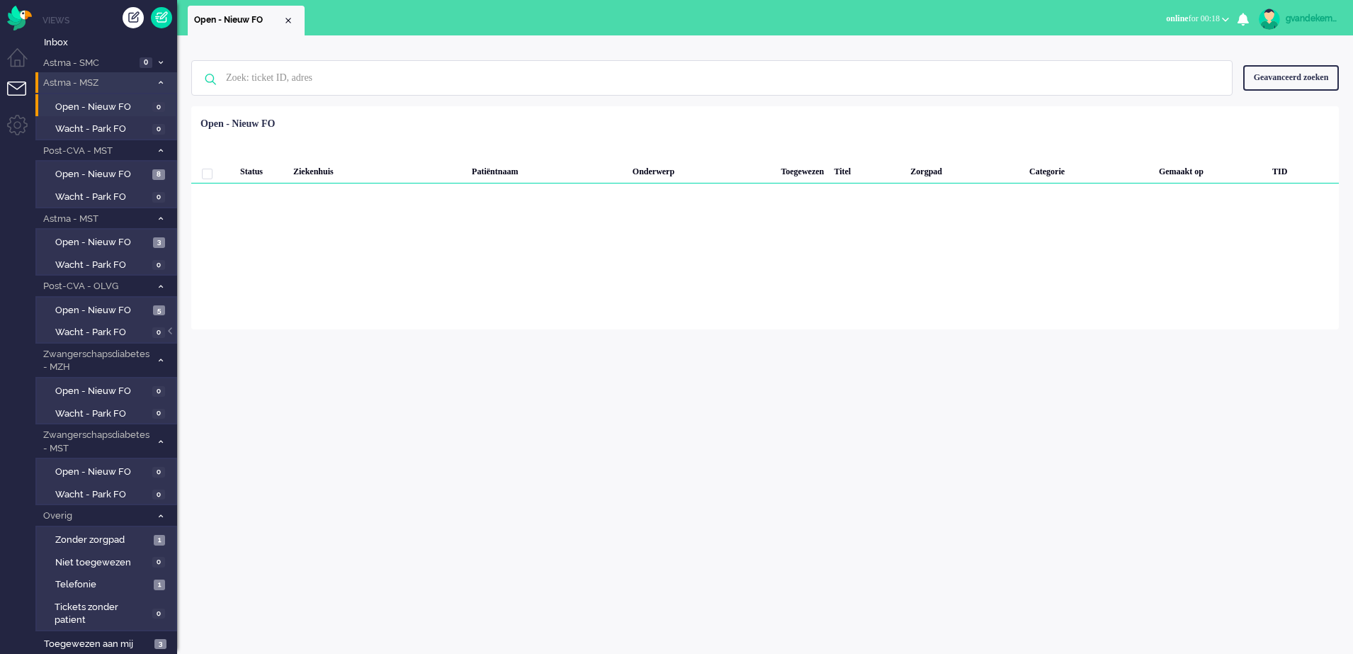
click at [160, 82] on icon at bounding box center [161, 82] width 4 height 5
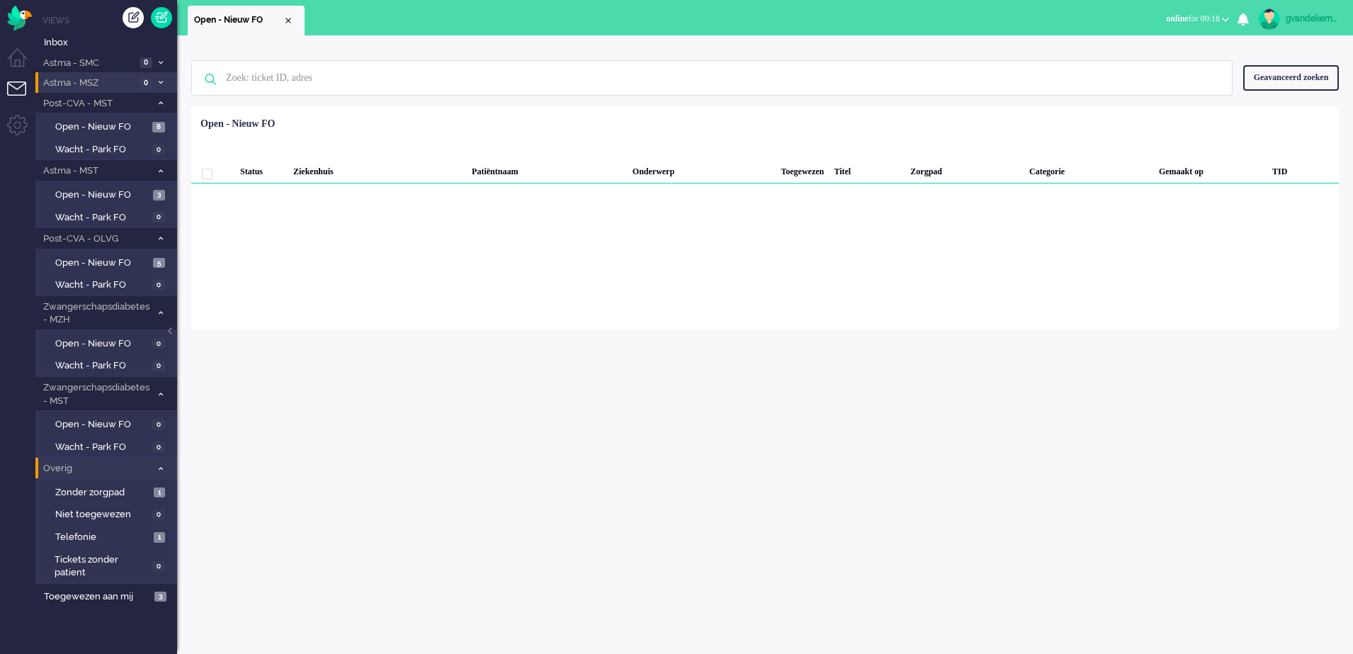
click at [162, 468] on icon at bounding box center [161, 468] width 4 height 5
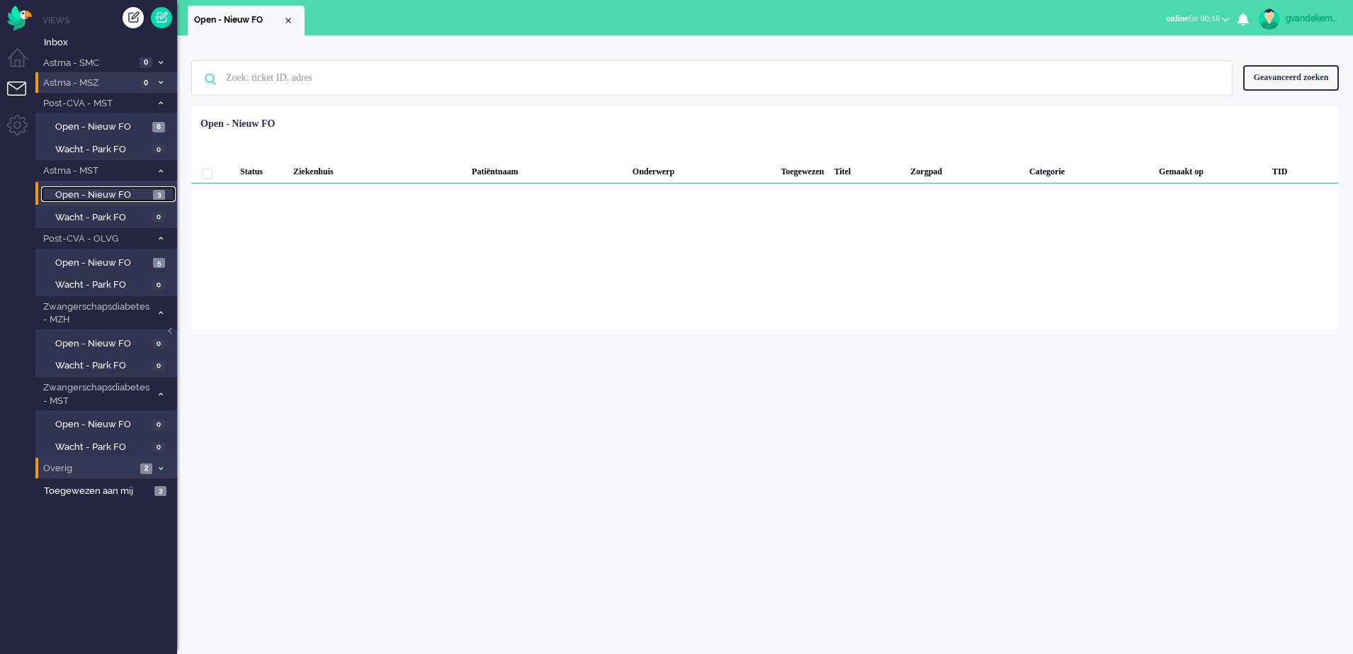
click at [123, 191] on span "Open - Nieuw FO" at bounding box center [102, 194] width 94 height 13
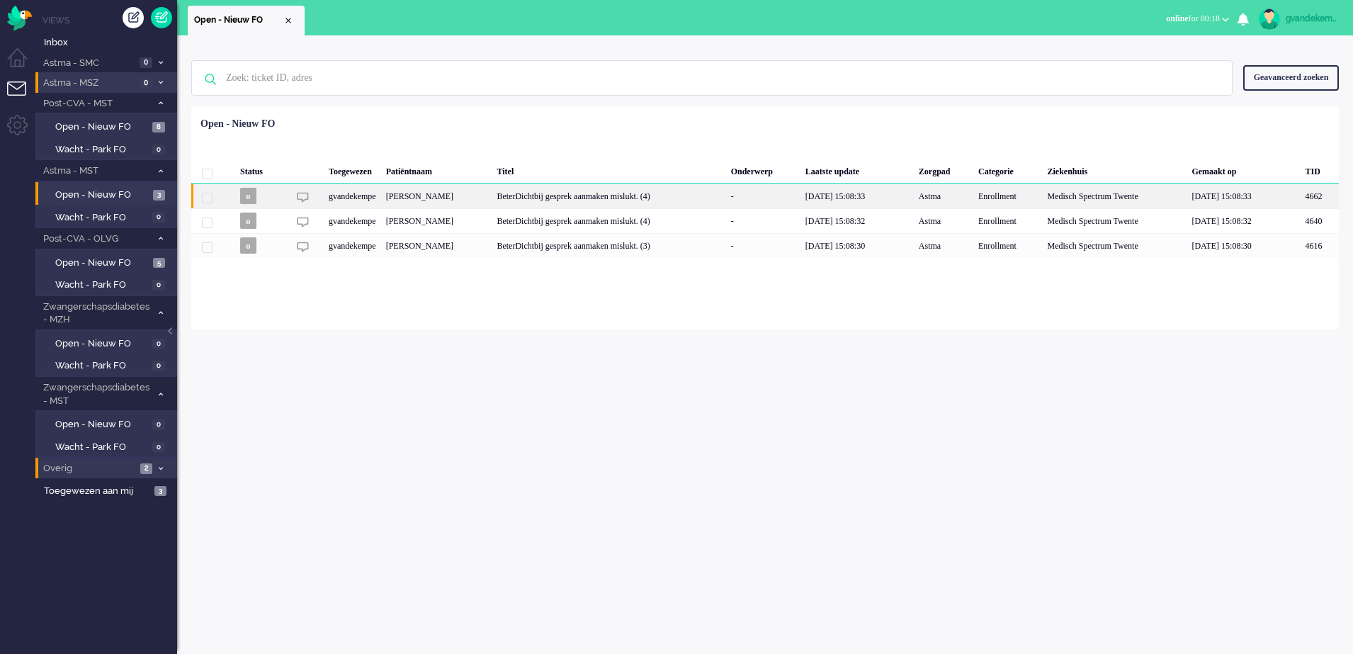
click at [677, 197] on div "BeterDichtbij gesprek aanmaken mislukt. (4)" at bounding box center [609, 195] width 234 height 25
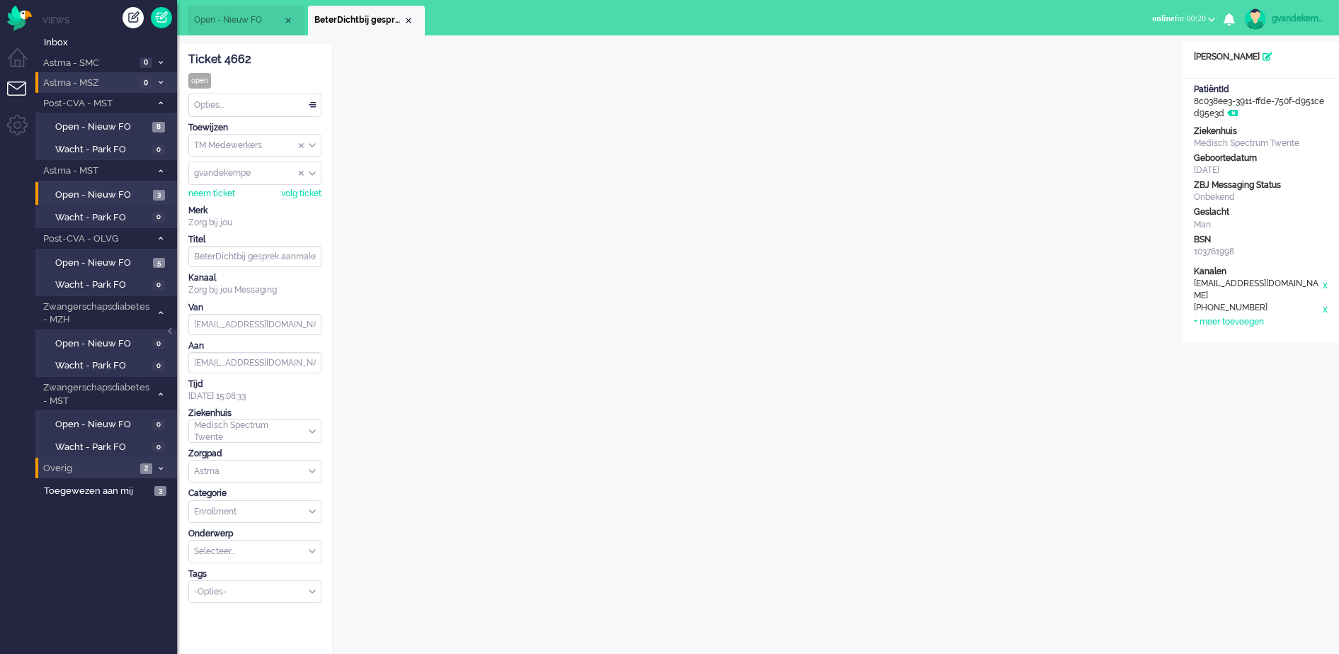
click at [1287, 17] on div "gvandekempe" at bounding box center [1298, 18] width 53 height 14
click at [1240, 91] on link "Instellingen" at bounding box center [1279, 96] width 106 height 14
select select "nl"
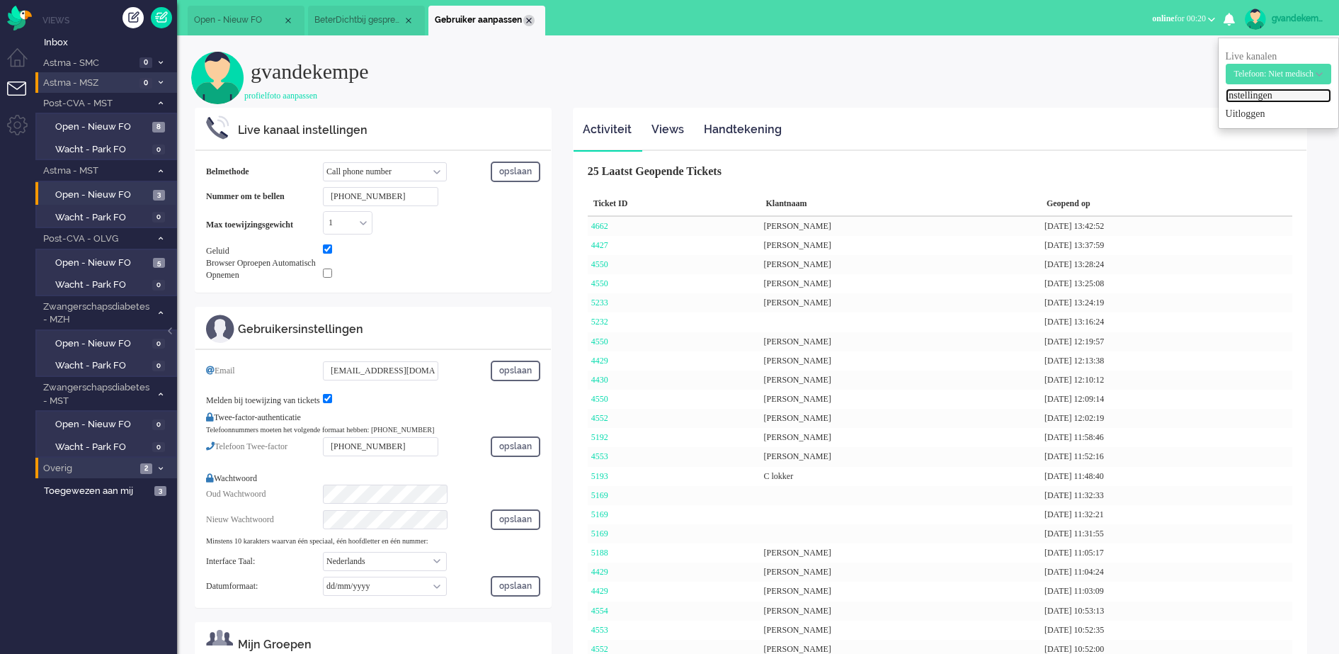
click at [526, 21] on div "Close tab" at bounding box center [528, 20] width 11 height 11
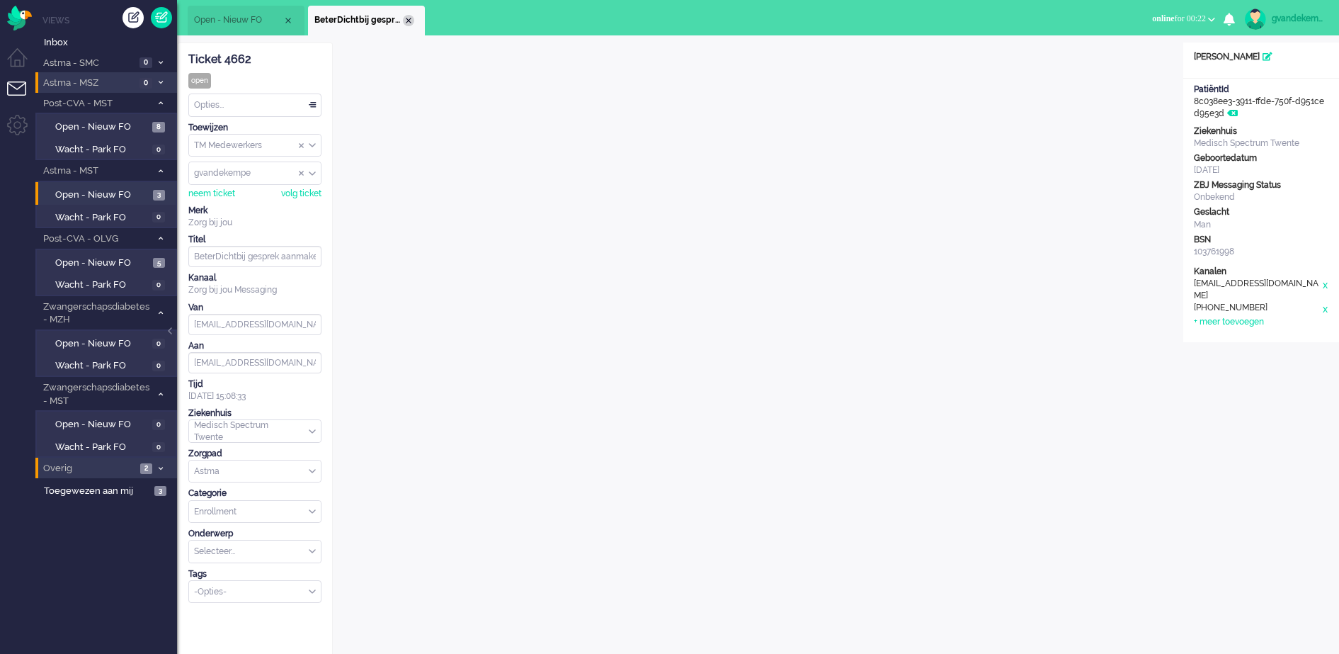
click at [410, 23] on div "Close tab" at bounding box center [408, 20] width 11 height 11
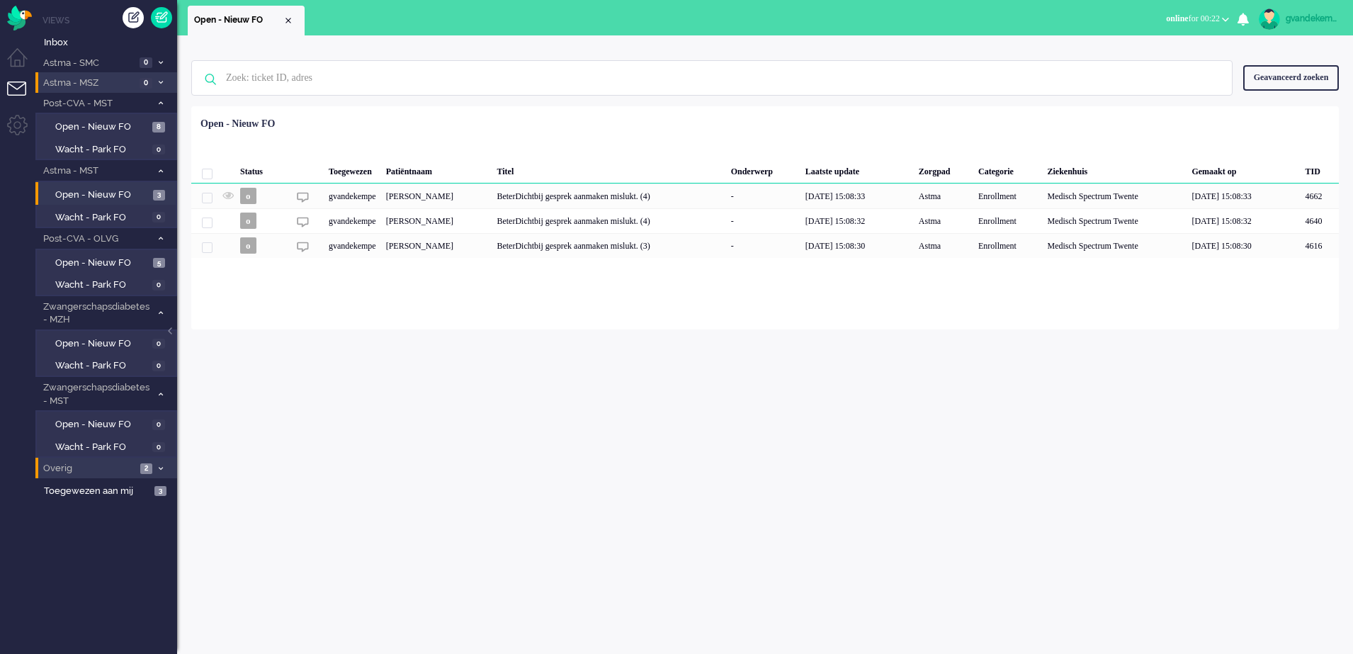
click at [1296, 16] on div "gvandekempe" at bounding box center [1312, 18] width 53 height 14
click at [1279, 102] on link "Instellingen" at bounding box center [1293, 96] width 106 height 14
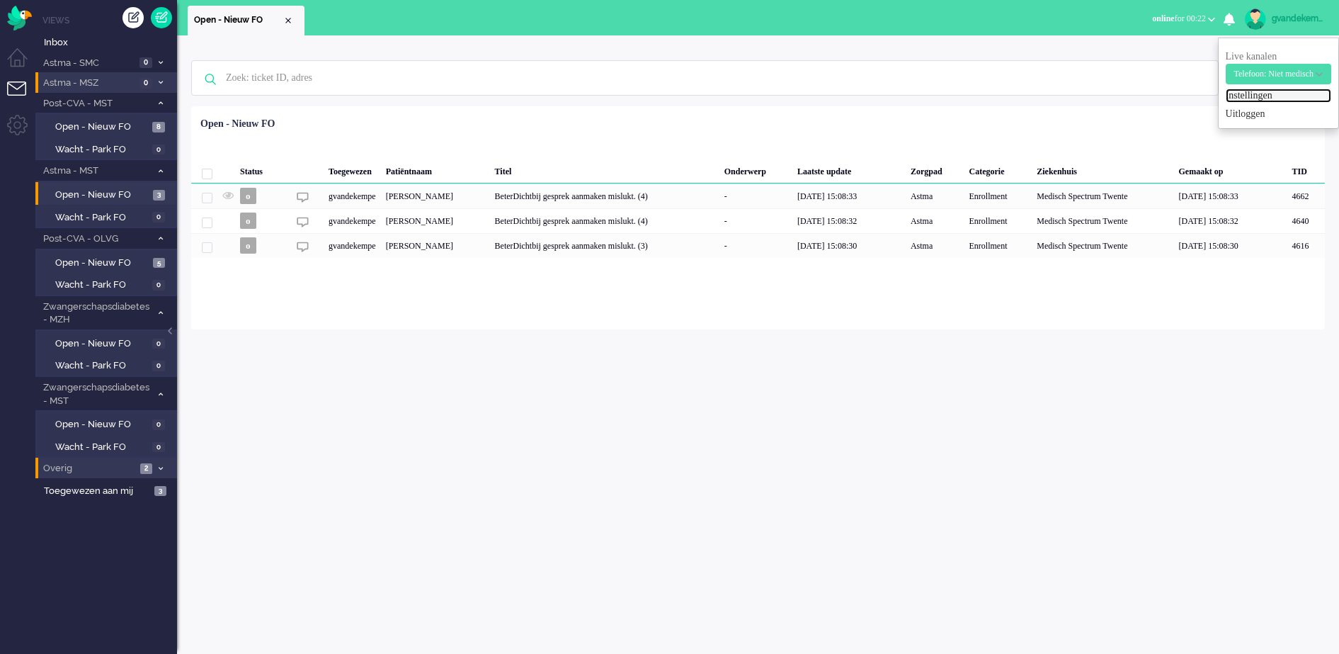
select select "nl"
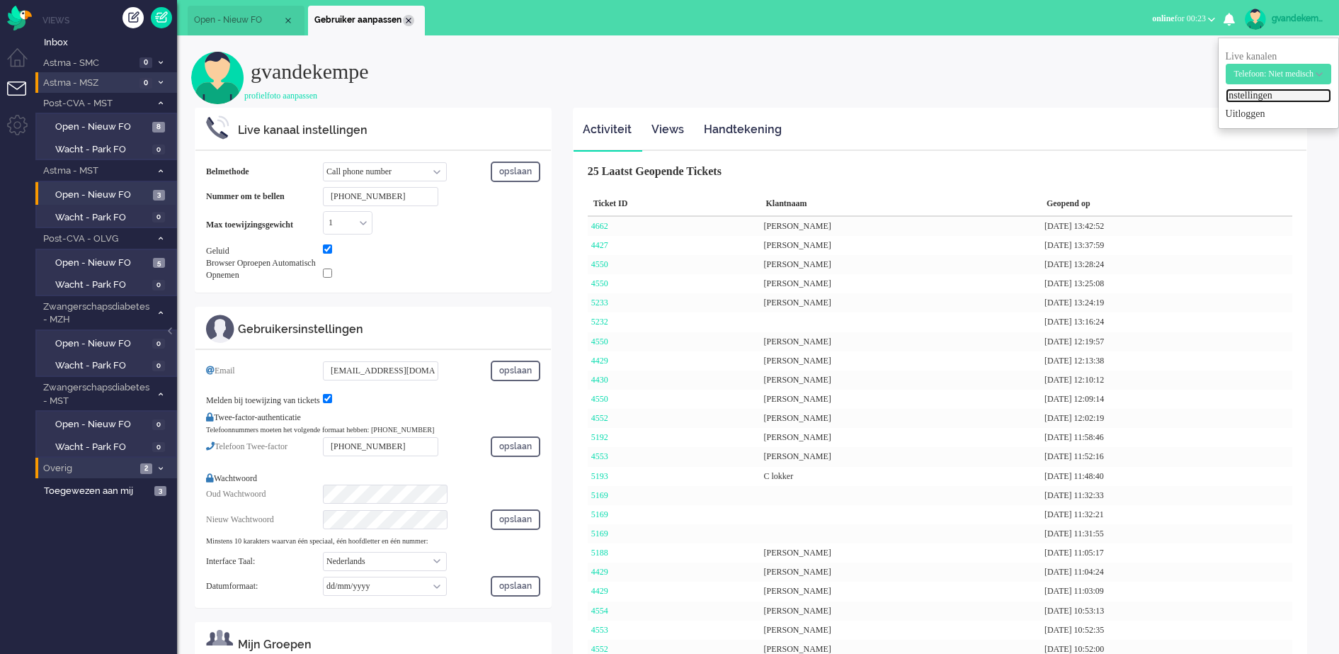
click at [408, 23] on div "Close tab" at bounding box center [408, 20] width 11 height 11
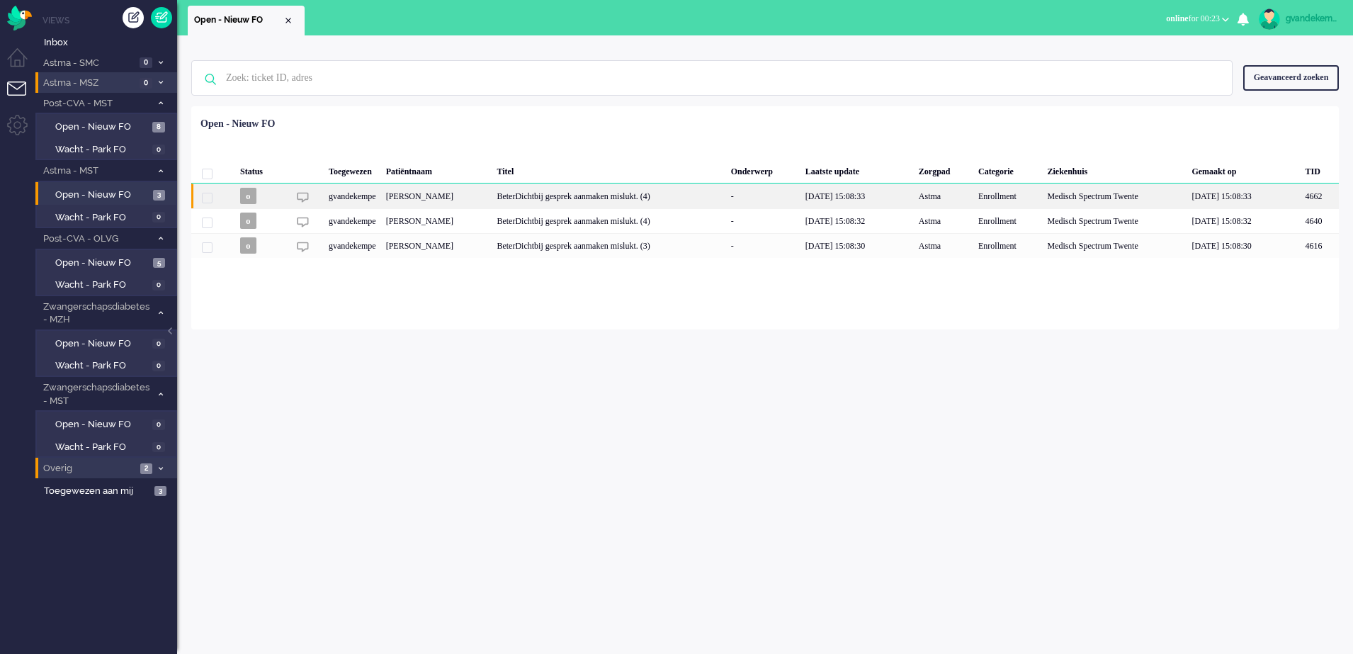
click at [1300, 198] on div "[PERSON_NAME]" at bounding box center [1319, 195] width 38 height 25
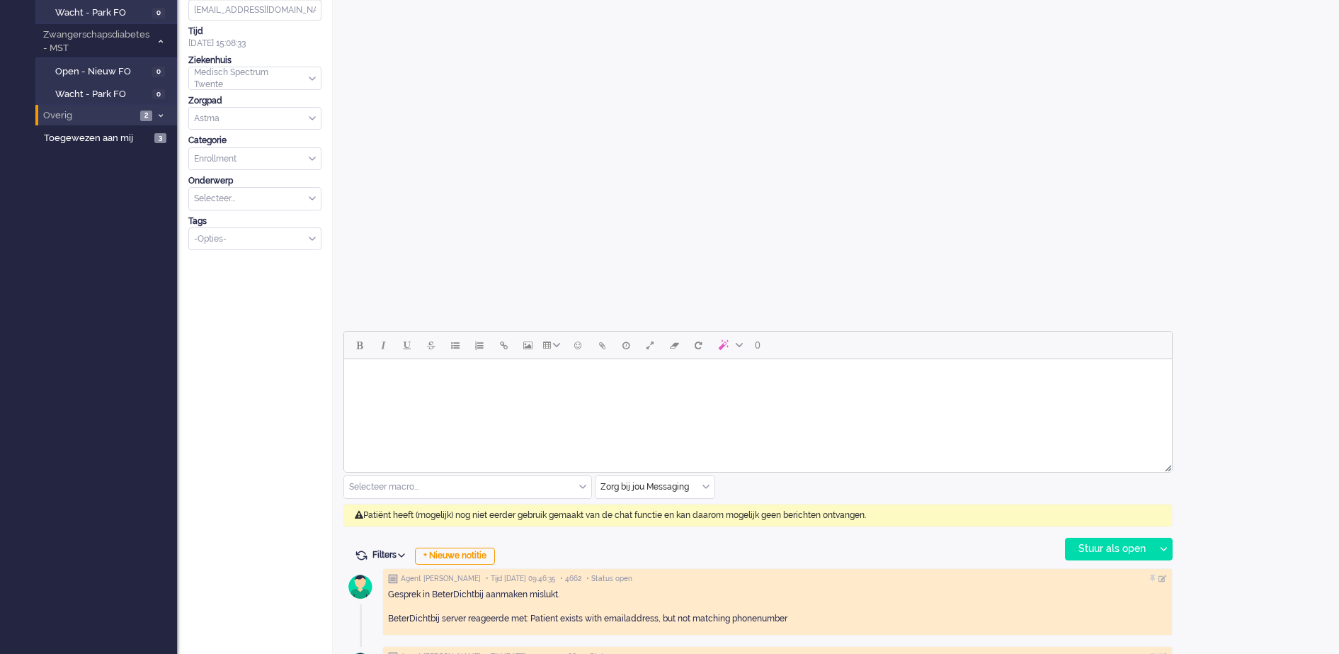
scroll to position [502, 0]
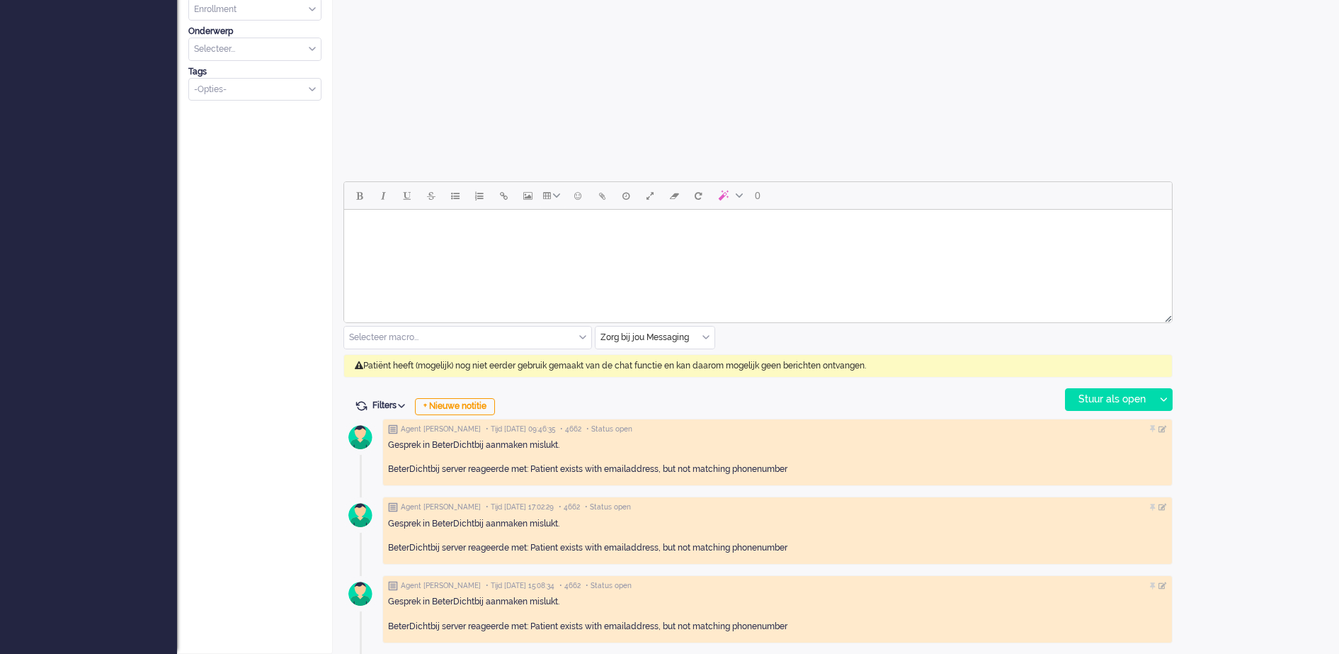
click at [710, 335] on div "Zorg bij jou Messaging" at bounding box center [655, 338] width 119 height 22
click at [661, 380] on span "uitgaand telefoon" at bounding box center [637, 379] width 70 height 12
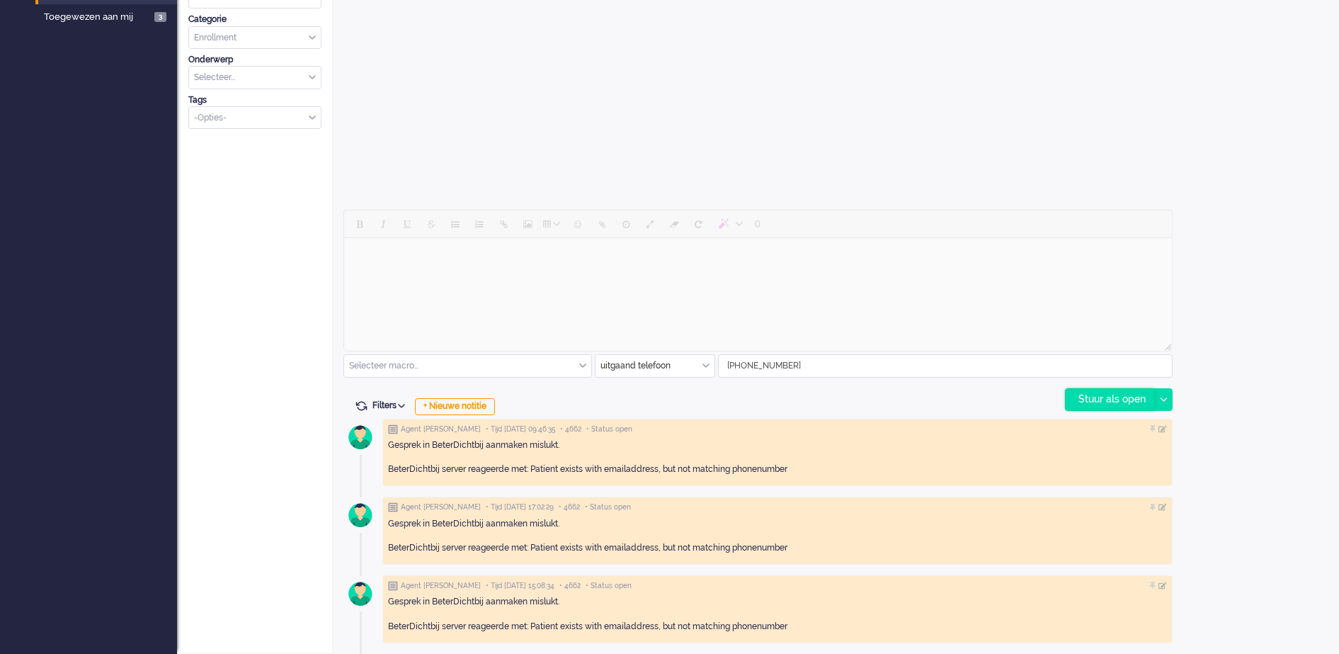
click at [1135, 398] on div "Stuur als open" at bounding box center [1110, 399] width 89 height 21
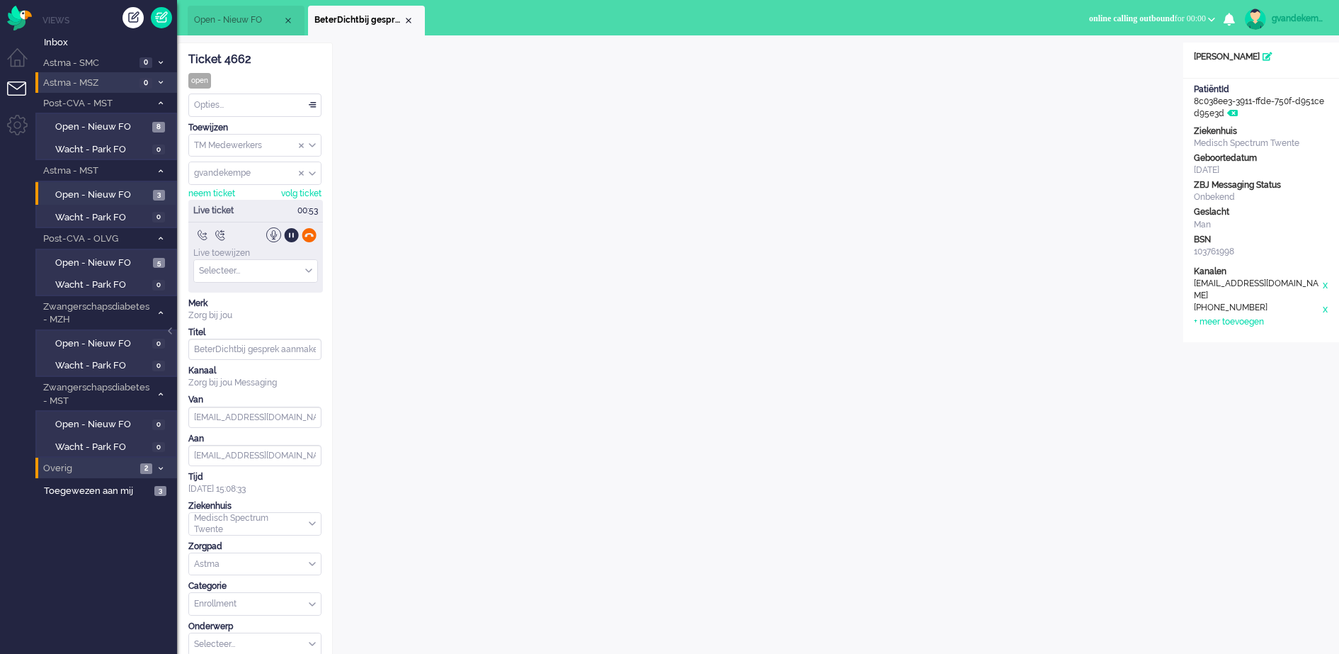
click at [309, 236] on div at bounding box center [309, 234] width 15 height 15
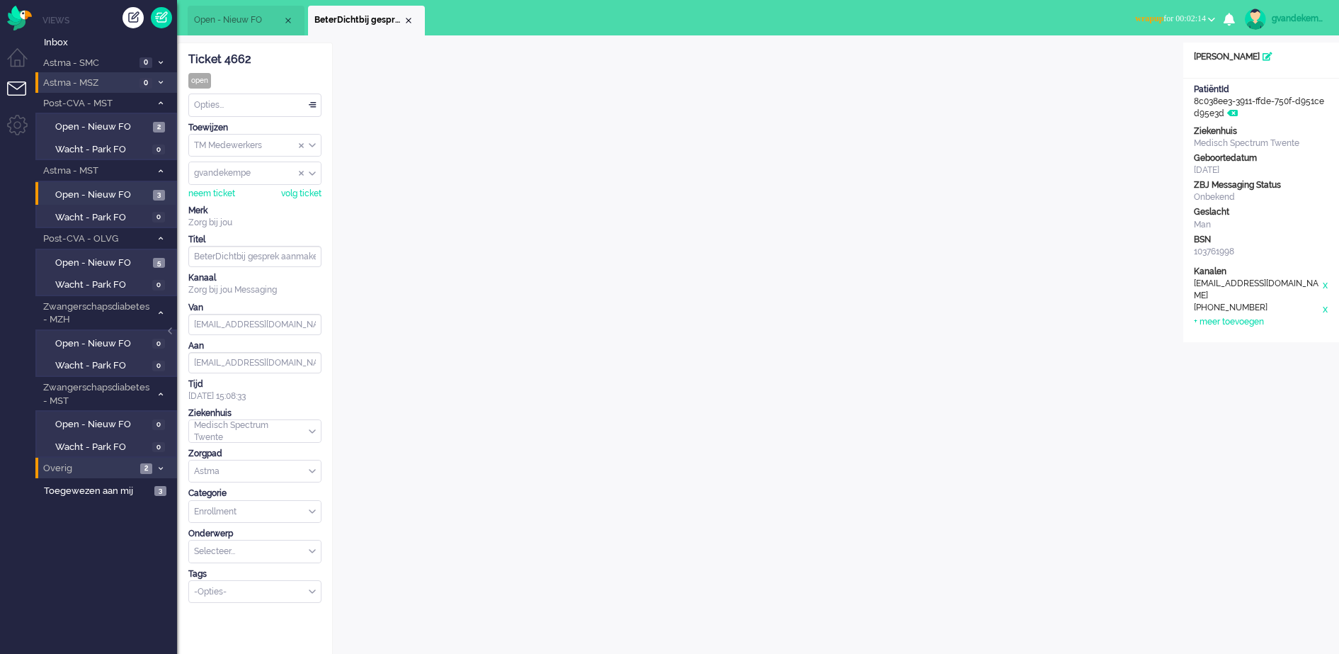
click at [1249, 517] on div "Open custom software Patiëntnaam P.A.M. Knippers PatiëntId 8c038ee3-3911-ffde-7…" at bounding box center [1262, 607] width 156 height 1128
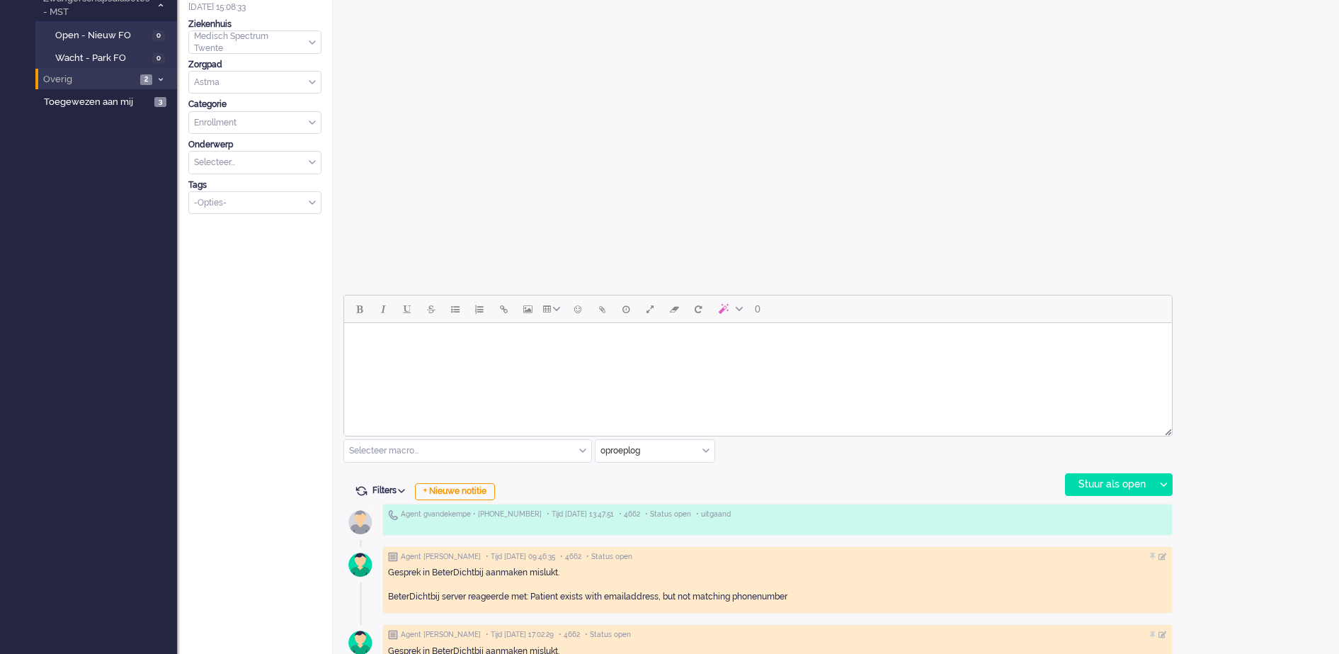
scroll to position [516, 0]
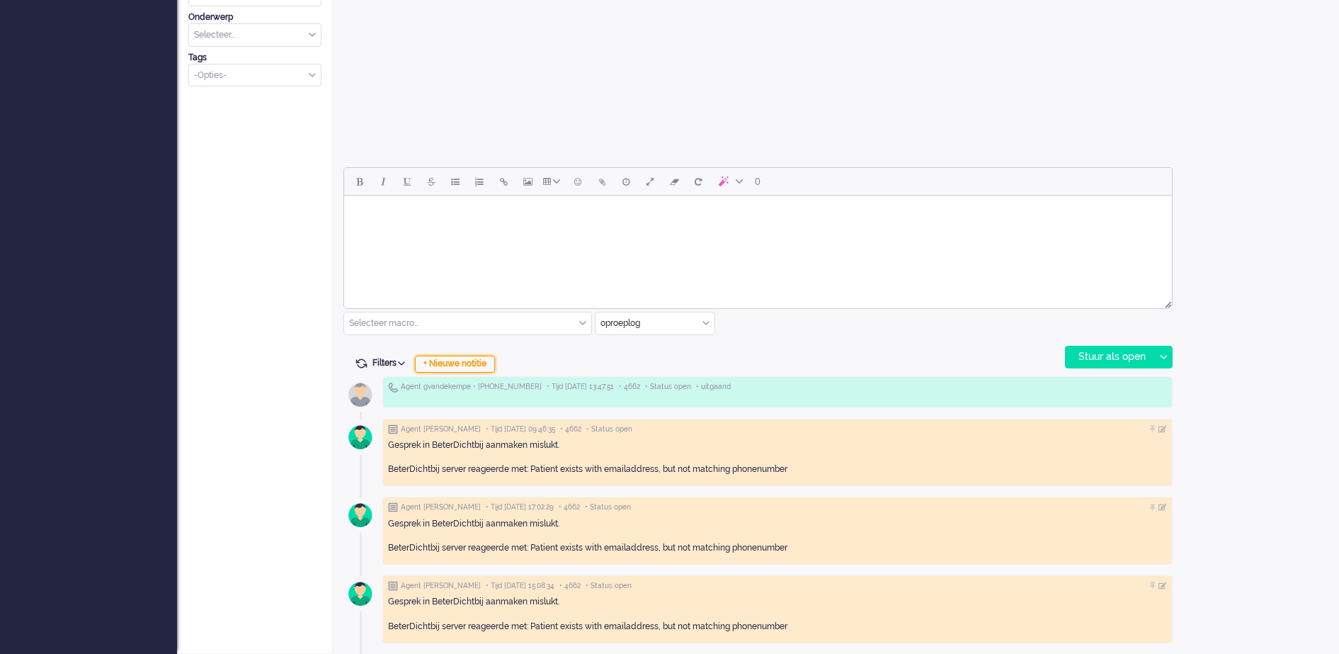
click at [488, 361] on div "+ Nieuwe notitie" at bounding box center [455, 364] width 80 height 17
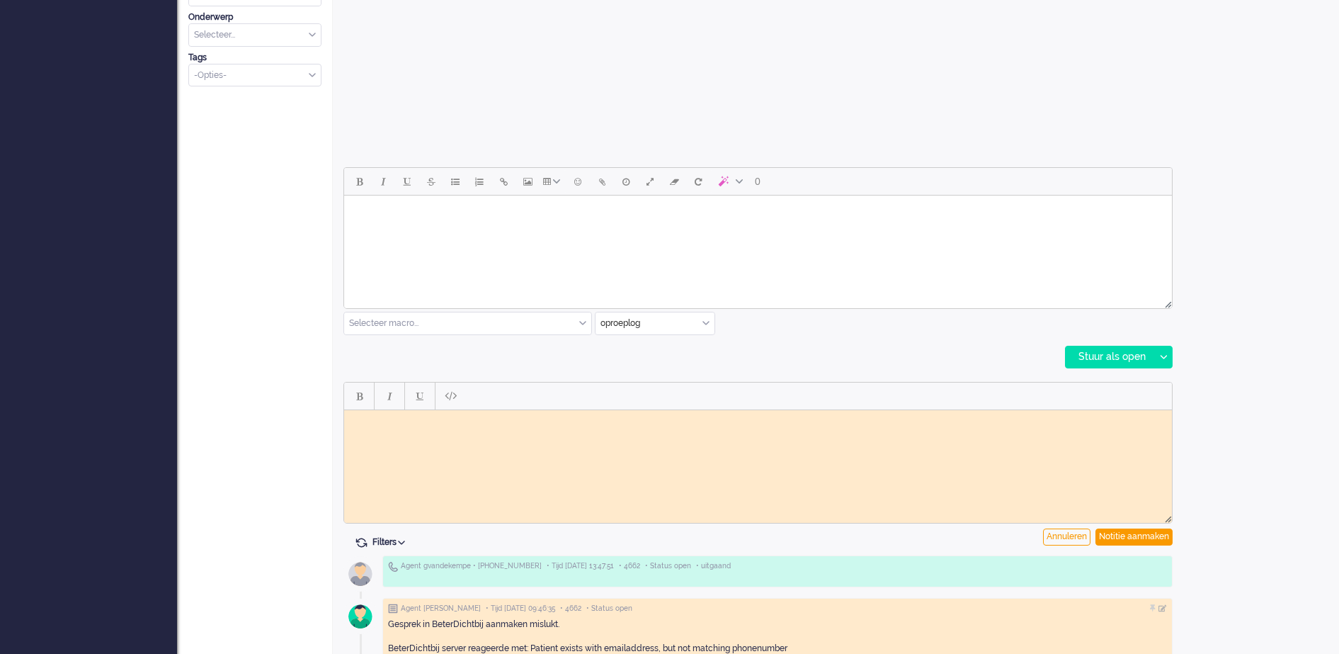
scroll to position [0, 0]
click at [426, 420] on body "Rich Text Area. Press ALT-0 for help." at bounding box center [758, 420] width 817 height 11
click at [1131, 537] on div "Notitie aanmaken" at bounding box center [1134, 536] width 77 height 17
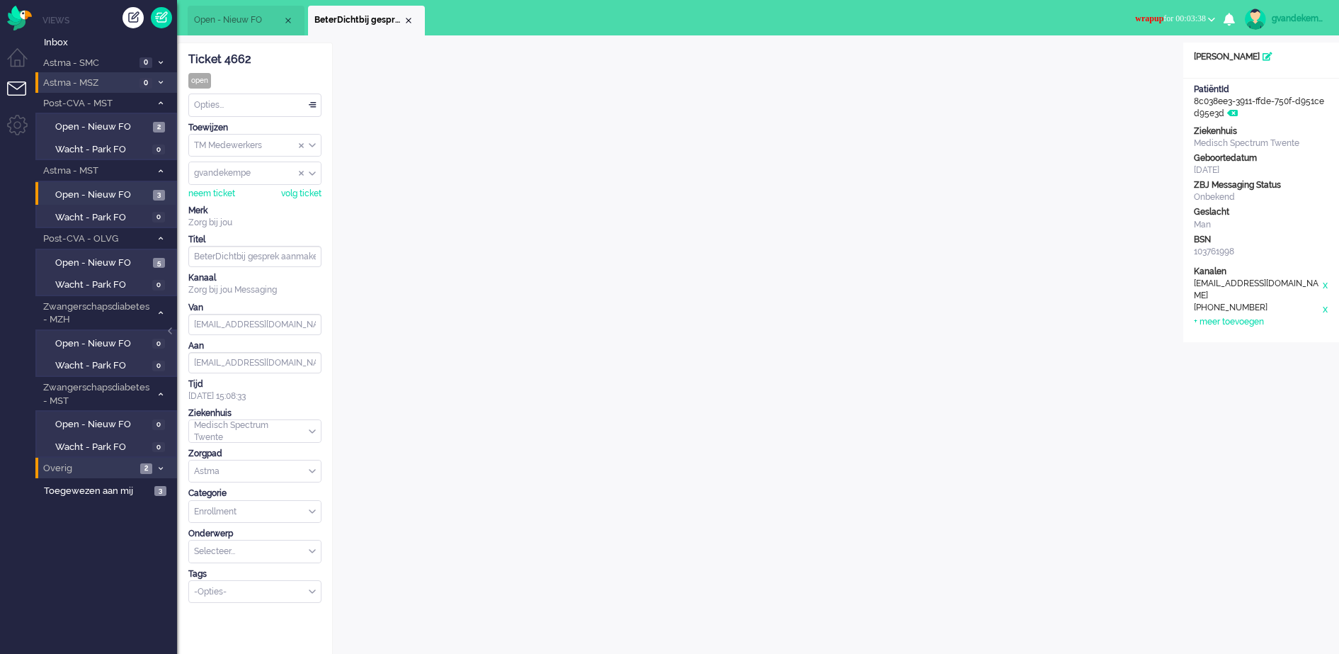
click at [312, 106] on div "Opties..." at bounding box center [255, 105] width 132 height 22
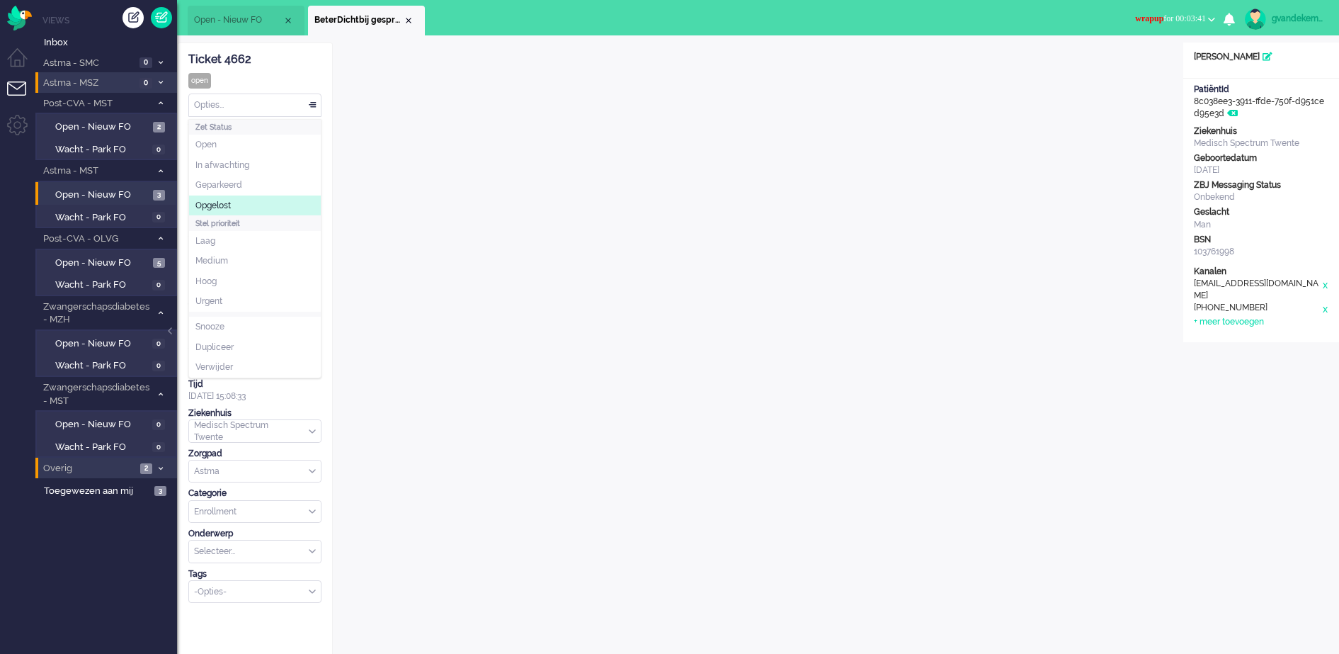
click at [220, 200] on span "Opgelost" at bounding box center [213, 206] width 35 height 12
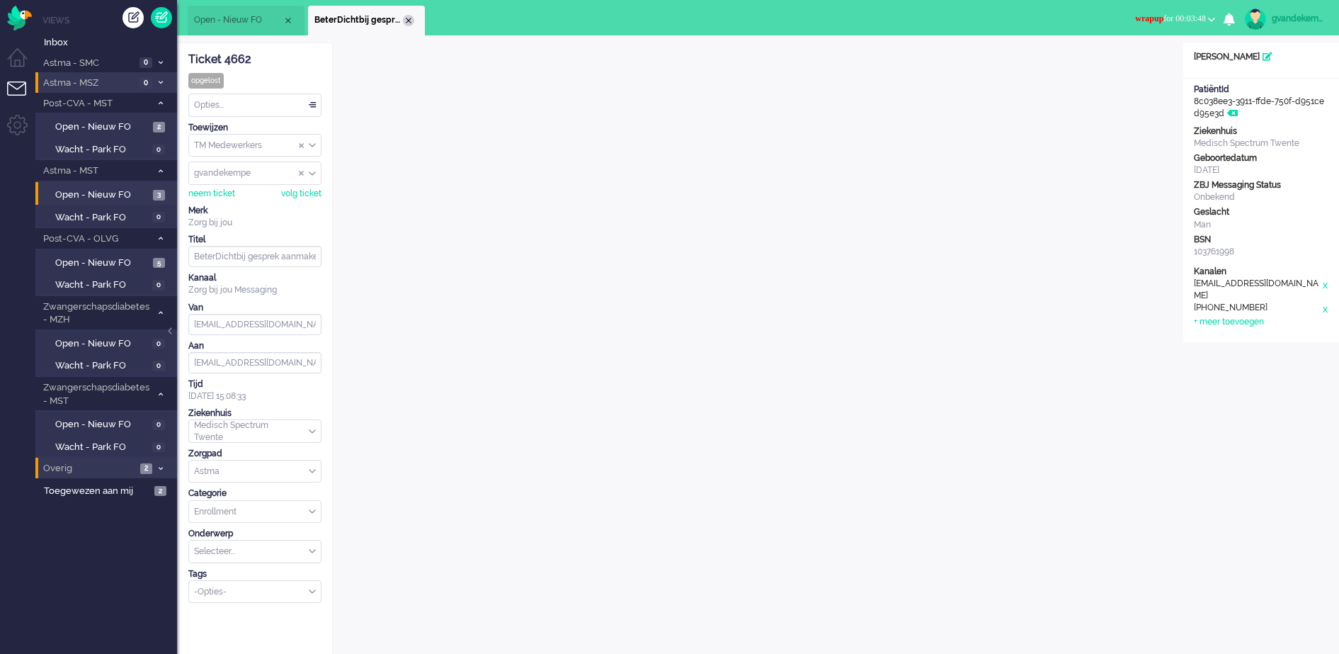
click at [410, 20] on div "Close tab" at bounding box center [408, 20] width 11 height 11
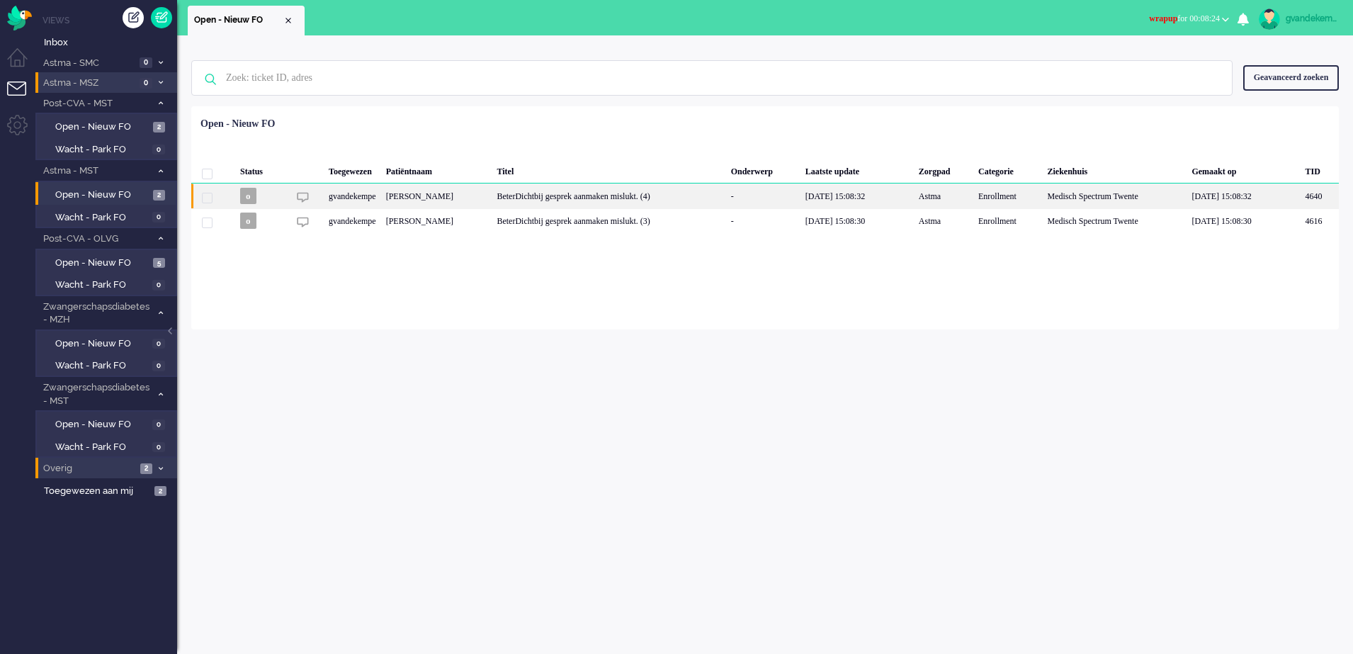
click at [1300, 196] on div "[PERSON_NAME]" at bounding box center [1319, 195] width 38 height 25
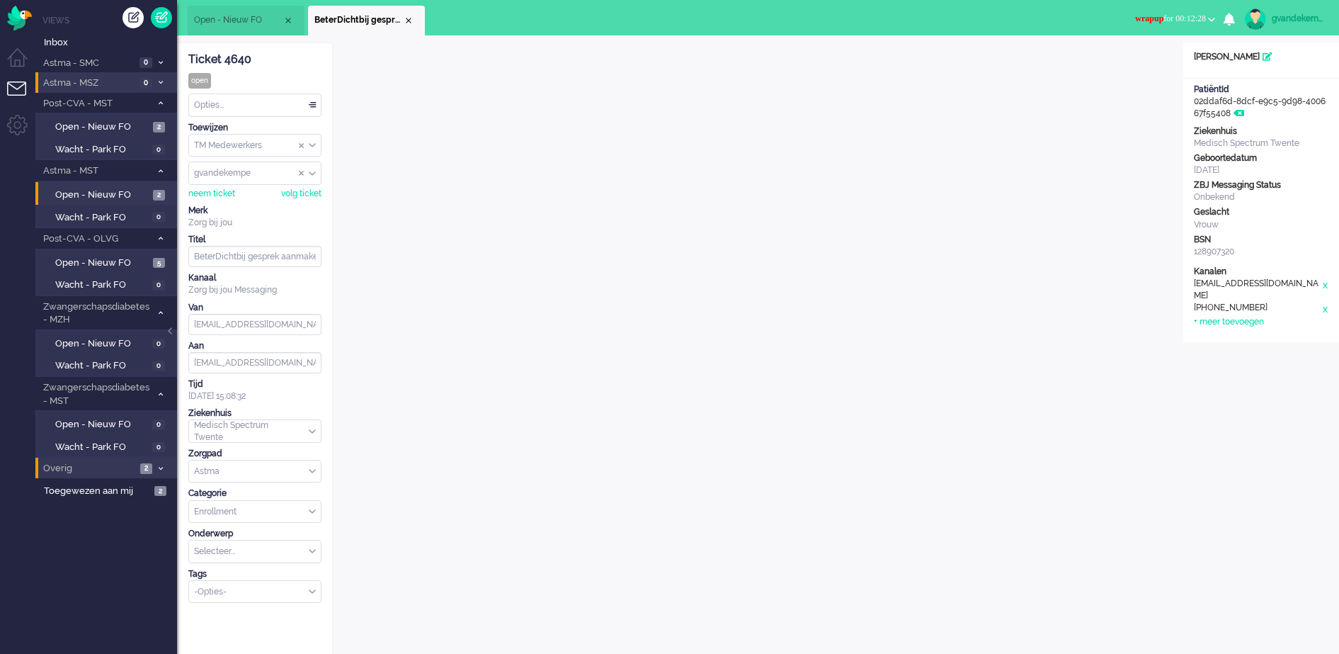
click at [1213, 13] on button "wrapup for 00:12:28" at bounding box center [1175, 19] width 97 height 21
click at [1109, 65] on label "Online" at bounding box center [1157, 63] width 112 height 12
click at [408, 23] on div "Close tab" at bounding box center [408, 20] width 11 height 11
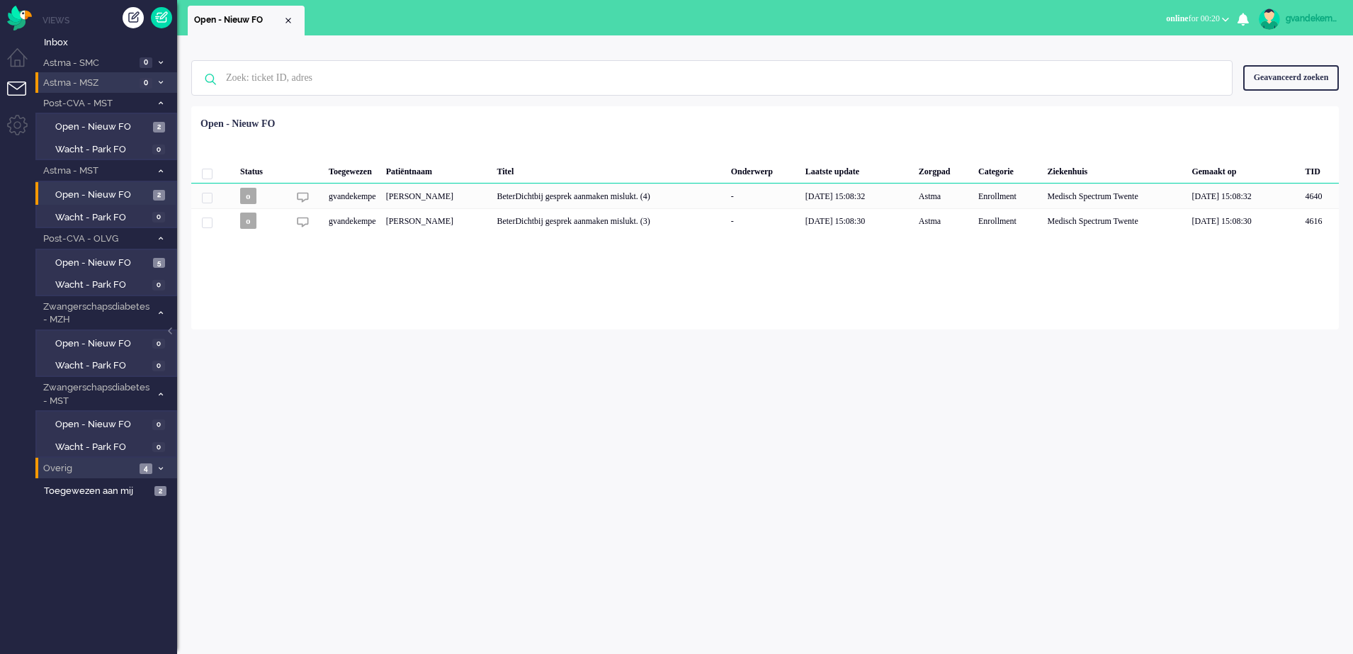
click at [1293, 79] on div "Geavanceerd zoeken" at bounding box center [1291, 77] width 96 height 25
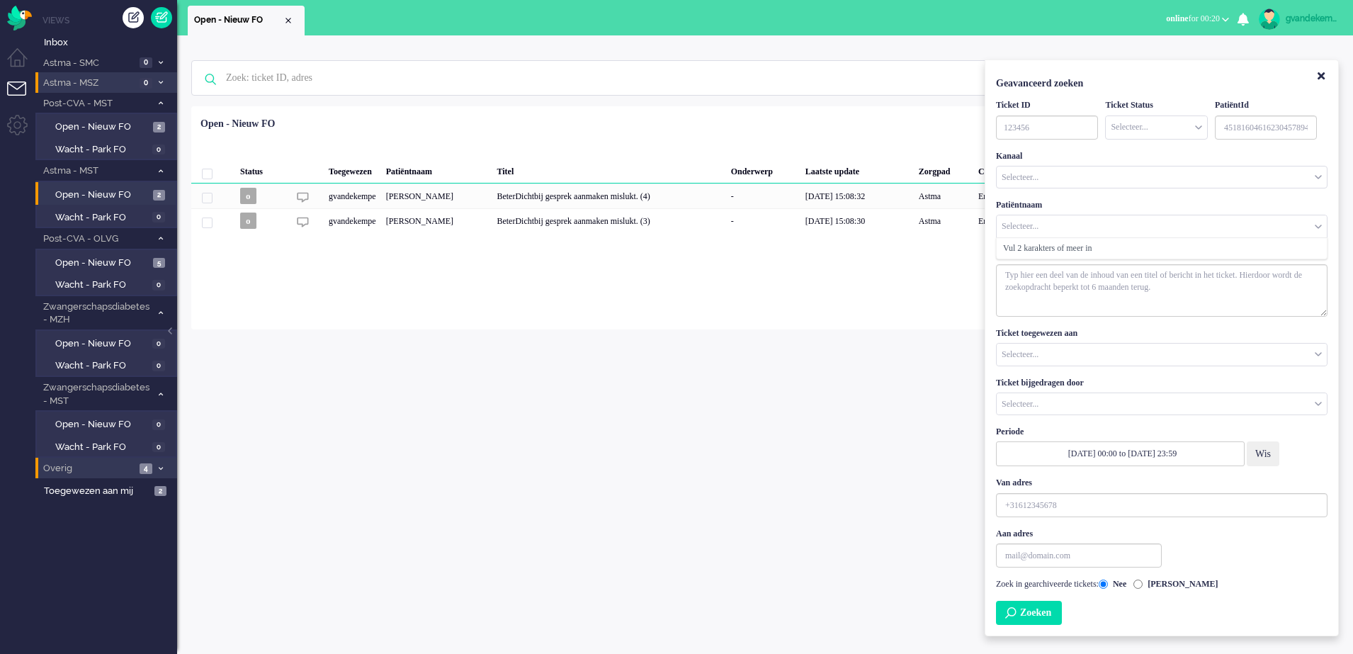
click at [1044, 225] on input "Customer Name" at bounding box center [1162, 226] width 330 height 22
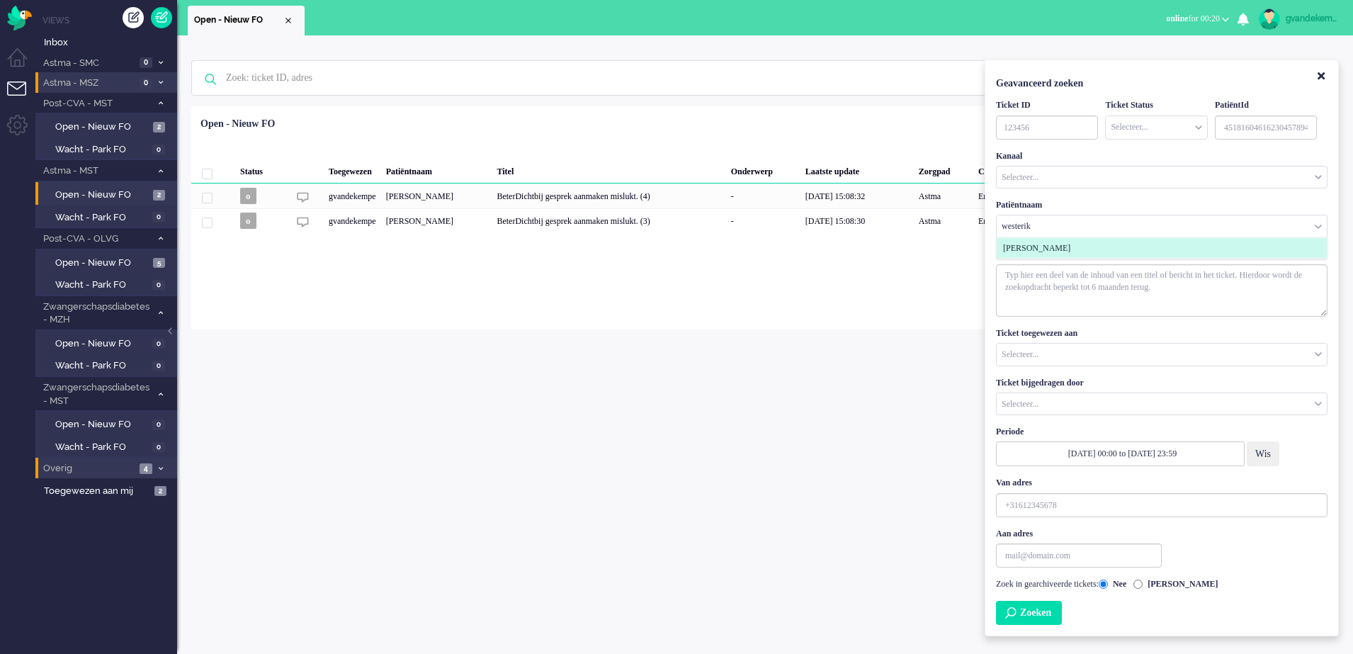
type input "westerik"
click at [1166, 244] on li "Theodorus Hendrikus Paulus Westerik" at bounding box center [1162, 248] width 330 height 21
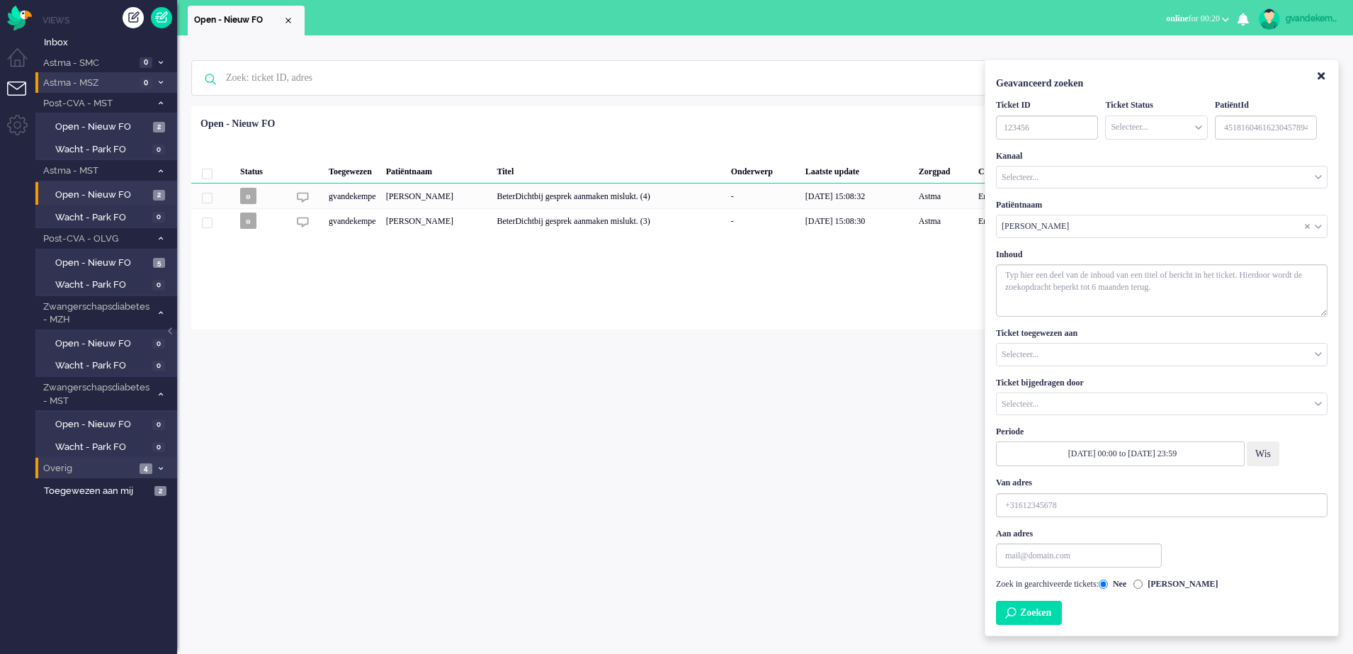
click at [1048, 612] on button "Zoeken" at bounding box center [1029, 613] width 66 height 24
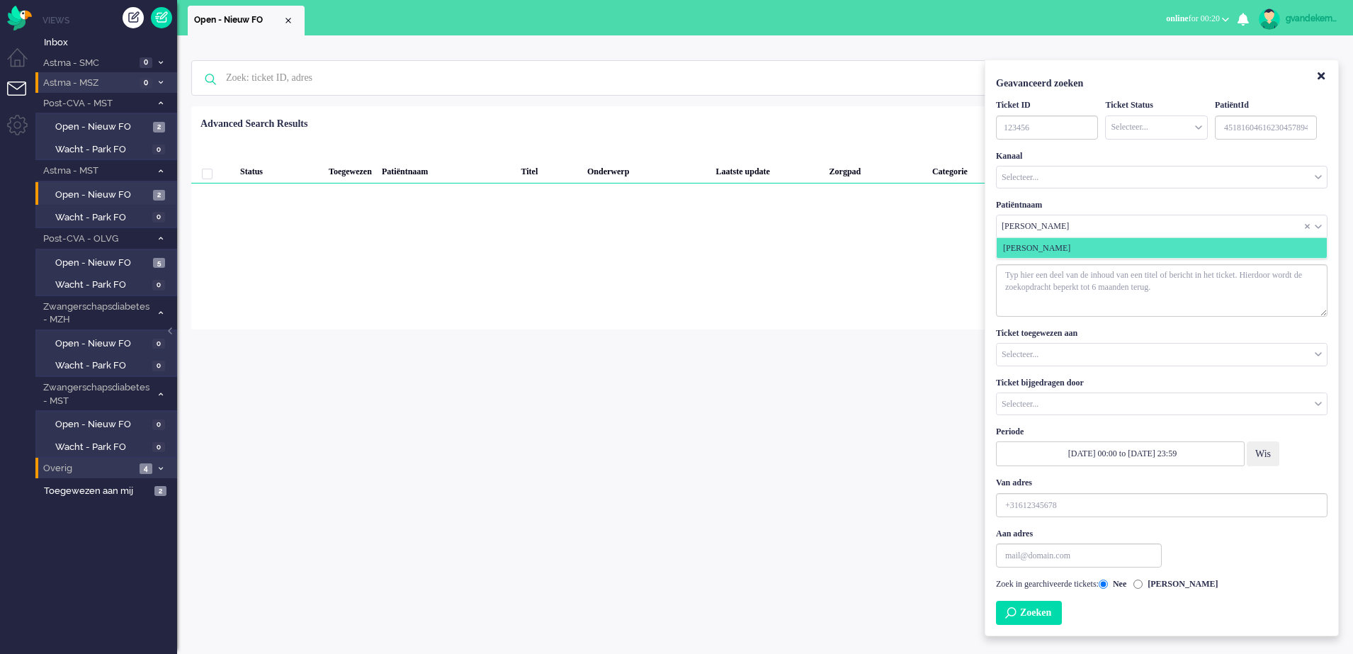
drag, startPoint x: 1316, startPoint y: 226, endPoint x: 1252, endPoint y: 169, distance: 85.8
click at [1252, 169] on div "Selecteer..." at bounding box center [1162, 177] width 330 height 22
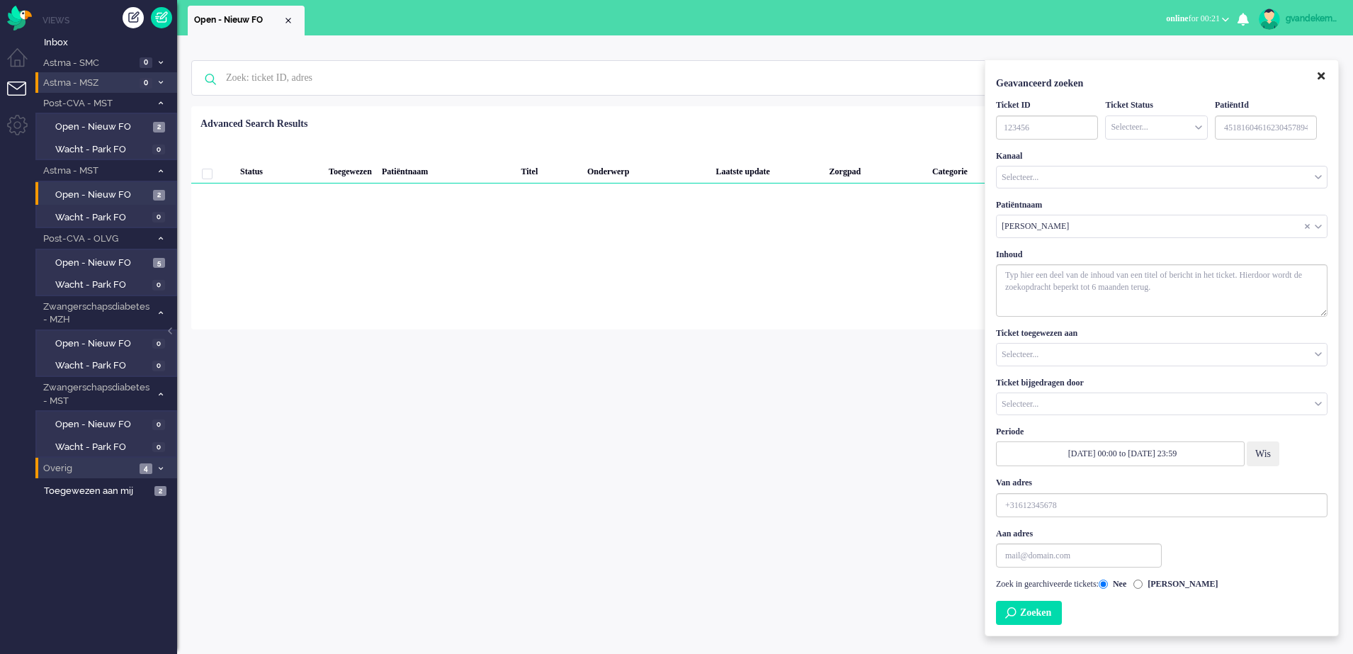
click at [1321, 76] on icon "Close" at bounding box center [1321, 76] width 7 height 11
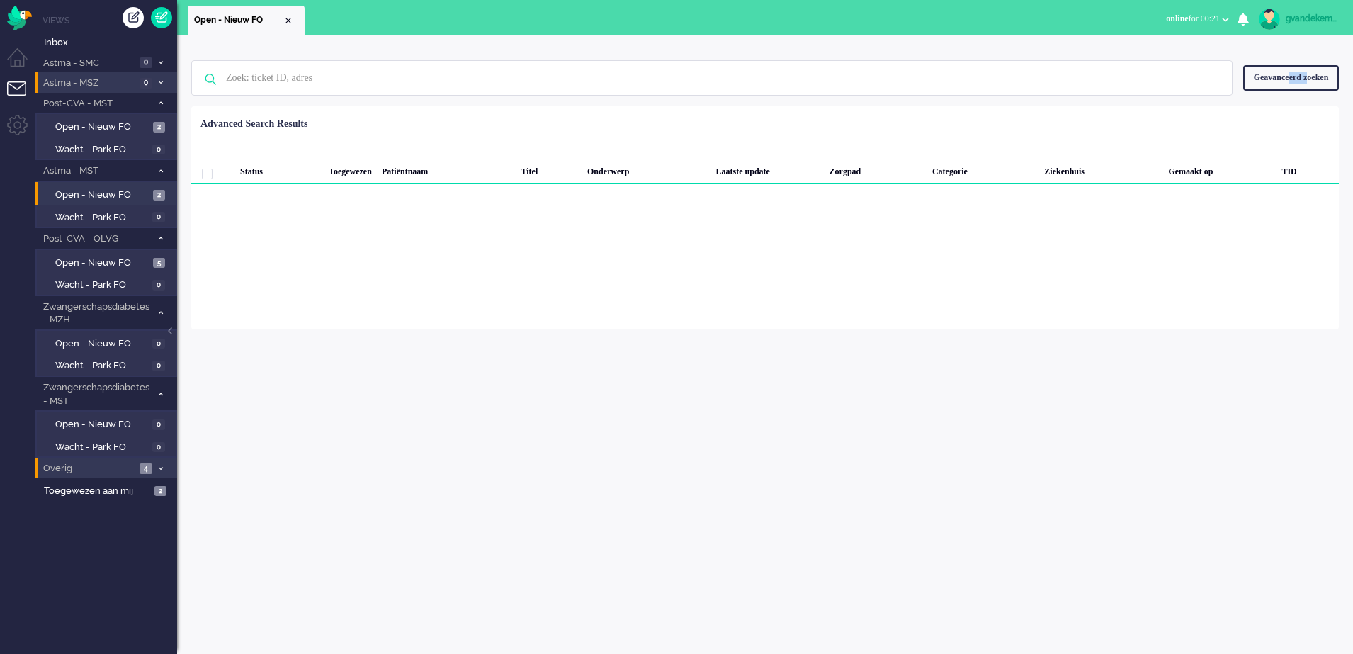
click at [1279, 79] on div "Geavanceerd zoeken" at bounding box center [1291, 77] width 96 height 25
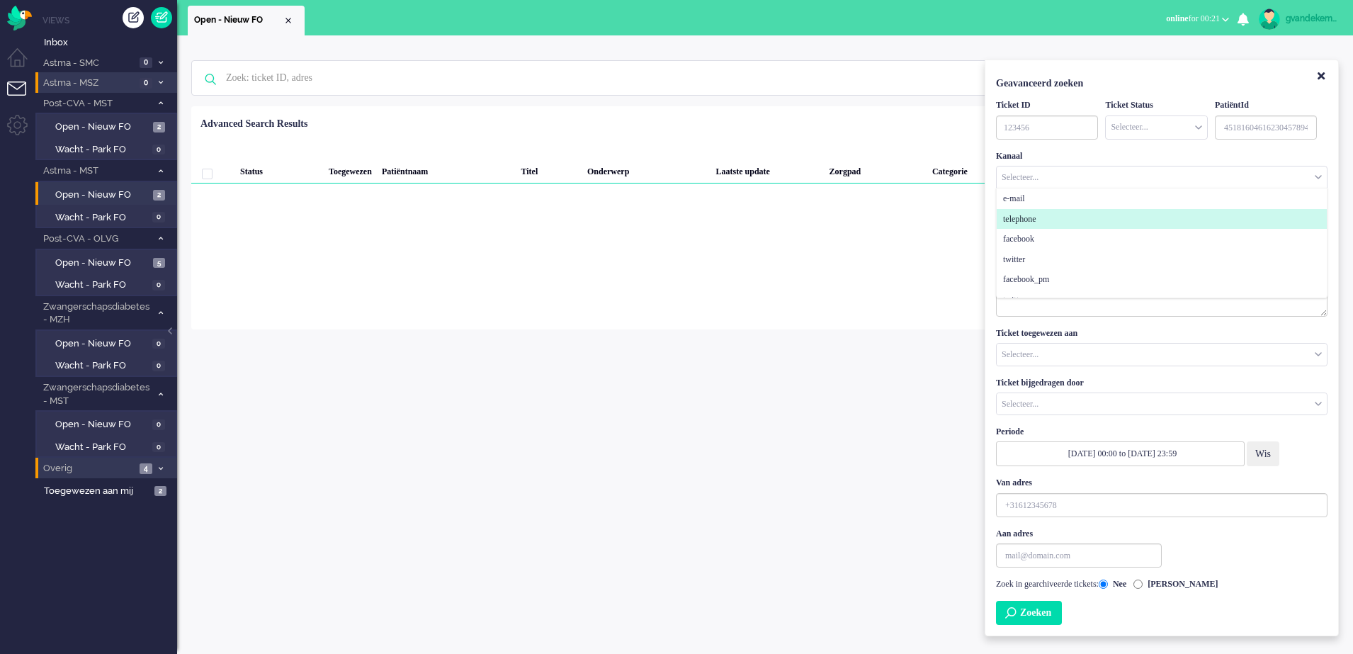
click at [1314, 172] on div "Selecteer..." at bounding box center [1162, 177] width 330 height 22
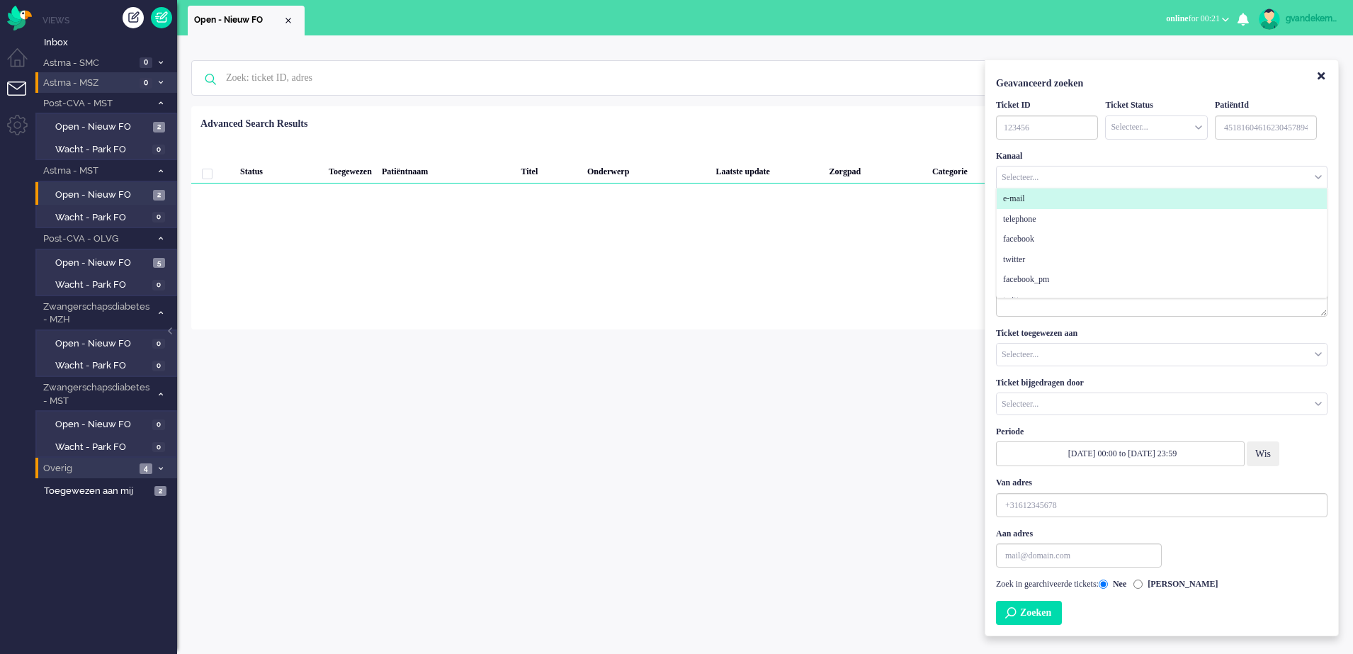
click at [1025, 199] on span "e-mail" at bounding box center [1014, 199] width 22 height 12
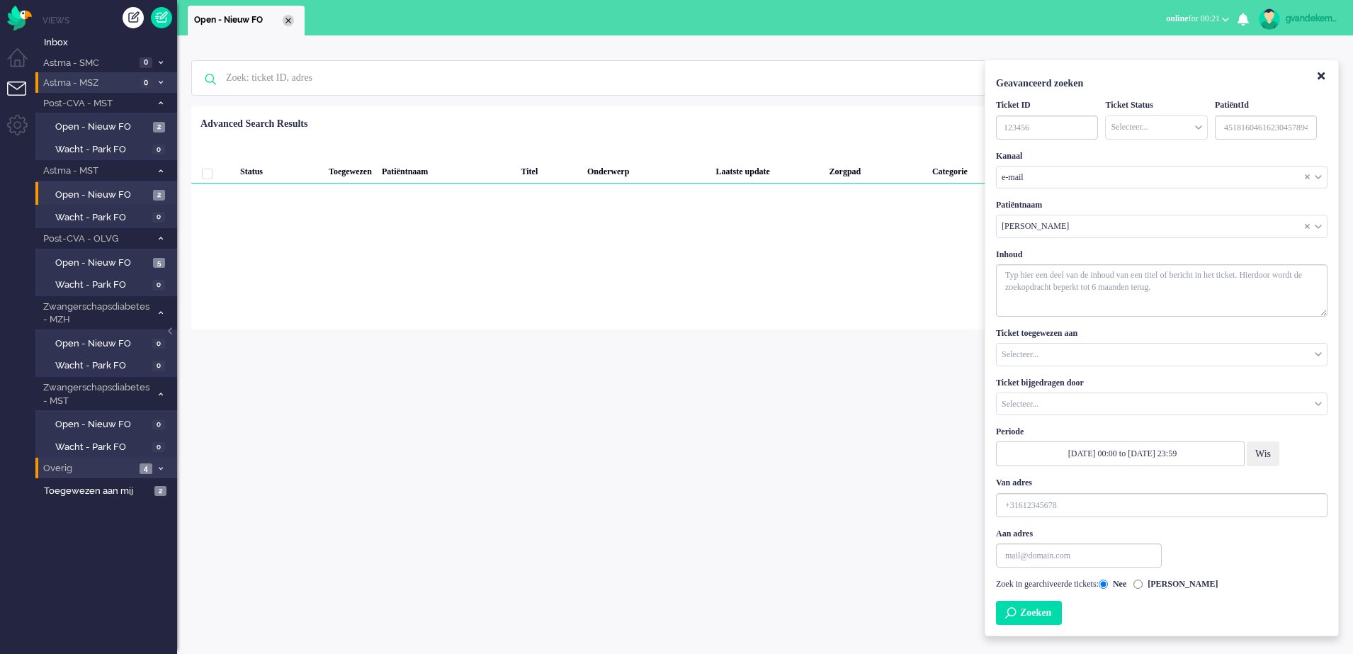
click at [287, 18] on div "Close tab" at bounding box center [288, 20] width 11 height 11
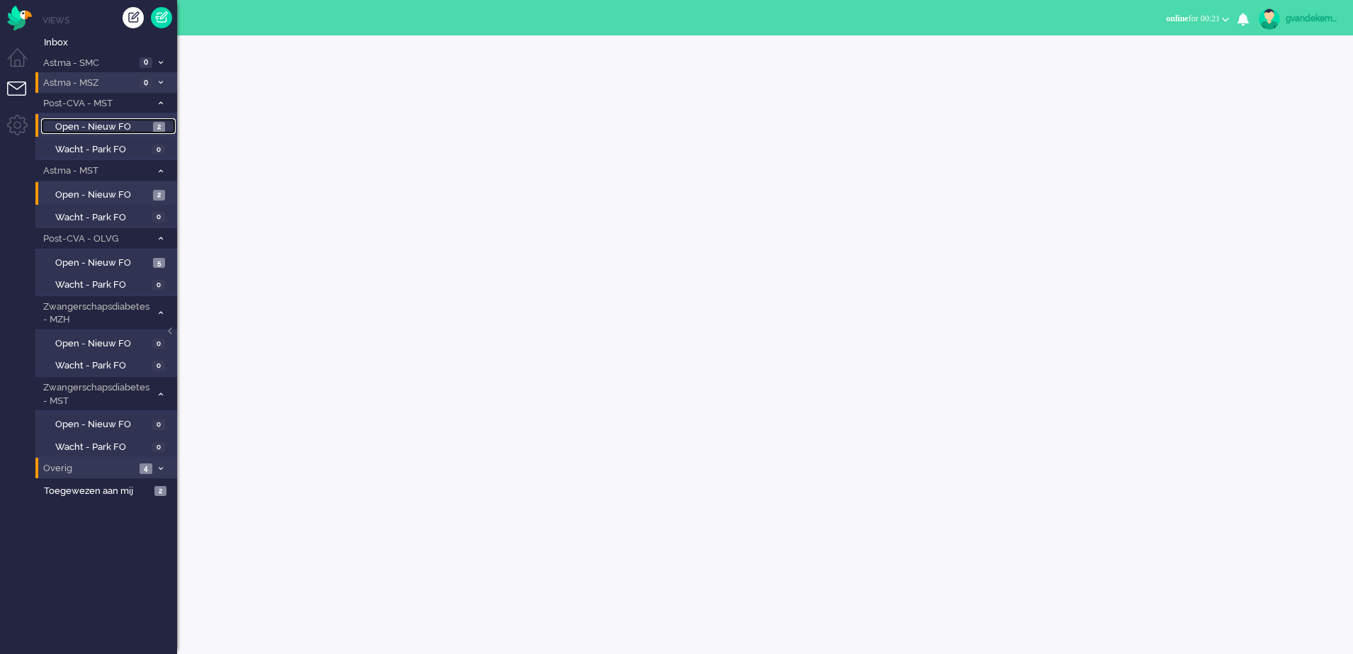
click at [105, 125] on span "Open - Nieuw FO" at bounding box center [102, 126] width 94 height 13
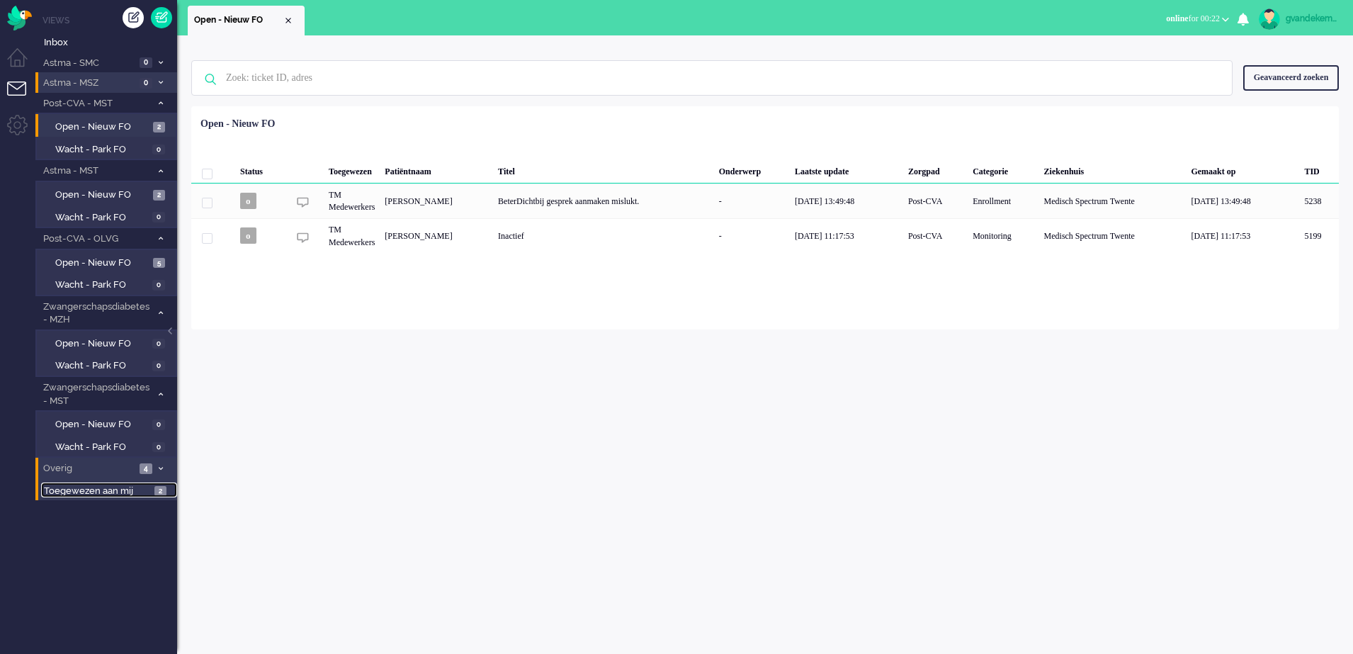
click at [154, 492] on link "Toegewezen aan mij 2" at bounding box center [109, 490] width 136 height 16
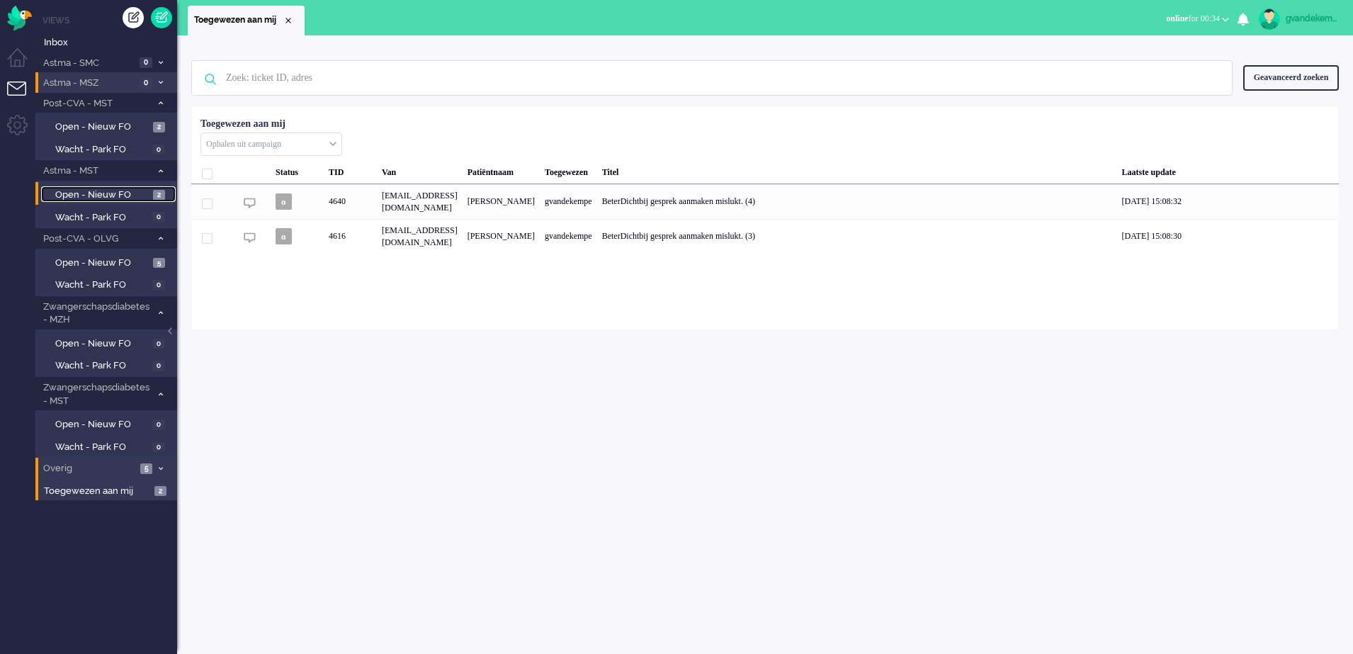
click at [134, 193] on span "Open - Nieuw FO" at bounding box center [102, 194] width 94 height 13
